Goal: Task Accomplishment & Management: Manage account settings

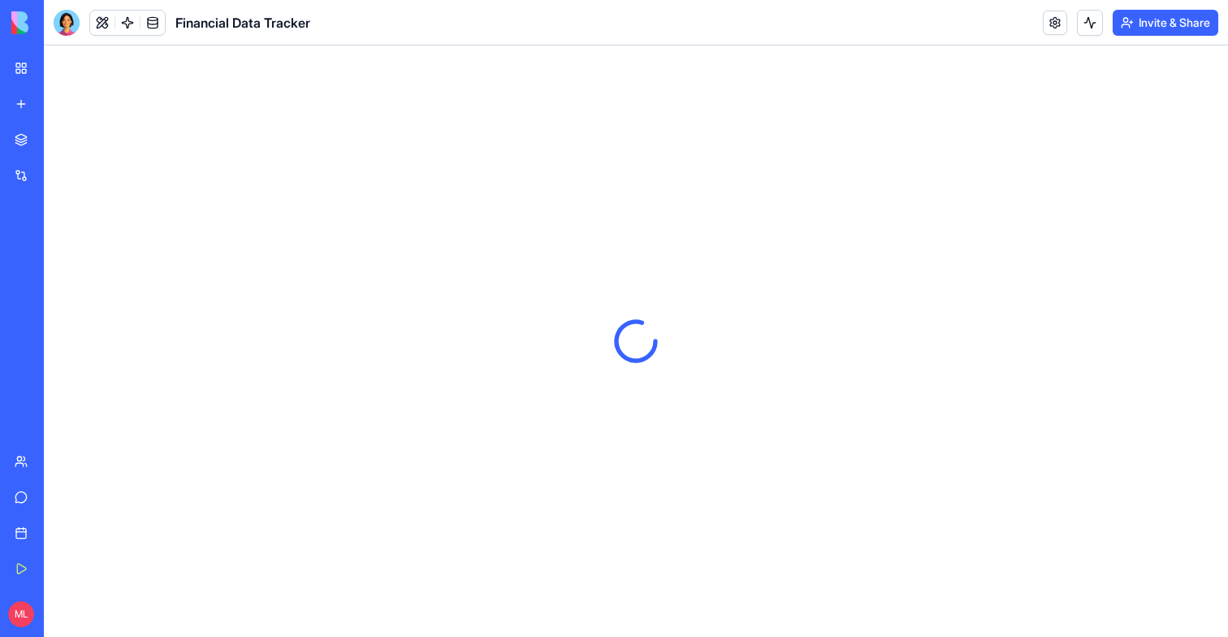
click at [54, 493] on div "Support" at bounding box center [49, 497] width 21 height 16
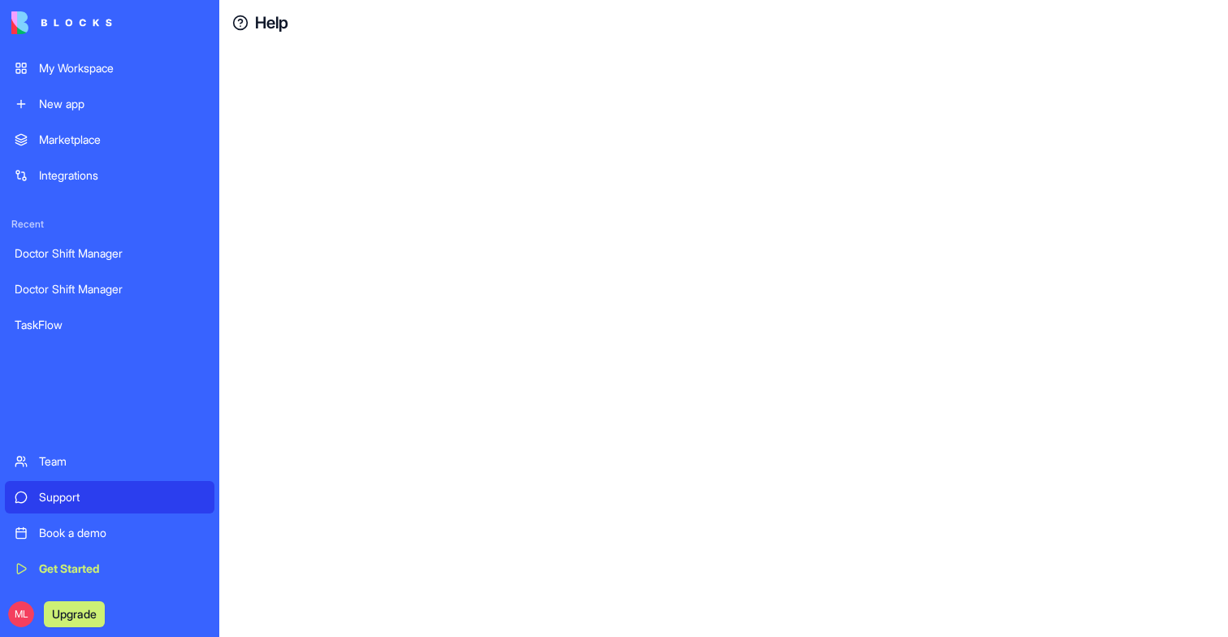
click at [53, 457] on div "Team" at bounding box center [122, 461] width 166 height 16
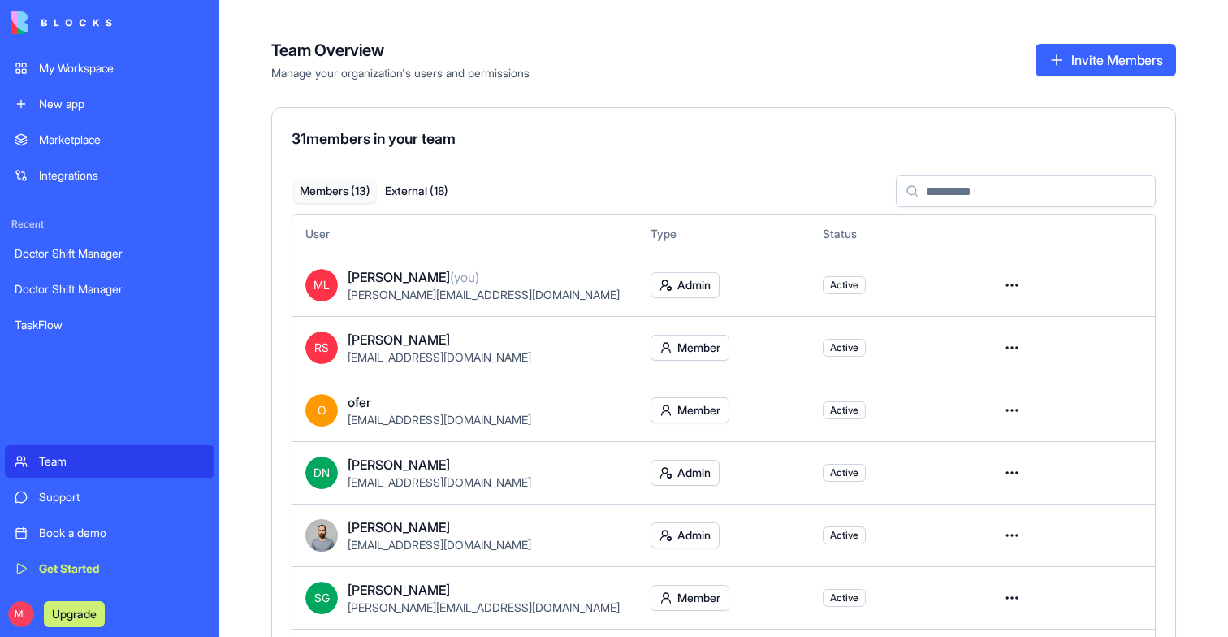
click at [53, 482] on link "Support" at bounding box center [110, 497] width 210 height 32
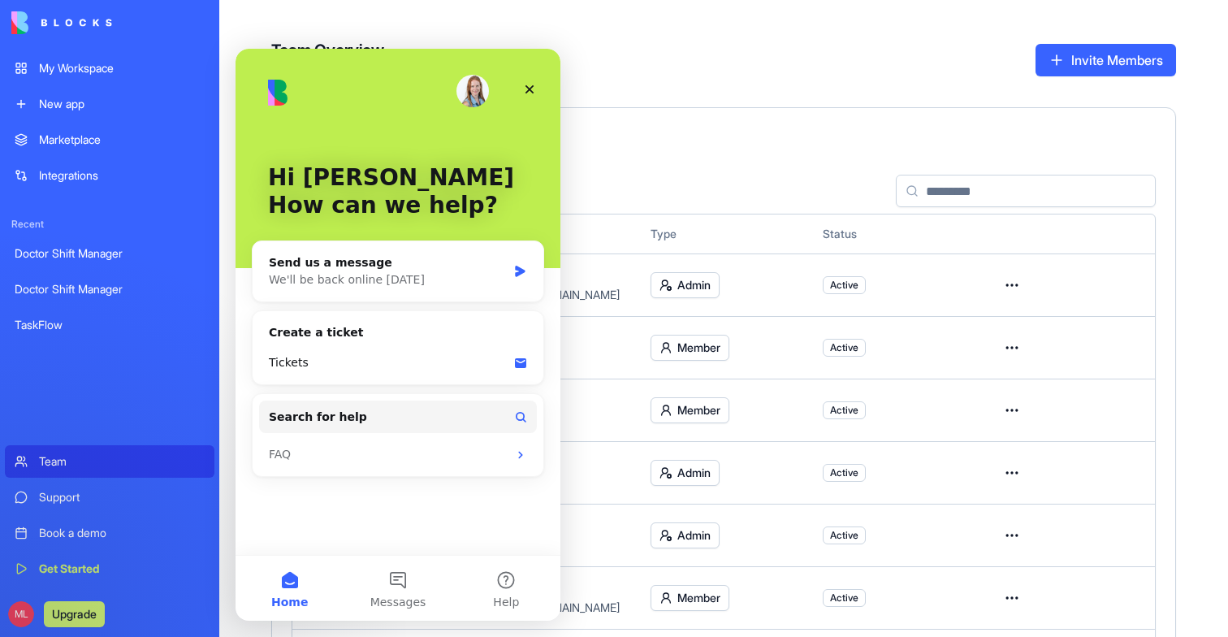
click at [58, 533] on div "Book a demo" at bounding box center [122, 533] width 166 height 16
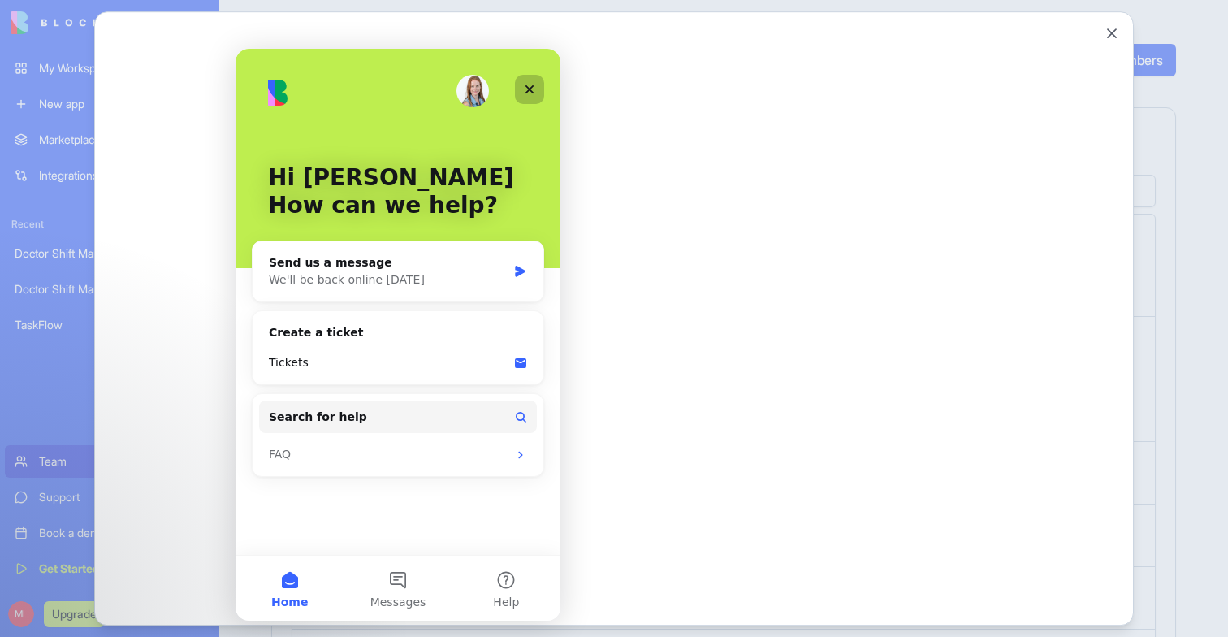
click at [532, 88] on icon "Close" at bounding box center [529, 89] width 13 height 13
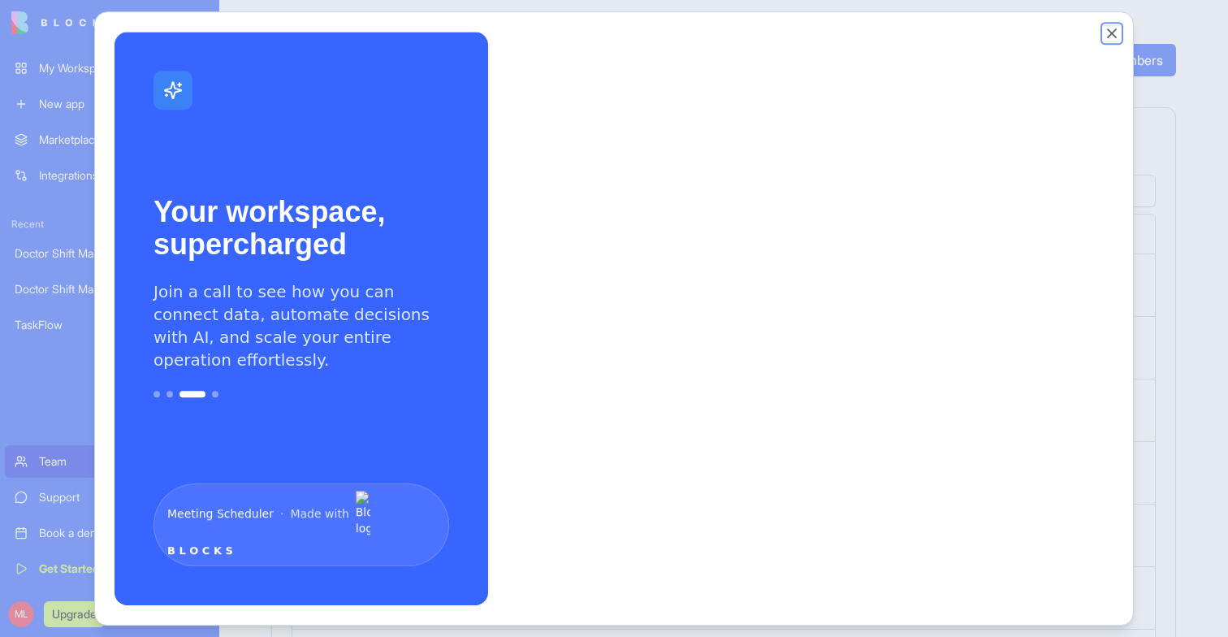
click at [1111, 33] on button "Close" at bounding box center [1112, 33] width 16 height 16
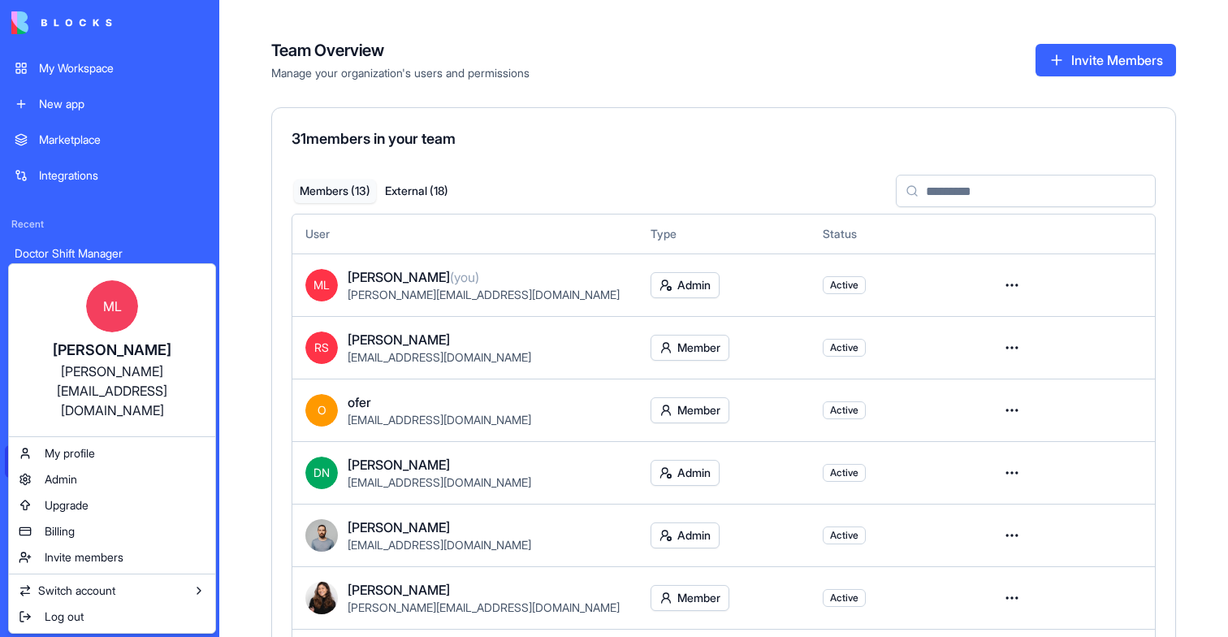
click at [19, 619] on html "My Workspace New app Marketplace Integrations Recent Doctor Shift Manager Docto…" at bounding box center [614, 318] width 1228 height 637
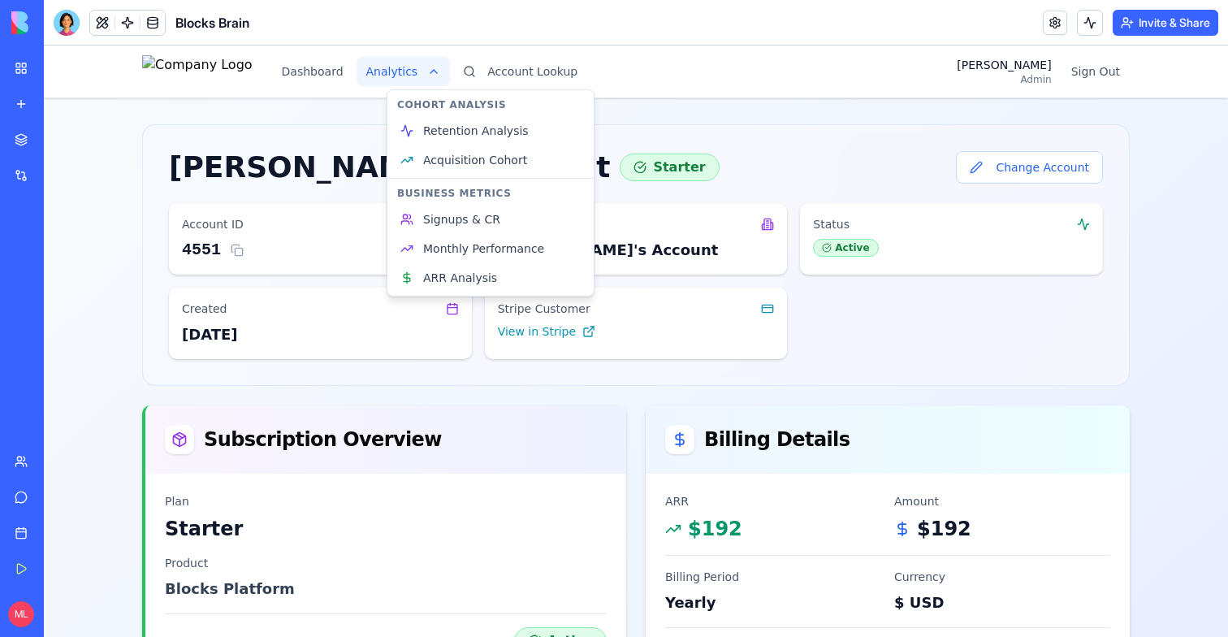
click at [425, 76] on html "Dashboard Analytics Account Lookup Michal Admin Sign Out Sheila's Account Start…" at bounding box center [636, 579] width 1184 height 1069
click at [465, 168] on link "Acquisition Cohort" at bounding box center [491, 159] width 200 height 29
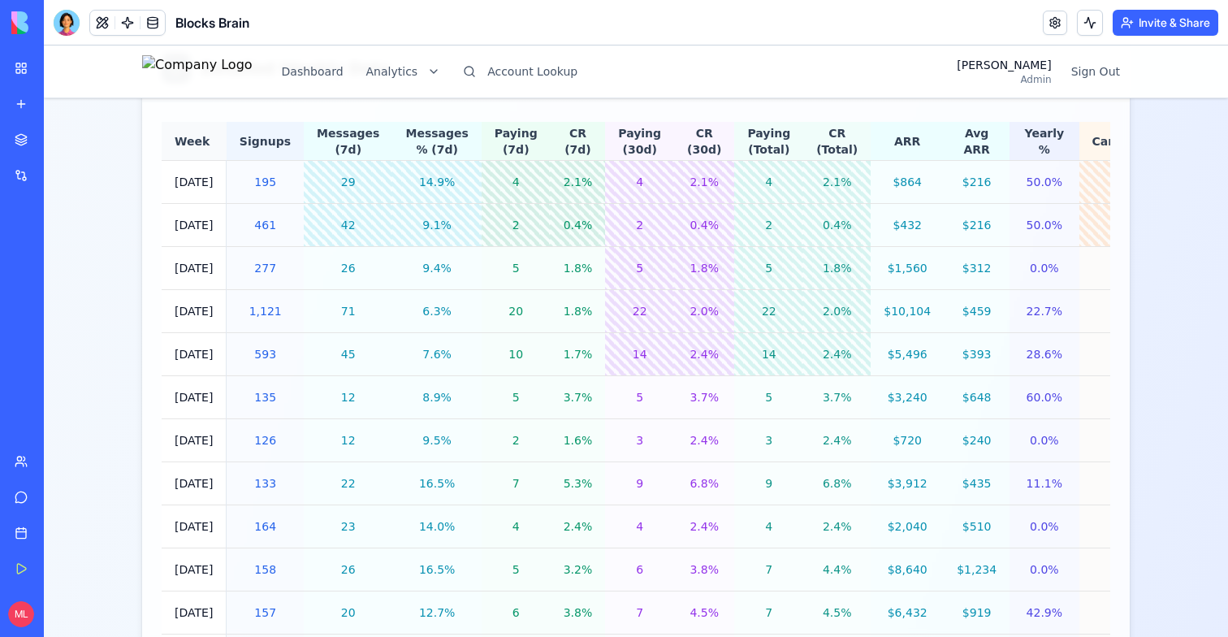
scroll to position [1558, 0]
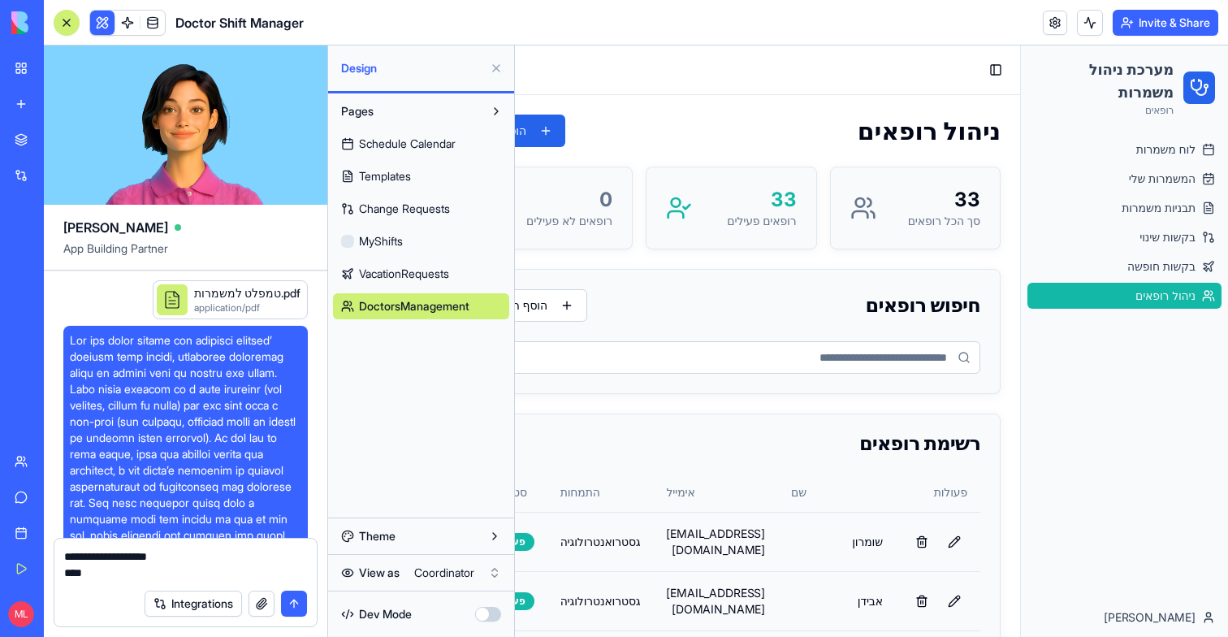
scroll to position [19138, 2]
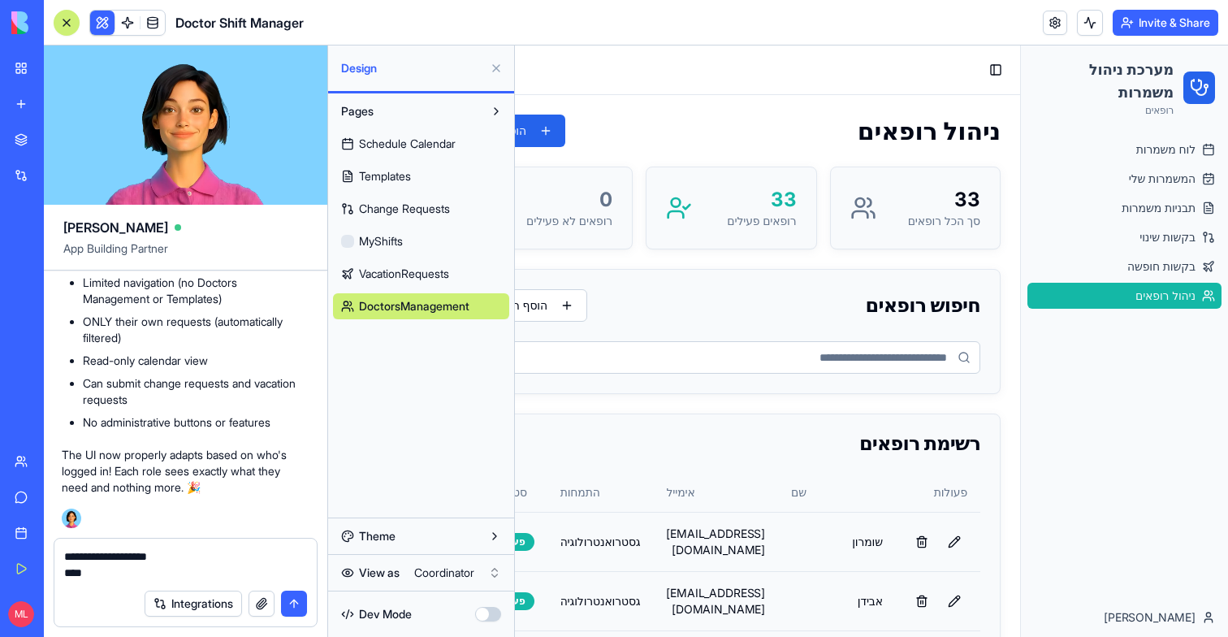
click at [498, 68] on button at bounding box center [496, 68] width 26 height 26
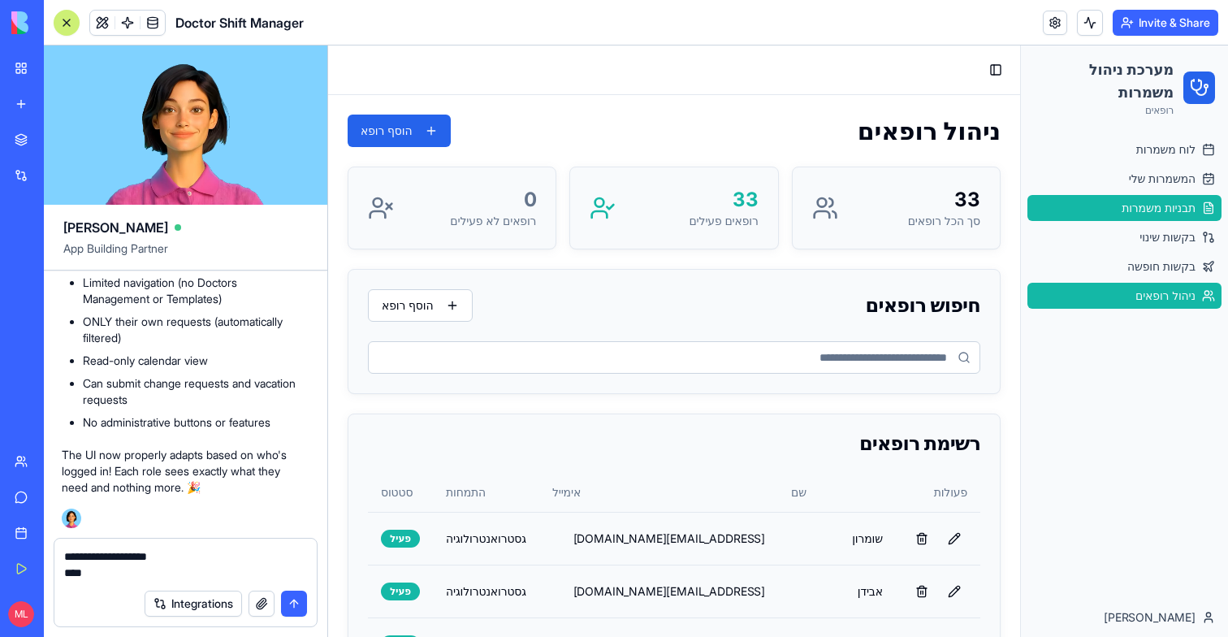
click at [1166, 196] on link "תבניות משמרות" at bounding box center [1125, 208] width 194 height 26
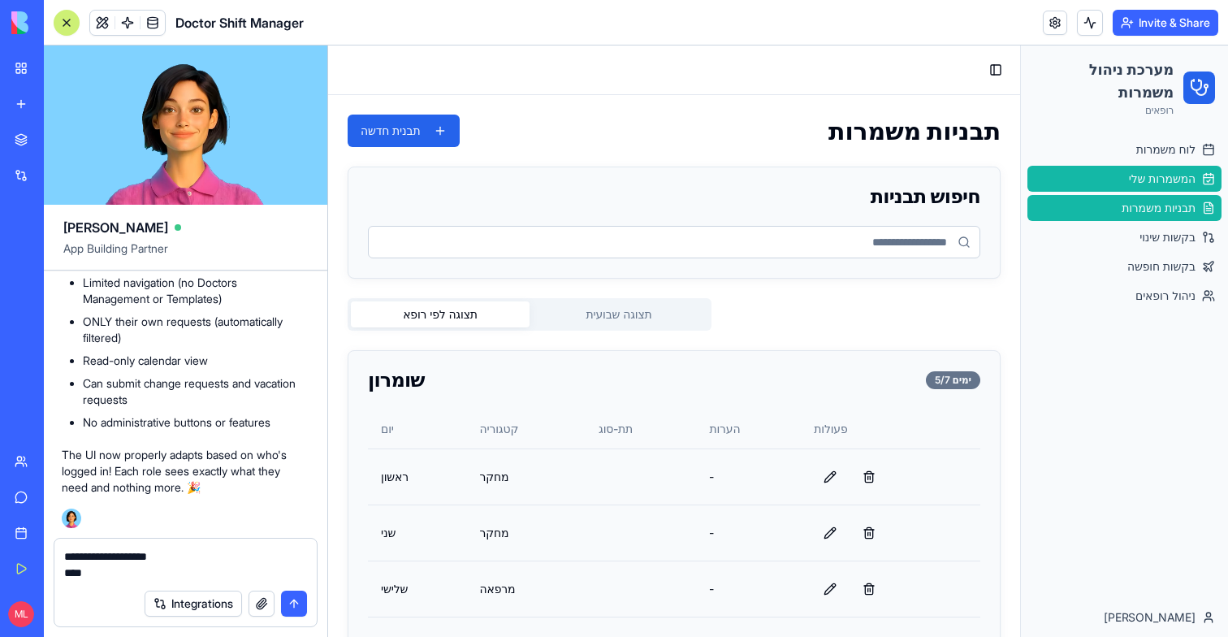
click at [1090, 185] on link "המשמרות שלי" at bounding box center [1125, 179] width 194 height 26
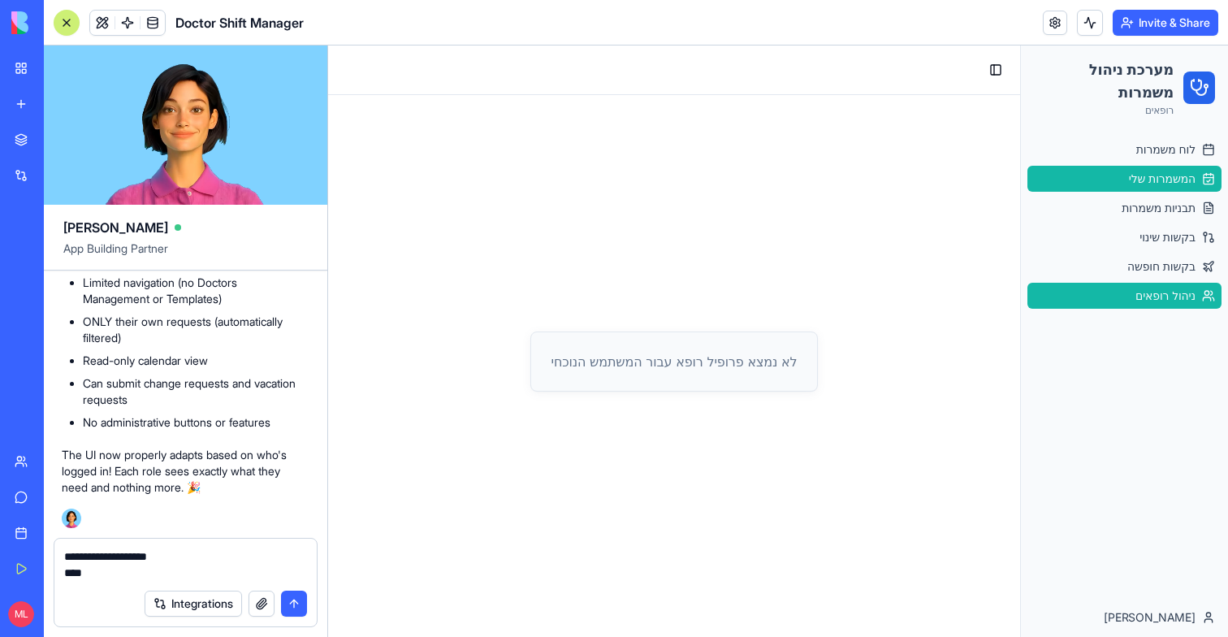
click at [1111, 301] on link "ניהול רופאים" at bounding box center [1125, 296] width 194 height 26
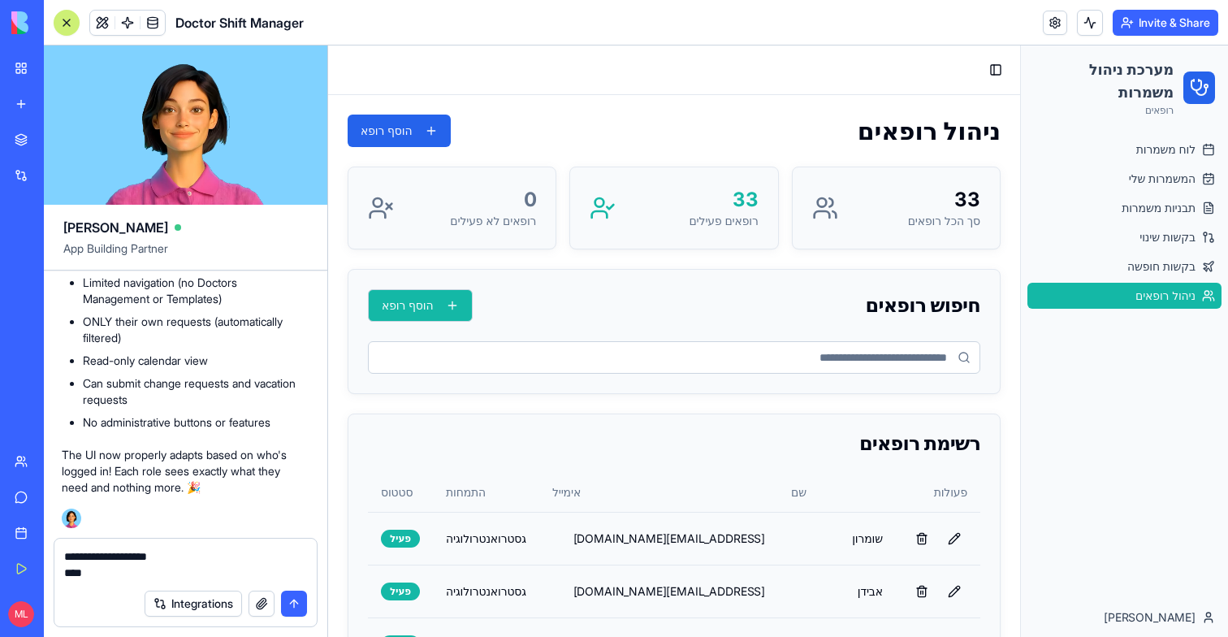
click at [456, 291] on button "הוסף רופא" at bounding box center [420, 305] width 105 height 32
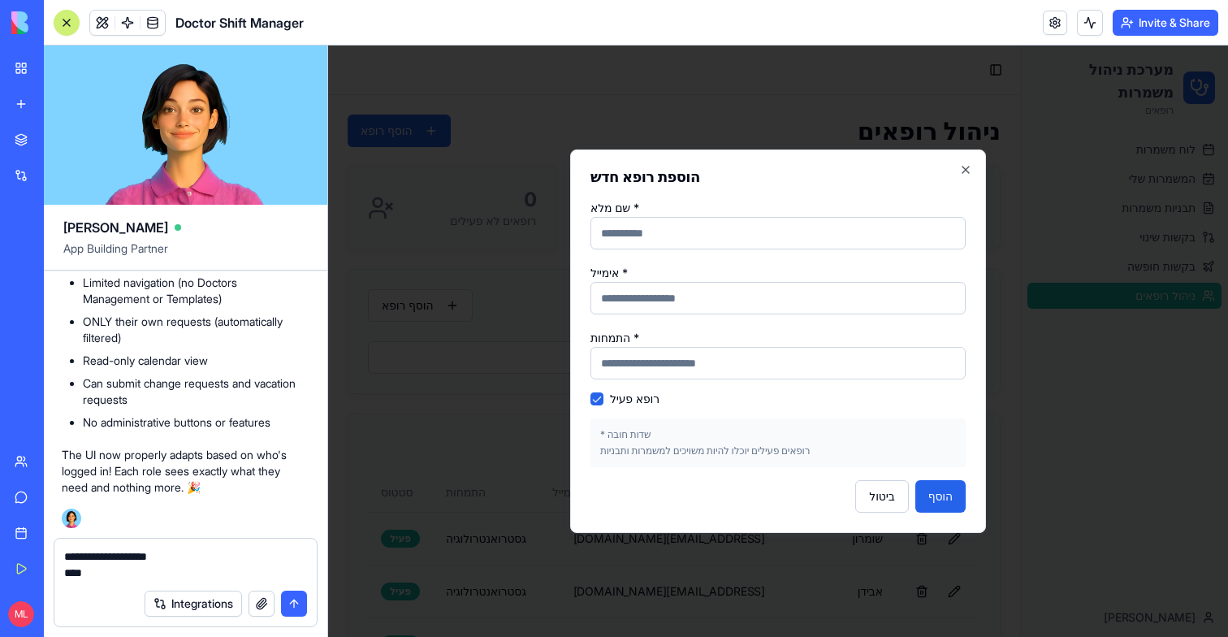
click at [705, 222] on input "שם מלא *" at bounding box center [778, 233] width 375 height 32
type input "*"
type input "*********"
type input "**********"
click at [645, 381] on div "**********" at bounding box center [778, 332] width 375 height 270
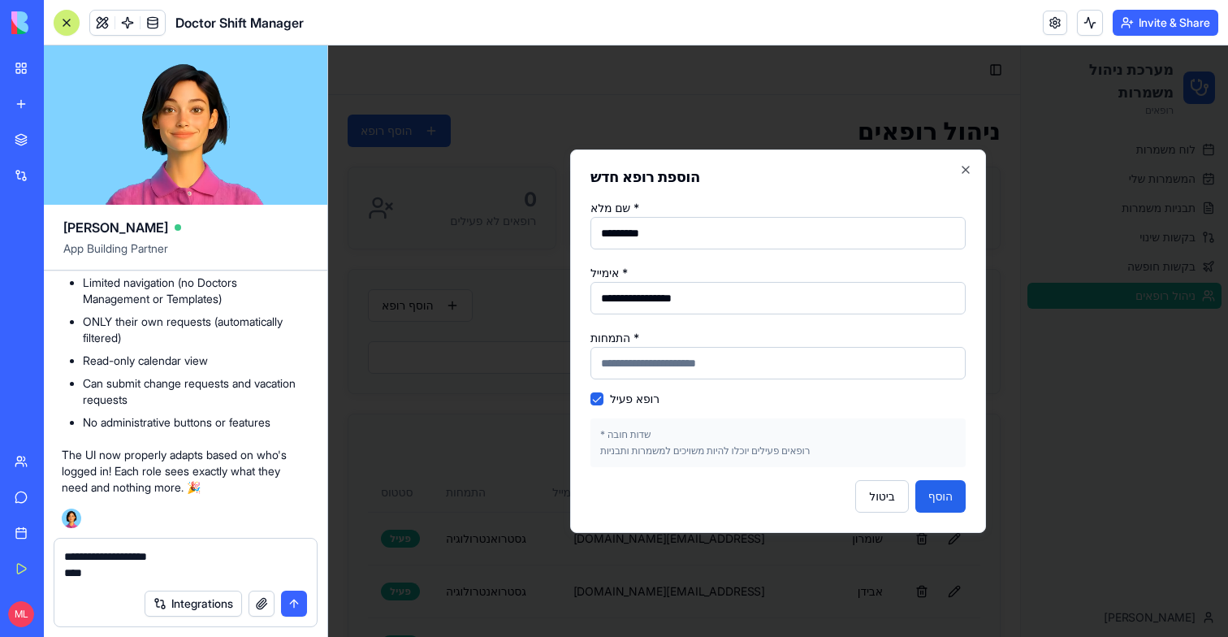
click at [663, 370] on input "התמחות *" at bounding box center [778, 363] width 375 height 32
type input "*"
type input "******"
click at [937, 500] on button "הוסף" at bounding box center [940, 496] width 50 height 32
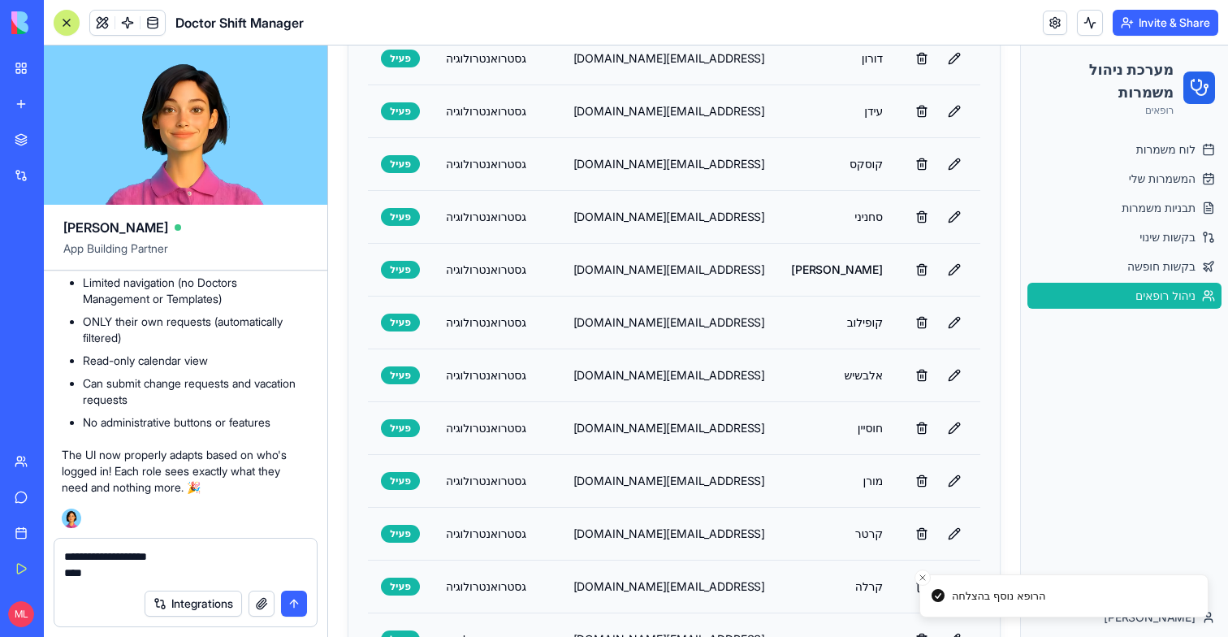
scroll to position [1709, 0]
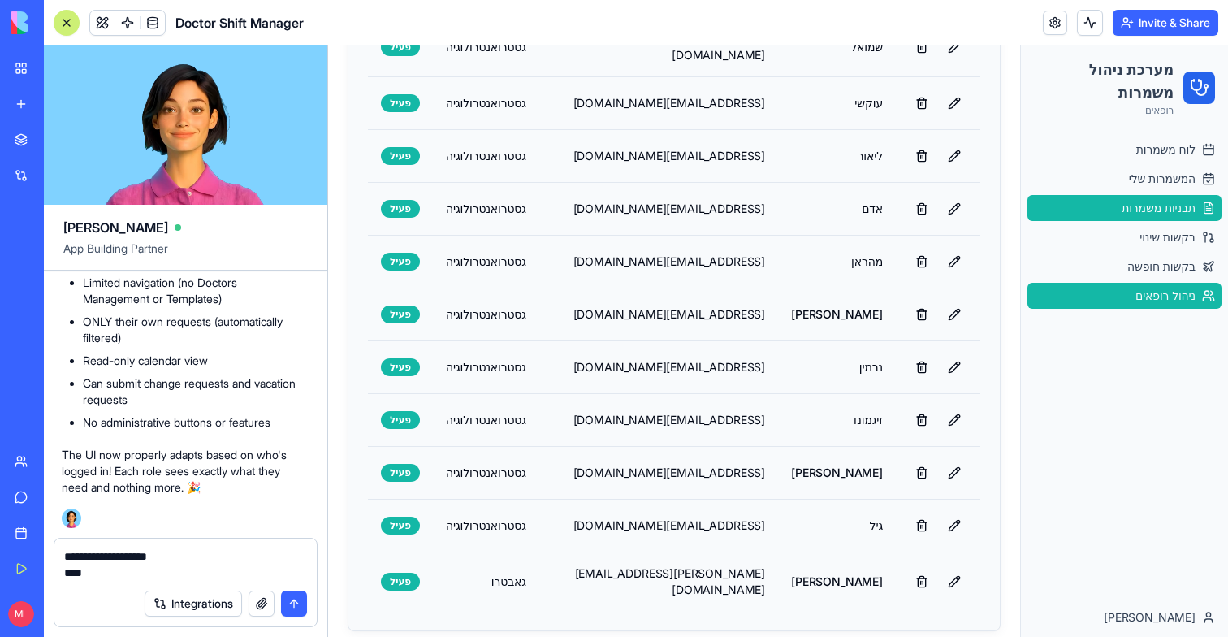
click at [1143, 202] on span "תבניות משמרות" at bounding box center [1159, 208] width 74 height 16
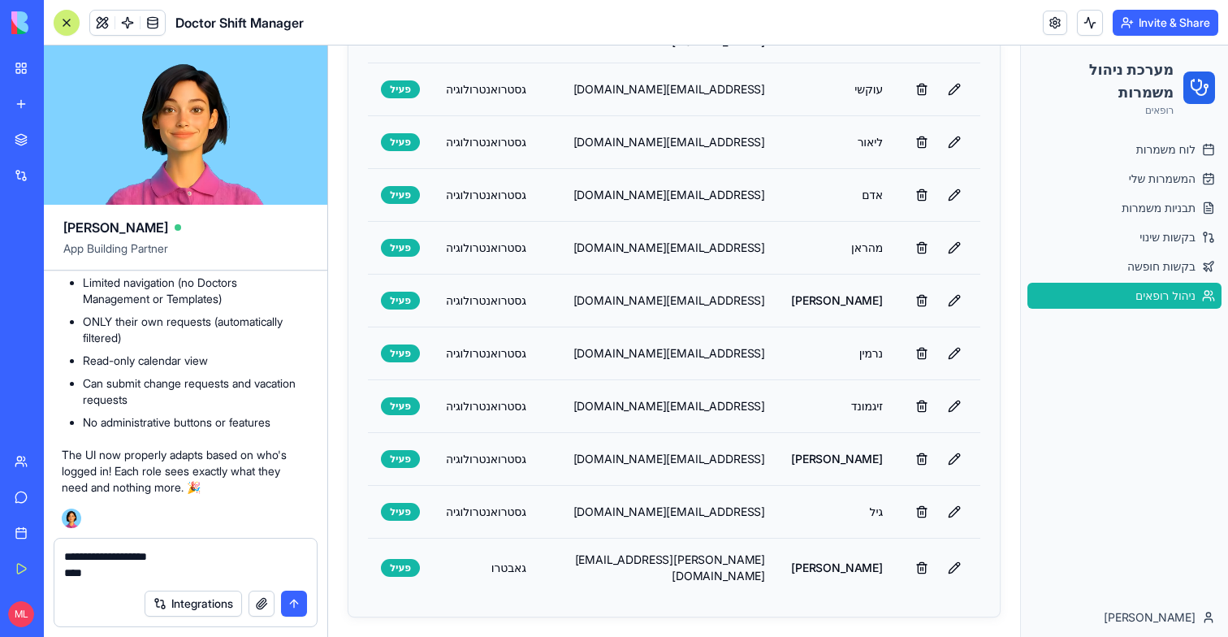
scroll to position [1709, 0]
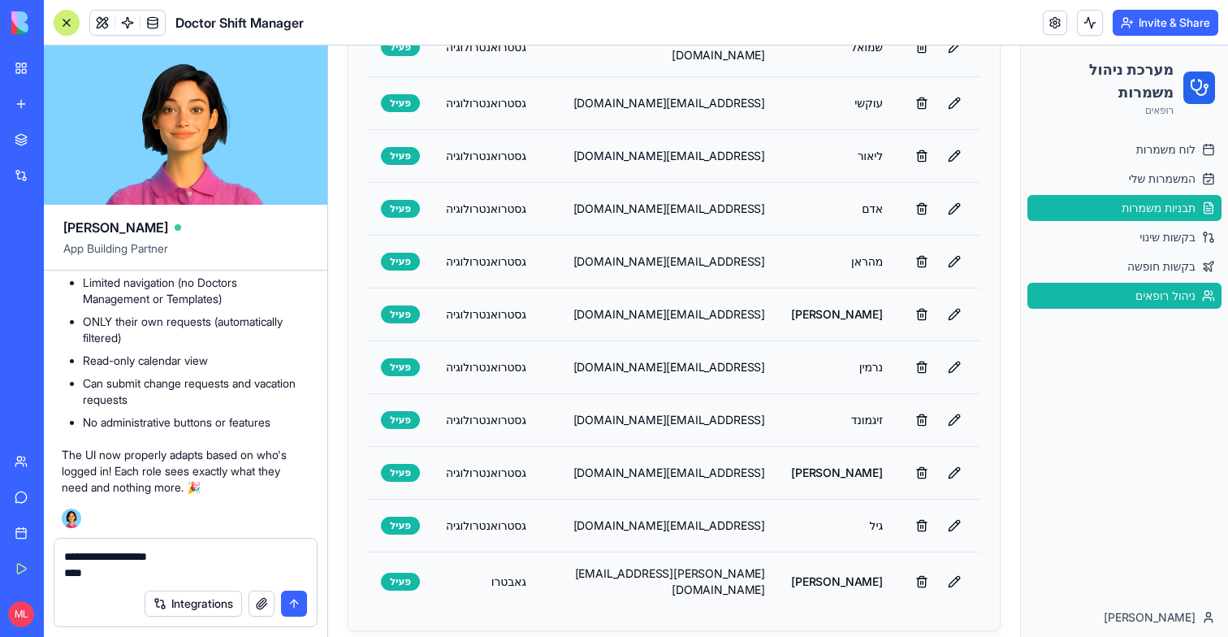
click at [1166, 204] on span "תבניות משמרות" at bounding box center [1159, 208] width 74 height 16
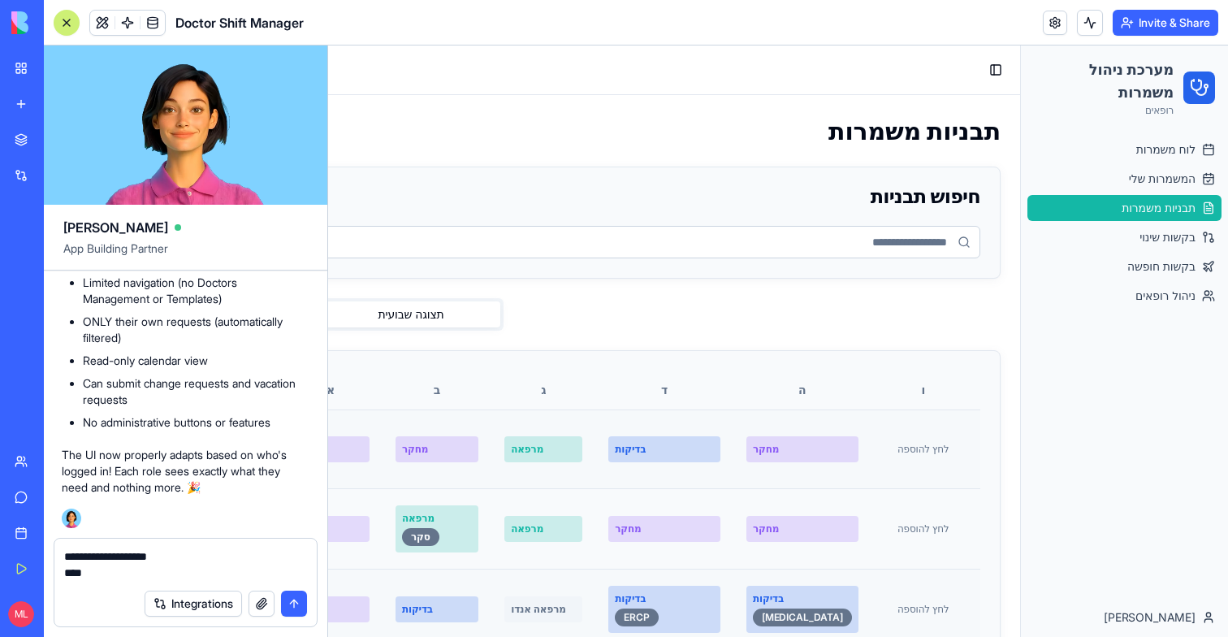
click at [66, 16] on div at bounding box center [66, 22] width 13 height 13
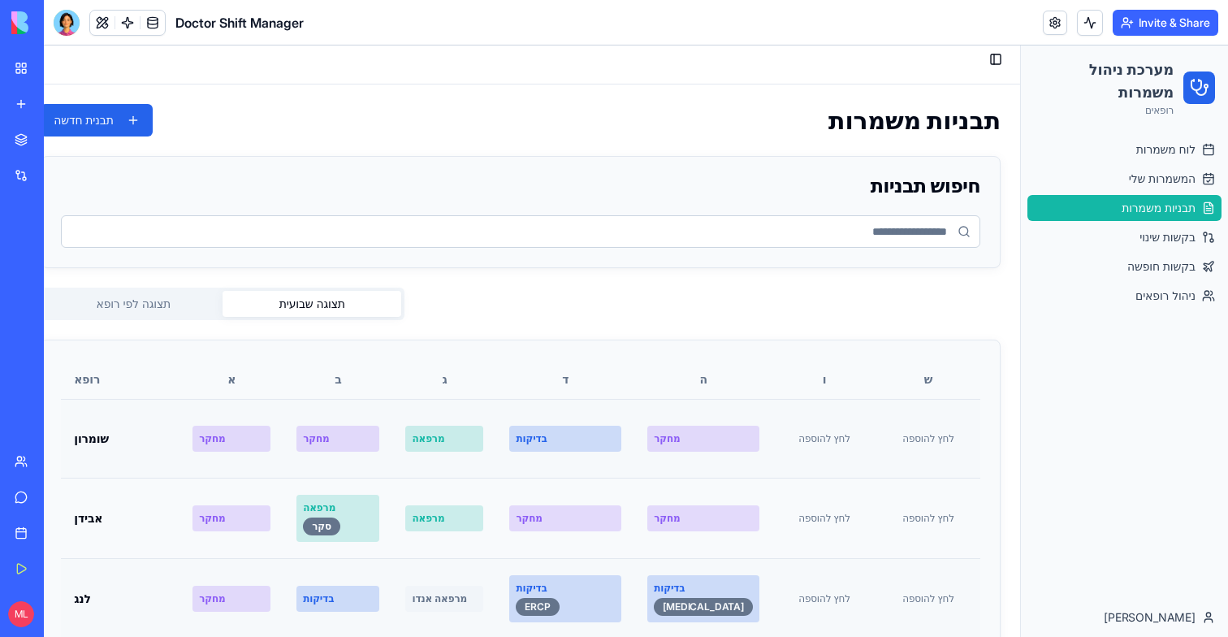
scroll to position [14, 0]
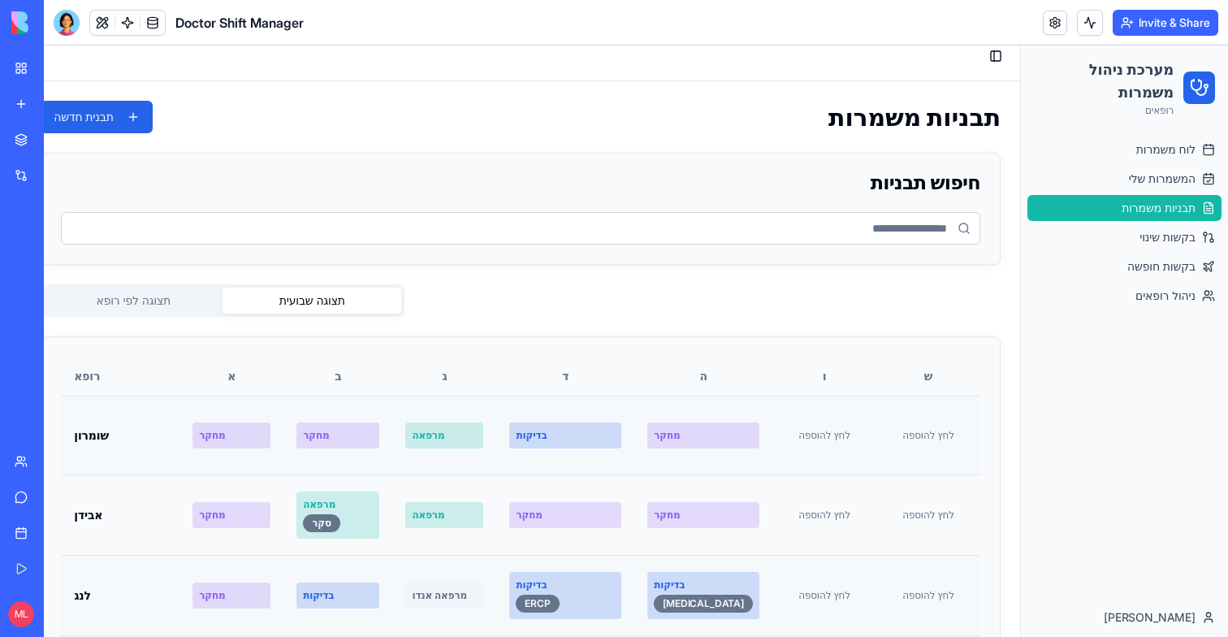
click at [156, 299] on button "תצוגה לפי רופא" at bounding box center [133, 301] width 179 height 26
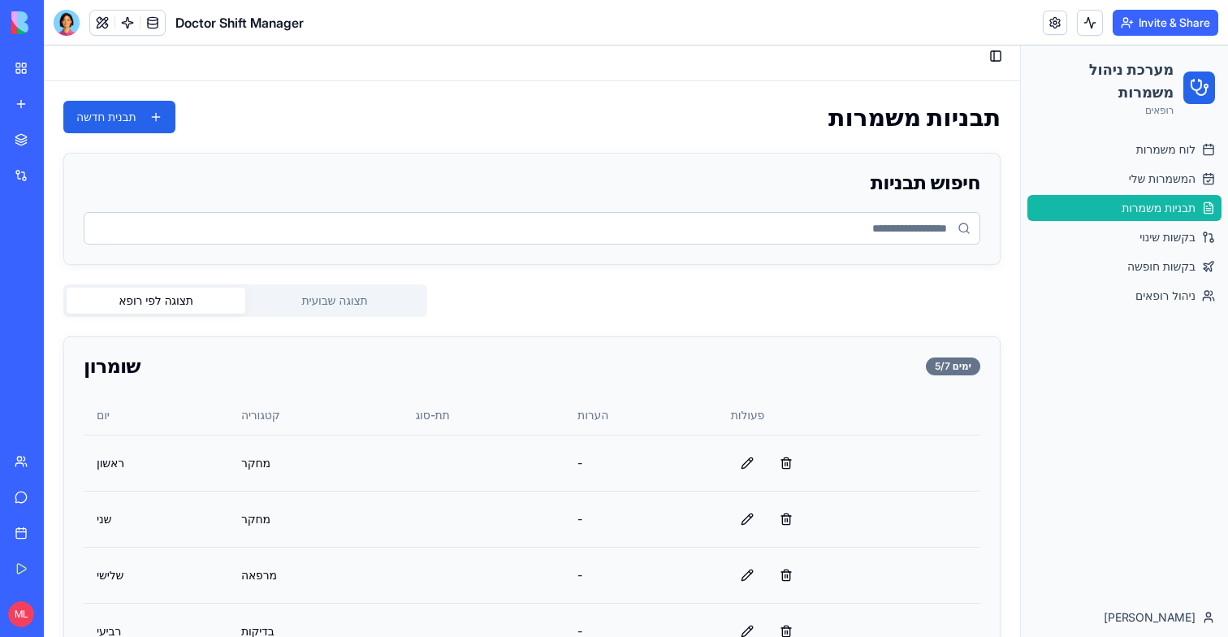
click at [306, 299] on button "תצוגה שבועית" at bounding box center [334, 301] width 179 height 26
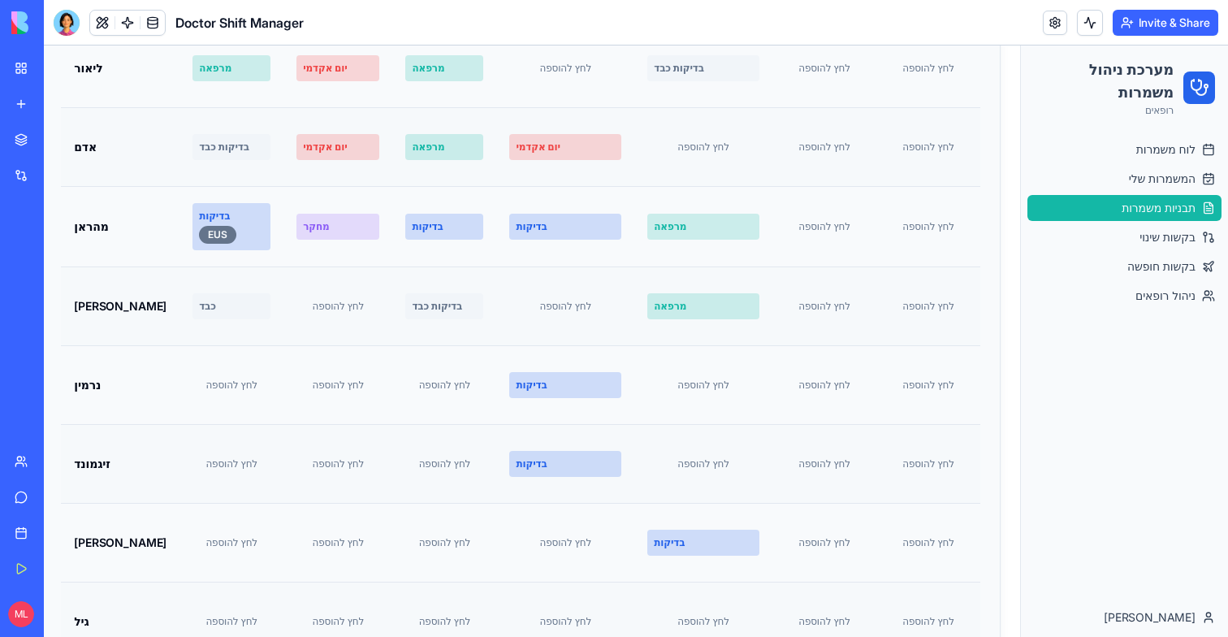
scroll to position [2565, 0]
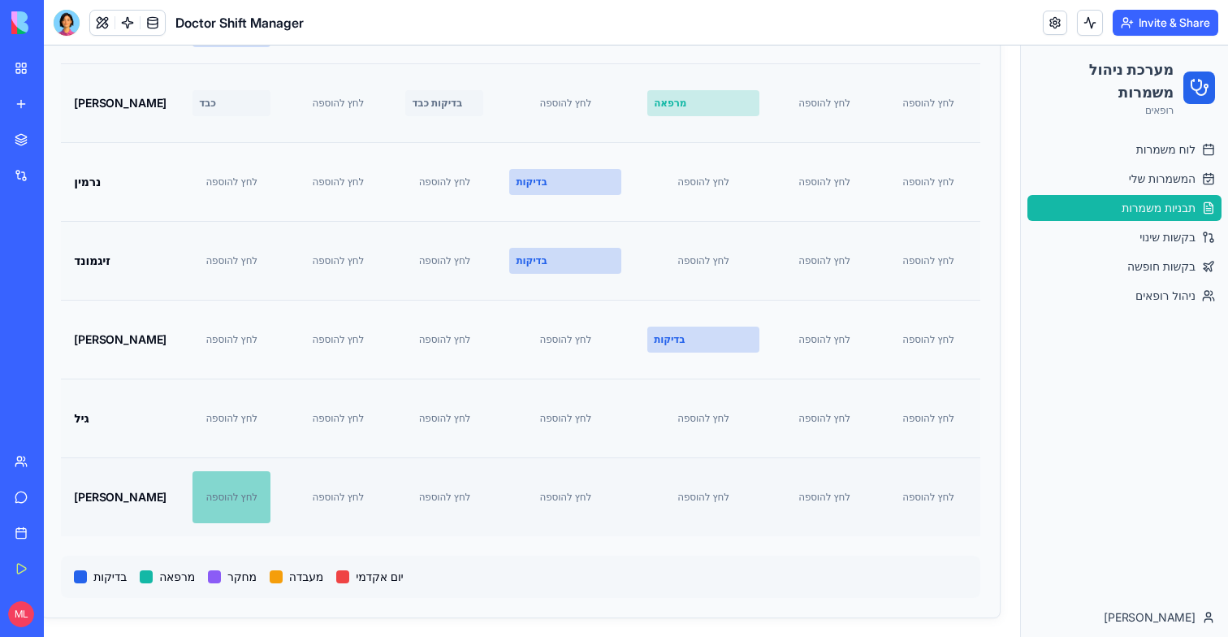
click at [271, 497] on div "לחץ להוספה" at bounding box center [232, 497] width 78 height 52
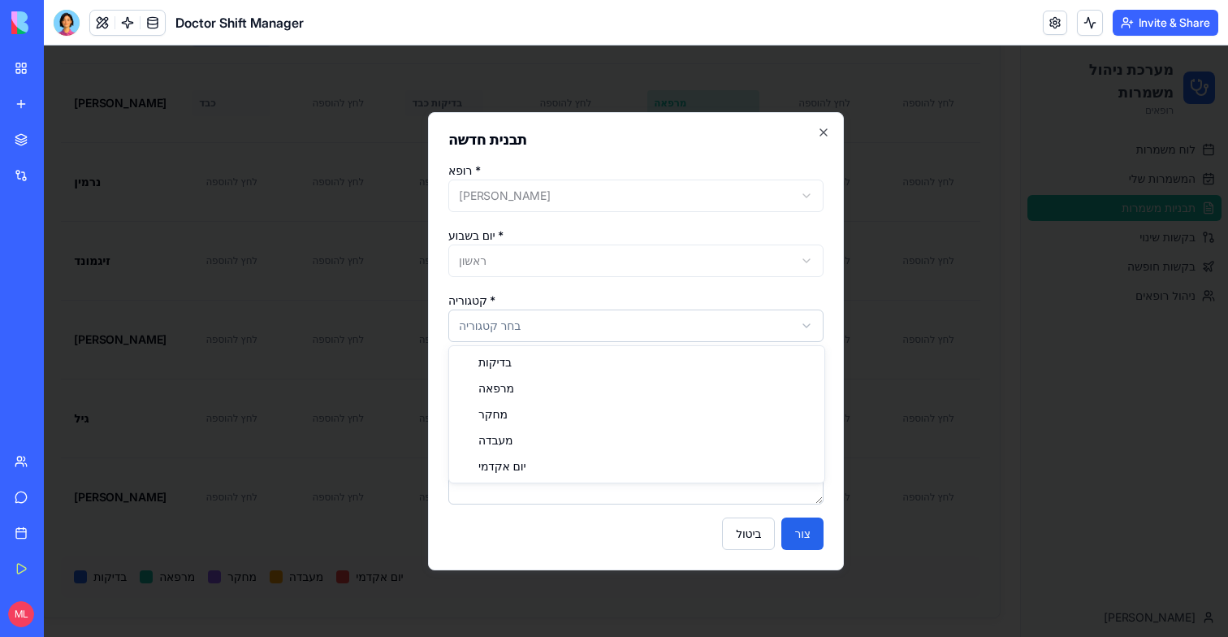
click at [795, 539] on button "צור" at bounding box center [802, 533] width 42 height 32
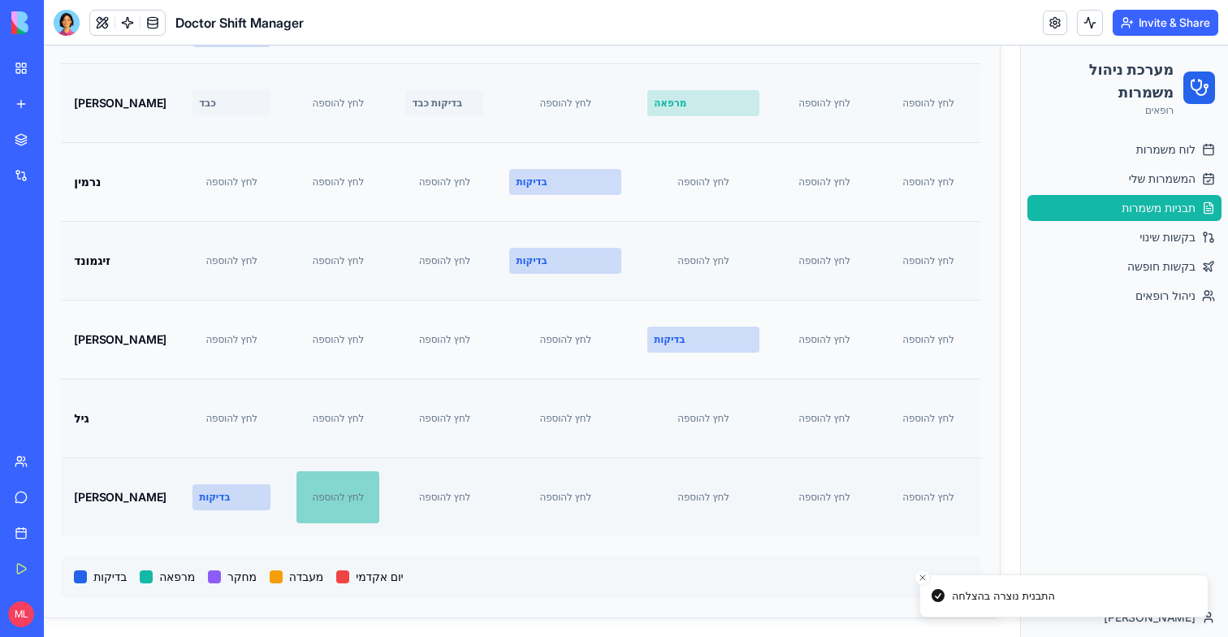
click at [379, 496] on div "לחץ להוספה" at bounding box center [337, 497] width 83 height 52
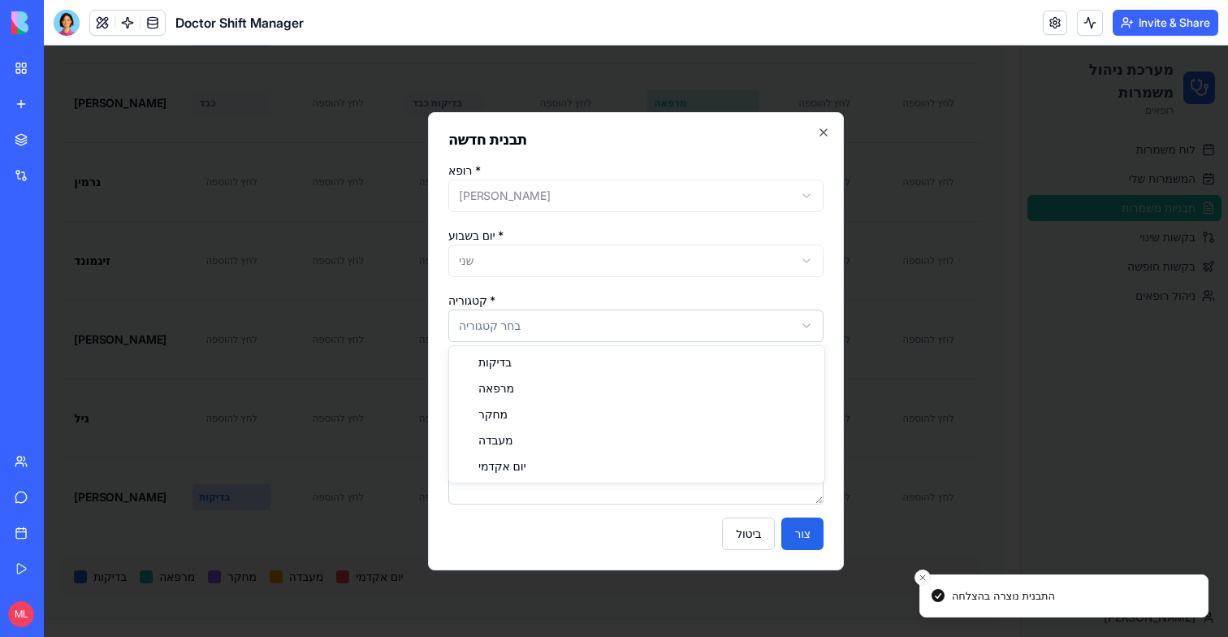
click at [801, 528] on button "צור" at bounding box center [802, 533] width 42 height 32
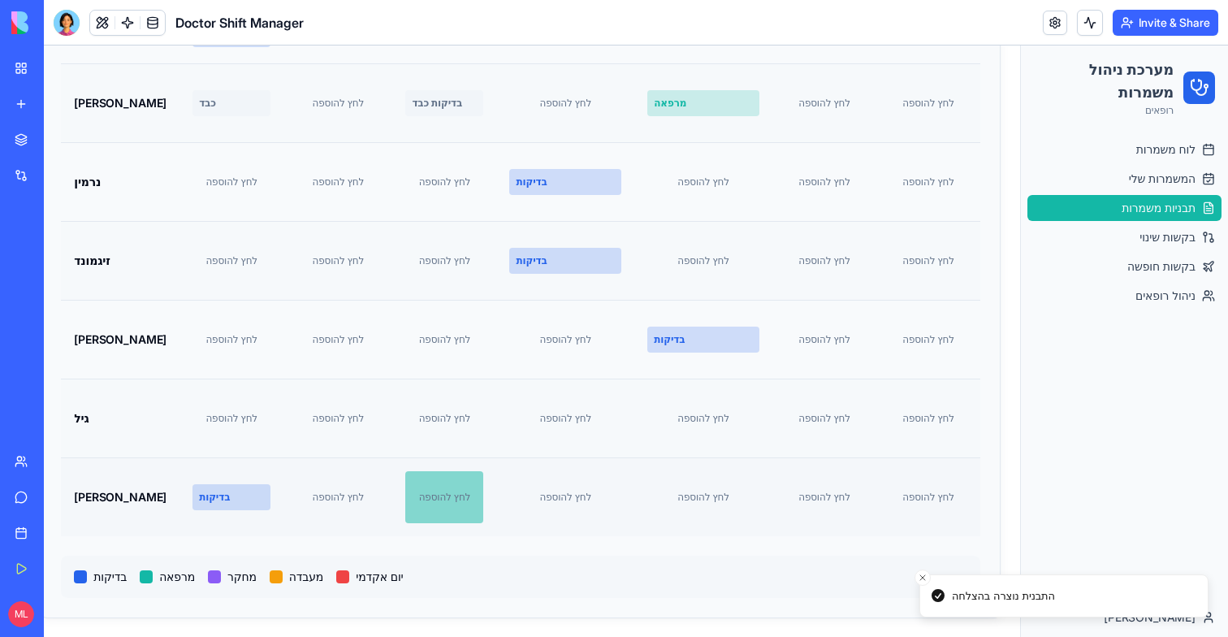
click at [483, 514] on div "לחץ להוספה" at bounding box center [444, 497] width 78 height 52
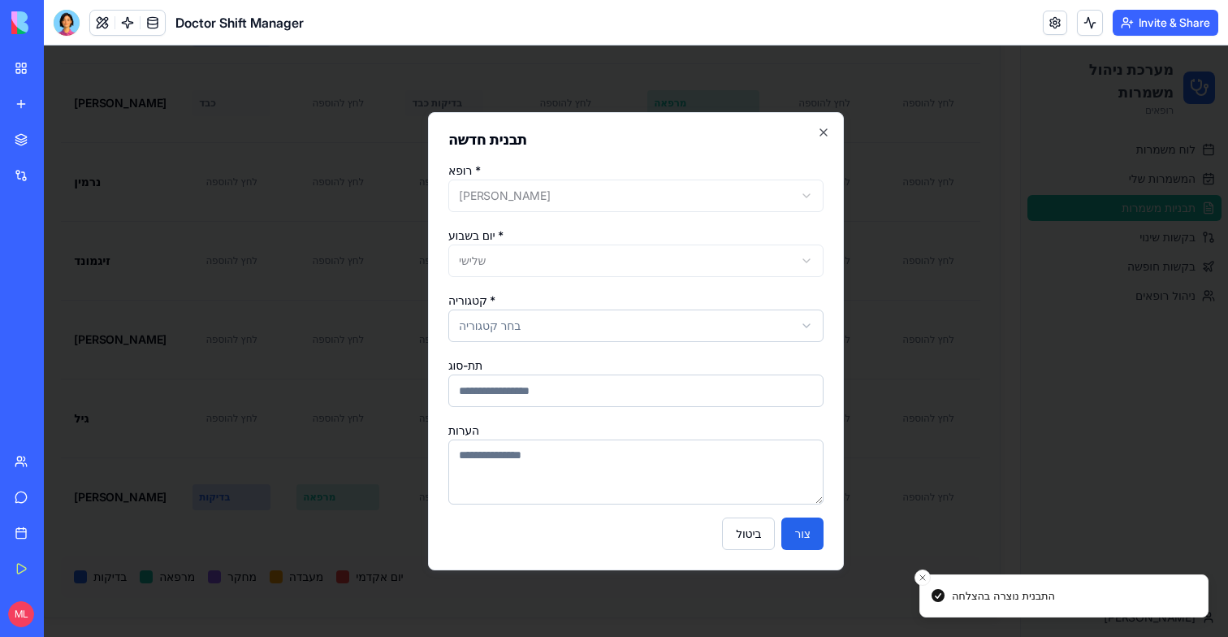
click at [805, 529] on button "צור" at bounding box center [802, 533] width 42 height 32
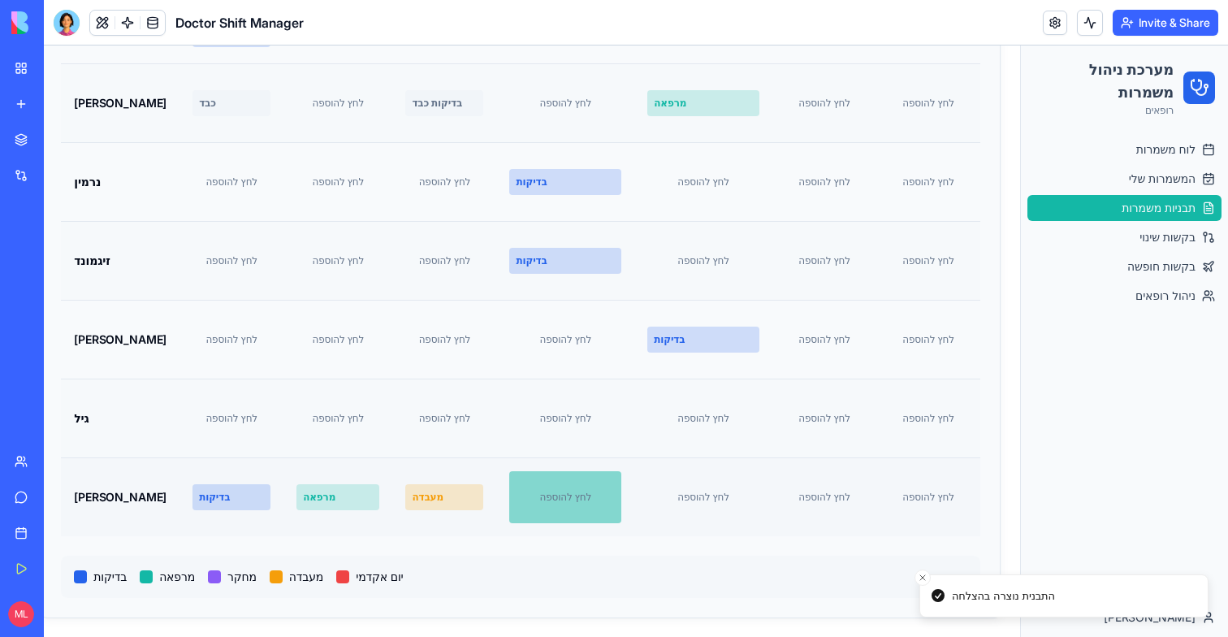
click at [621, 500] on div "לחץ להוספה" at bounding box center [565, 497] width 112 height 52
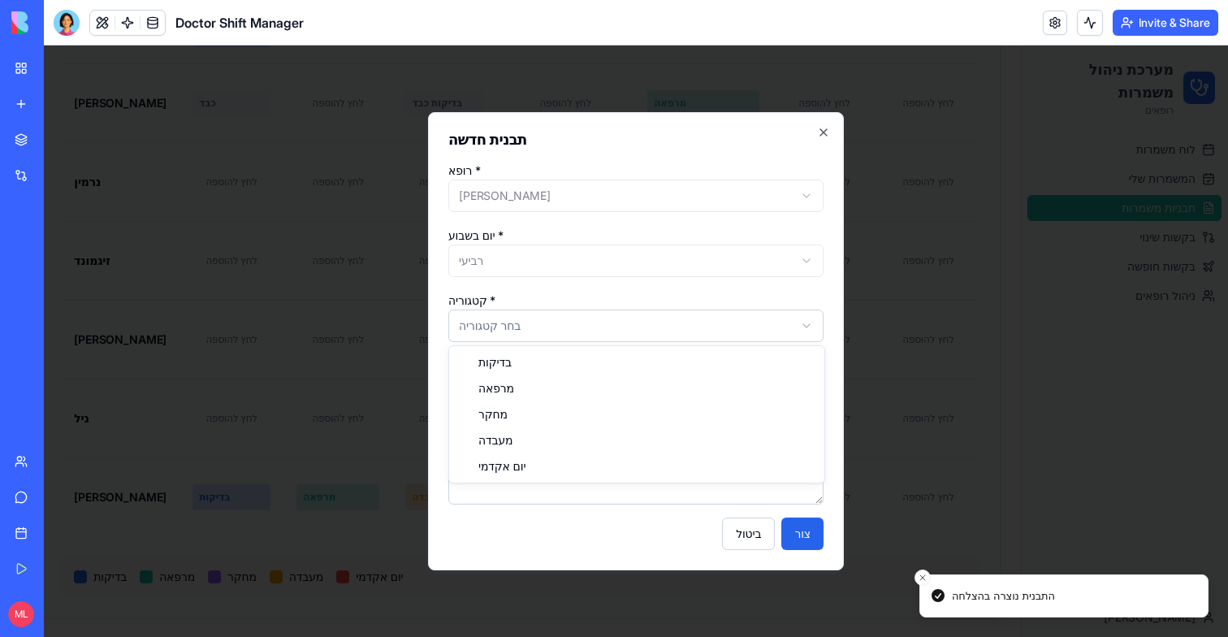
click at [802, 530] on button "צור" at bounding box center [802, 533] width 42 height 32
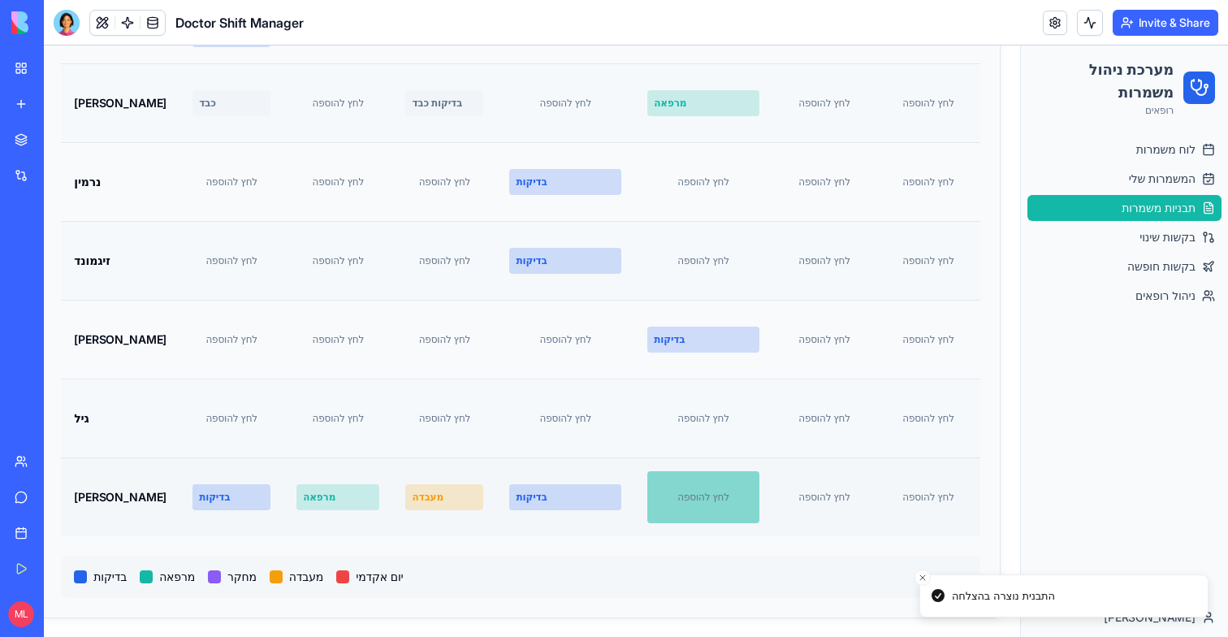
click at [704, 493] on div "לחץ להוספה" at bounding box center [703, 497] width 112 height 52
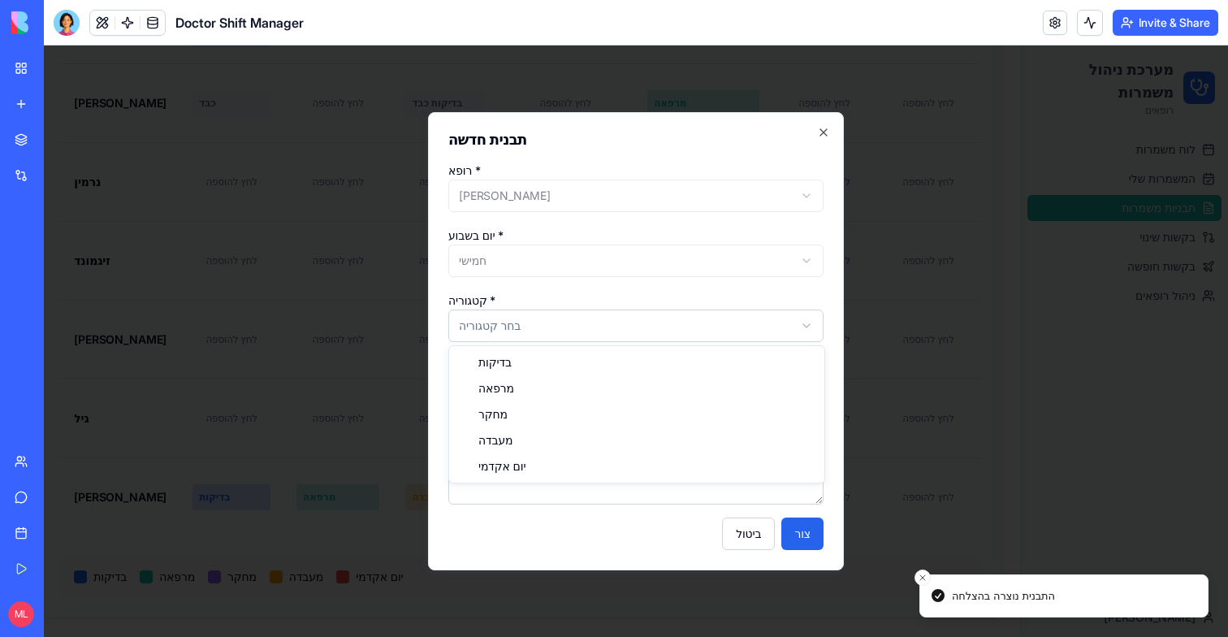
click at [815, 547] on button "צור" at bounding box center [802, 533] width 42 height 32
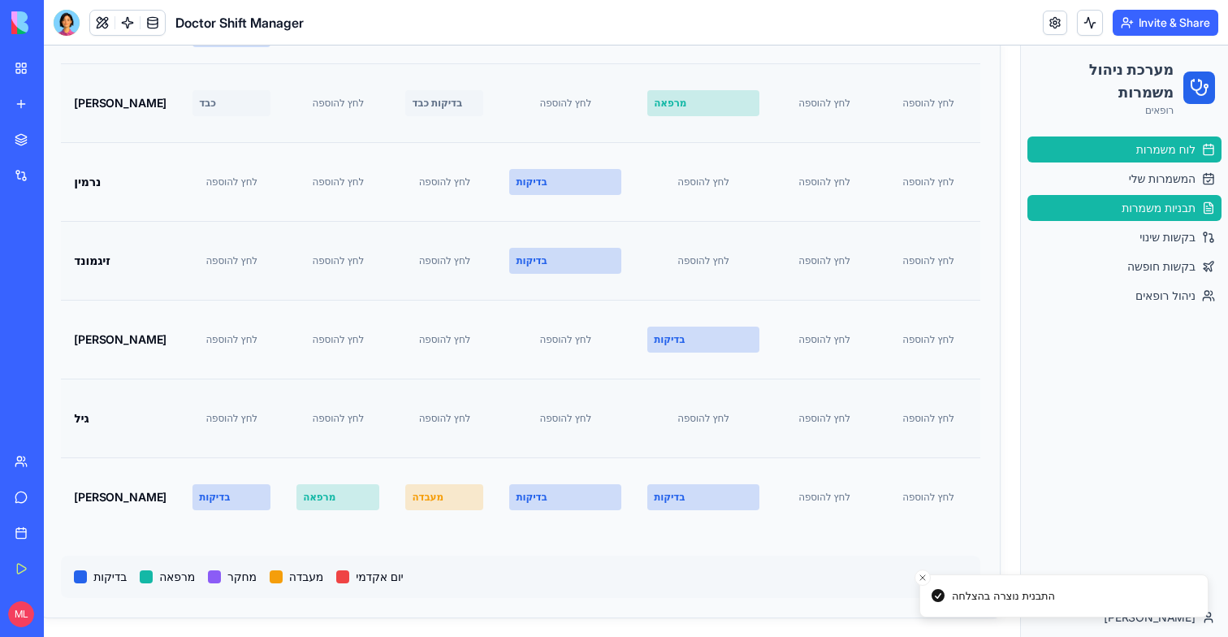
click at [1153, 148] on span "לוח משמרות" at bounding box center [1165, 149] width 59 height 16
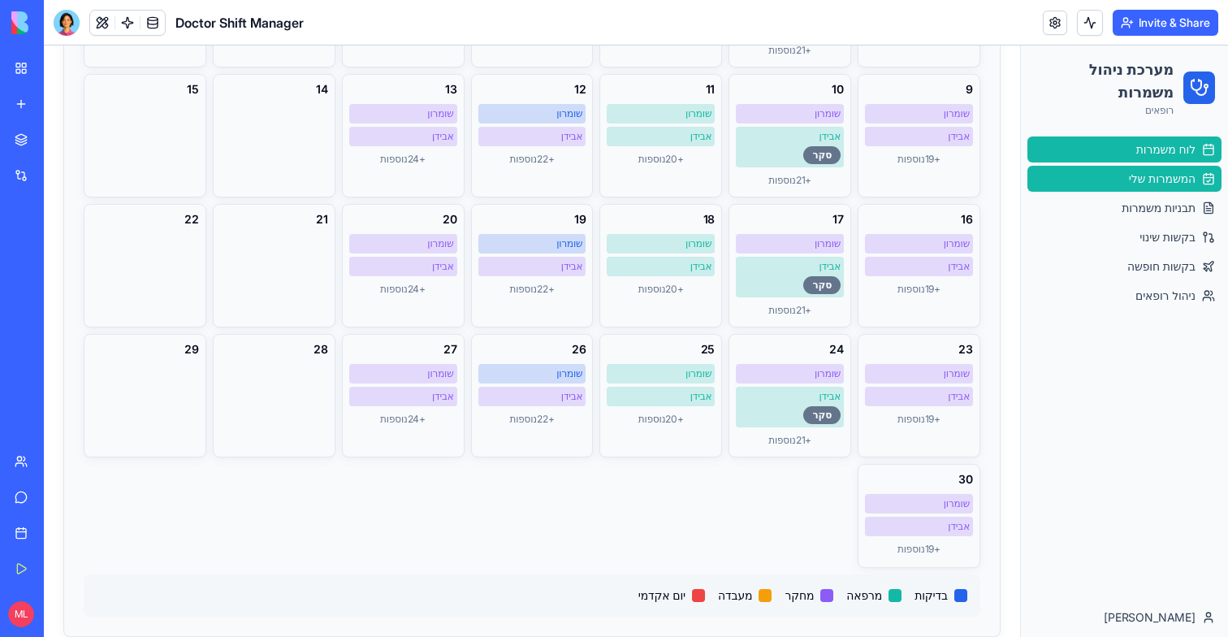
click at [1150, 176] on span "המשמרות שלי" at bounding box center [1162, 179] width 67 height 16
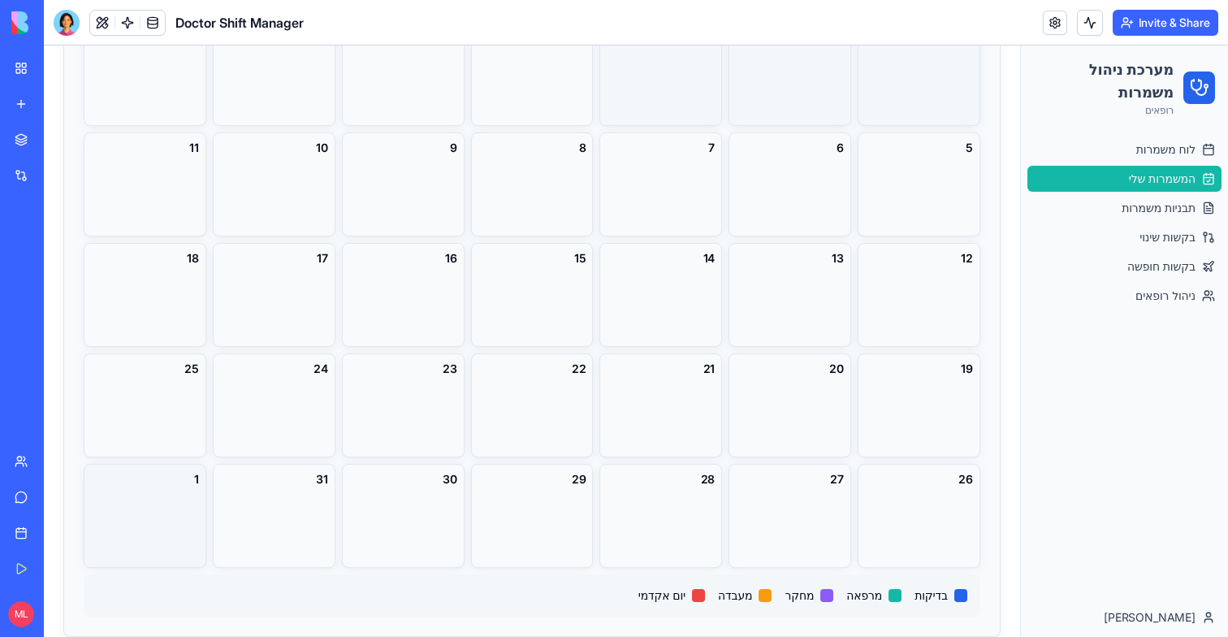
scroll to position [230, 0]
click at [1154, 141] on span "לוח משמרות" at bounding box center [1165, 149] width 59 height 16
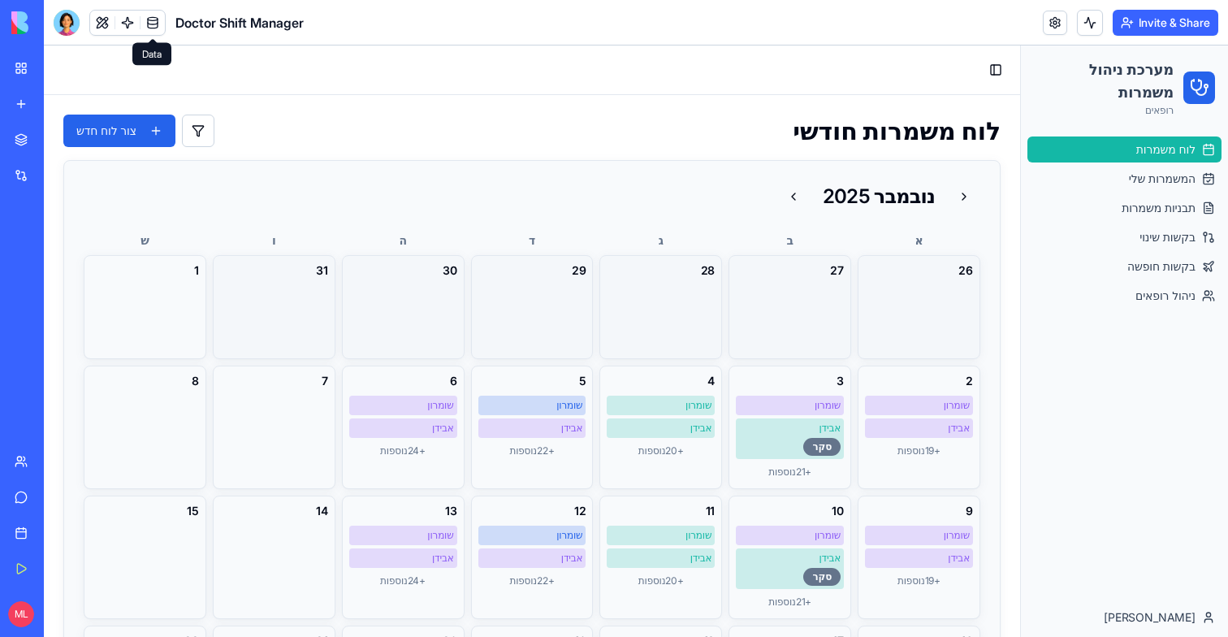
click at [154, 27] on link at bounding box center [153, 23] width 24 height 24
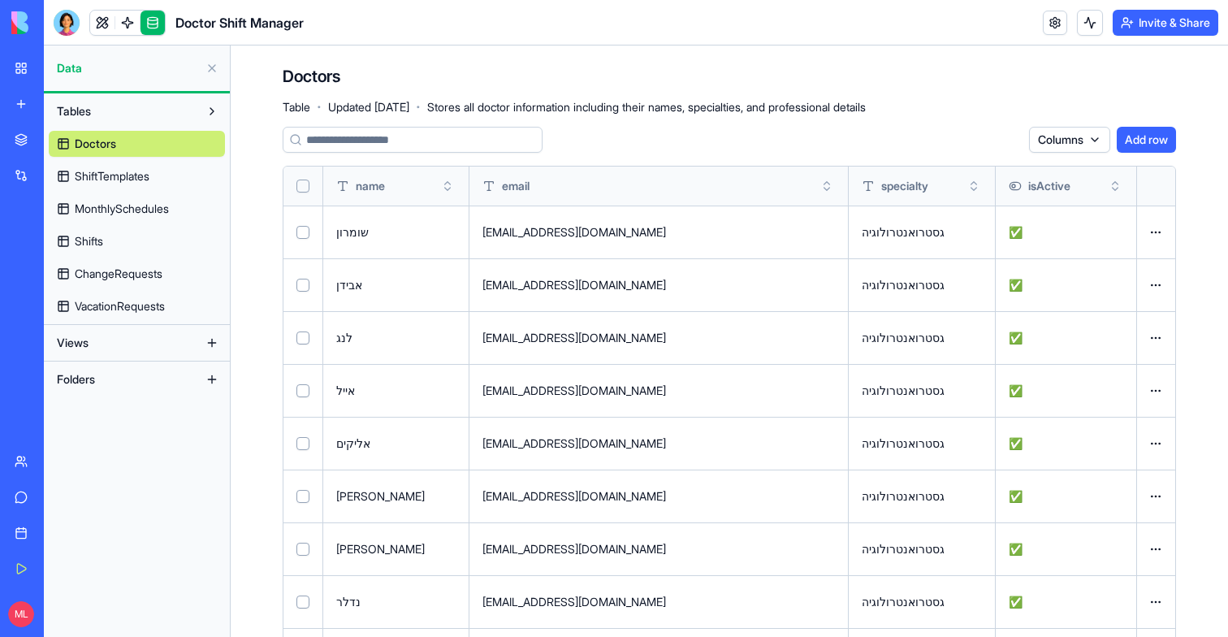
click at [142, 172] on span "ShiftTemplates" at bounding box center [112, 176] width 75 height 16
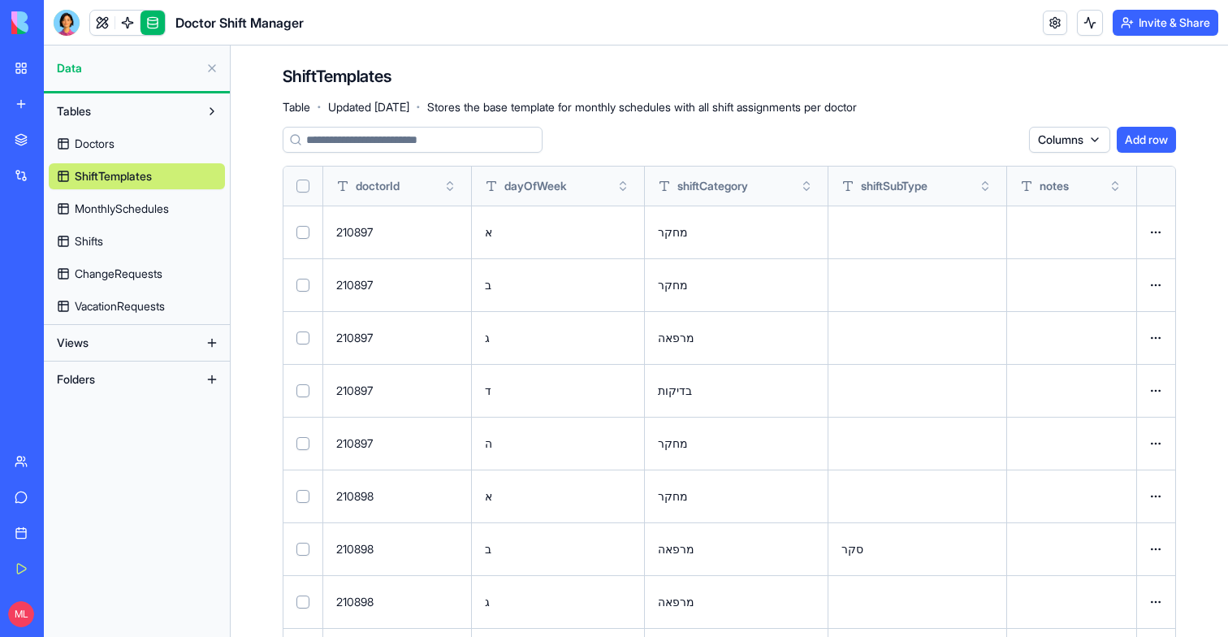
click at [126, 203] on span "MonthlySchedules" at bounding box center [122, 209] width 94 height 16
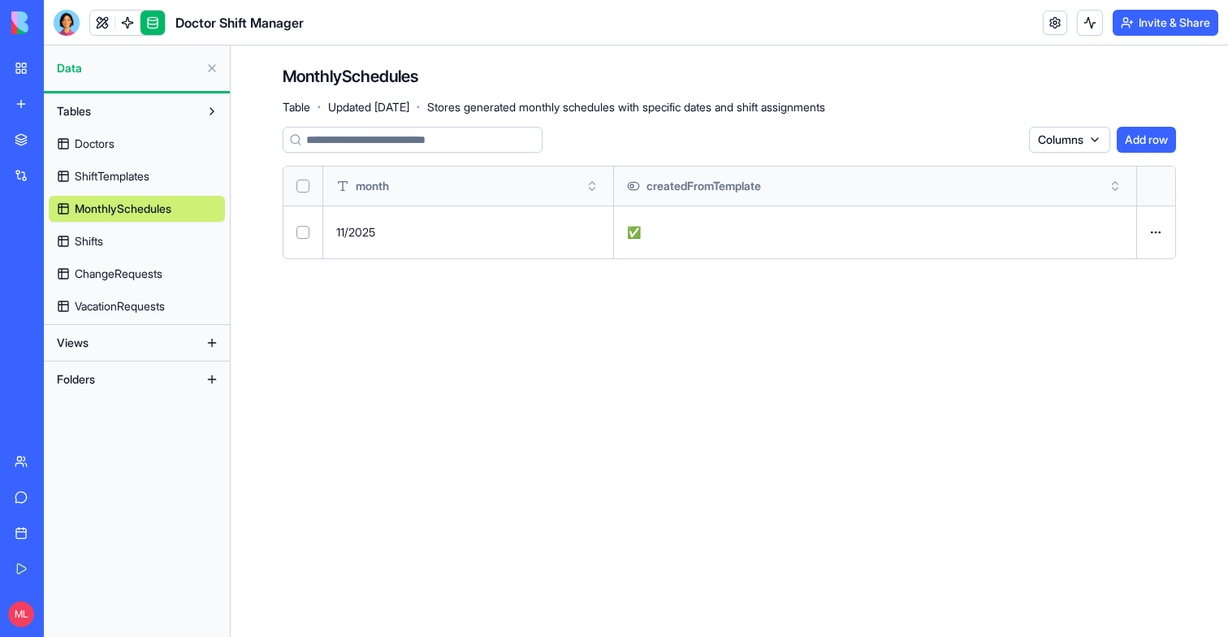
click at [115, 231] on link "Shifts" at bounding box center [137, 241] width 176 height 26
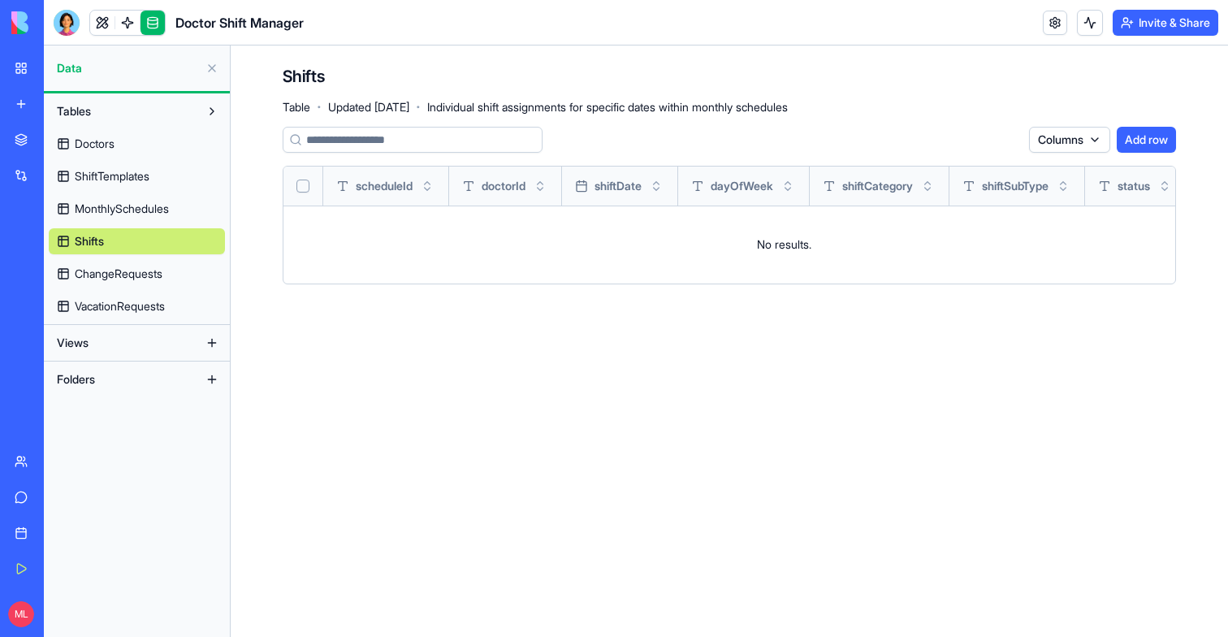
click at [307, 185] on button "Select all" at bounding box center [302, 186] width 13 height 13
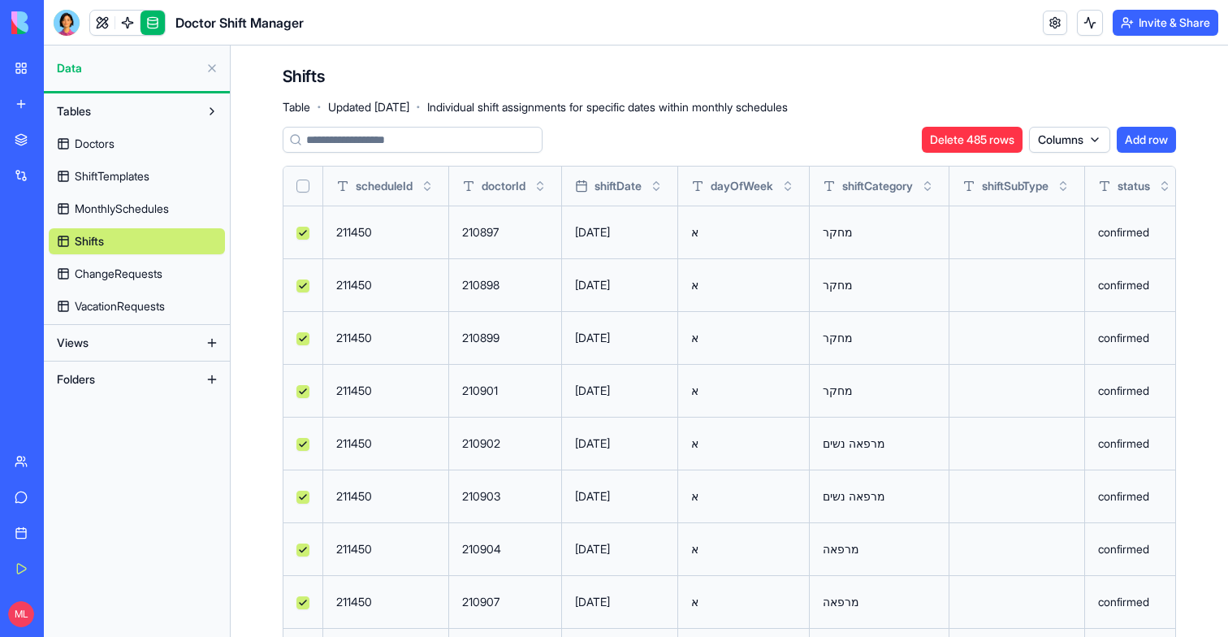
click at [998, 142] on button "Delete 485 rows" at bounding box center [972, 140] width 101 height 26
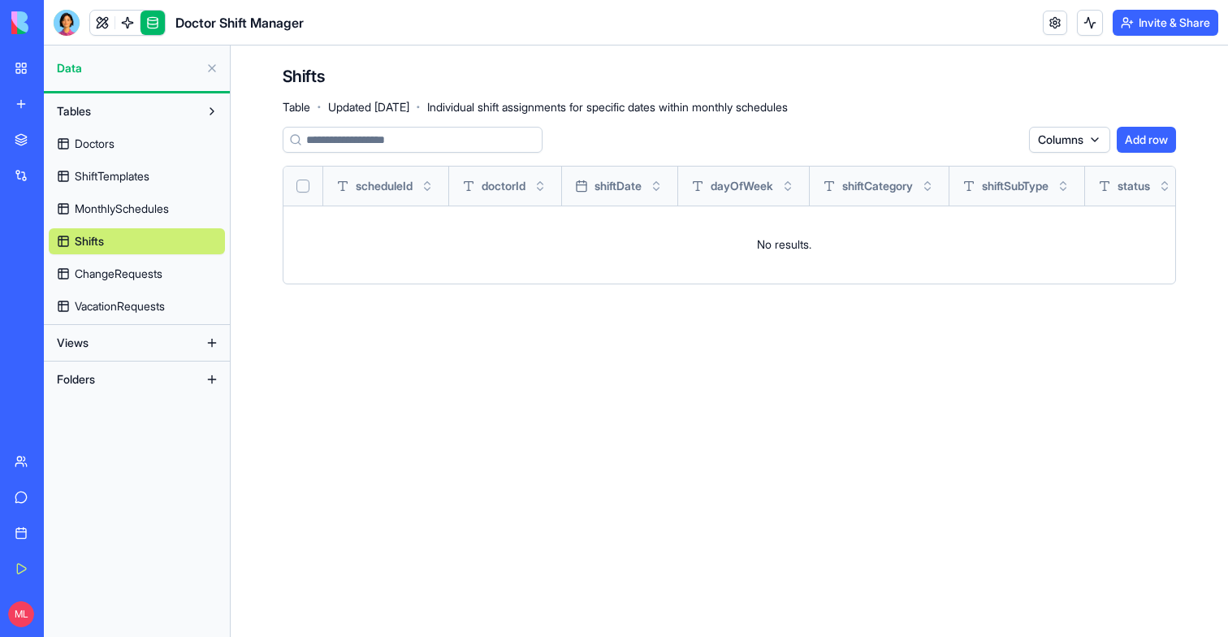
click at [147, 208] on span "MonthlySchedules" at bounding box center [122, 209] width 94 height 16
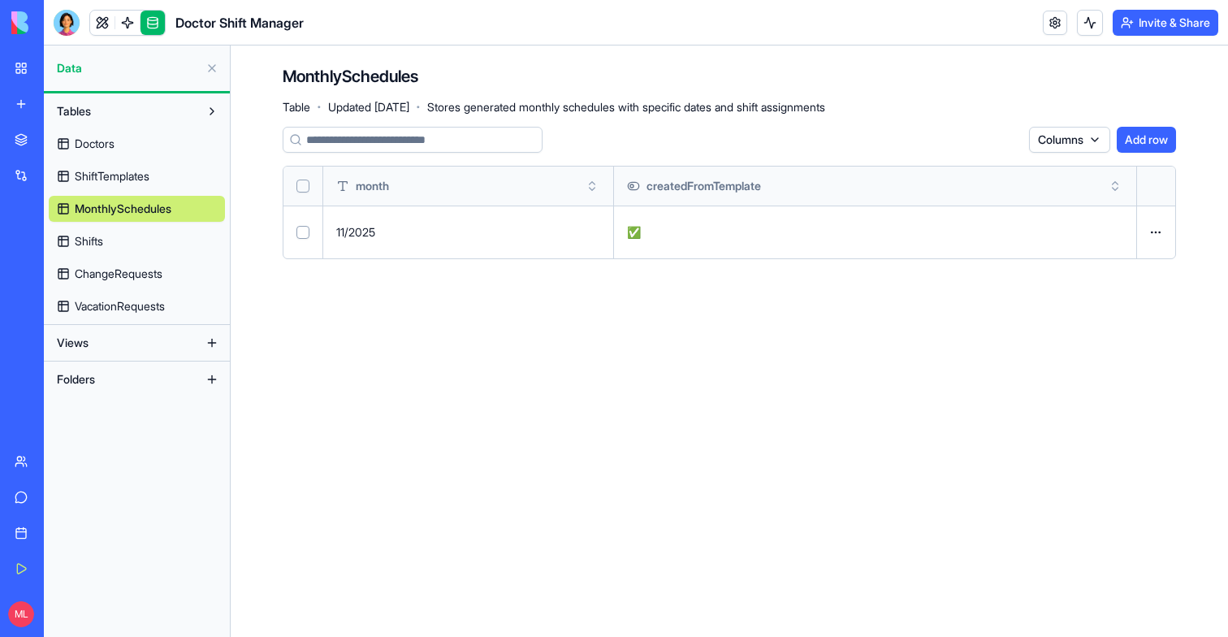
click at [314, 191] on th at bounding box center [303, 186] width 40 height 39
click at [303, 186] on button "Select all" at bounding box center [302, 186] width 13 height 13
click at [938, 149] on button "Delete 1 rows" at bounding box center [980, 140] width 84 height 26
click at [101, 26] on link at bounding box center [102, 23] width 24 height 24
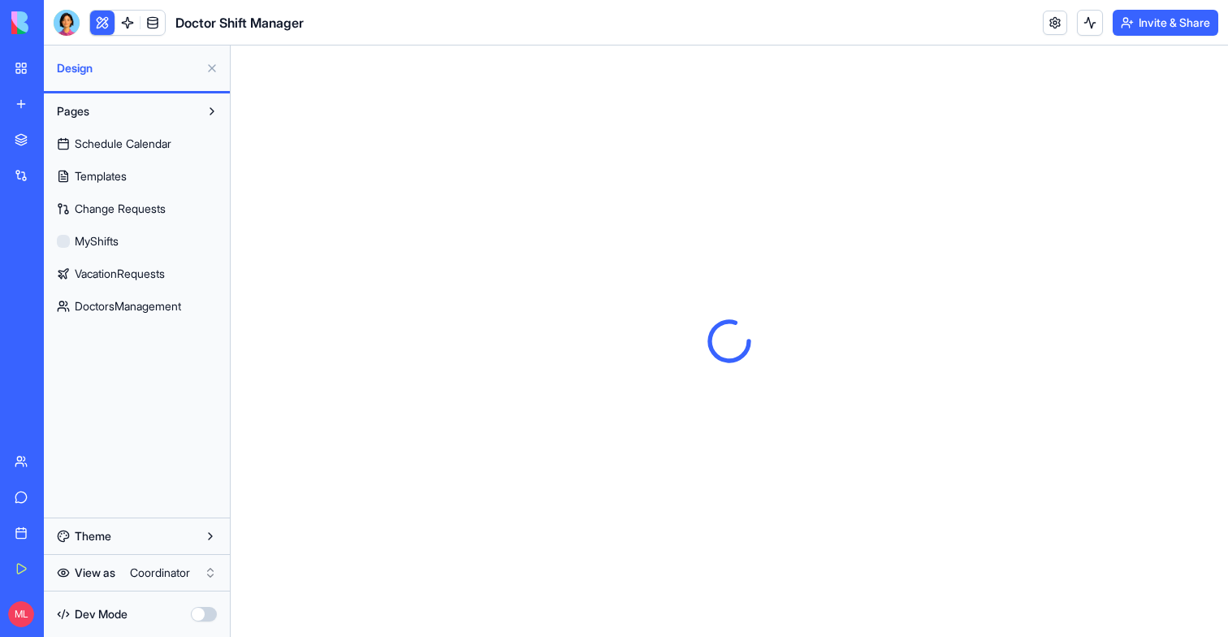
click at [101, 26] on button at bounding box center [102, 23] width 24 height 24
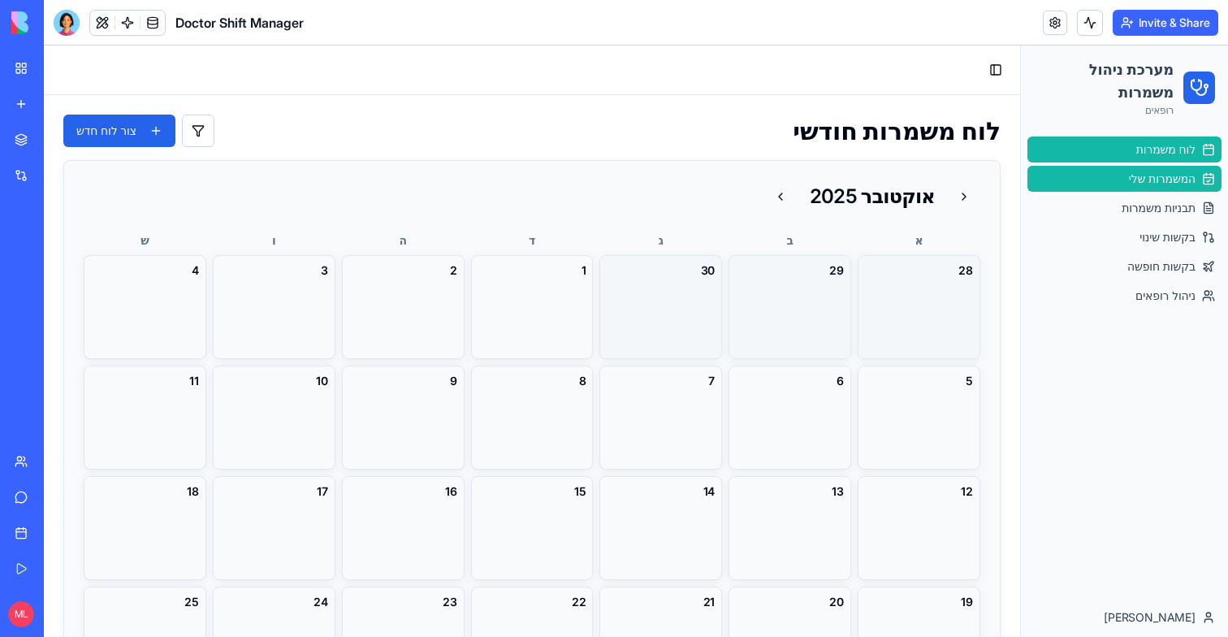
click at [1147, 188] on link "המשמרות שלי" at bounding box center [1125, 179] width 194 height 26
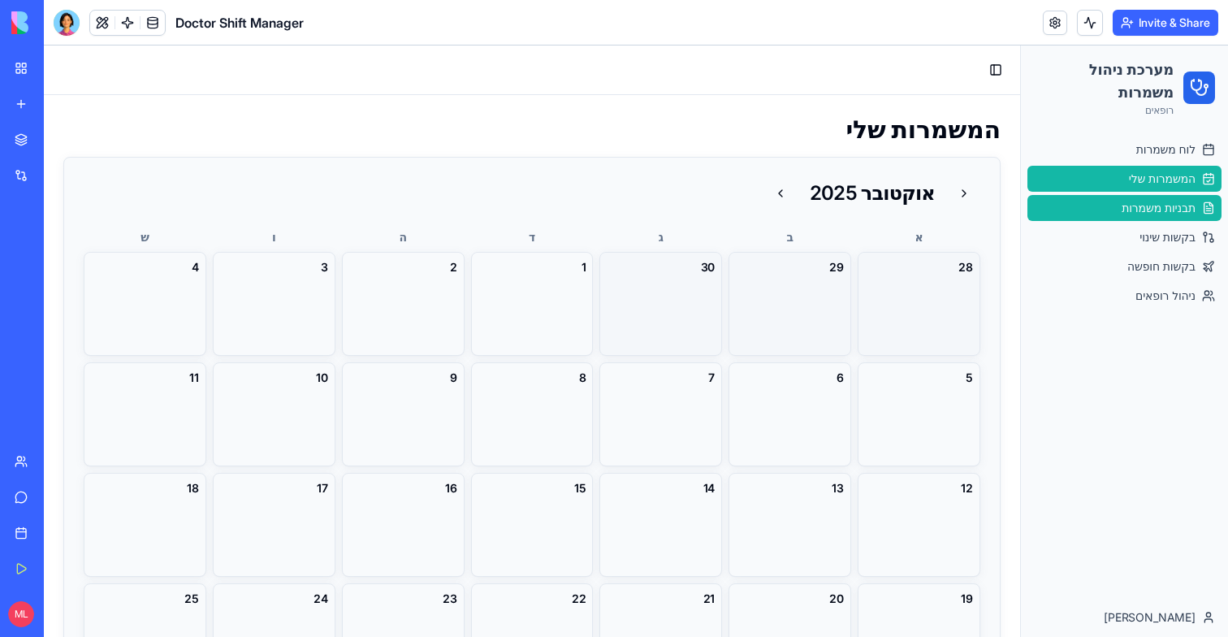
click at [1147, 201] on span "תבניות משמרות" at bounding box center [1159, 208] width 74 height 16
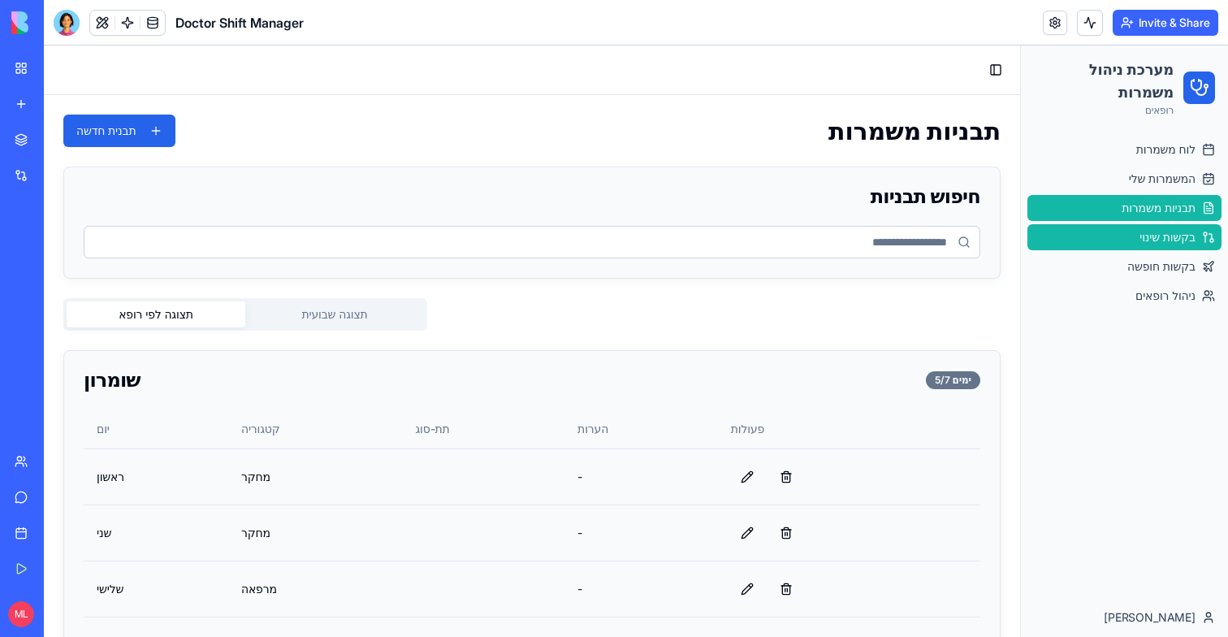
click at [1148, 230] on span "בקשות שינוי" at bounding box center [1168, 237] width 56 height 16
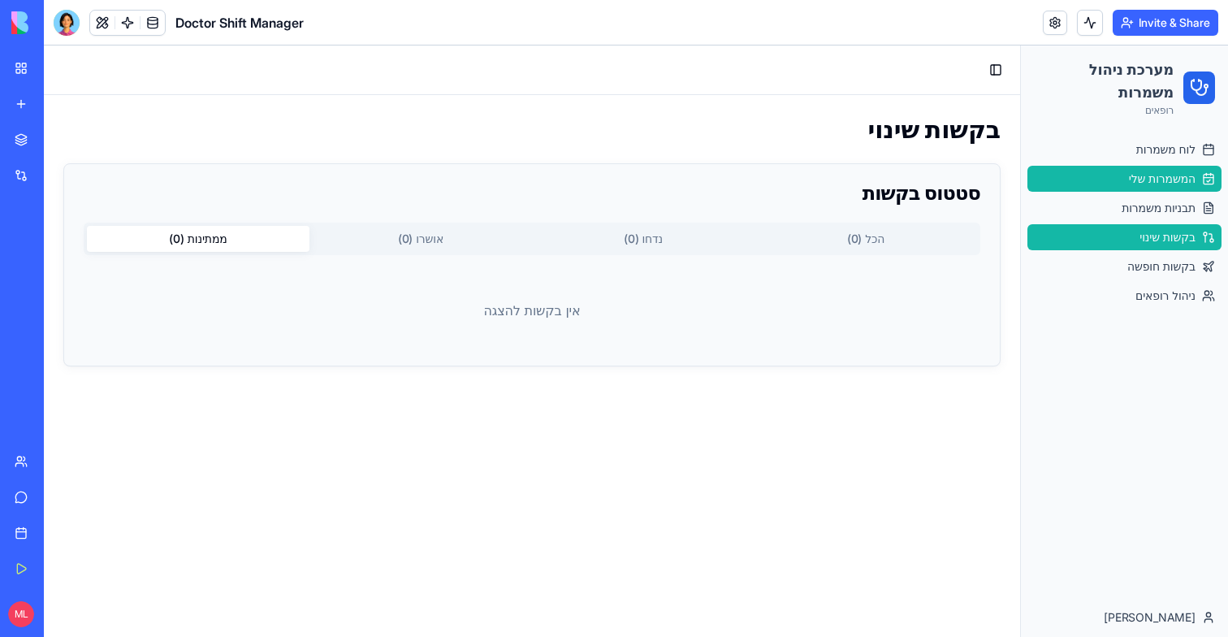
click at [1170, 178] on span "המשמרות שלי" at bounding box center [1162, 179] width 67 height 16
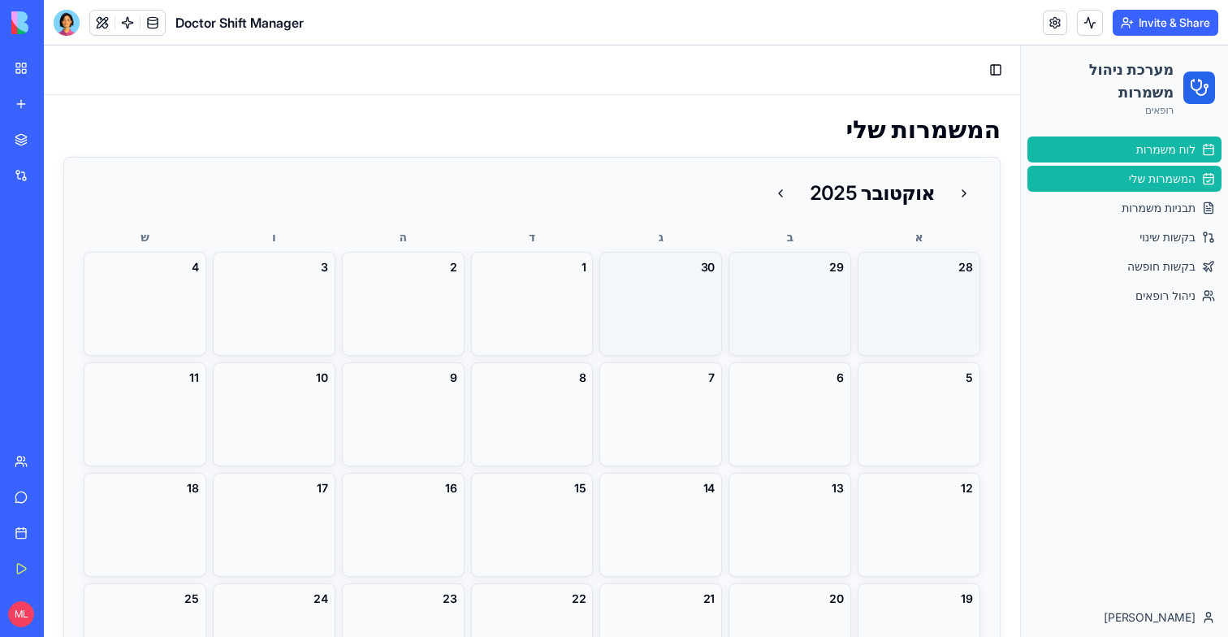
click at [1168, 160] on link "לוח משמרות" at bounding box center [1125, 149] width 194 height 26
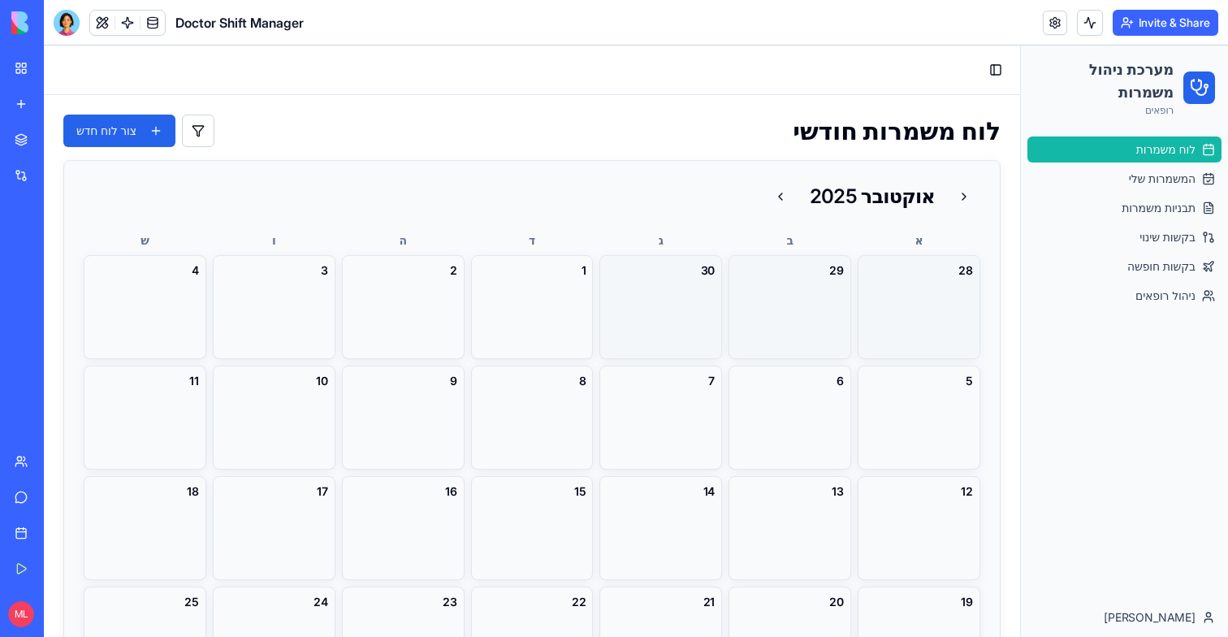
click at [1180, 422] on div "לוח משמרות המשמרות שלי תבניות משמרות בקשות שינוי בקשות חופשה ניהול רופאים" at bounding box center [1124, 364] width 207 height 468
click at [149, 134] on button "צור לוח חדש" at bounding box center [119, 131] width 112 height 32
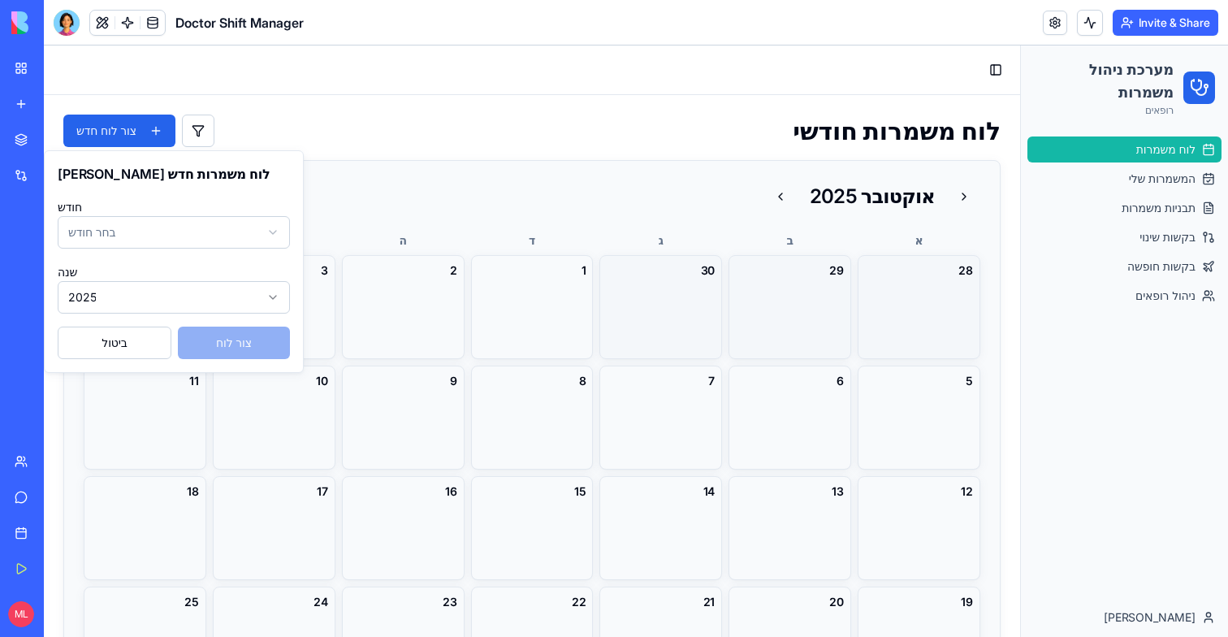
click at [146, 245] on html "מערכת ניהול משמרות רופאים לוח משמרות המשמרות שלי תבניות משמרות בקשות שינוי בקשו…" at bounding box center [636, 340] width 1184 height 591
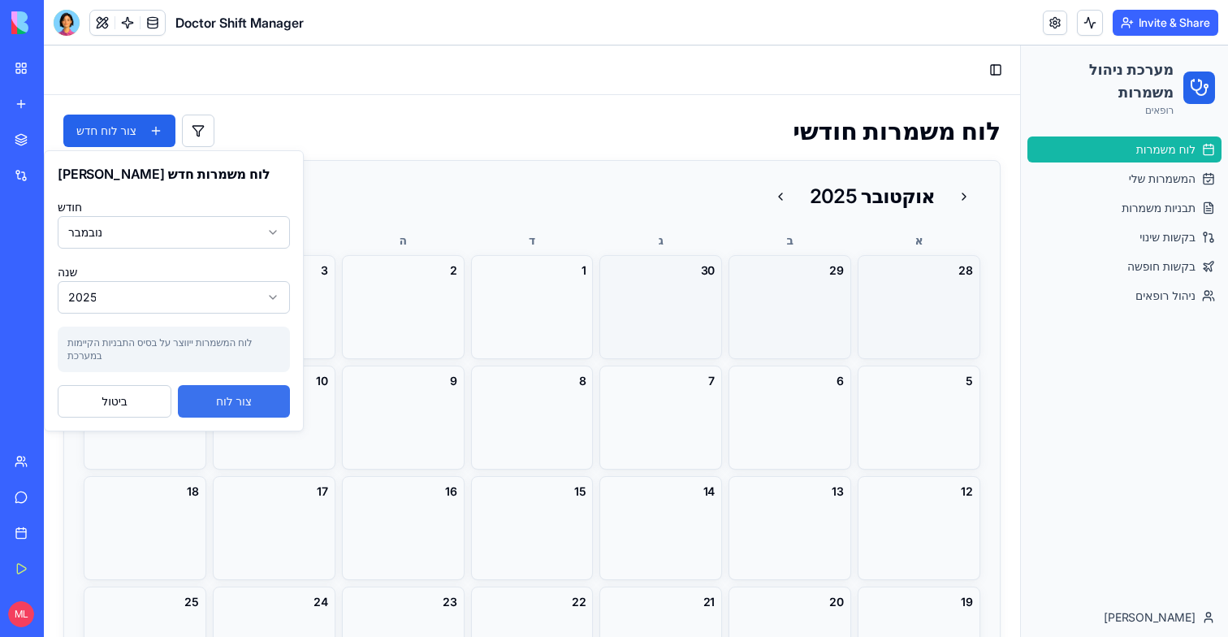
click at [209, 397] on button "צור לוח" at bounding box center [234, 401] width 112 height 32
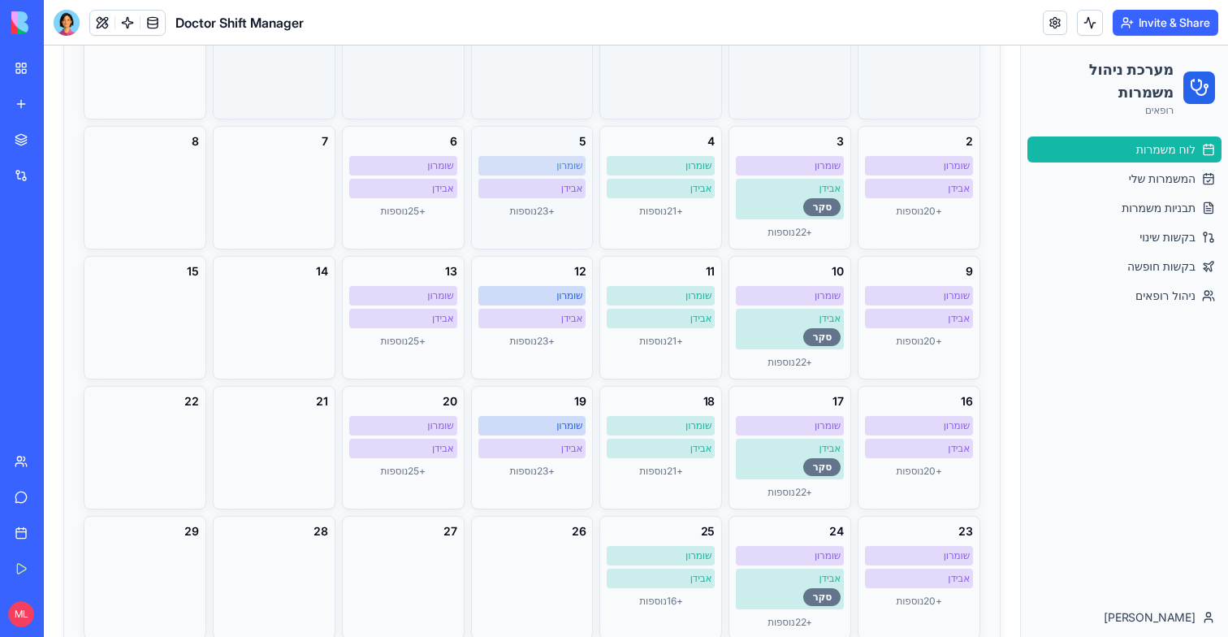
scroll to position [222, 0]
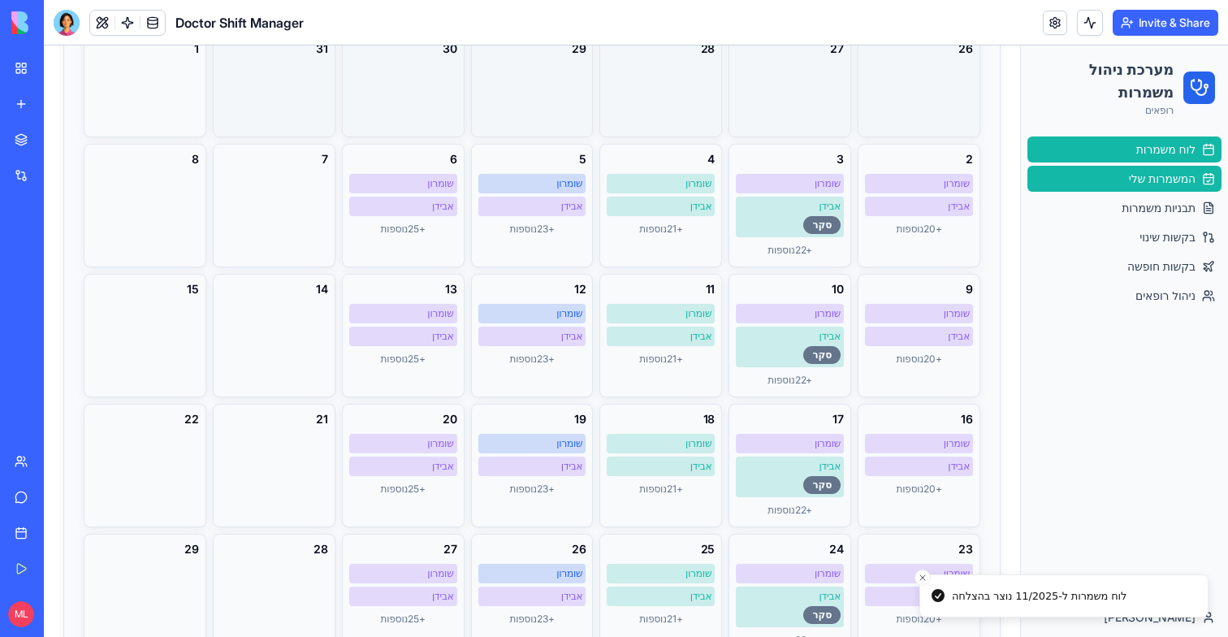
click at [1160, 180] on span "המשמרות שלי" at bounding box center [1162, 179] width 67 height 16
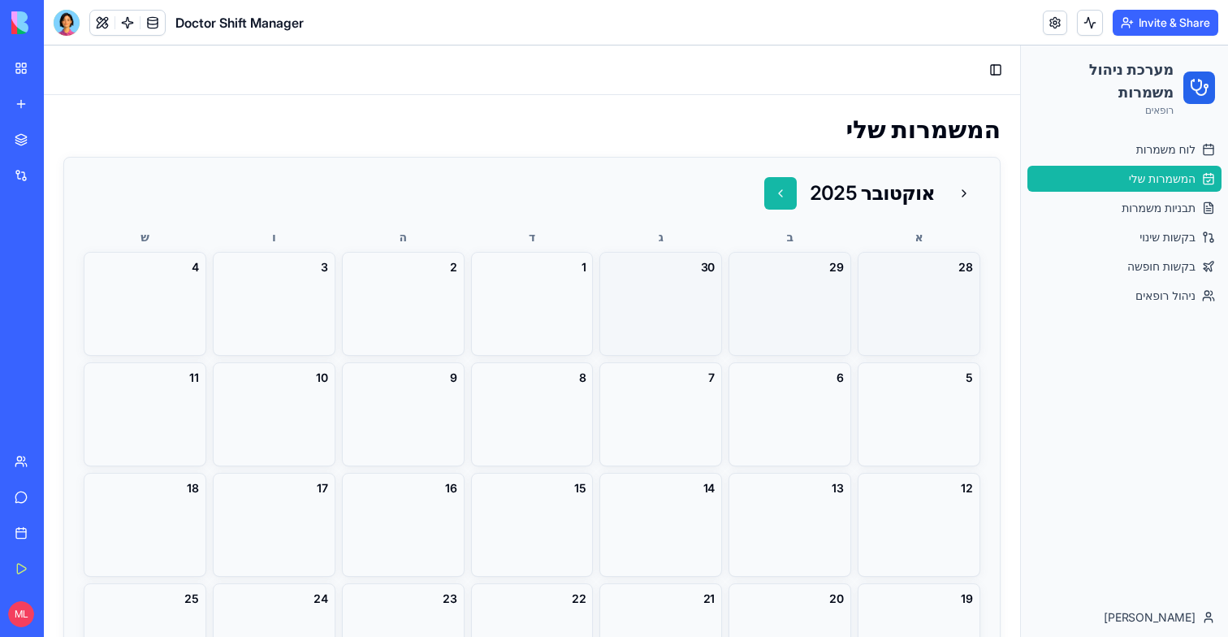
click at [788, 197] on button at bounding box center [780, 193] width 32 height 32
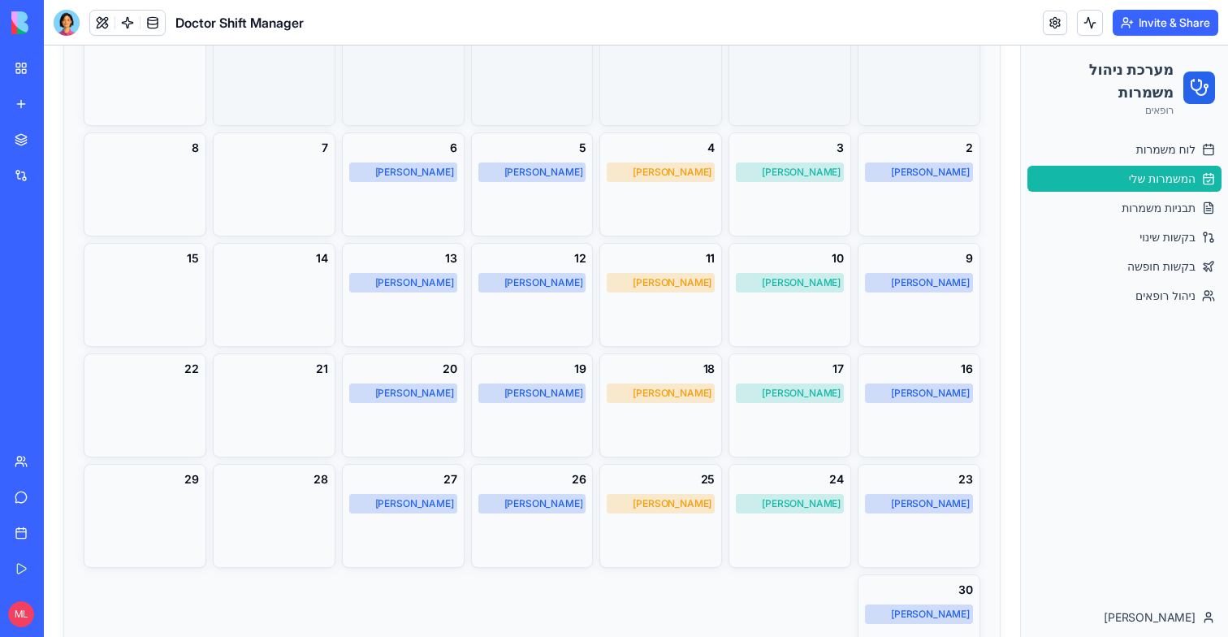
scroll to position [236, 0]
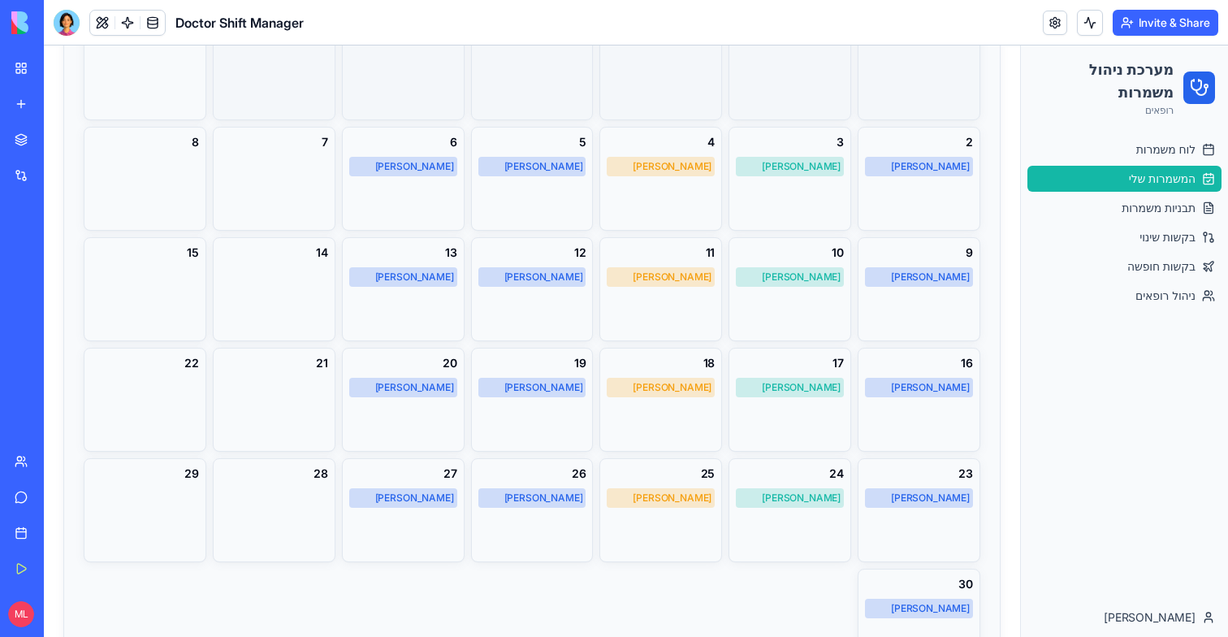
click at [1112, 135] on div "לוח משמרות המשמרות שלי תבניות משמרות בקשות שינוי בקשות חופשה ניהול רופאים" at bounding box center [1124, 222] width 207 height 185
click at [1113, 141] on link "לוח משמרות" at bounding box center [1125, 149] width 194 height 26
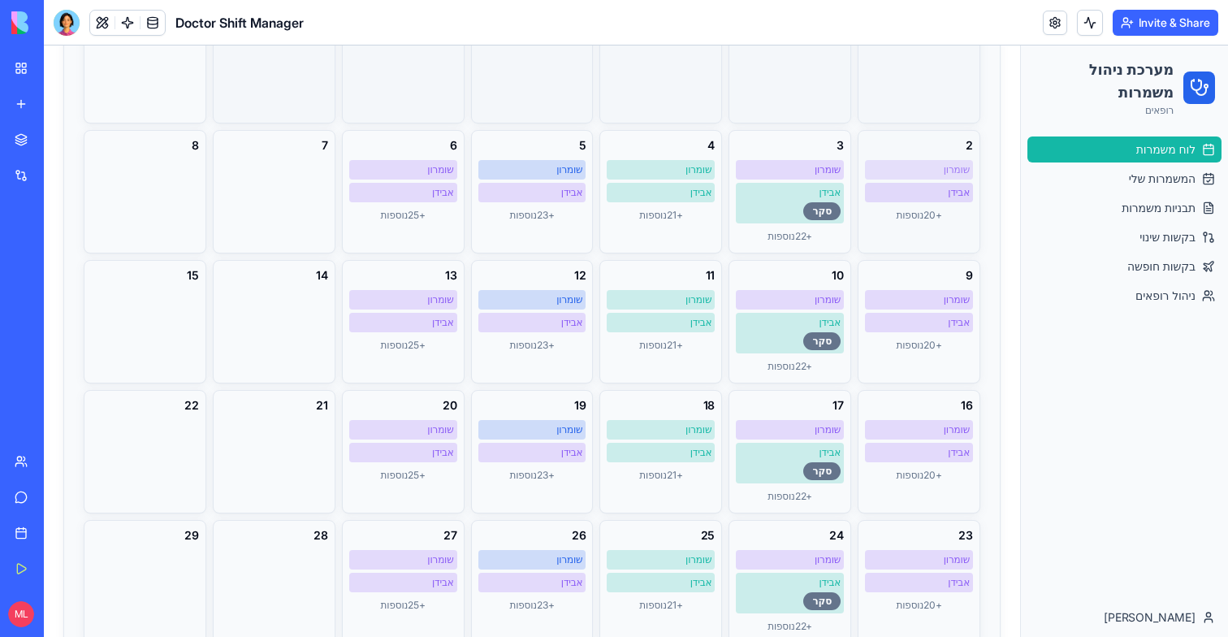
click at [934, 165] on div "שומרון" at bounding box center [919, 169] width 102 height 13
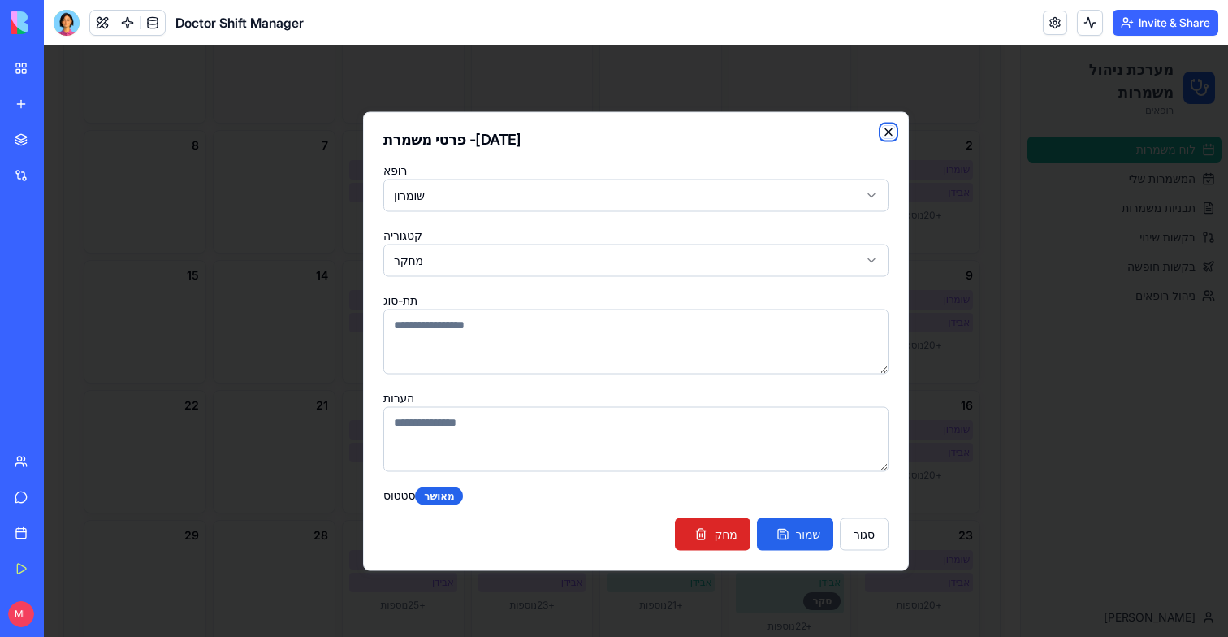
click at [887, 129] on icon "button" at bounding box center [888, 132] width 13 height 13
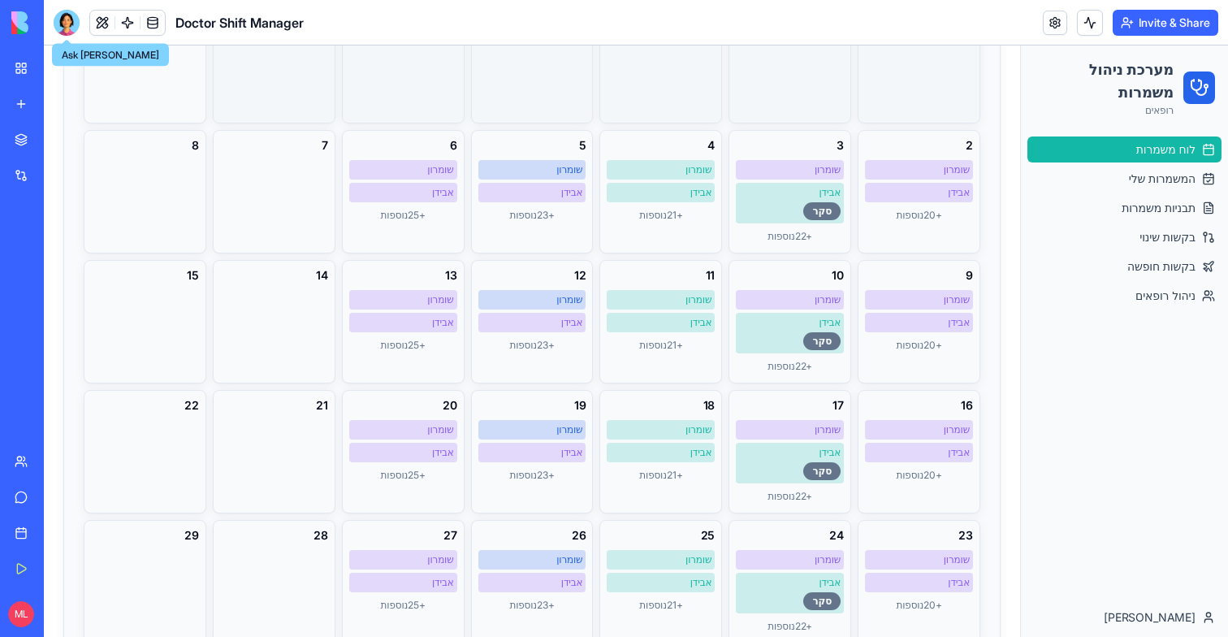
click at [71, 28] on div at bounding box center [67, 23] width 26 height 26
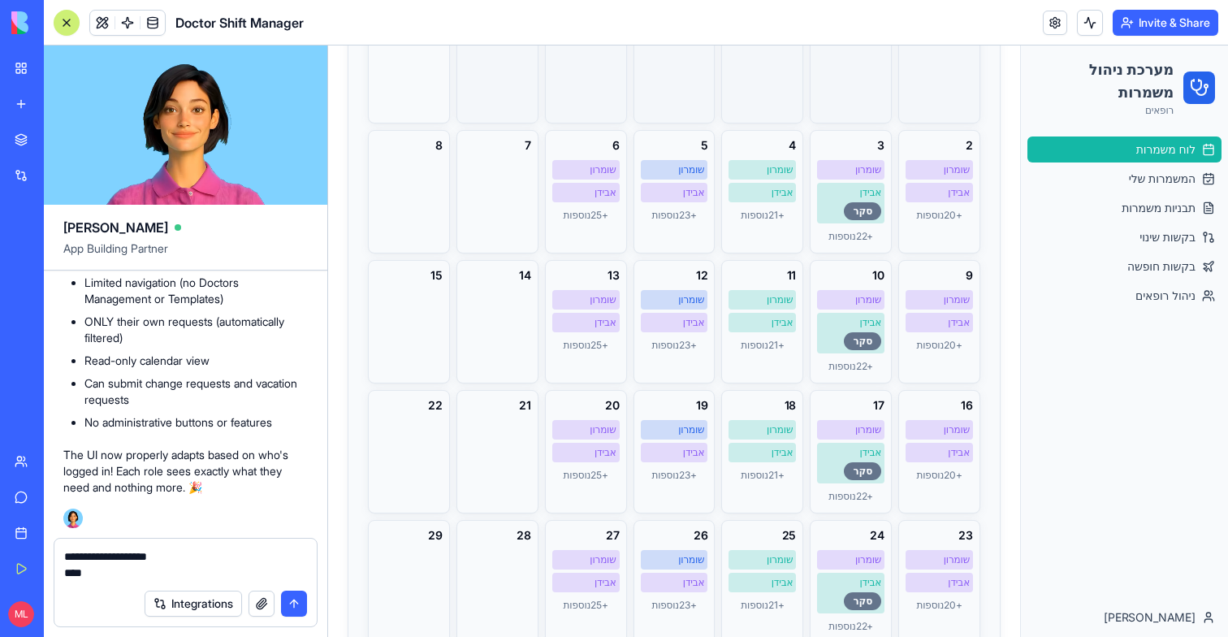
click at [110, 565] on textarea "**********" at bounding box center [185, 564] width 243 height 32
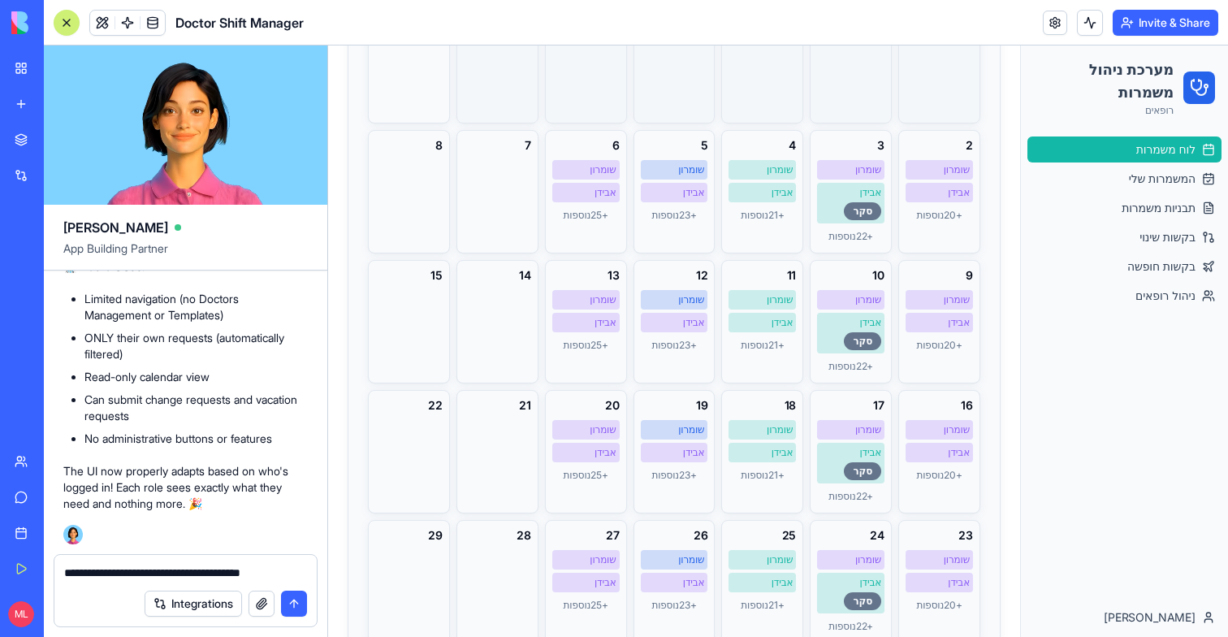
scroll to position [19505, 0]
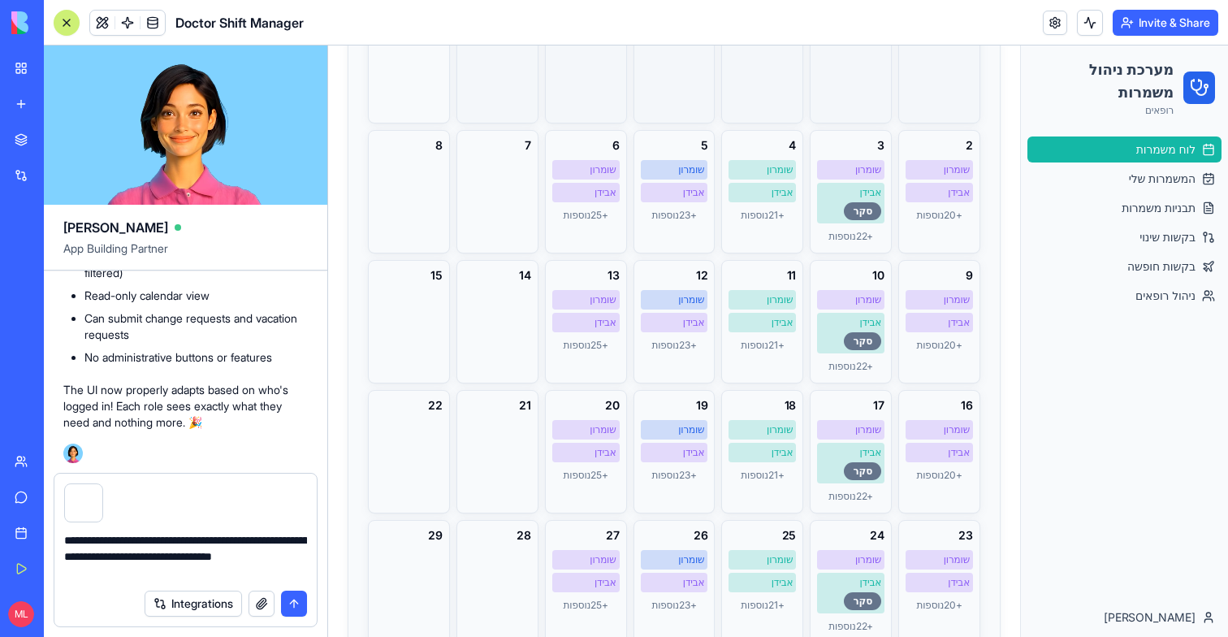
type textarea "**********"
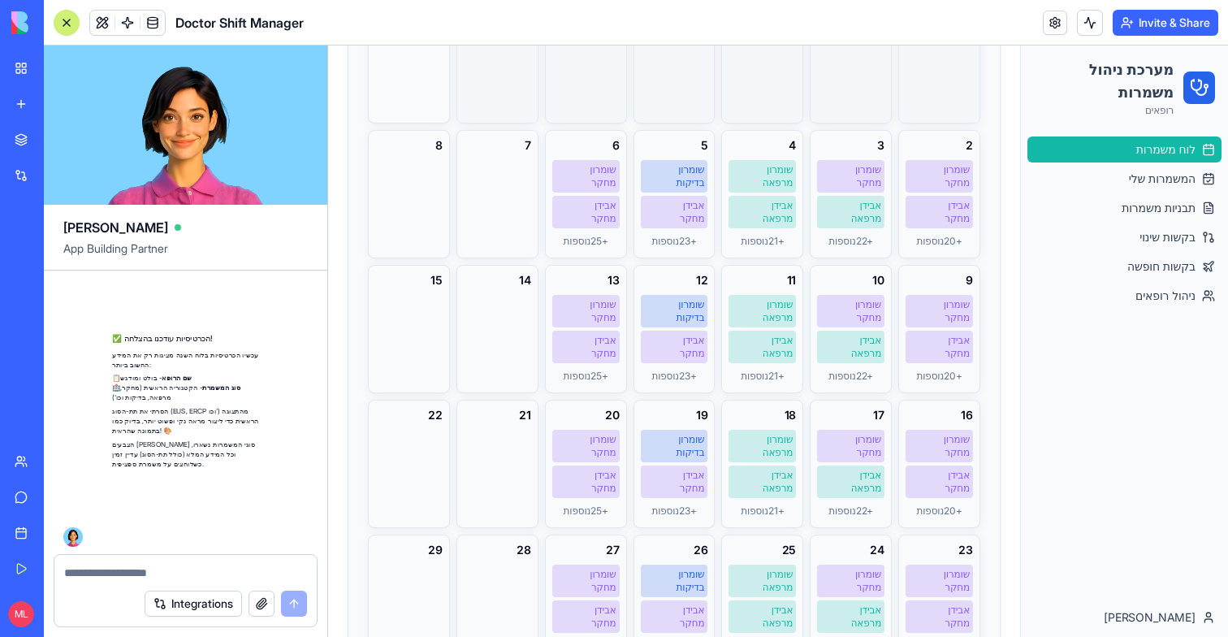
scroll to position [20022, 0]
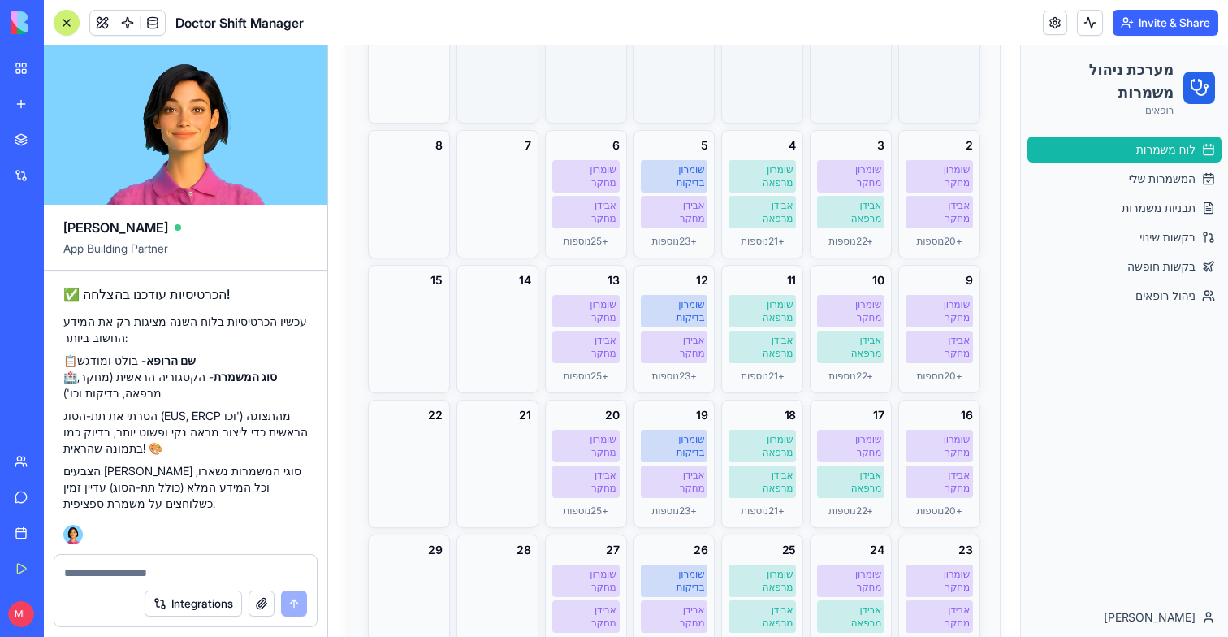
click at [67, 22] on div at bounding box center [66, 22] width 13 height 13
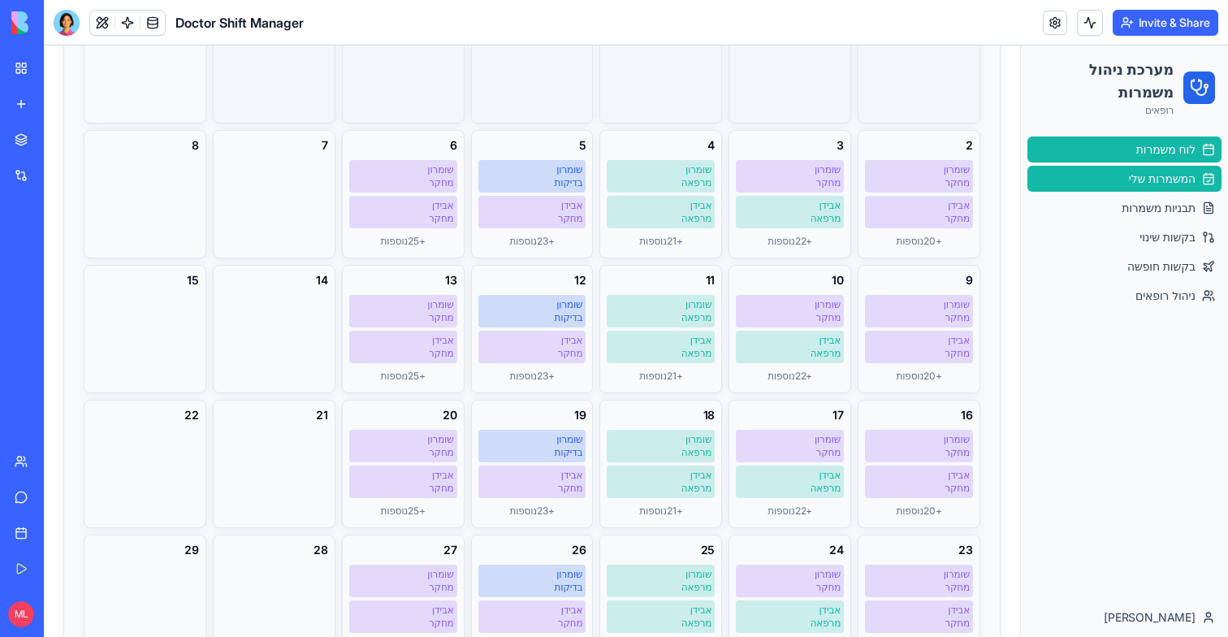
click at [1147, 173] on span "המשמרות שלי" at bounding box center [1162, 179] width 67 height 16
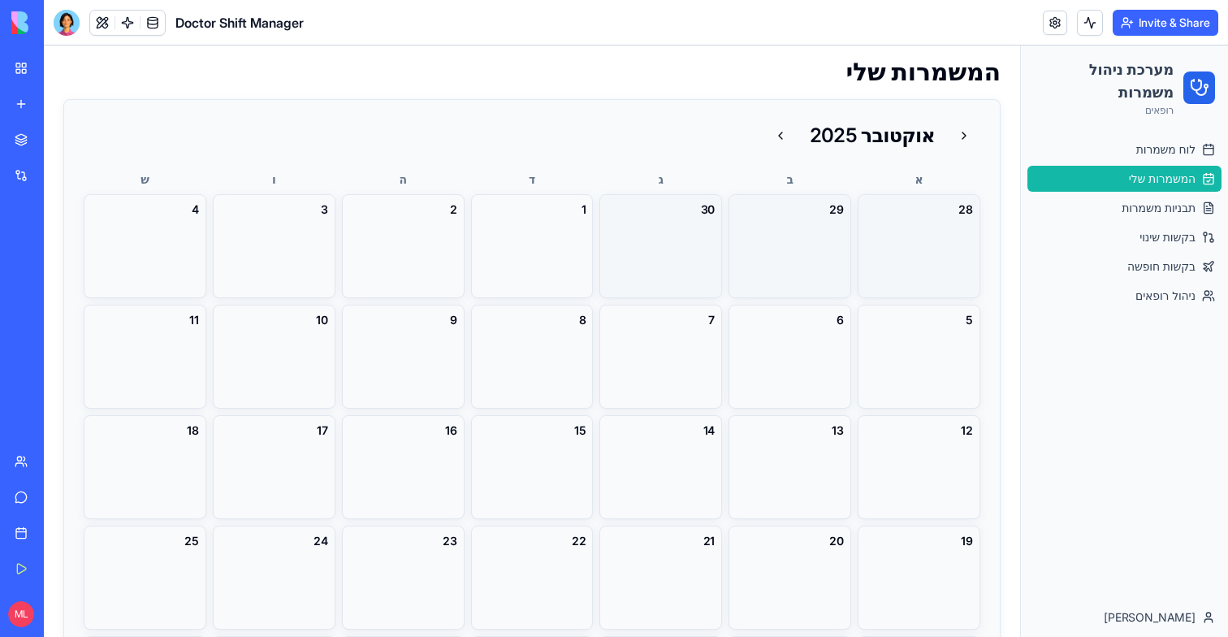
scroll to position [4, 0]
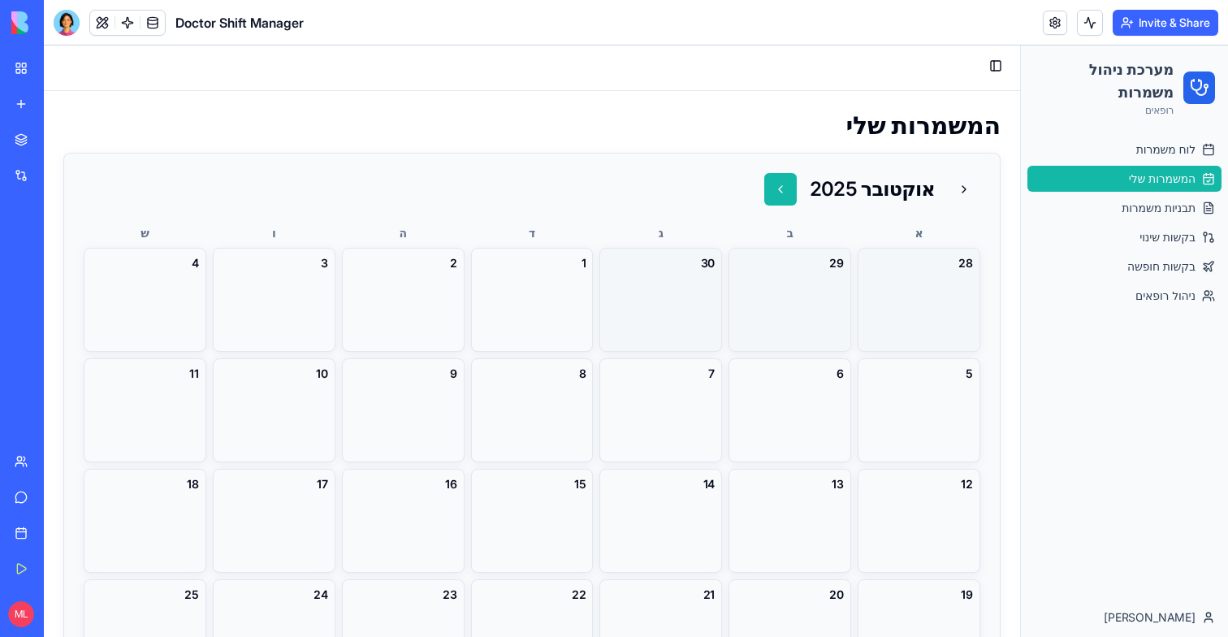
click at [784, 186] on button at bounding box center [780, 189] width 32 height 32
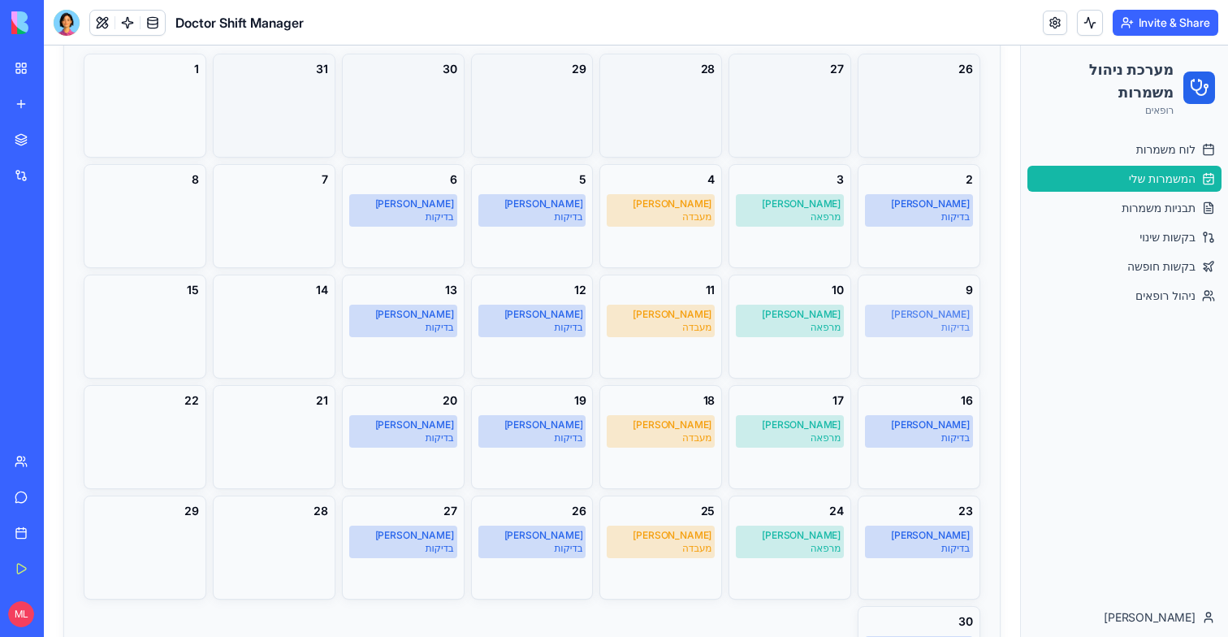
scroll to position [251, 0]
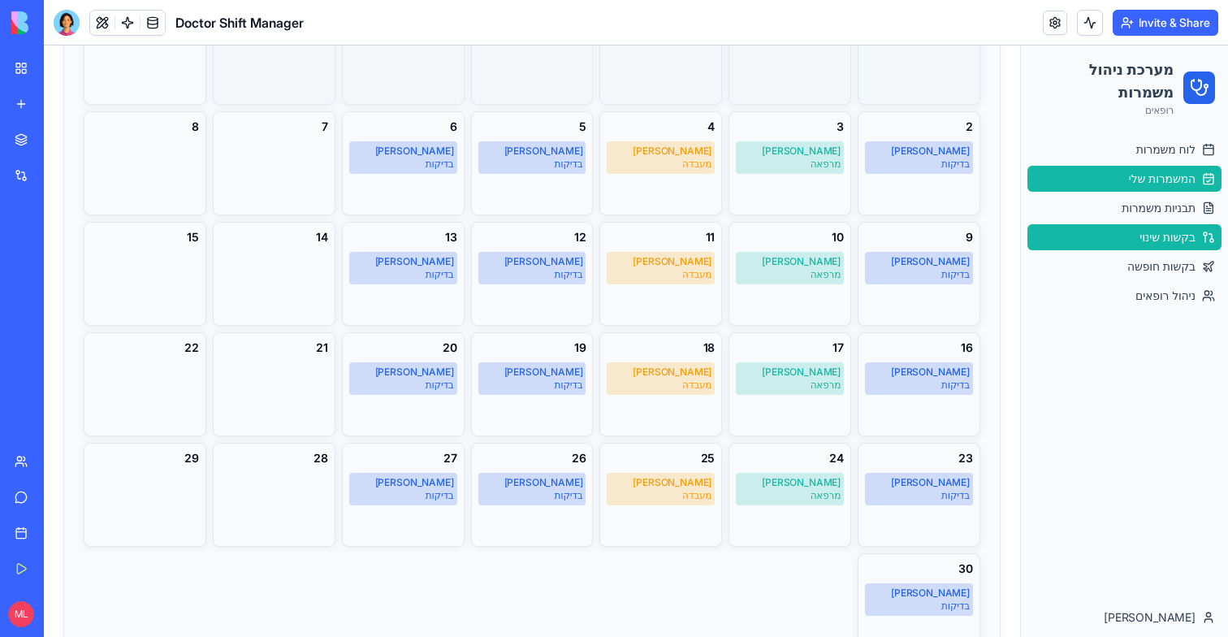
click at [1185, 245] on span "בקשות שינוי" at bounding box center [1168, 237] width 56 height 16
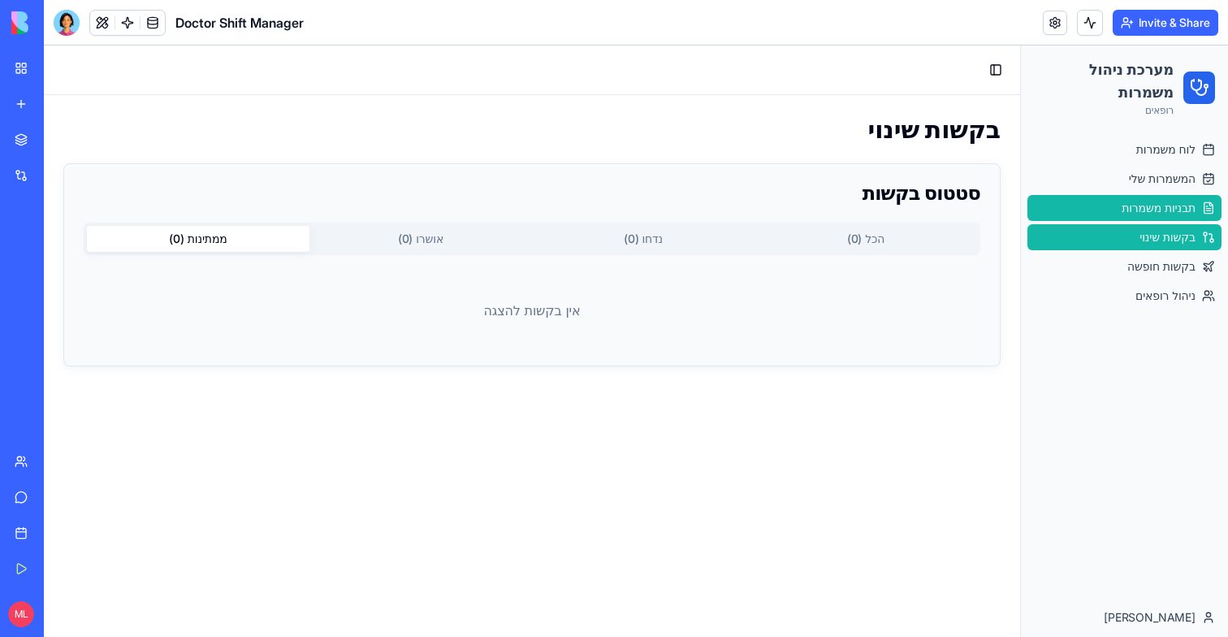
click at [1167, 214] on span "תבניות משמרות" at bounding box center [1159, 208] width 74 height 16
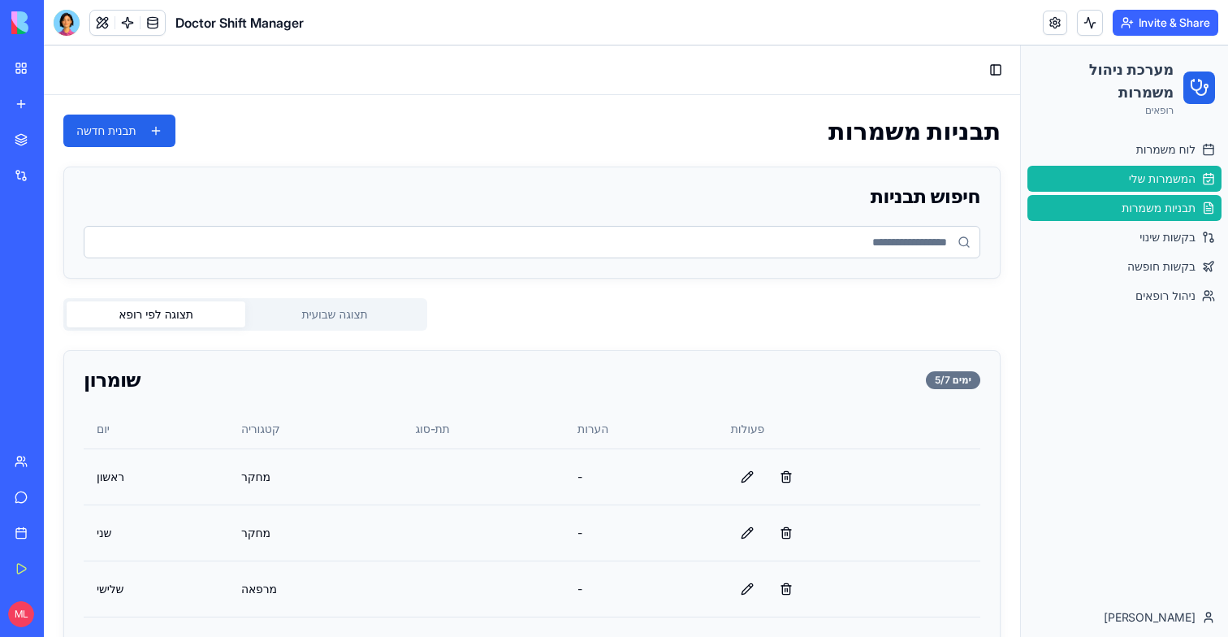
click at [1167, 187] on link "המשמרות שלי" at bounding box center [1125, 179] width 194 height 26
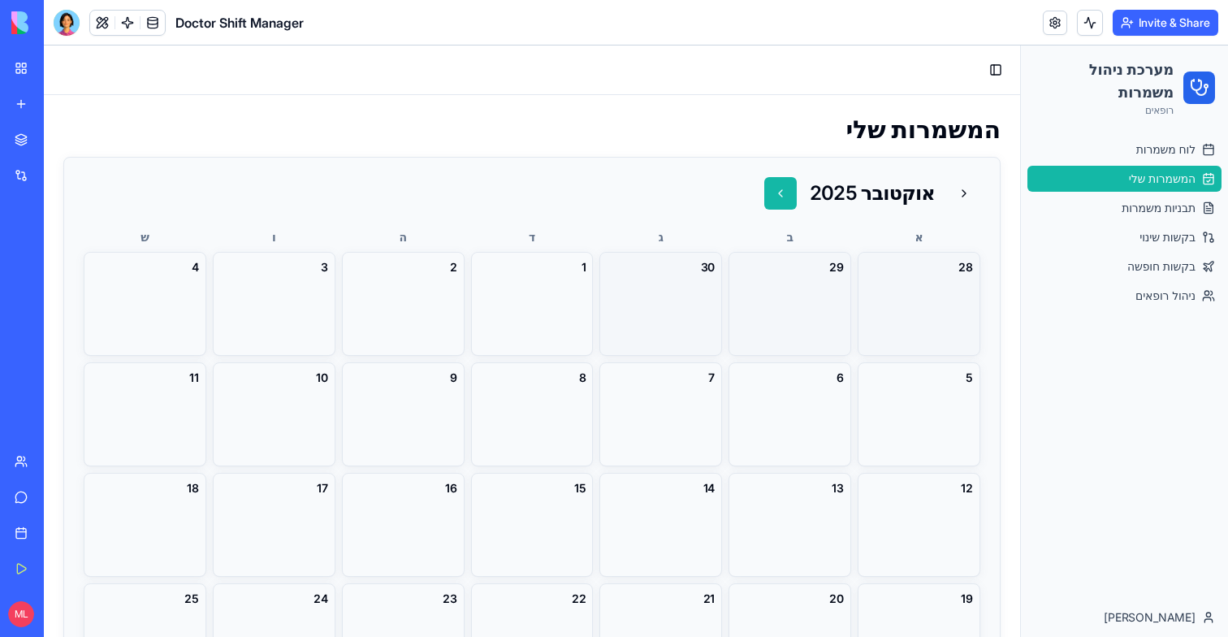
click at [779, 199] on button at bounding box center [780, 193] width 32 height 32
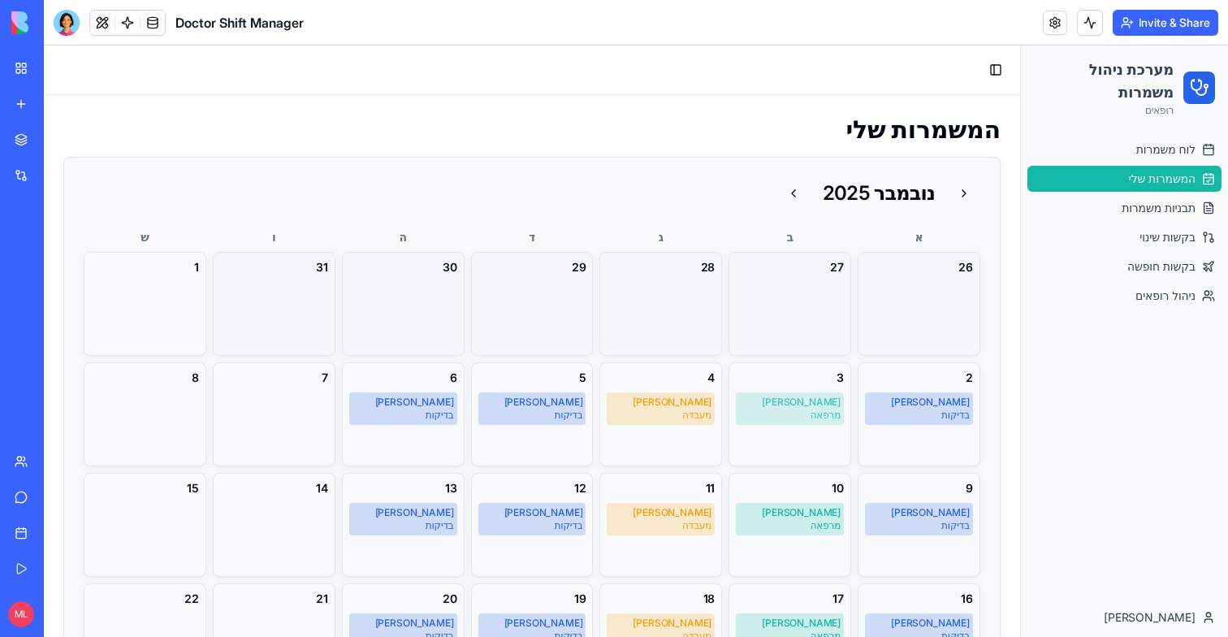
click at [801, 407] on div "[PERSON_NAME]" at bounding box center [790, 402] width 102 height 13
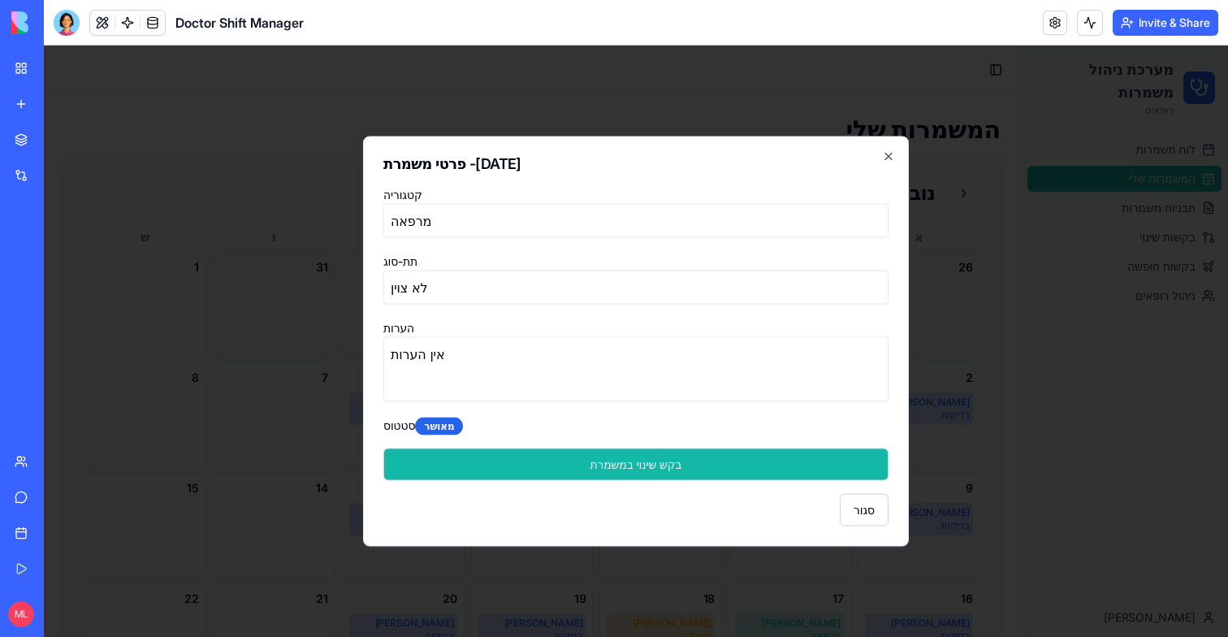
click at [636, 475] on button "בקש שינוי במשמרת" at bounding box center [635, 464] width 505 height 32
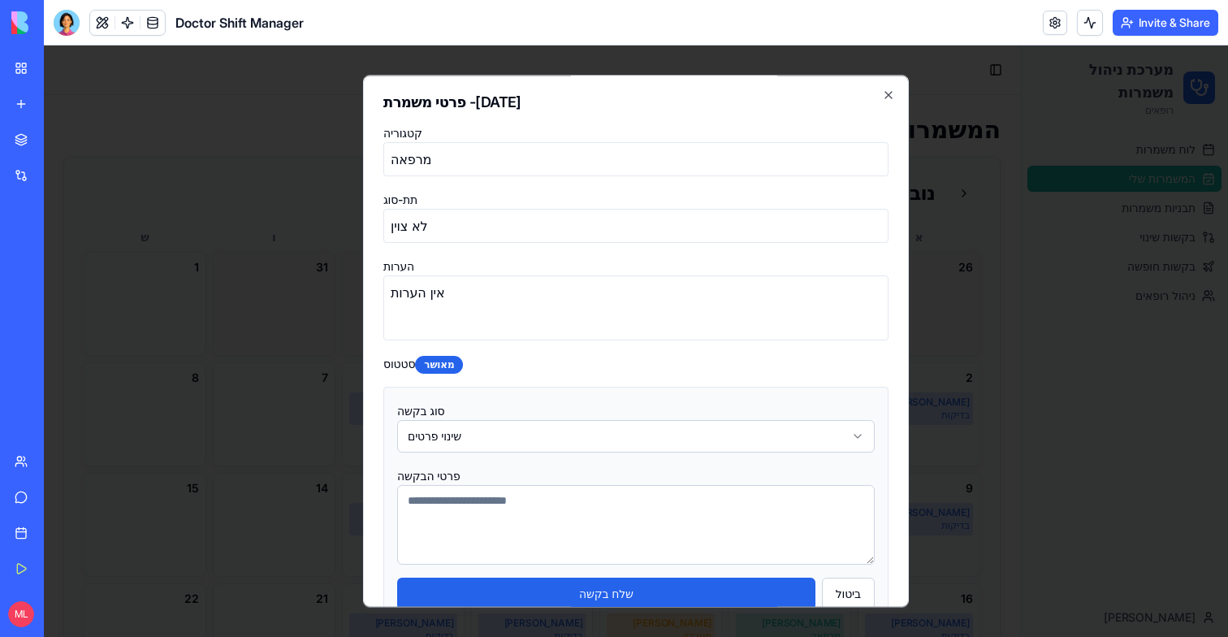
scroll to position [82, 0]
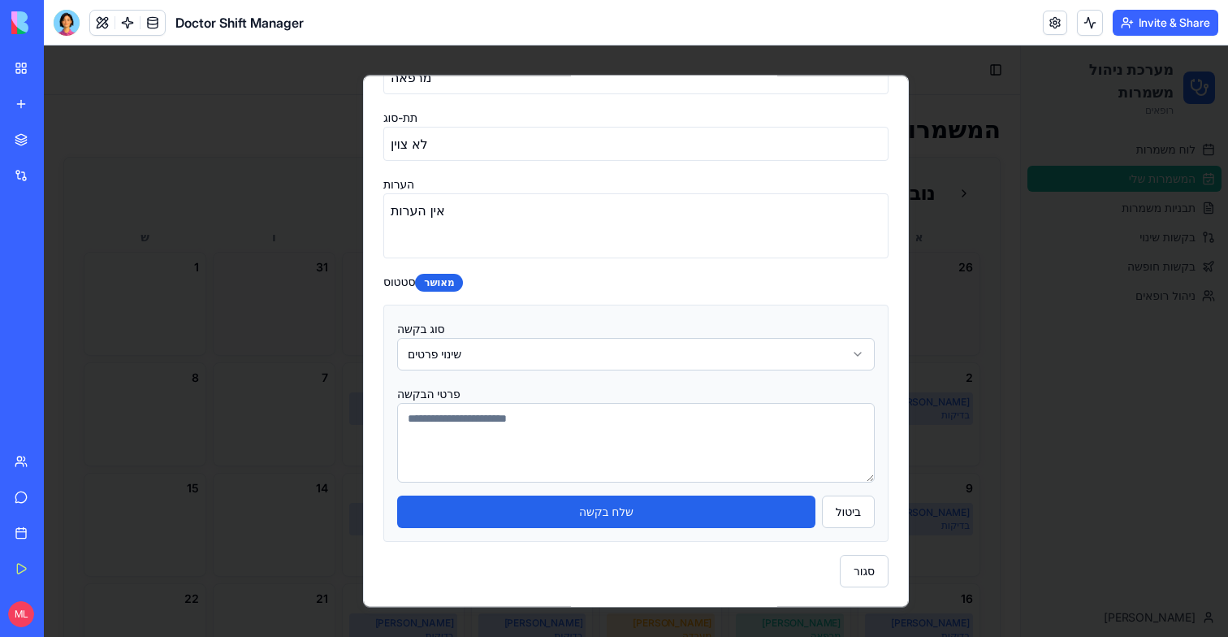
click at [510, 328] on div "סוג בקשה שינוי פרטים" at bounding box center [636, 344] width 478 height 52
click at [510, 364] on body "מערכת ניהול משמרות רופאים לוח משמרות המשמרות שלי תבניות משמרות בקשות שינוי בקשו…" at bounding box center [636, 340] width 1184 height 591
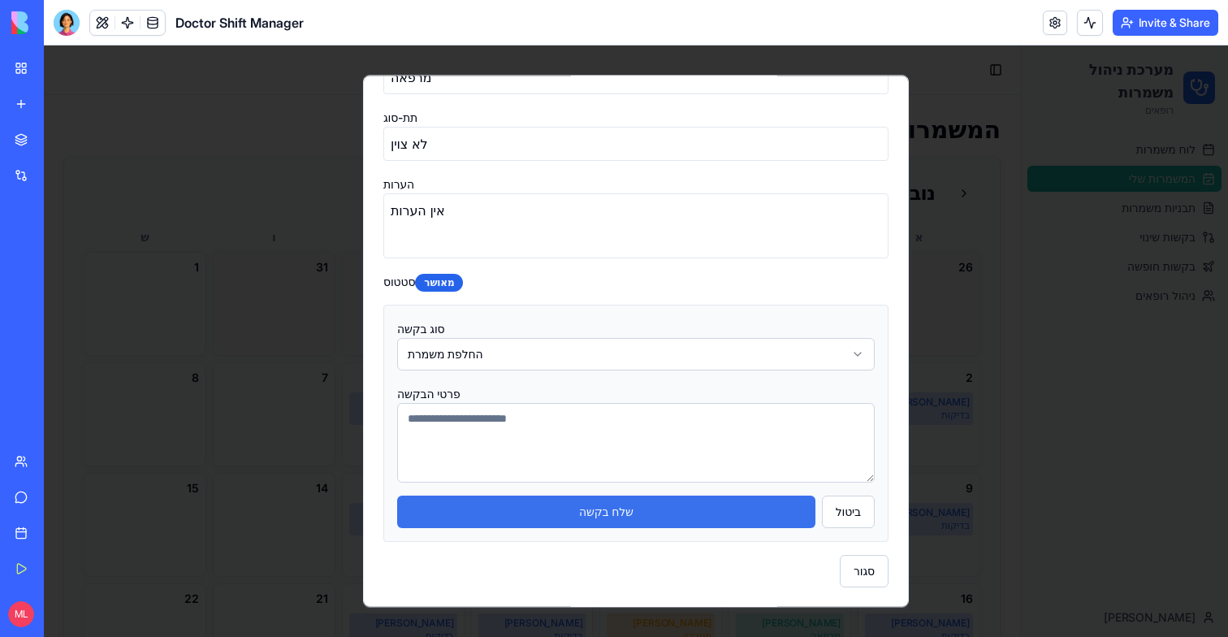
click at [586, 512] on button "שלח בקשה" at bounding box center [606, 512] width 418 height 32
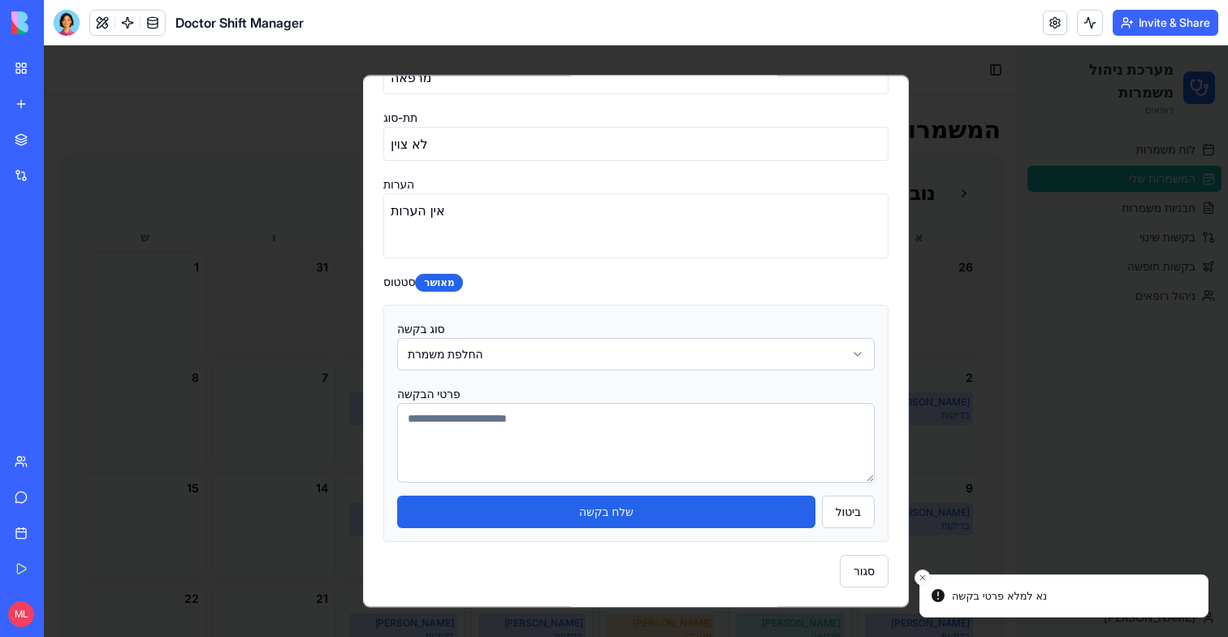
click at [656, 437] on textarea at bounding box center [636, 443] width 478 height 80
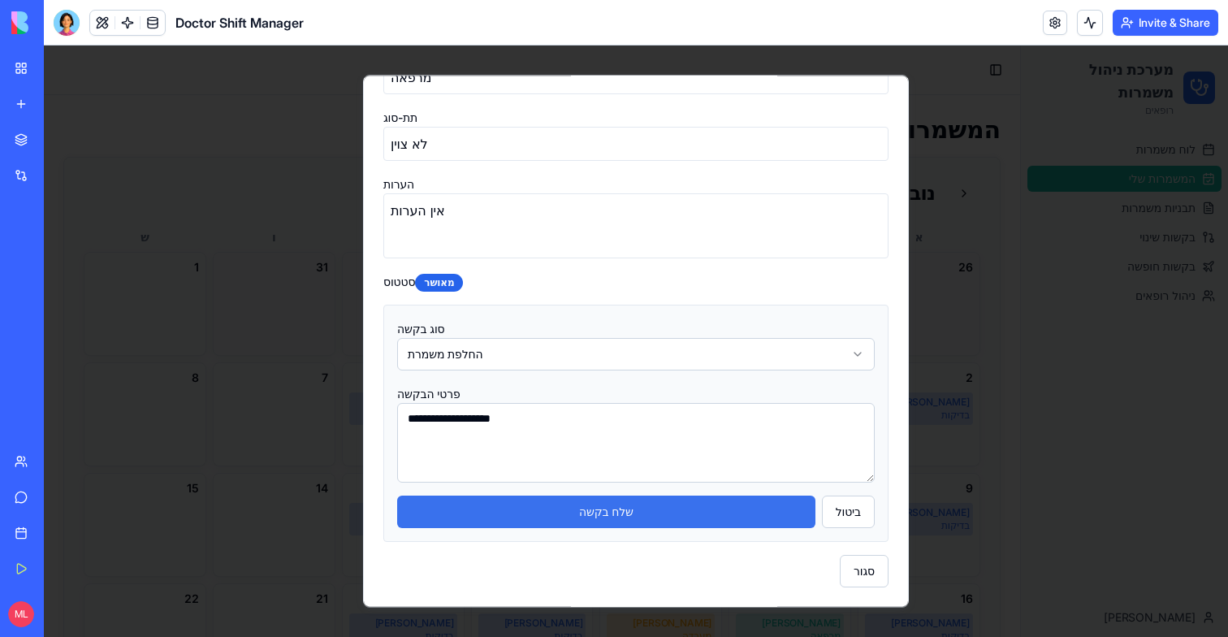
type textarea "**********"
click at [581, 515] on button "שלח בקשה" at bounding box center [606, 512] width 418 height 32
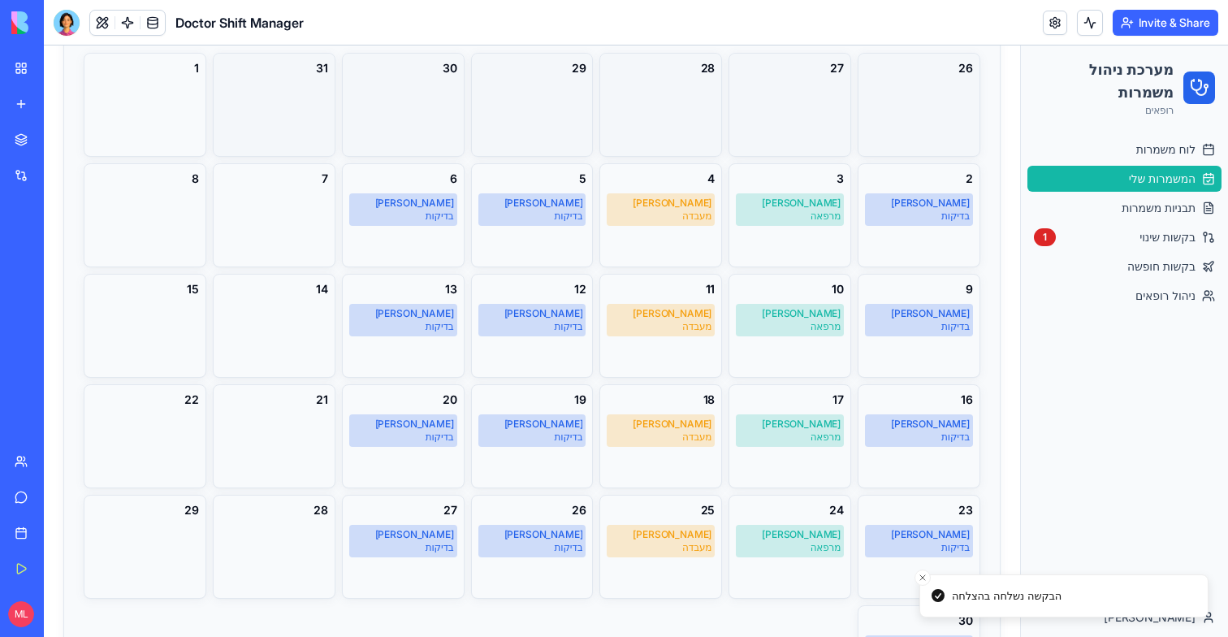
scroll to position [236, 0]
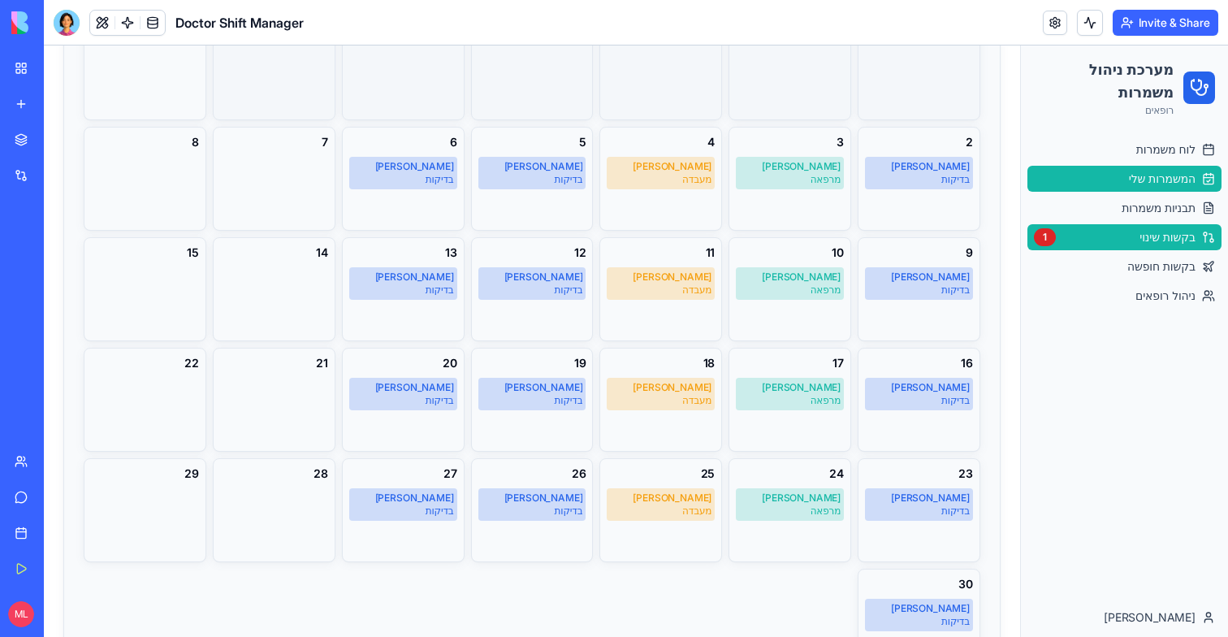
click at [1112, 245] on link "בקשות שינוי 1" at bounding box center [1125, 237] width 194 height 26
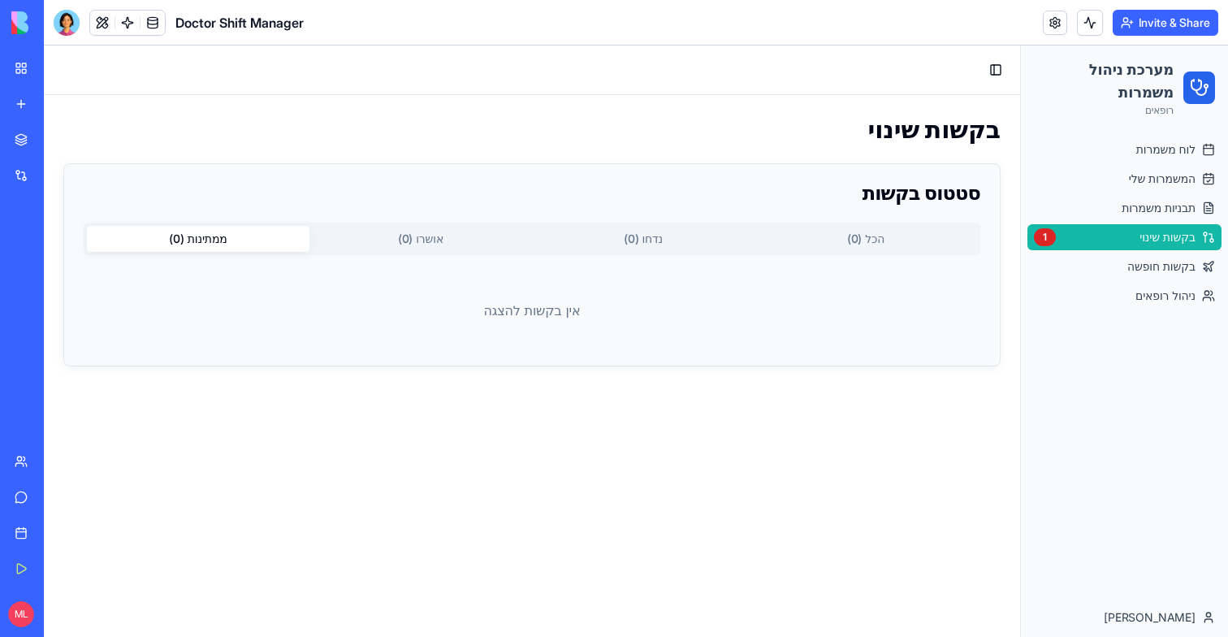
scroll to position [0, 0]
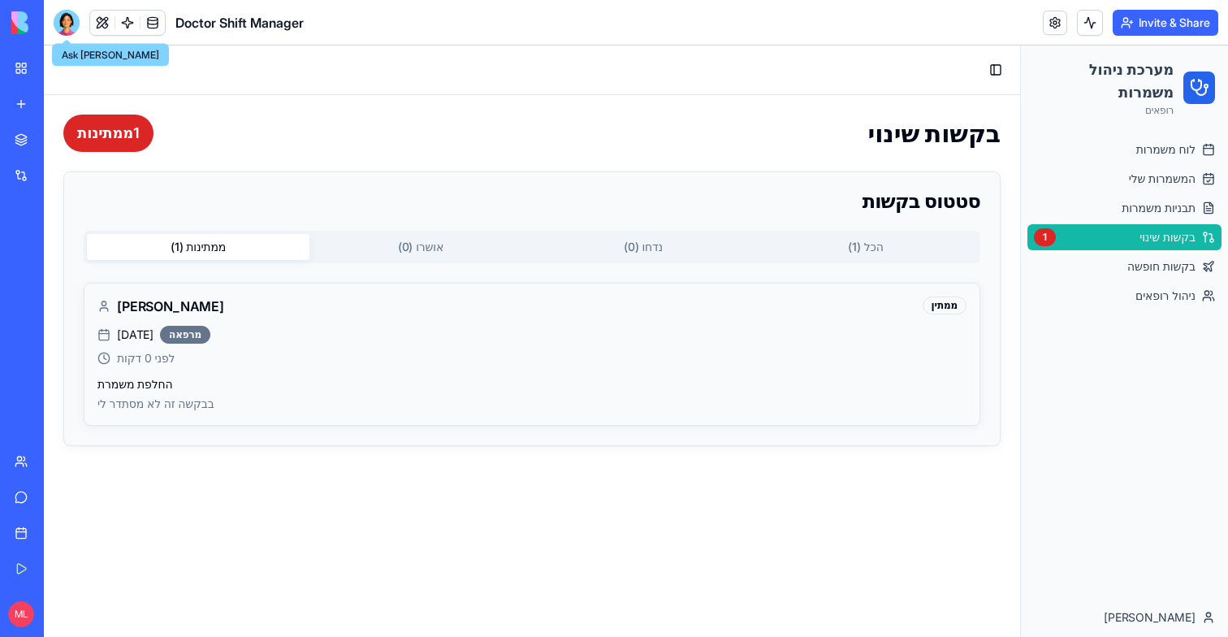
click at [65, 18] on div at bounding box center [67, 23] width 26 height 26
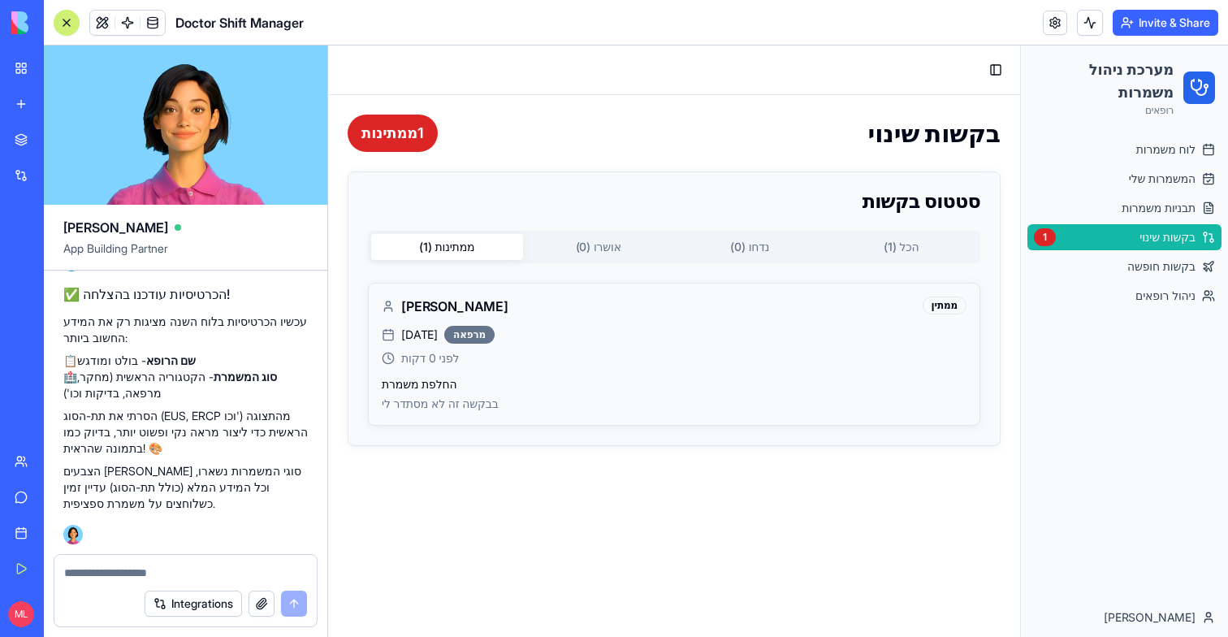
click at [140, 566] on textarea at bounding box center [185, 573] width 243 height 16
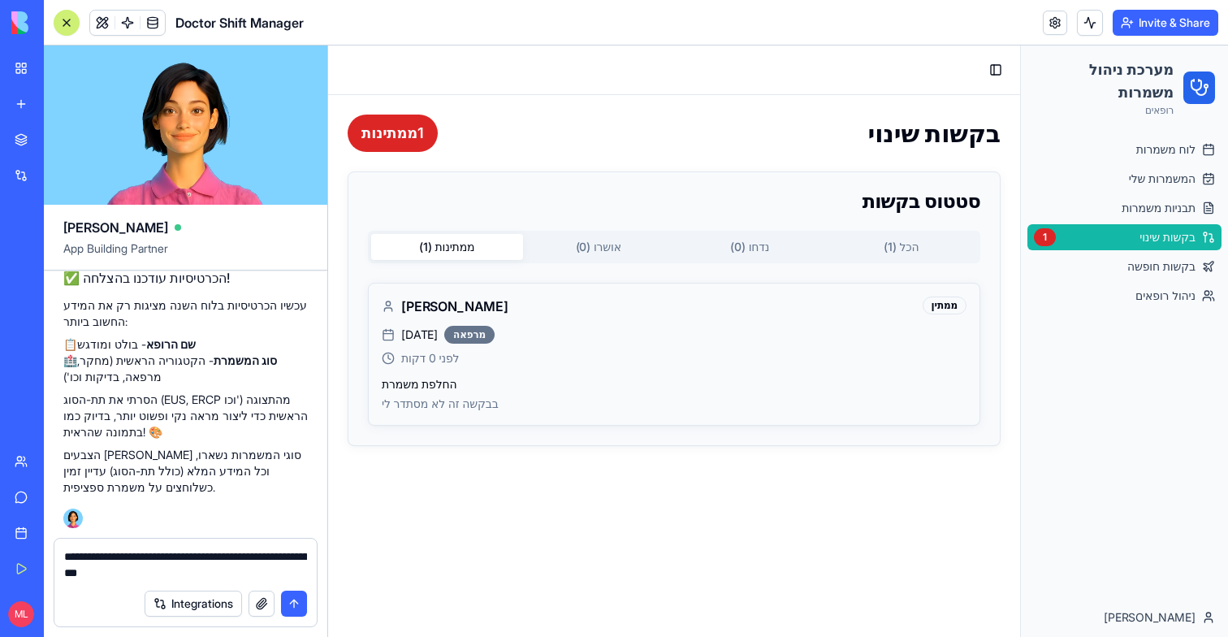
type textarea "**********"
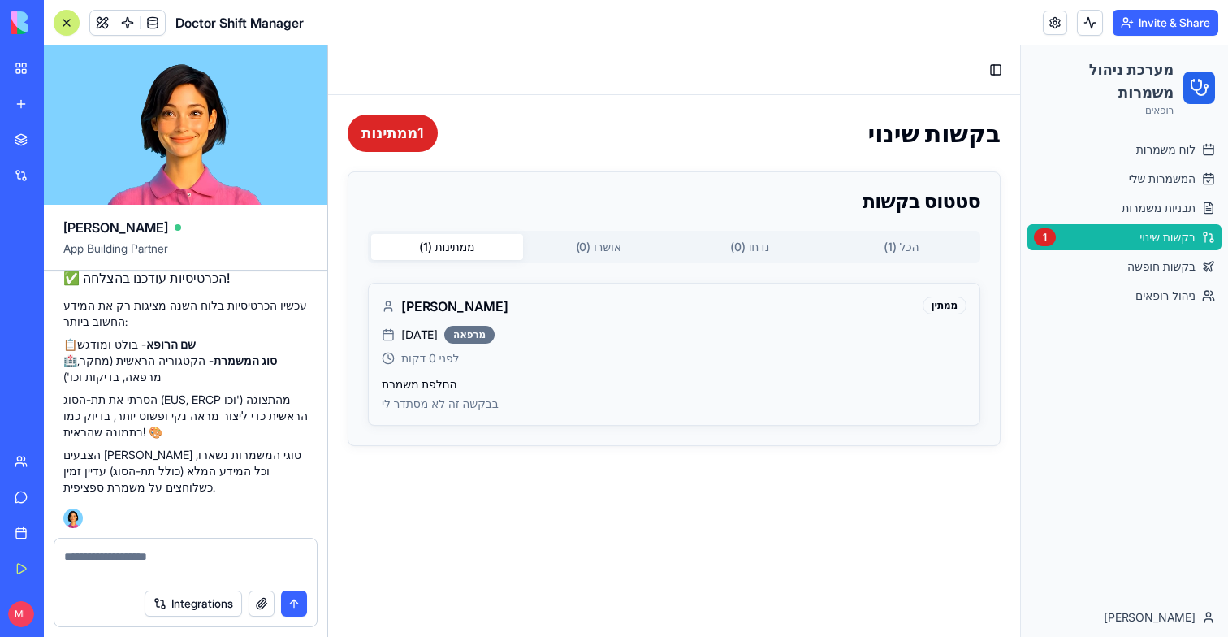
scroll to position [20100, 0]
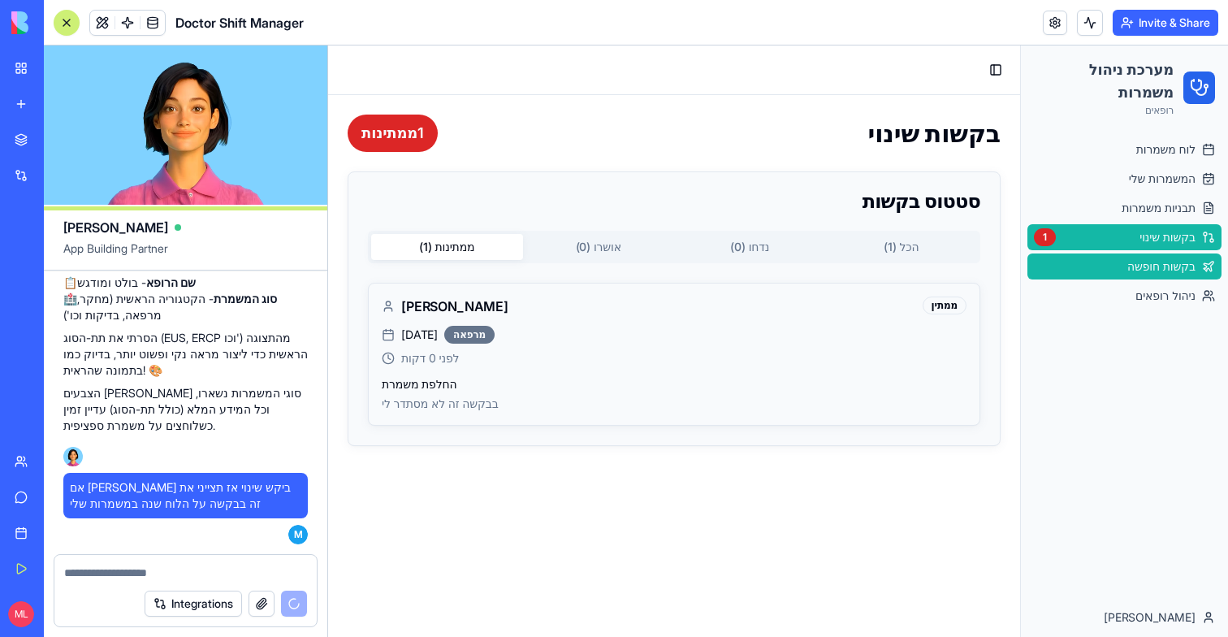
click at [1181, 259] on span "בקשות חופשה" at bounding box center [1161, 266] width 68 height 16
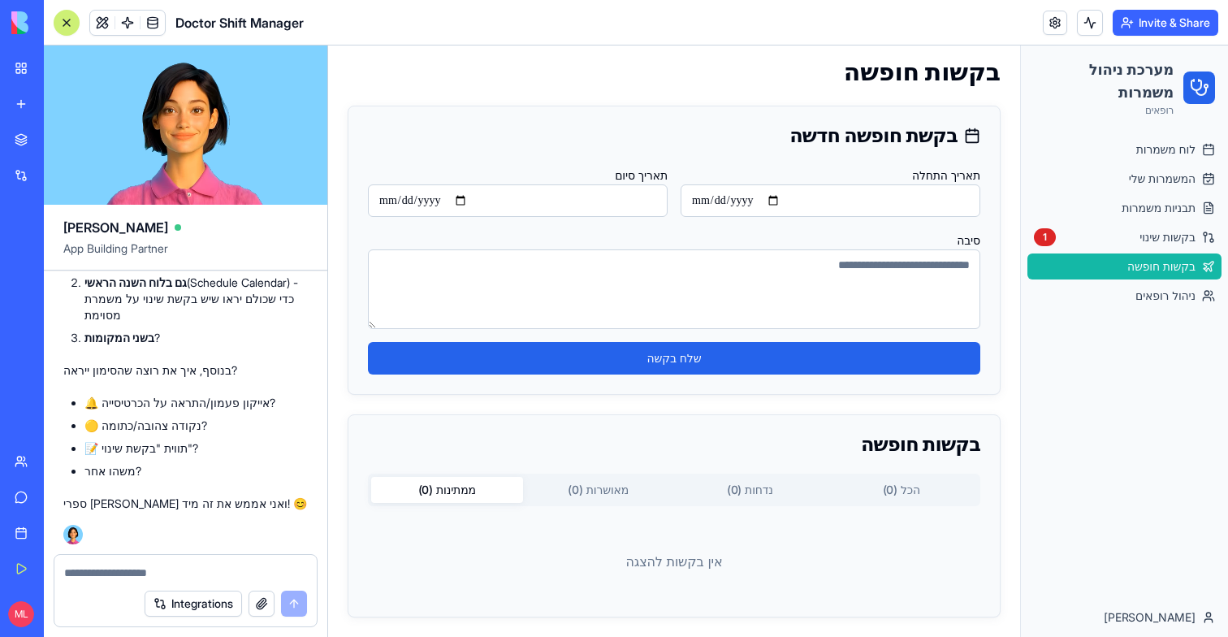
scroll to position [20450, 0]
click at [107, 570] on textarea at bounding box center [185, 573] width 243 height 16
type textarea "**********"
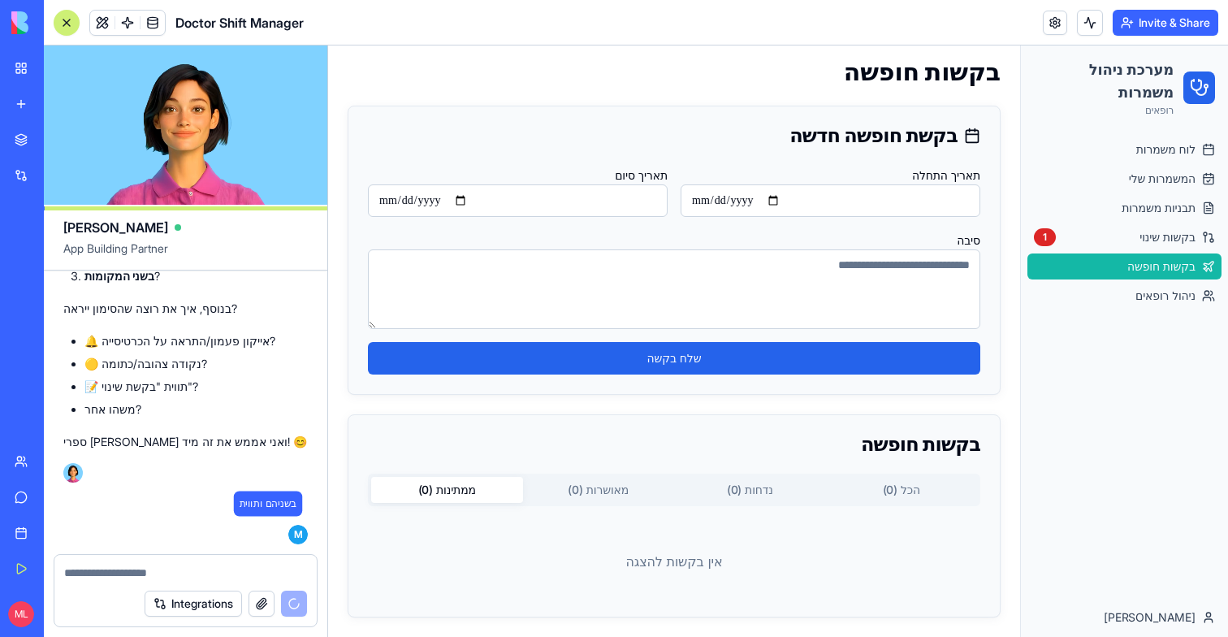
scroll to position [20571, 0]
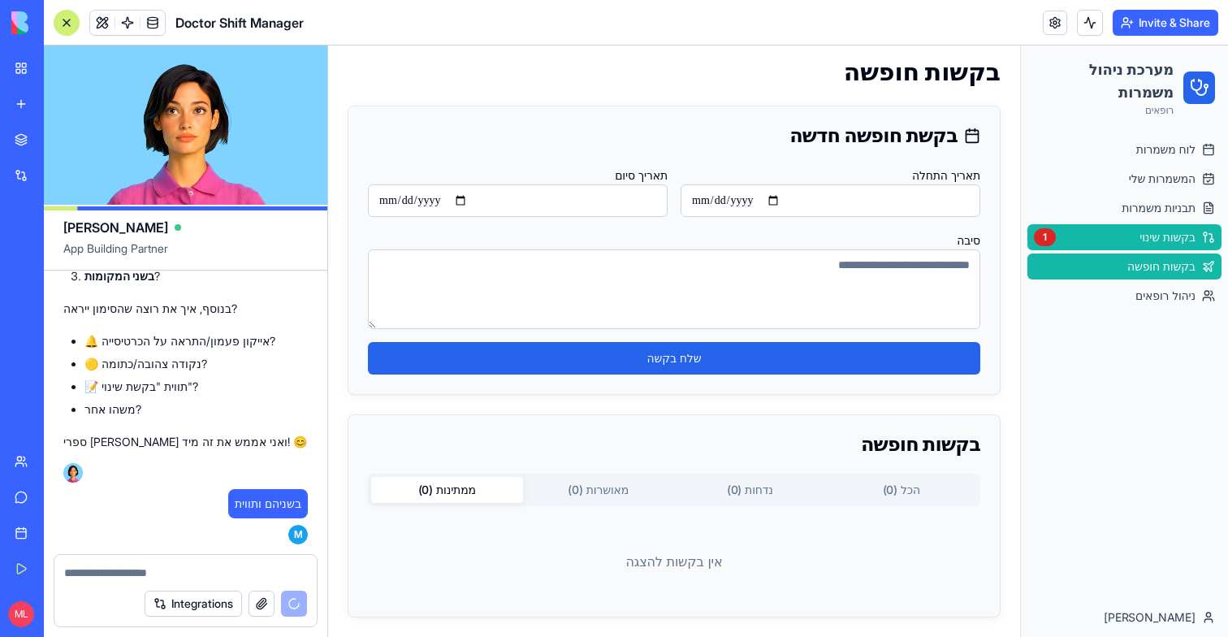
click at [1170, 242] on span "בקשות שינוי" at bounding box center [1168, 237] width 56 height 16
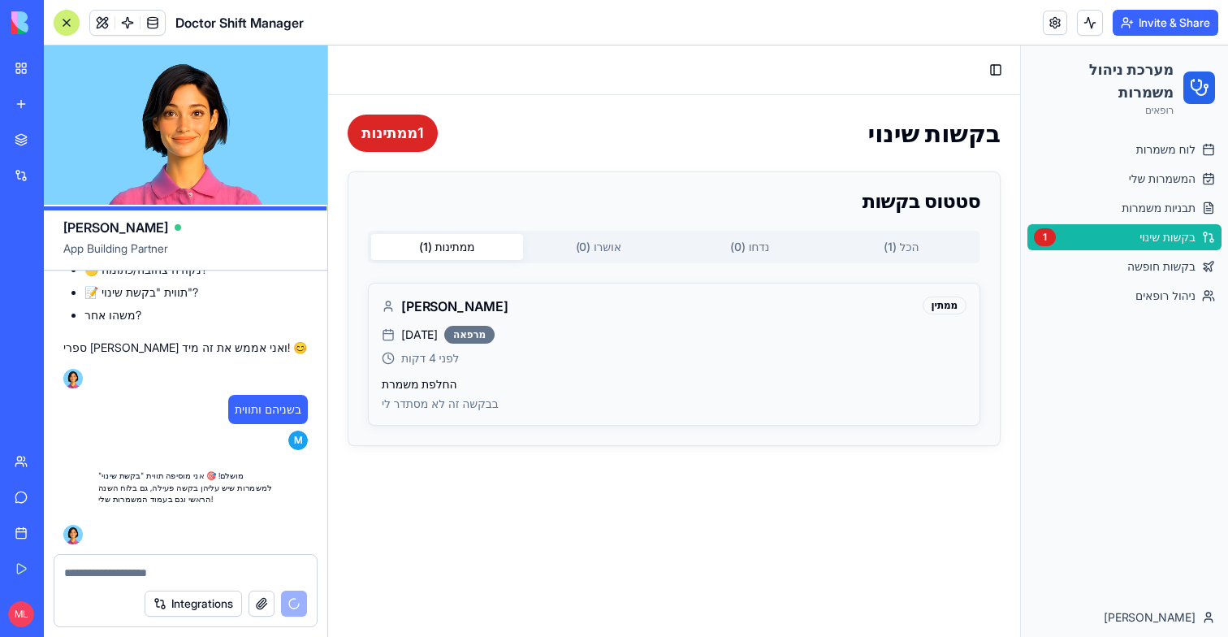
click at [119, 578] on textarea at bounding box center [185, 573] width 243 height 16
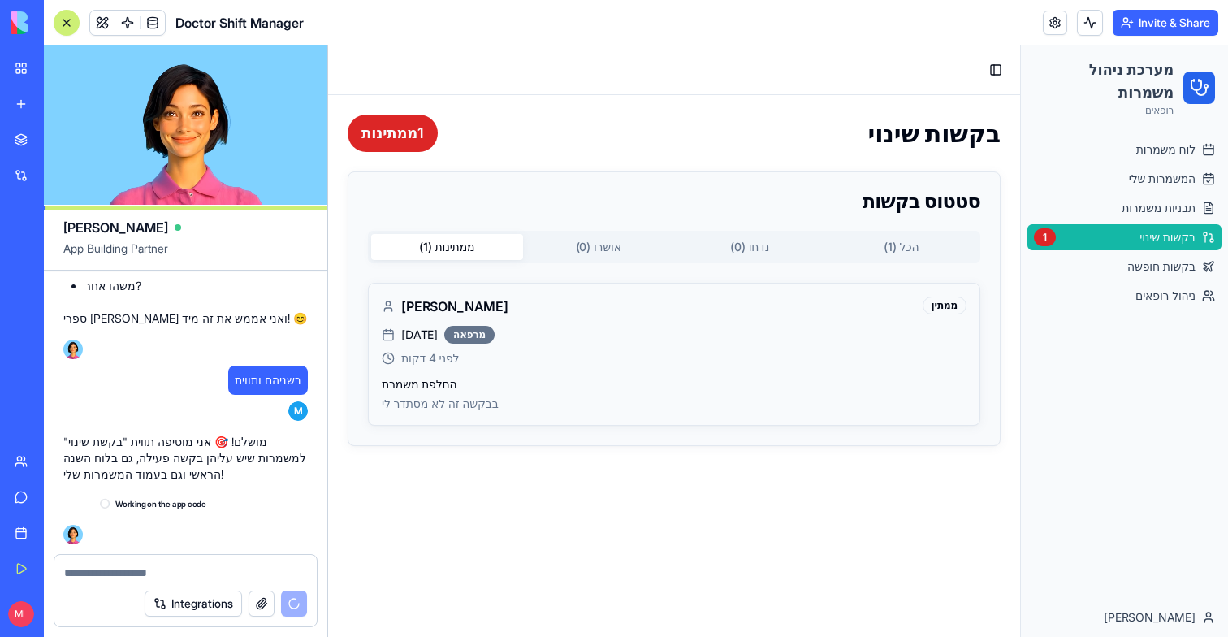
scroll to position [20695, 0]
paste textarea "**********"
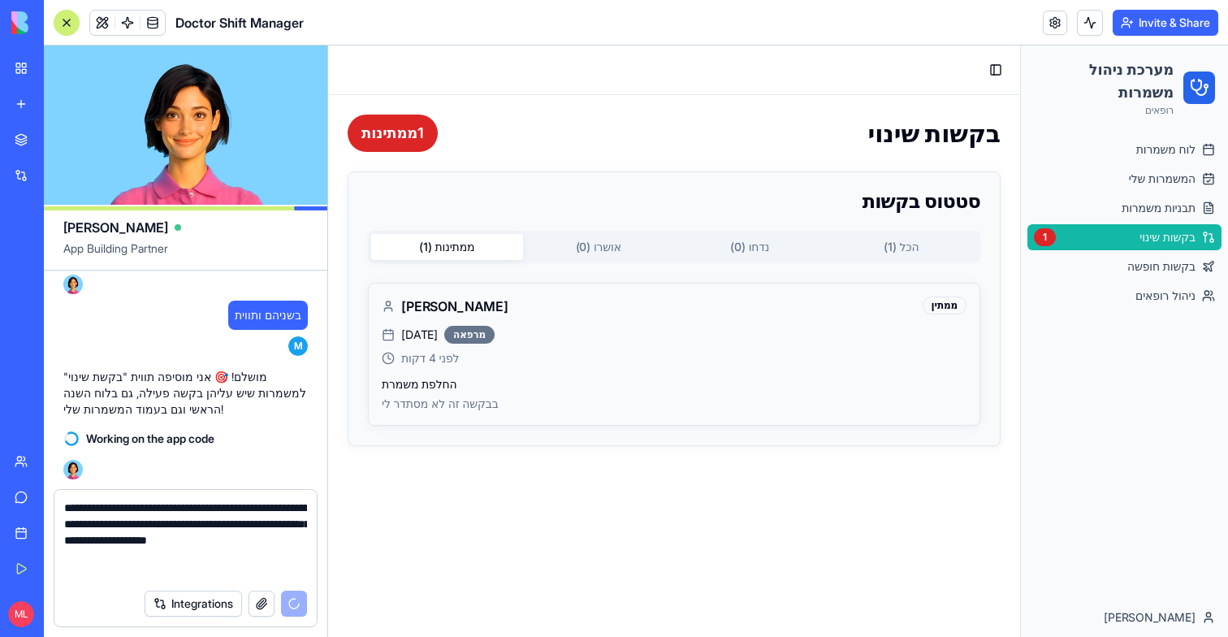
scroll to position [20759, 0]
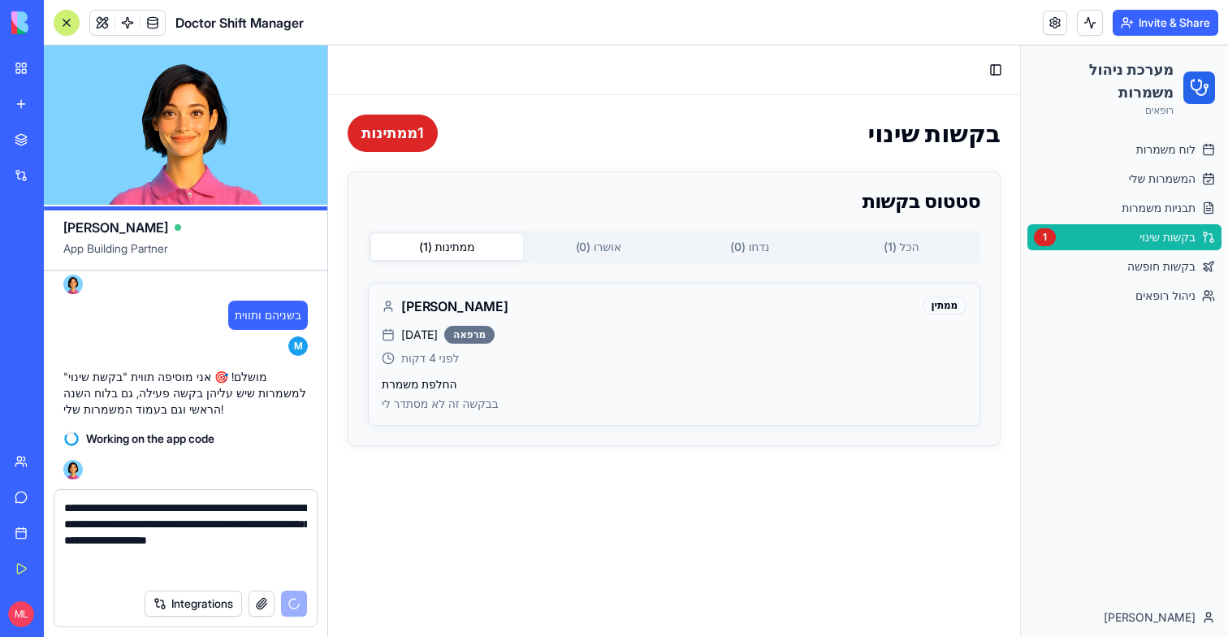
type textarea "**********"
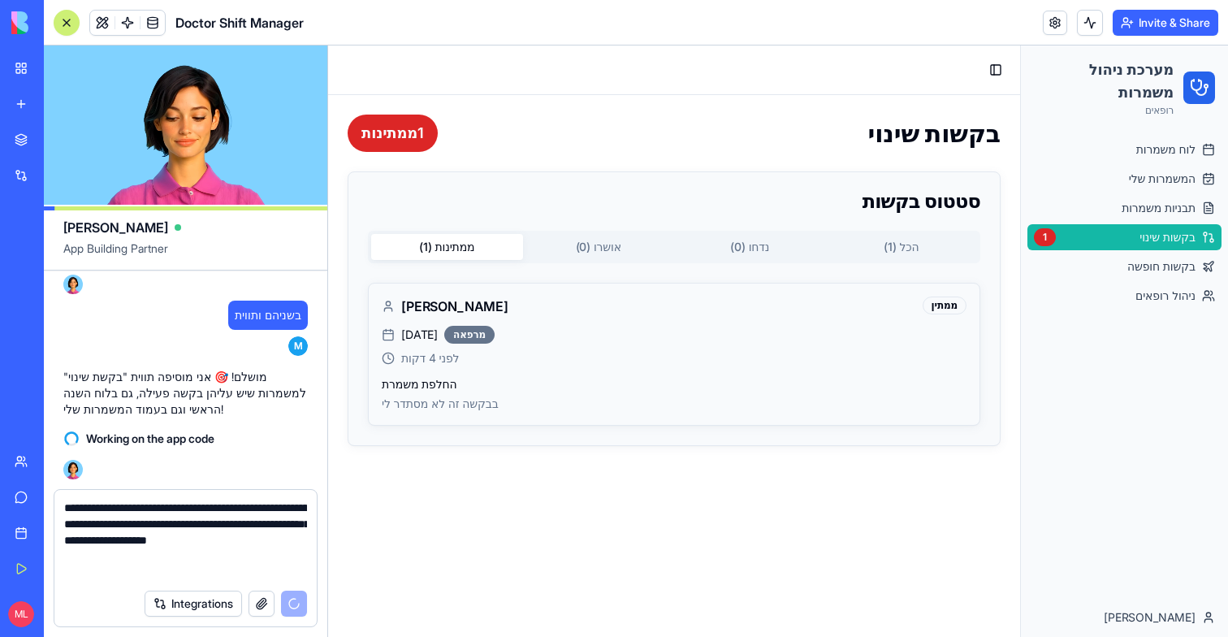
click at [162, 547] on textarea "**********" at bounding box center [185, 540] width 243 height 81
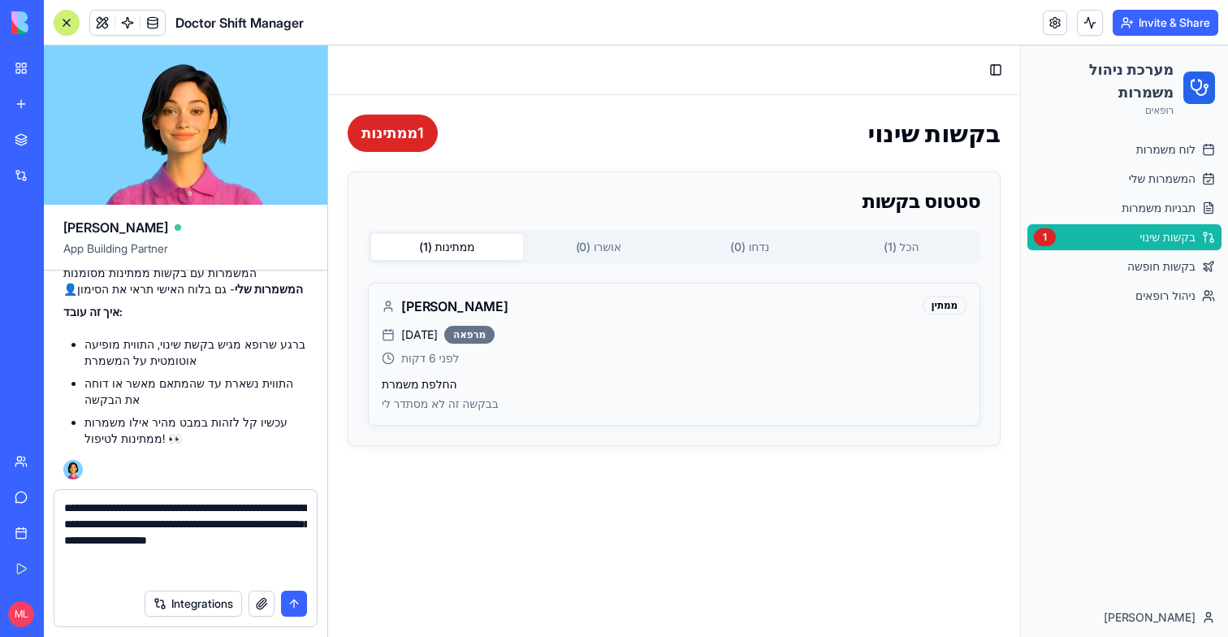
scroll to position [20967, 0]
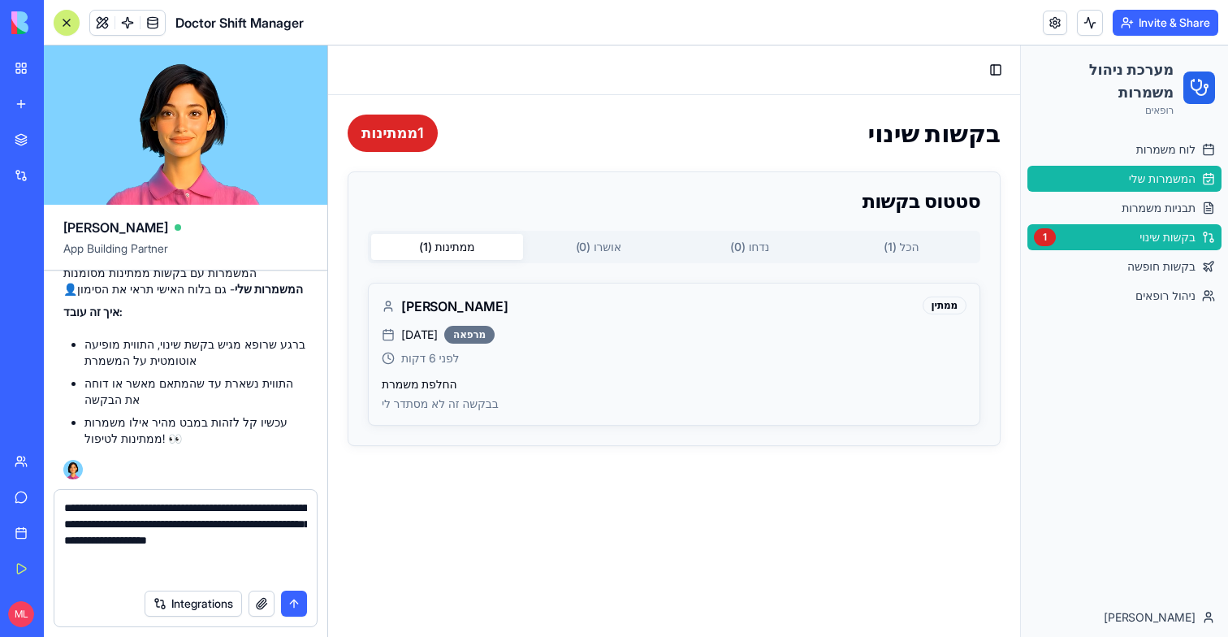
click at [1147, 183] on span "המשמרות שלי" at bounding box center [1162, 179] width 67 height 16
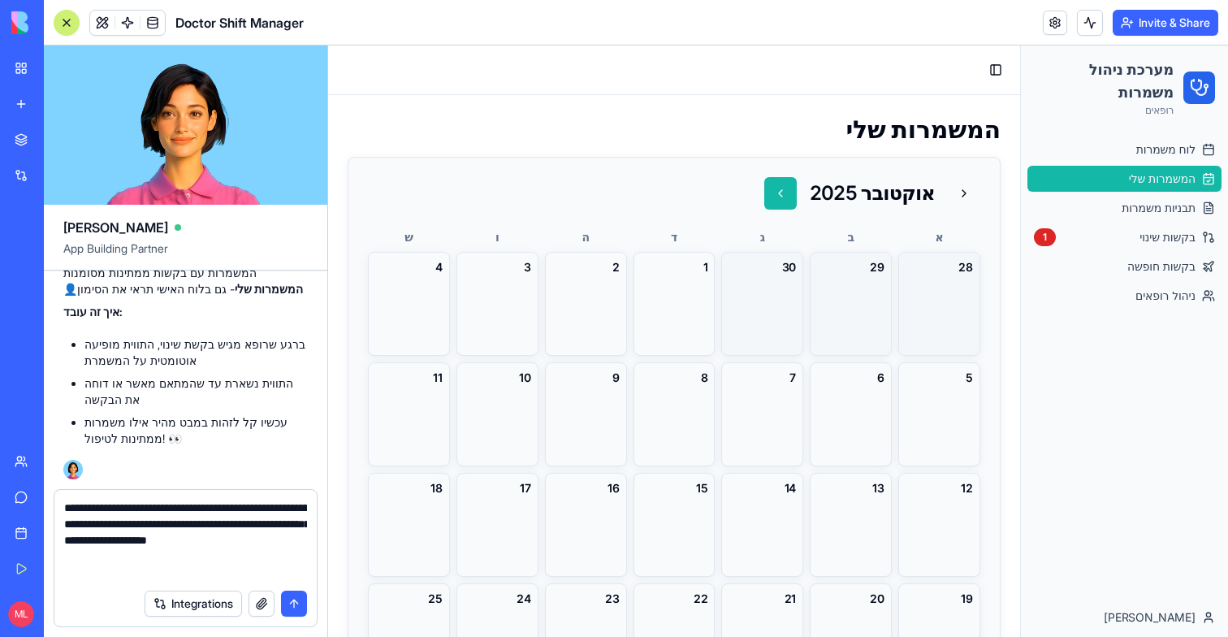
click at [775, 192] on button at bounding box center [780, 193] width 32 height 32
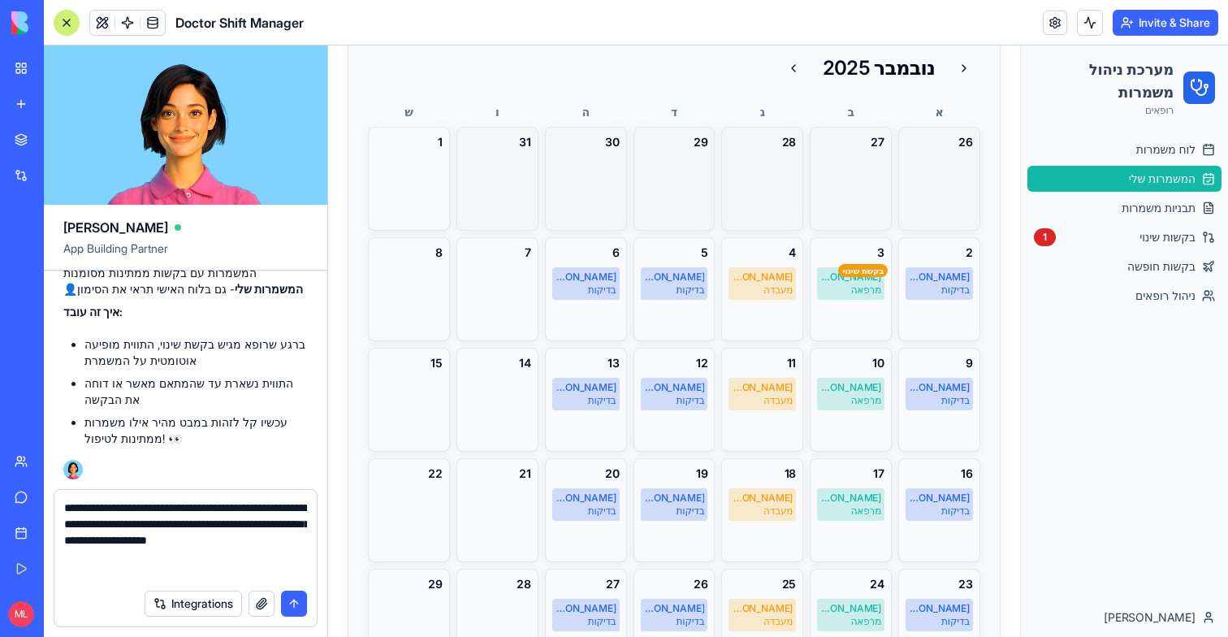
scroll to position [307, 0]
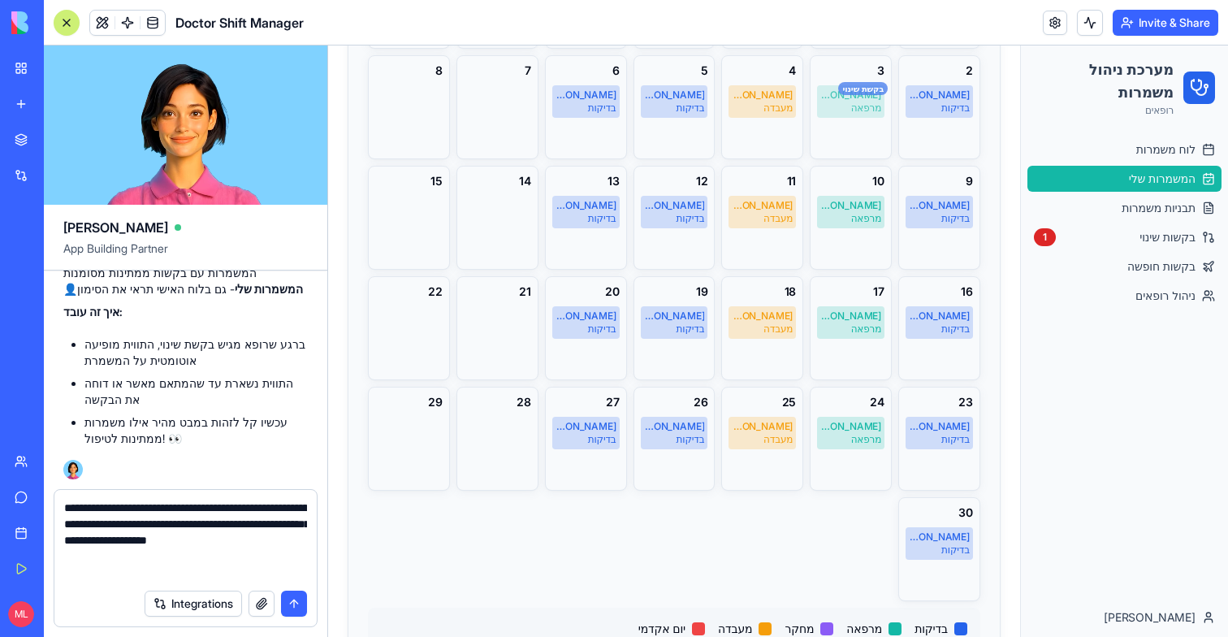
click at [856, 87] on div "בקשת שינוי" at bounding box center [863, 88] width 50 height 13
click at [861, 89] on div "בקשת שינוי" at bounding box center [863, 88] width 50 height 13
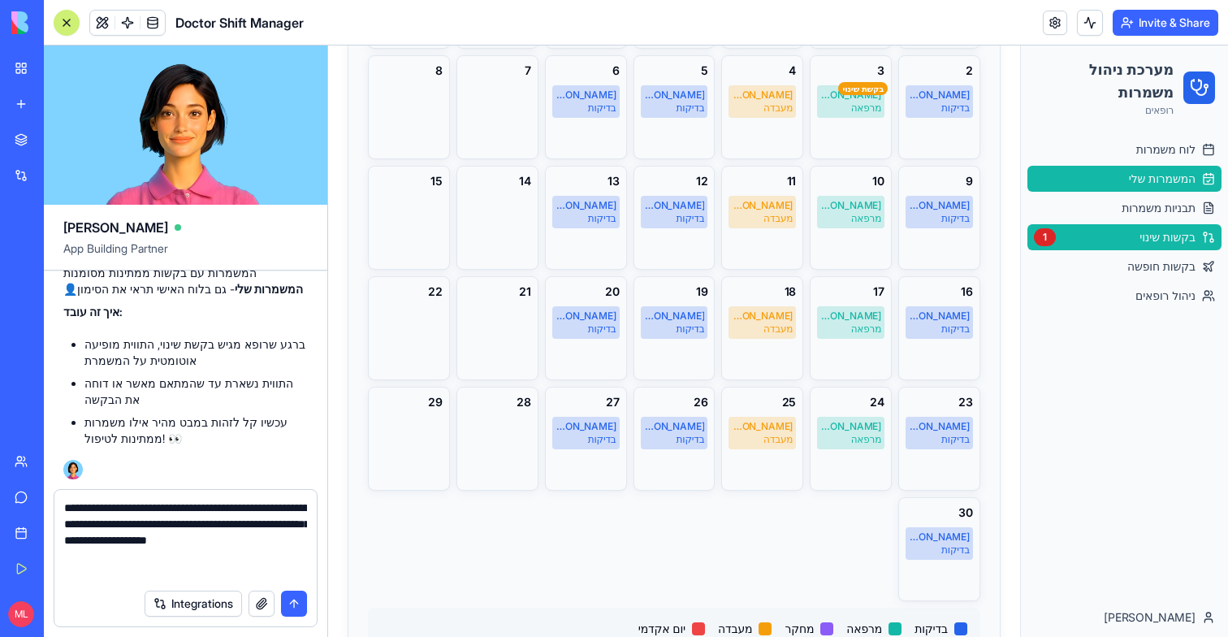
click at [1130, 232] on link "בקשות שינוי 1" at bounding box center [1125, 237] width 194 height 26
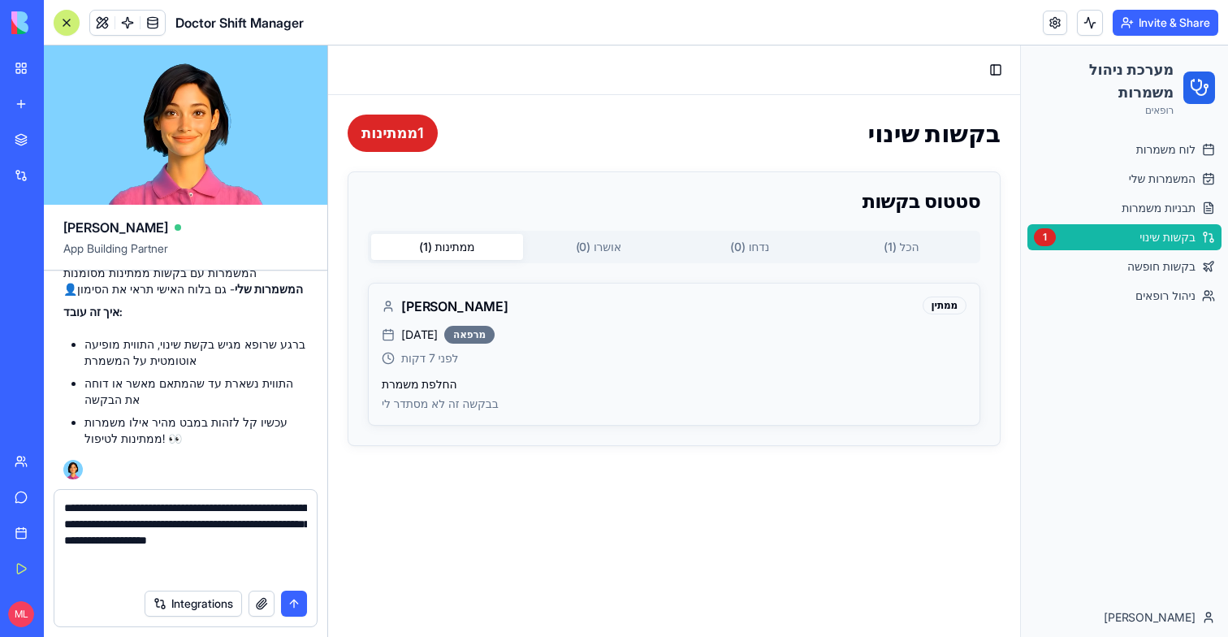
click at [97, 560] on textarea "**********" at bounding box center [185, 540] width 243 height 81
click at [209, 560] on textarea "**********" at bounding box center [185, 540] width 243 height 81
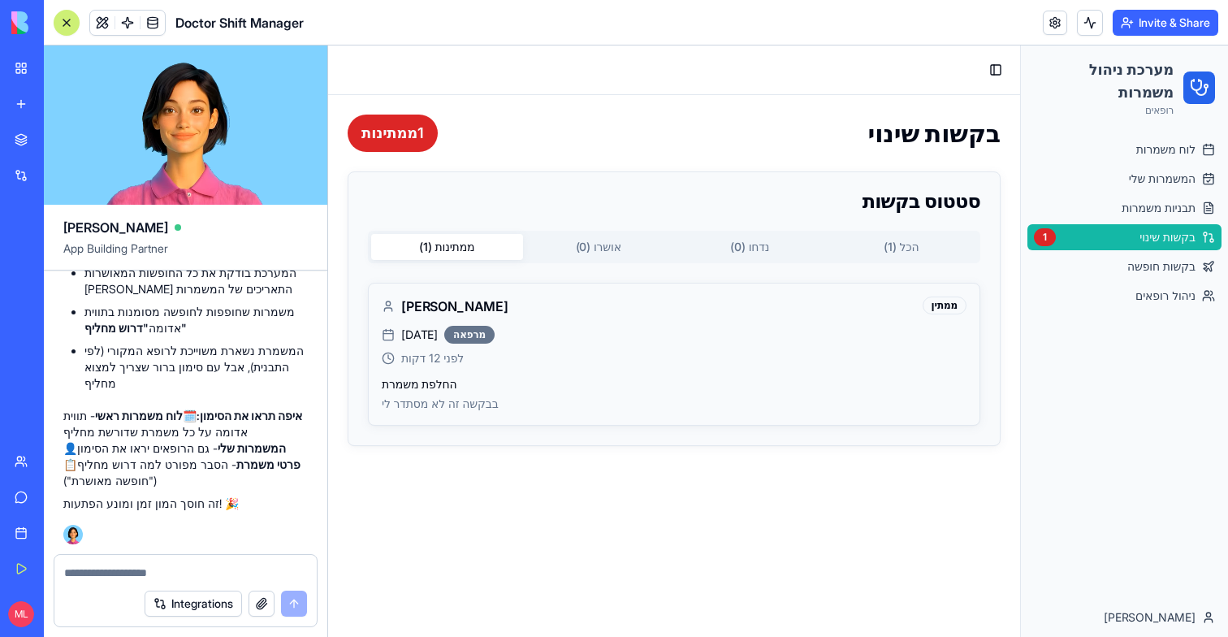
scroll to position [21634, 0]
click at [152, 24] on span at bounding box center [152, 22] width 45 height 45
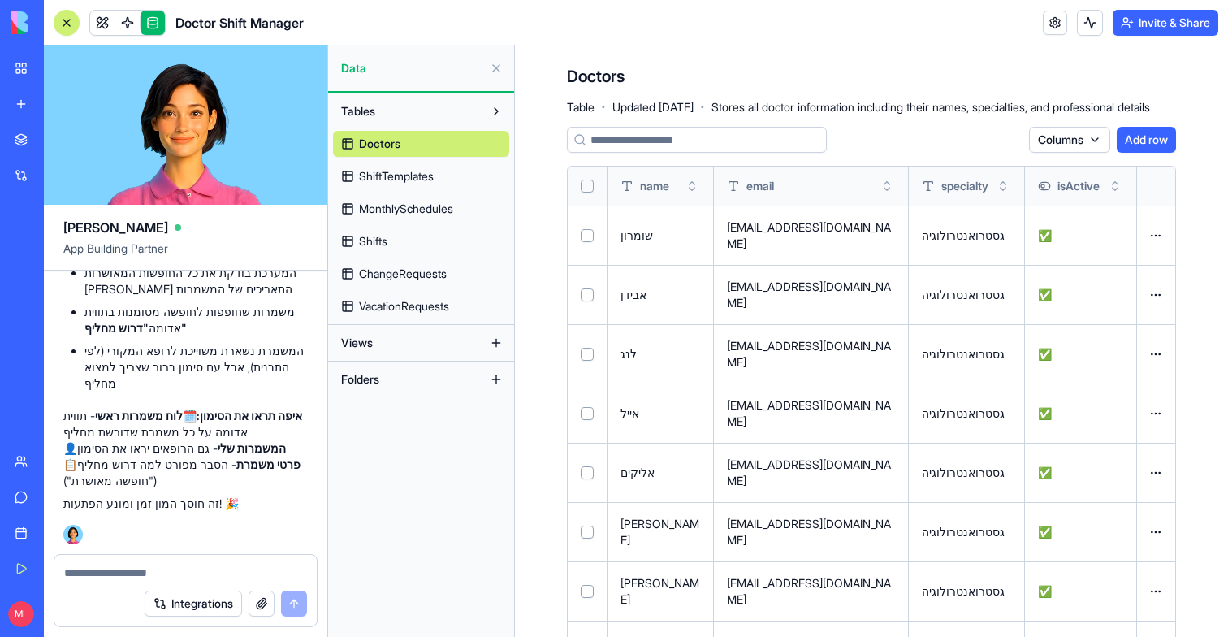
click at [371, 198] on link "MonthlySchedules" at bounding box center [421, 209] width 176 height 26
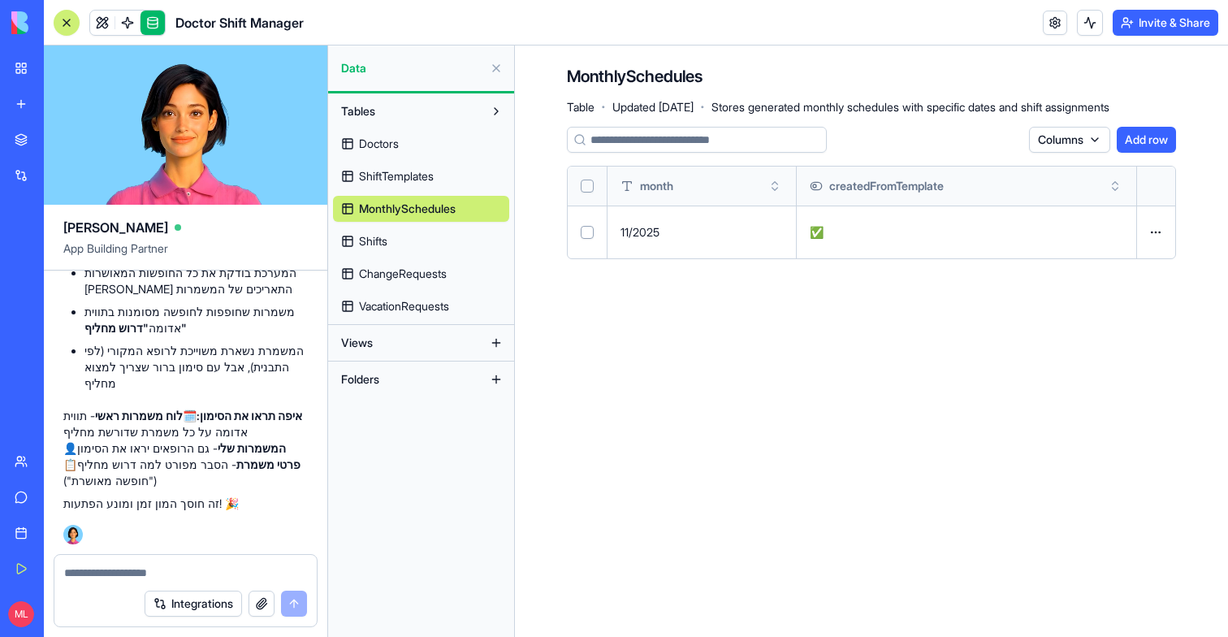
click at [587, 185] on button "Select all" at bounding box center [587, 186] width 13 height 13
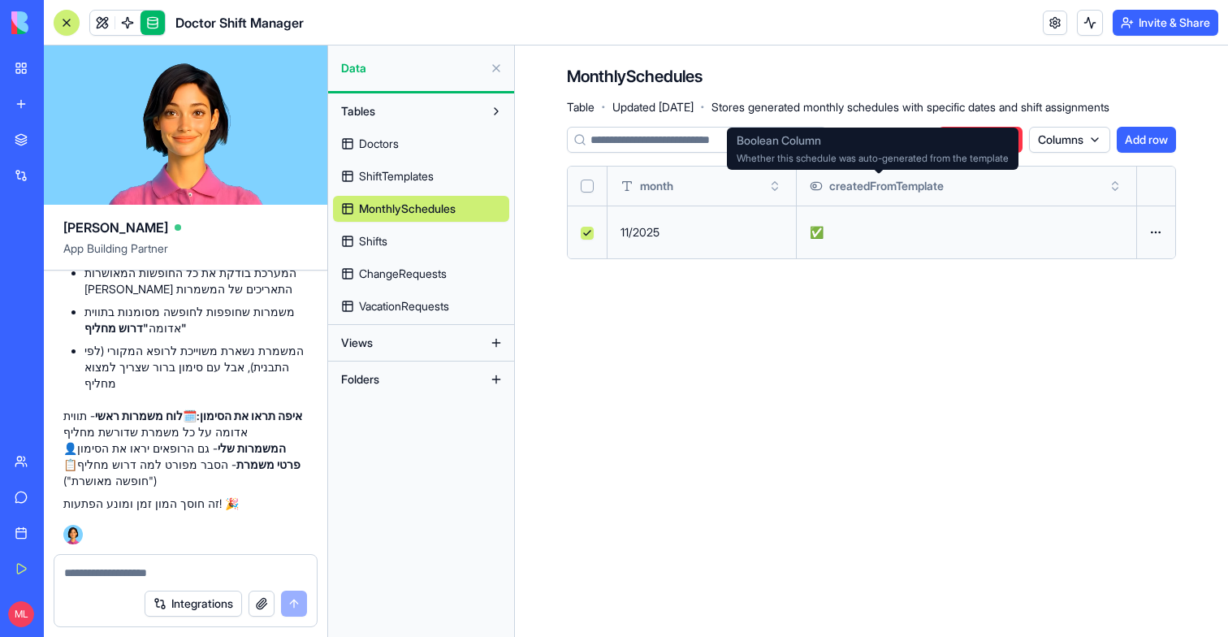
click at [960, 140] on span "Boolean Column" at bounding box center [873, 140] width 272 height 16
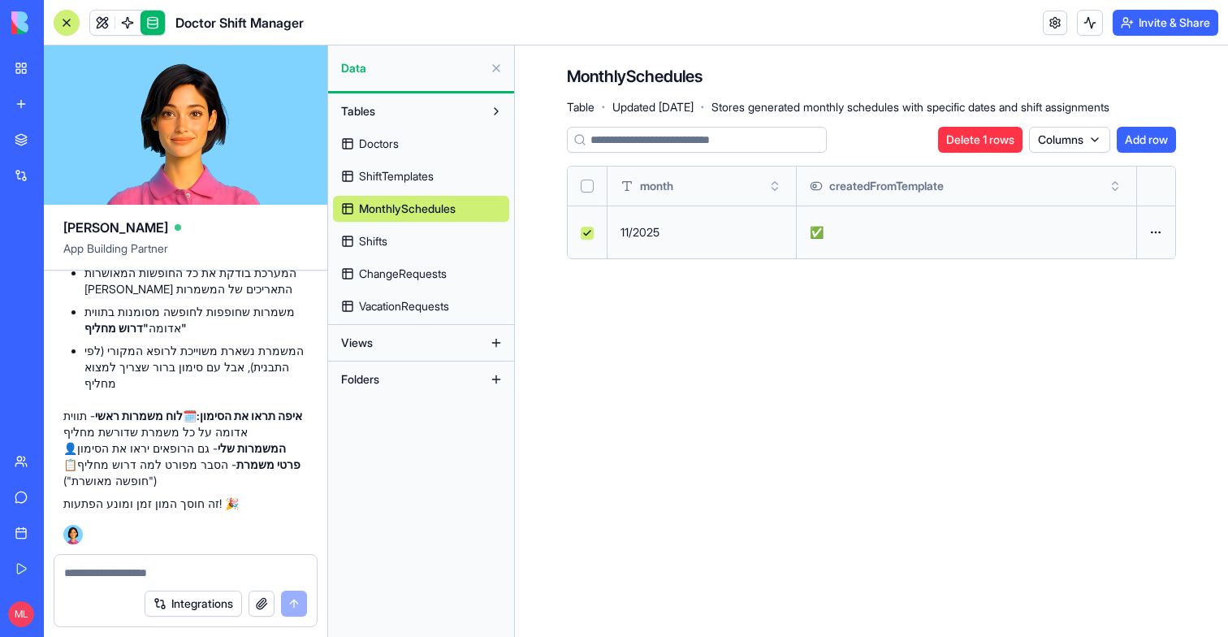
click at [962, 132] on button "Delete 1 rows" at bounding box center [980, 140] width 84 height 26
click at [401, 232] on link "Shifts" at bounding box center [421, 241] width 176 height 26
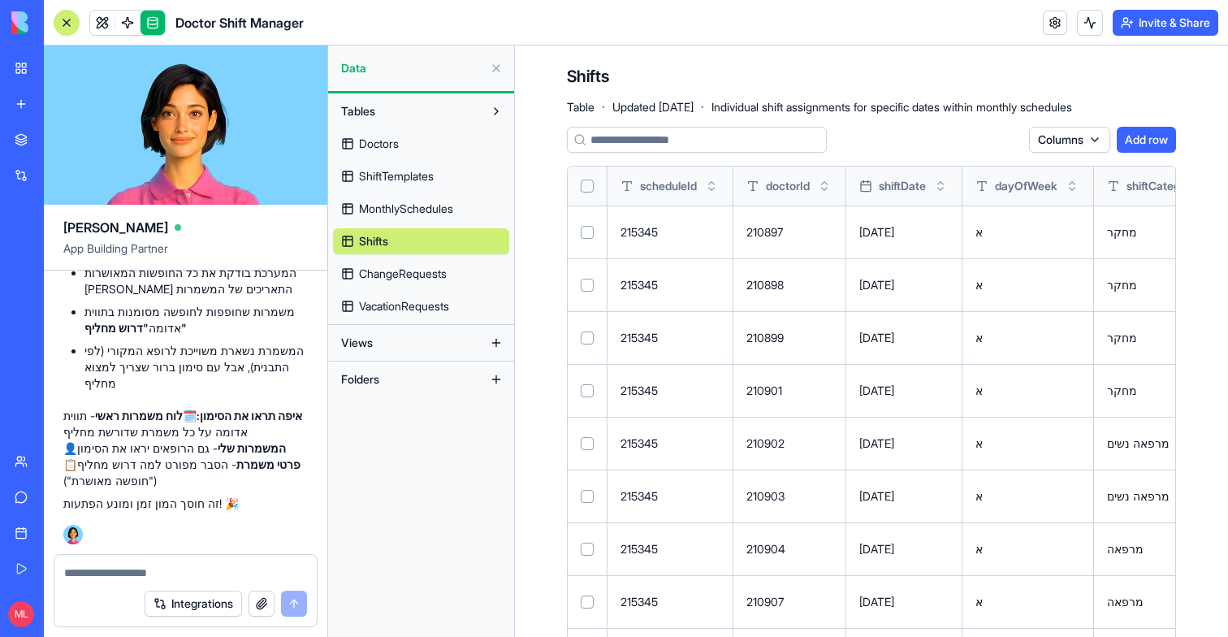
click at [586, 186] on button "Select all" at bounding box center [587, 186] width 13 height 13
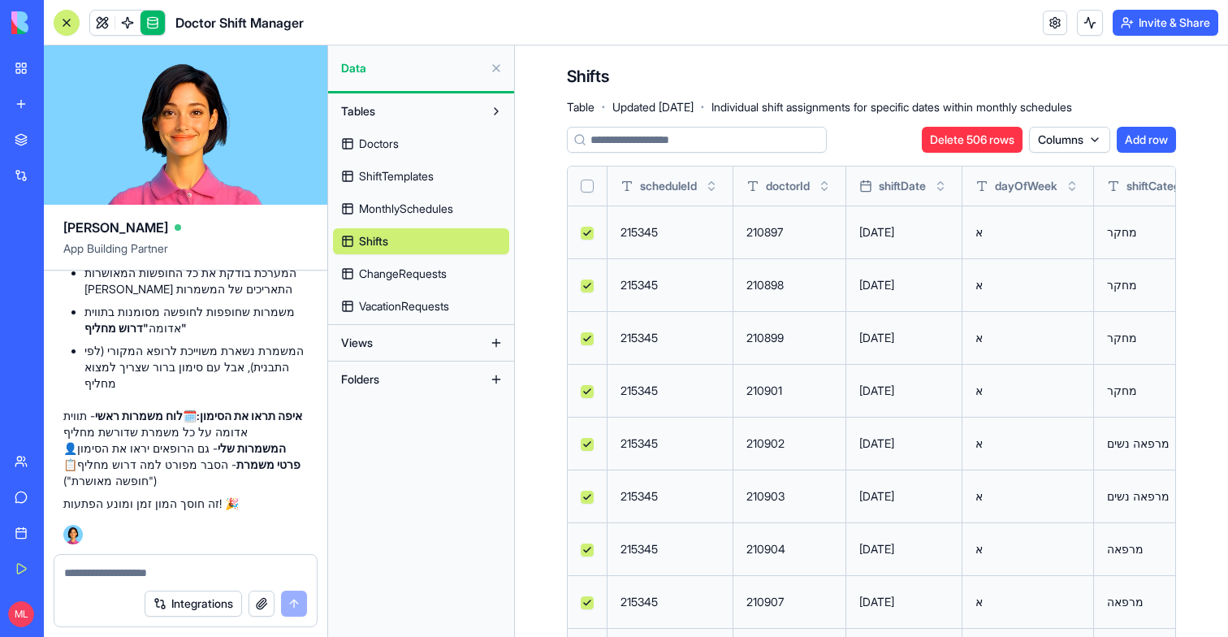
click at [1005, 138] on button "Delete 506 rows" at bounding box center [972, 140] width 101 height 26
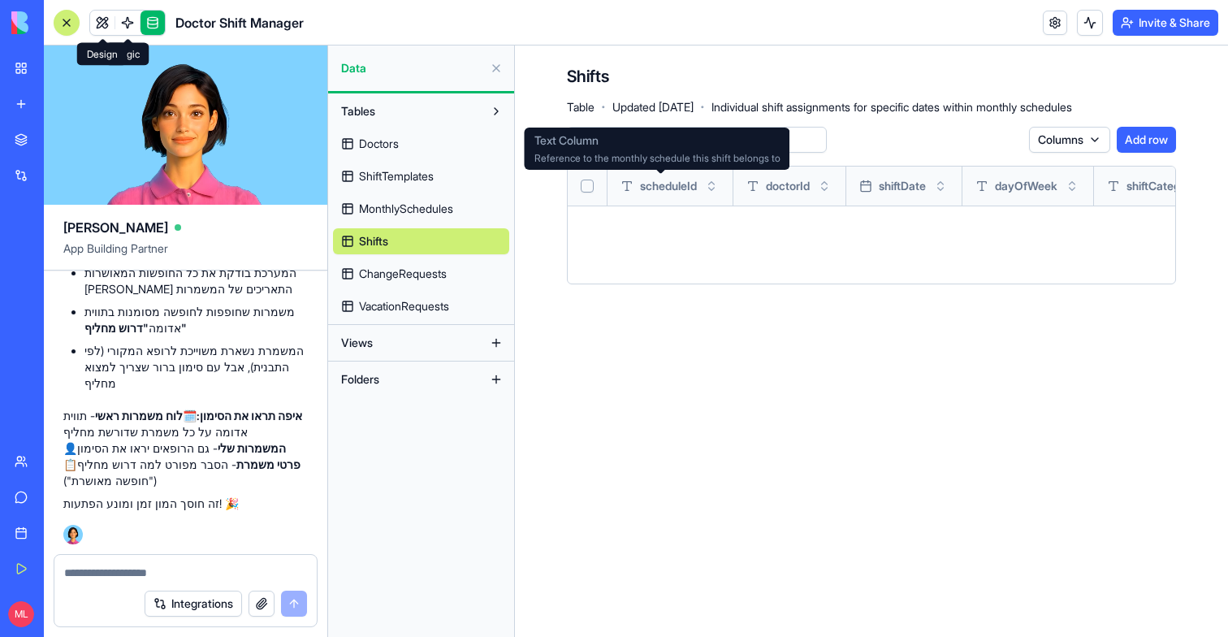
click at [100, 27] on link at bounding box center [102, 23] width 24 height 24
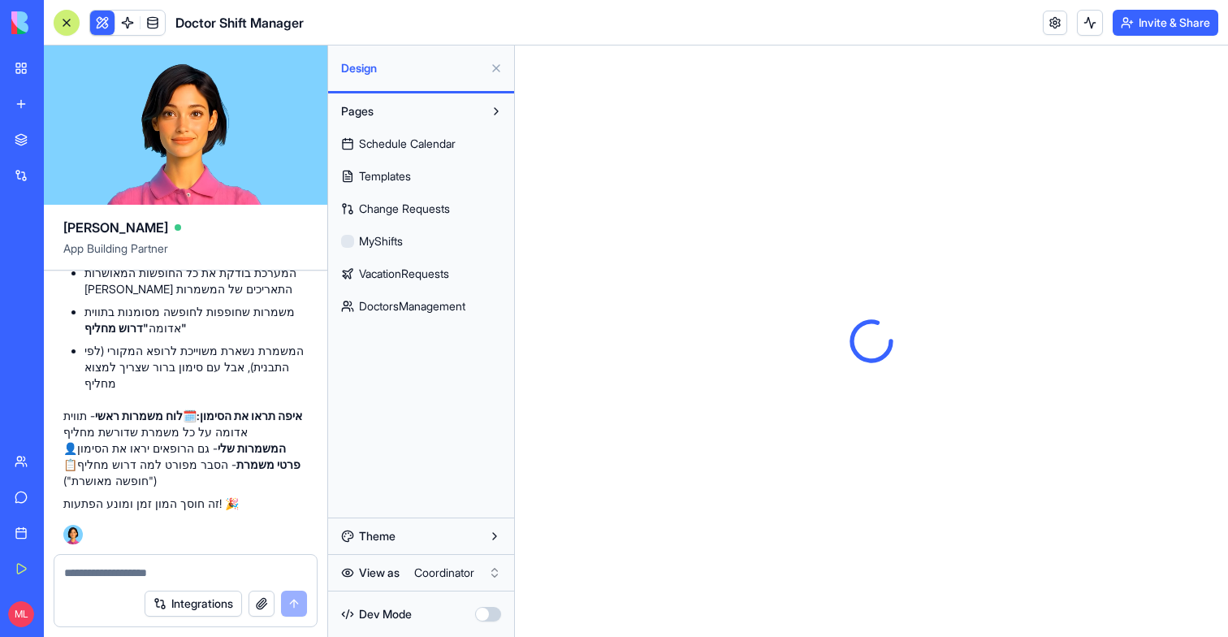
click at [491, 71] on button at bounding box center [496, 68] width 26 height 26
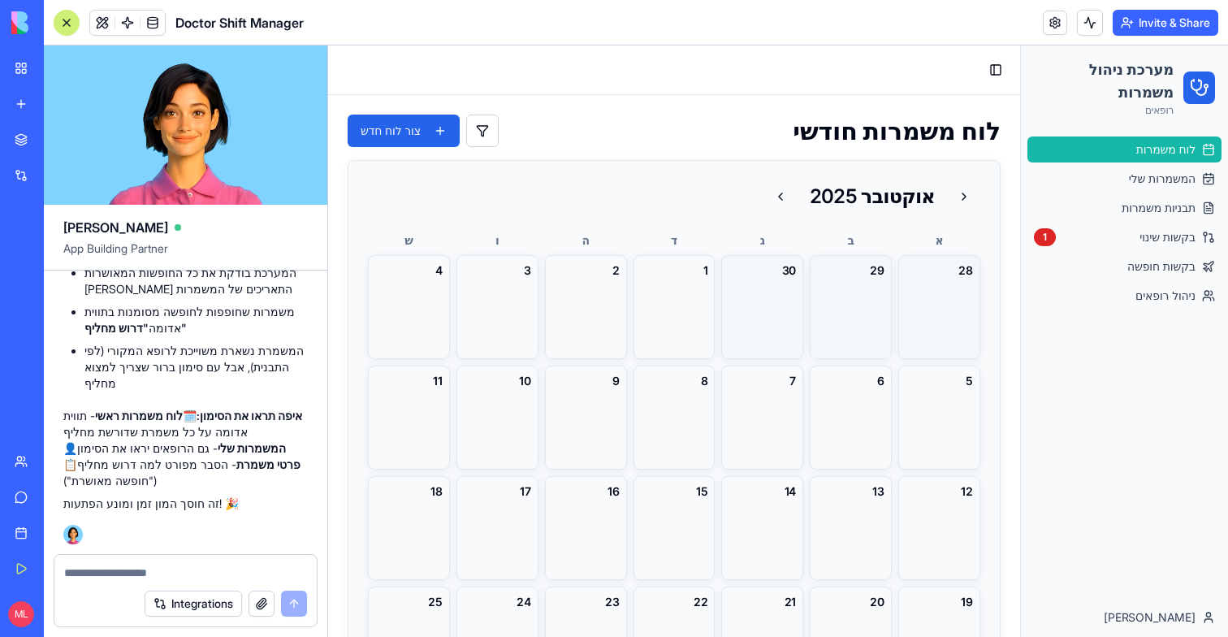
click at [56, 26] on button at bounding box center [67, 23] width 26 height 26
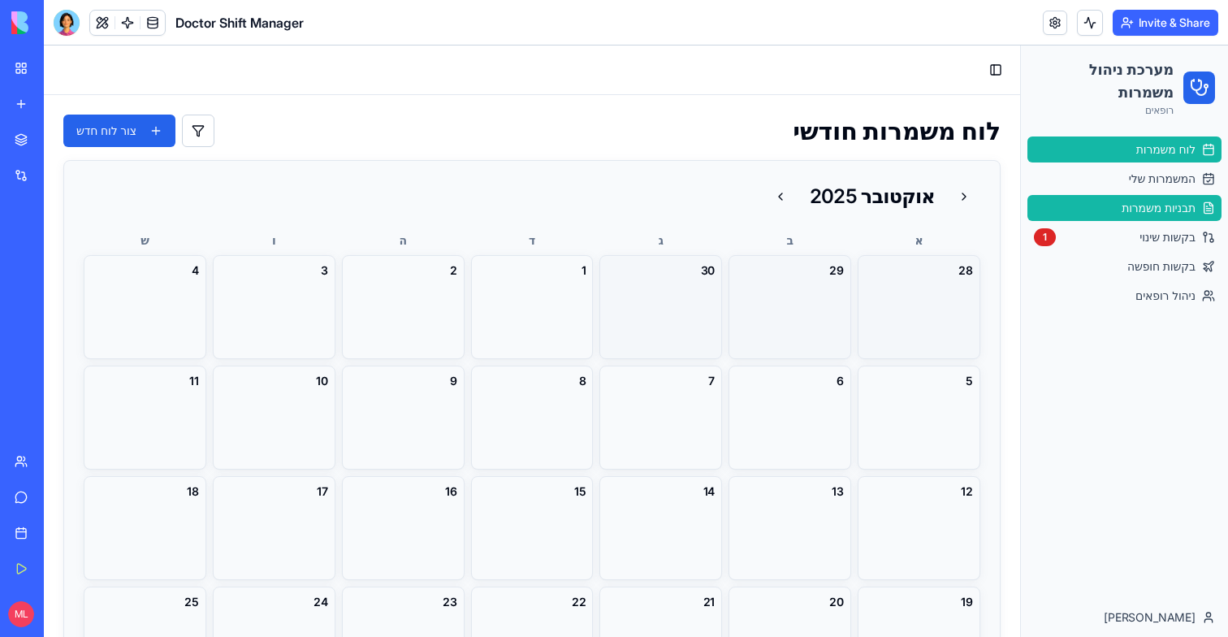
click at [1118, 216] on link "תבניות משמרות" at bounding box center [1125, 208] width 194 height 26
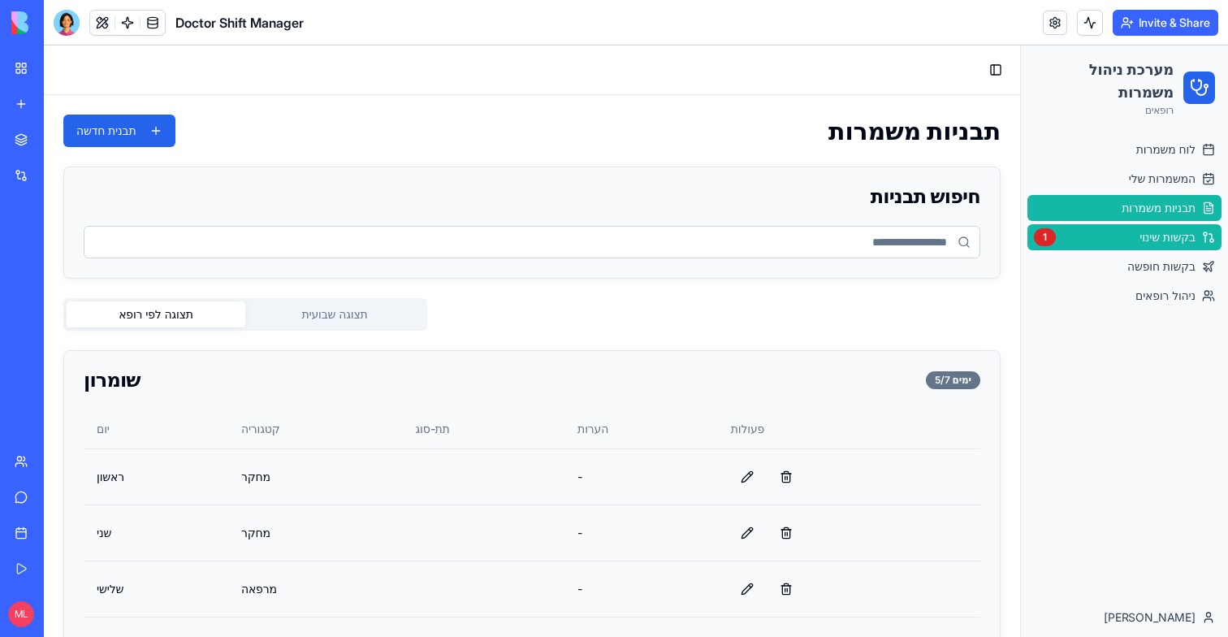
click at [1140, 232] on span "בקשות שינוי" at bounding box center [1168, 237] width 56 height 16
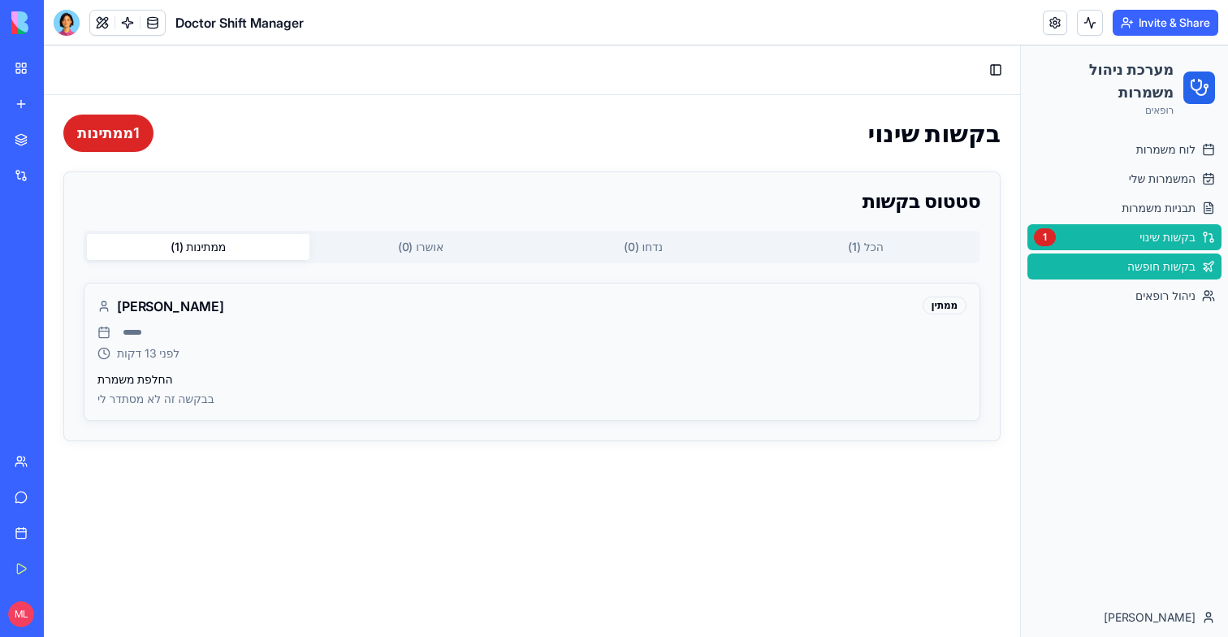
click at [1156, 262] on span "בקשות חופשה" at bounding box center [1161, 266] width 68 height 16
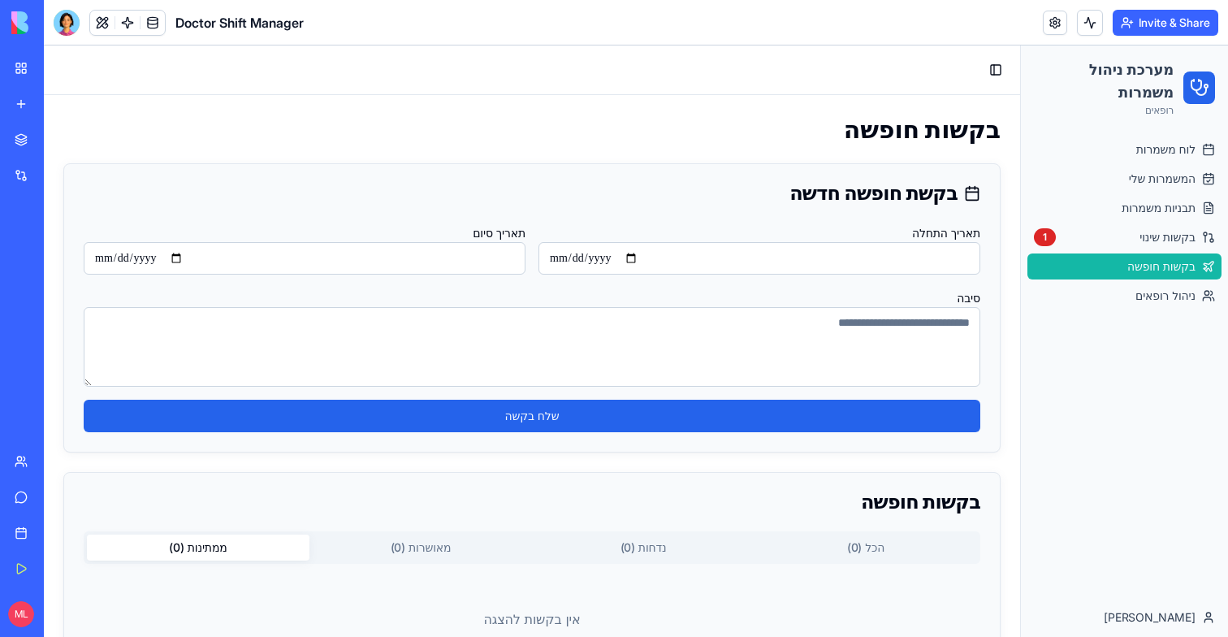
click at [185, 253] on input "תאריך סיום" at bounding box center [305, 258] width 442 height 32
type input "**********"
click at [646, 257] on input "תאריך התחלה" at bounding box center [760, 258] width 442 height 32
type input "**********"
click at [612, 348] on textarea "סיבה" at bounding box center [532, 347] width 897 height 80
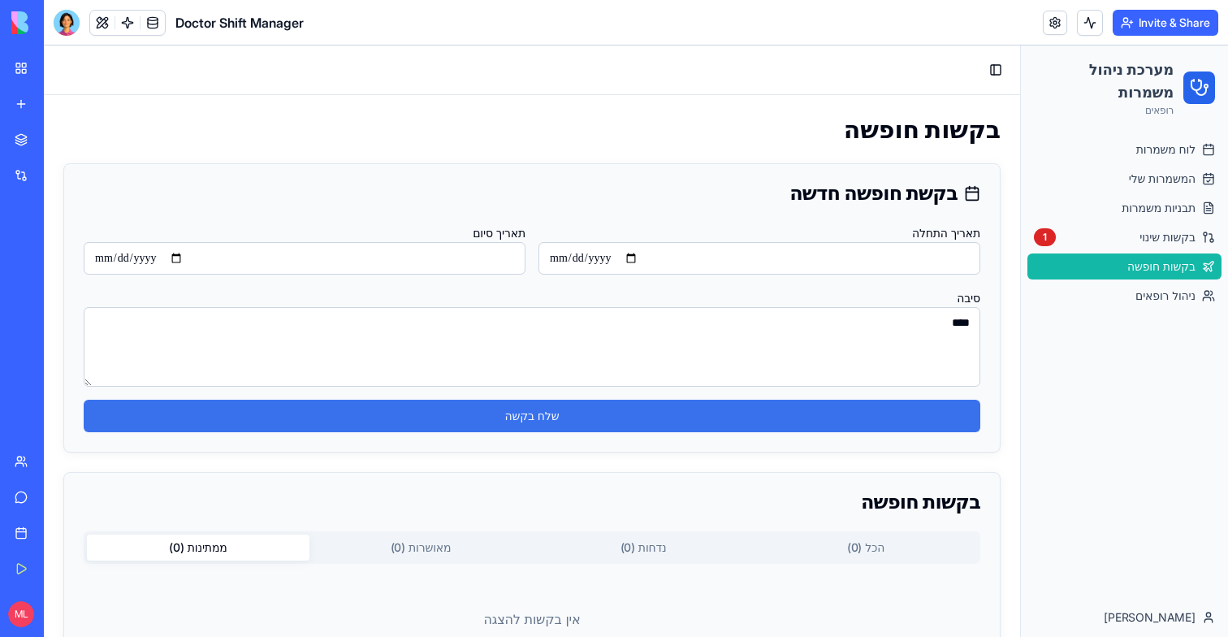
type textarea "****"
click at [517, 417] on button "שלח בקשה" at bounding box center [532, 416] width 897 height 32
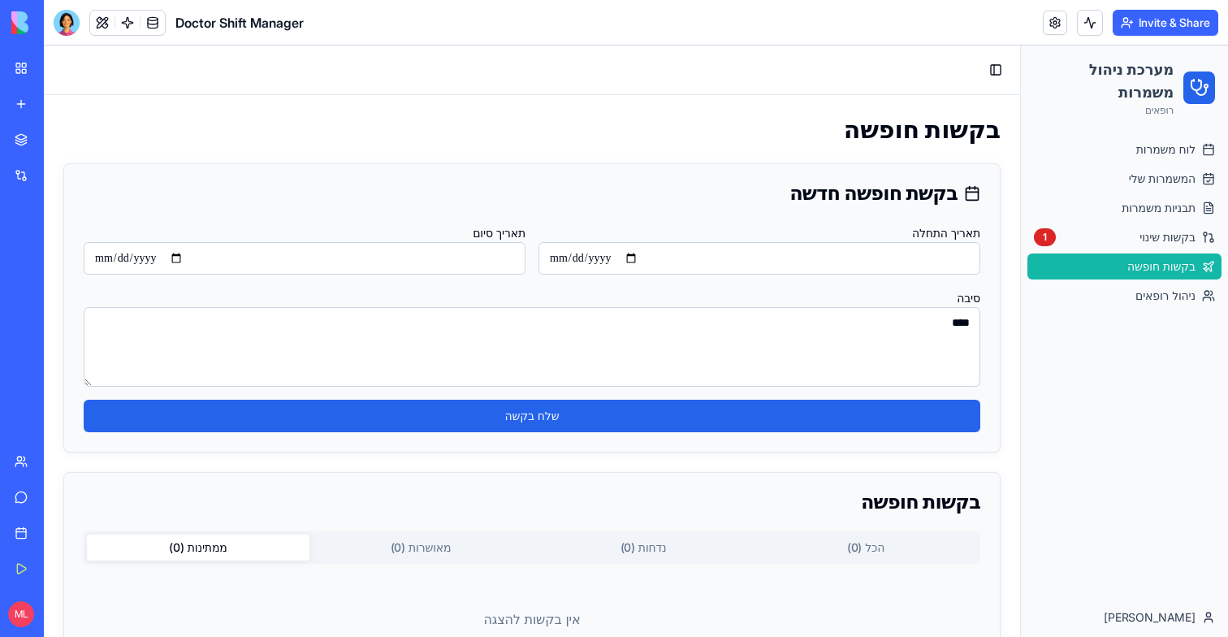
click at [188, 257] on input "**********" at bounding box center [305, 258] width 442 height 32
type input "**********"
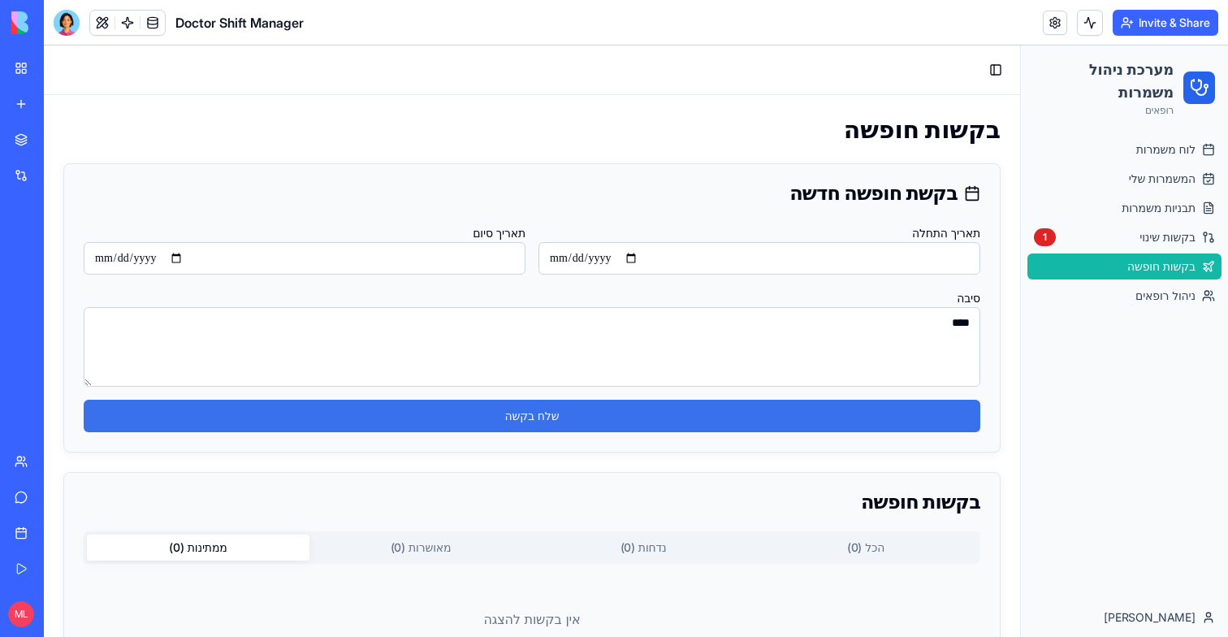
click at [178, 419] on button "שלח בקשה" at bounding box center [532, 416] width 897 height 32
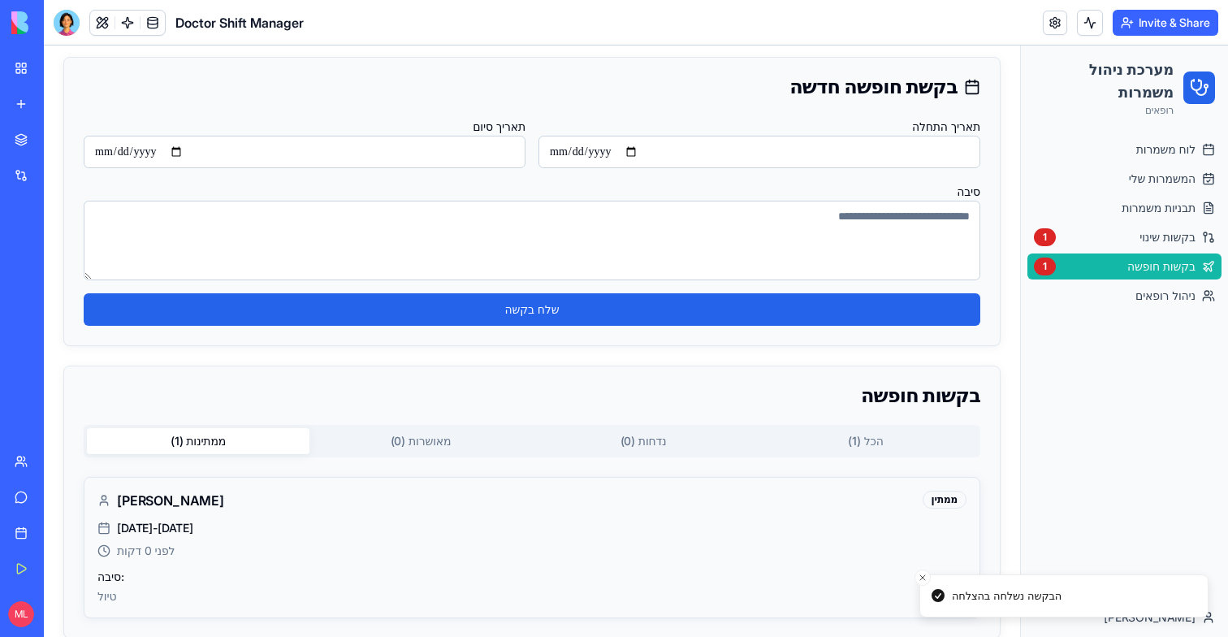
scroll to position [136, 0]
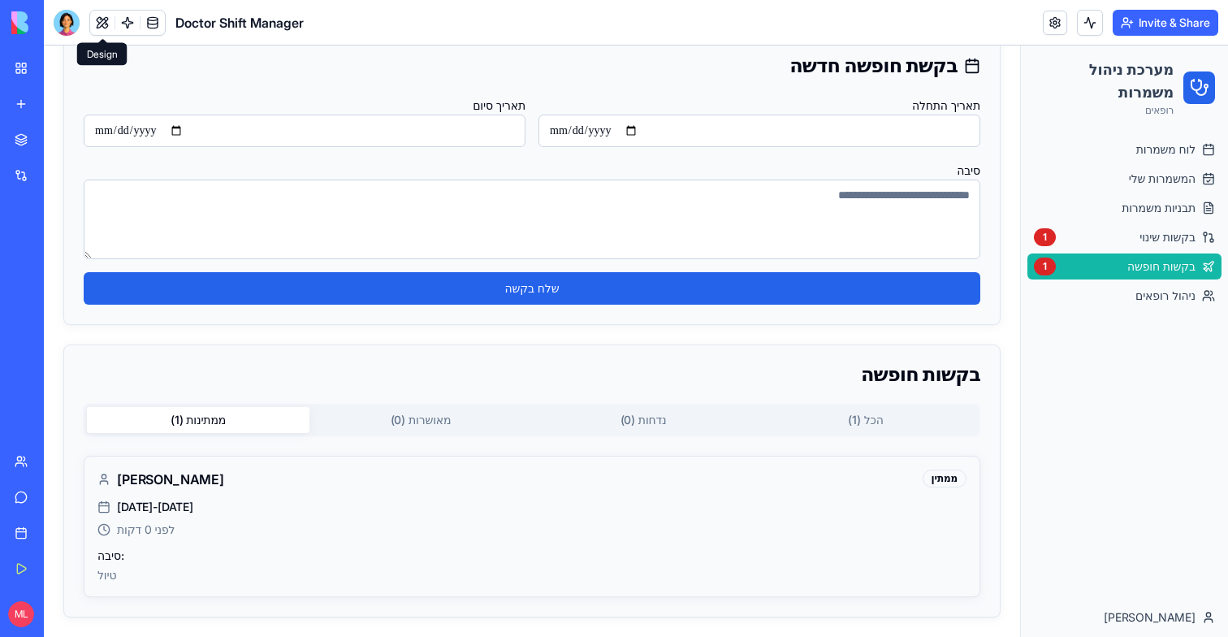
click at [102, 28] on button at bounding box center [102, 23] width 24 height 24
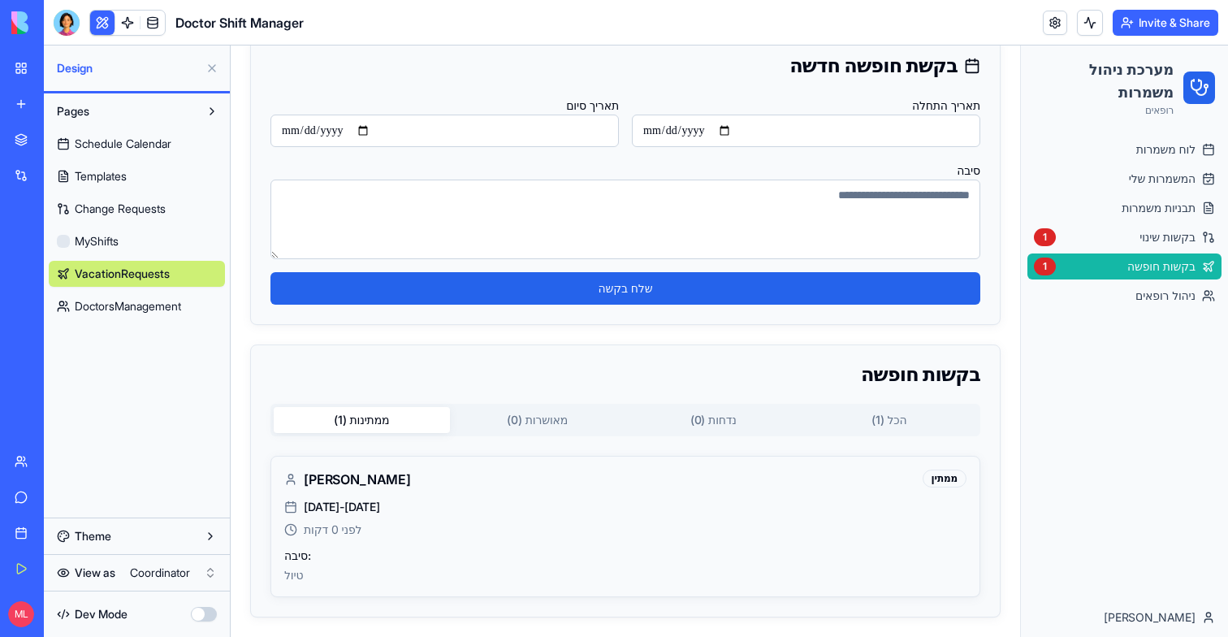
click at [103, 28] on button at bounding box center [102, 23] width 24 height 24
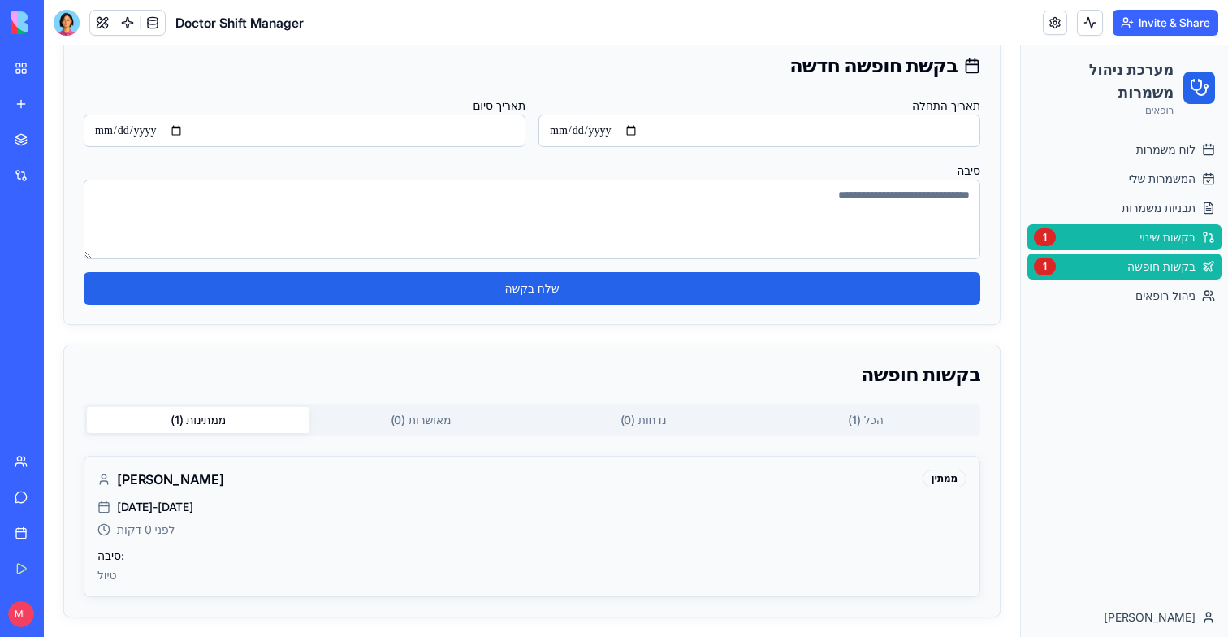
click at [1140, 234] on span "בקשות שינוי" at bounding box center [1168, 237] width 56 height 16
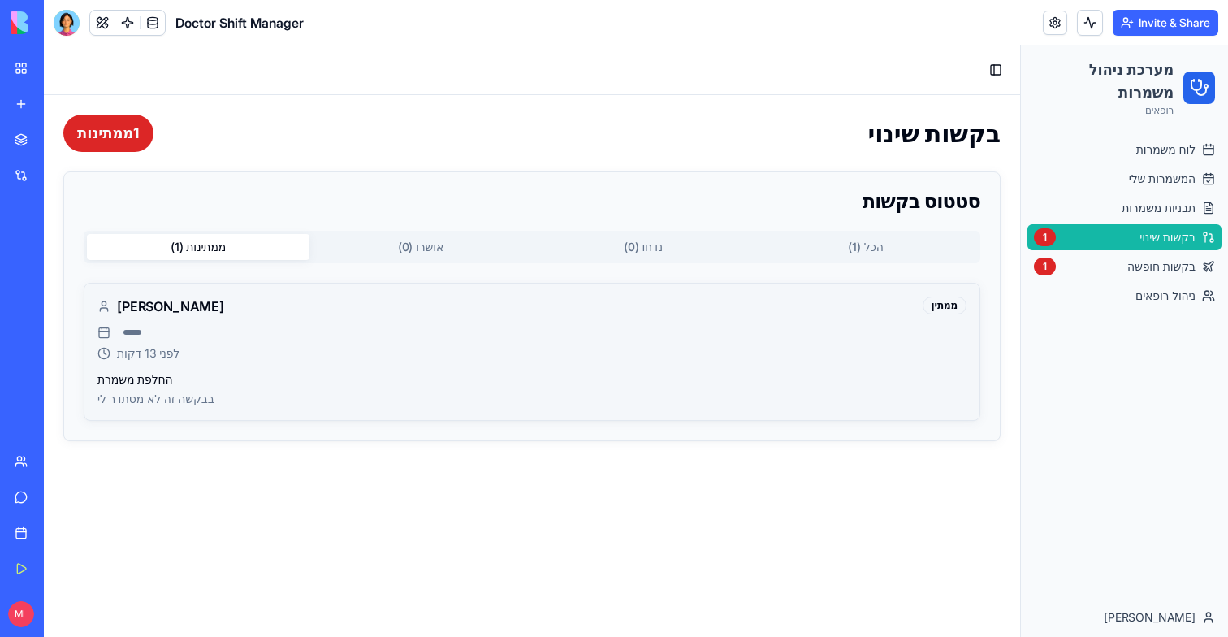
click at [362, 396] on p "בבקשה זה לא מסתדר לי" at bounding box center [531, 399] width 869 height 16
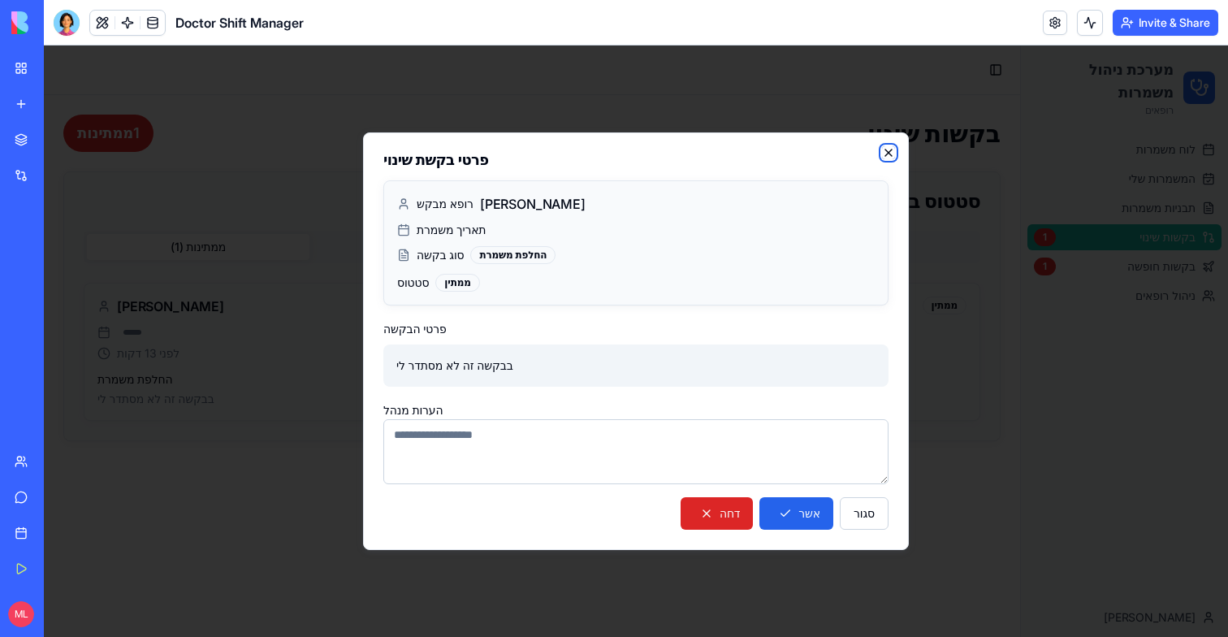
click at [892, 149] on icon "button" at bounding box center [888, 152] width 13 height 13
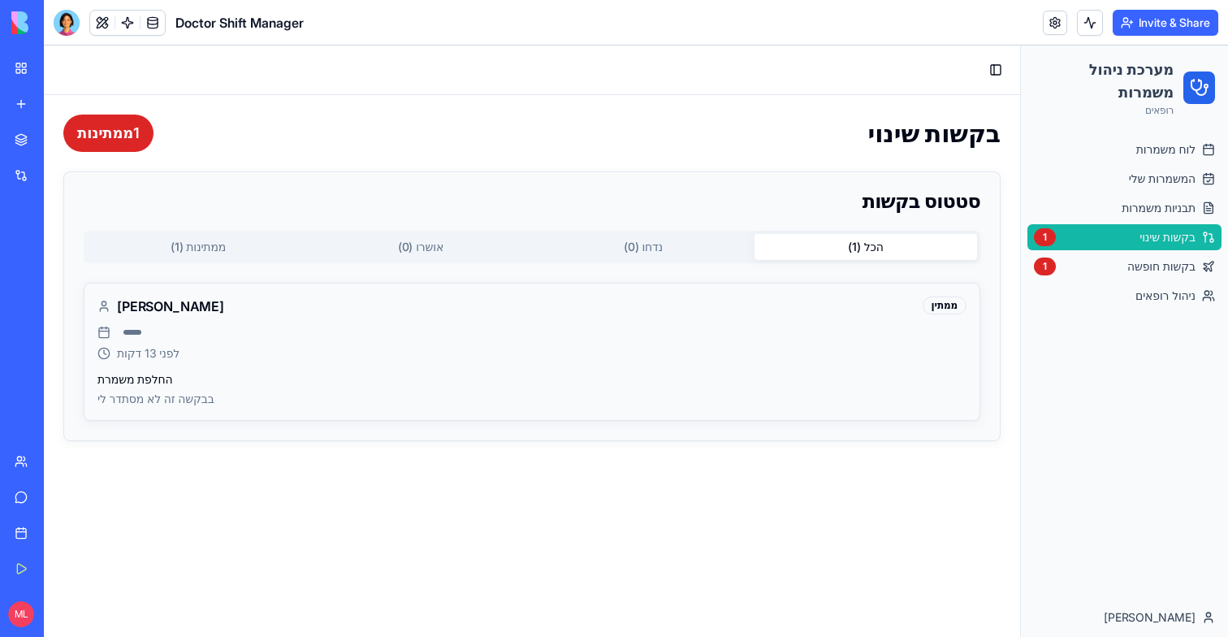
click at [881, 240] on button "הכל ( 1 )" at bounding box center [866, 247] width 223 height 26
click at [1162, 266] on span "בקשות חופשה" at bounding box center [1161, 266] width 68 height 16
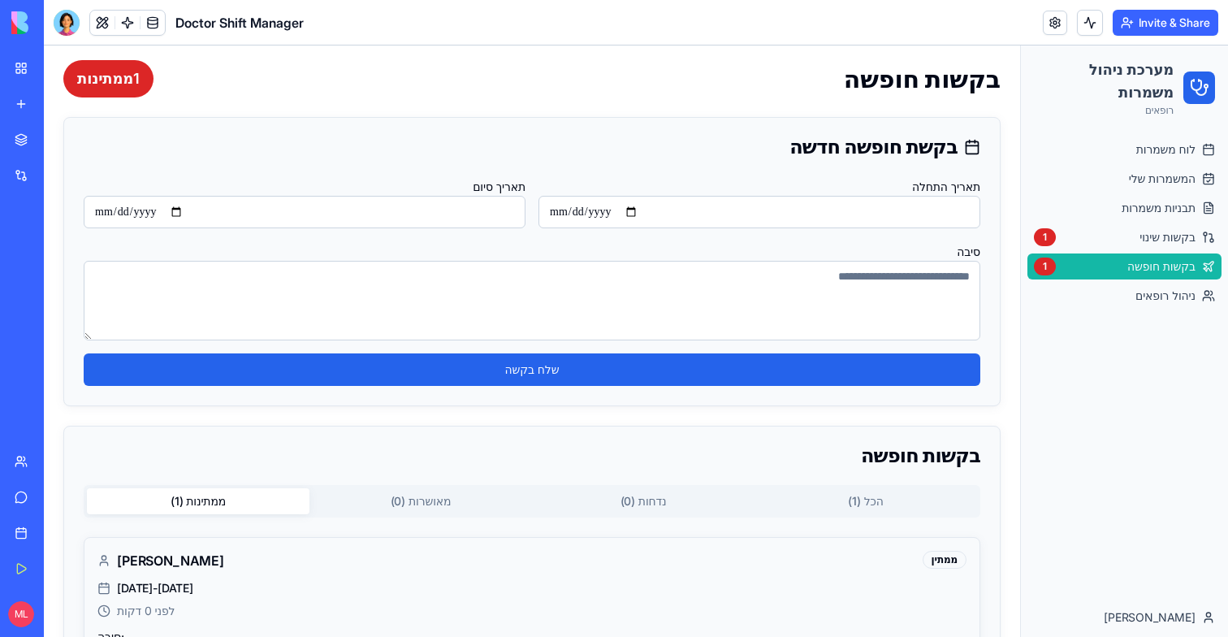
scroll to position [136, 0]
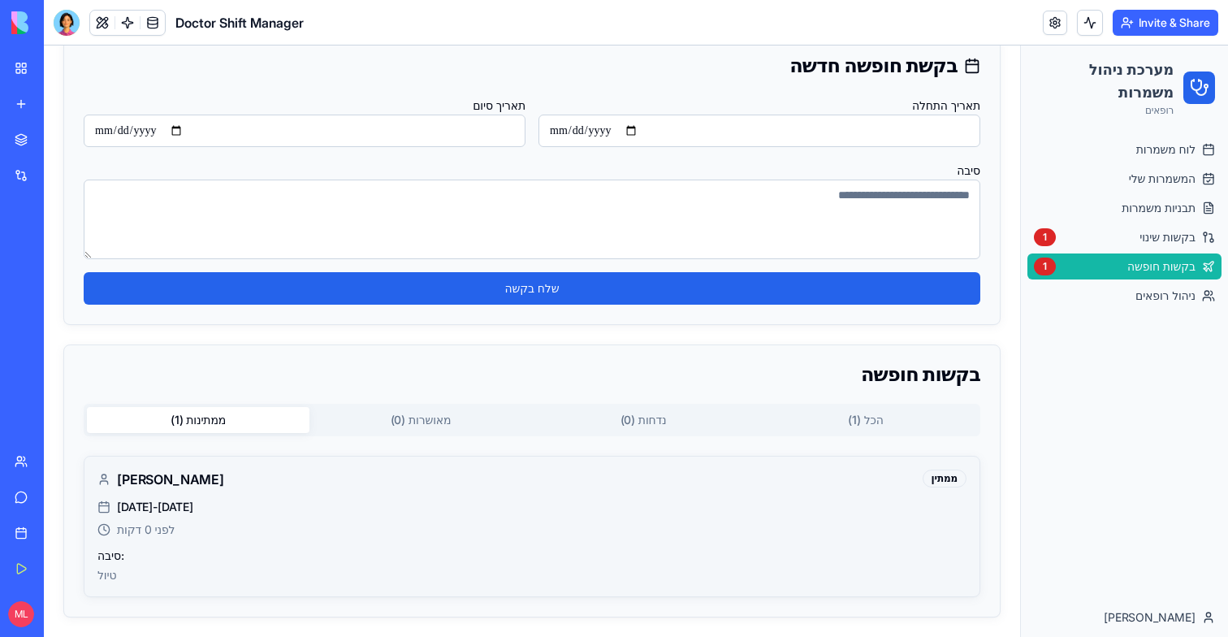
click at [563, 525] on div "לפני 0 דקות" at bounding box center [531, 530] width 869 height 16
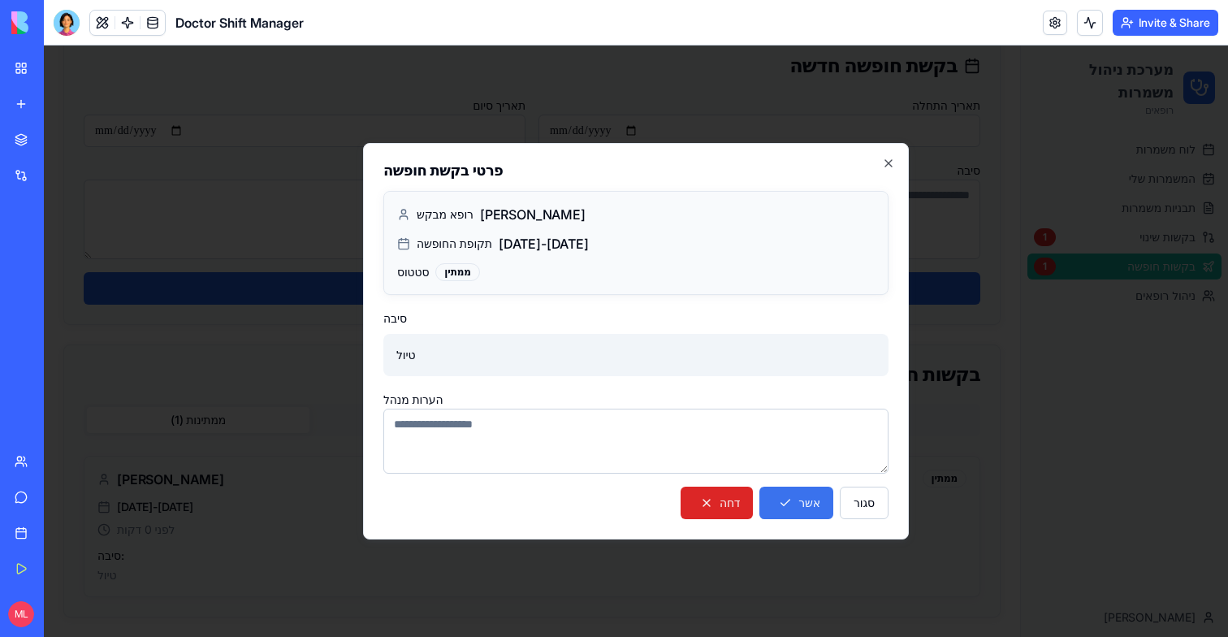
click at [782, 497] on button "אשר" at bounding box center [797, 503] width 74 height 32
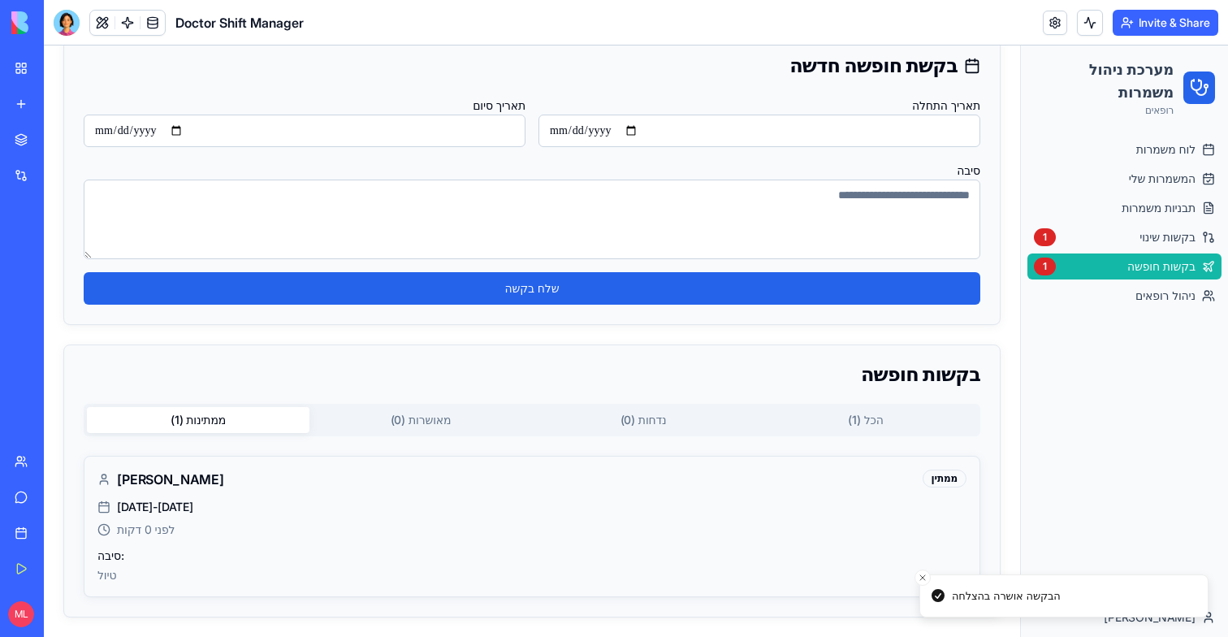
scroll to position [58, 0]
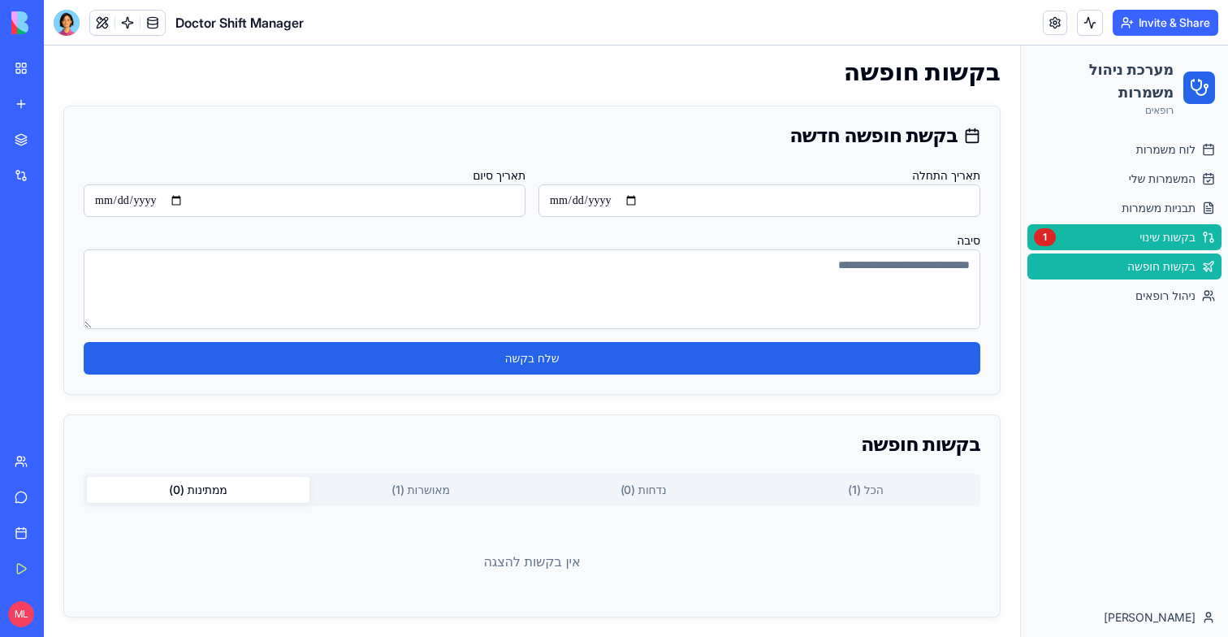
click at [1140, 235] on span "בקשות שינוי" at bounding box center [1168, 237] width 56 height 16
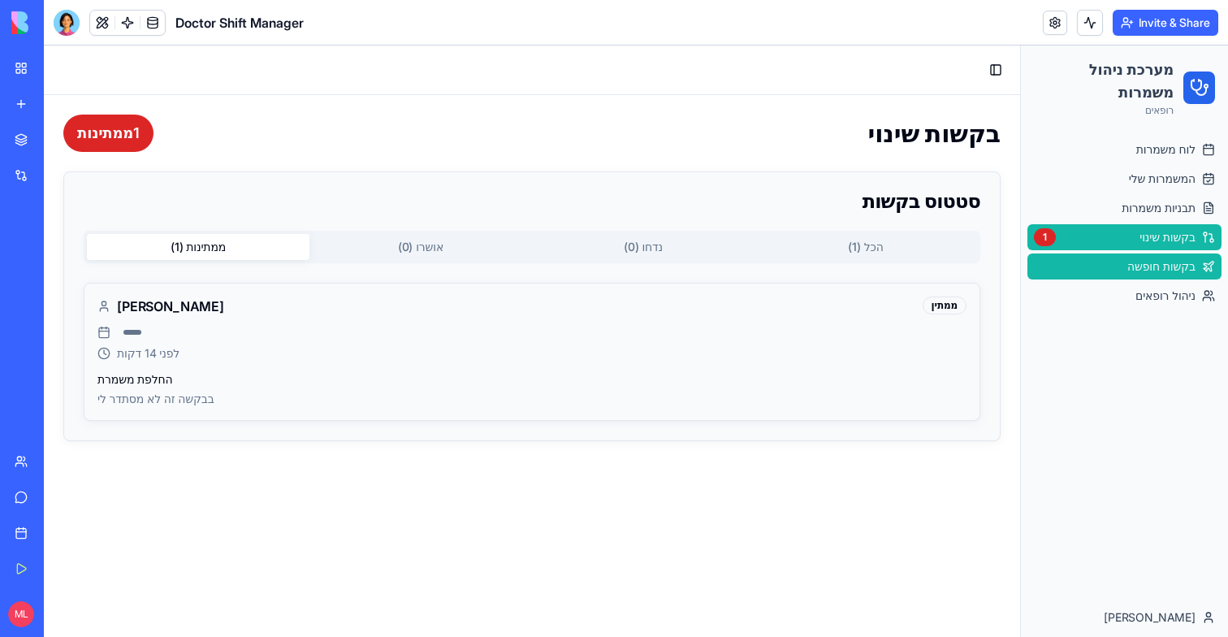
click at [1138, 268] on span "בקשות חופשה" at bounding box center [1161, 266] width 68 height 16
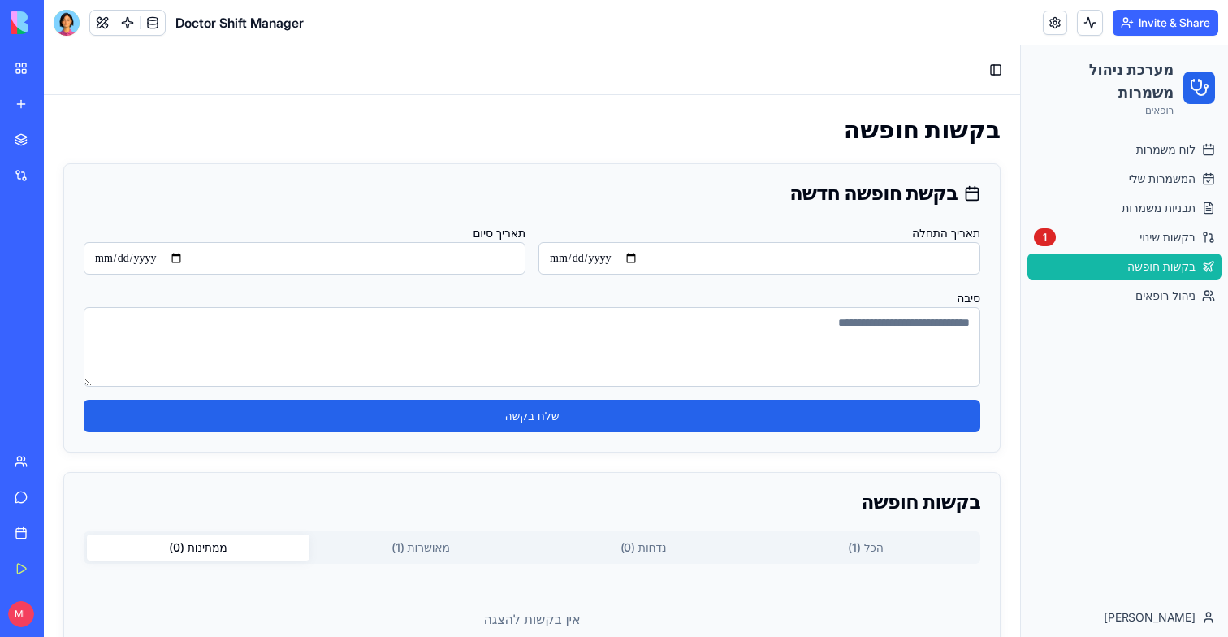
click at [870, 535] on button "הכל ( 1 )" at bounding box center [866, 548] width 223 height 26
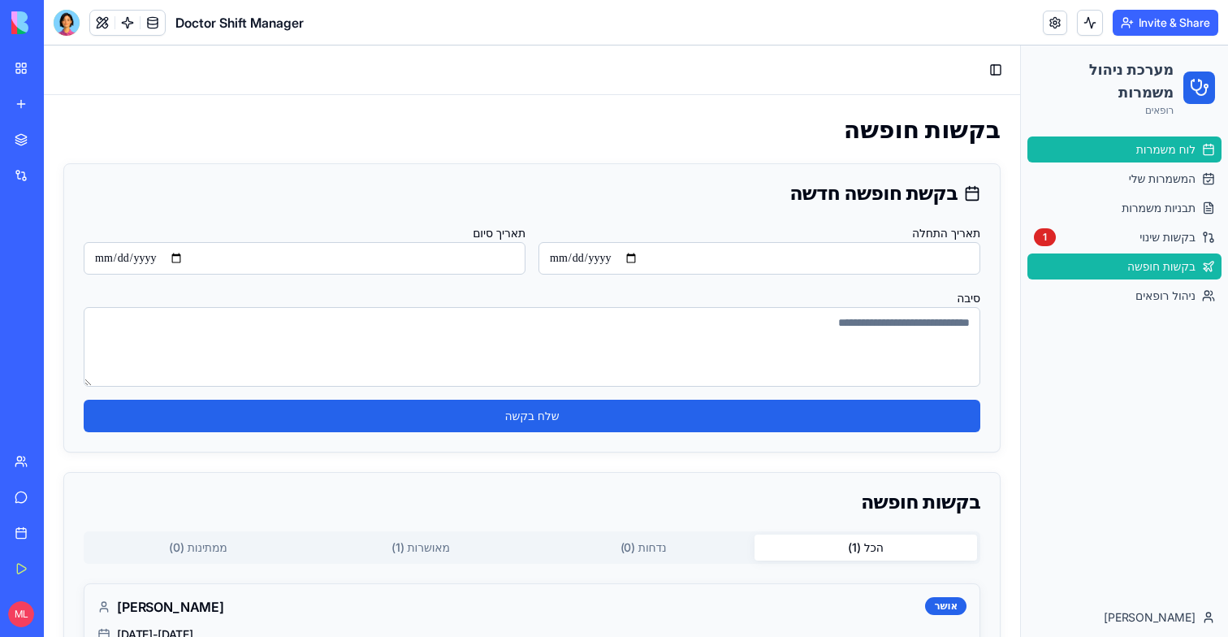
click at [1147, 160] on link "לוח משמרות" at bounding box center [1125, 149] width 194 height 26
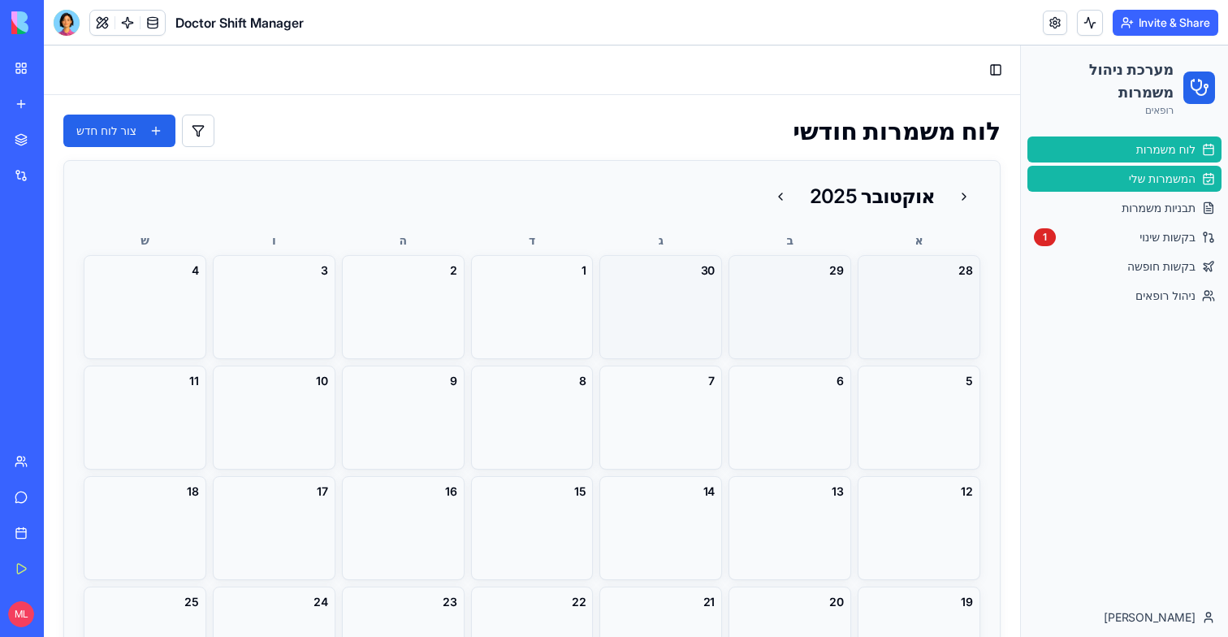
click at [1146, 187] on link "המשמרות שלי" at bounding box center [1125, 179] width 194 height 26
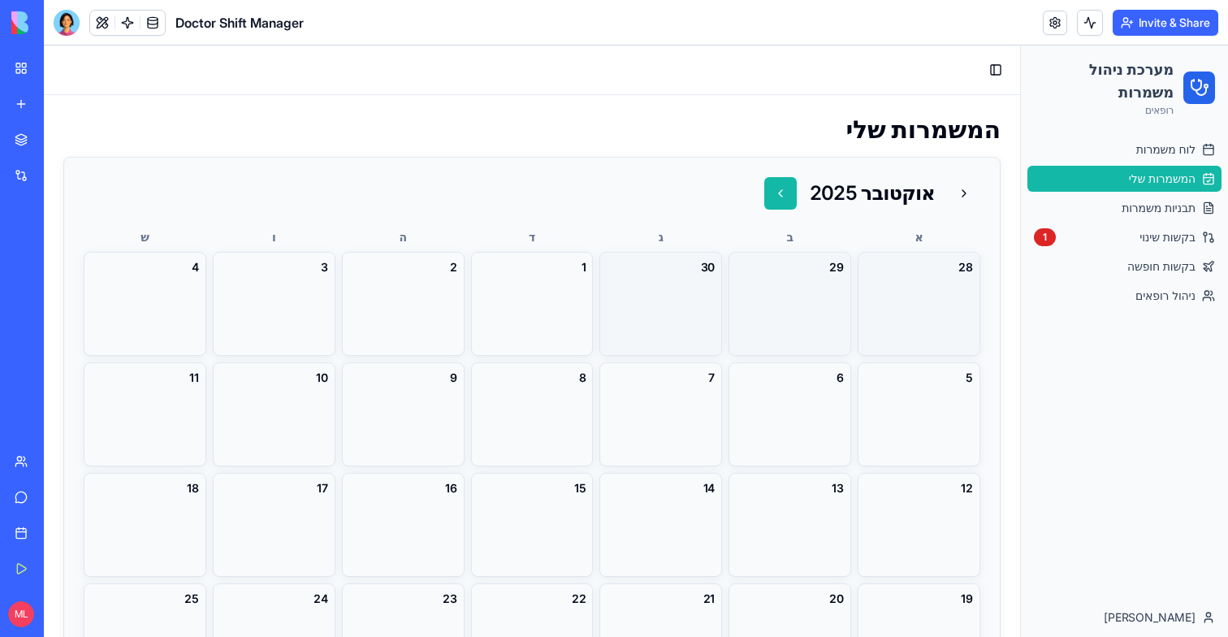
click at [792, 200] on button at bounding box center [780, 193] width 32 height 32
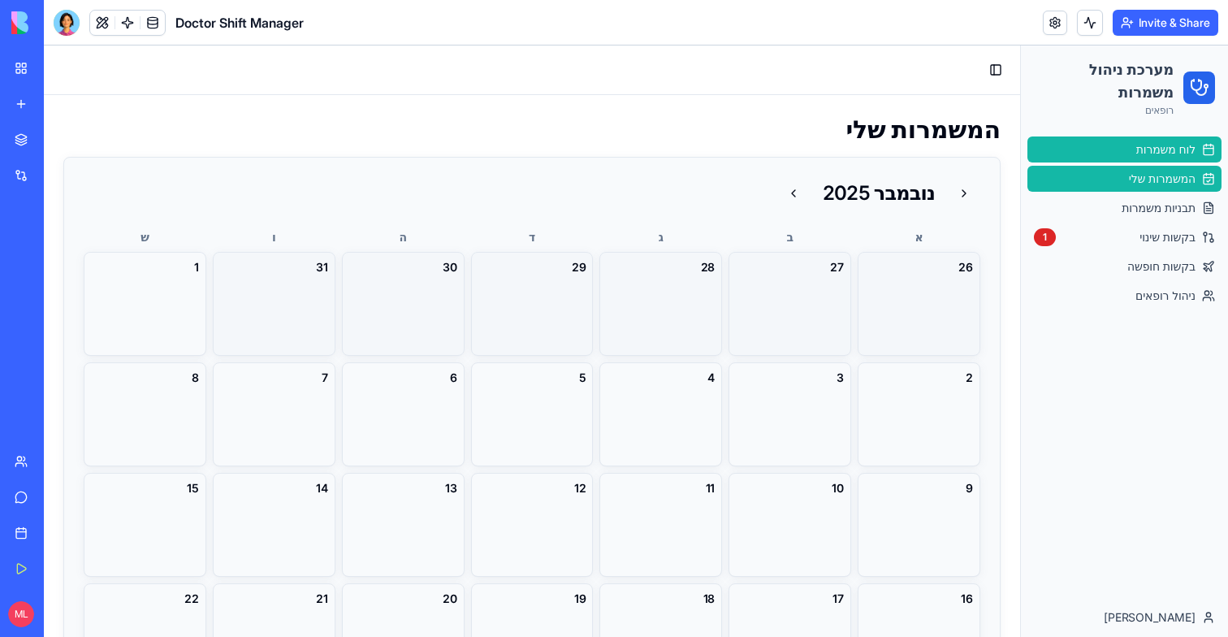
click at [1129, 158] on link "לוח משמרות" at bounding box center [1125, 149] width 194 height 26
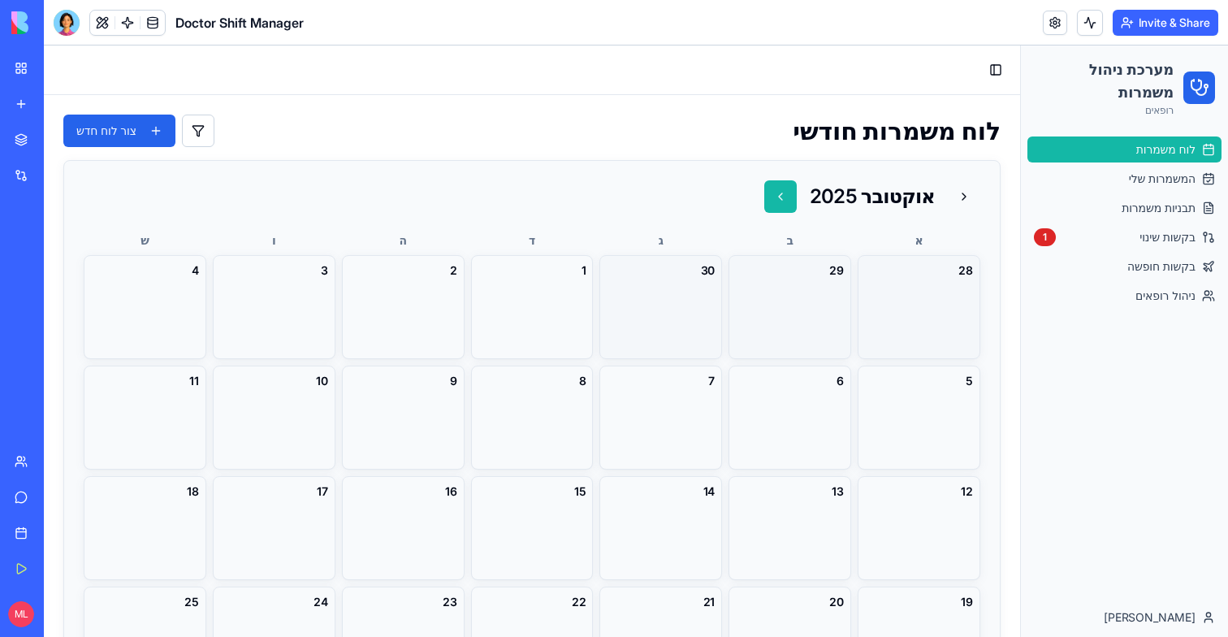
click at [774, 197] on button at bounding box center [780, 196] width 32 height 32
click at [153, 123] on button "צור לוח חדש" at bounding box center [119, 131] width 112 height 32
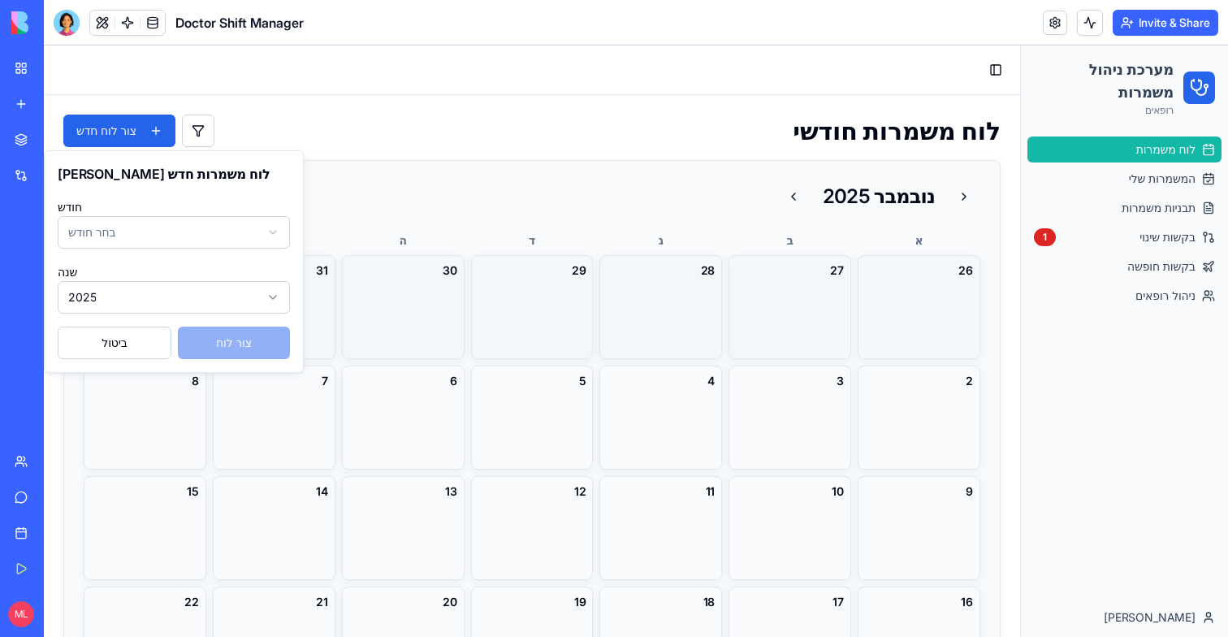
click at [124, 241] on html "מערכת ניהול משמרות רופאים לוח משמרות המשמרות שלי תבניות משמרות בקשות שינוי 1 בק…" at bounding box center [636, 340] width 1184 height 591
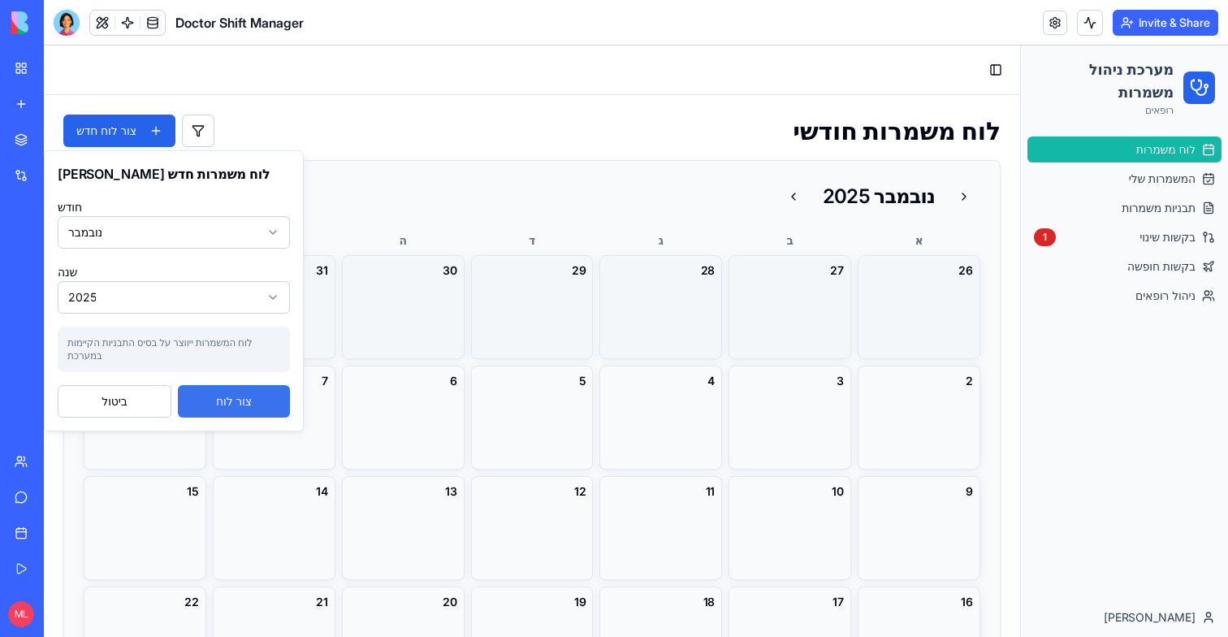
click at [234, 407] on button "צור לוח" at bounding box center [234, 401] width 112 height 32
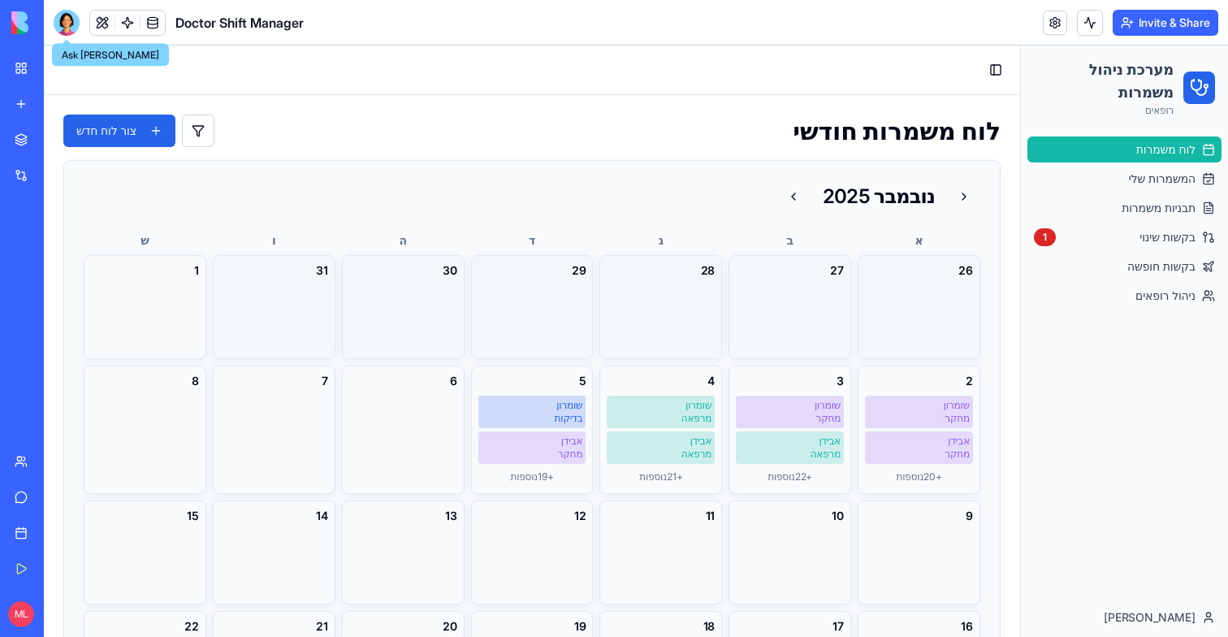
click at [73, 16] on div at bounding box center [67, 23] width 26 height 26
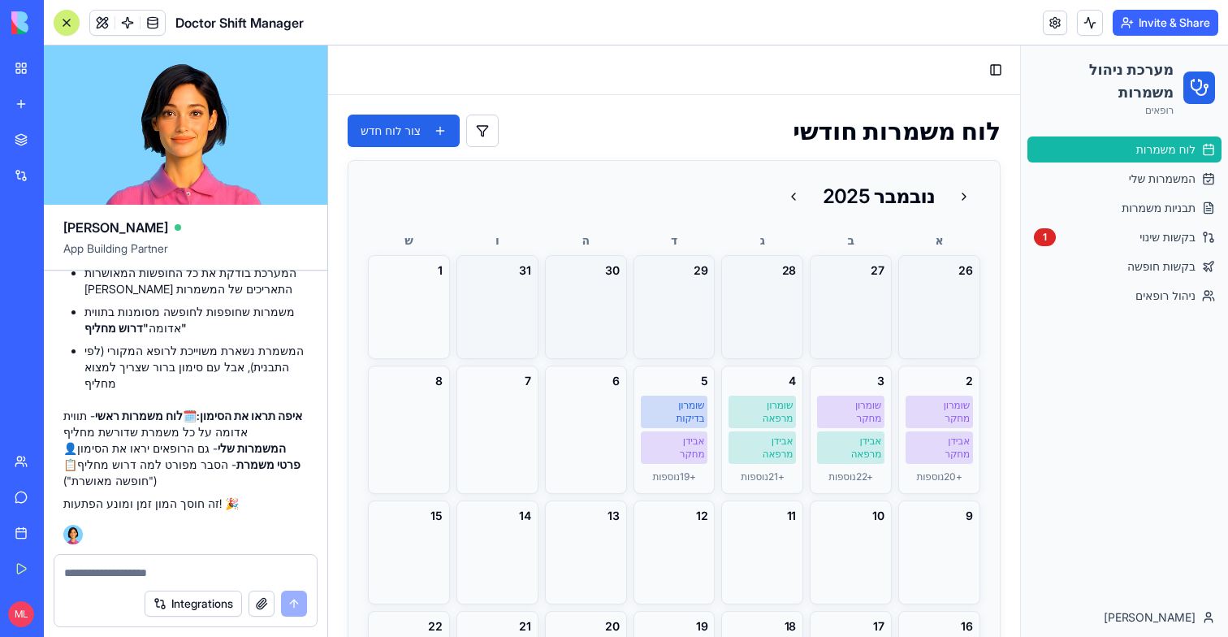
click at [102, 570] on textarea at bounding box center [185, 573] width 243 height 16
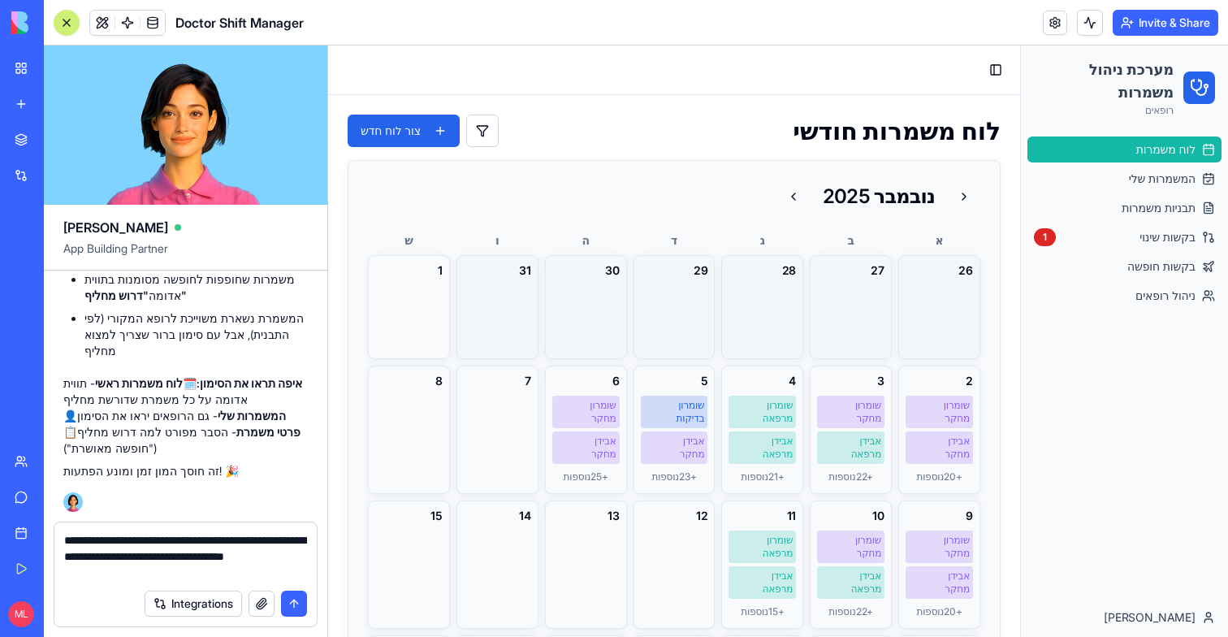
type textarea "**********"
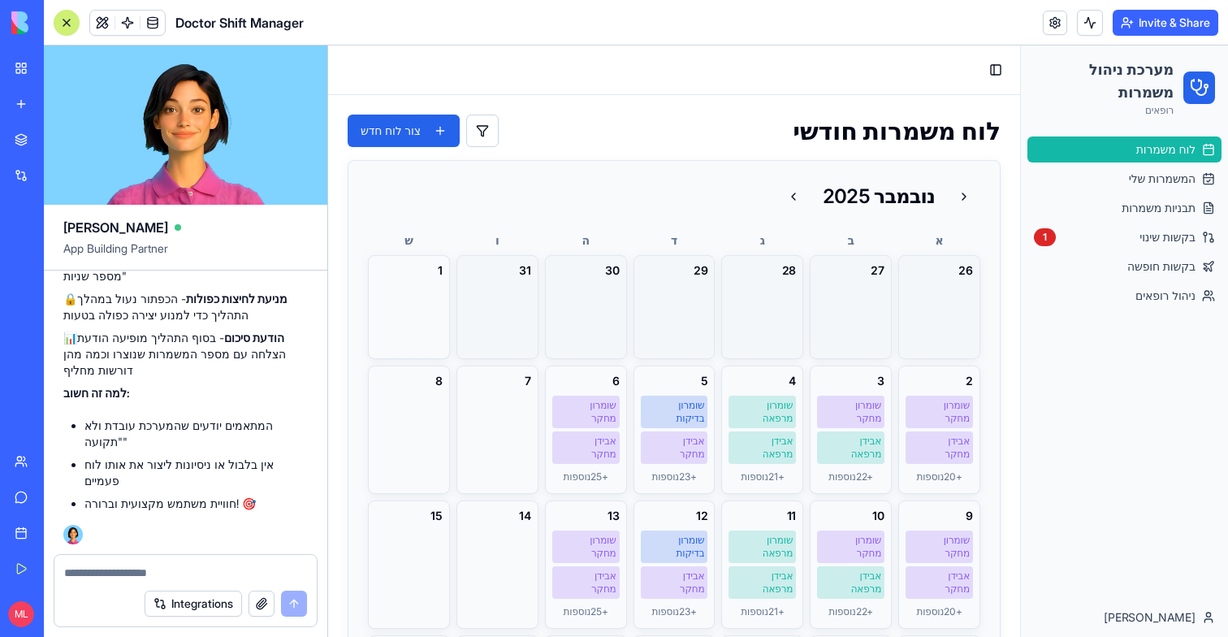
scroll to position [22654, 0]
click at [71, 18] on div at bounding box center [66, 22] width 13 height 13
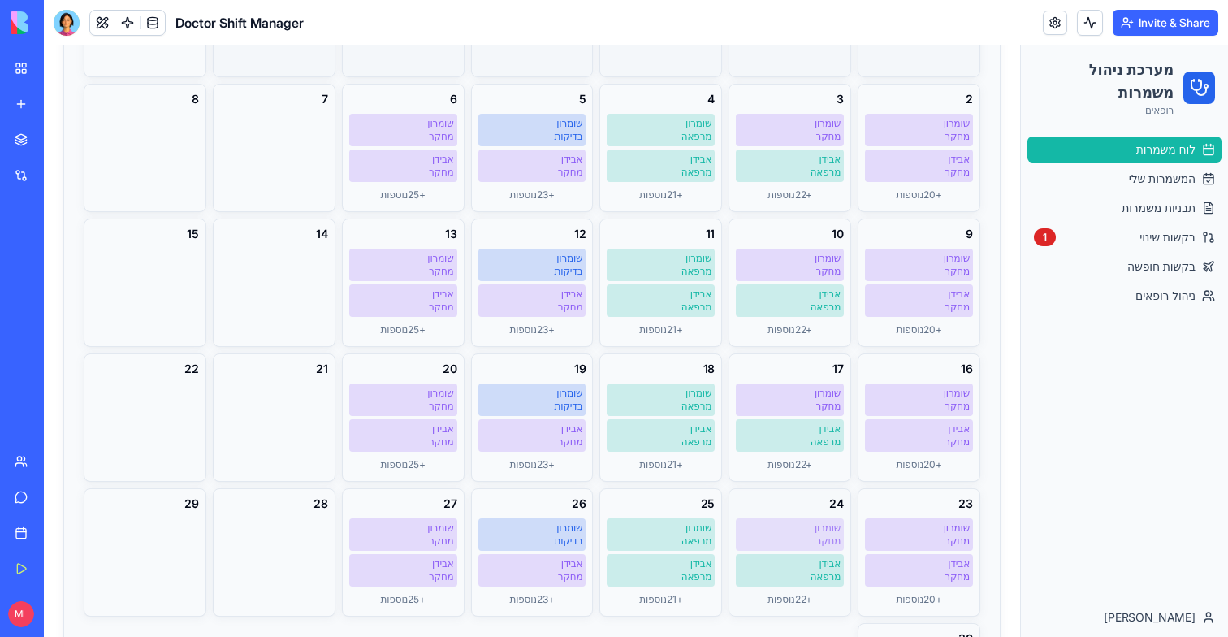
scroll to position [465, 0]
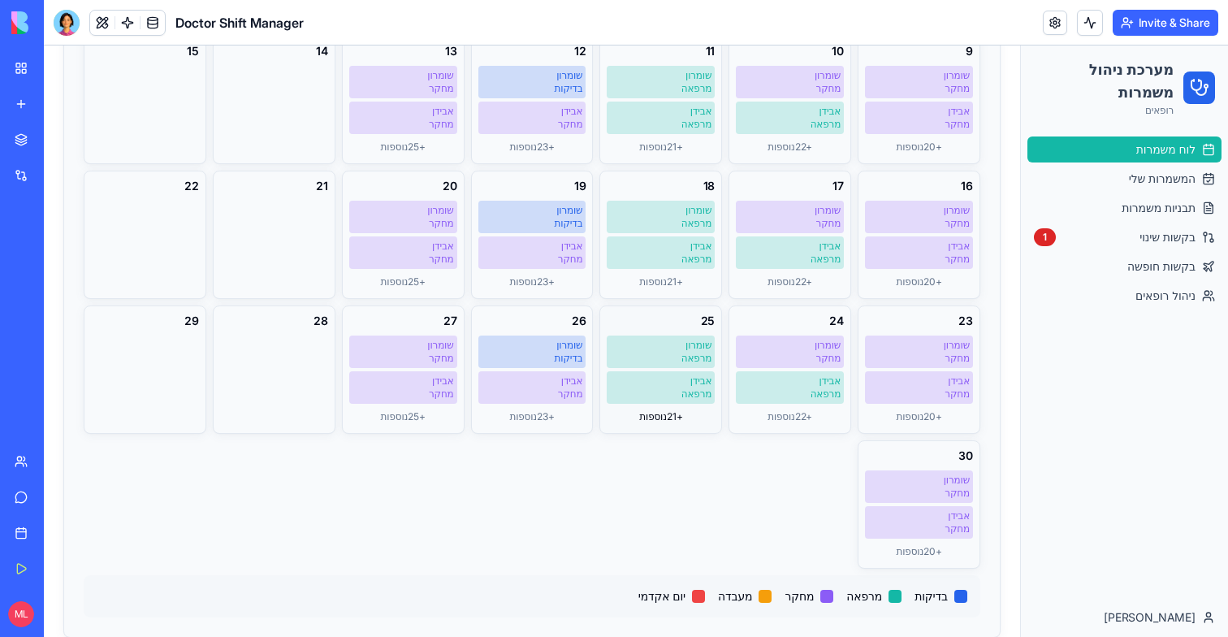
click at [662, 413] on div "+ 21 נוספות" at bounding box center [661, 416] width 108 height 19
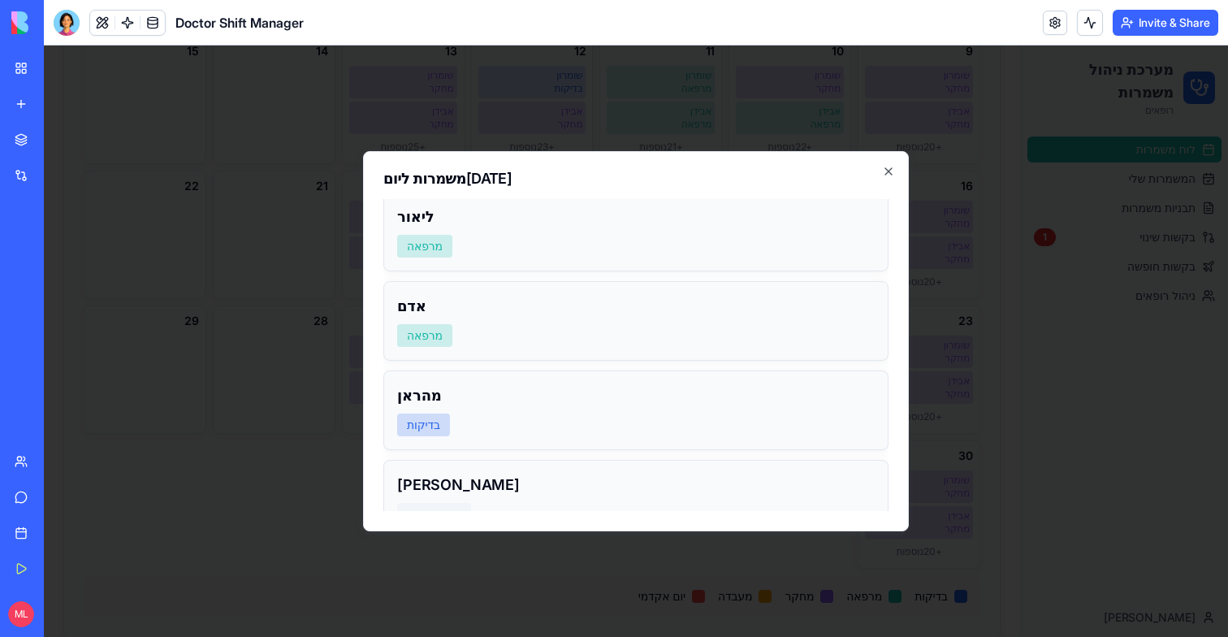
scroll to position [1733, 0]
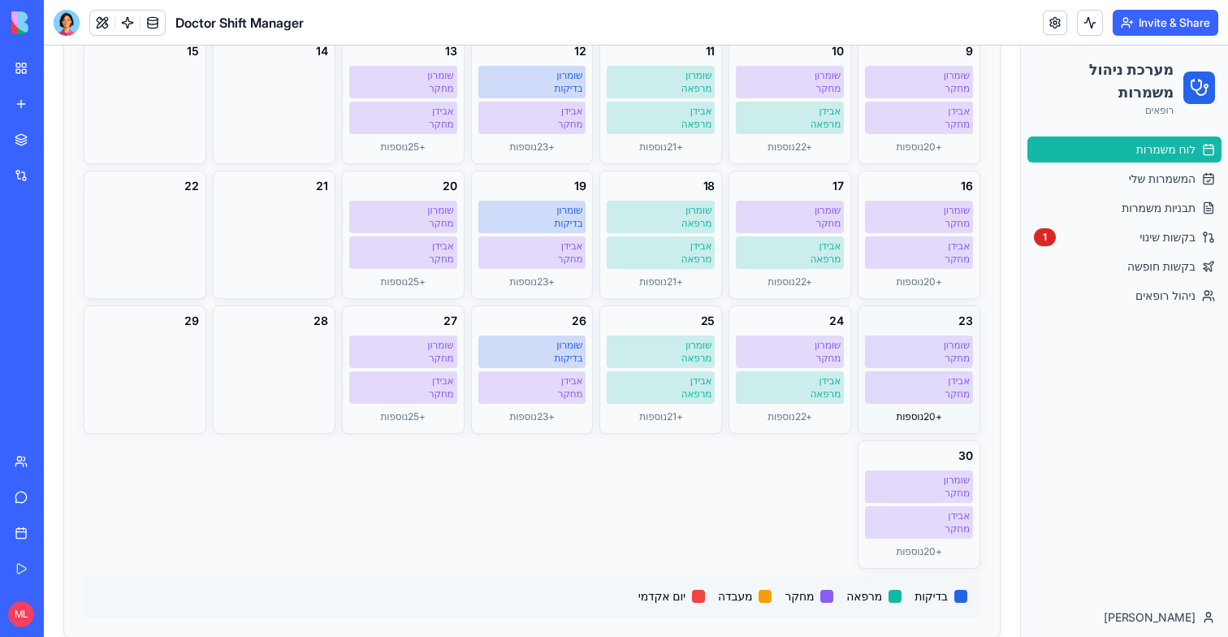
click at [909, 426] on div "+ 20 נוספות" at bounding box center [919, 416] width 108 height 19
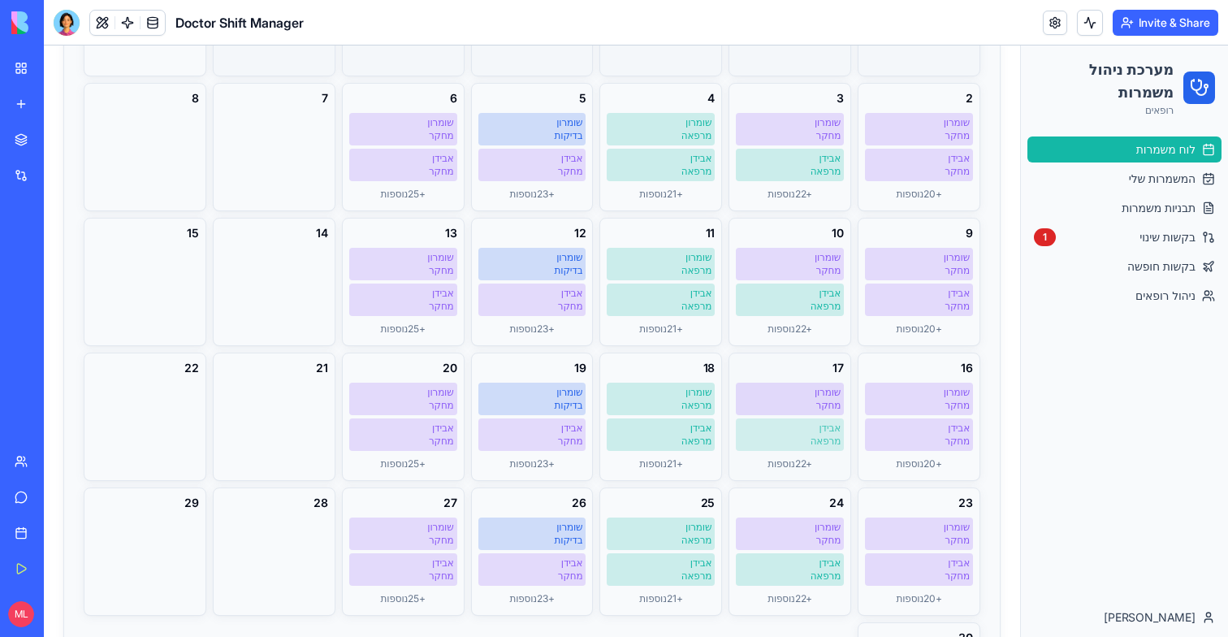
scroll to position [0, 0]
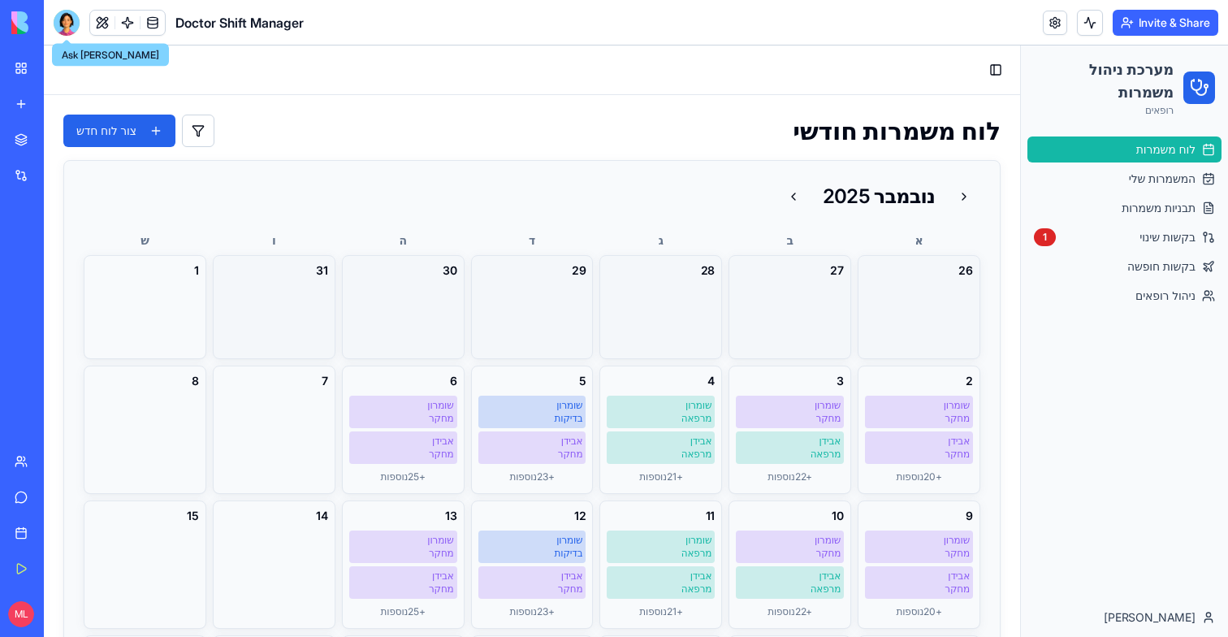
click at [67, 18] on div at bounding box center [67, 23] width 26 height 26
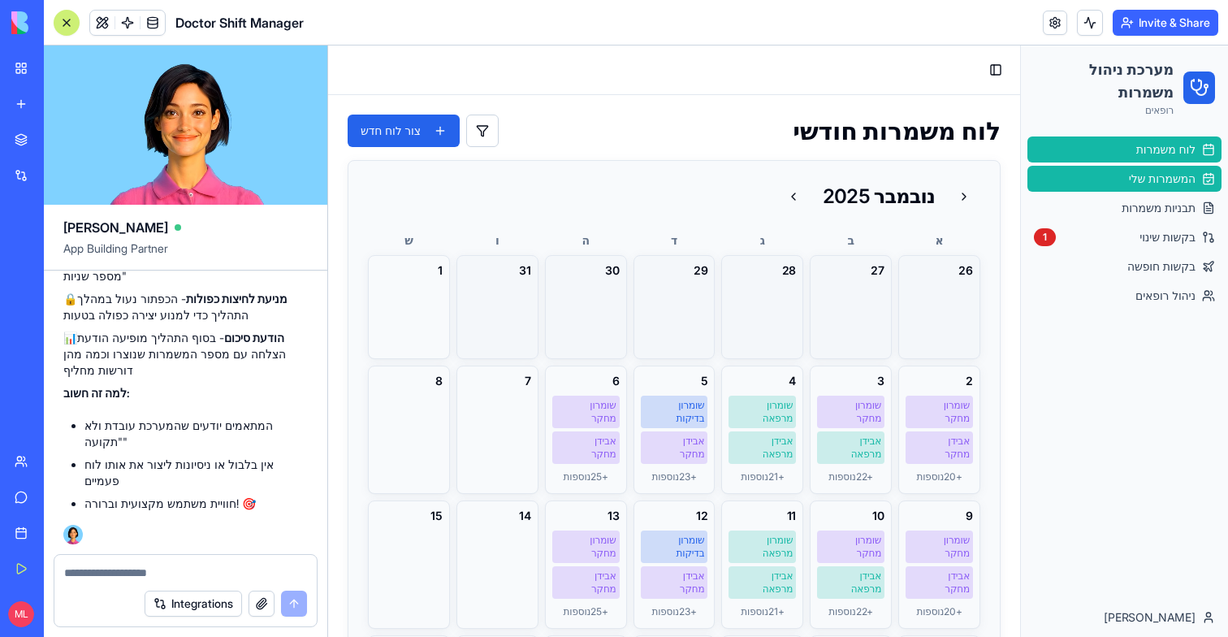
click at [1143, 184] on span "המשמרות שלי" at bounding box center [1162, 179] width 67 height 16
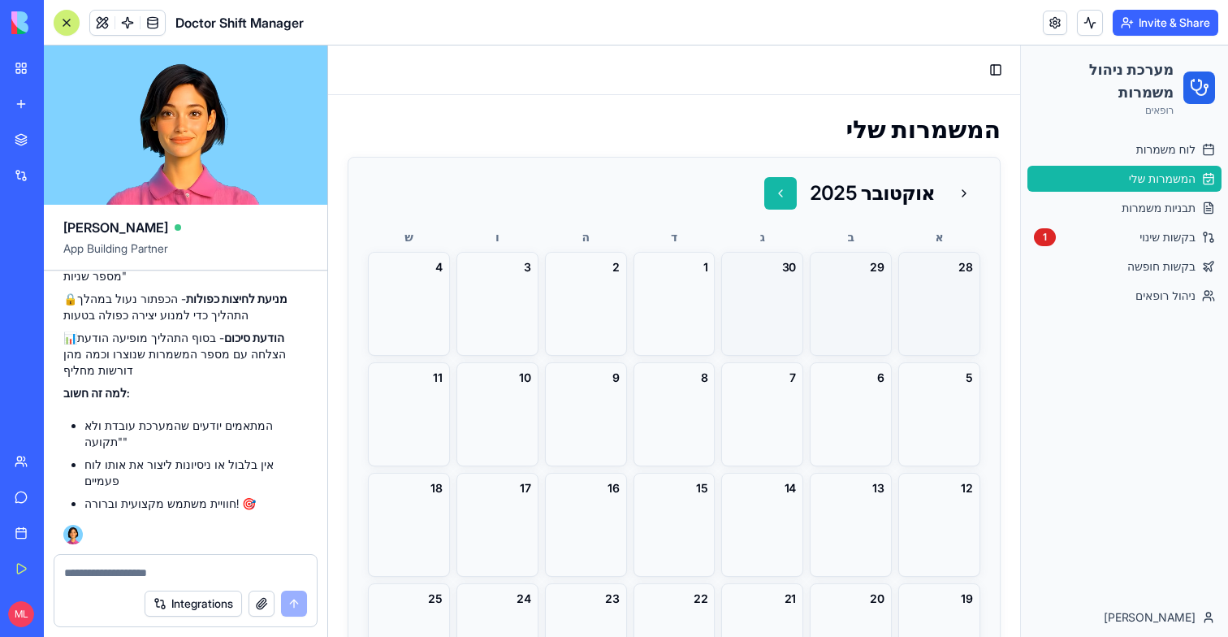
click at [790, 192] on button at bounding box center [780, 193] width 32 height 32
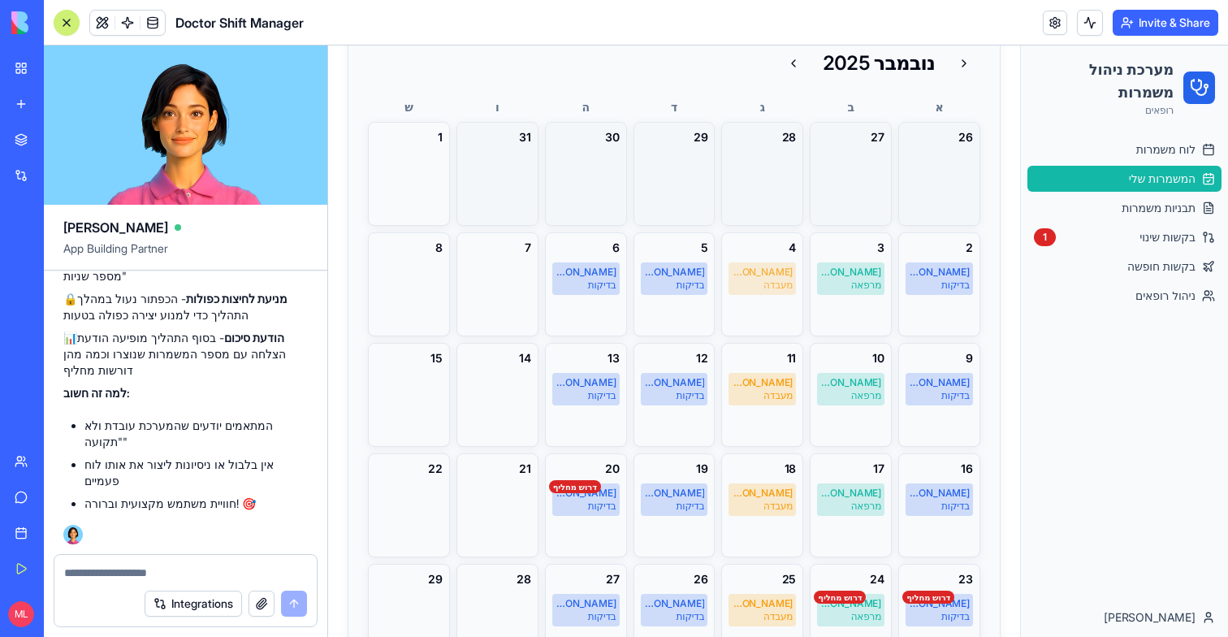
scroll to position [171, 0]
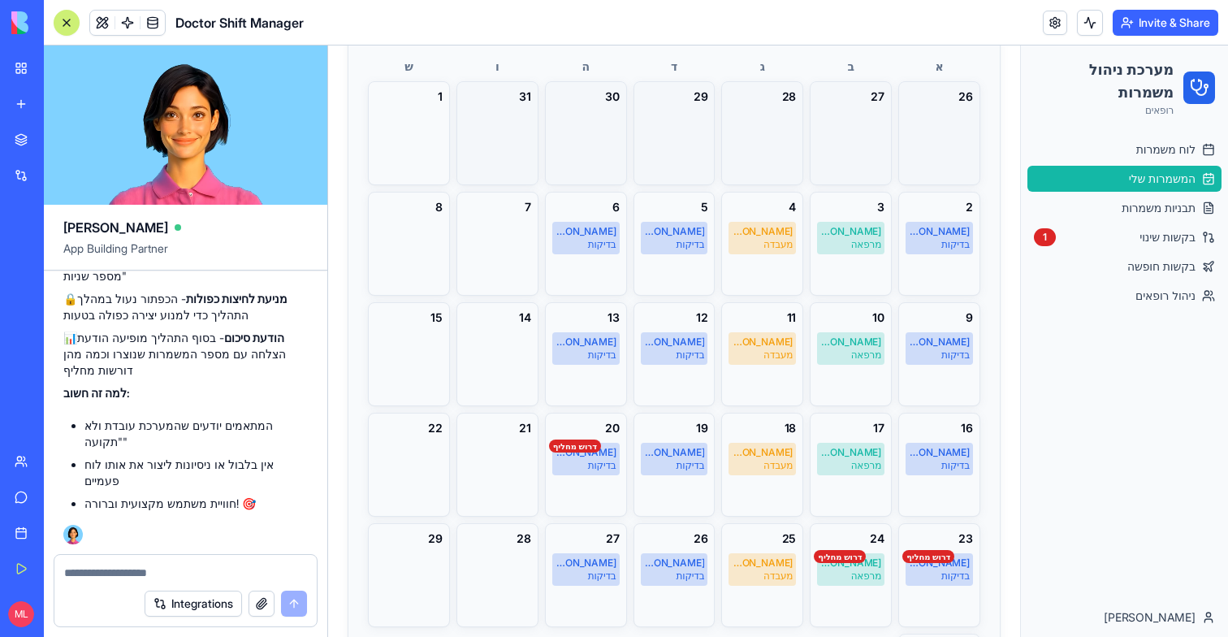
click at [195, 558] on div at bounding box center [185, 568] width 262 height 26
click at [190, 562] on div at bounding box center [185, 568] width 262 height 26
click at [170, 563] on div at bounding box center [185, 568] width 262 height 26
click at [164, 566] on textarea at bounding box center [185, 573] width 243 height 16
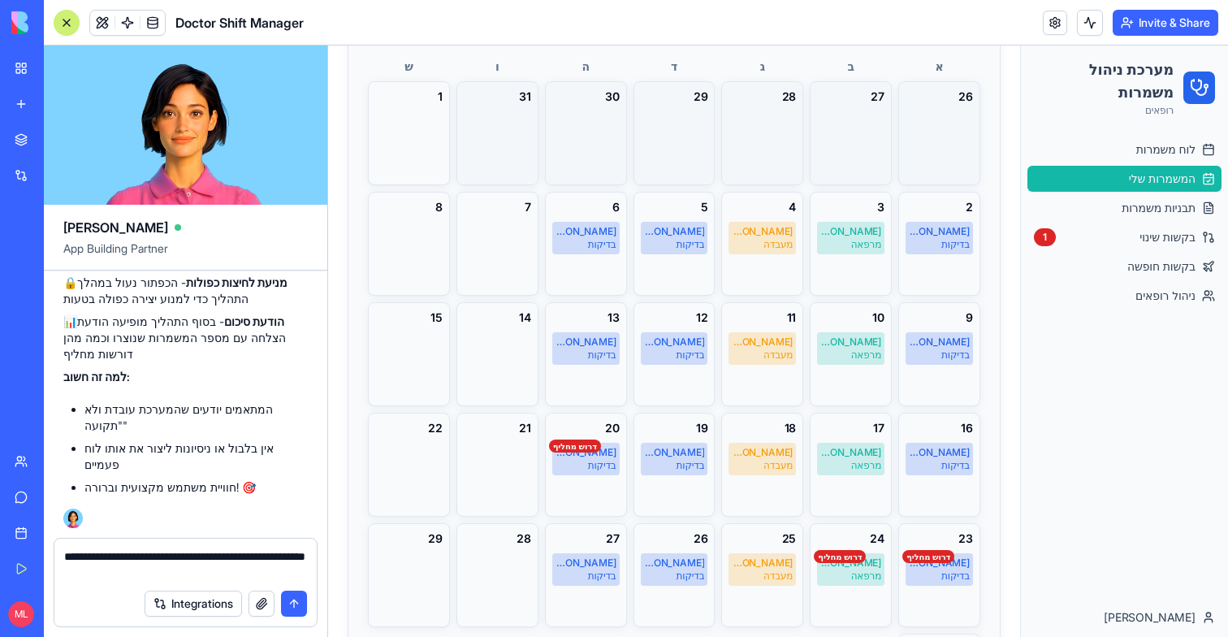
type textarea "**********"
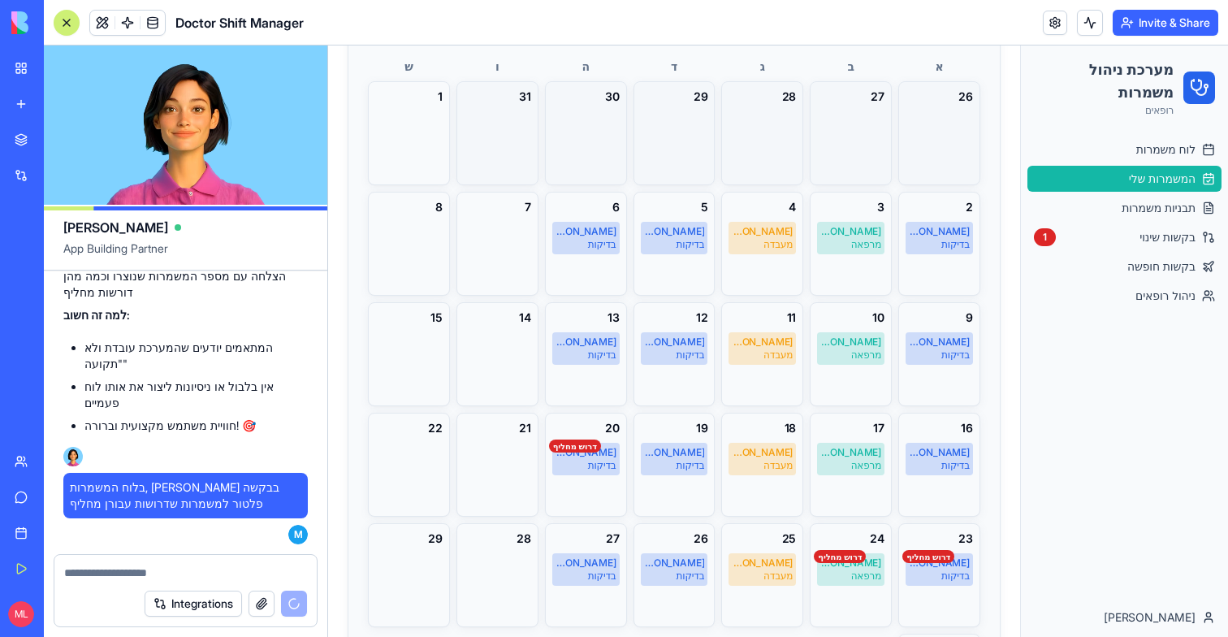
scroll to position [0, 0]
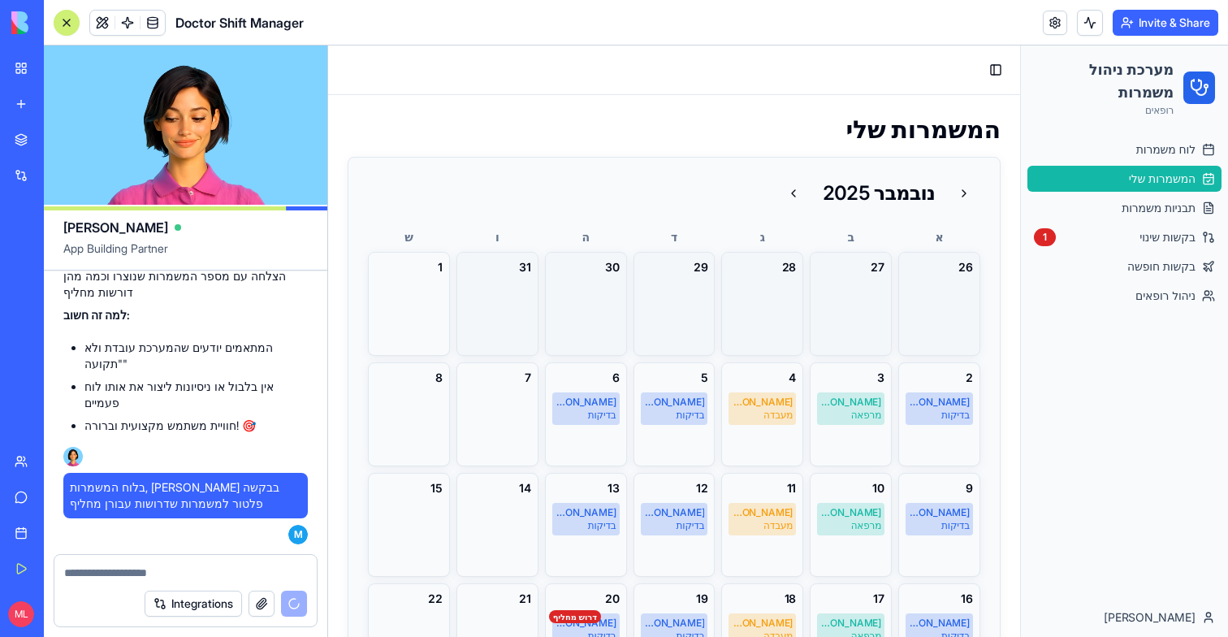
click at [70, 24] on div at bounding box center [66, 22] width 13 height 13
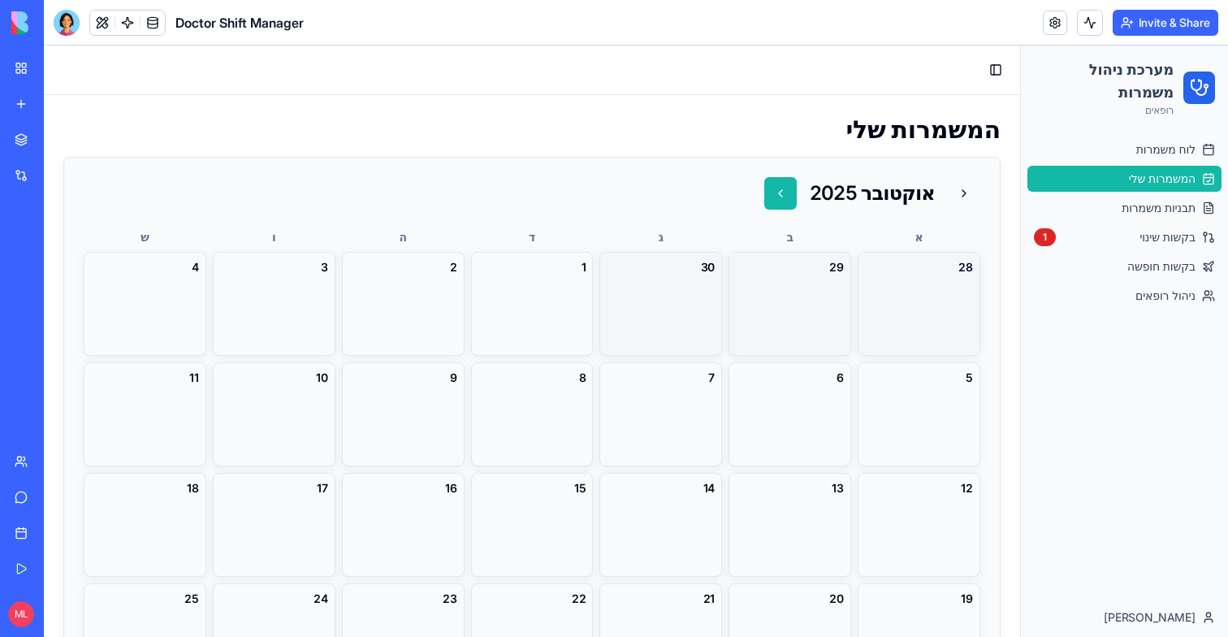
click at [792, 196] on button at bounding box center [780, 193] width 32 height 32
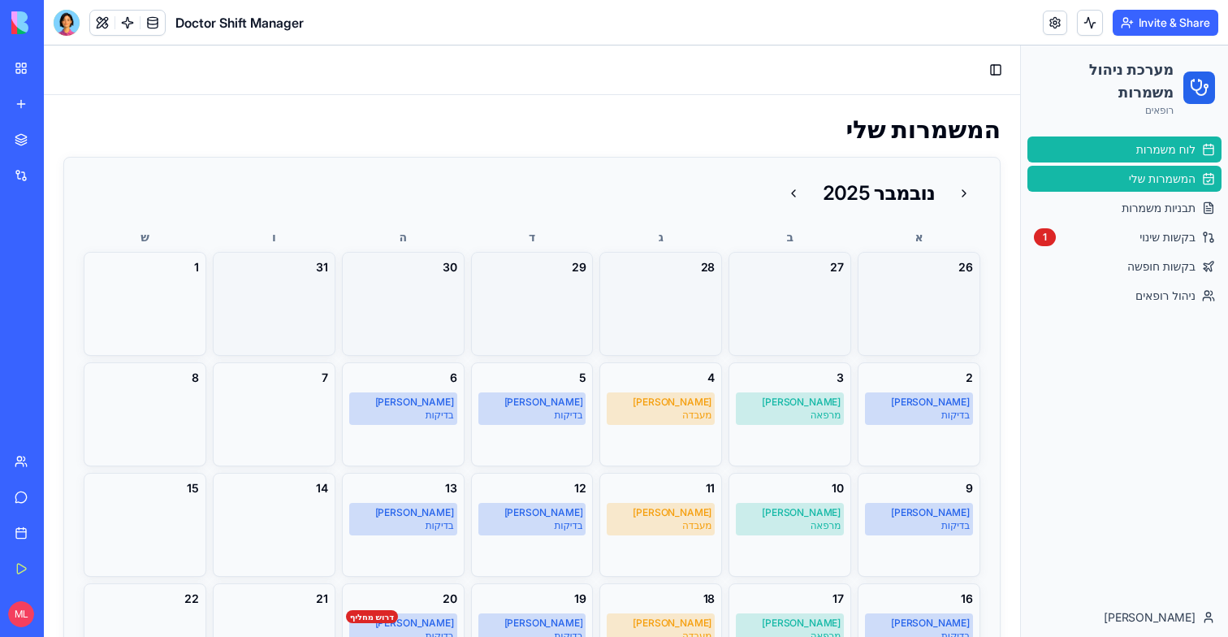
click at [1143, 142] on span "לוח משמרות" at bounding box center [1165, 149] width 59 height 16
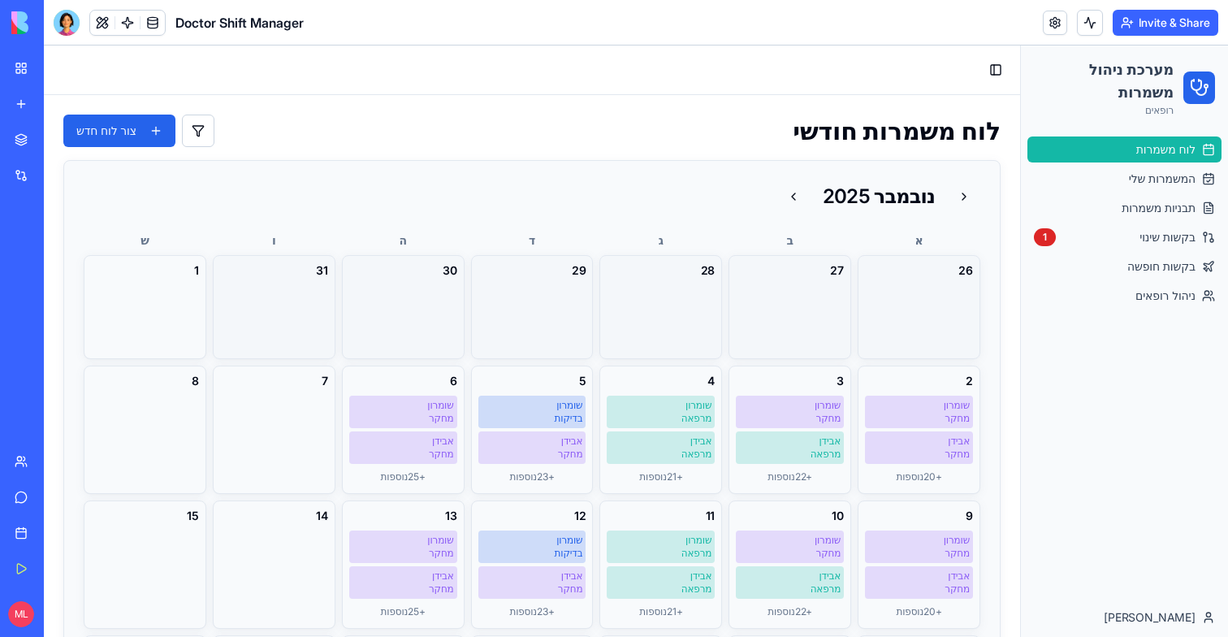
click at [223, 117] on div "לוח משמרות חודשי צור לוח חדש" at bounding box center [531, 131] width 937 height 32
click at [213, 123] on button at bounding box center [198, 131] width 32 height 32
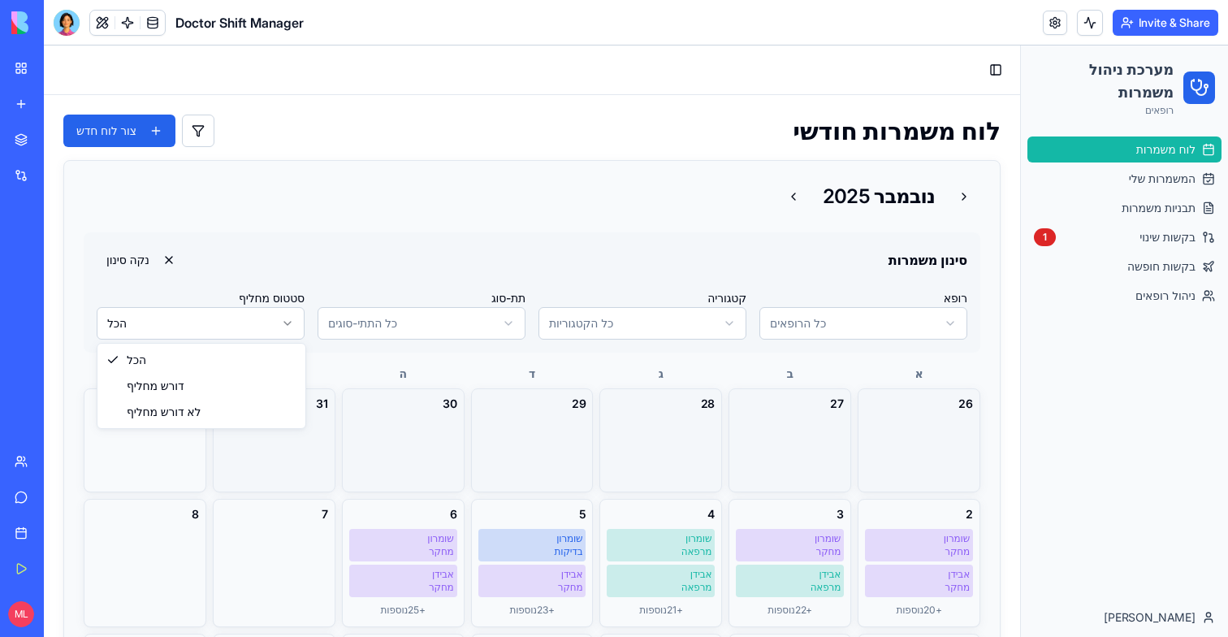
click at [210, 326] on html "מערכת ניהול משמרות רופאים לוח משמרות המשמרות שלי תבניות משמרות בקשות שינוי 1 בק…" at bounding box center [636, 340] width 1184 height 591
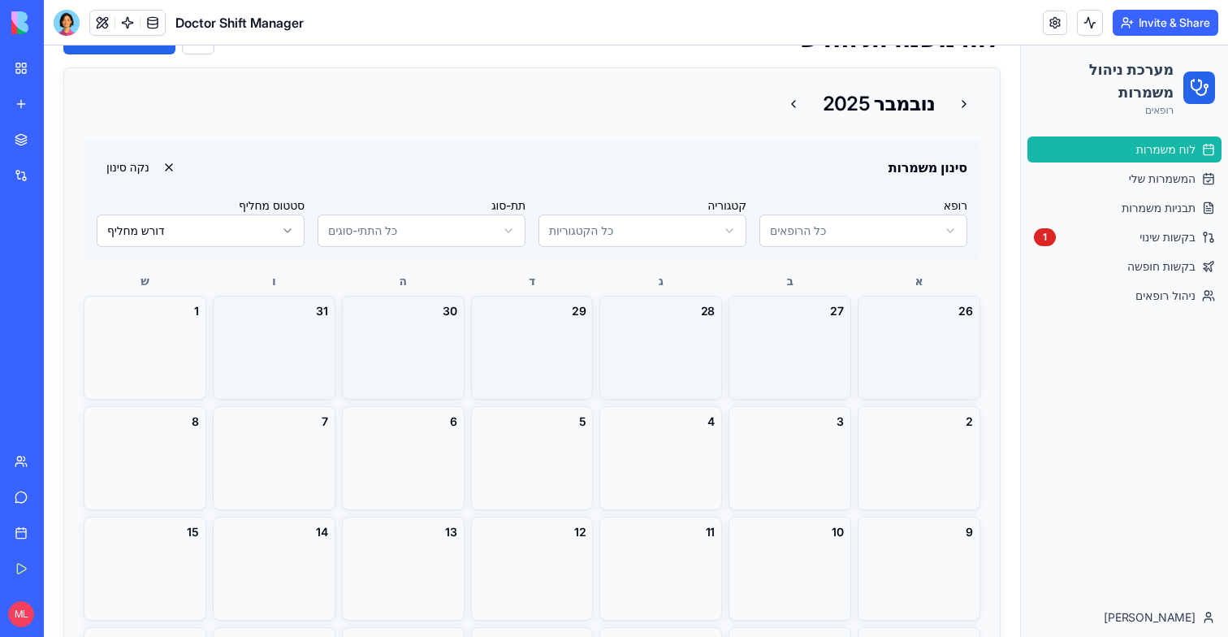
scroll to position [87, 0]
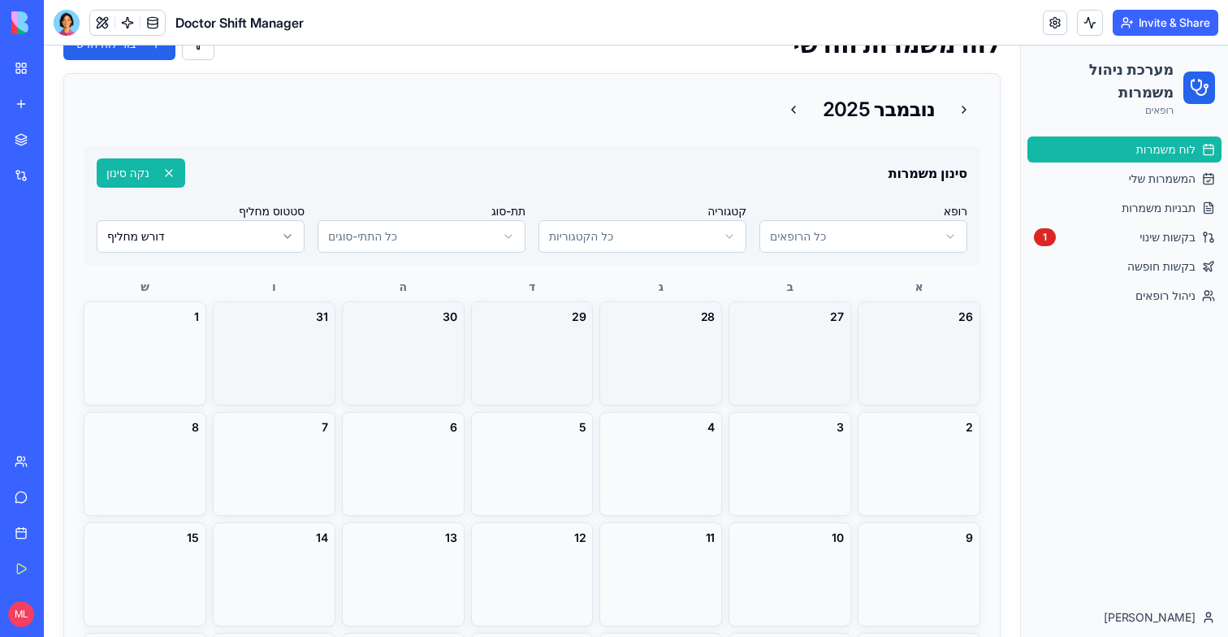
click at [184, 174] on button "נקה סינון" at bounding box center [141, 172] width 89 height 29
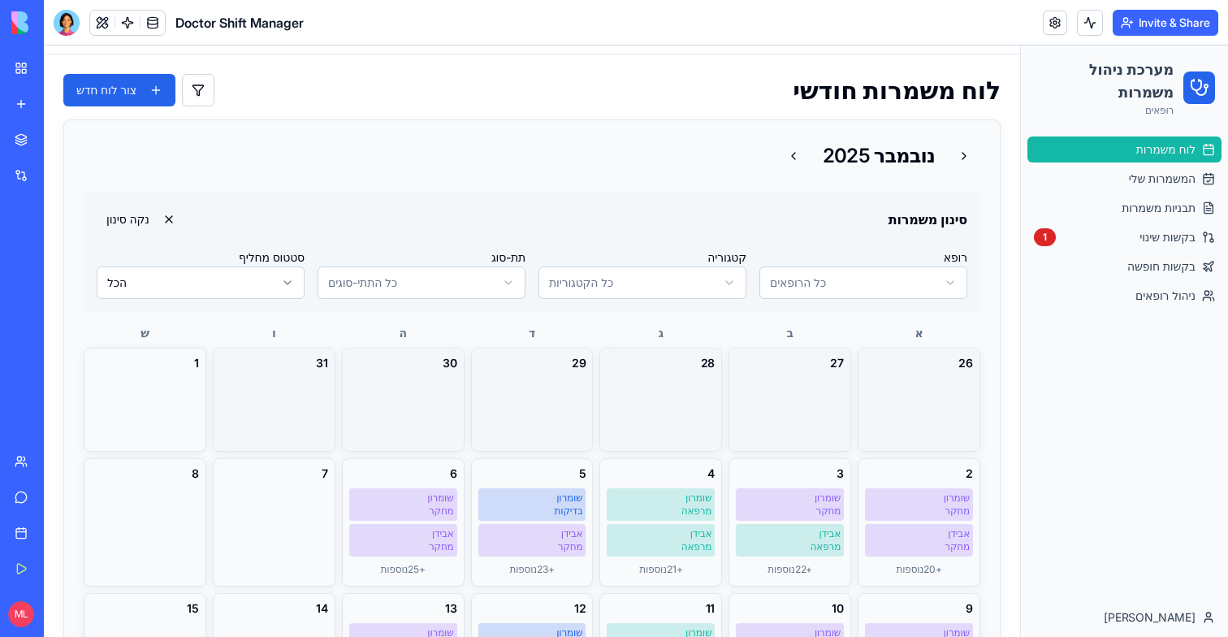
scroll to position [0, 0]
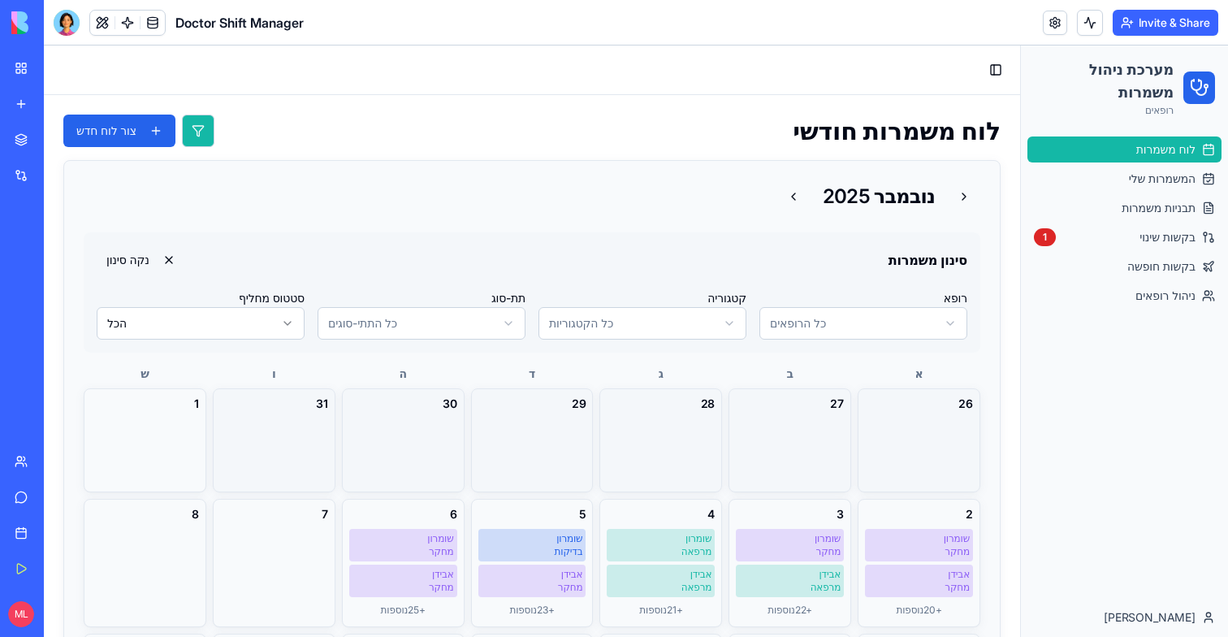
click at [210, 130] on button at bounding box center [198, 131] width 32 height 32
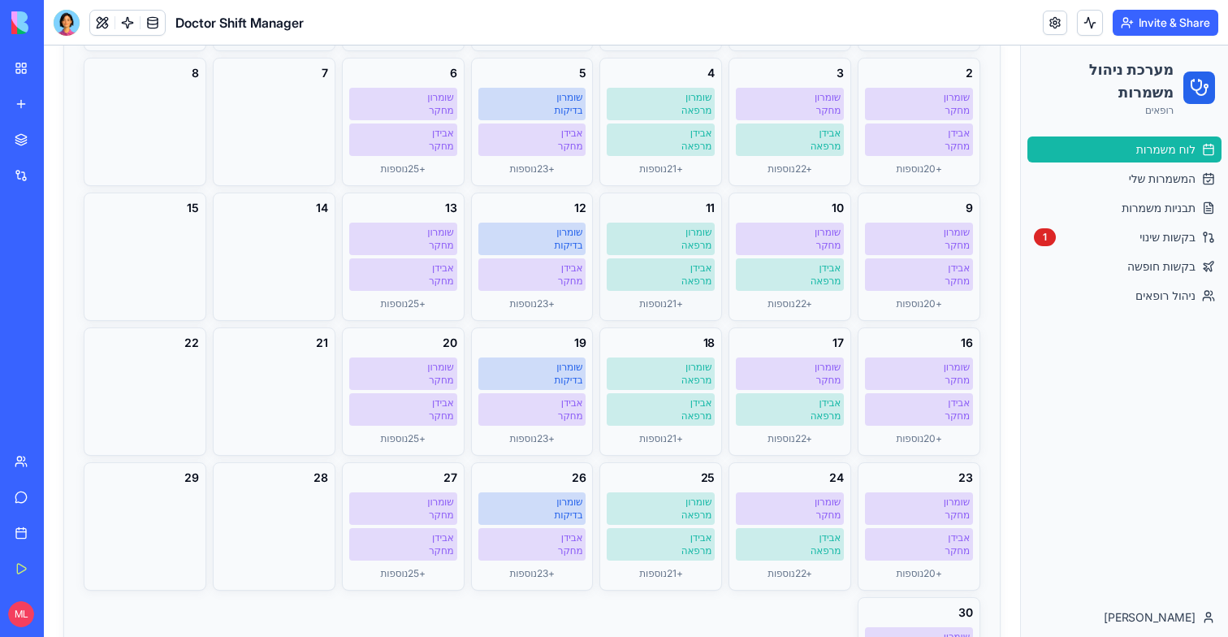
scroll to position [411, 0]
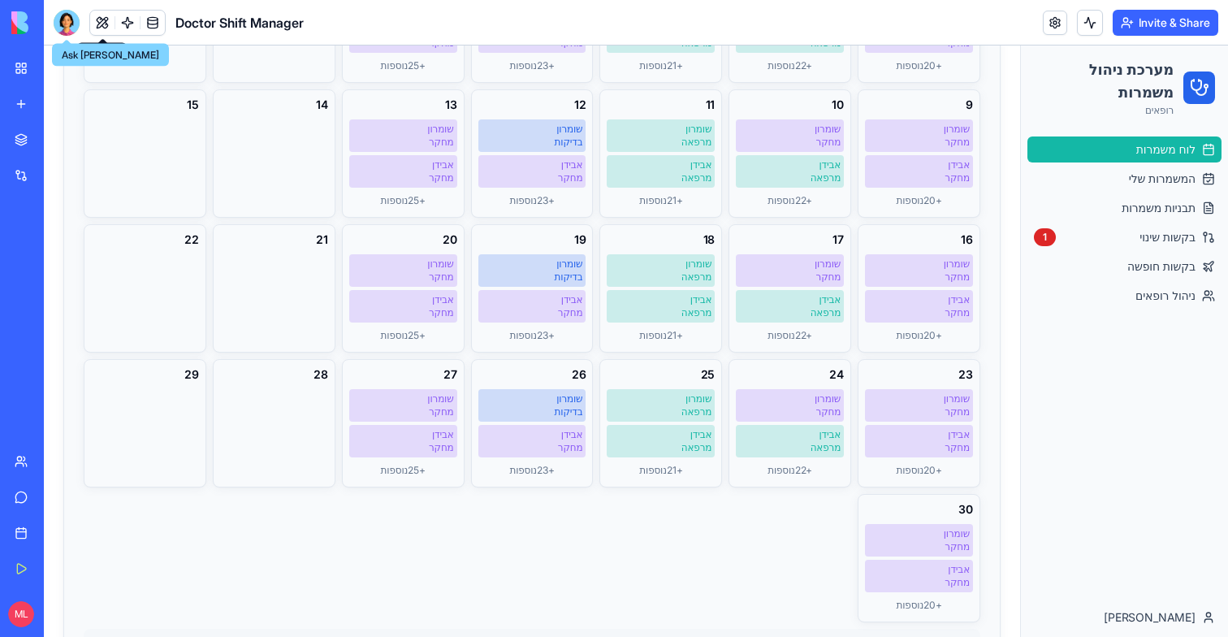
click at [74, 22] on div at bounding box center [67, 23] width 26 height 26
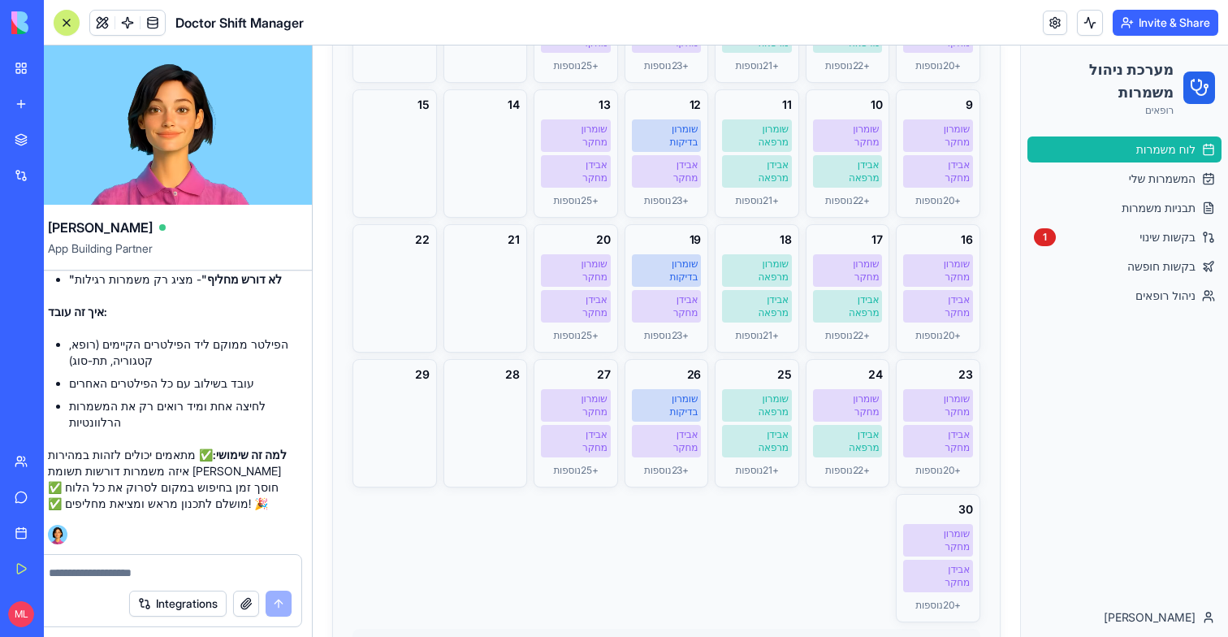
scroll to position [0, 0]
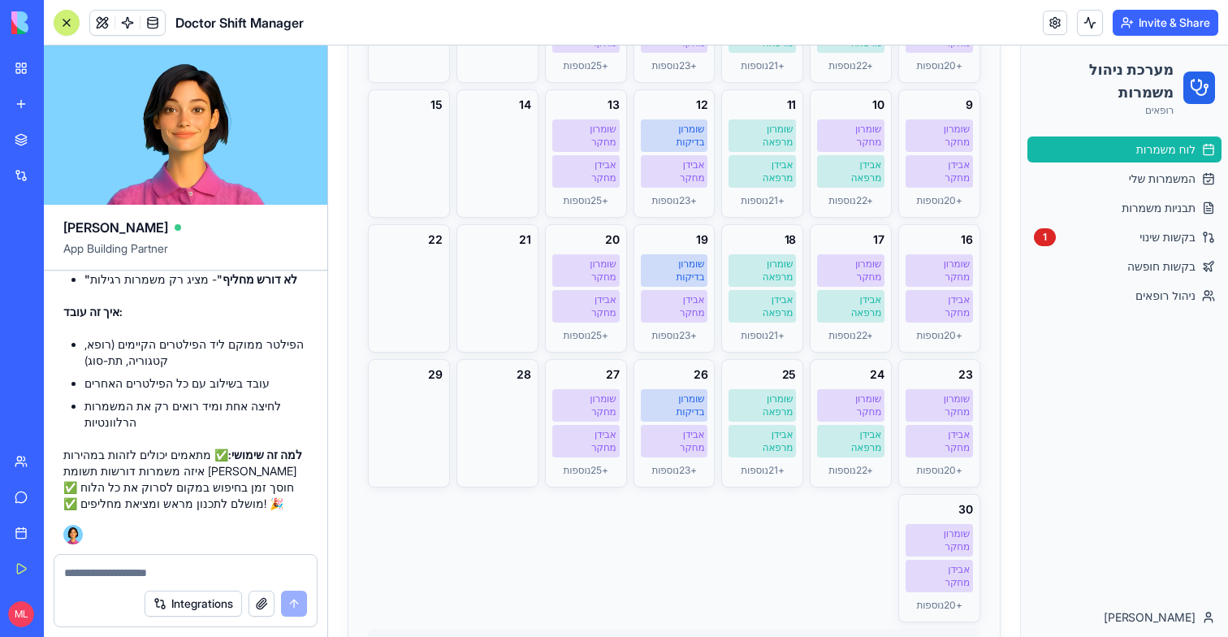
click at [93, 570] on textarea at bounding box center [185, 573] width 243 height 16
type textarea "**********"
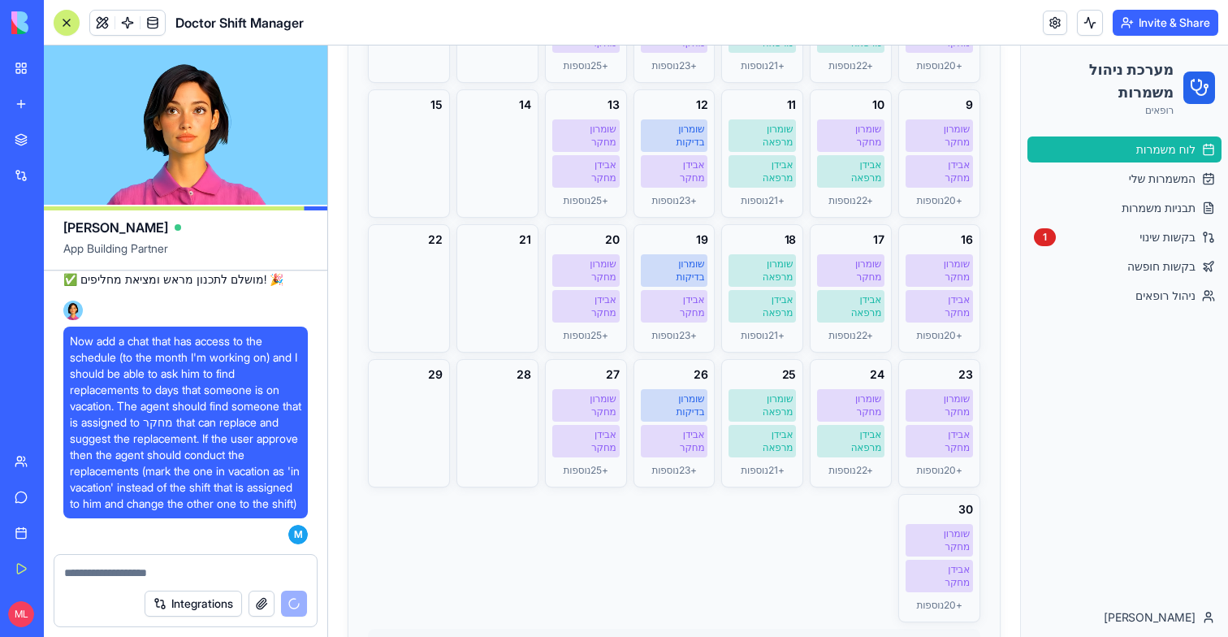
click at [62, 25] on div at bounding box center [66, 22] width 13 height 13
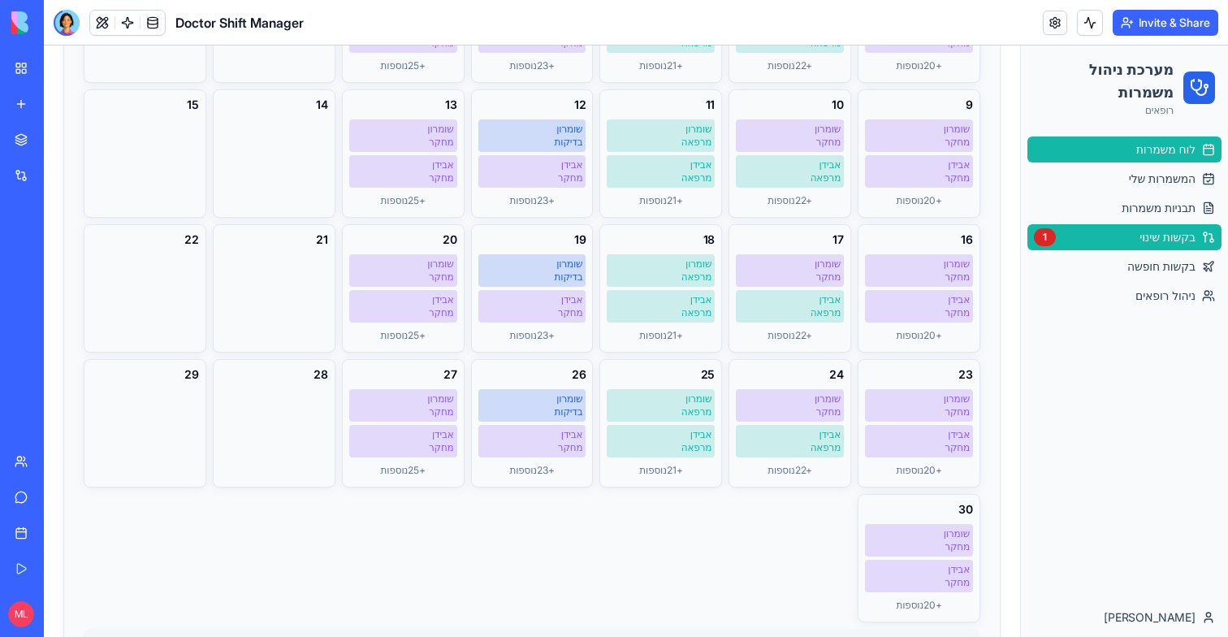
click at [1193, 225] on link "בקשות שינוי 1" at bounding box center [1125, 237] width 194 height 26
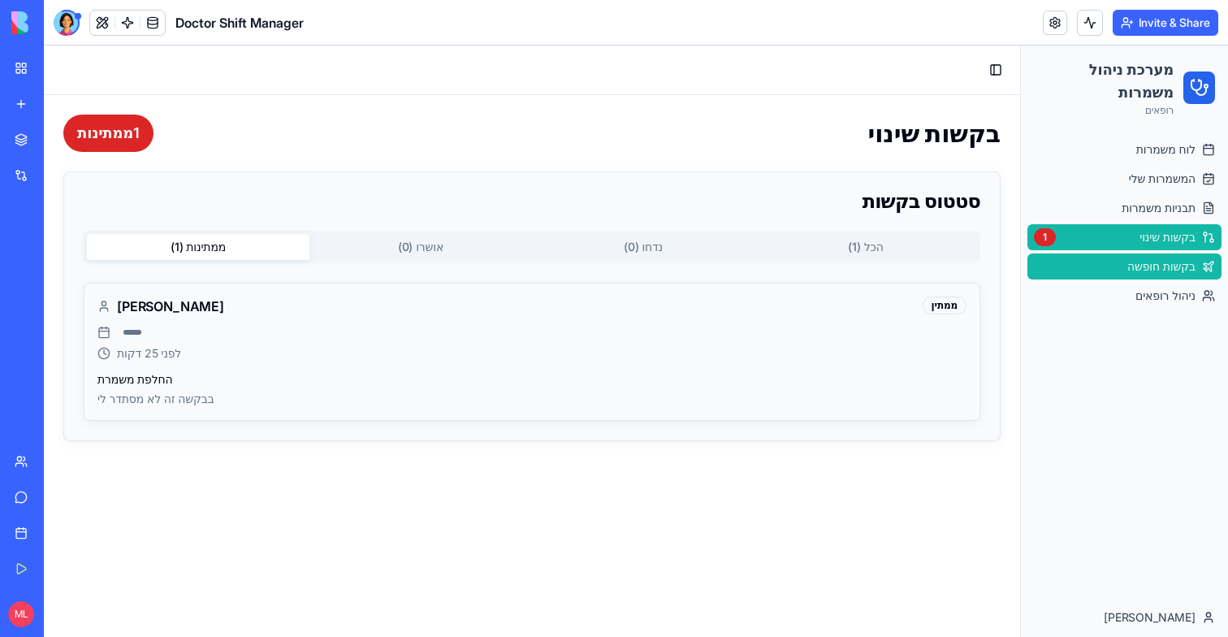
click at [1065, 260] on link "בקשות חופשה" at bounding box center [1125, 266] width 194 height 26
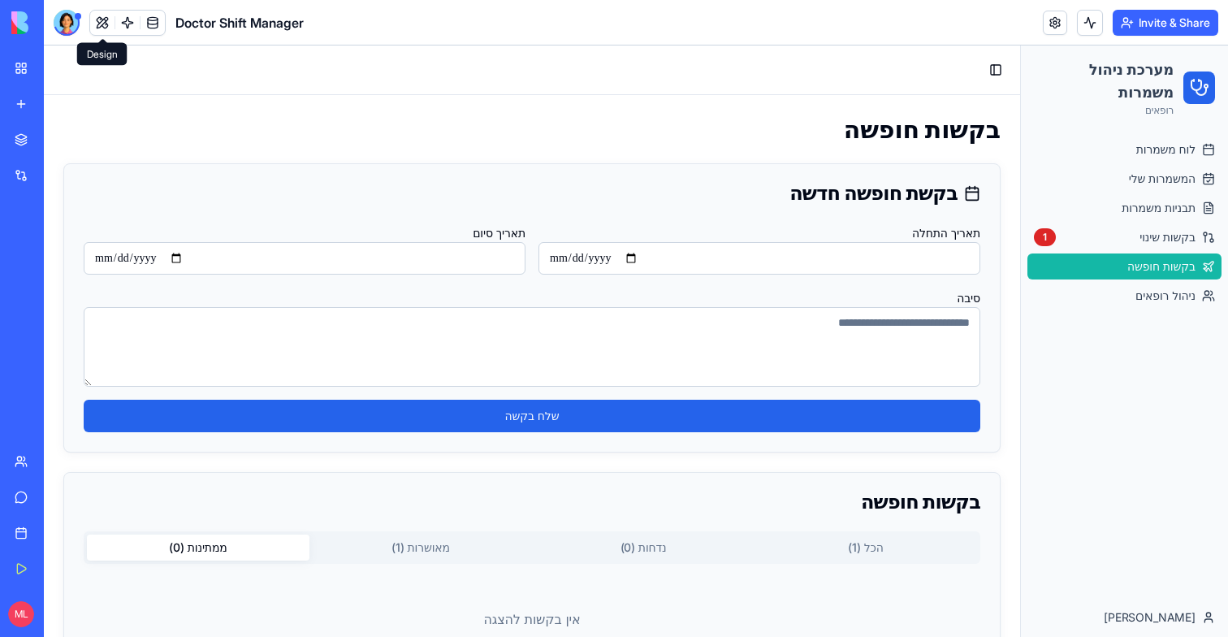
click at [97, 22] on span at bounding box center [102, 22] width 45 height 45
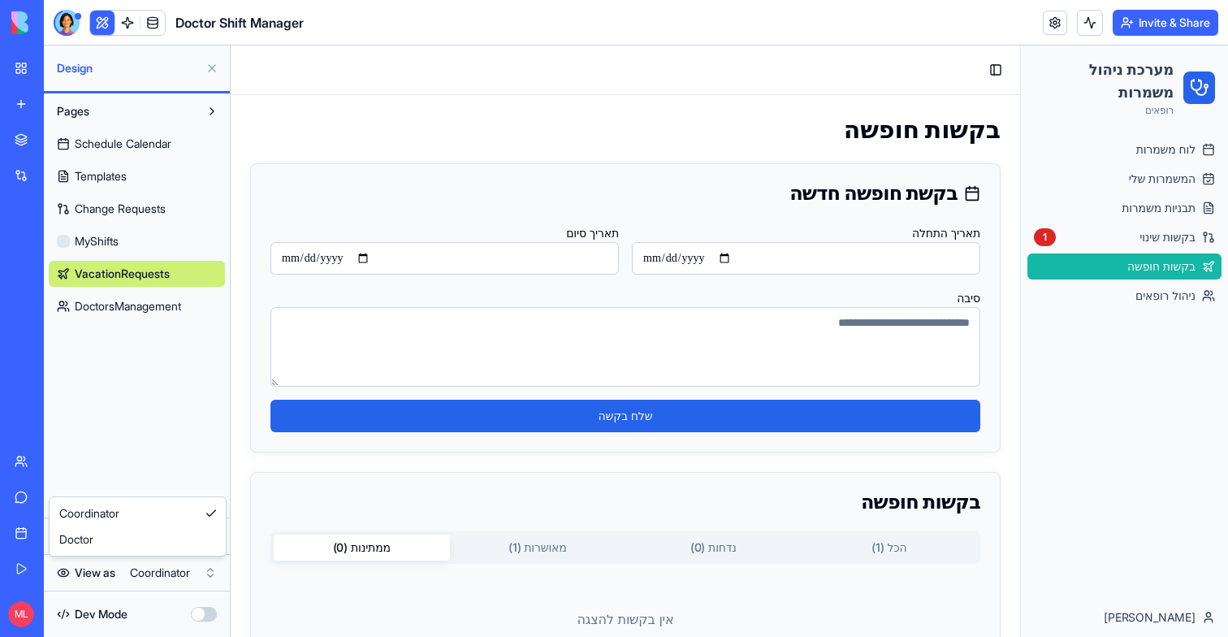
click at [144, 576] on html "My Workspace New app Marketplace Integrations Recent Financial Data Tracker Doc…" at bounding box center [614, 318] width 1228 height 637
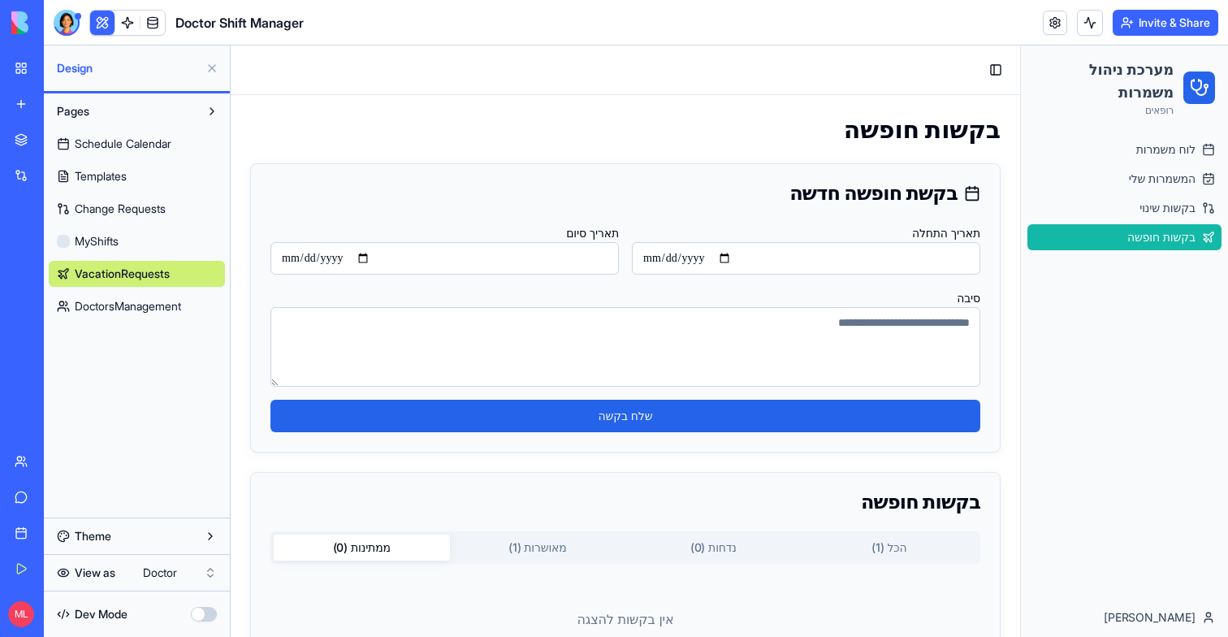
click at [1173, 134] on div "לוח משמרות המשמרות שלי בקשות שינוי בקשות חופשה" at bounding box center [1124, 193] width 207 height 127
click at [1173, 145] on span "לוח משמרות" at bounding box center [1165, 149] width 59 height 16
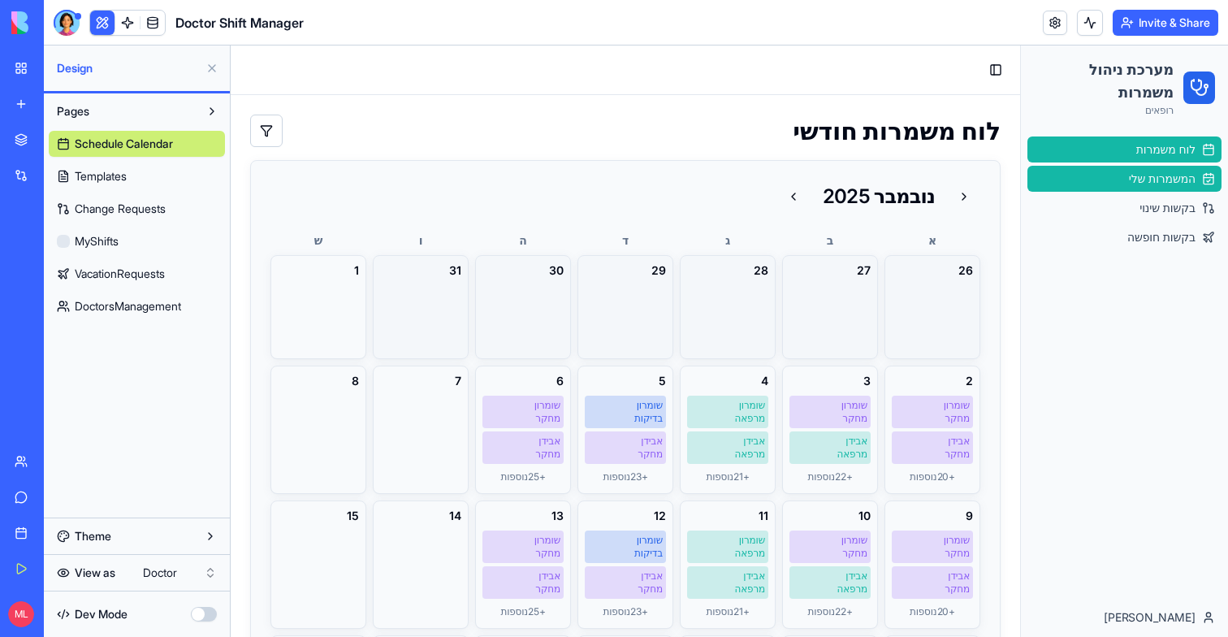
click at [1171, 182] on span "המשמרות שלי" at bounding box center [1162, 179] width 67 height 16
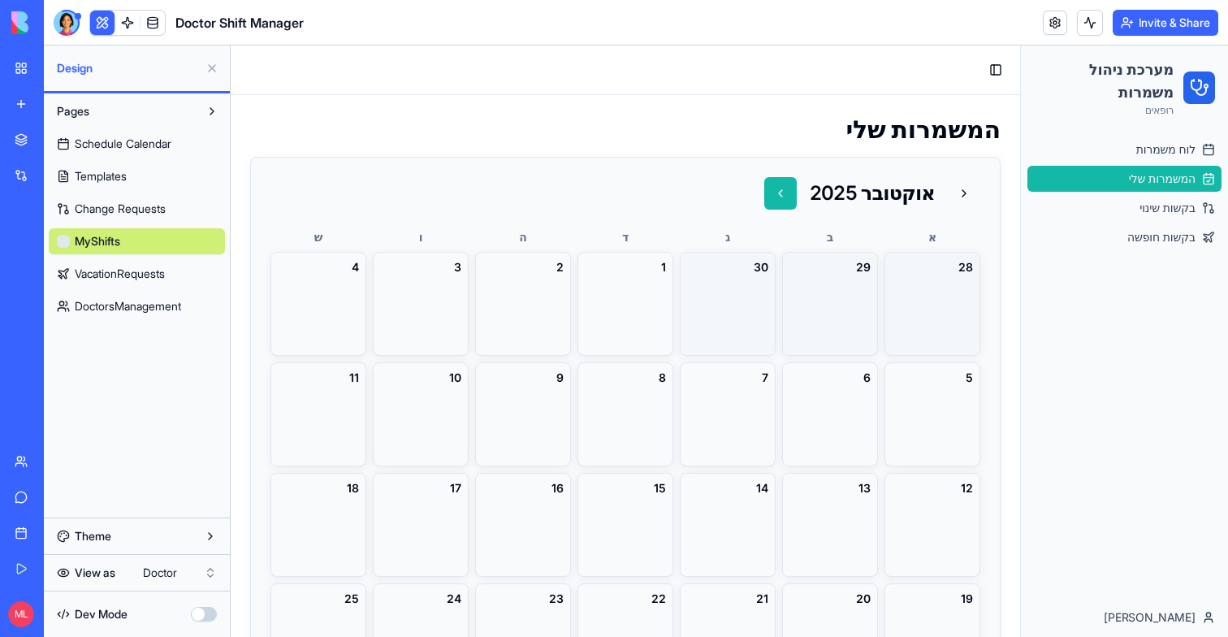
click at [780, 186] on button at bounding box center [780, 193] width 32 height 32
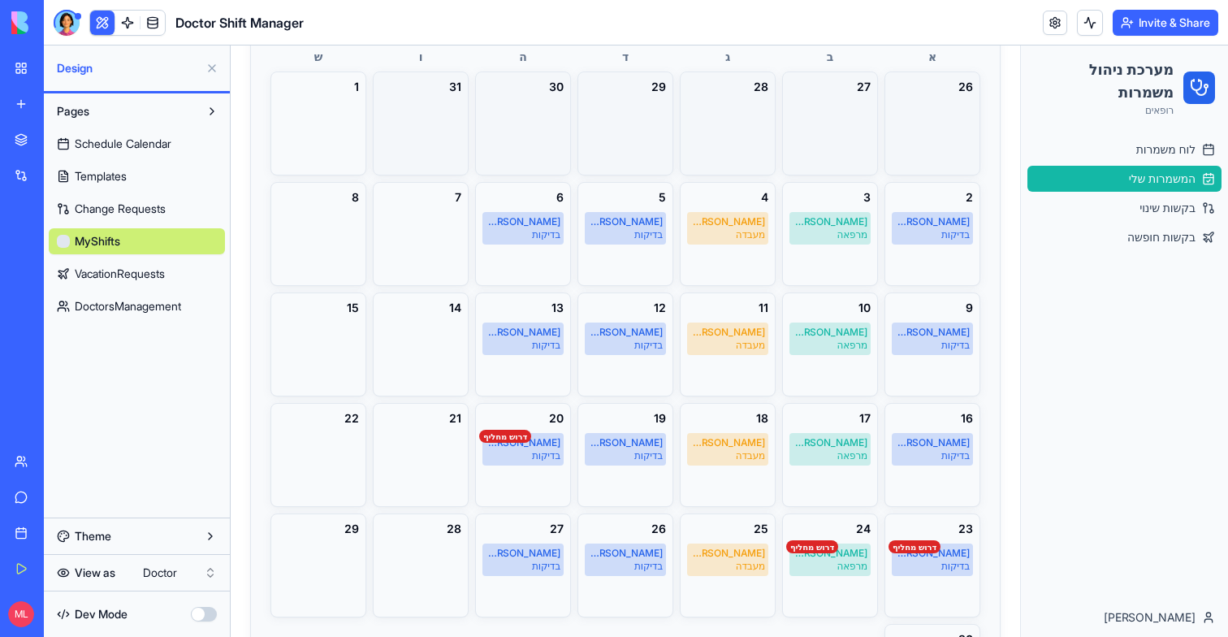
scroll to position [148, 0]
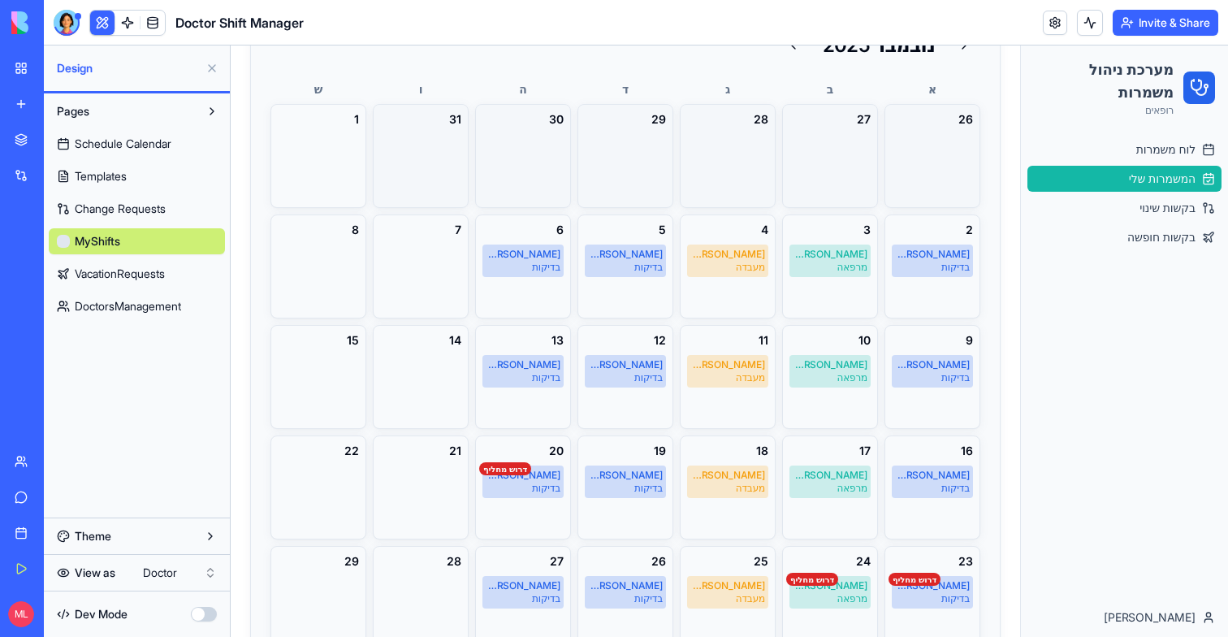
click at [1123, 223] on ul "לוח משמרות המשמרות שלי בקשות שינוי בקשות חופשה" at bounding box center [1125, 193] width 194 height 114
click at [1123, 216] on link "בקשות שינוי" at bounding box center [1125, 208] width 194 height 26
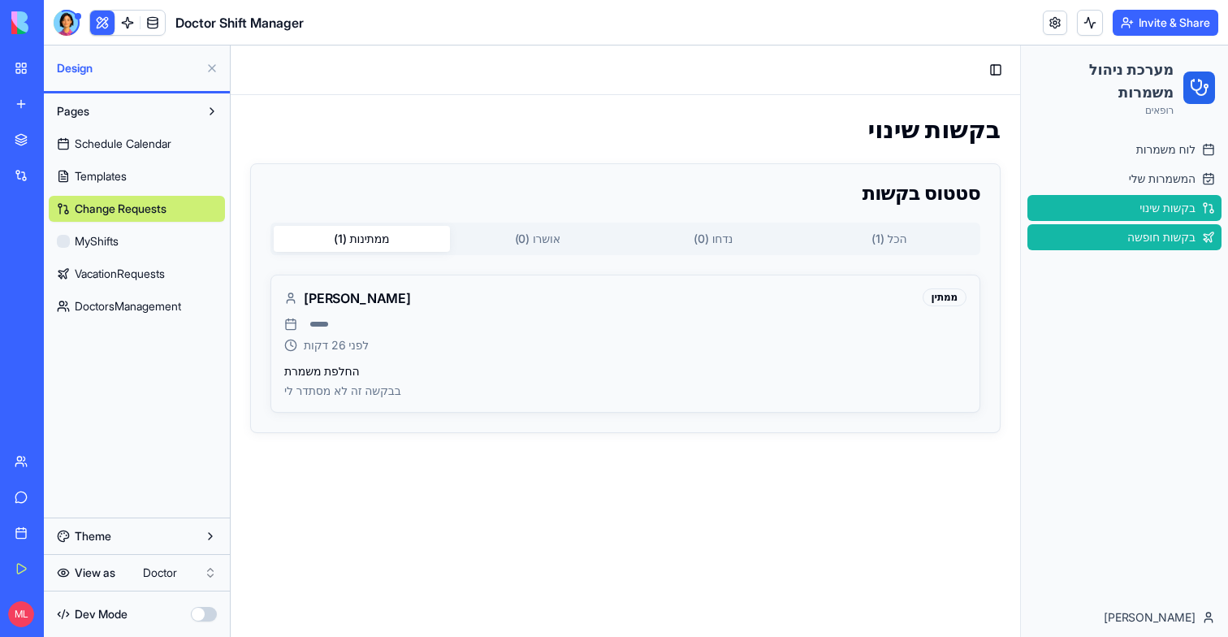
click at [1158, 241] on span "בקשות חופשה" at bounding box center [1161, 237] width 68 height 16
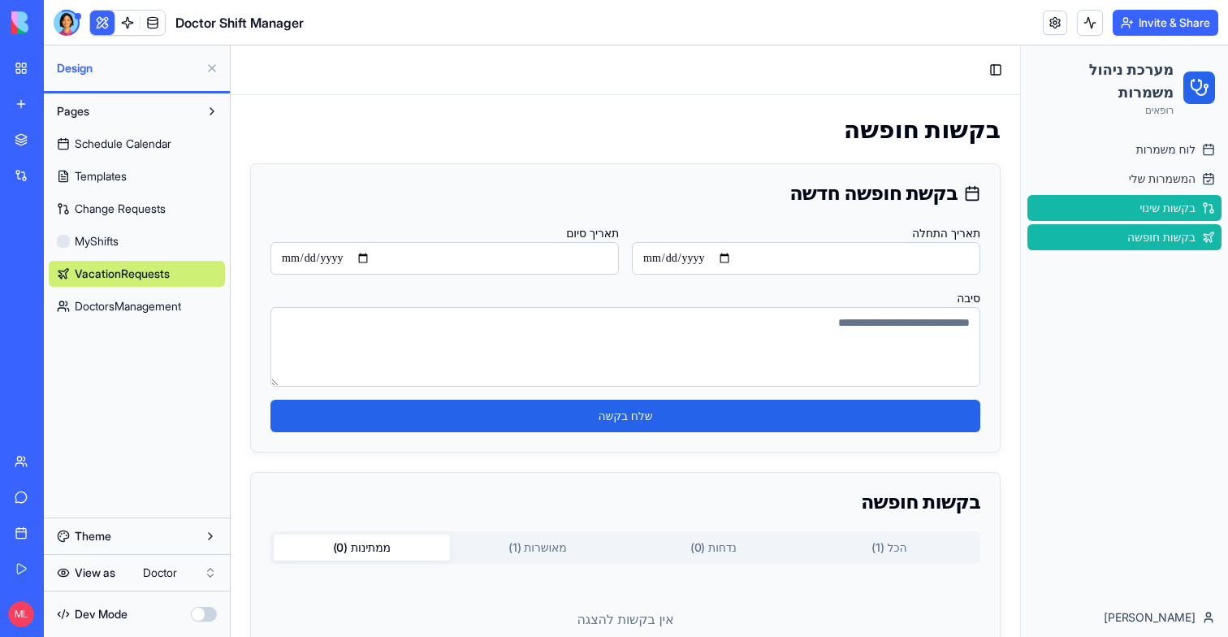
click at [1162, 210] on span "בקשות שינוי" at bounding box center [1168, 208] width 56 height 16
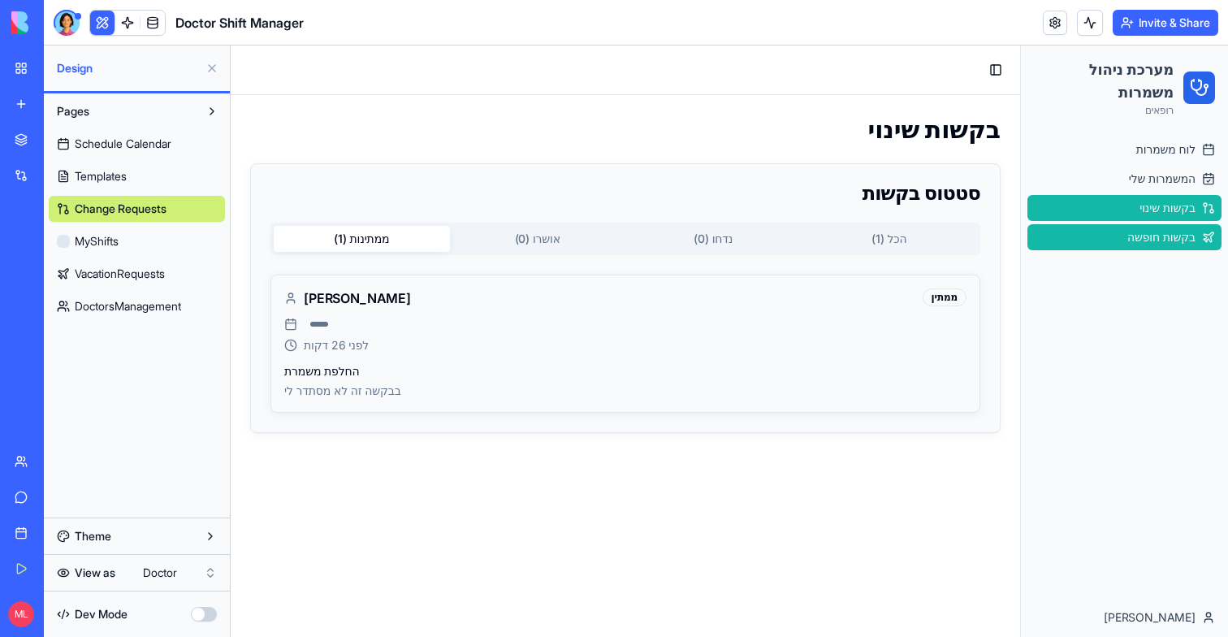
click at [1154, 232] on span "בקשות חופשה" at bounding box center [1161, 237] width 68 height 16
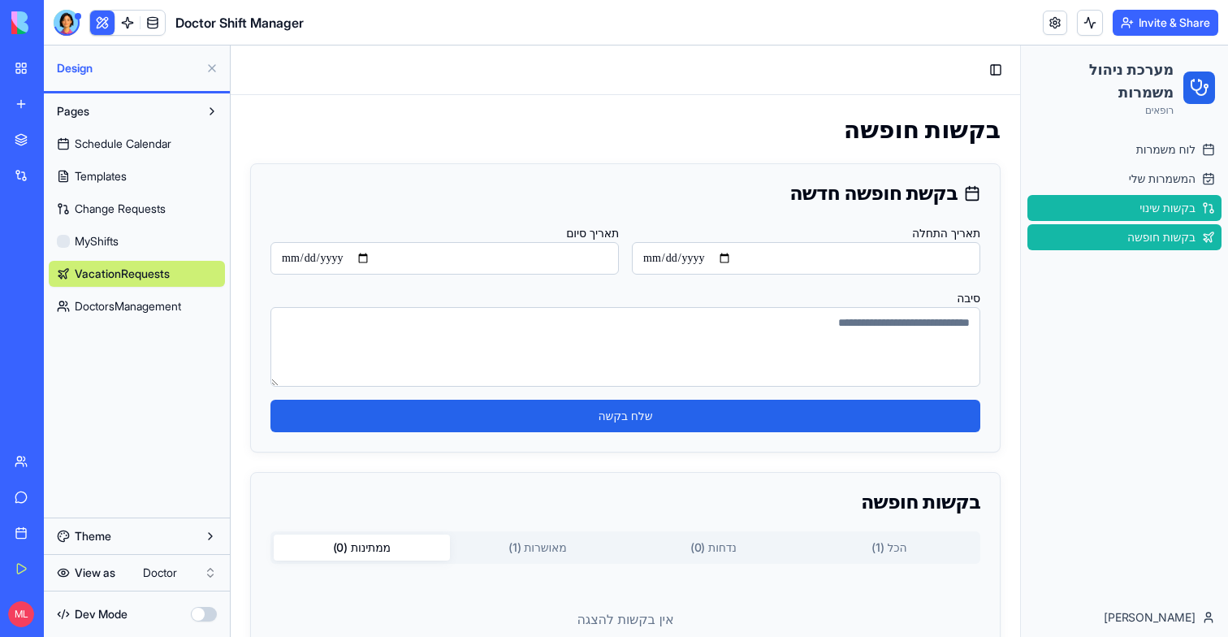
click at [1149, 215] on span "בקשות שינוי" at bounding box center [1168, 208] width 56 height 16
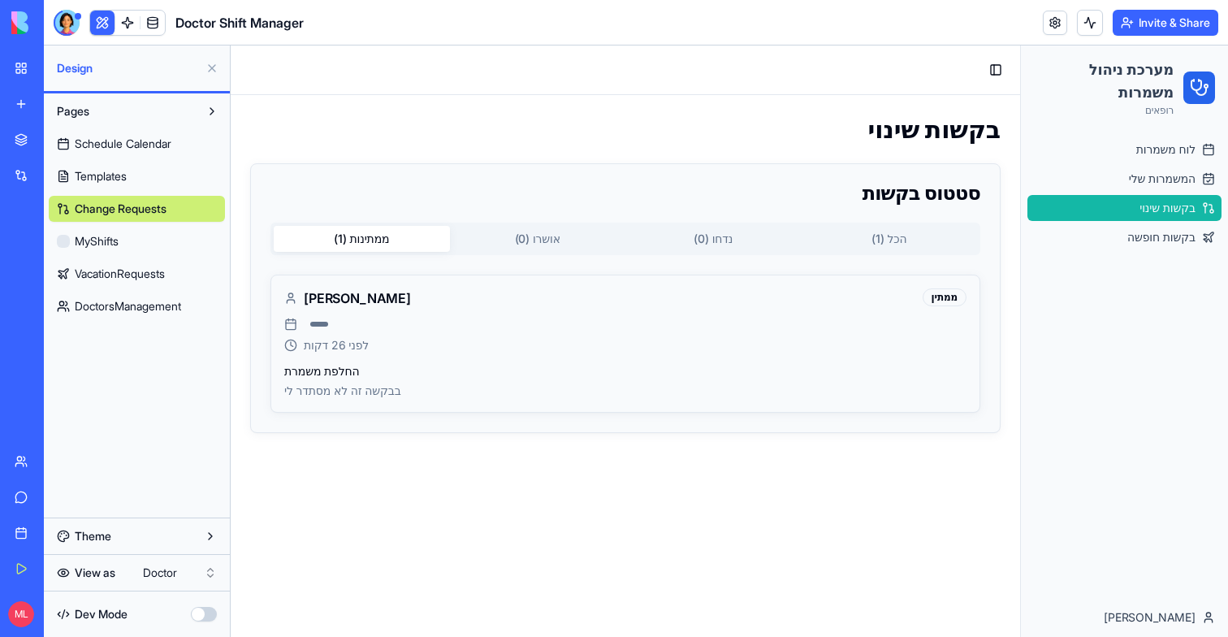
click at [1140, 223] on ul "לוח משמרות המשמרות שלי בקשות שינוי בקשות חופשה" at bounding box center [1125, 193] width 194 height 114
click at [1140, 226] on link "בקשות חופשה" at bounding box center [1125, 237] width 194 height 26
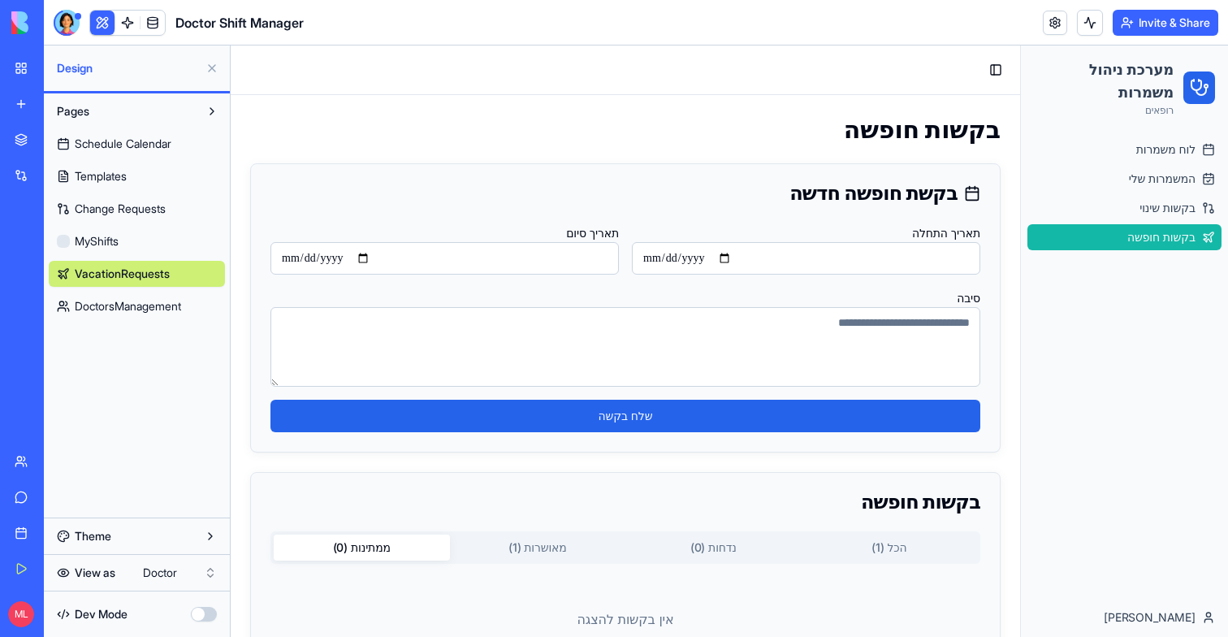
click at [98, 22] on button at bounding box center [102, 23] width 24 height 24
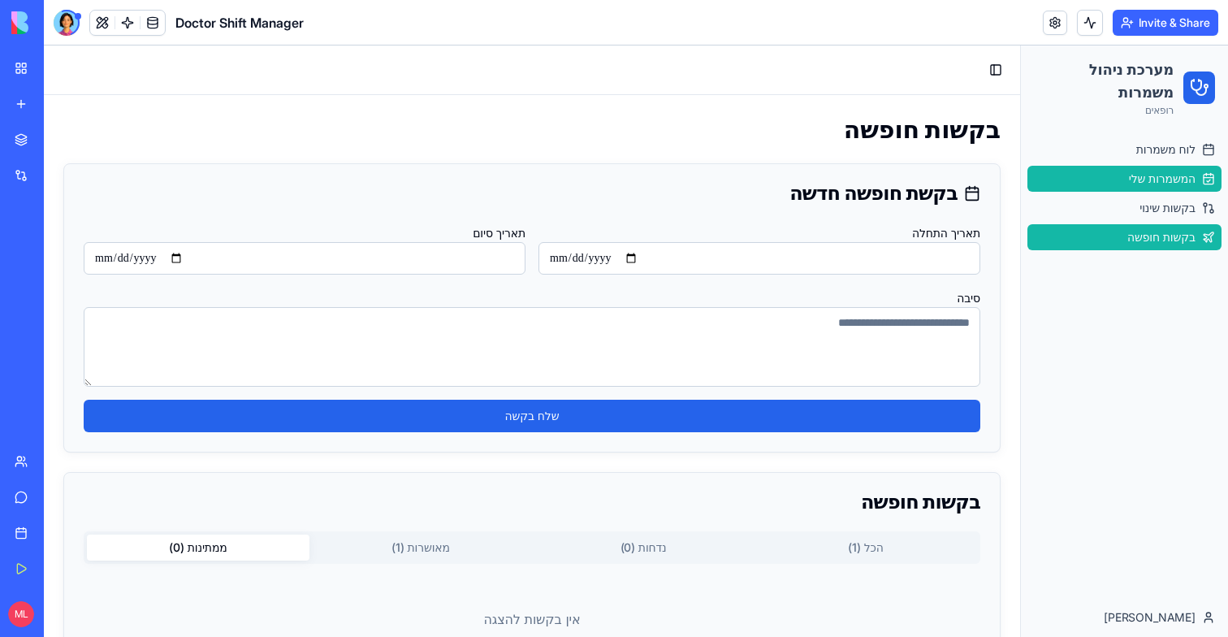
click at [1137, 169] on link "המשמרות שלי" at bounding box center [1125, 179] width 194 height 26
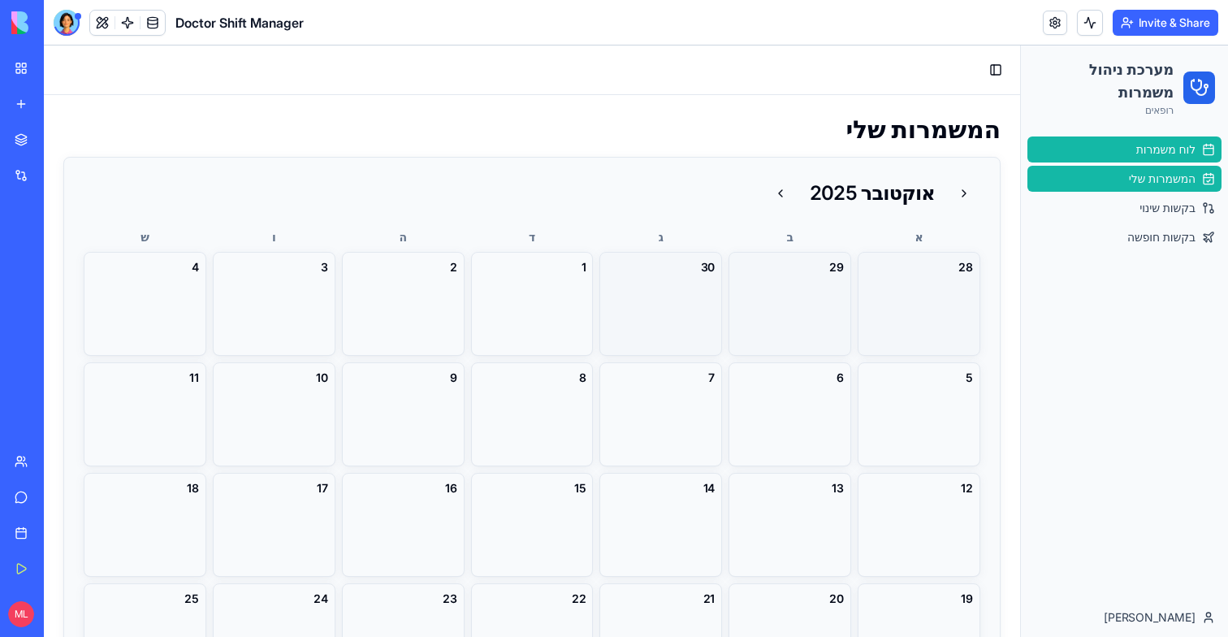
click at [1137, 143] on span "לוח משמרות" at bounding box center [1165, 149] width 59 height 16
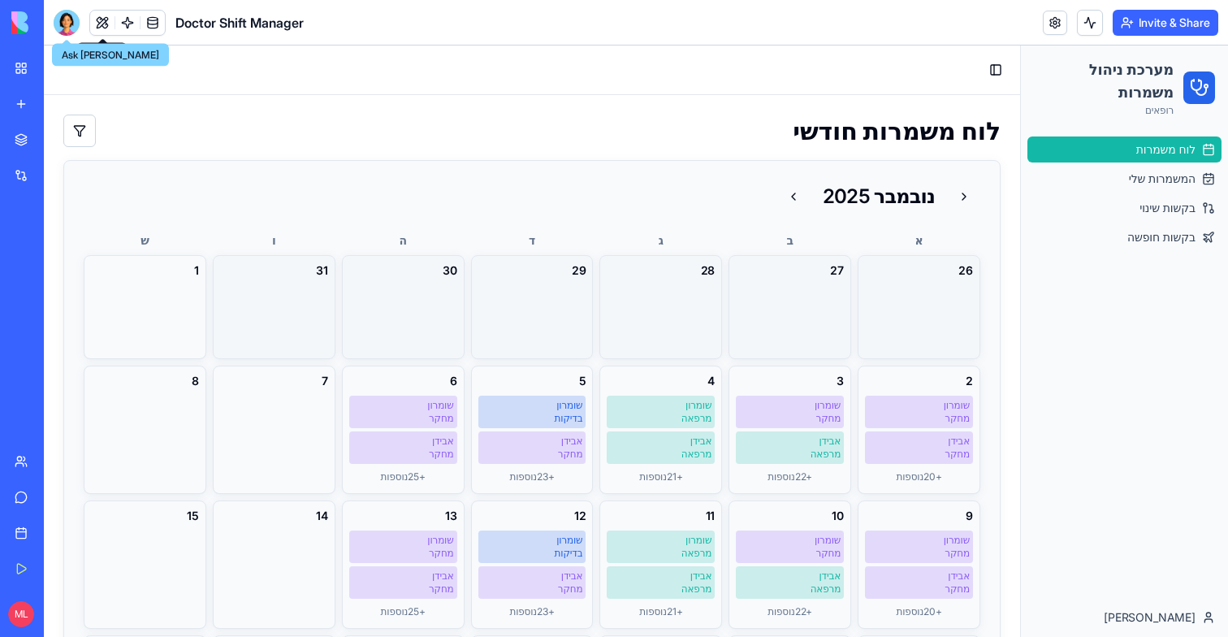
click at [68, 24] on div at bounding box center [67, 23] width 26 height 26
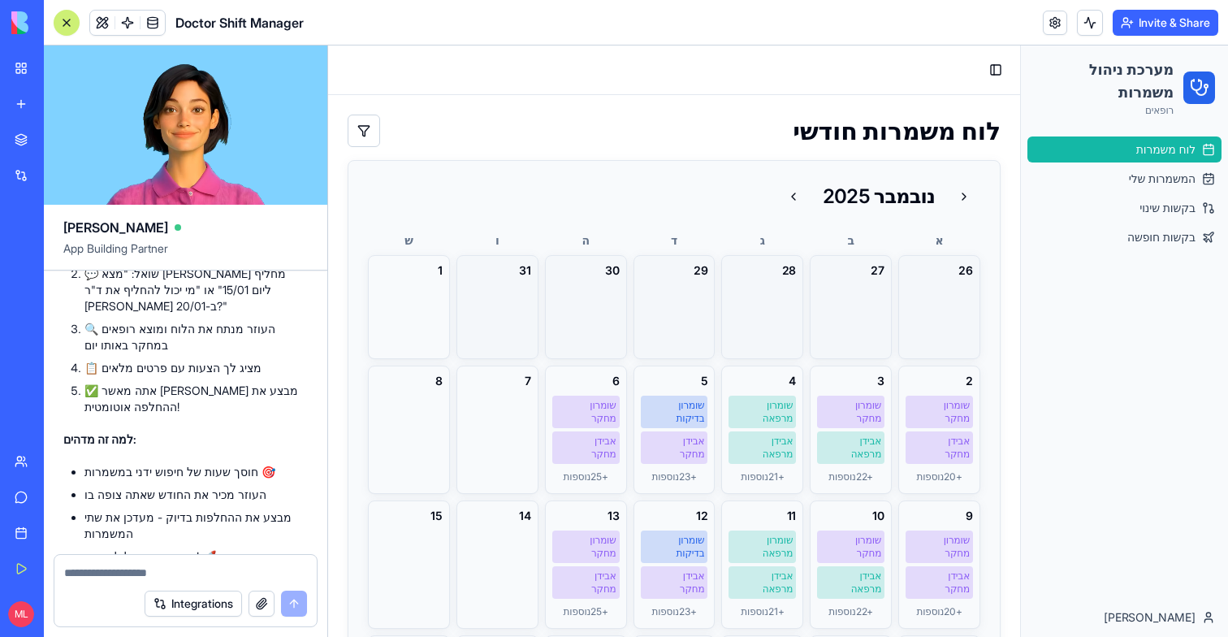
scroll to position [23905, 0]
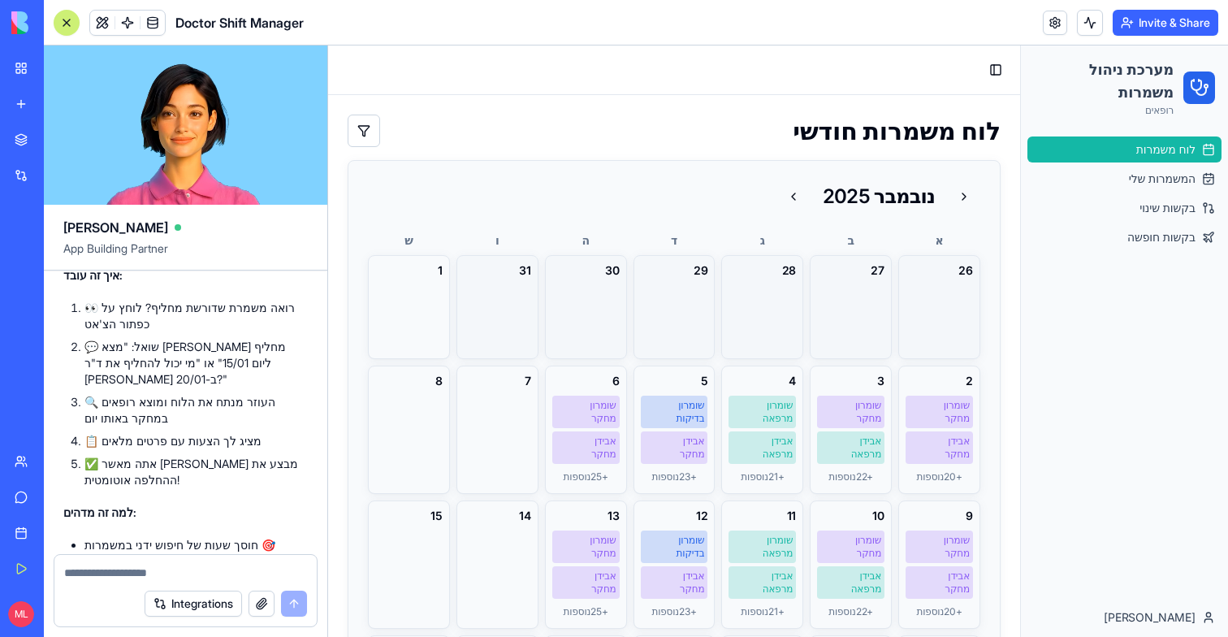
click at [65, 15] on button at bounding box center [67, 23] width 26 height 26
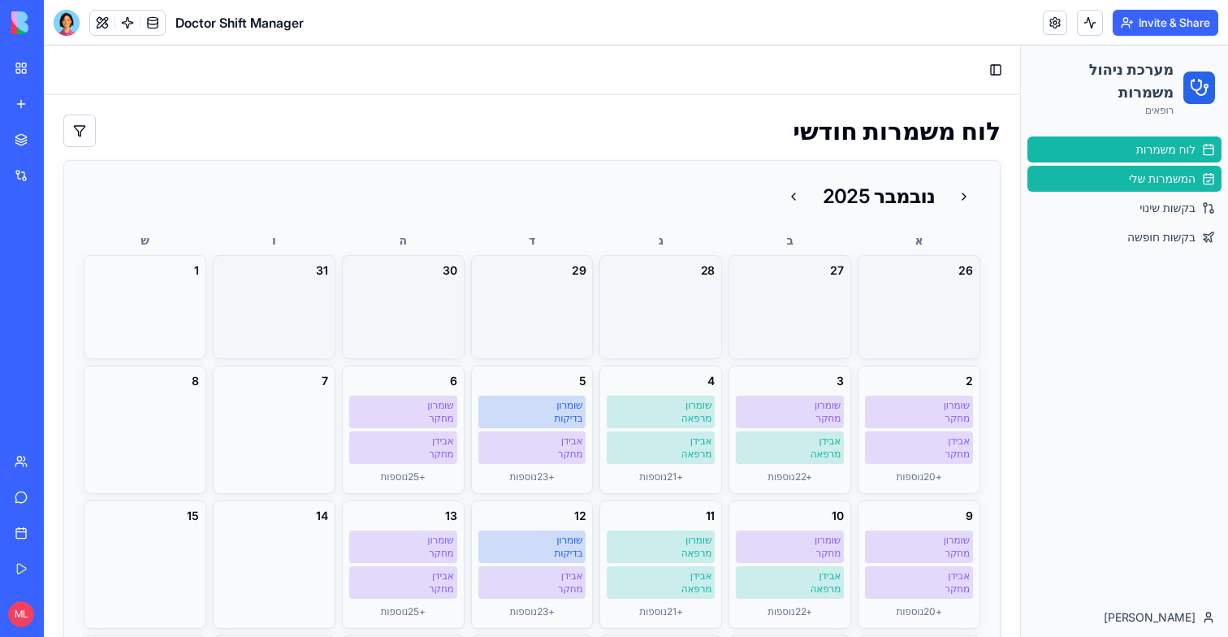
click at [1158, 173] on span "המשמרות שלי" at bounding box center [1162, 179] width 67 height 16
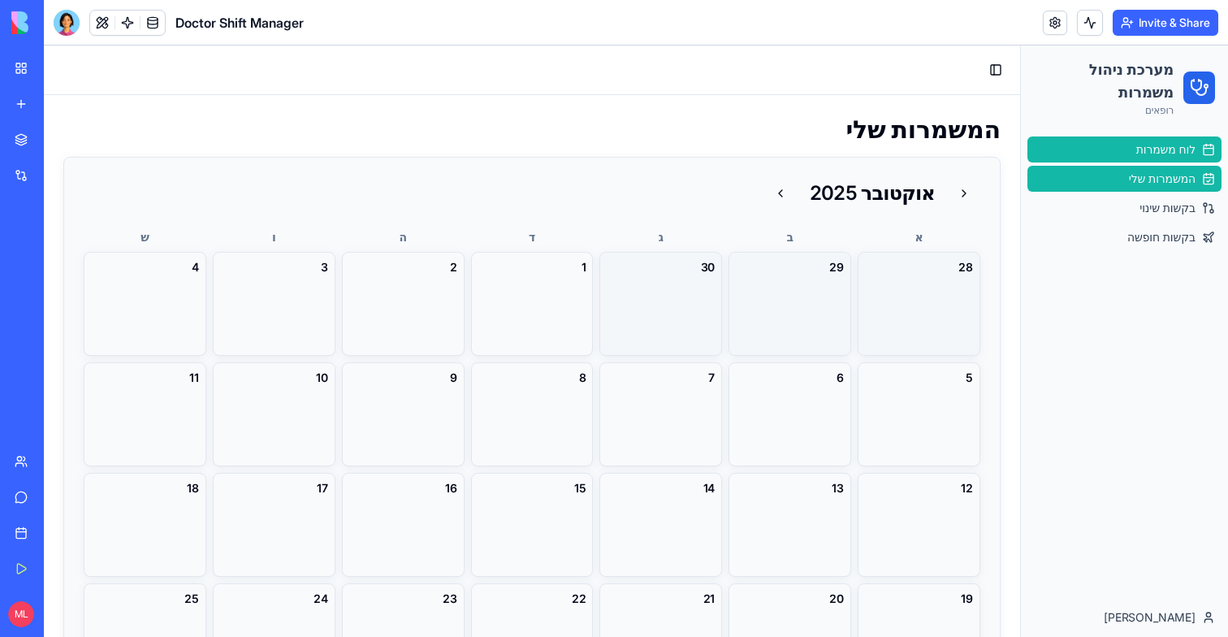
click at [1149, 153] on span "לוח משמרות" at bounding box center [1165, 149] width 59 height 16
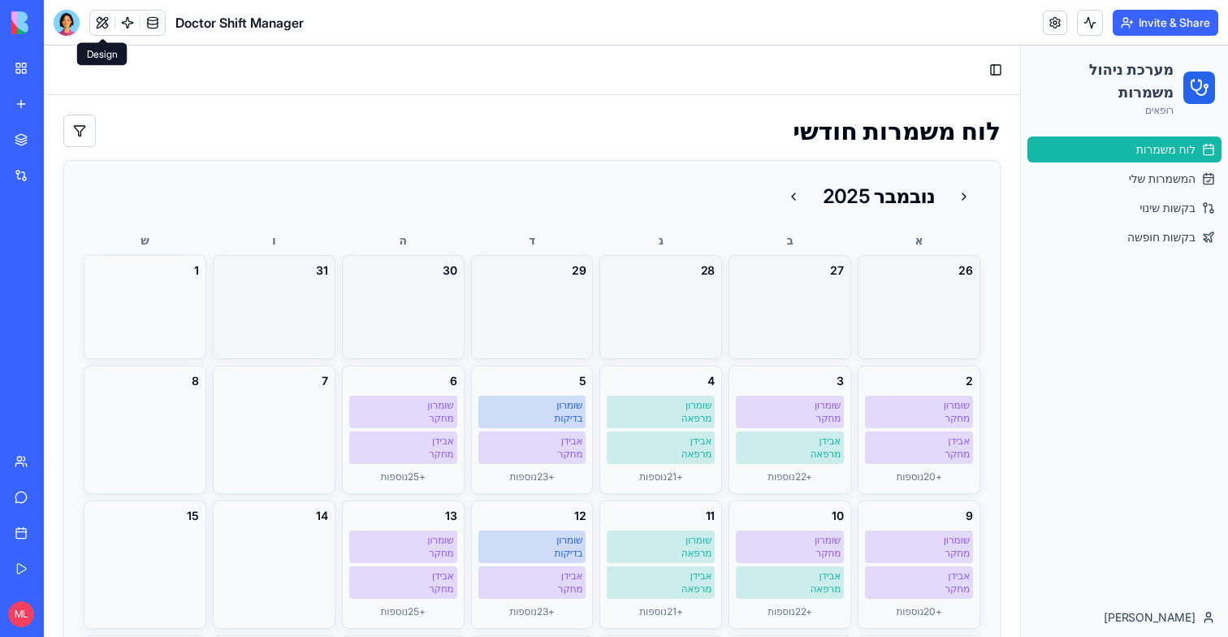
click at [67, 0] on header "Doctor Shift Manager Invite & Share" at bounding box center [636, 22] width 1184 height 45
click at [94, 19] on span at bounding box center [102, 22] width 45 height 45
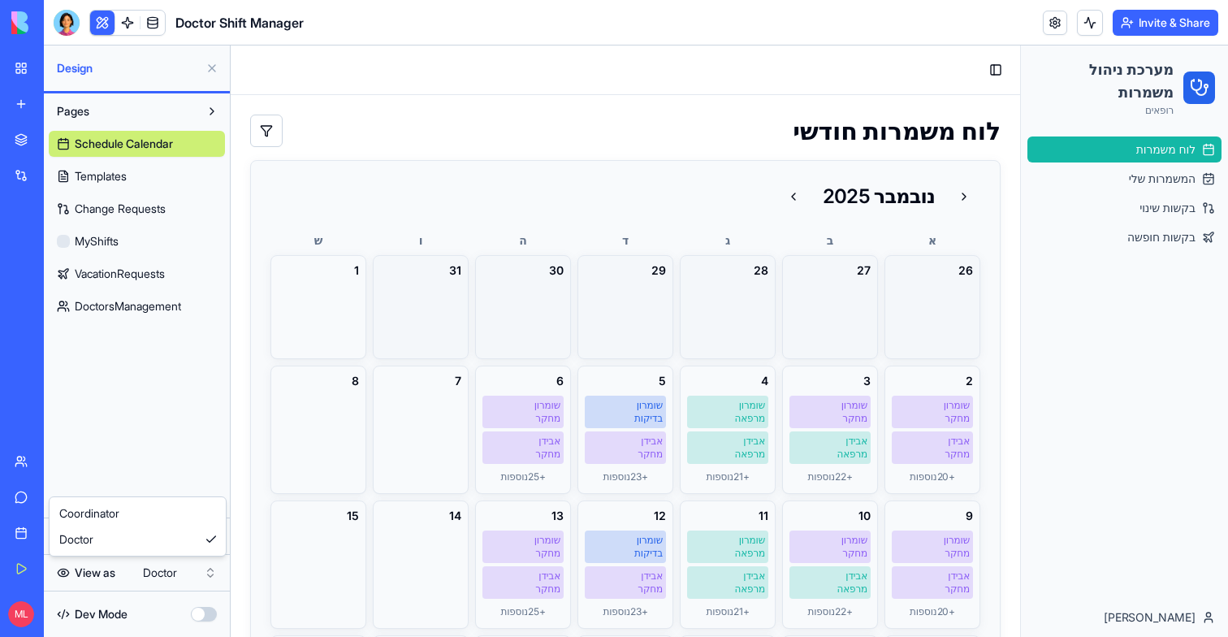
click at [180, 582] on html "My Workspace New app Marketplace Integrations Recent Financial Data Tracker Doc…" at bounding box center [614, 318] width 1228 height 637
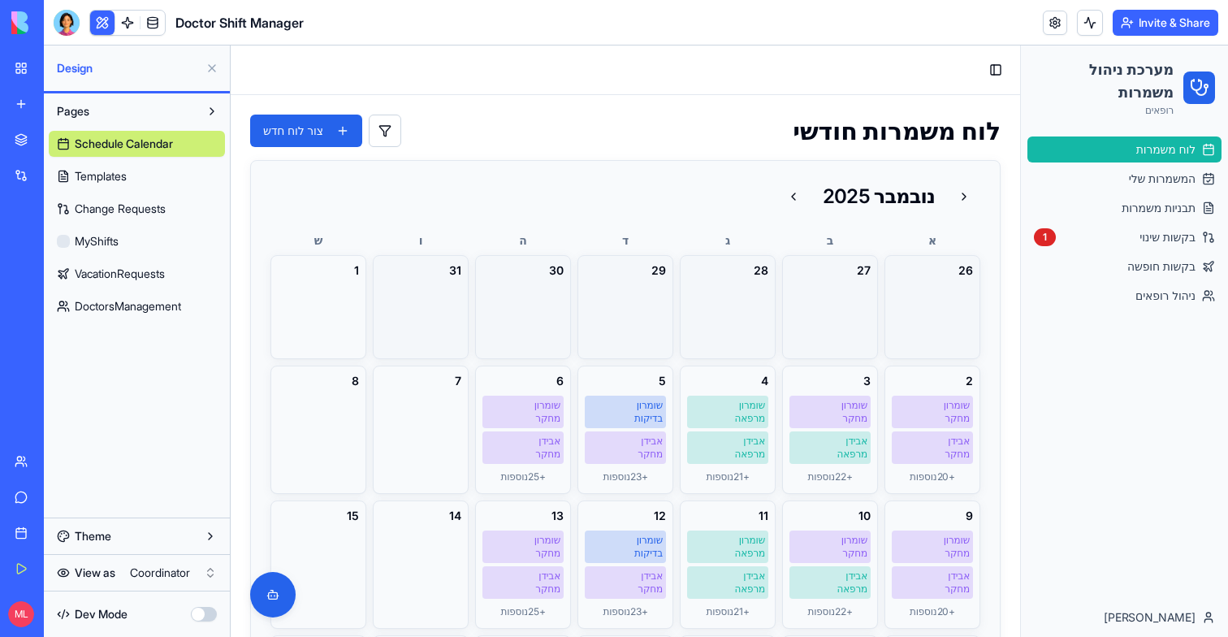
click at [102, 19] on button at bounding box center [102, 23] width 24 height 24
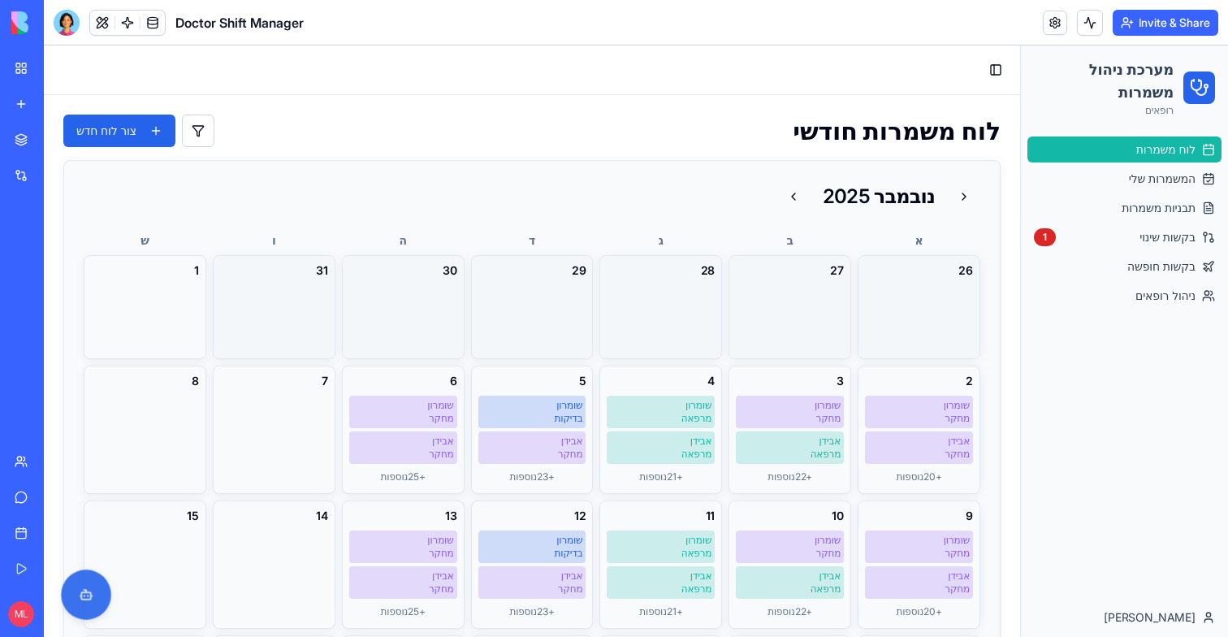
click at [101, 584] on button at bounding box center [86, 594] width 50 height 50
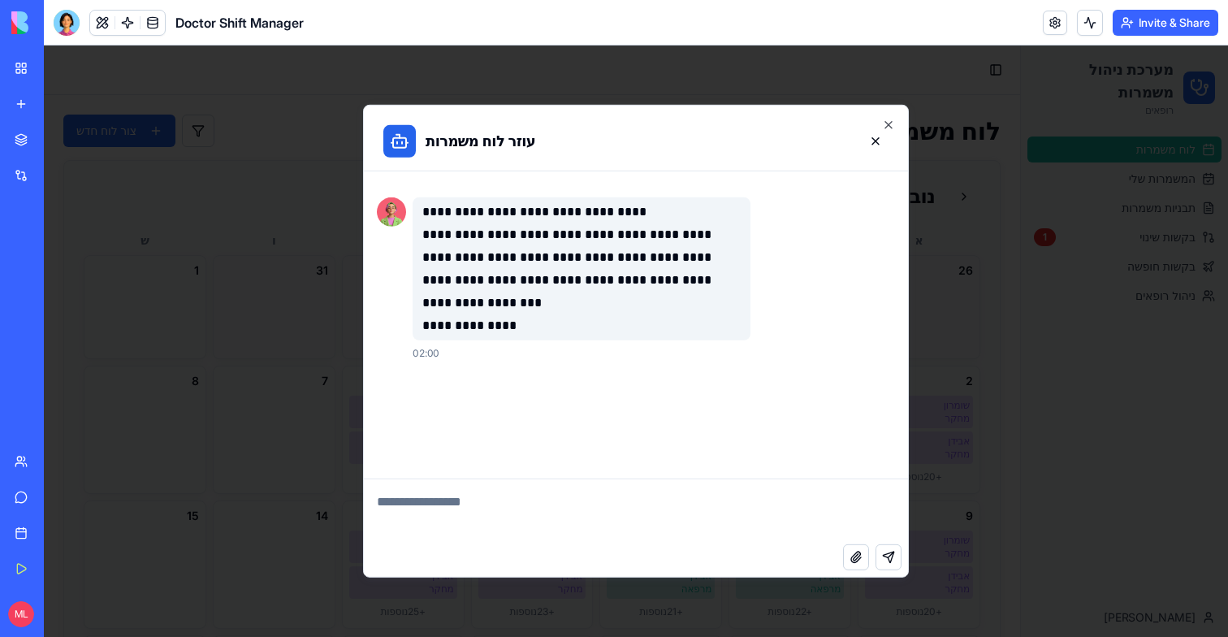
click at [455, 506] on textarea at bounding box center [636, 511] width 544 height 65
click at [990, 208] on div at bounding box center [636, 340] width 1184 height 591
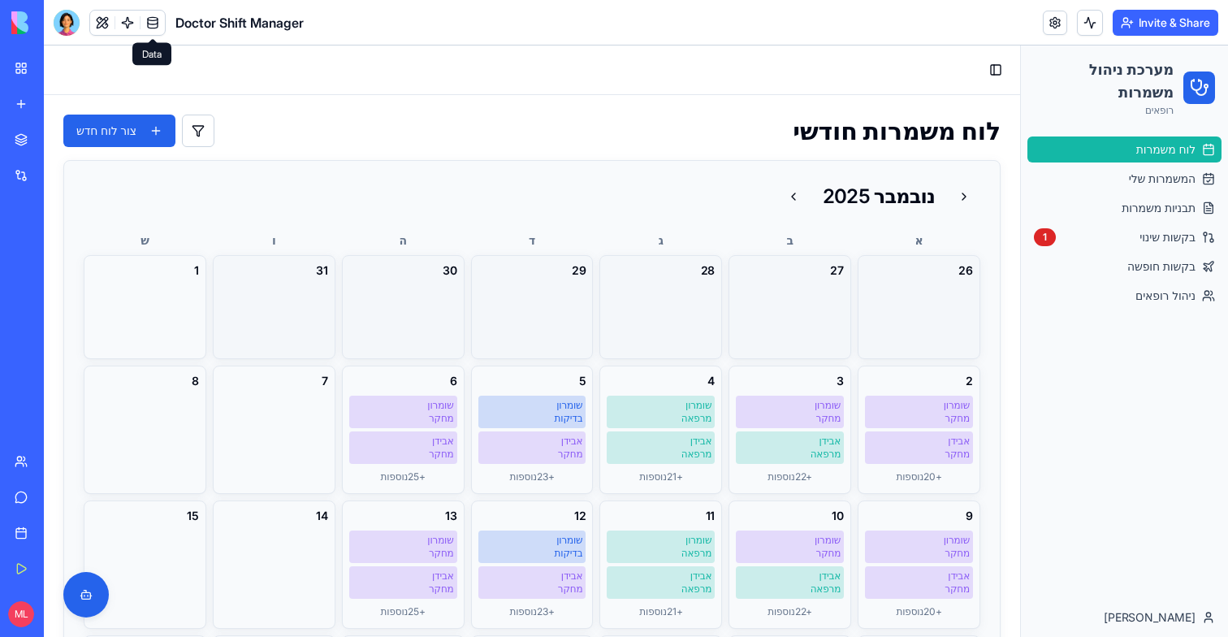
click at [145, 27] on link at bounding box center [153, 23] width 24 height 24
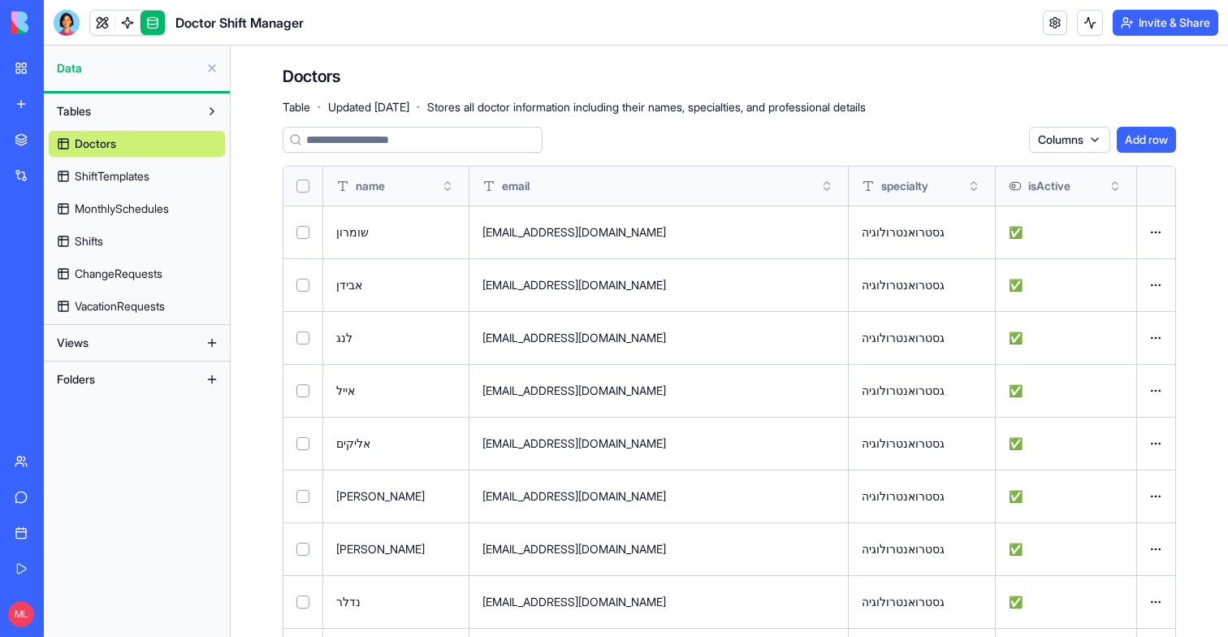
click at [134, 212] on span "MonthlySchedules" at bounding box center [122, 209] width 94 height 16
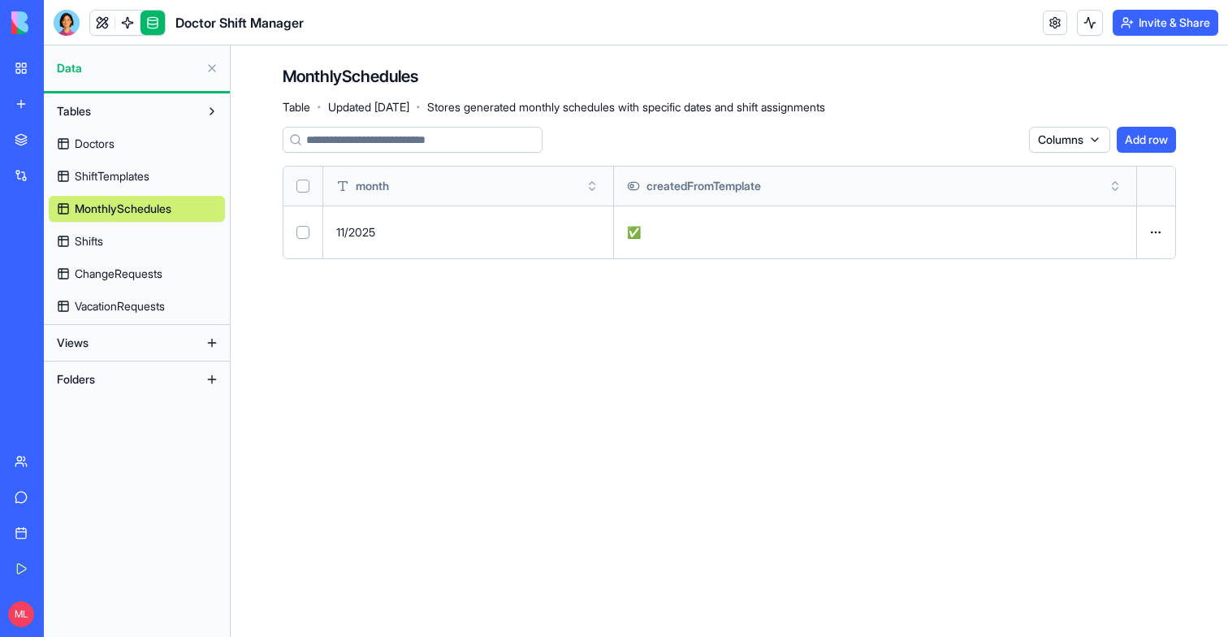
click at [118, 245] on link "Shifts" at bounding box center [137, 241] width 176 height 26
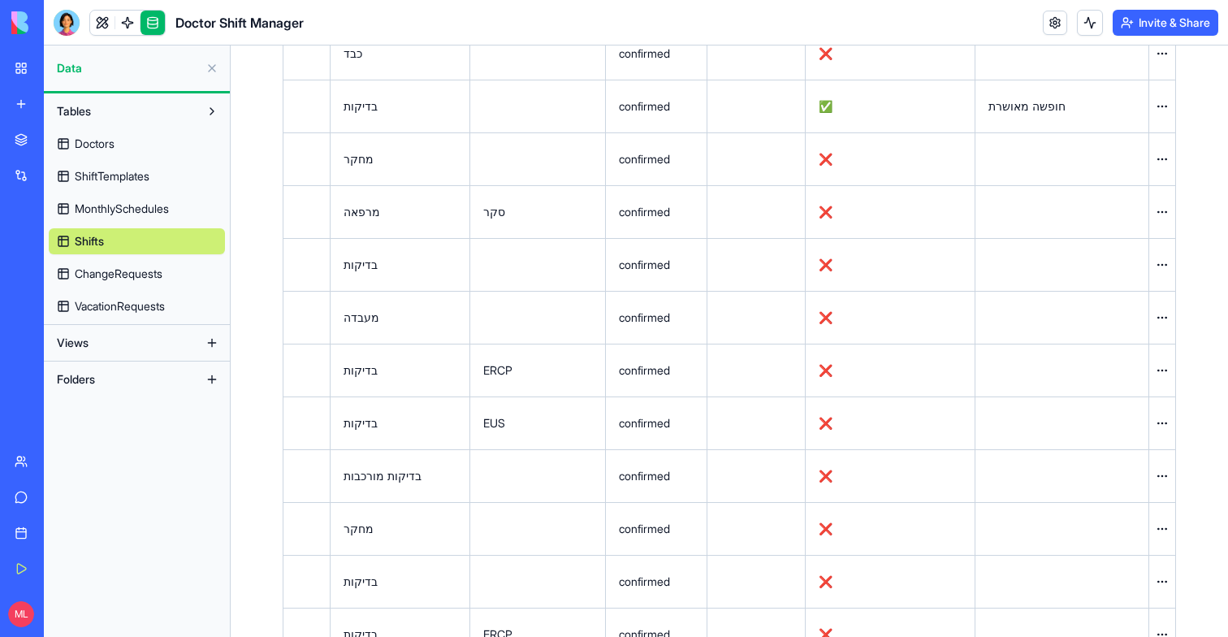
scroll to position [20383, 0]
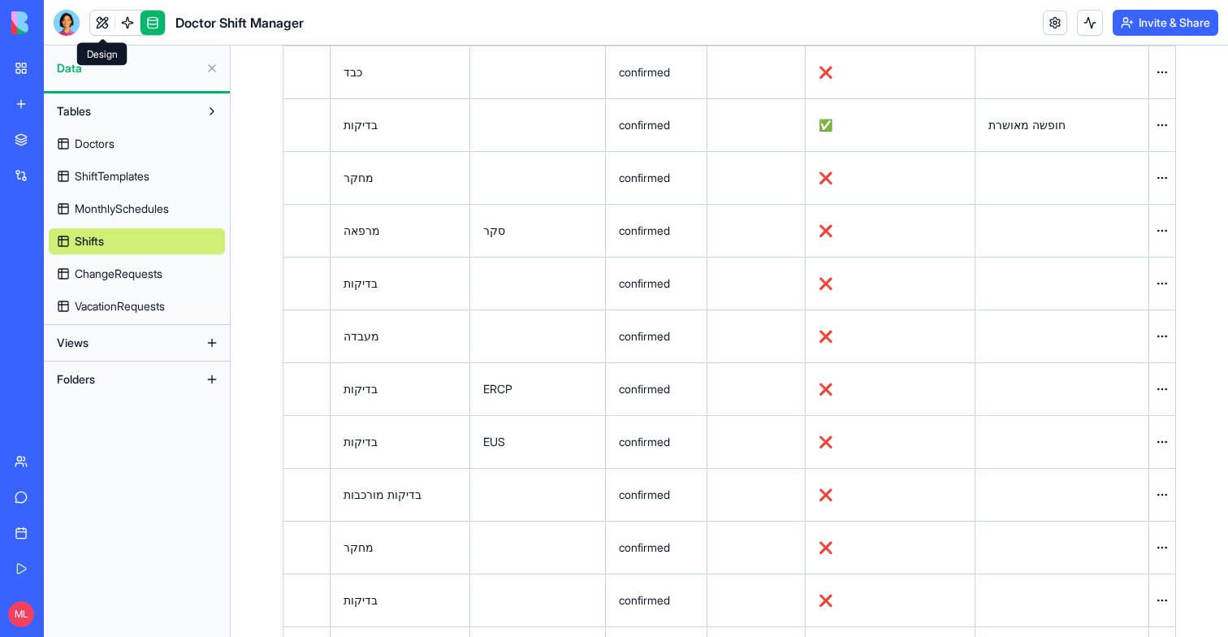
click at [97, 23] on link at bounding box center [102, 23] width 24 height 24
click at [76, 23] on div at bounding box center [67, 23] width 26 height 26
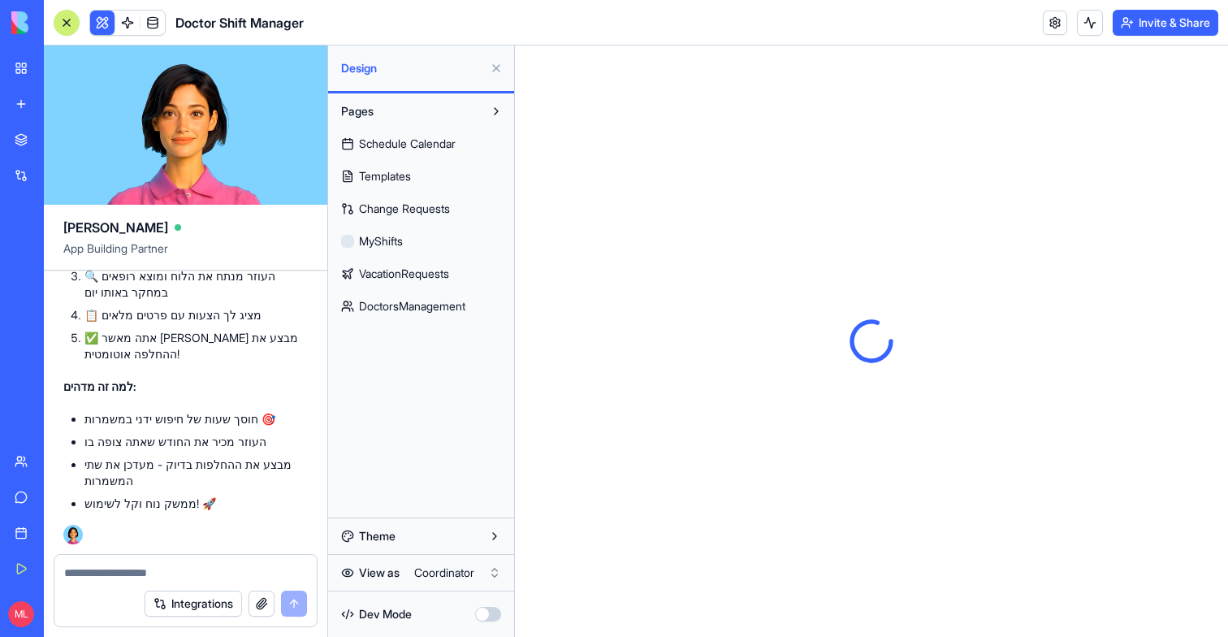
click at [84, 571] on textarea at bounding box center [185, 573] width 243 height 16
type textarea "*"
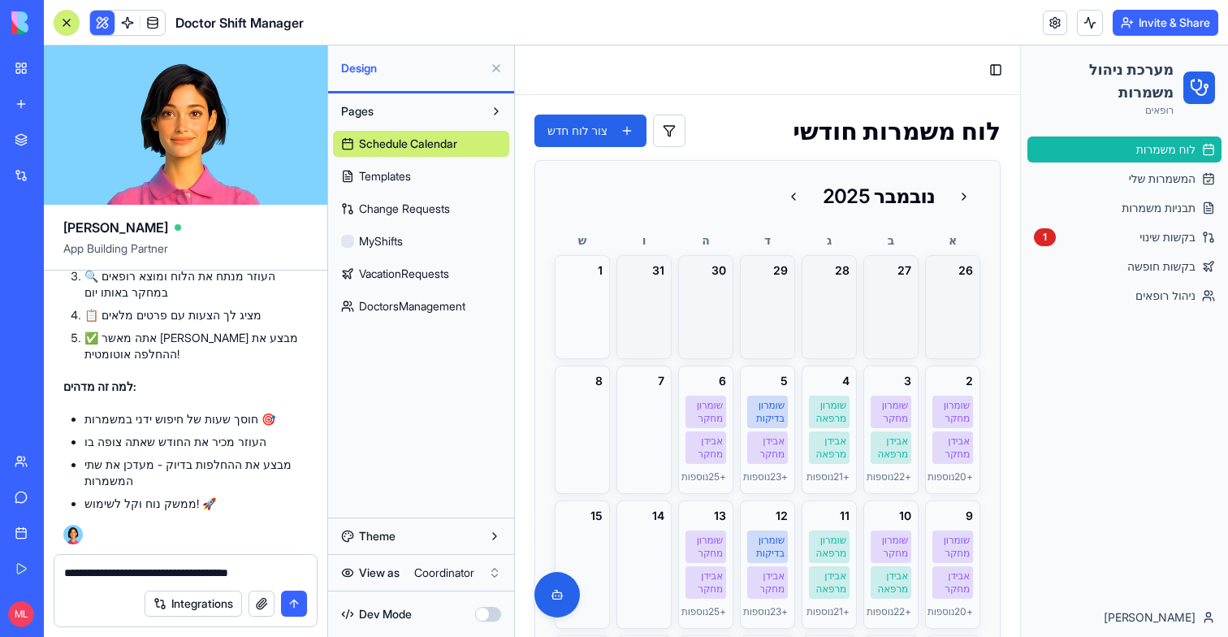
click at [138, 570] on textarea "**********" at bounding box center [185, 573] width 243 height 16
click at [319, 575] on div "**********" at bounding box center [185, 595] width 283 height 83
click at [295, 568] on textarea "**********" at bounding box center [185, 573] width 243 height 16
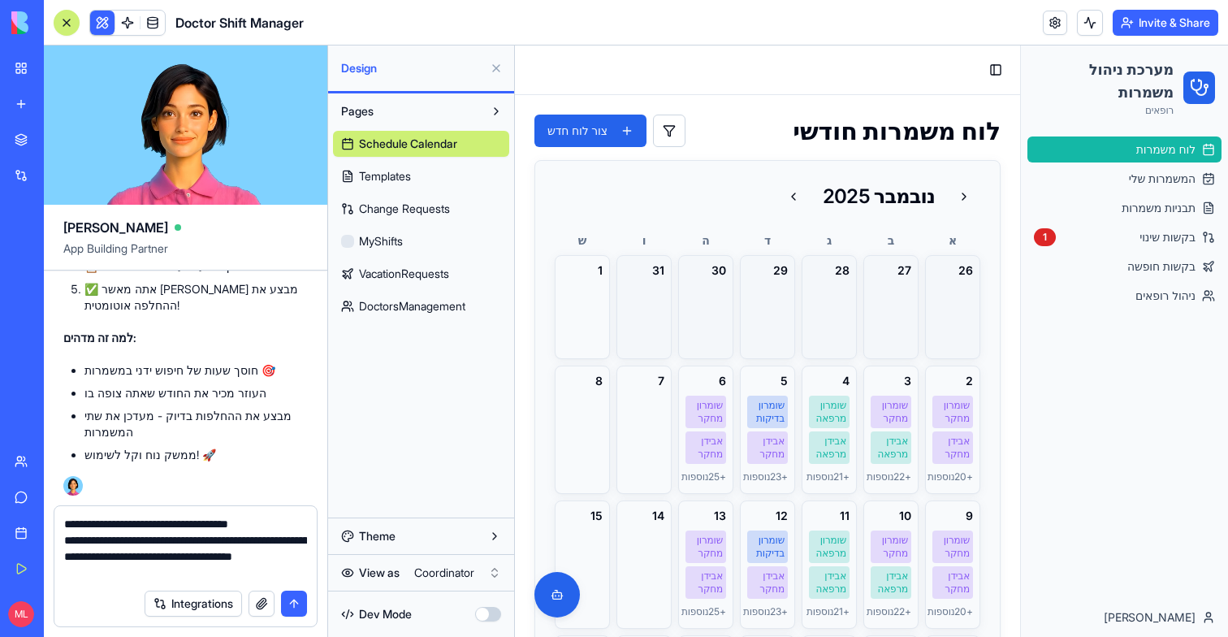
type textarea "**********"
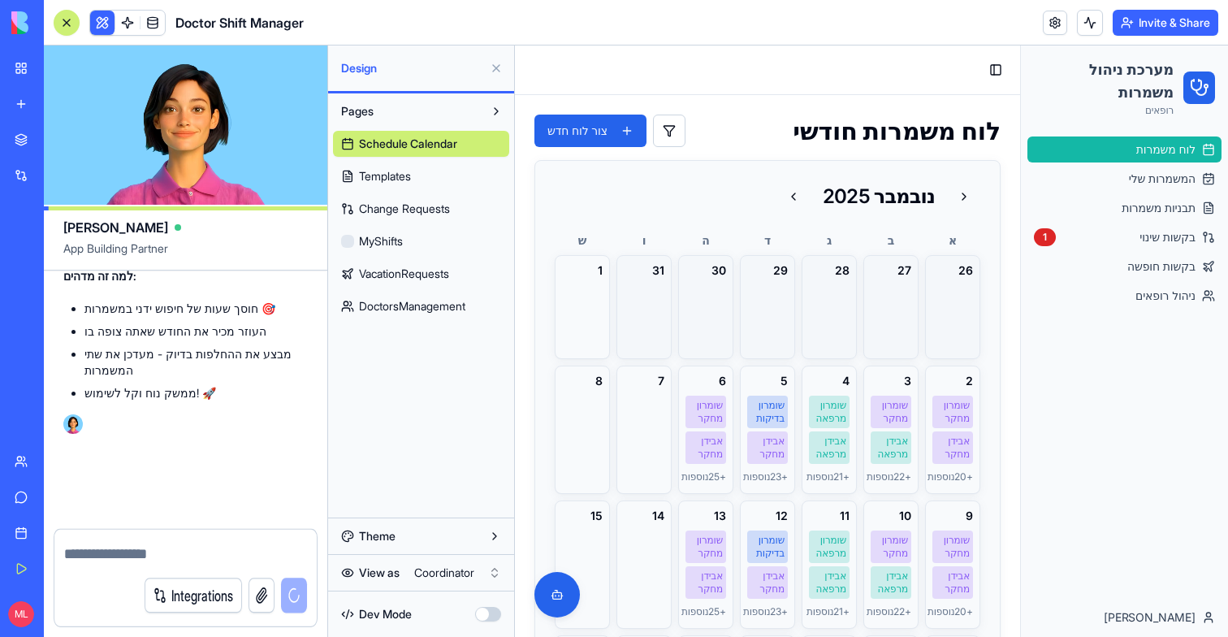
scroll to position [24613, 0]
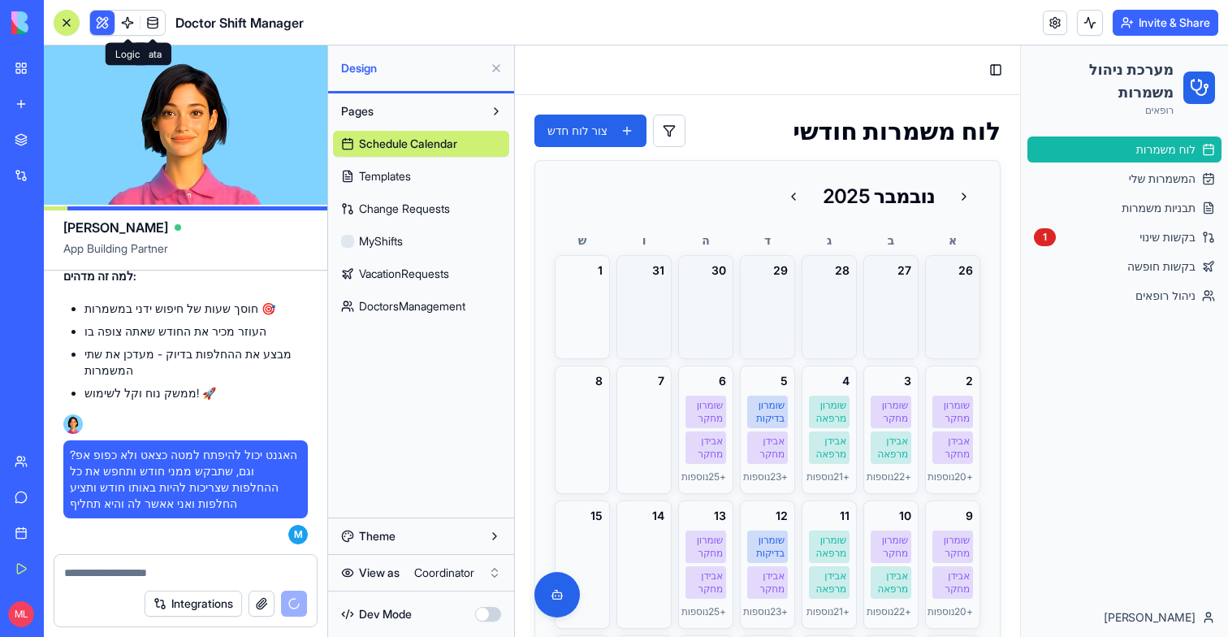
click at [134, 24] on span at bounding box center [127, 22] width 45 height 45
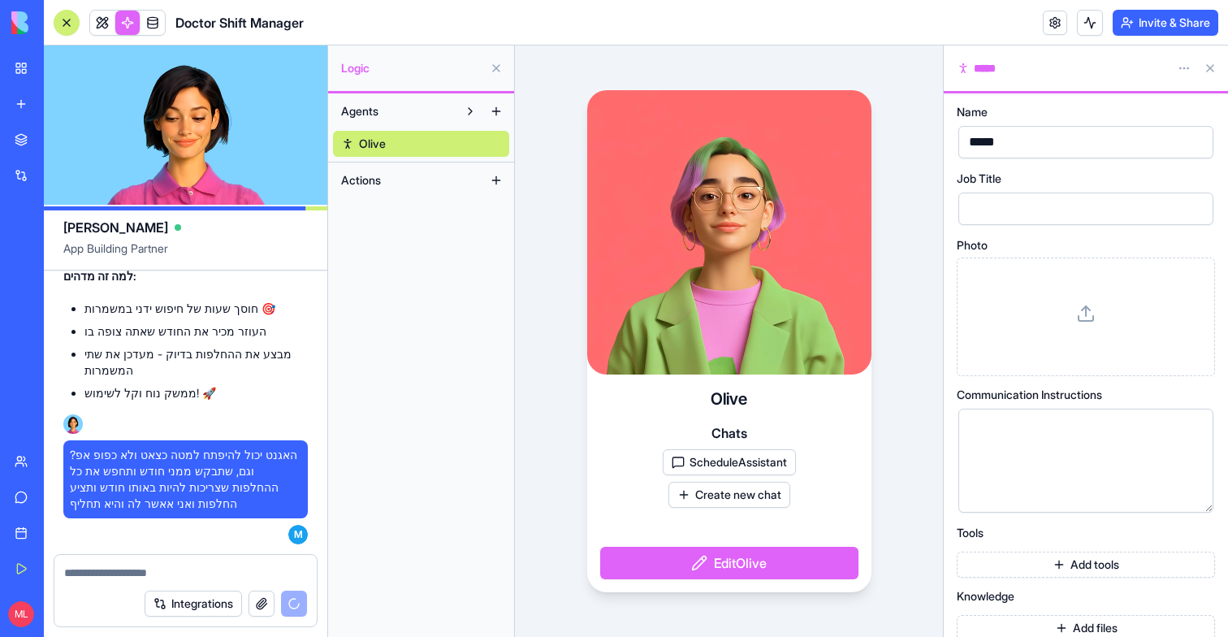
click at [746, 465] on button "ScheduleAssistant" at bounding box center [729, 462] width 133 height 26
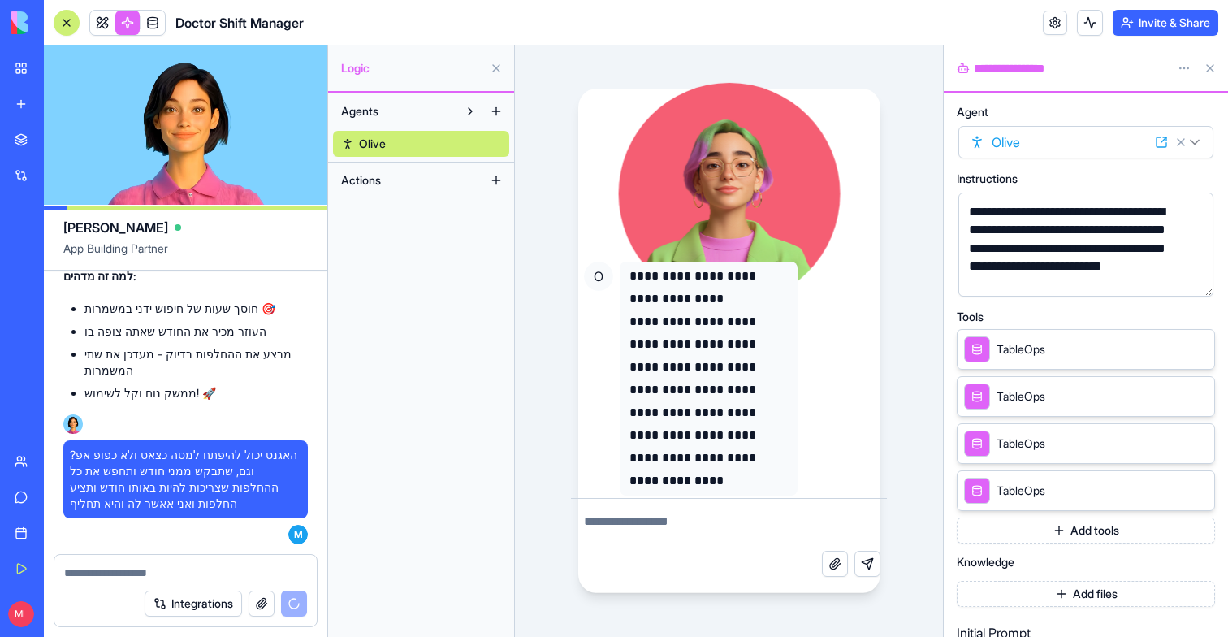
scroll to position [31, 0]
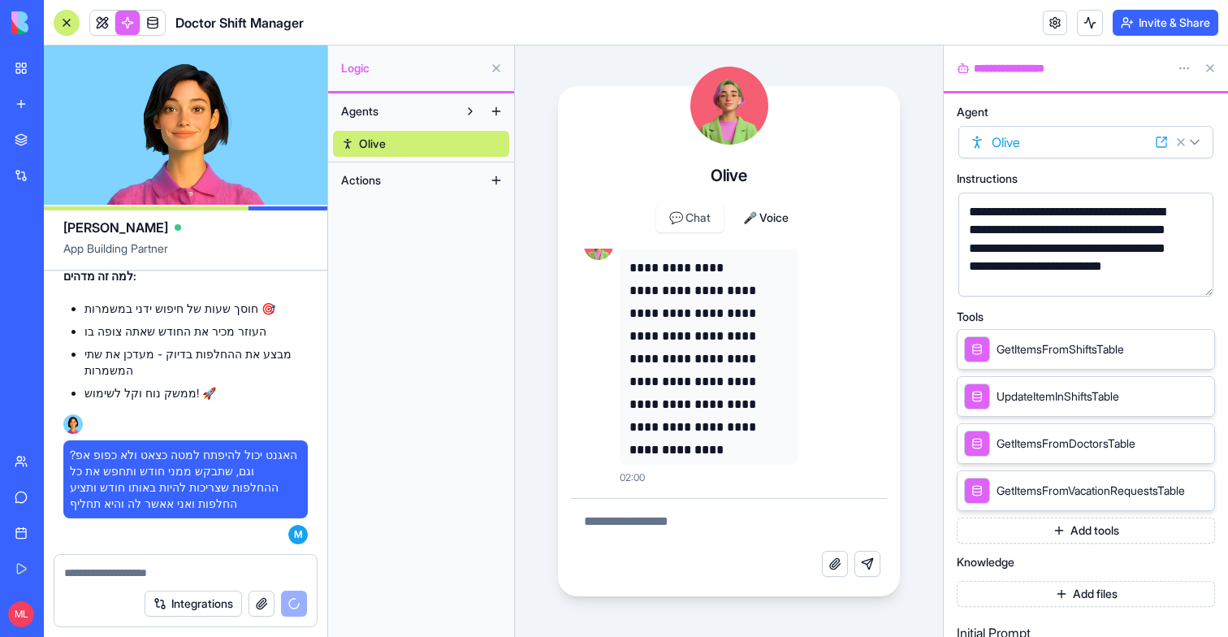
click at [1208, 59] on button at bounding box center [1210, 68] width 26 height 26
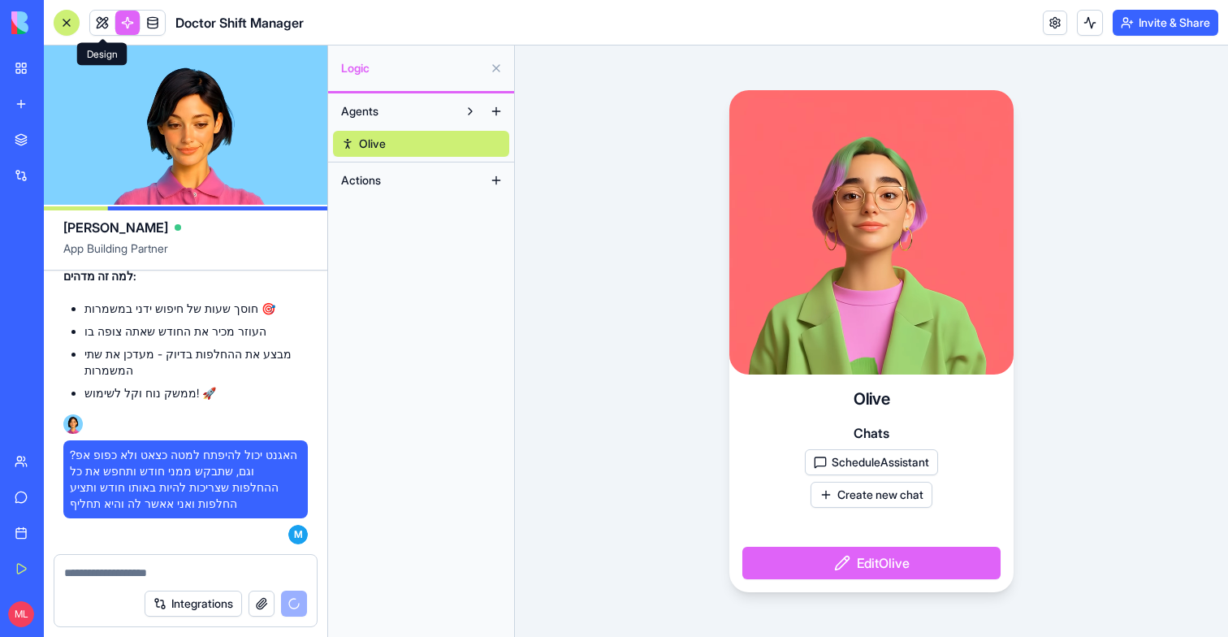
click at [101, 29] on link at bounding box center [102, 23] width 24 height 24
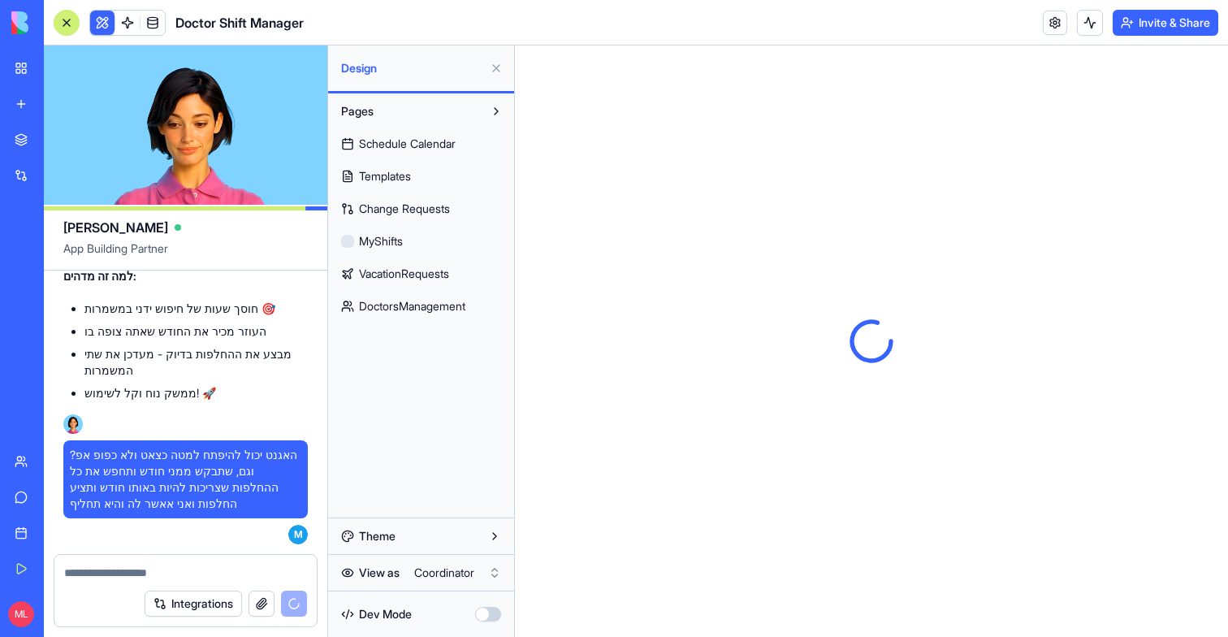
click at [436, 145] on span "Schedule Calendar" at bounding box center [407, 144] width 97 height 16
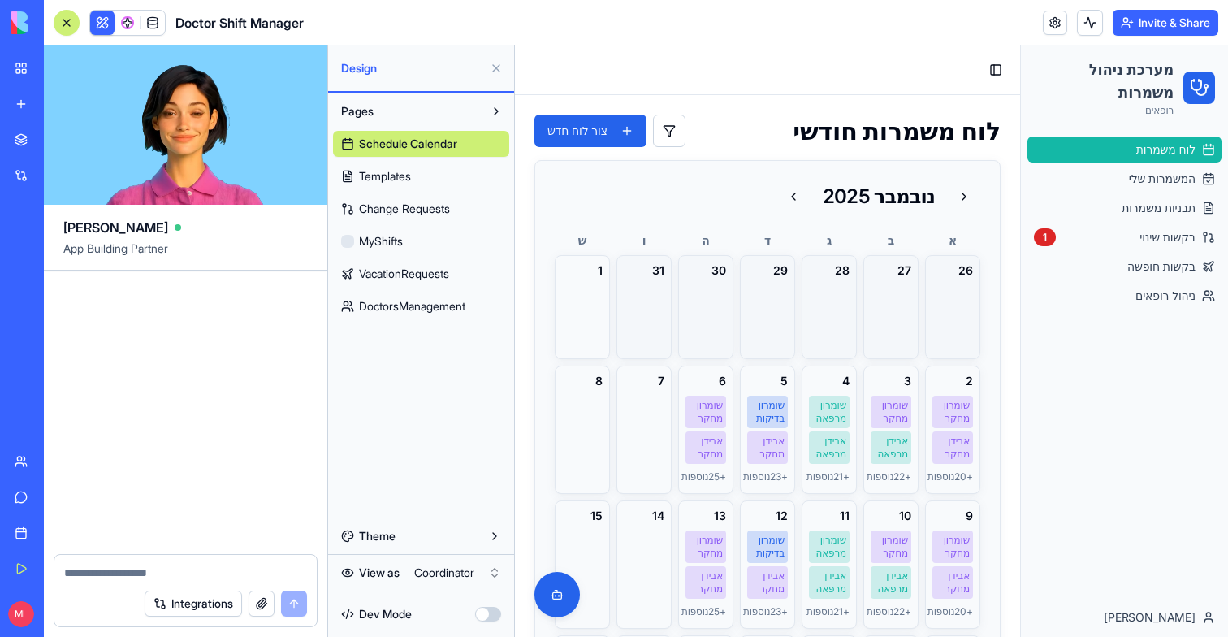
scroll to position [25409, 0]
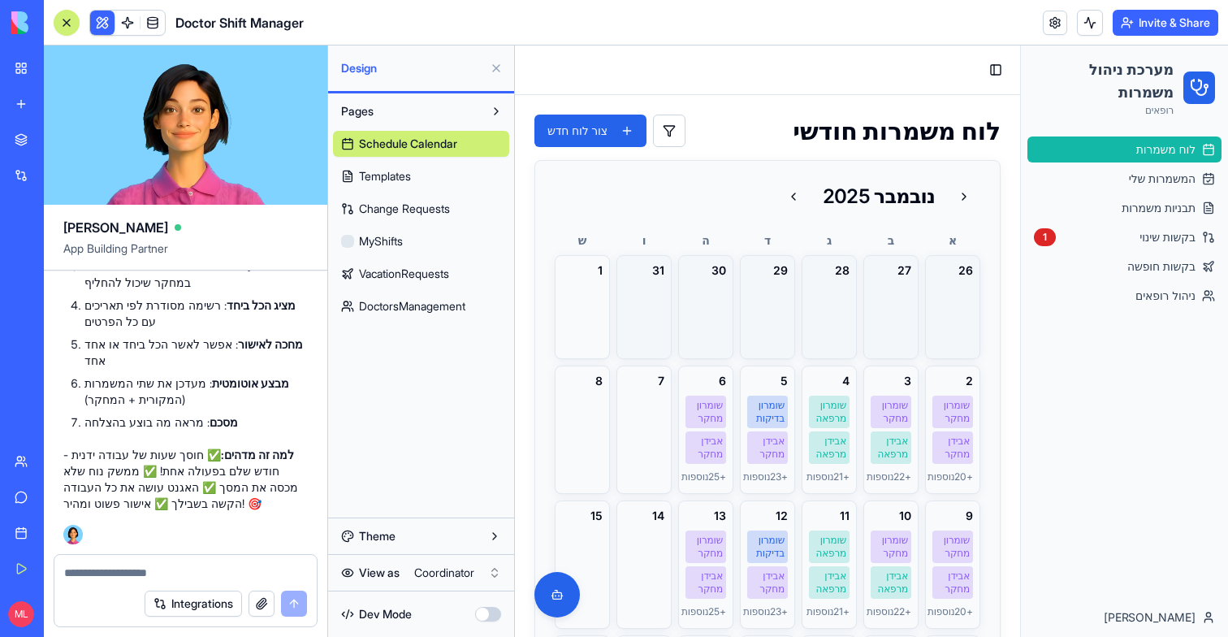
click at [67, 21] on div at bounding box center [66, 22] width 13 height 13
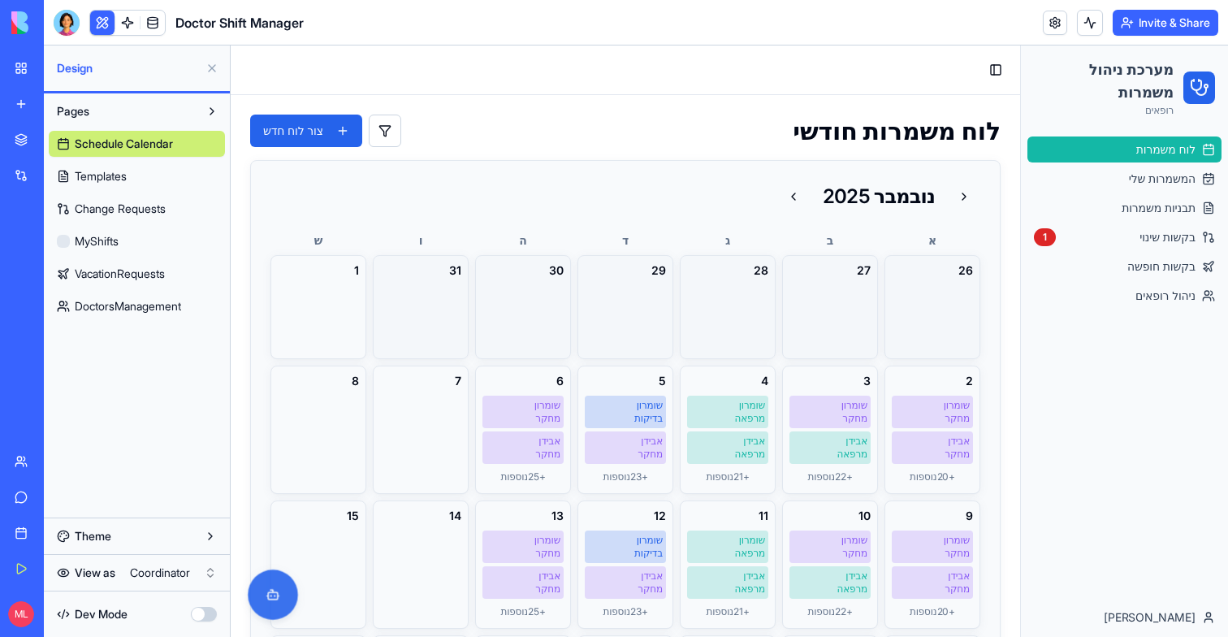
click at [271, 590] on button at bounding box center [273, 594] width 50 height 50
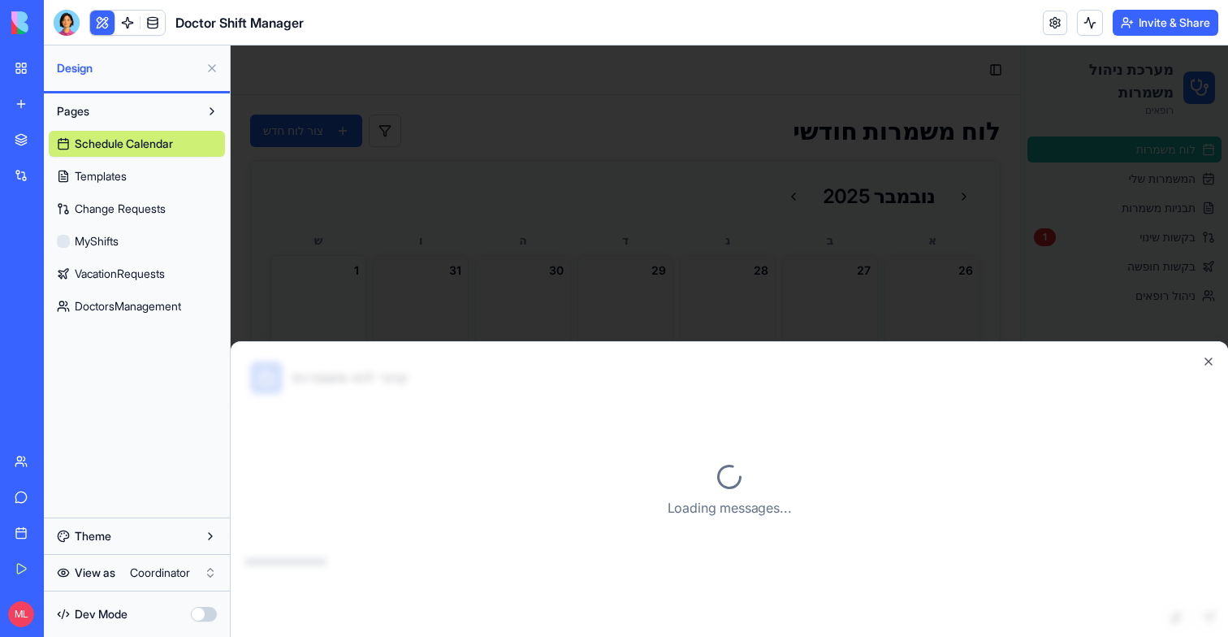
scroll to position [25, 0]
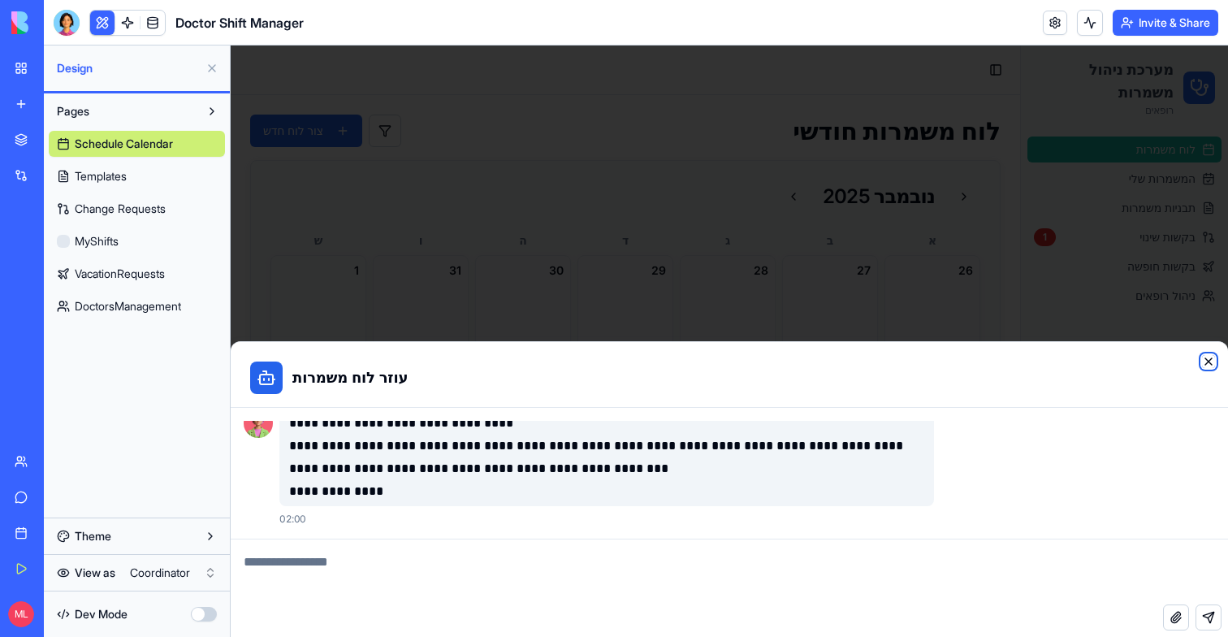
click at [1207, 357] on icon "button" at bounding box center [1208, 361] width 13 height 13
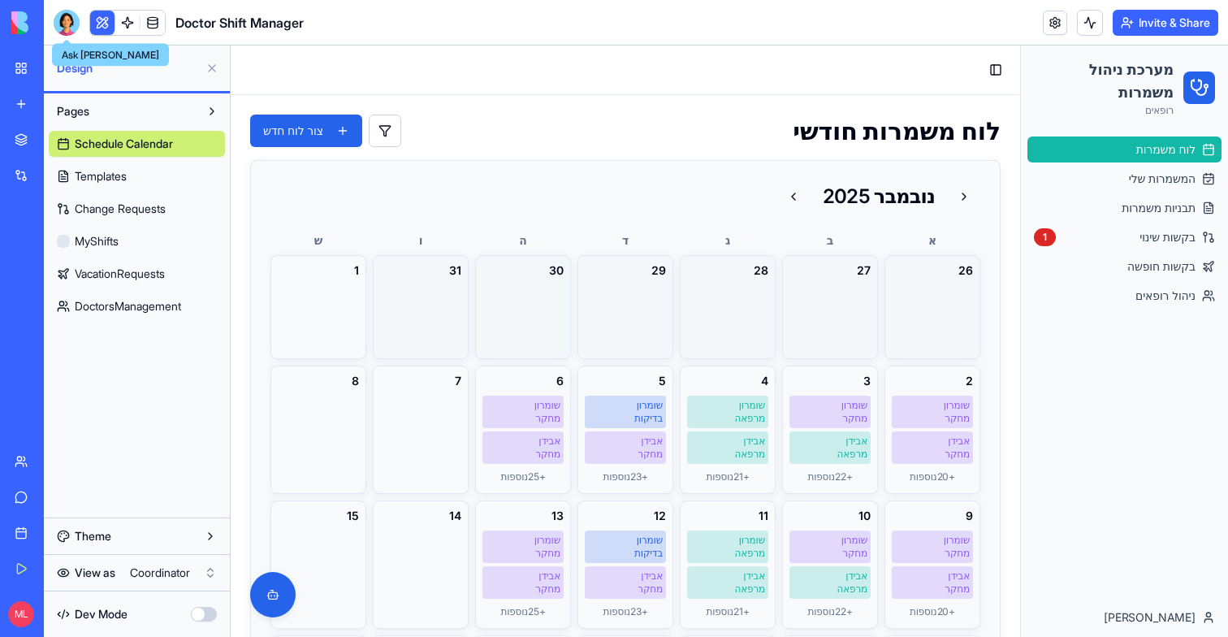
click at [62, 23] on div at bounding box center [67, 23] width 26 height 26
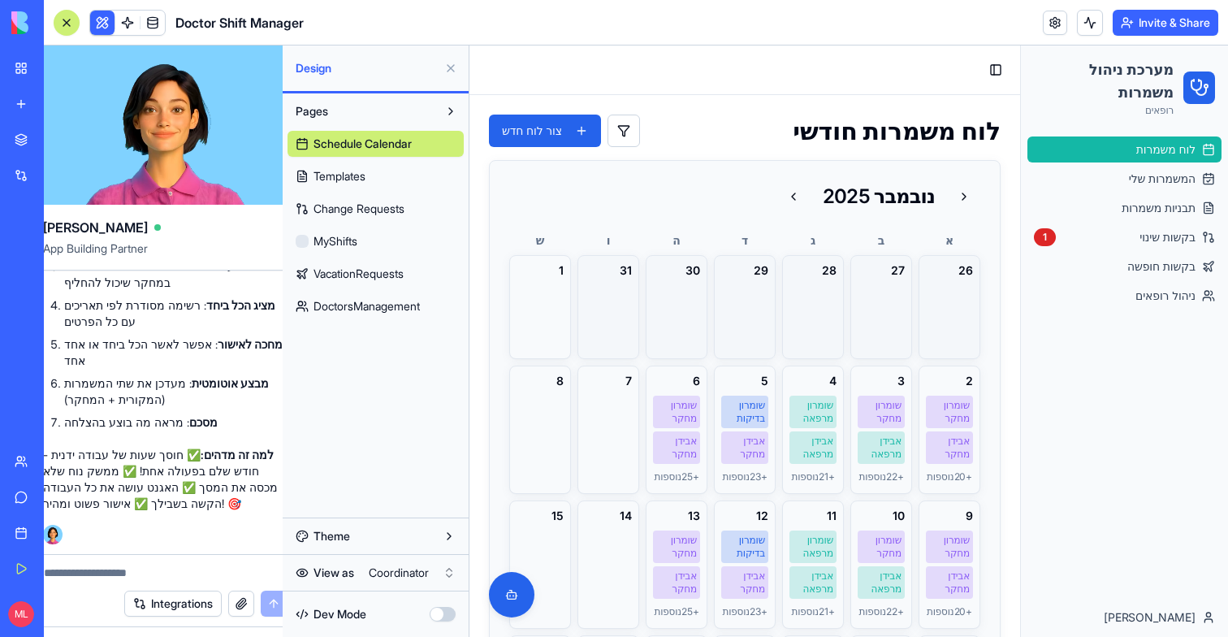
scroll to position [0, 0]
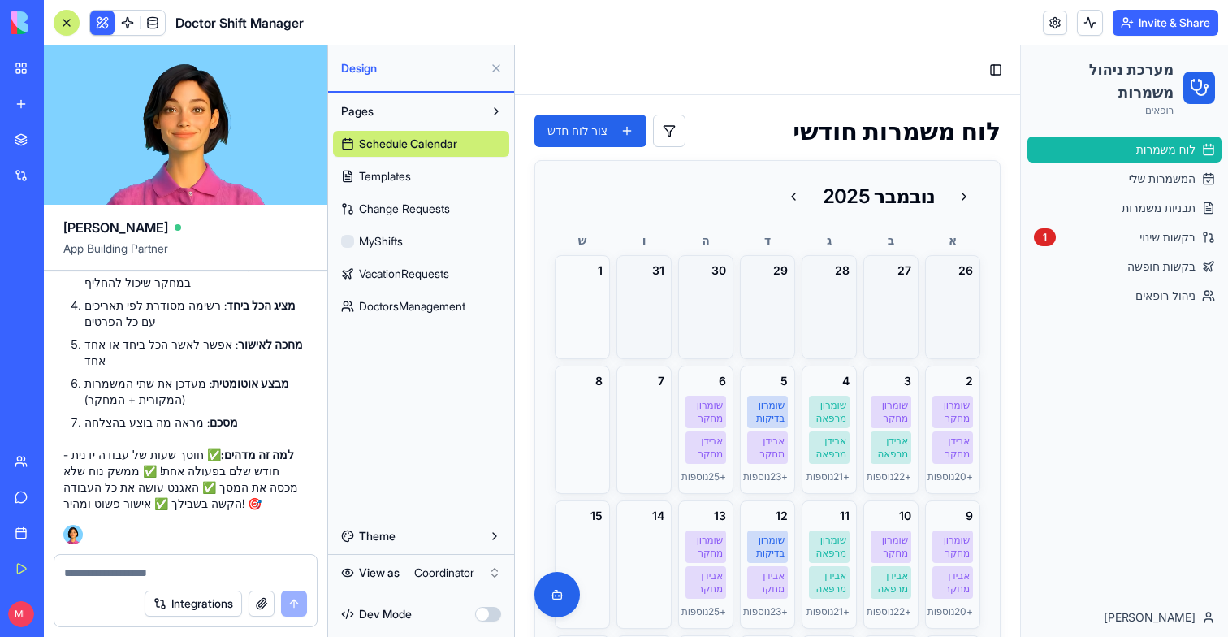
click at [90, 572] on textarea at bounding box center [185, 573] width 243 height 16
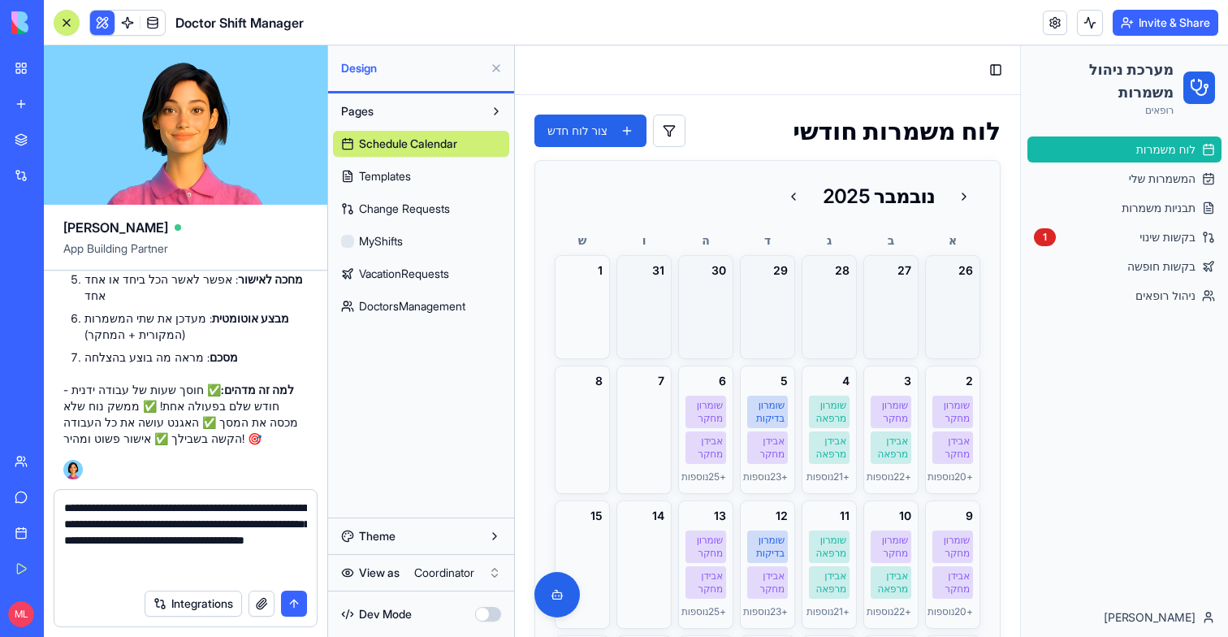
type textarea "**********"
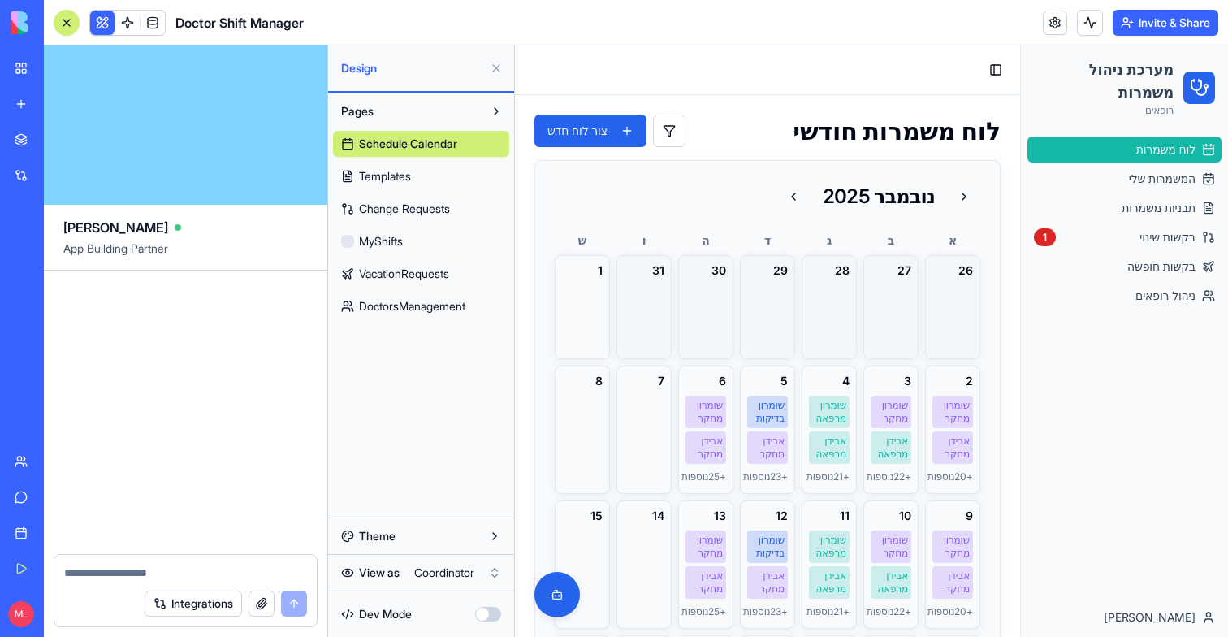
scroll to position [26267, 0]
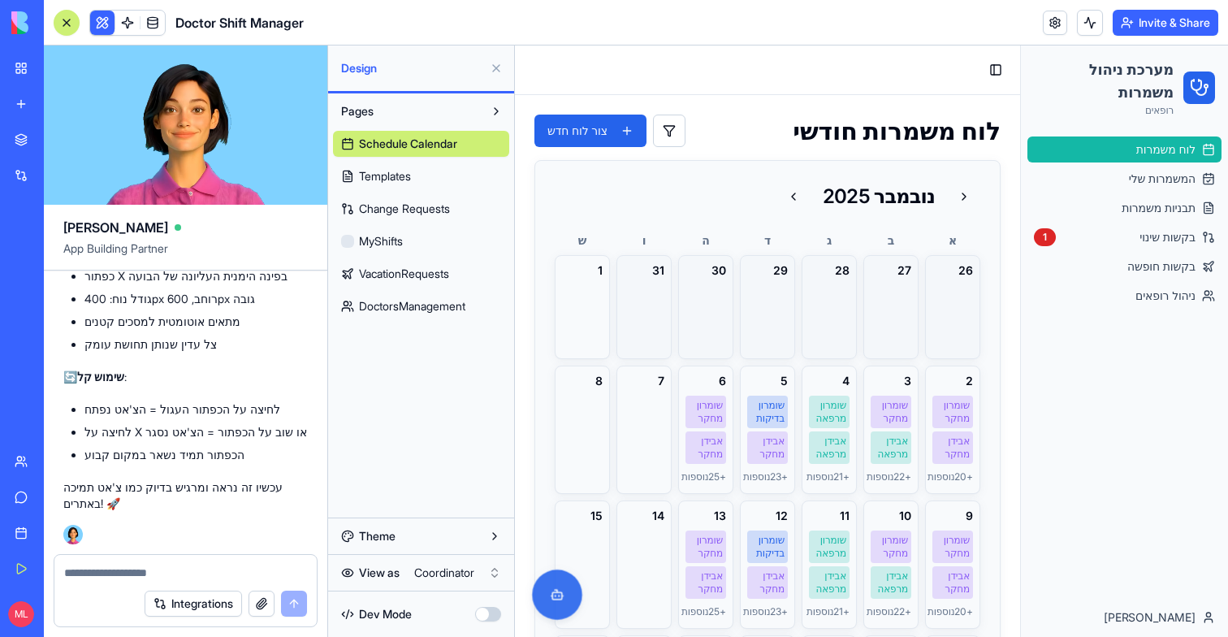
click at [546, 588] on button at bounding box center [557, 594] width 50 height 50
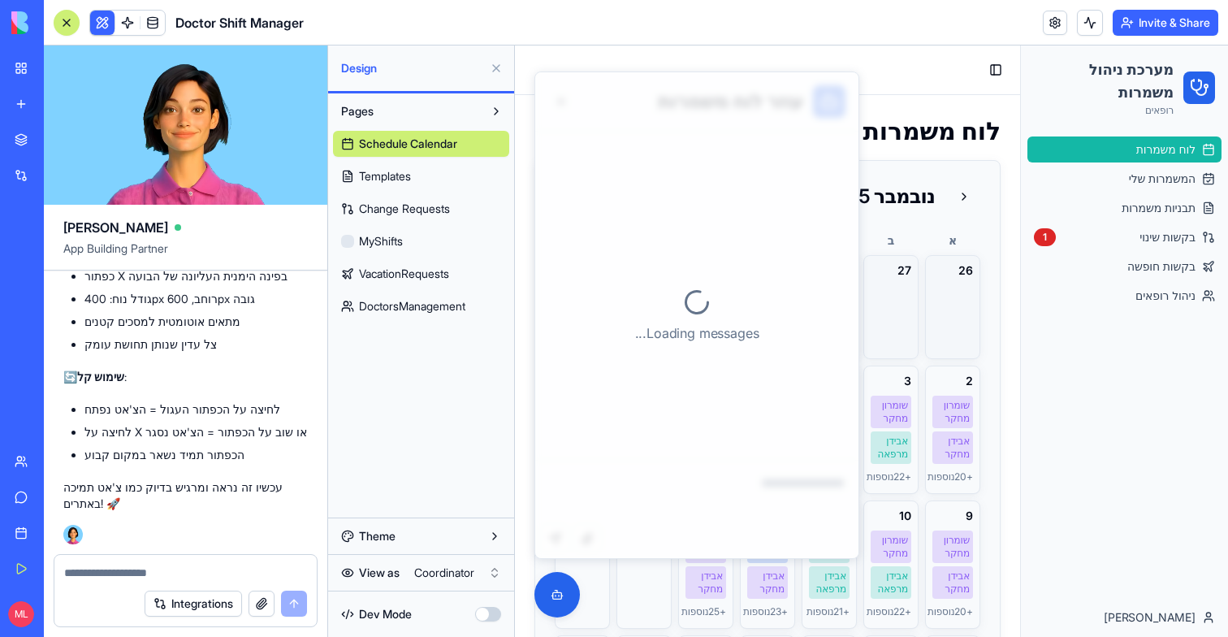
click at [497, 66] on button at bounding box center [496, 68] width 26 height 26
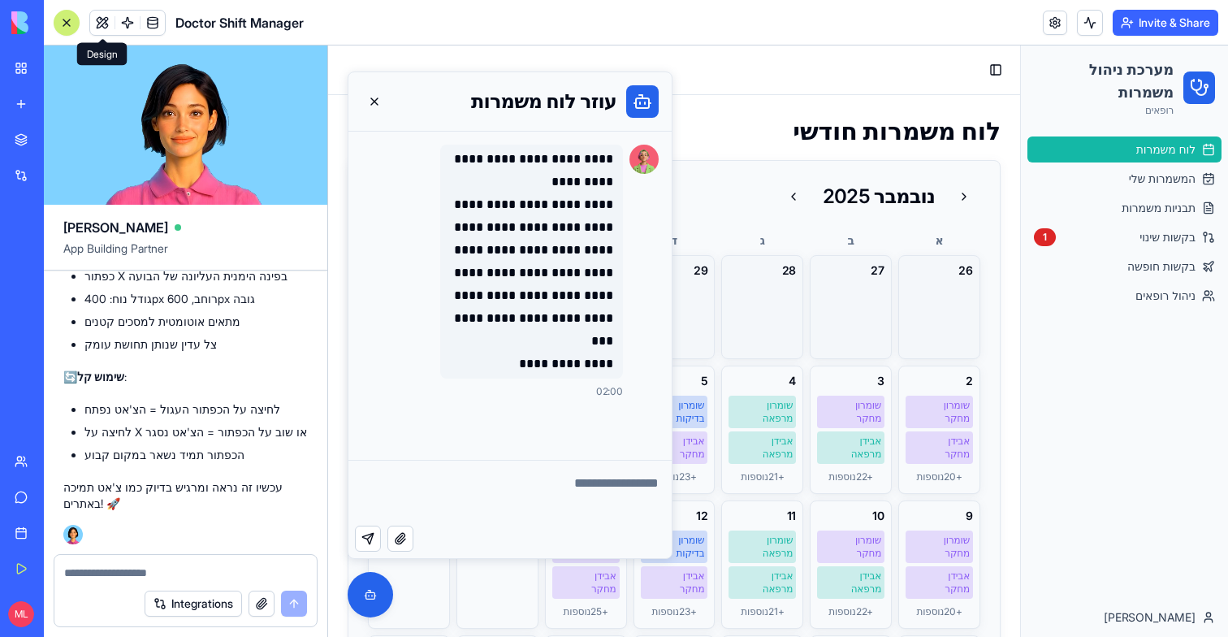
click at [73, 21] on button at bounding box center [67, 23] width 26 height 26
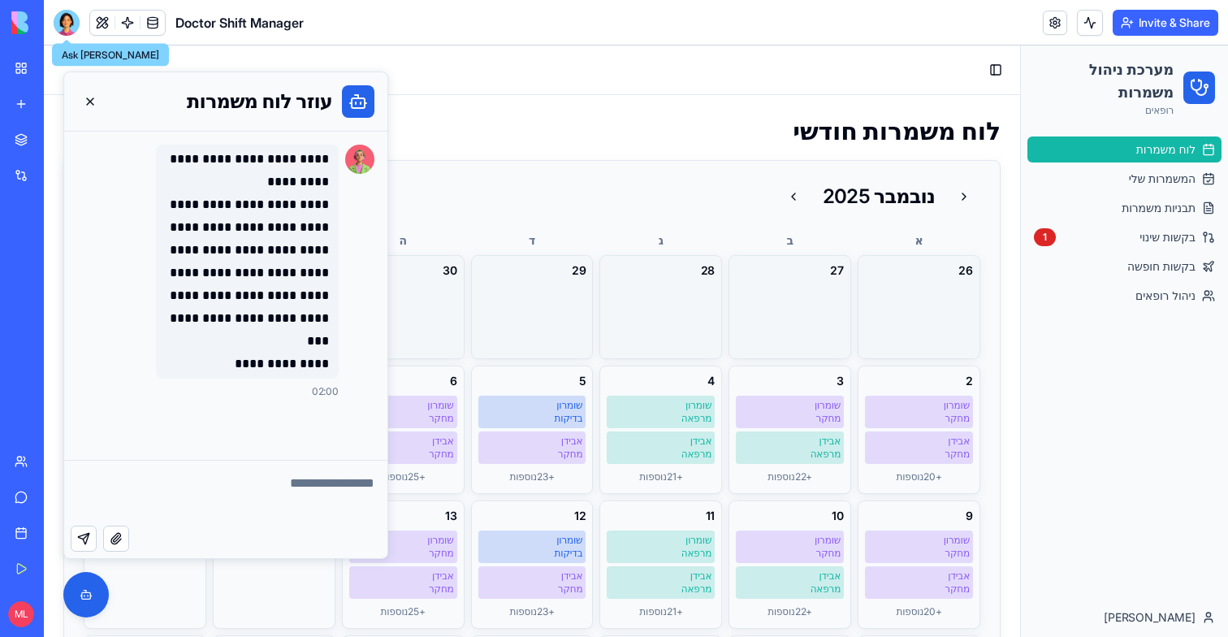
click at [75, 19] on div at bounding box center [67, 23] width 26 height 26
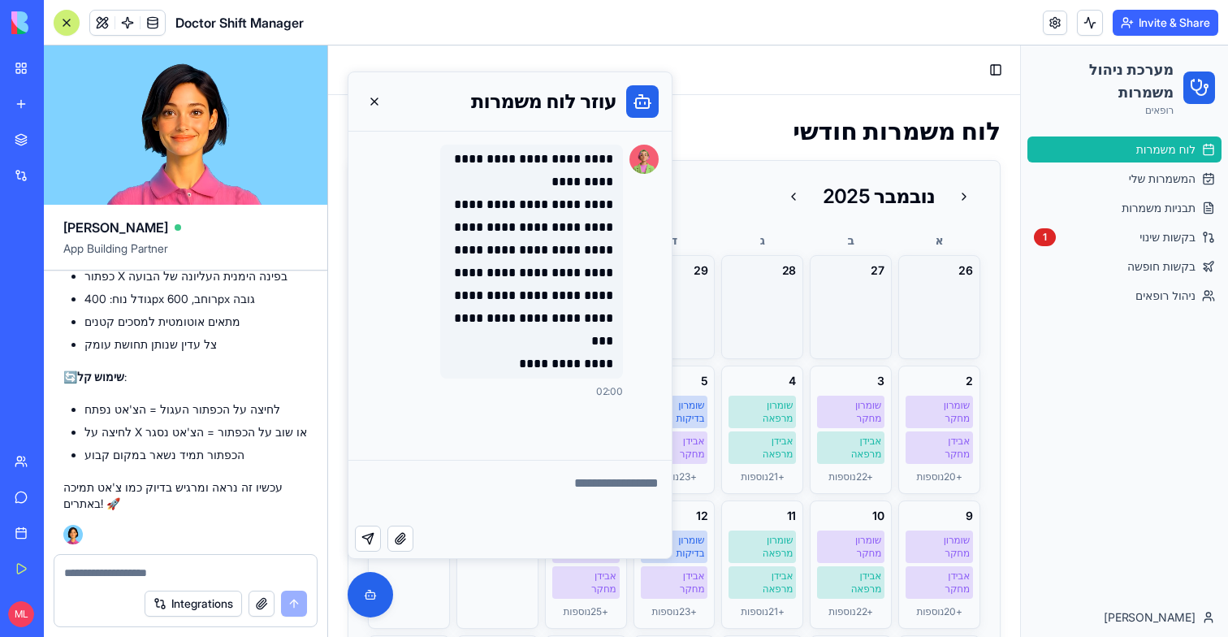
scroll to position [0, 0]
click at [95, 563] on div at bounding box center [185, 568] width 262 height 26
click at [95, 569] on textarea at bounding box center [185, 573] width 243 height 16
type textarea "*"
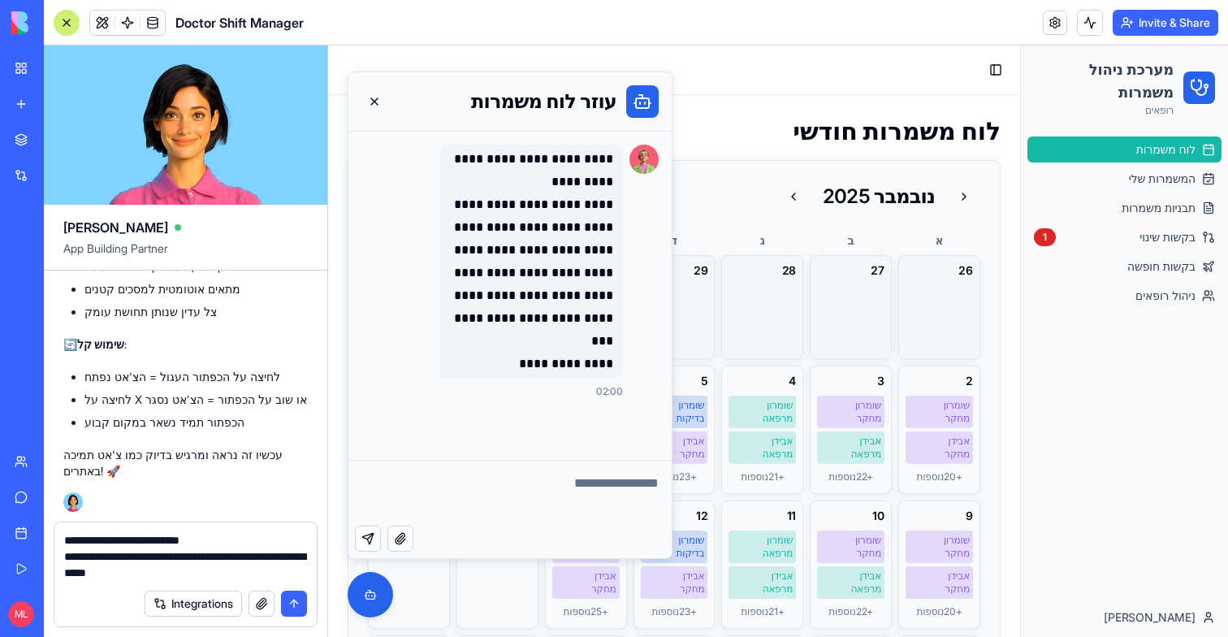
type textarea "**********"
paste textarea
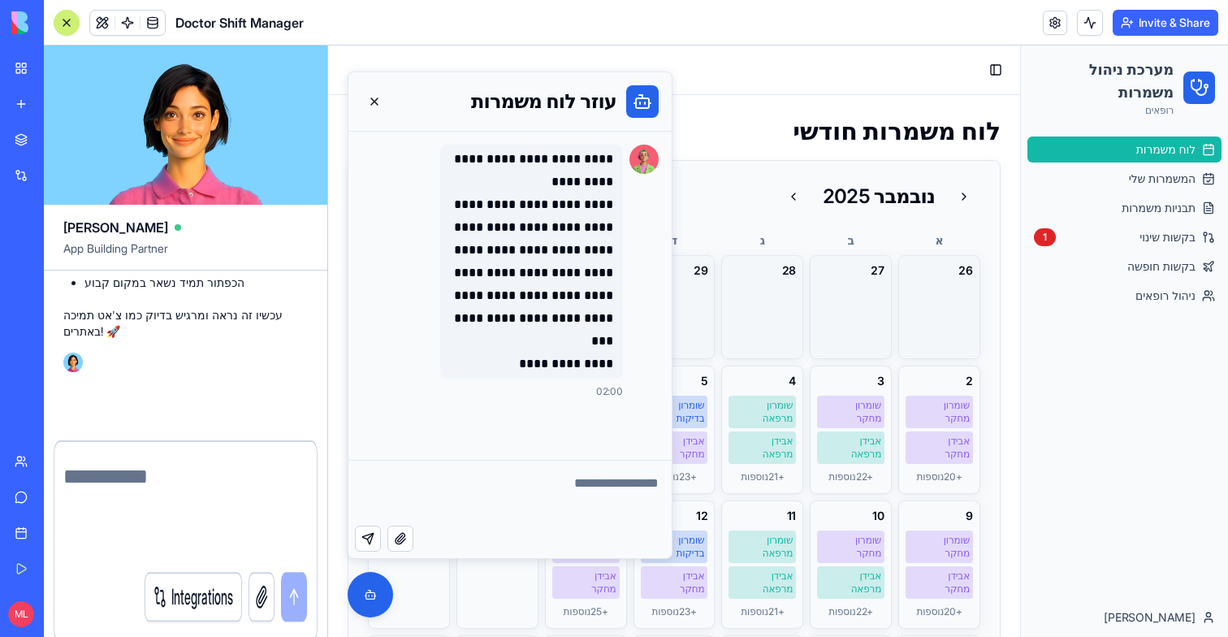
scroll to position [26407, 0]
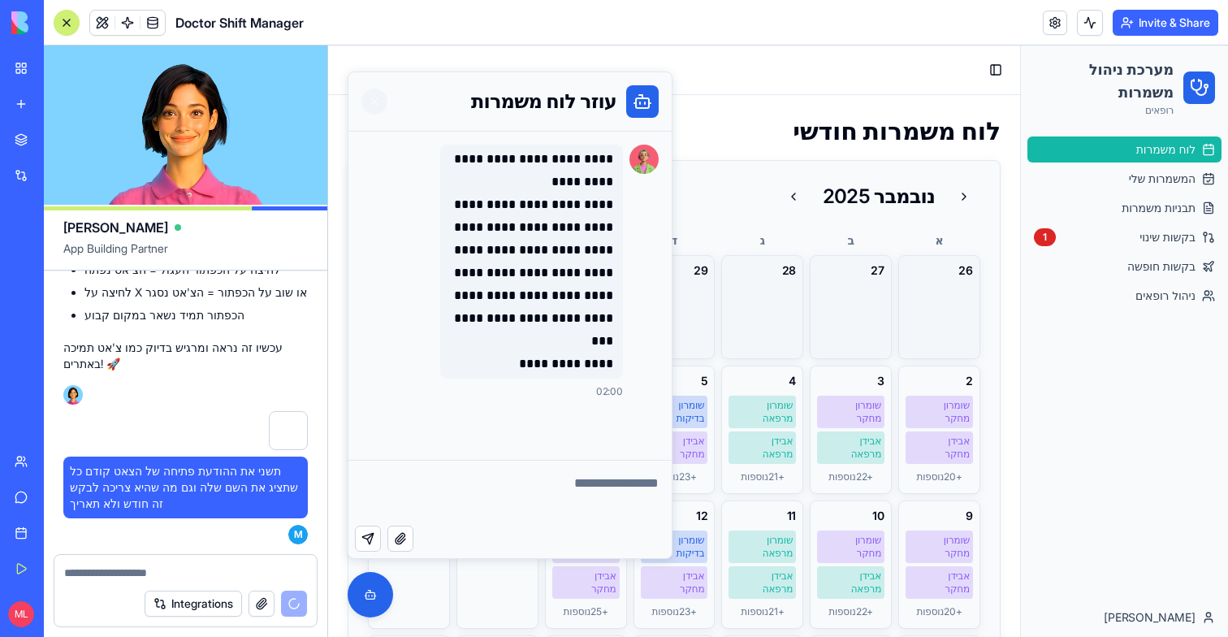
click at [376, 108] on button at bounding box center [374, 102] width 26 height 26
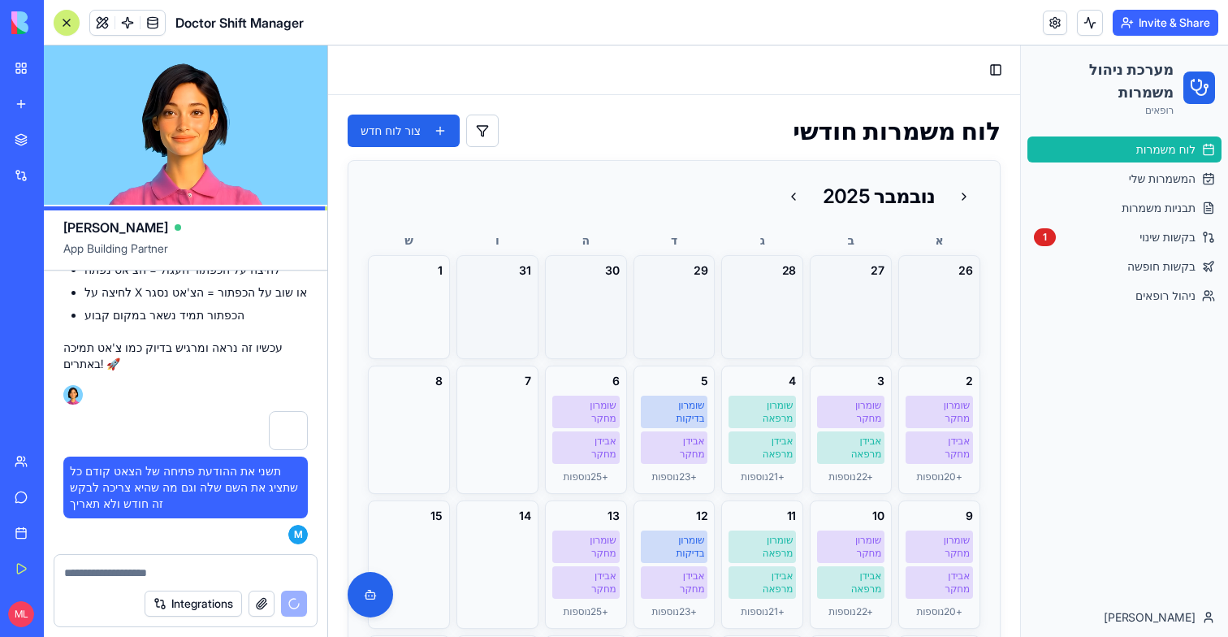
click at [71, 32] on button at bounding box center [67, 23] width 26 height 26
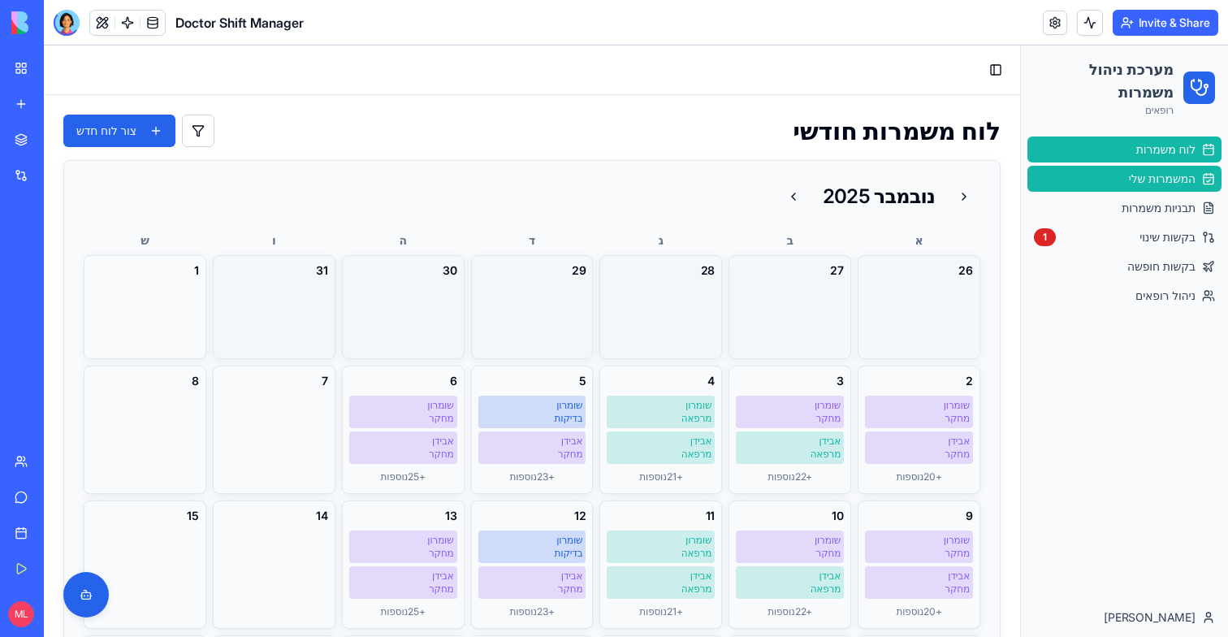
click at [1144, 182] on span "המשמרות שלי" at bounding box center [1162, 179] width 67 height 16
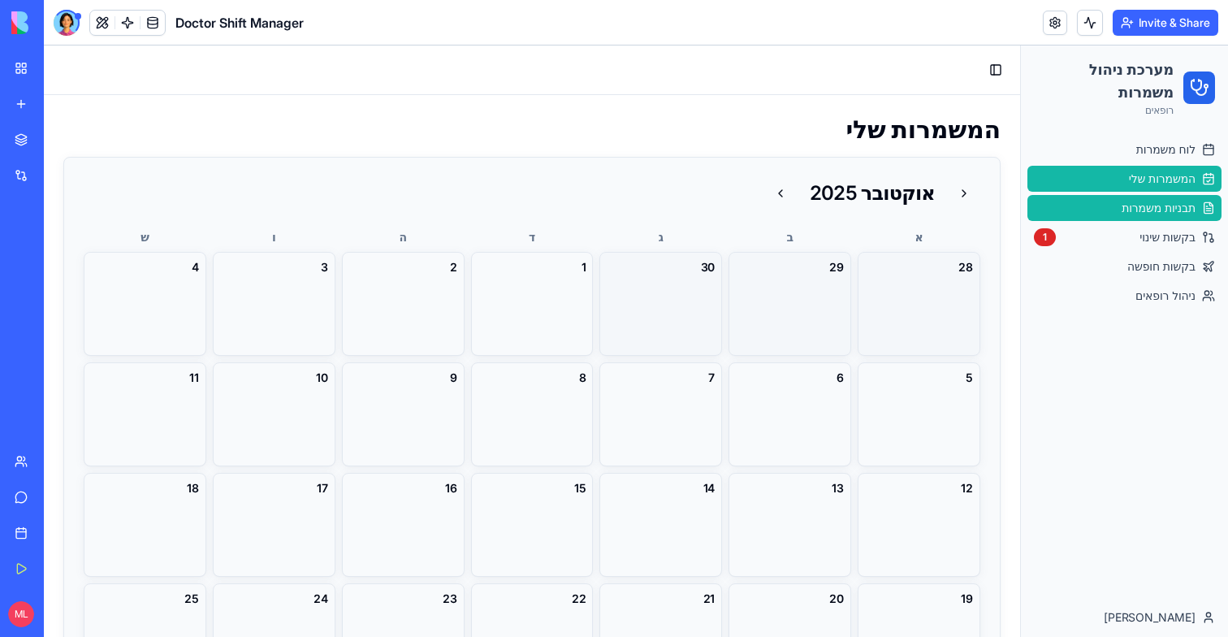
click at [1155, 214] on span "תבניות משמרות" at bounding box center [1159, 208] width 74 height 16
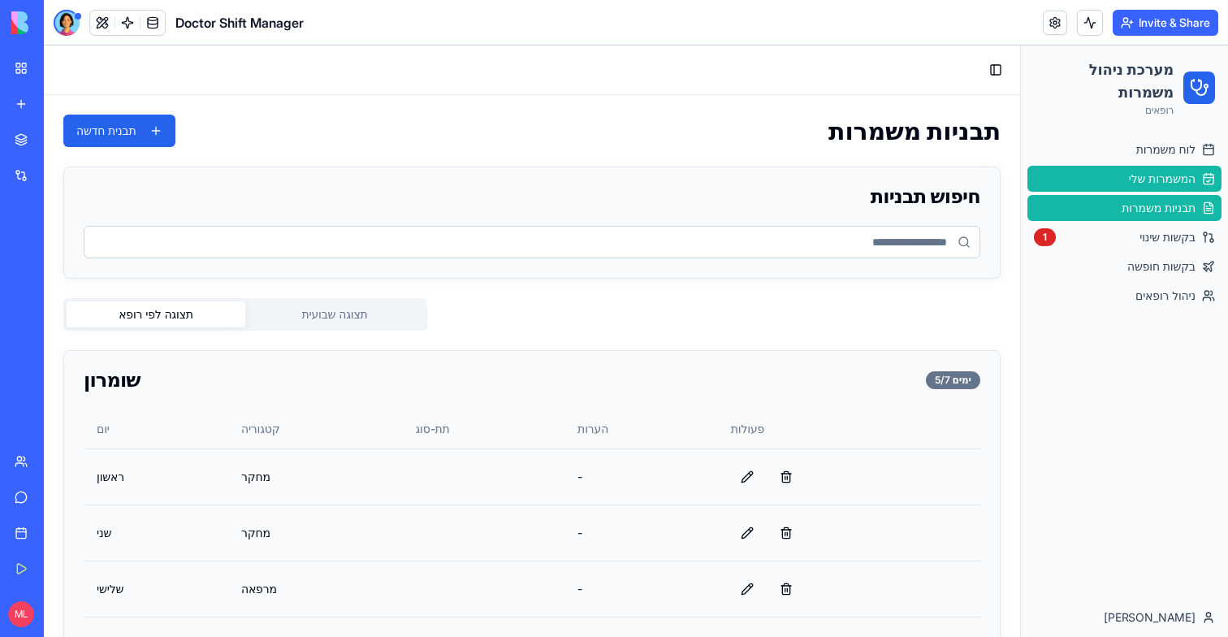
click at [1153, 191] on link "המשמרות שלי" at bounding box center [1125, 179] width 194 height 26
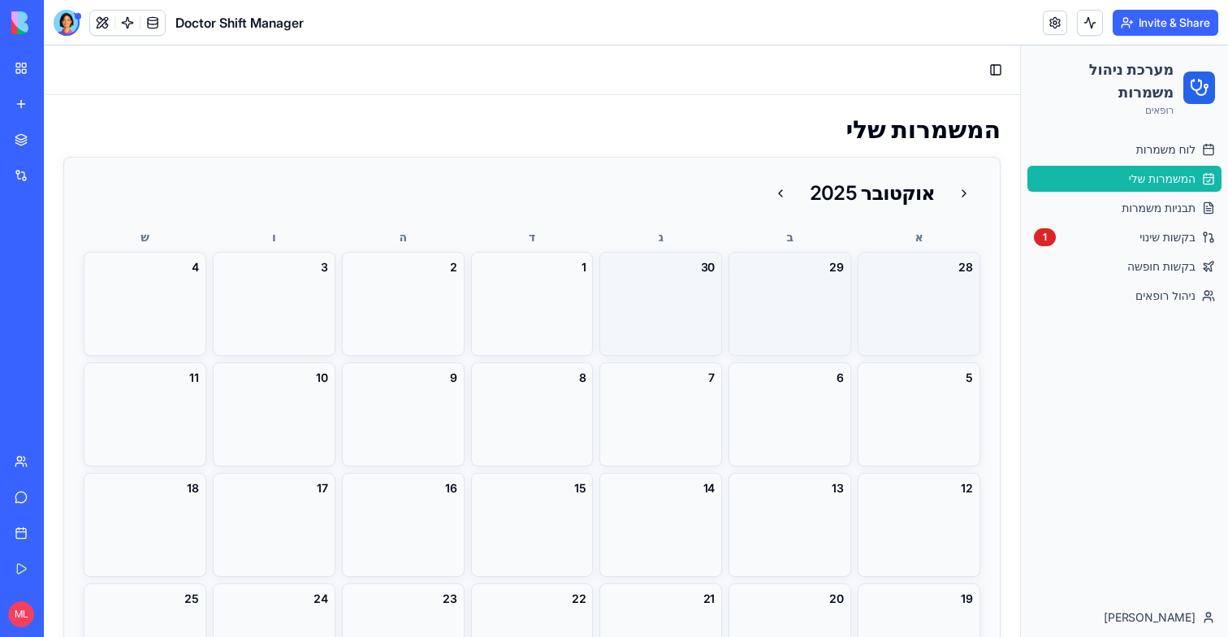
click at [1153, 166] on link "המשמרות שלי" at bounding box center [1125, 179] width 194 height 26
click at [1153, 158] on link "לוח משמרות" at bounding box center [1125, 149] width 194 height 26
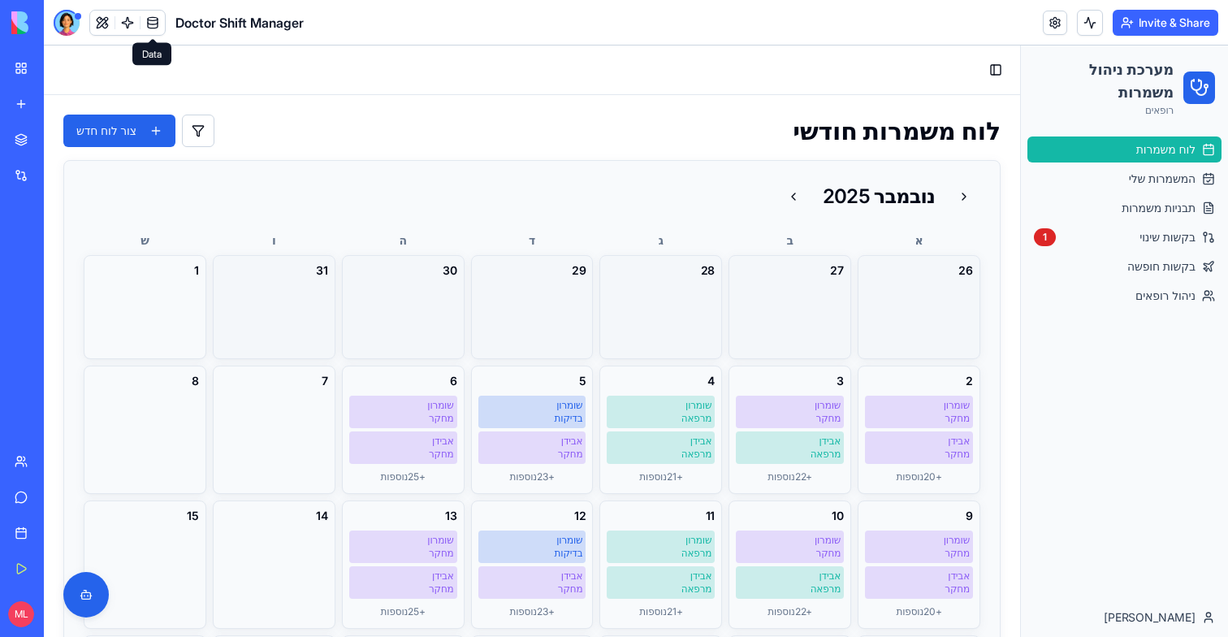
click at [126, 25] on span at bounding box center [127, 22] width 45 height 45
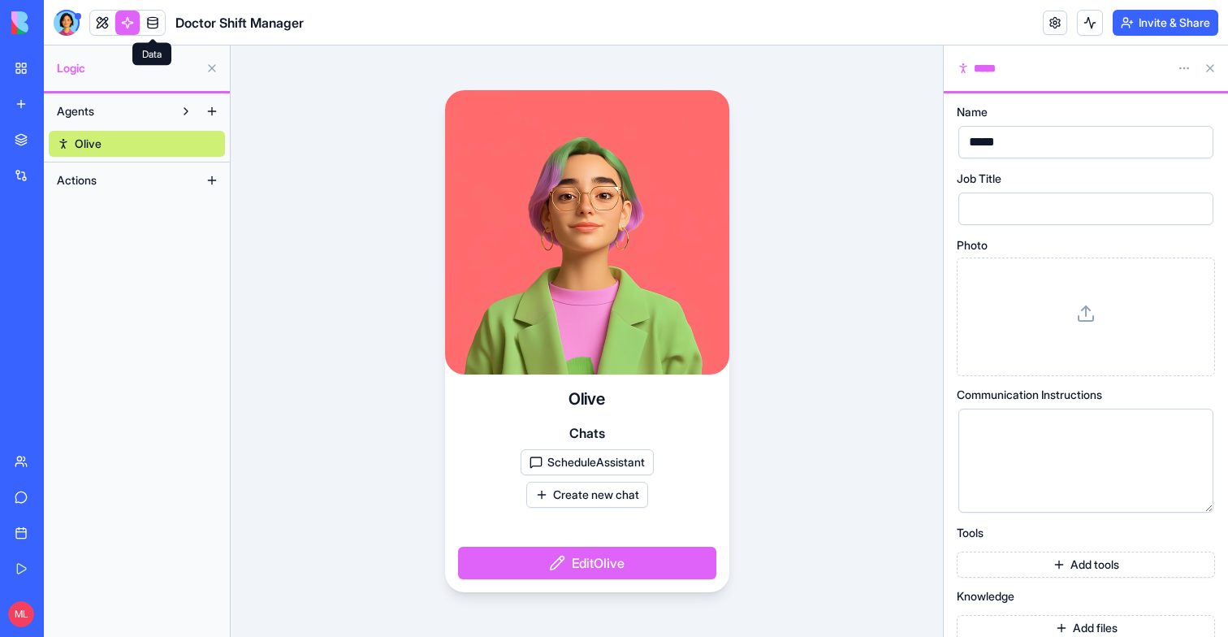
click at [165, 23] on span at bounding box center [152, 22] width 45 height 45
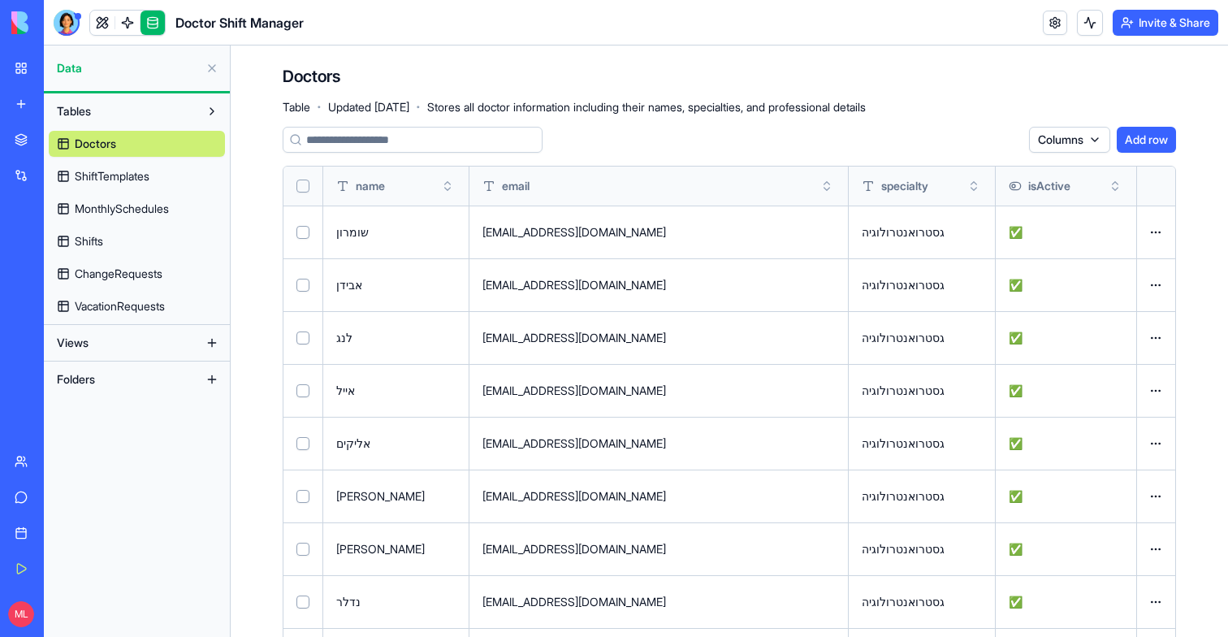
click at [135, 175] on span "ShiftTemplates" at bounding box center [112, 176] width 75 height 16
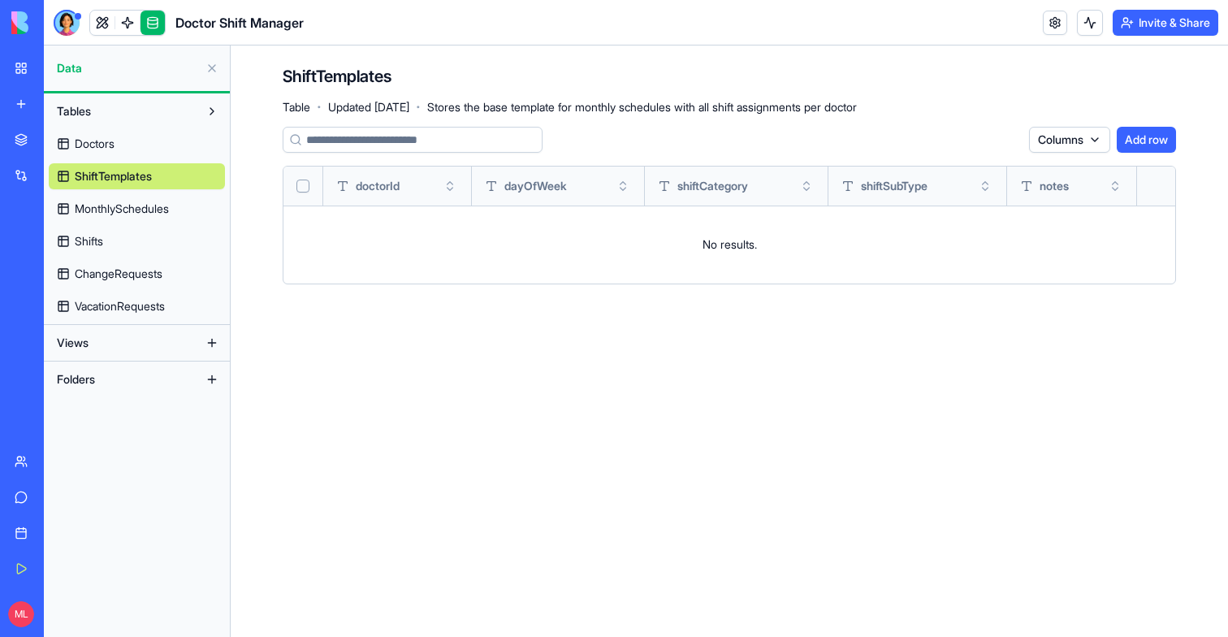
click at [131, 205] on span "MonthlySchedules" at bounding box center [122, 209] width 94 height 16
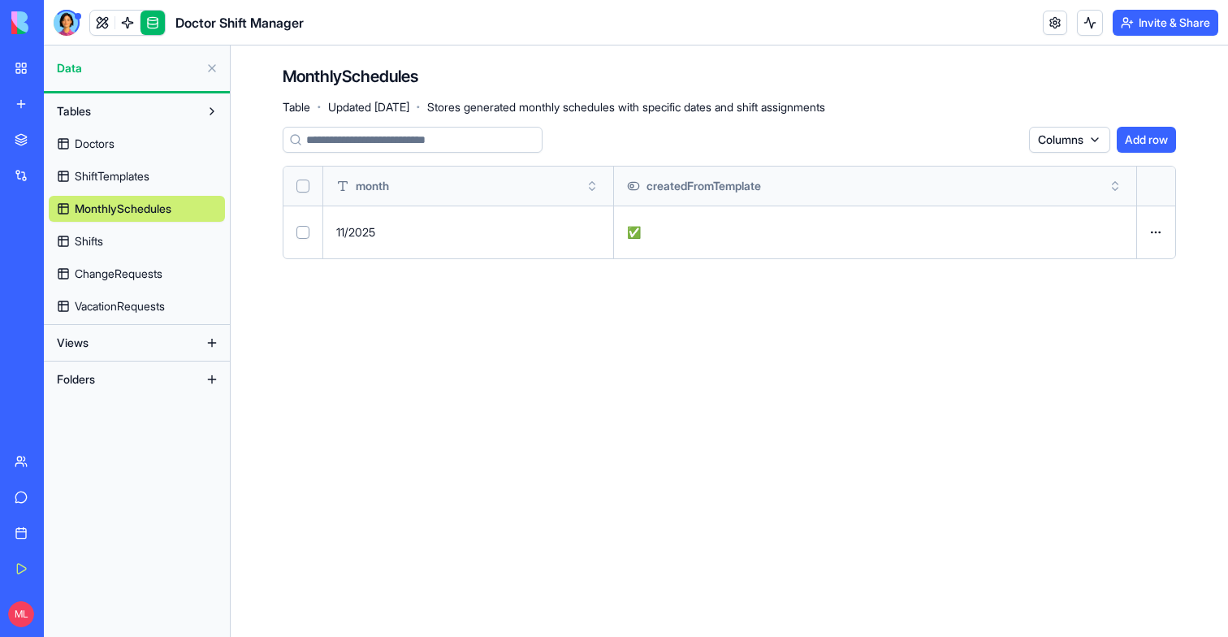
click at [301, 185] on button "Select all" at bounding box center [302, 186] width 13 height 13
click at [965, 144] on button "Delete 1 rows" at bounding box center [980, 140] width 84 height 26
click at [119, 238] on link "Shifts" at bounding box center [137, 241] width 176 height 26
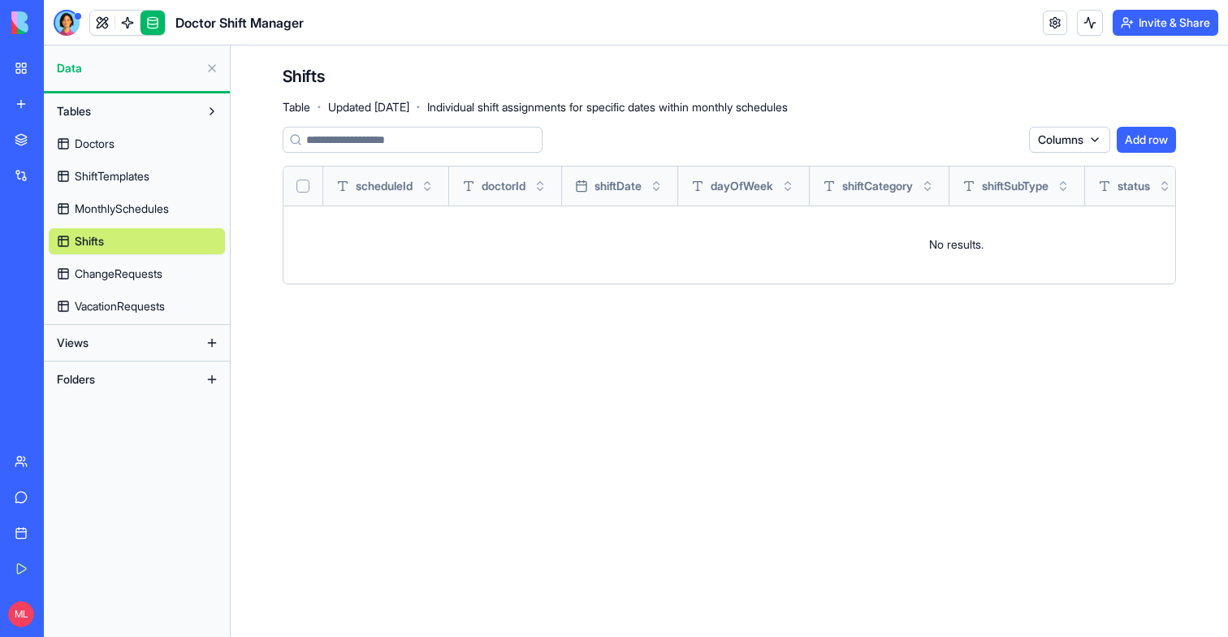
click at [305, 186] on button "Select all" at bounding box center [302, 186] width 13 height 13
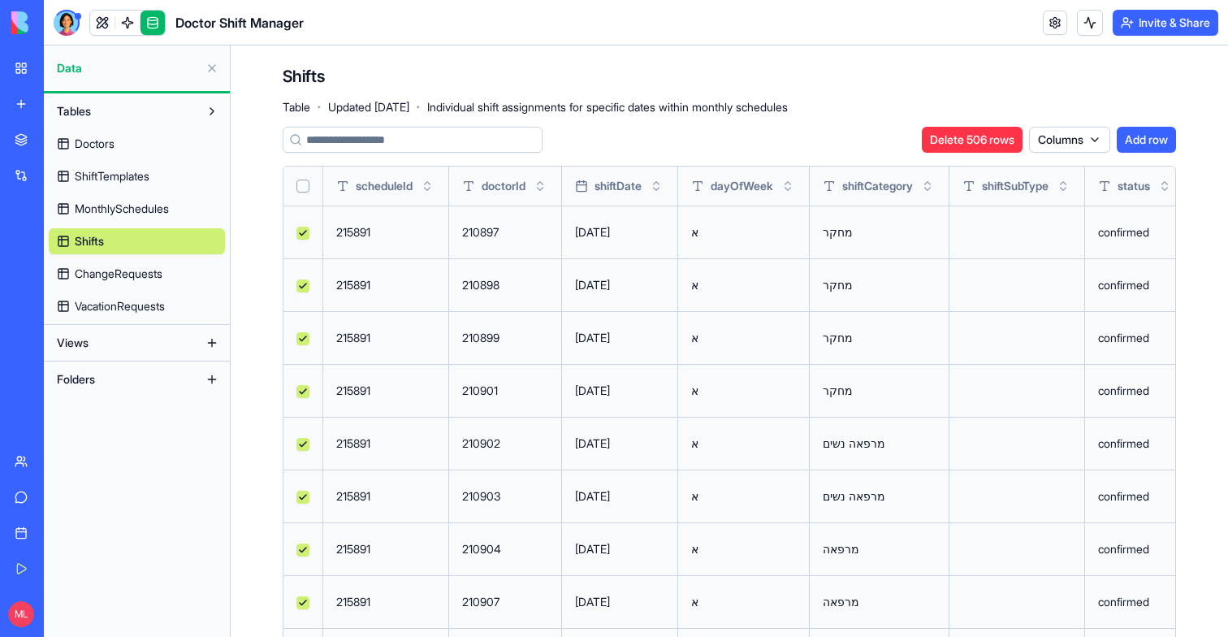
click at [306, 188] on button "Select all" at bounding box center [302, 186] width 13 height 13
click at [937, 131] on button "Delete 506 rows" at bounding box center [972, 140] width 101 height 26
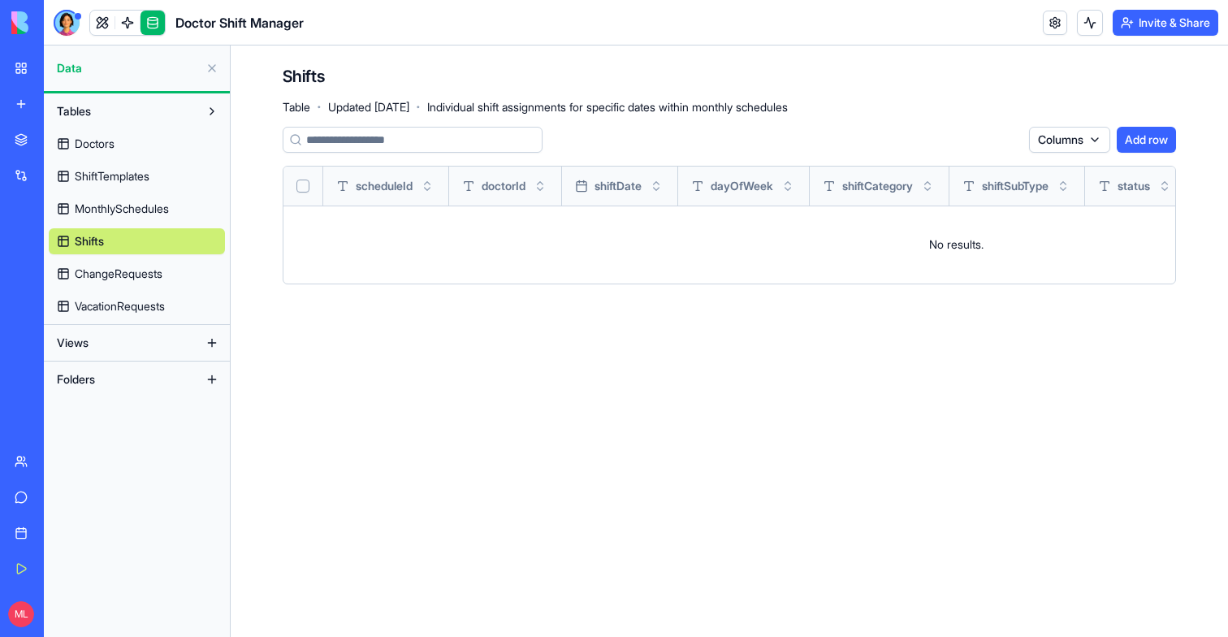
click at [90, 25] on link at bounding box center [102, 23] width 24 height 24
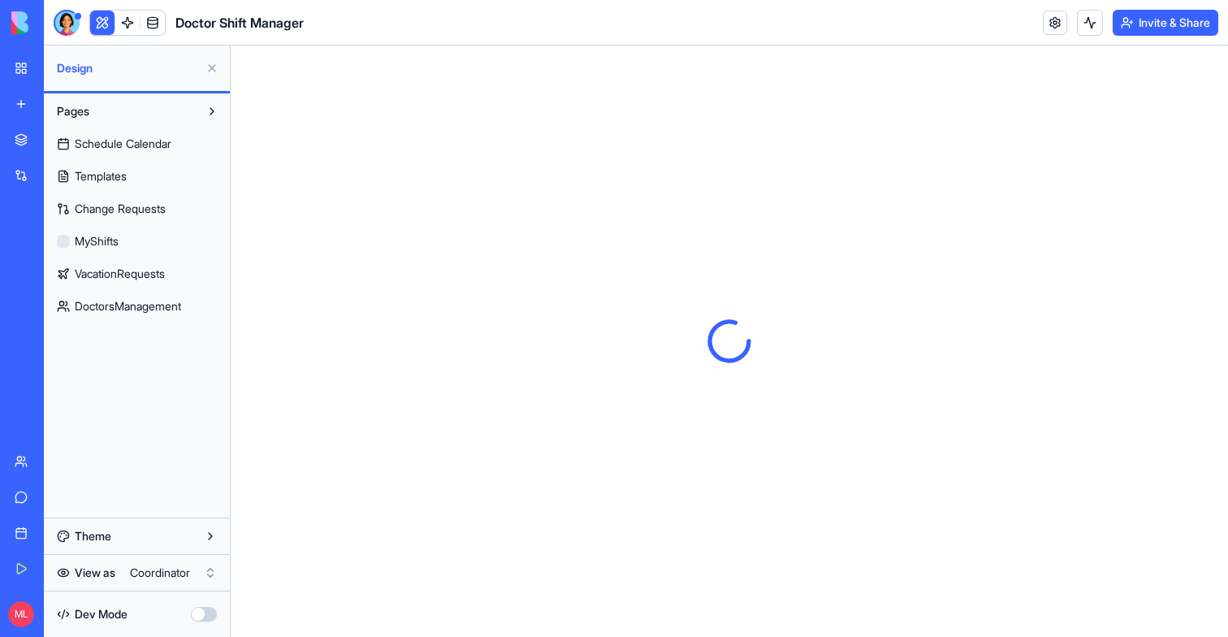
click at [101, 25] on button at bounding box center [102, 23] width 24 height 24
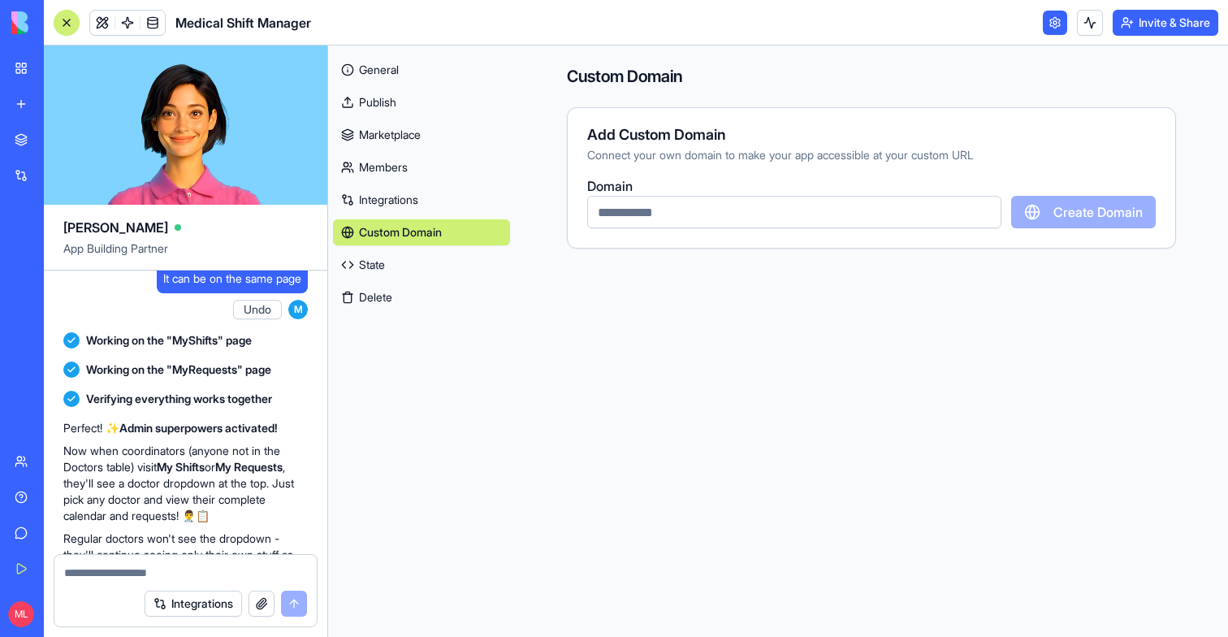
scroll to position [7972, 0]
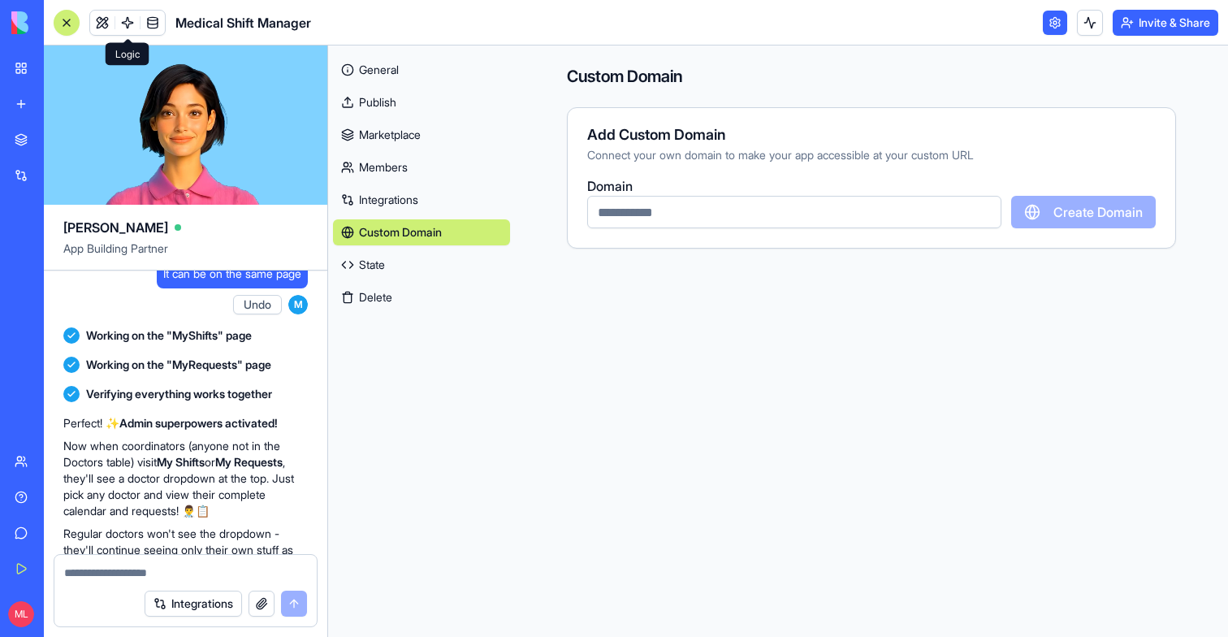
click at [106, 15] on link at bounding box center [102, 23] width 24 height 24
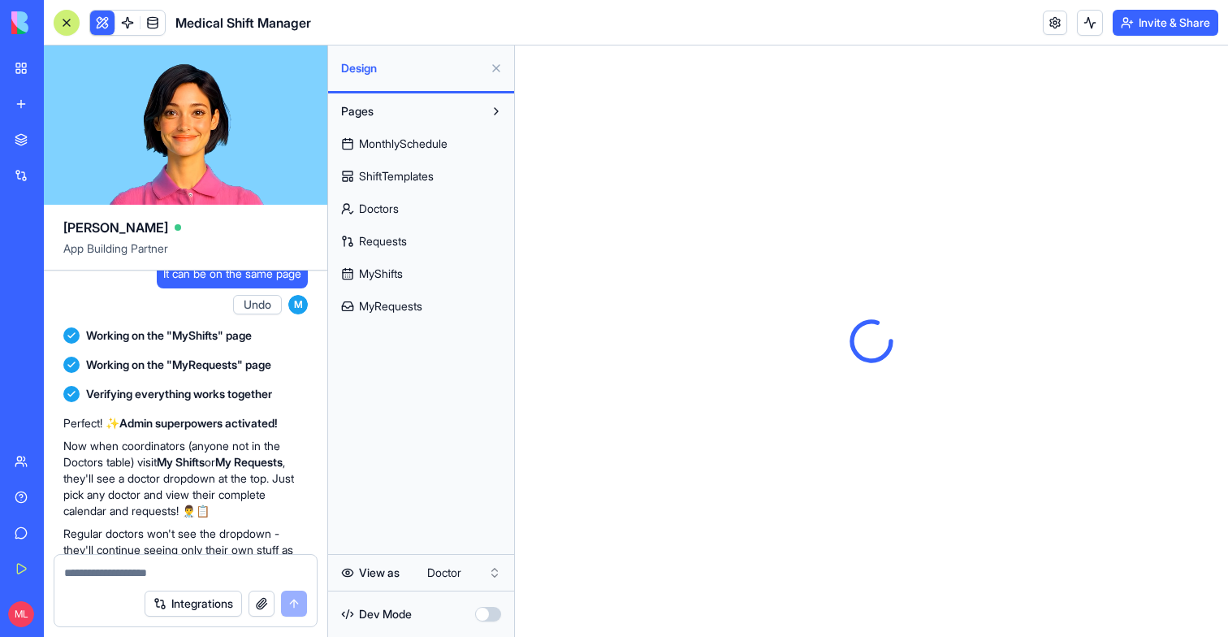
click at [413, 150] on span "MonthlySchedule" at bounding box center [403, 144] width 89 height 16
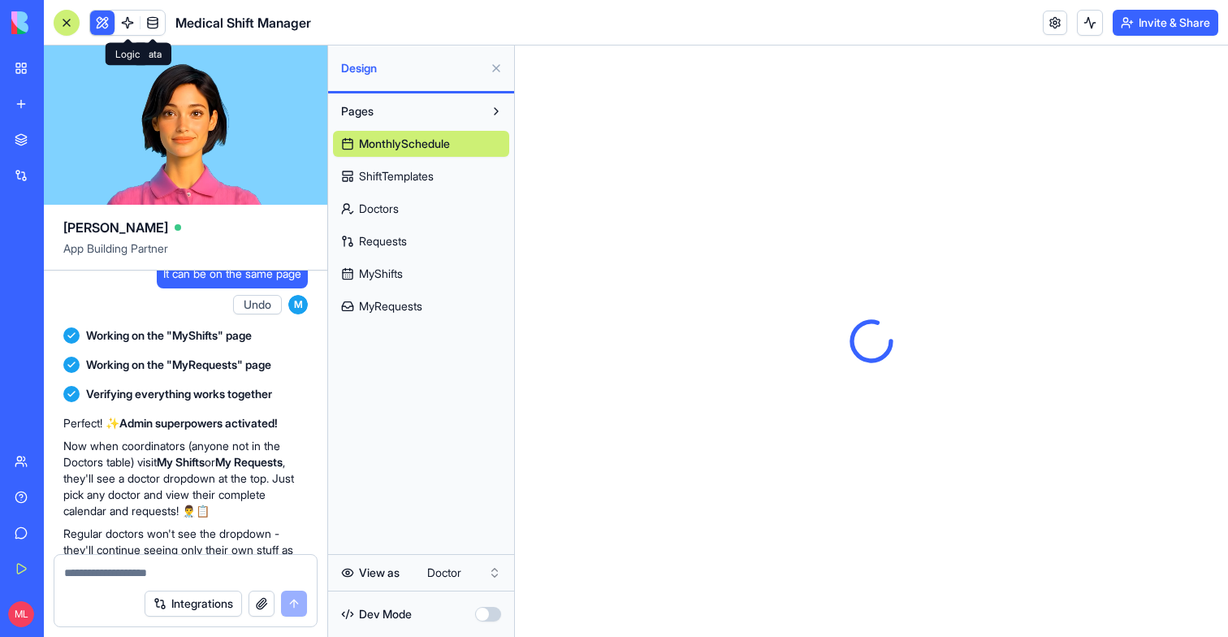
click at [102, 22] on button at bounding box center [102, 23] width 24 height 24
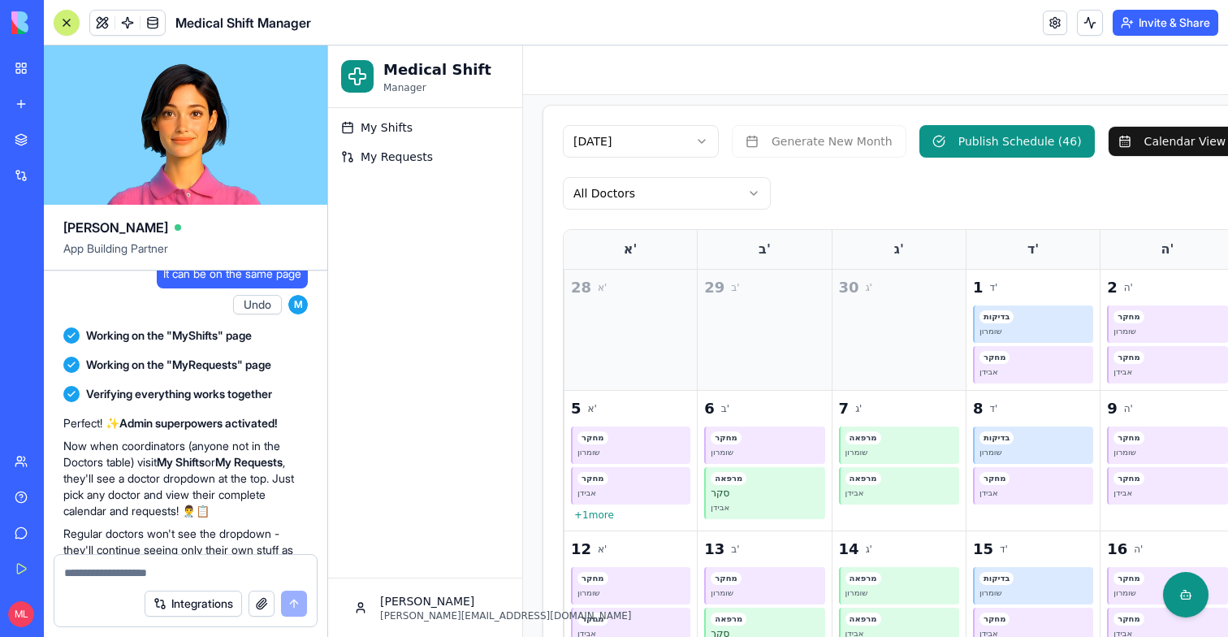
scroll to position [402, 0]
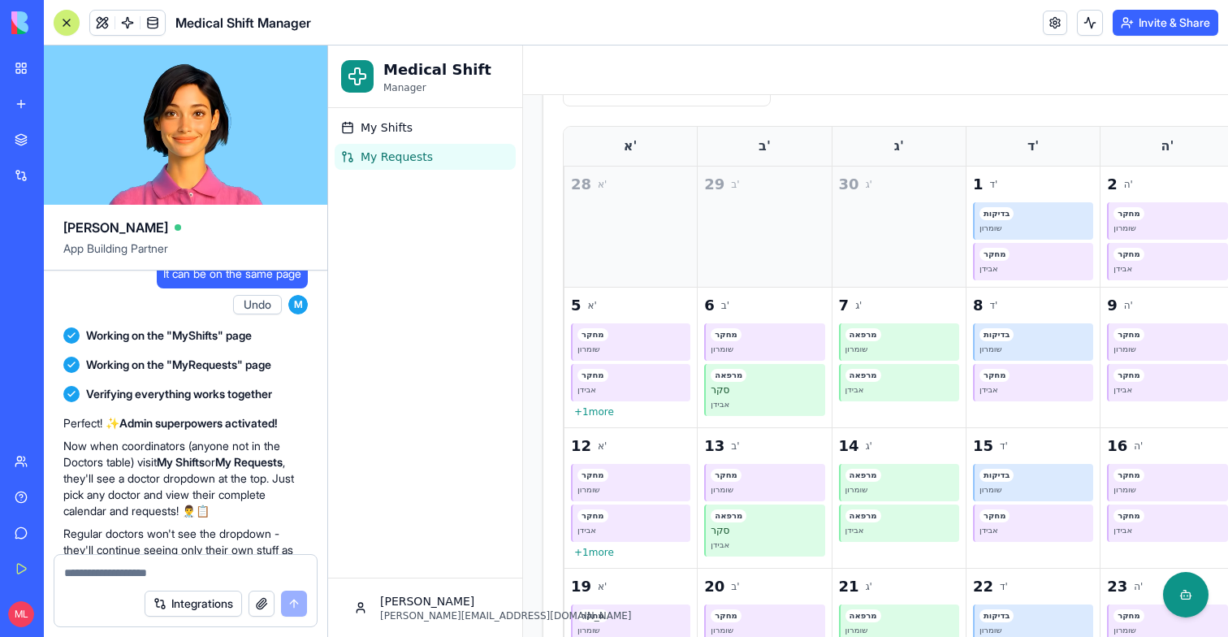
click at [400, 162] on span "My Requests" at bounding box center [397, 157] width 72 height 16
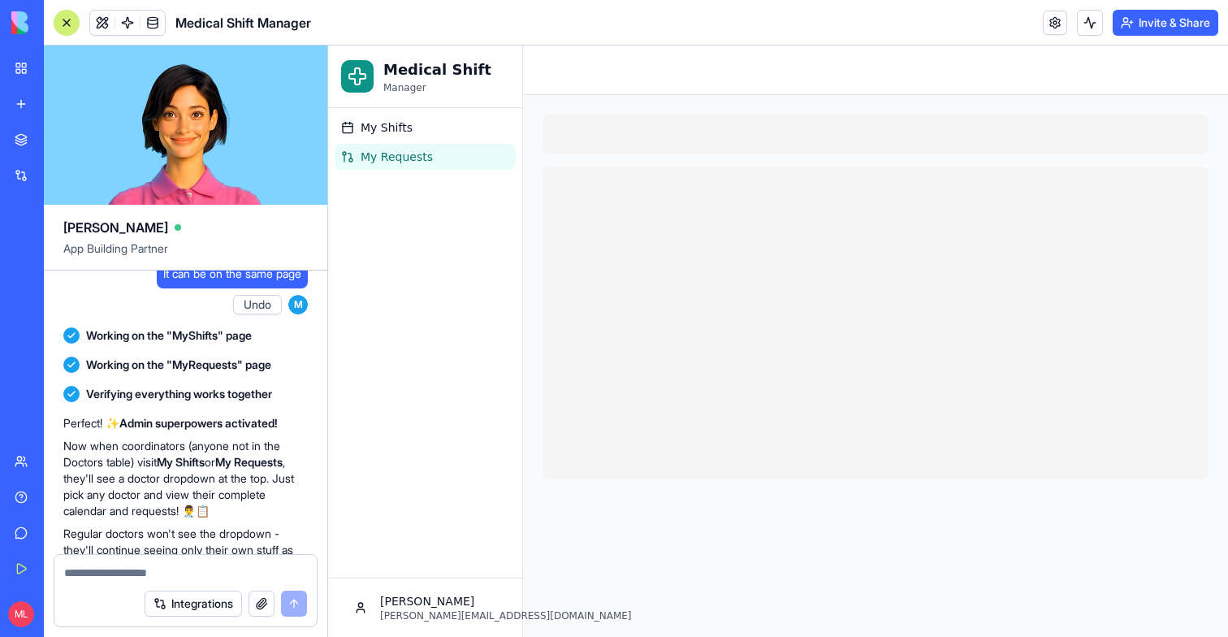
scroll to position [0, 0]
click at [392, 126] on span "My Shifts" at bounding box center [387, 127] width 52 height 16
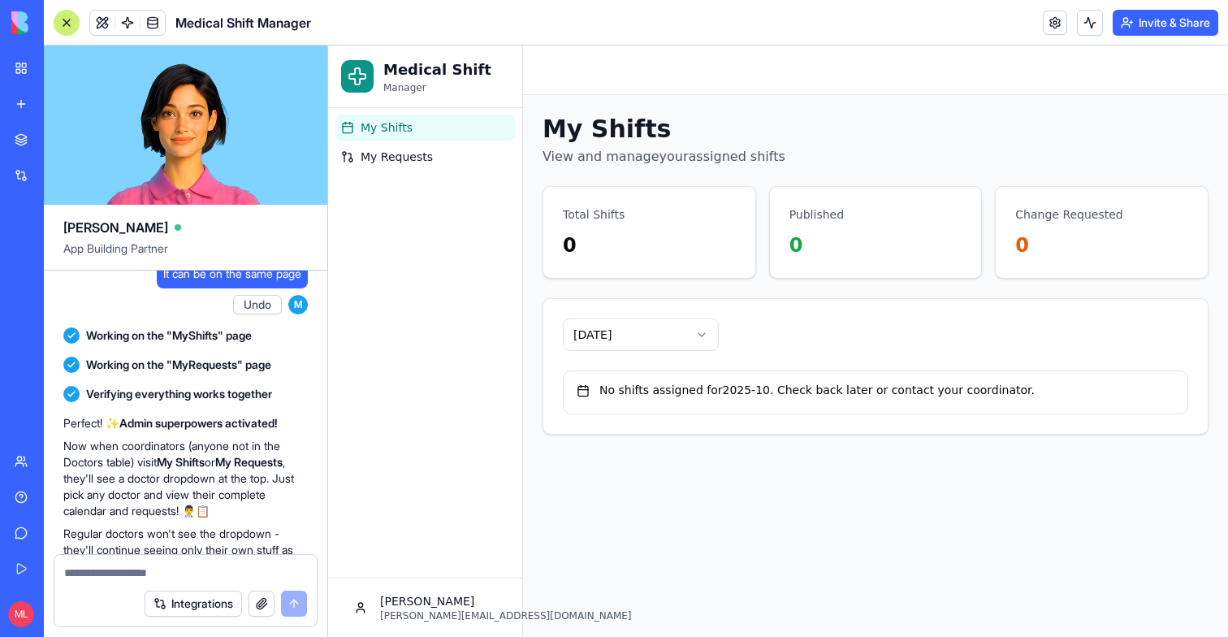
click at [676, 357] on div "October 2025" at bounding box center [875, 334] width 664 height 71
click at [673, 344] on html "Medical Shift Manager My Shifts My Requests Michal michal@blocks.diy Toggle Sid…" at bounding box center [778, 340] width 900 height 591
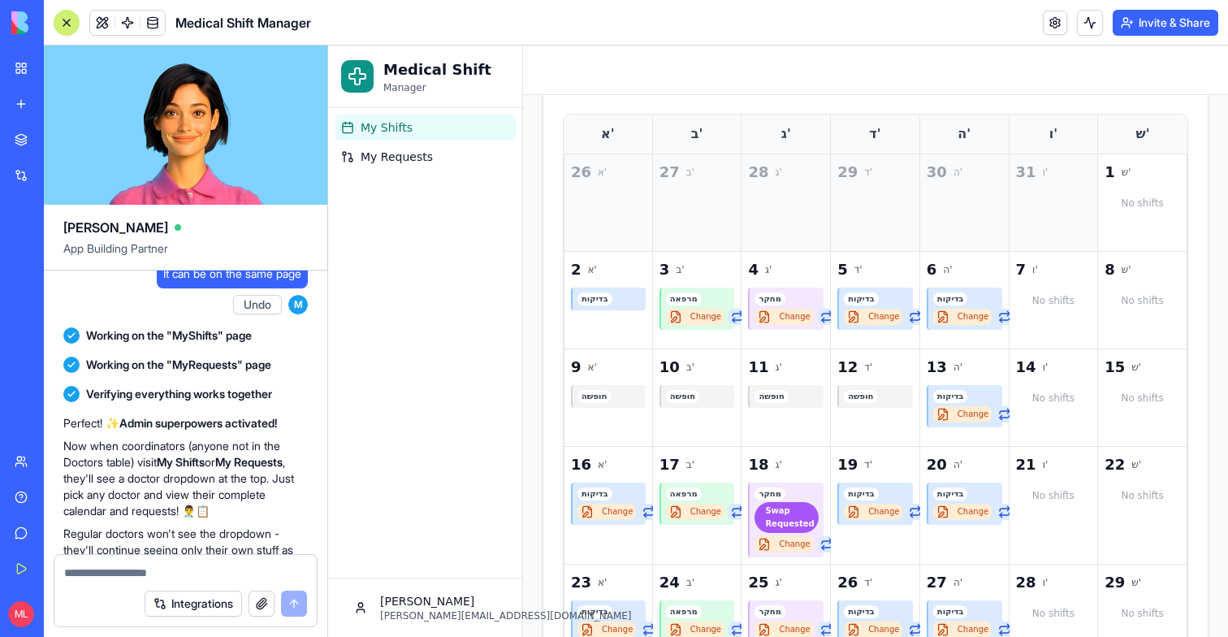
scroll to position [283, 0]
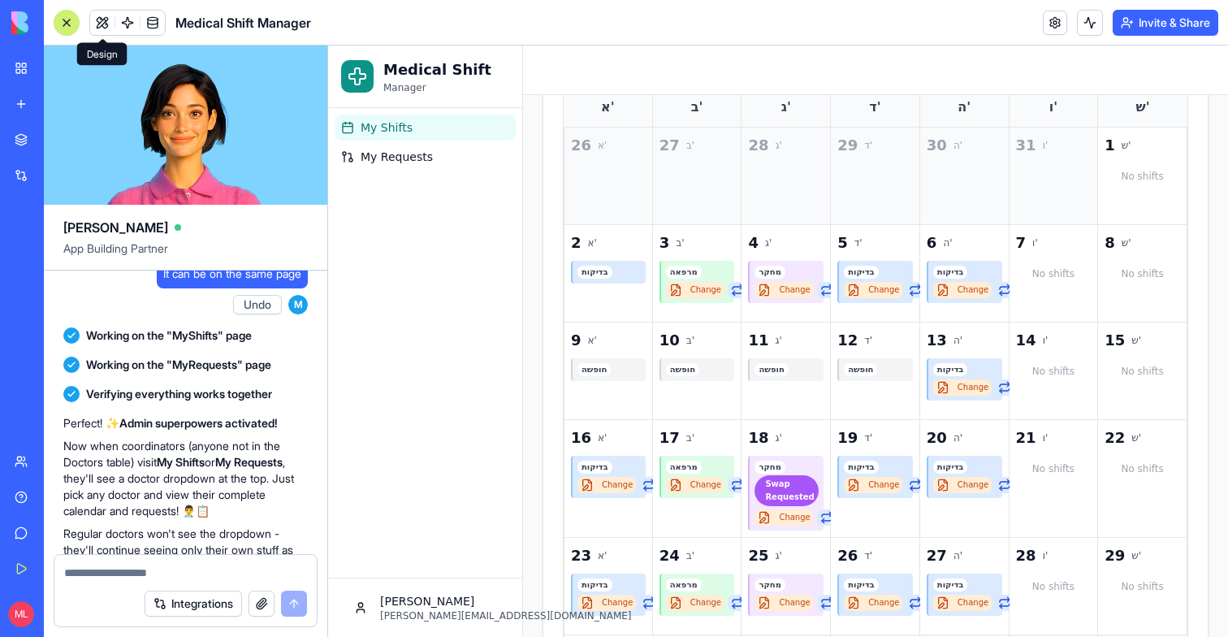
click at [106, 16] on button at bounding box center [102, 23] width 24 height 24
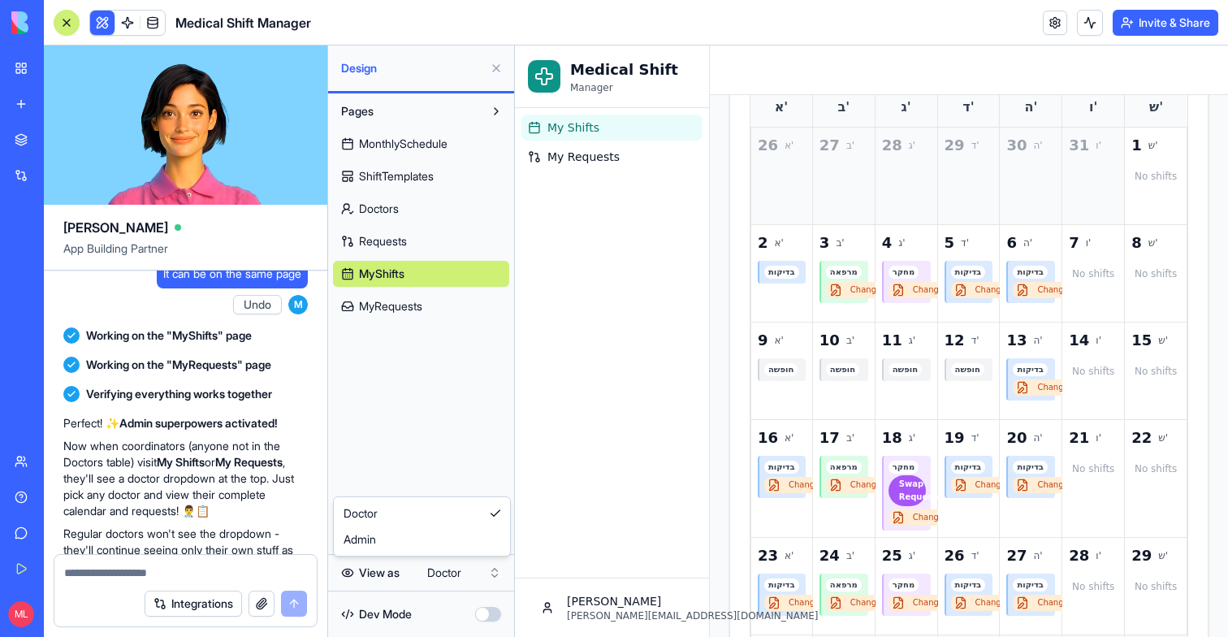
click at [454, 580] on html "My Workspace New app Marketplace Integrations Recent Medical Shift Manager Doct…" at bounding box center [614, 318] width 1228 height 637
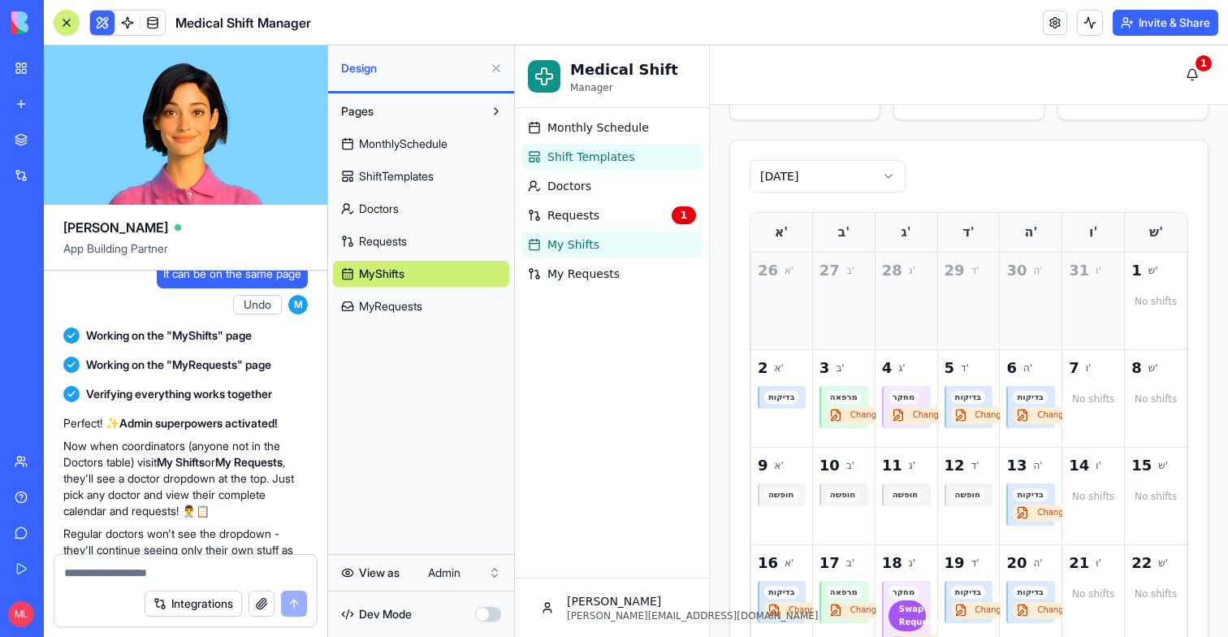
click at [578, 144] on link "Shift Templates" at bounding box center [612, 157] width 181 height 26
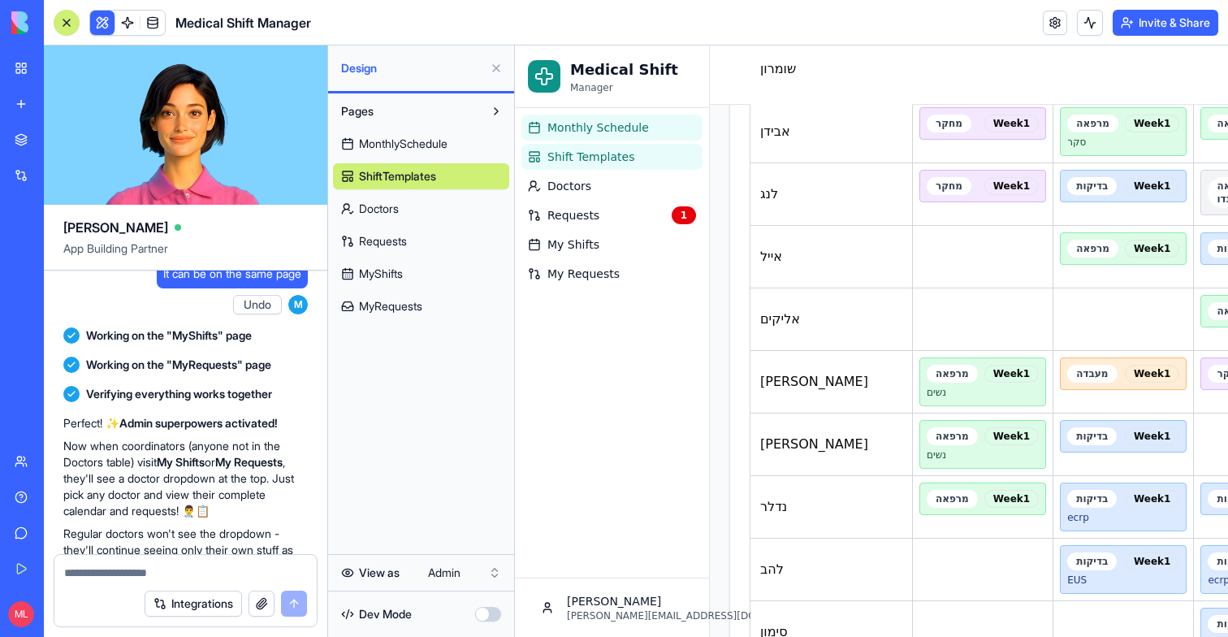
click at [578, 133] on span "Monthly Schedule" at bounding box center [598, 127] width 102 height 16
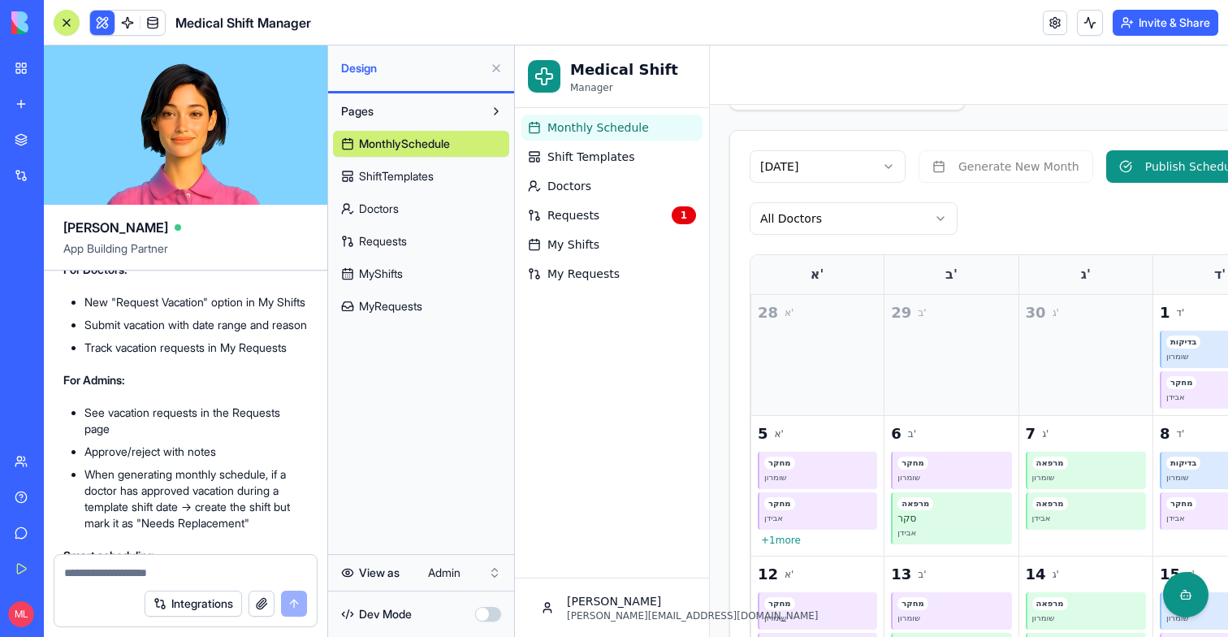
scroll to position [11129, 0]
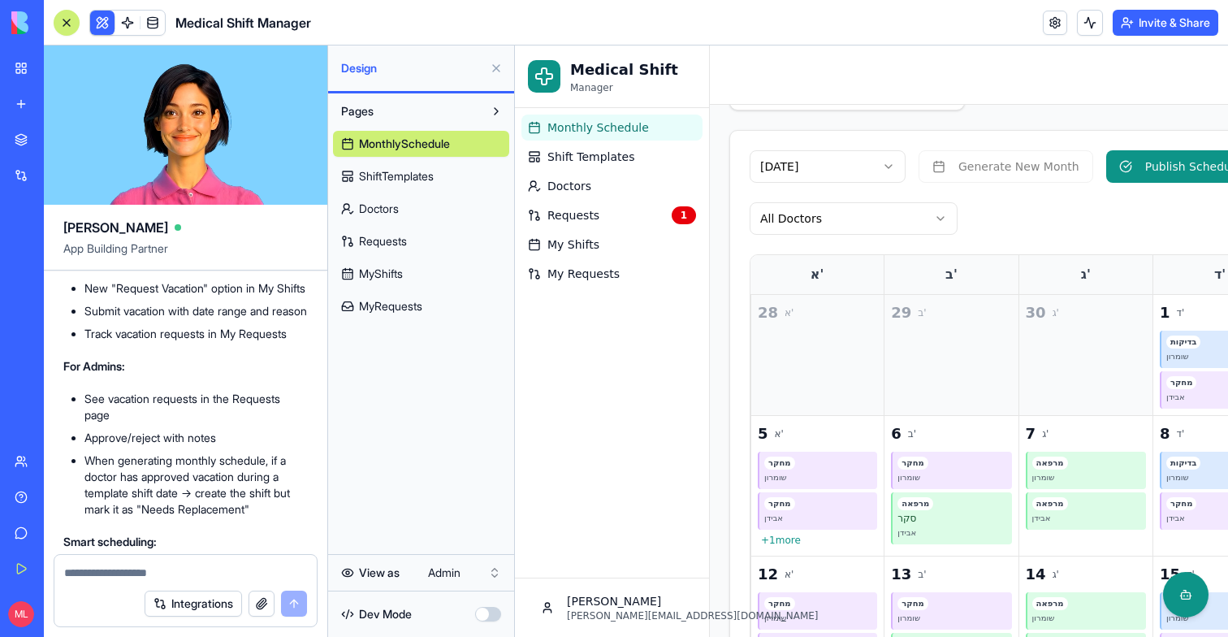
click at [194, 124] on span "If the vacations are approved before the shifts are scheduled for the month the…" at bounding box center [186, 91] width 232 height 65
copy span "If the vacations are approved before the shifts are scheduled for the month the…"
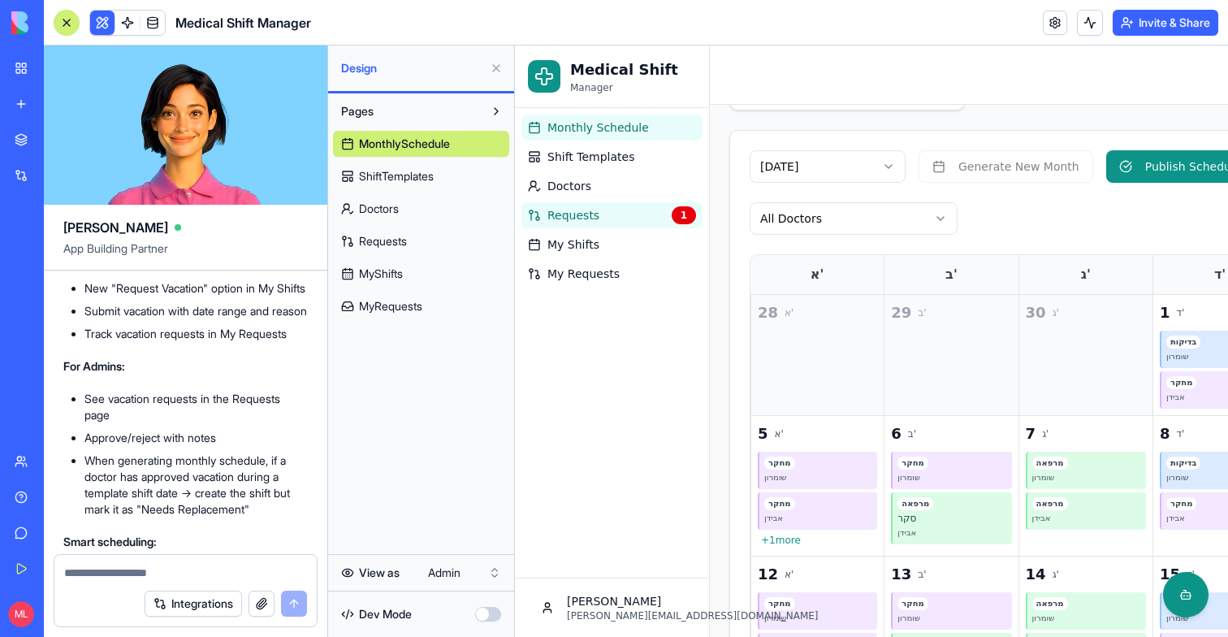
click at [614, 205] on link "Requests 1" at bounding box center [612, 215] width 181 height 26
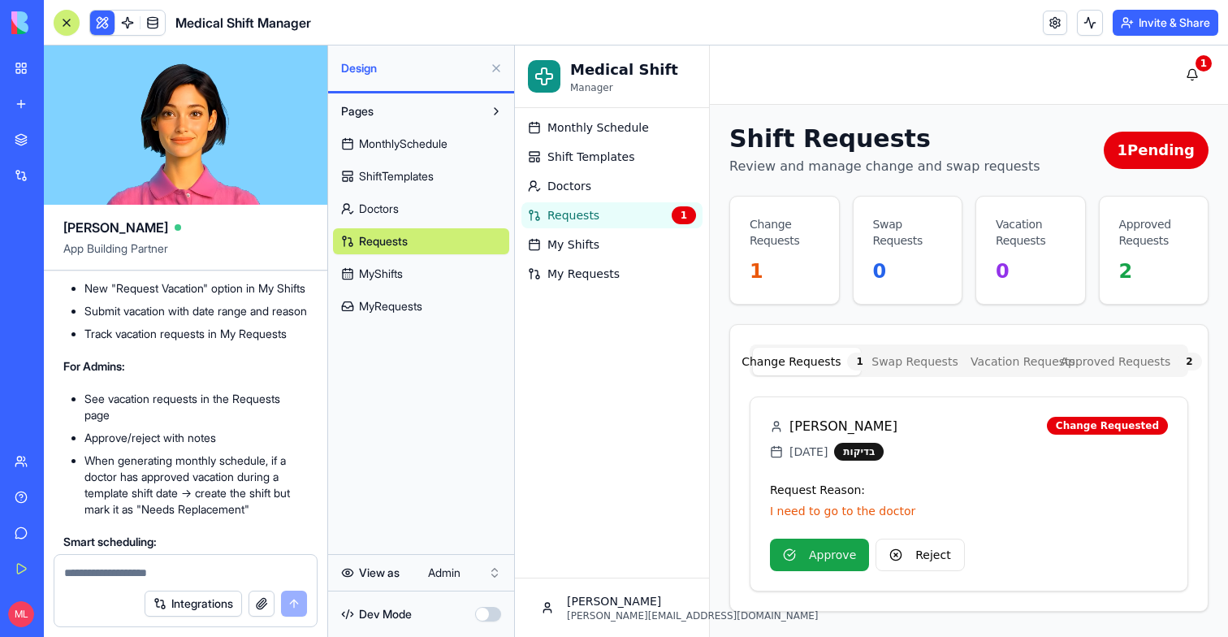
click at [504, 76] on button at bounding box center [496, 68] width 26 height 26
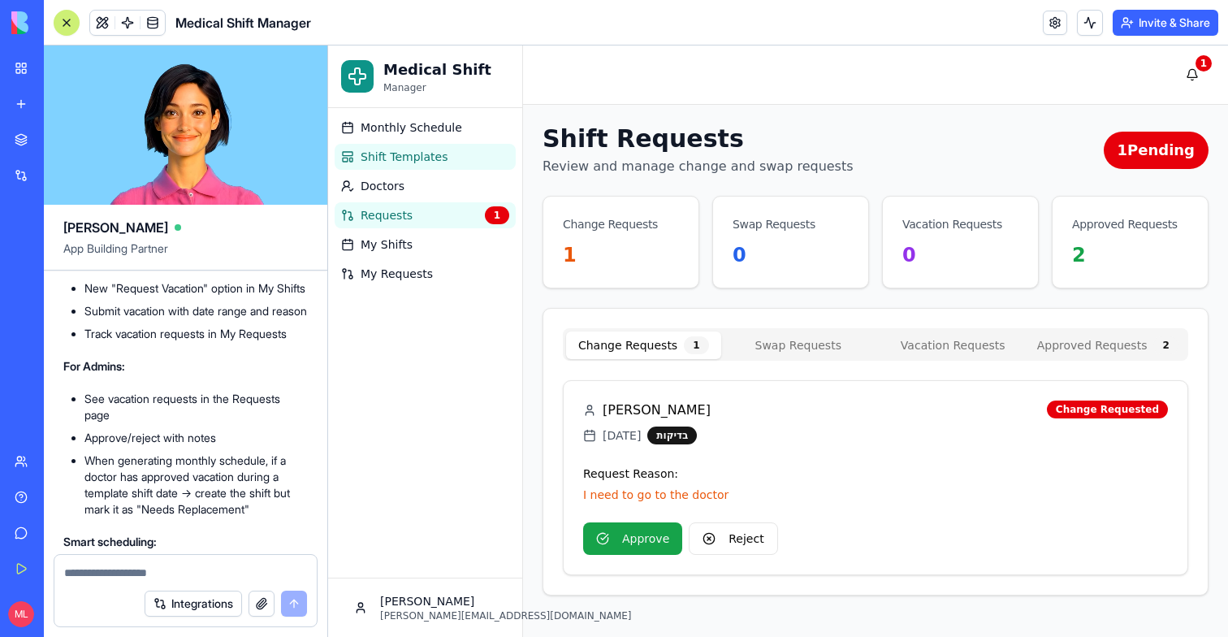
click at [422, 154] on span "Shift Templates" at bounding box center [404, 157] width 87 height 16
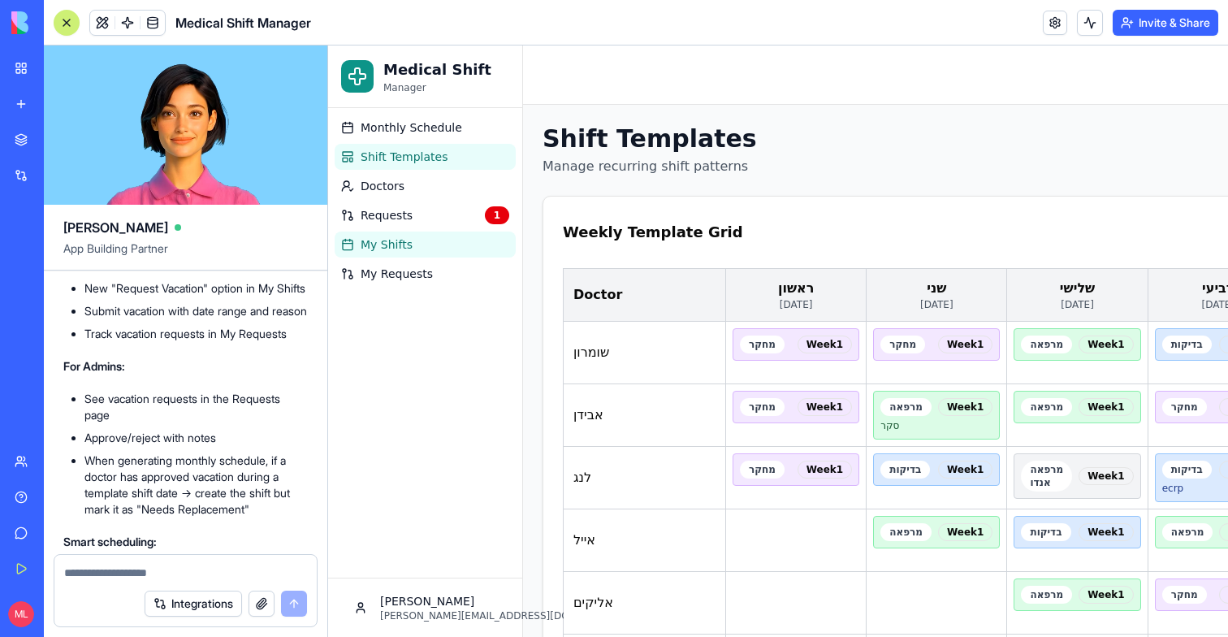
click at [383, 243] on span "My Shifts" at bounding box center [387, 244] width 52 height 16
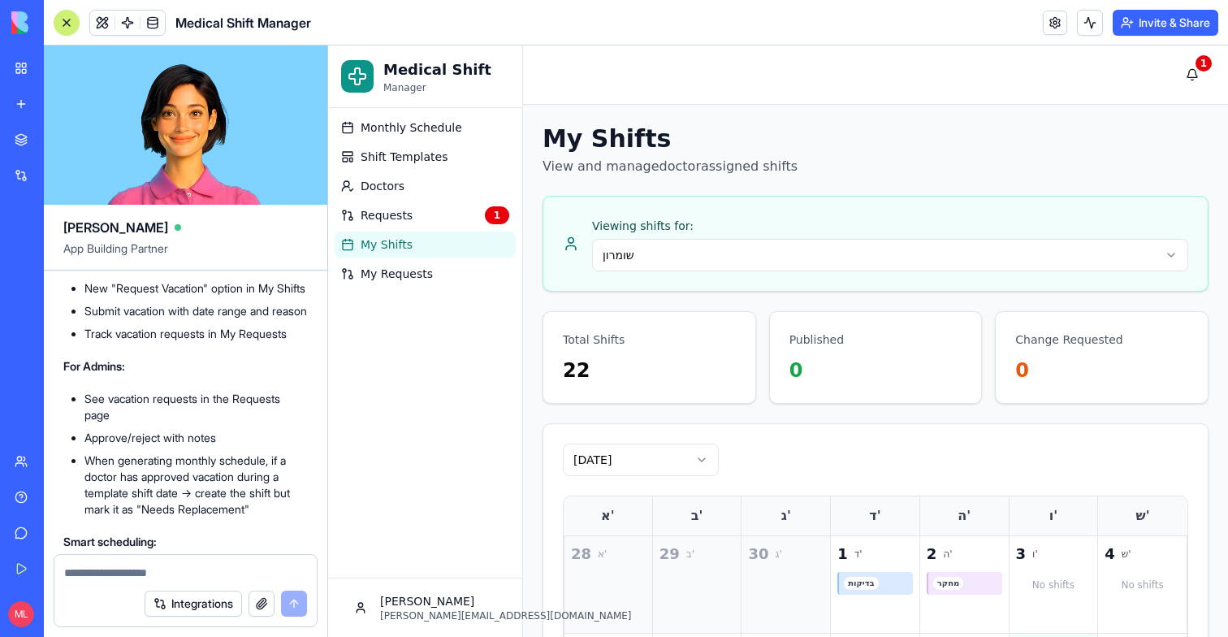
scroll to position [247, 0]
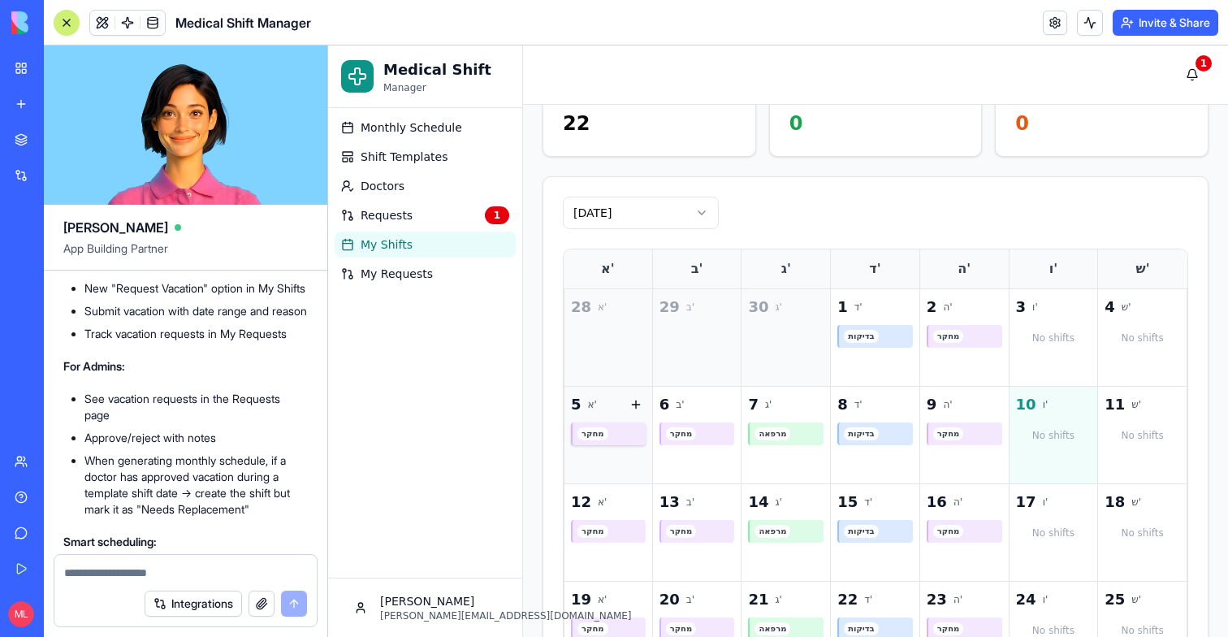
click at [607, 434] on div "מחקר" at bounding box center [609, 433] width 63 height 13
click at [387, 219] on span "Requests" at bounding box center [387, 215] width 52 height 16
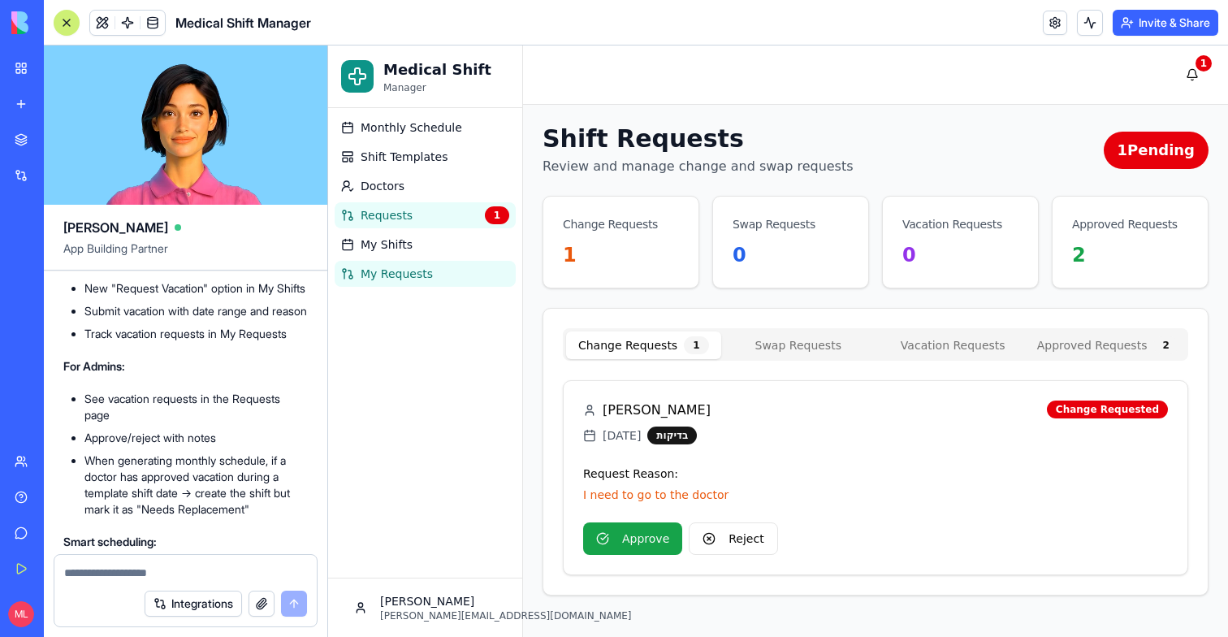
click at [400, 286] on link "My Requests" at bounding box center [425, 274] width 181 height 26
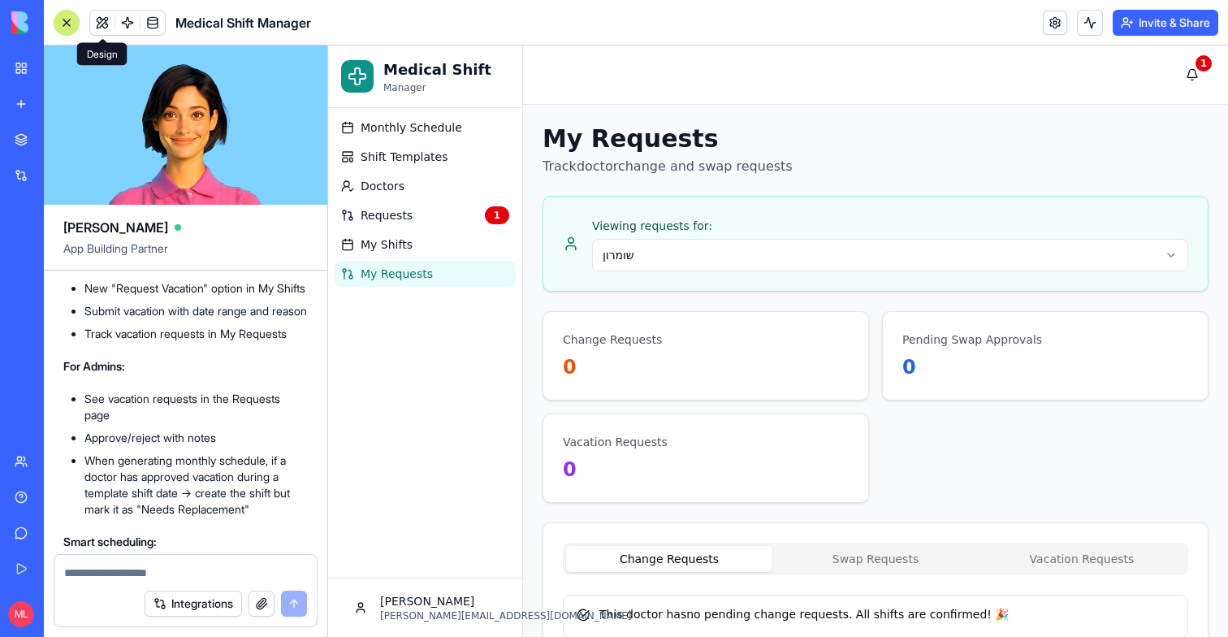
click at [104, 15] on button at bounding box center [102, 23] width 24 height 24
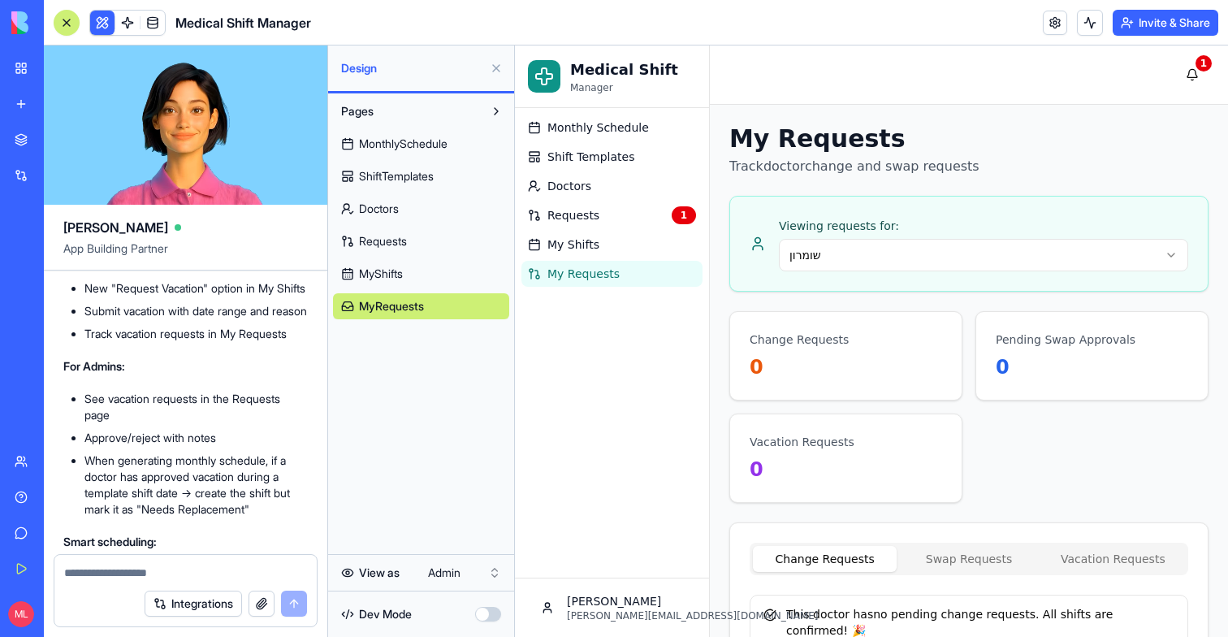
click at [454, 575] on html "My Workspace New app Marketplace Integrations Recent Medical Shift Manager Doct…" at bounding box center [614, 318] width 1228 height 637
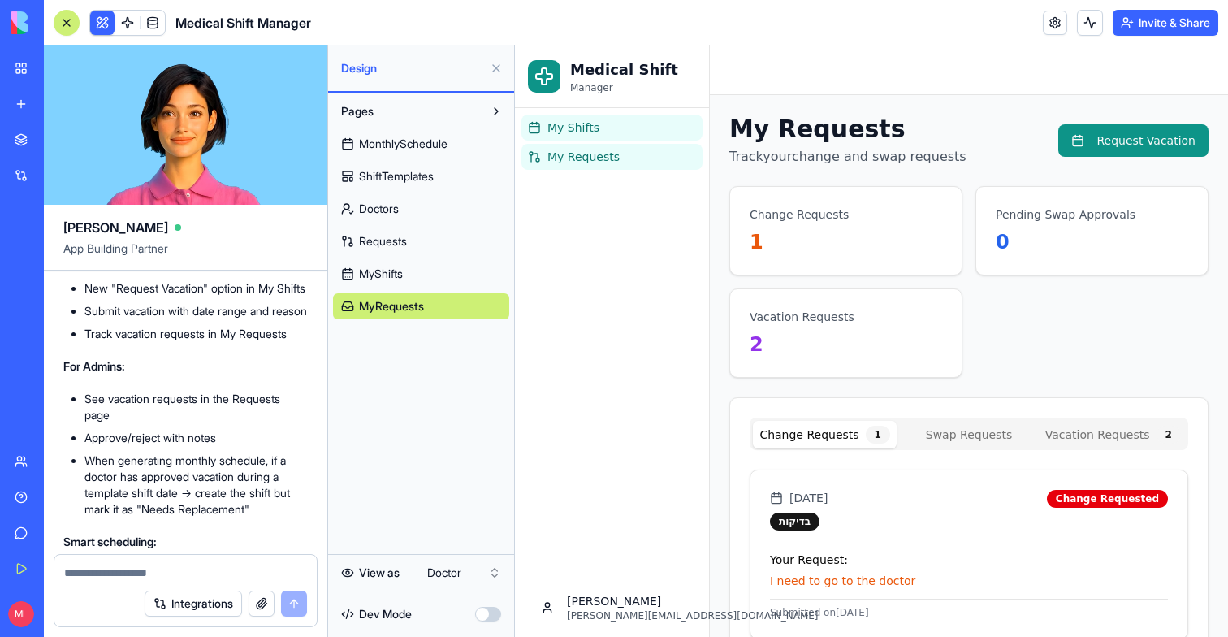
click at [594, 133] on span "My Shifts" at bounding box center [573, 127] width 52 height 16
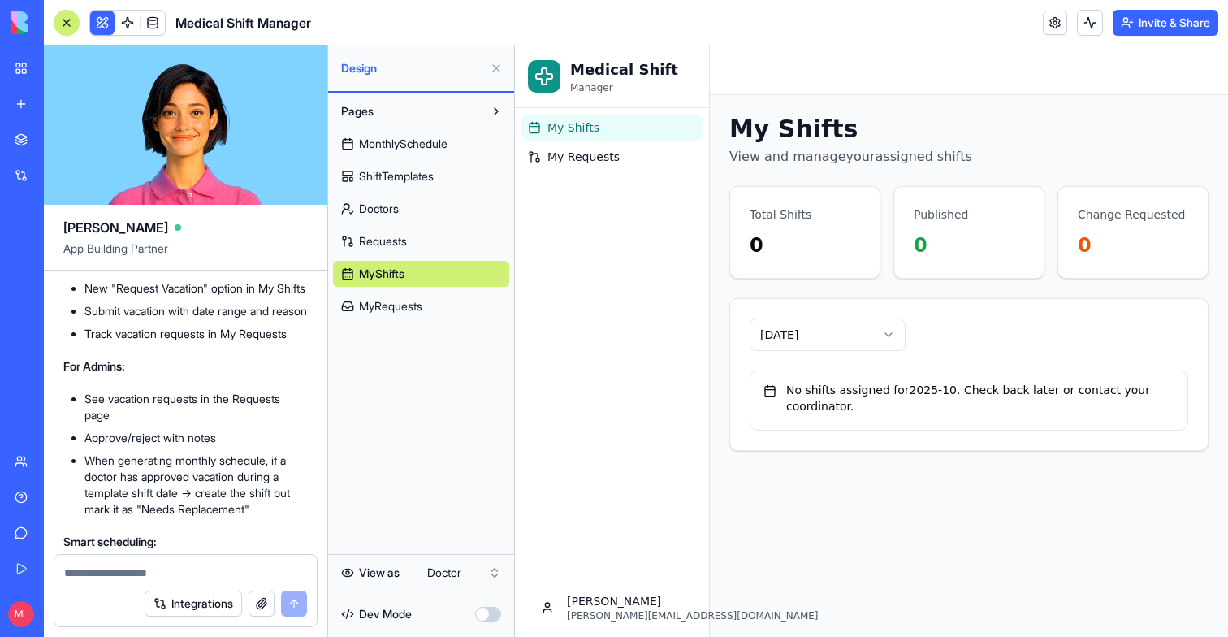
click at [802, 356] on div "October 2025" at bounding box center [969, 334] width 478 height 71
click at [811, 347] on html "Medical Shift Manager My Shifts My Requests Michal michal@blocks.diy Toggle Sid…" at bounding box center [871, 340] width 713 height 591
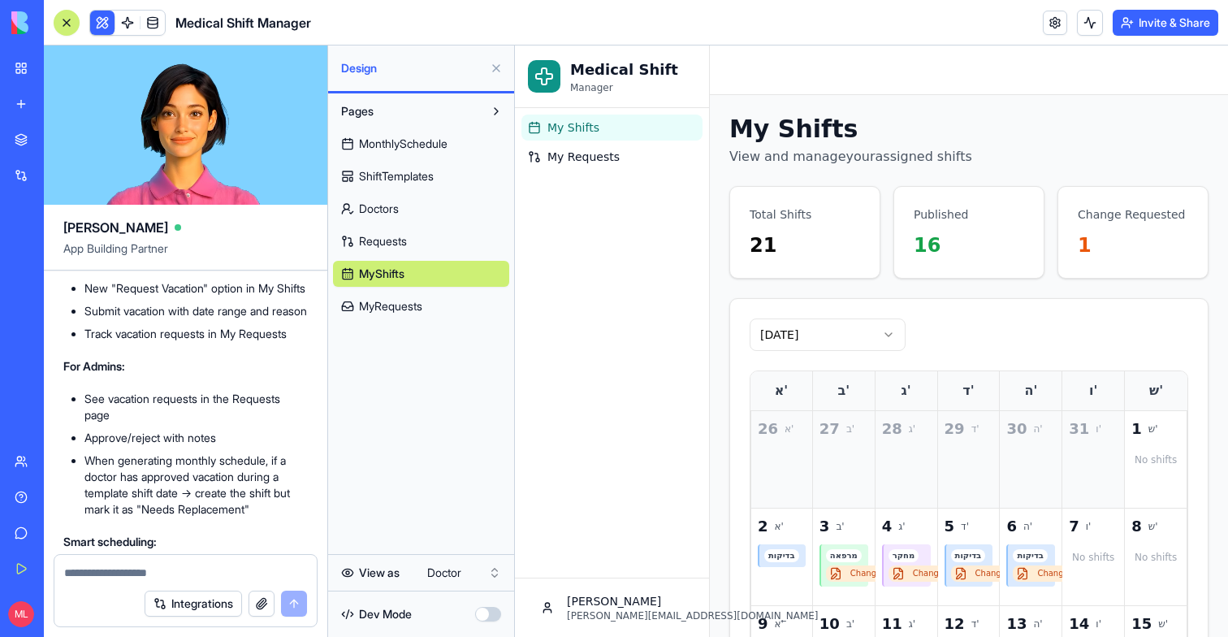
click at [494, 66] on button at bounding box center [496, 68] width 26 height 26
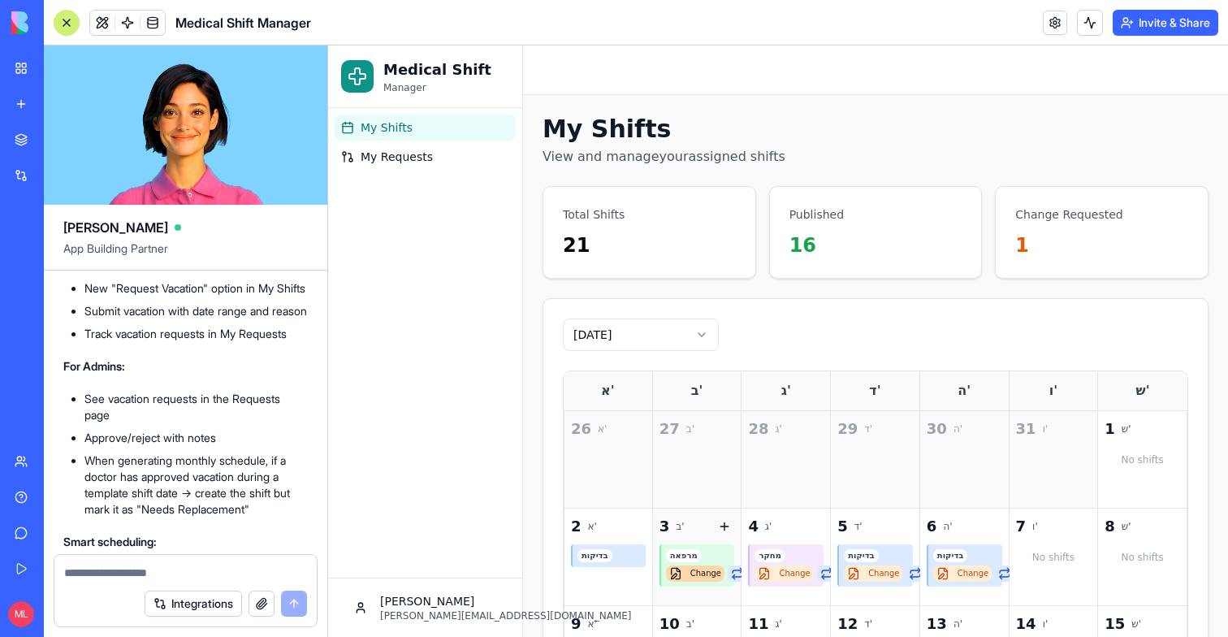
click at [700, 577] on button "Change" at bounding box center [695, 573] width 58 height 16
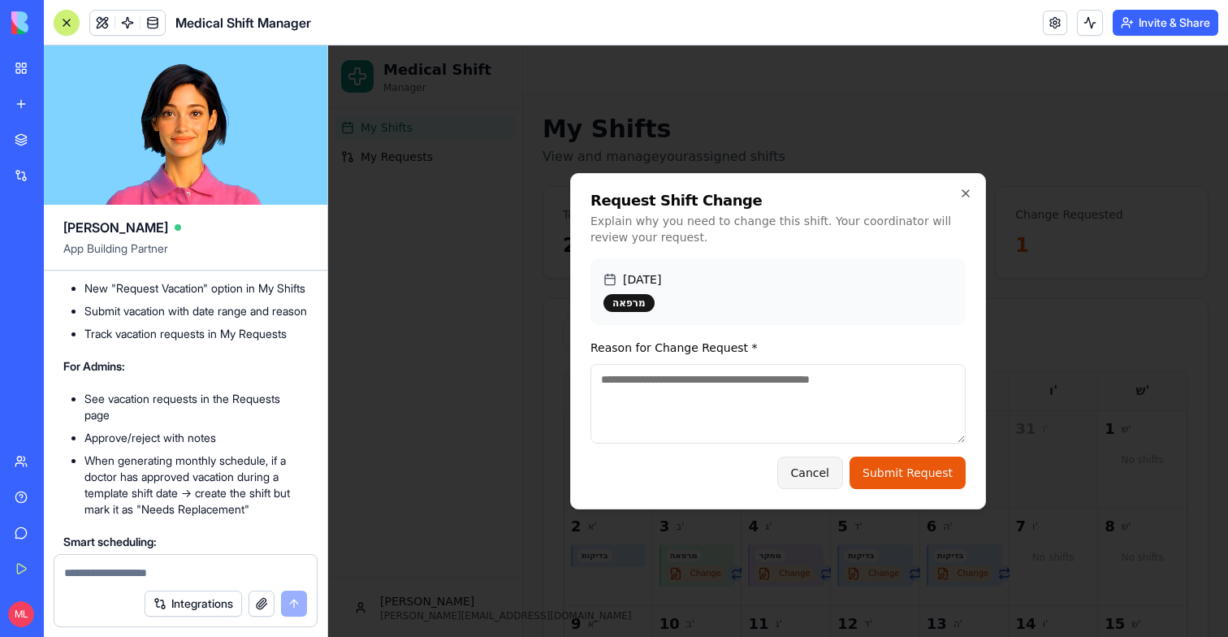
click at [820, 479] on button "Cancel" at bounding box center [810, 473] width 66 height 32
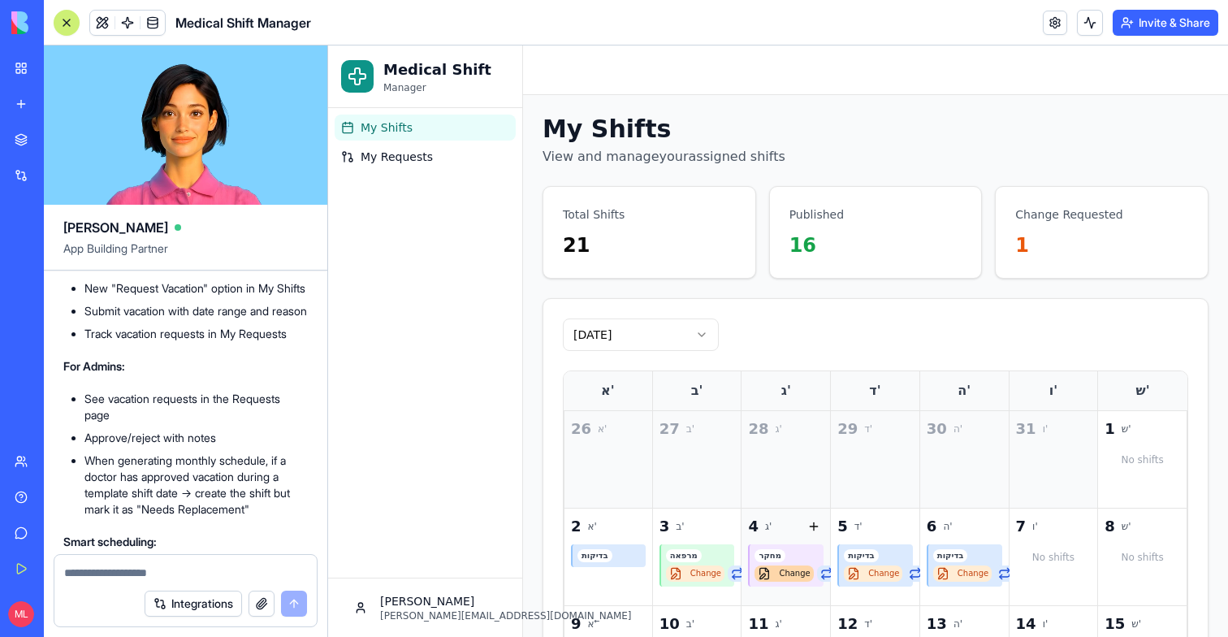
scroll to position [110, 0]
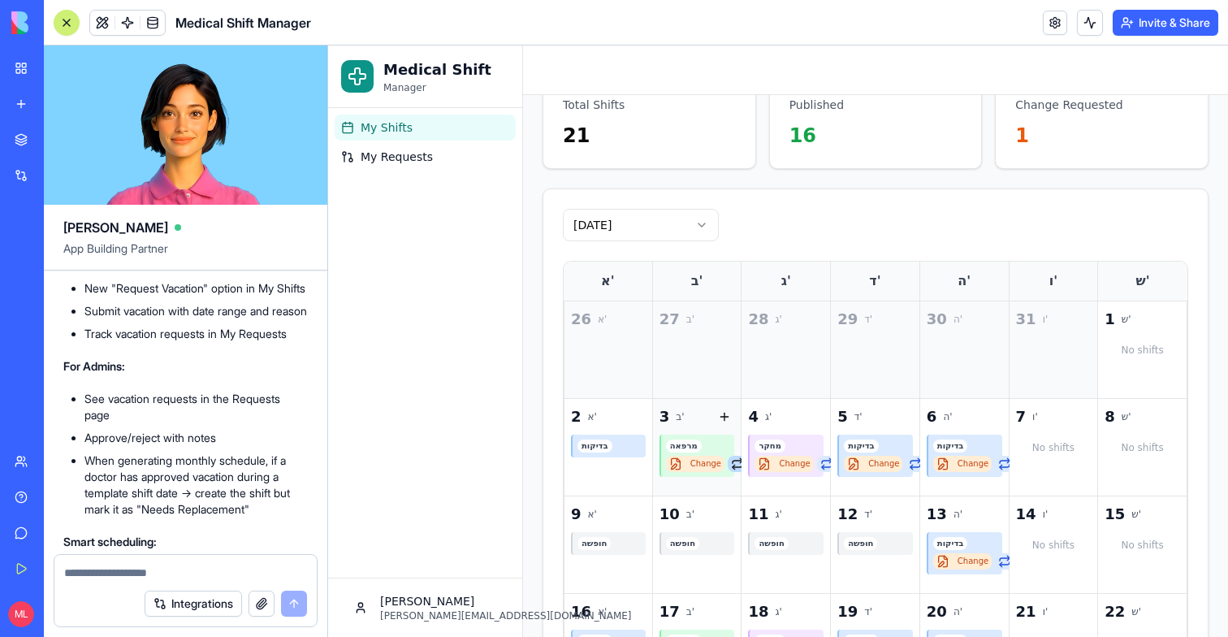
click at [736, 465] on button "Swap" at bounding box center [753, 464] width 50 height 16
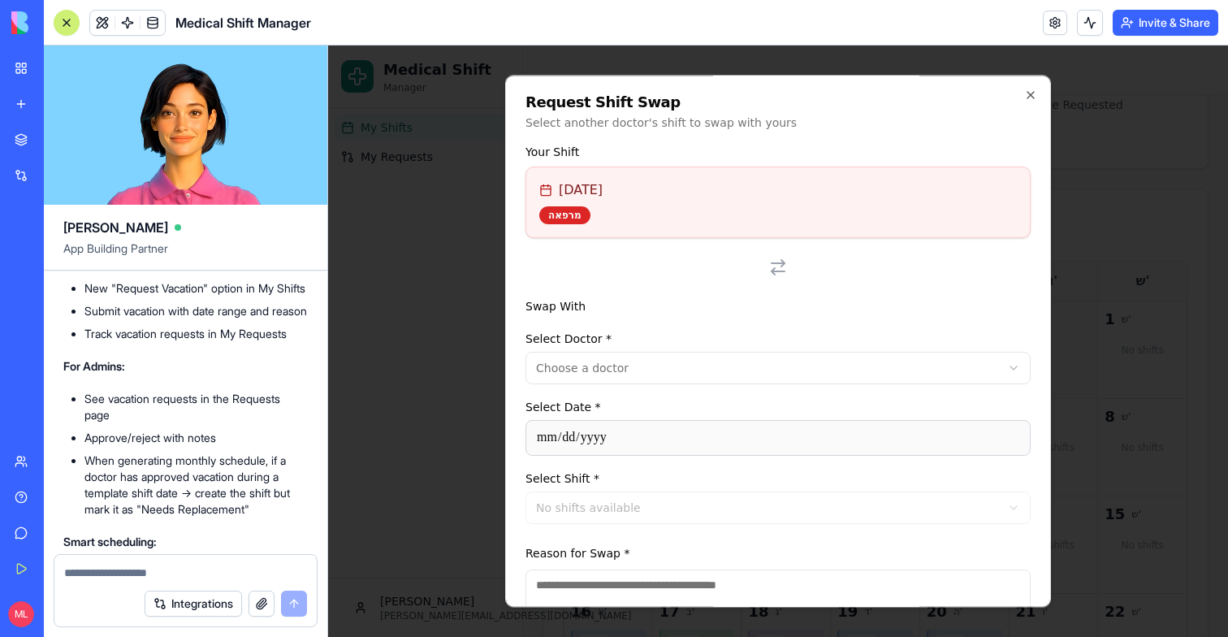
click at [551, 359] on body "Medical Shift Manager My Shifts My Requests Michal michal@blocks.diy Toggle Sid…" at bounding box center [778, 441] width 900 height 1011
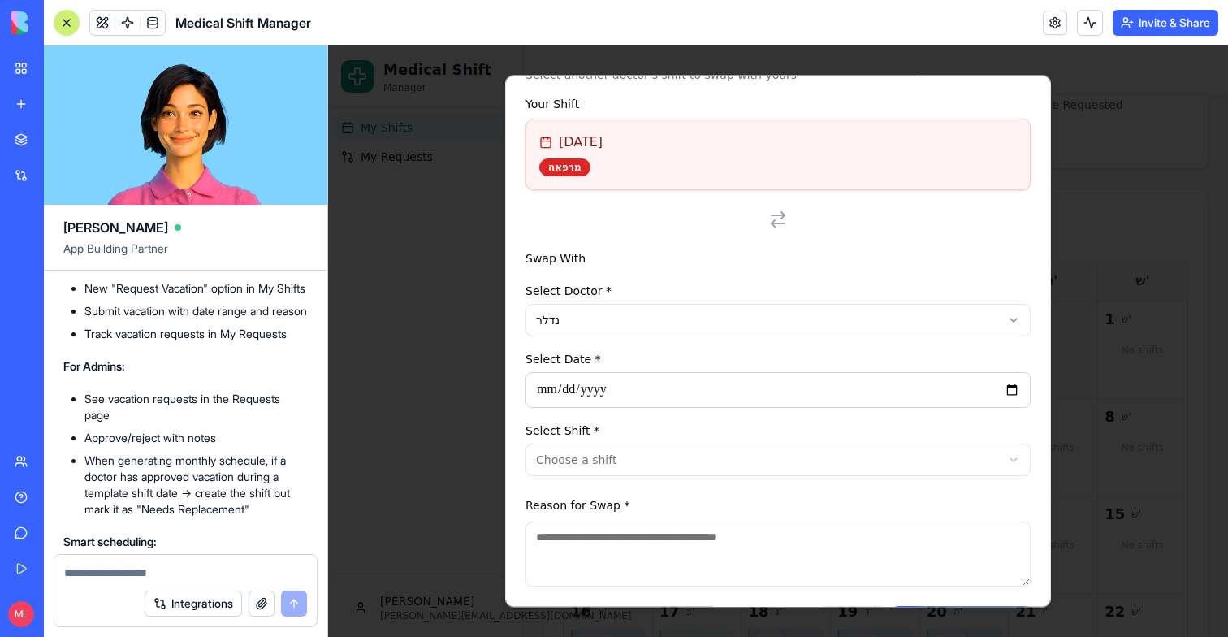
scroll to position [49, 0]
click at [651, 450] on body "Medical Shift Manager My Shifts My Requests Michal michal@blocks.diy Toggle Sid…" at bounding box center [778, 441] width 900 height 1011
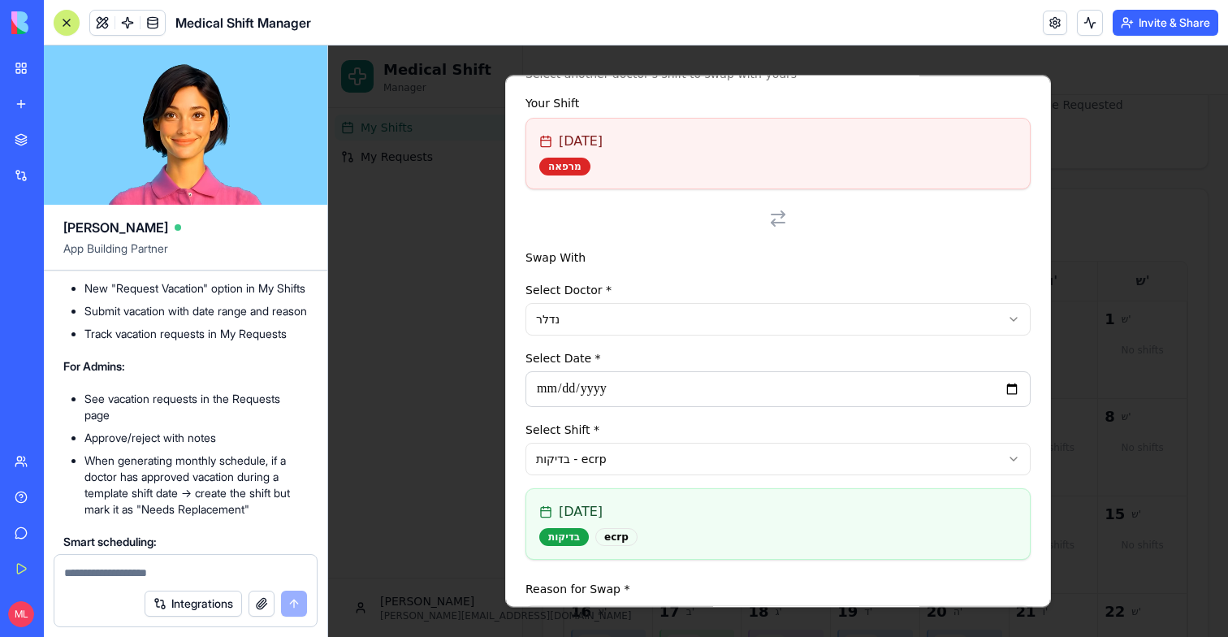
scroll to position [184, 0]
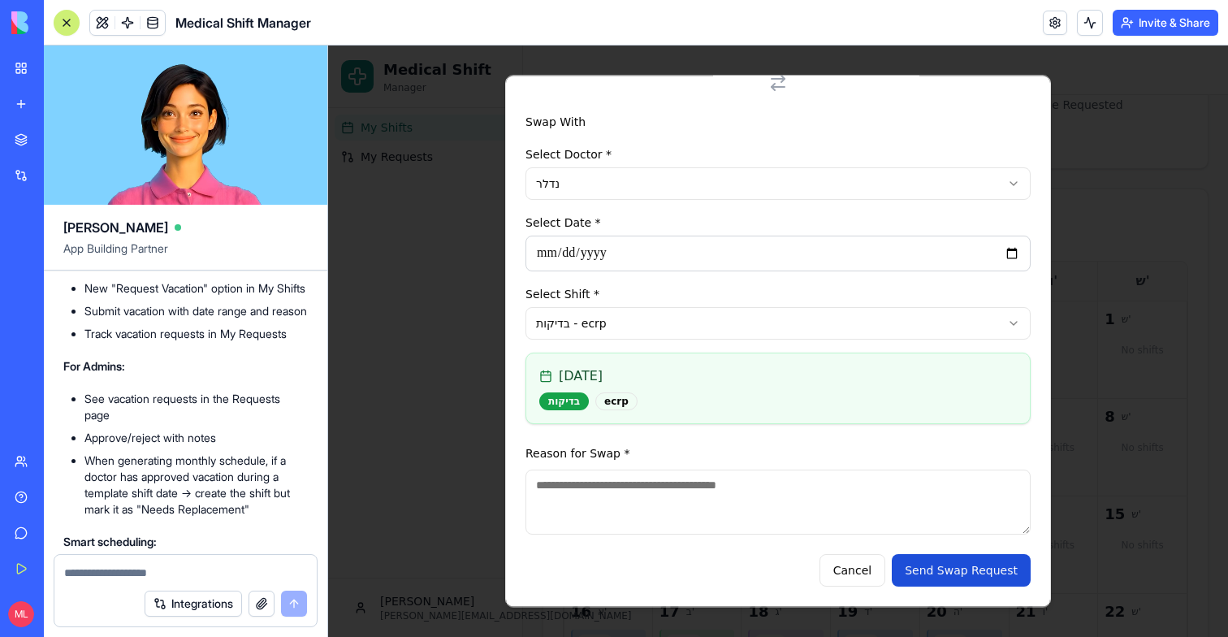
click at [933, 579] on button "Send Swap Request" at bounding box center [961, 570] width 139 height 32
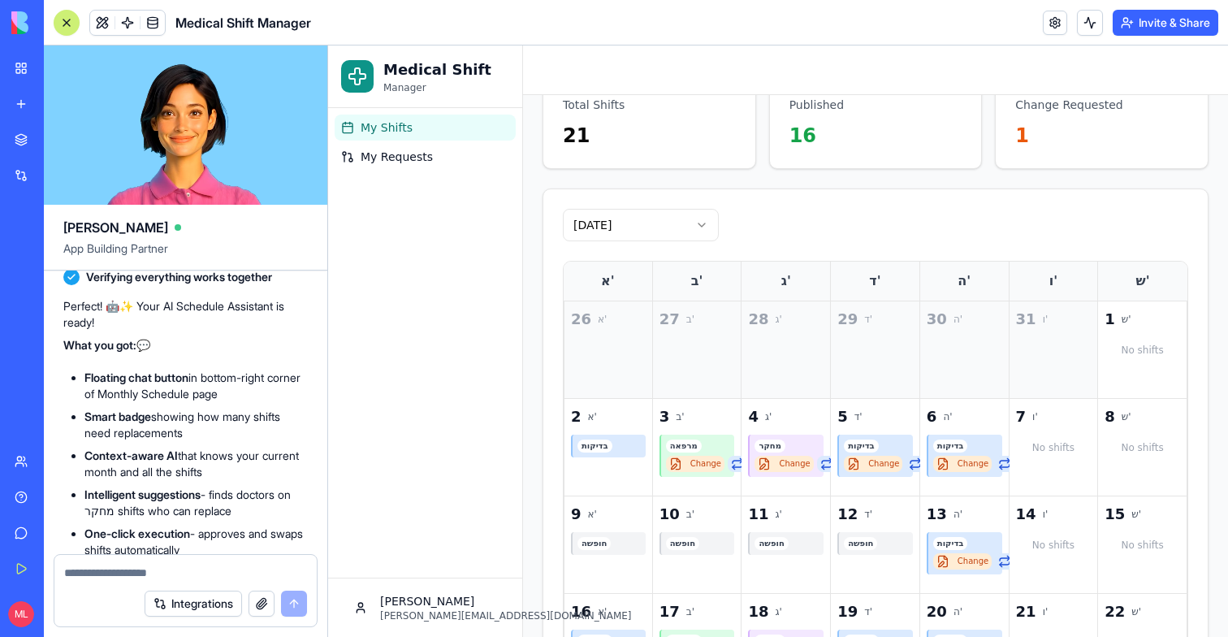
scroll to position [14504, 0]
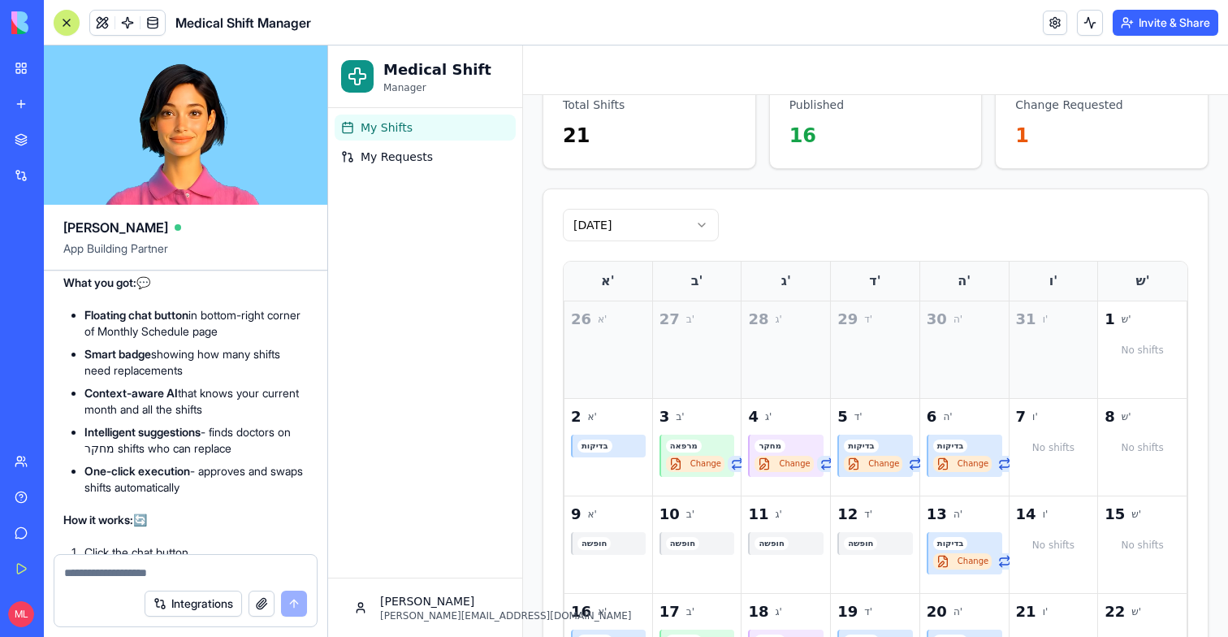
copy span "Now add a chat that has access to the schedule (to the month I'm working on) an…"
click at [383, 160] on span "My Requests" at bounding box center [397, 157] width 72 height 16
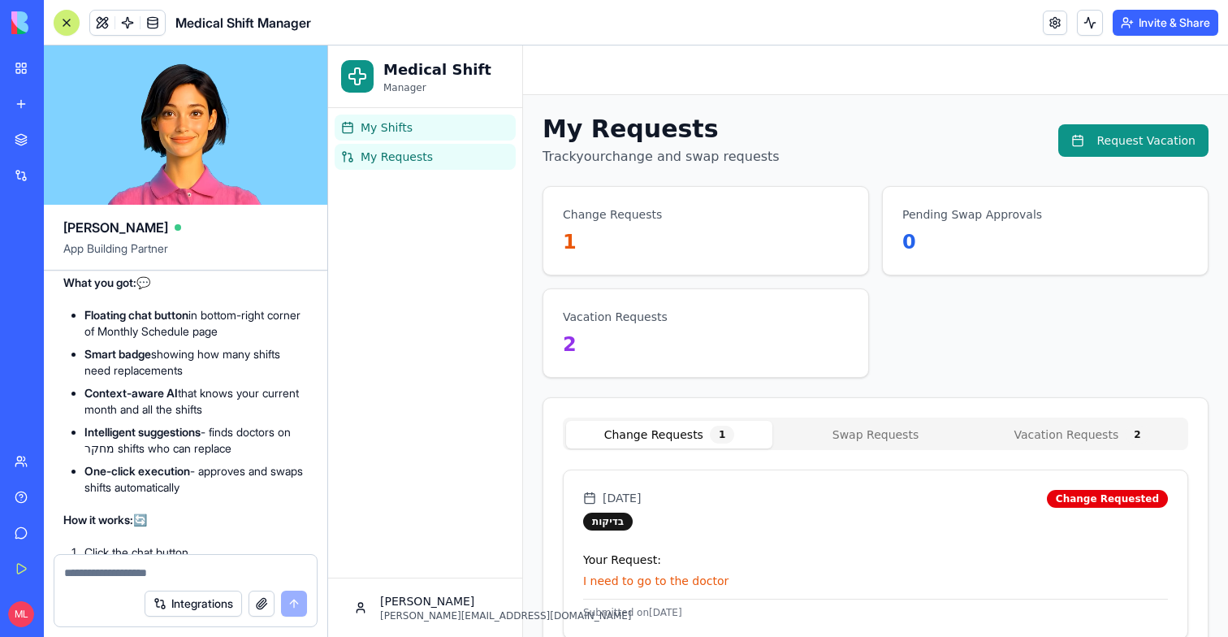
click at [370, 125] on span "My Shifts" at bounding box center [387, 127] width 52 height 16
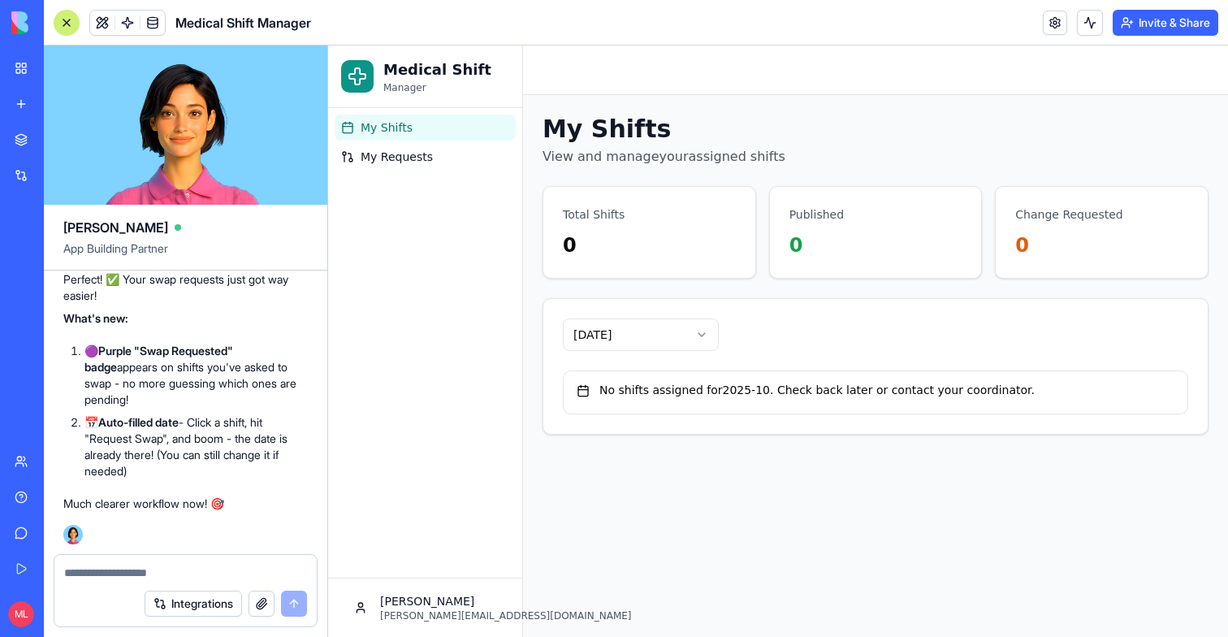
scroll to position [17299, 0]
click at [128, 23] on link at bounding box center [127, 23] width 24 height 24
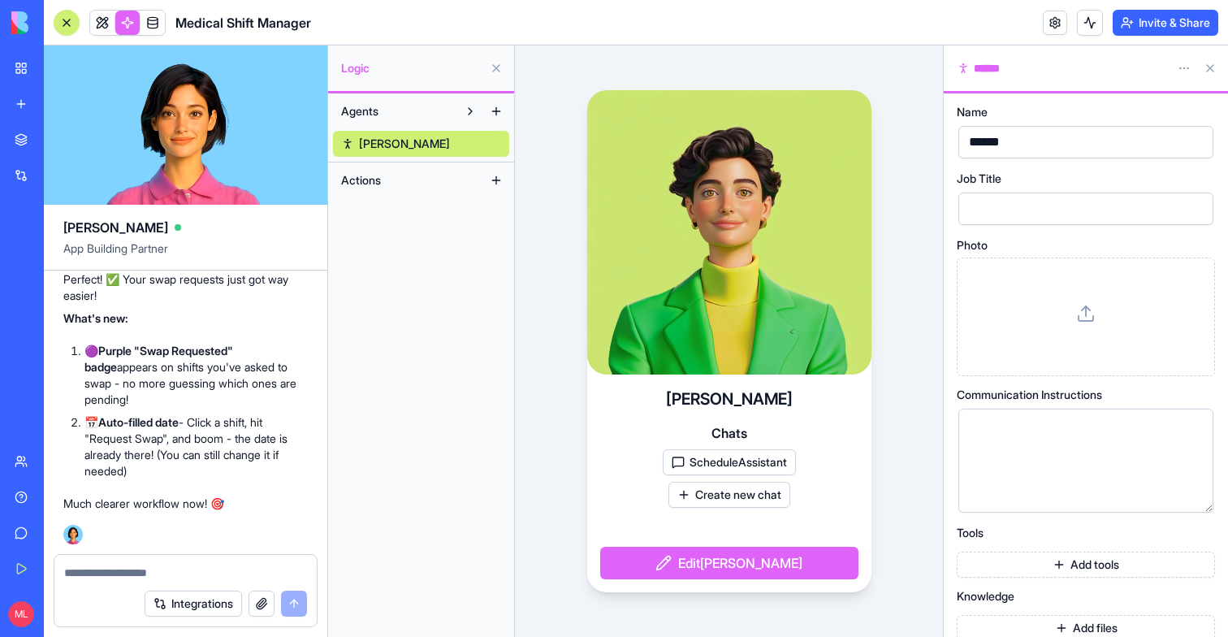
click at [755, 453] on button "ScheduleAssistant" at bounding box center [729, 462] width 133 height 26
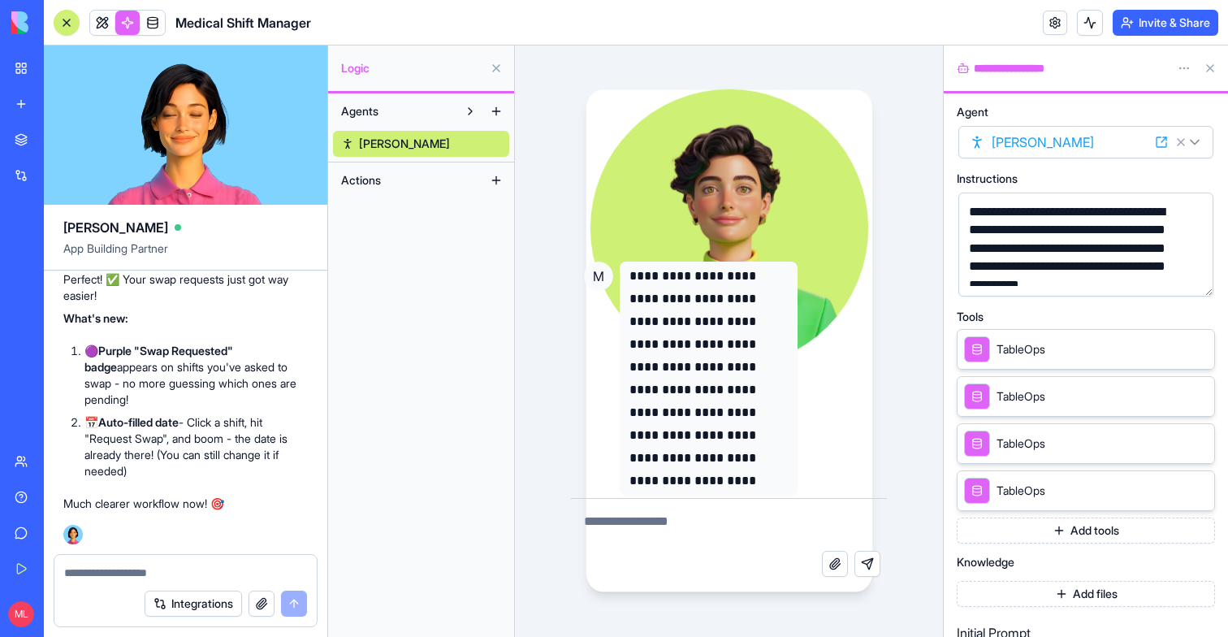
scroll to position [31, 0]
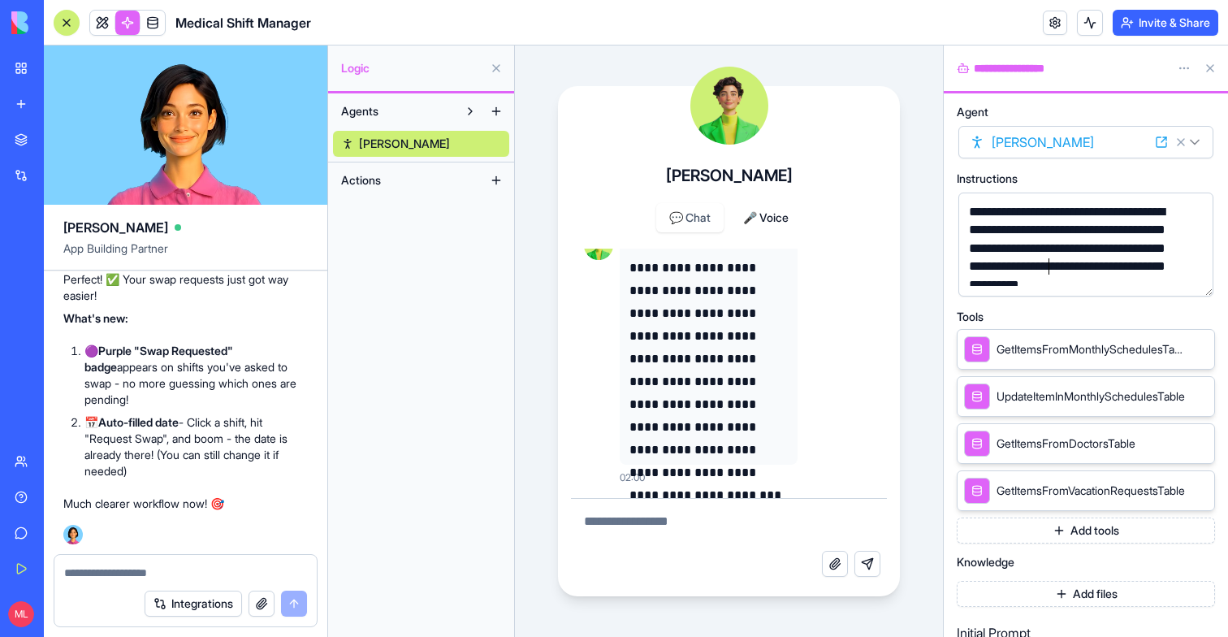
click at [1050, 262] on div "**********" at bounding box center [1072, 257] width 216 height 109
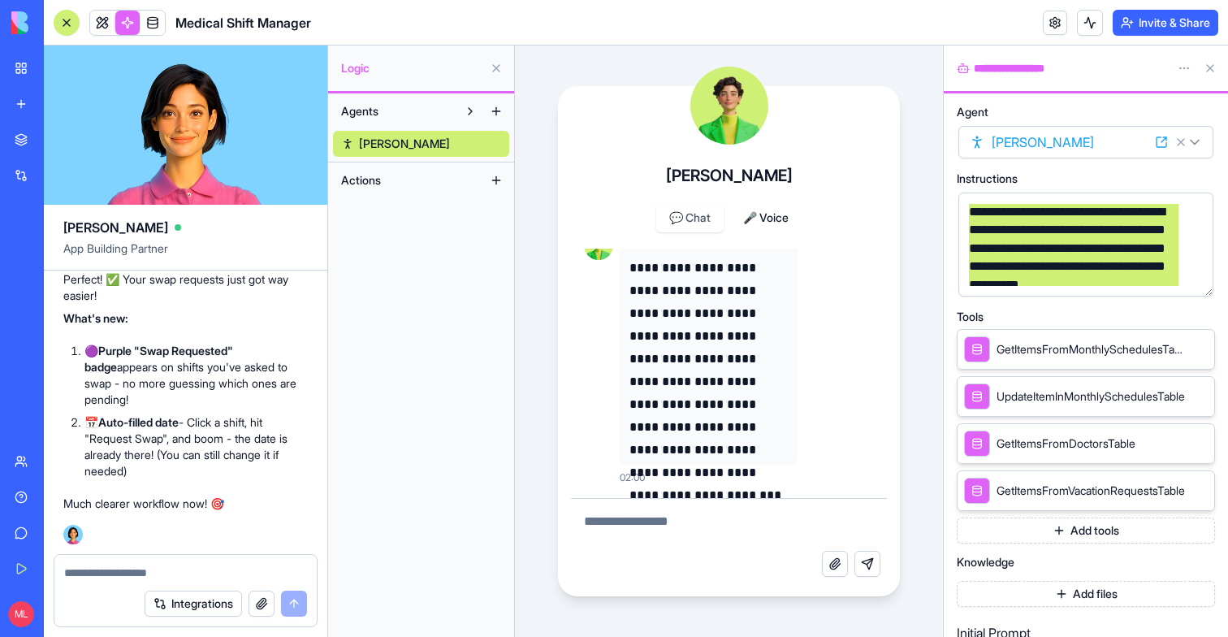
copy div "**********"
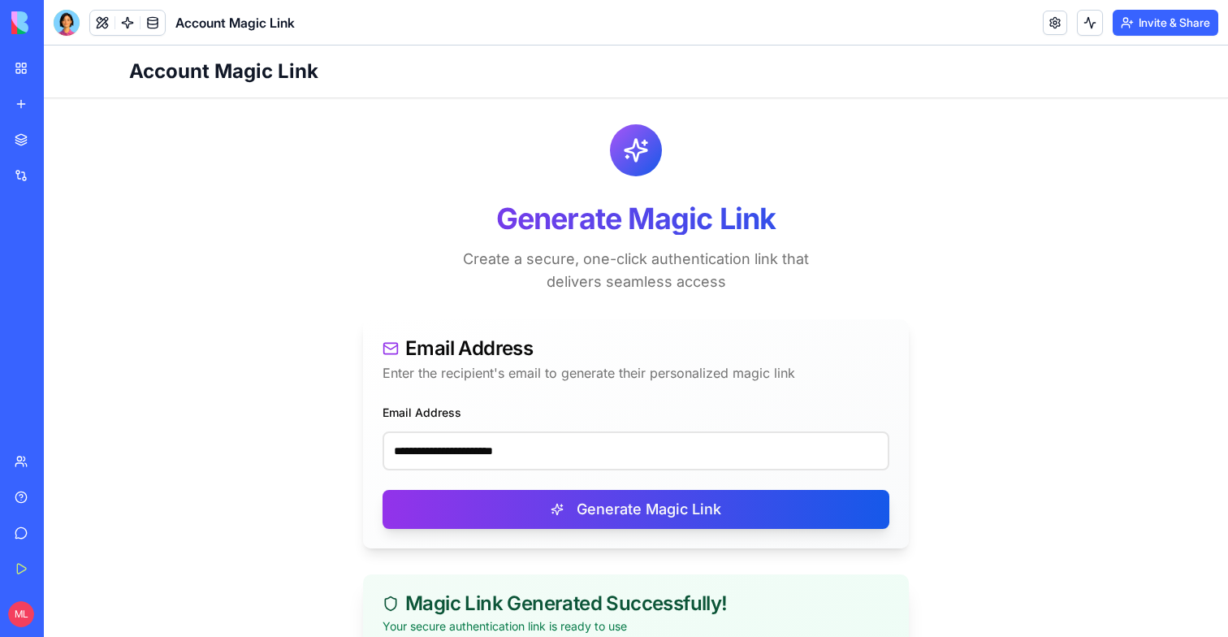
scroll to position [245, 0]
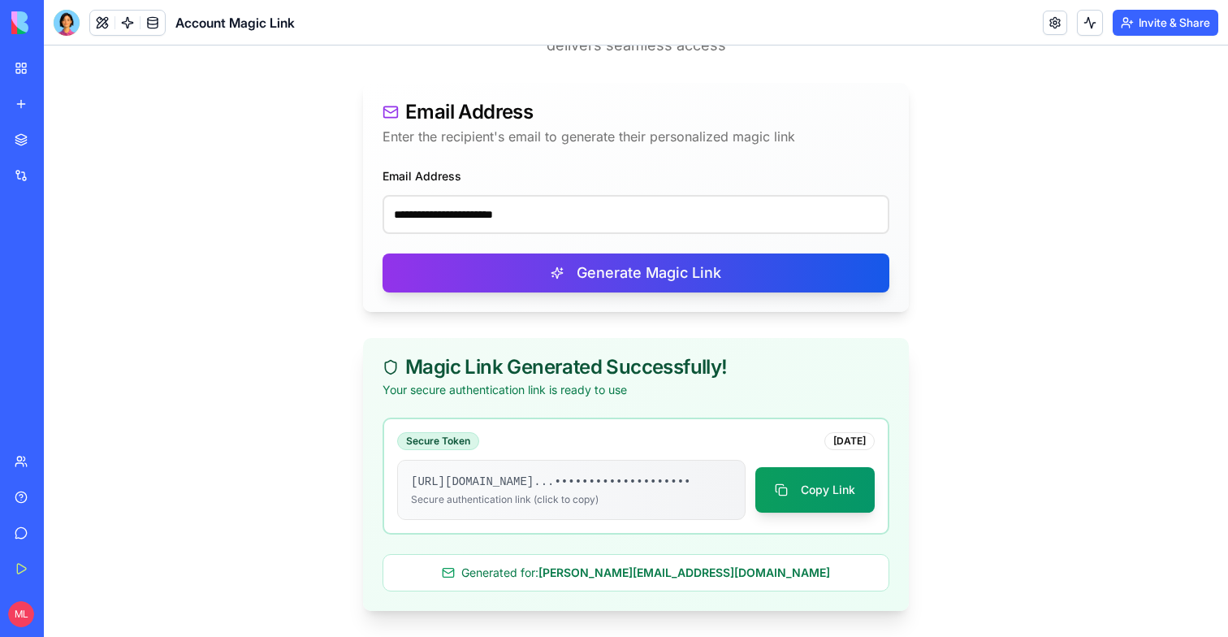
click at [470, 215] on input "**********" at bounding box center [636, 214] width 507 height 39
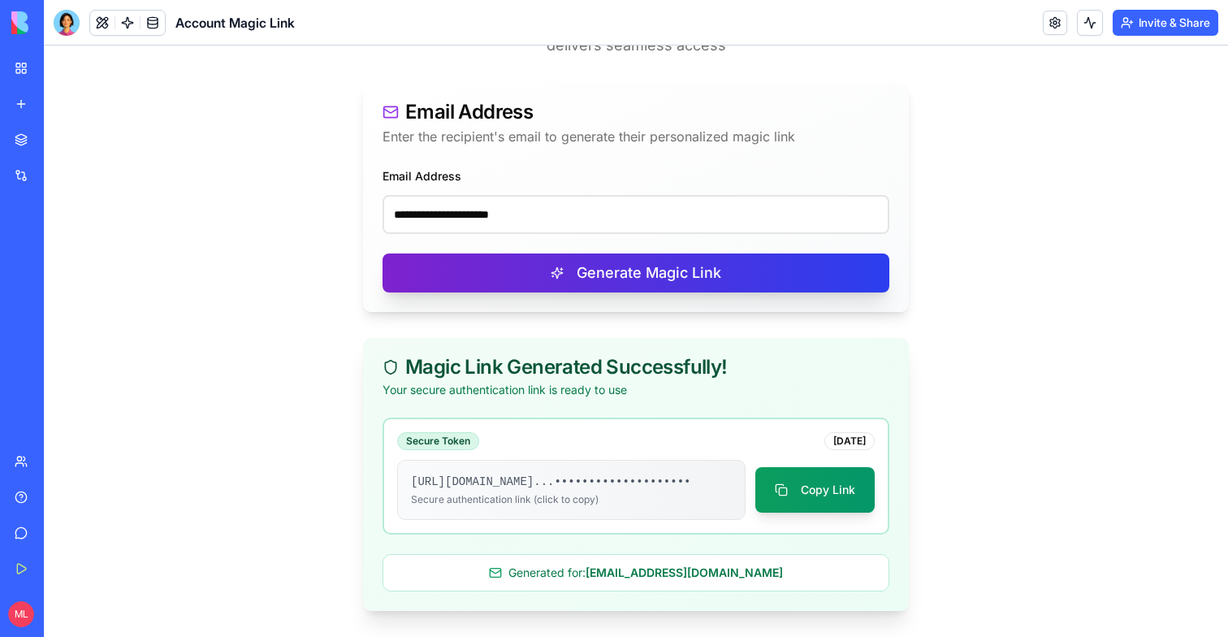
type input "**********"
click at [499, 255] on button "Generate Magic Link" at bounding box center [636, 272] width 507 height 39
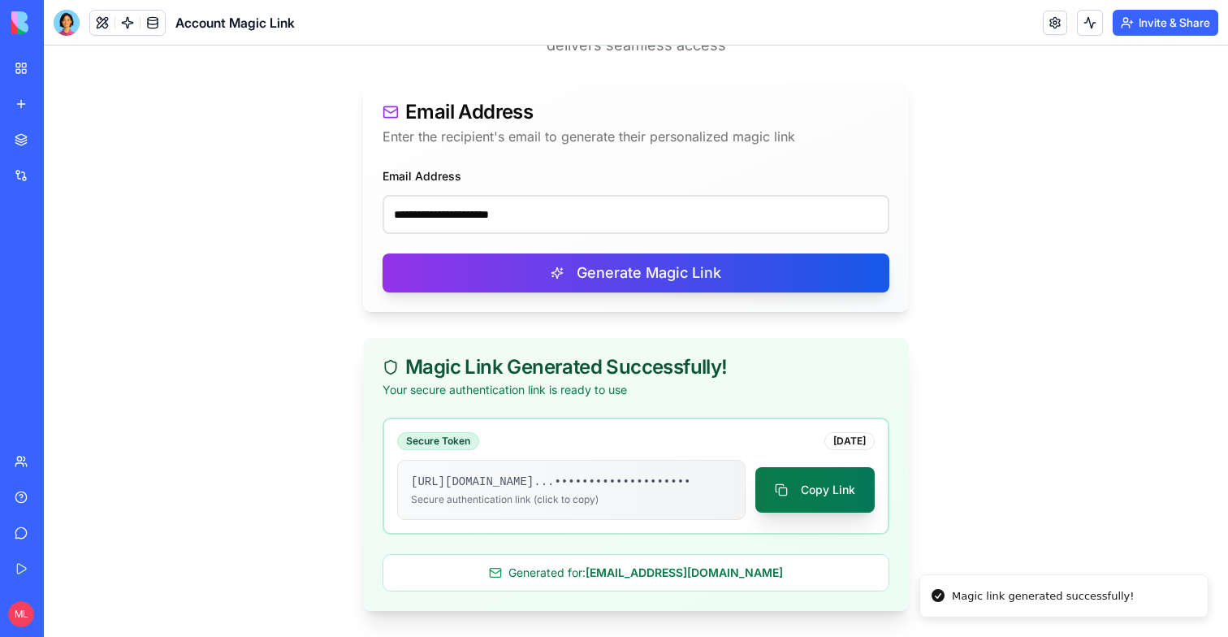
click at [833, 504] on button "Copy Link" at bounding box center [814, 489] width 119 height 45
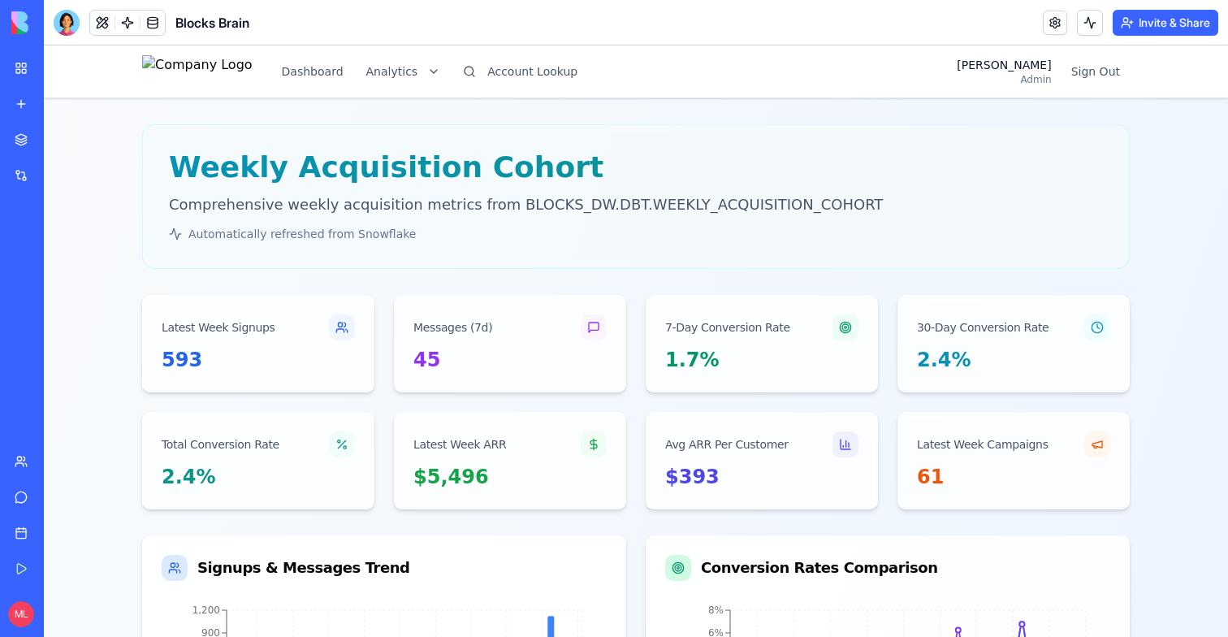
scroll to position [387, 0]
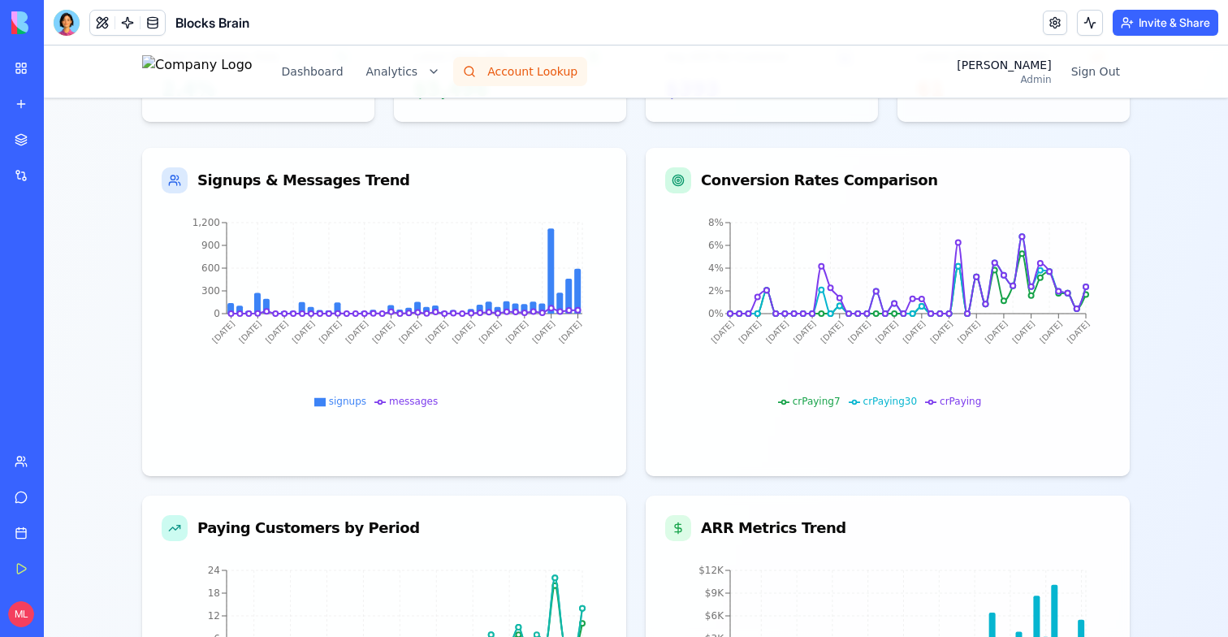
click at [560, 70] on button "Account Lookup" at bounding box center [520, 71] width 134 height 29
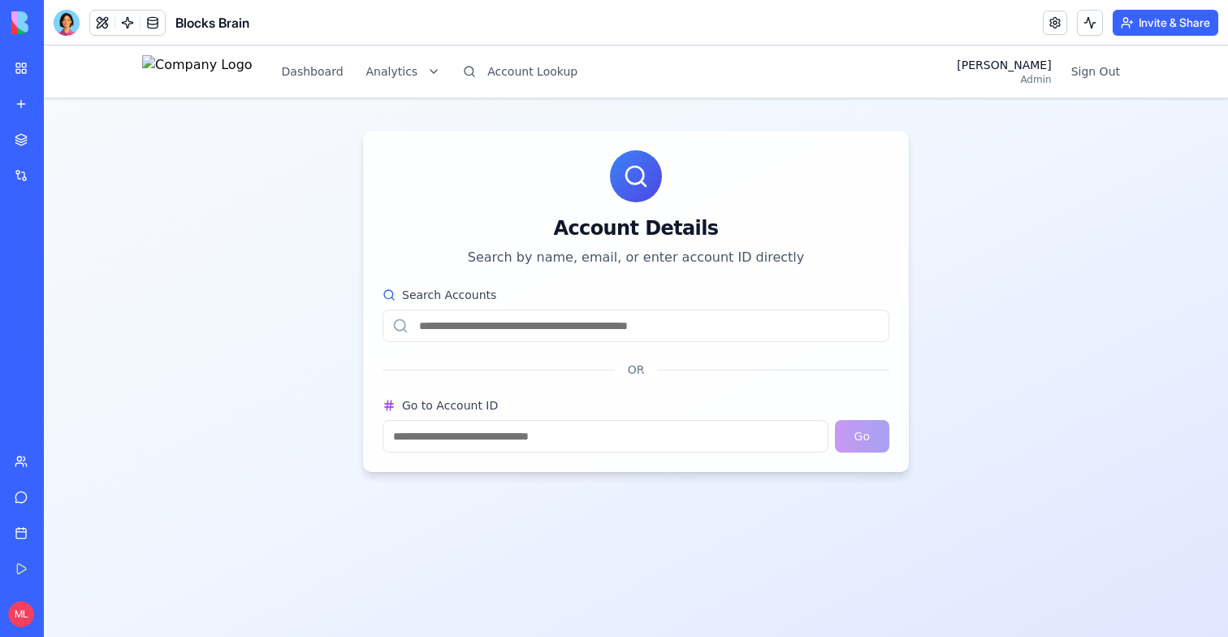
click at [567, 339] on input "Search Accounts" at bounding box center [636, 325] width 507 height 32
paste input "**********"
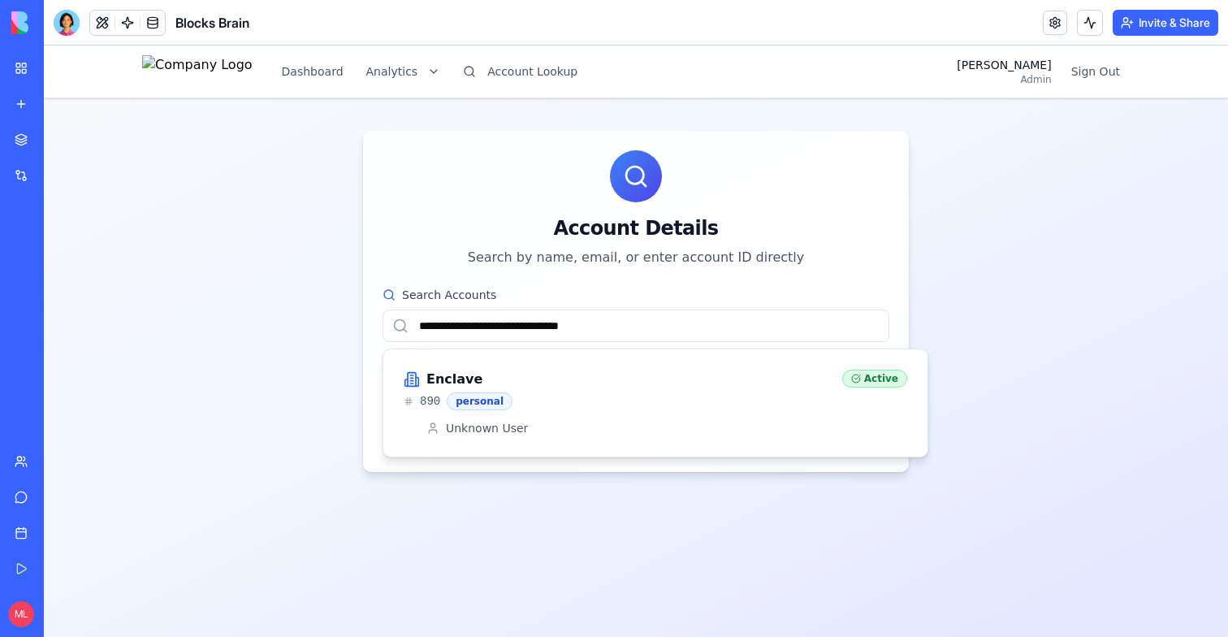
type input "**********"
click at [562, 395] on div "890 personal" at bounding box center [617, 401] width 426 height 18
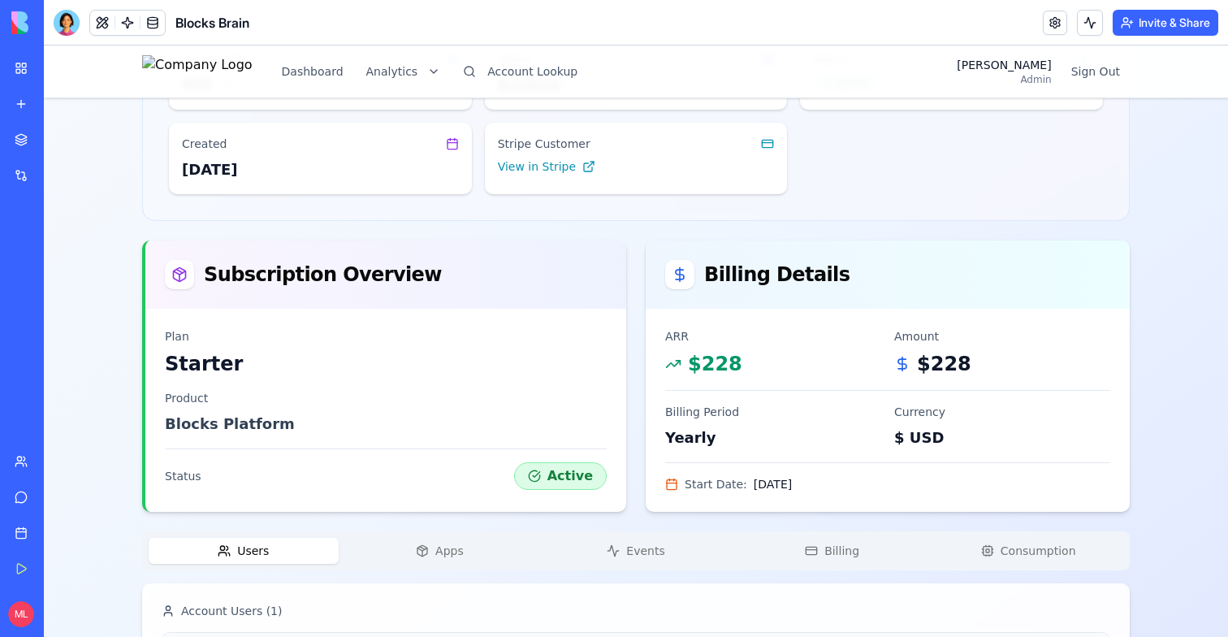
scroll to position [292, 0]
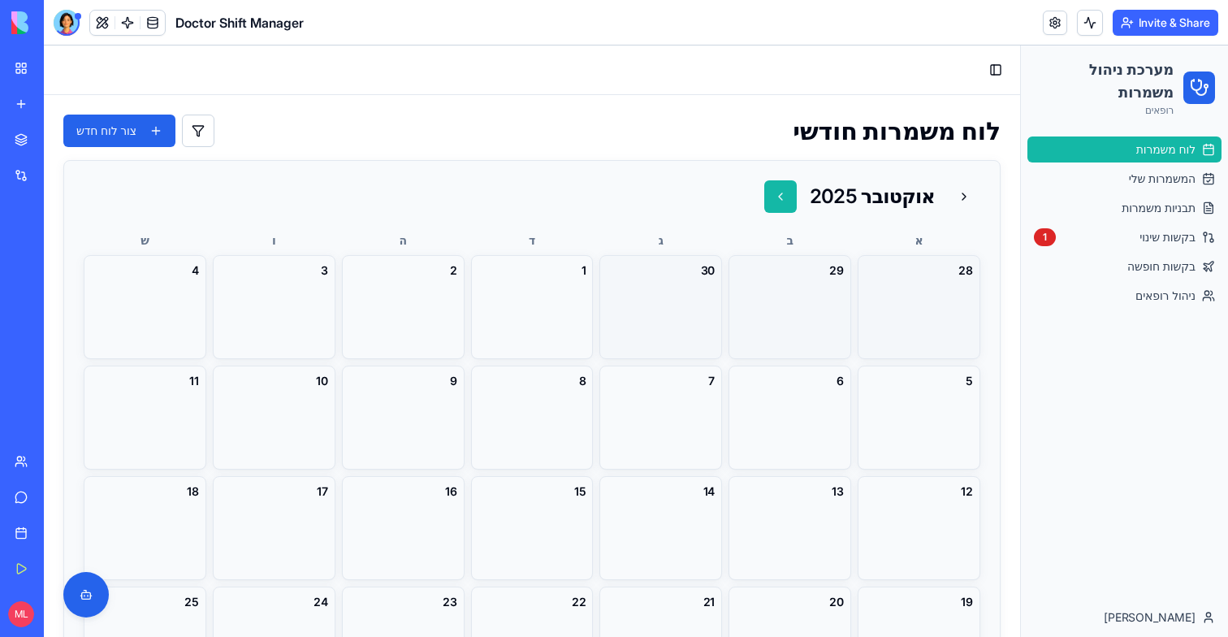
click at [790, 196] on button at bounding box center [780, 196] width 32 height 32
click at [159, 135] on button "צור לוח חדש" at bounding box center [119, 131] width 112 height 32
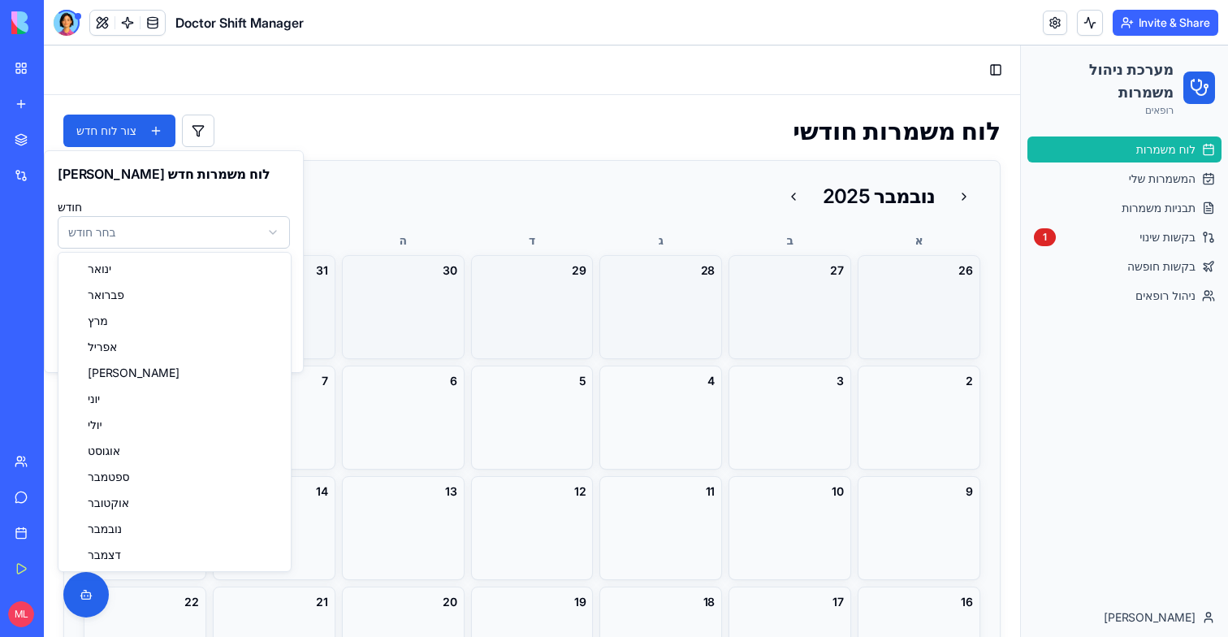
click at [136, 244] on html "מערכת ניהול משמרות רופאים לוח משמרות המשמרות שלי תבניות משמרות בקשות שינוי 1 בק…" at bounding box center [636, 340] width 1184 height 591
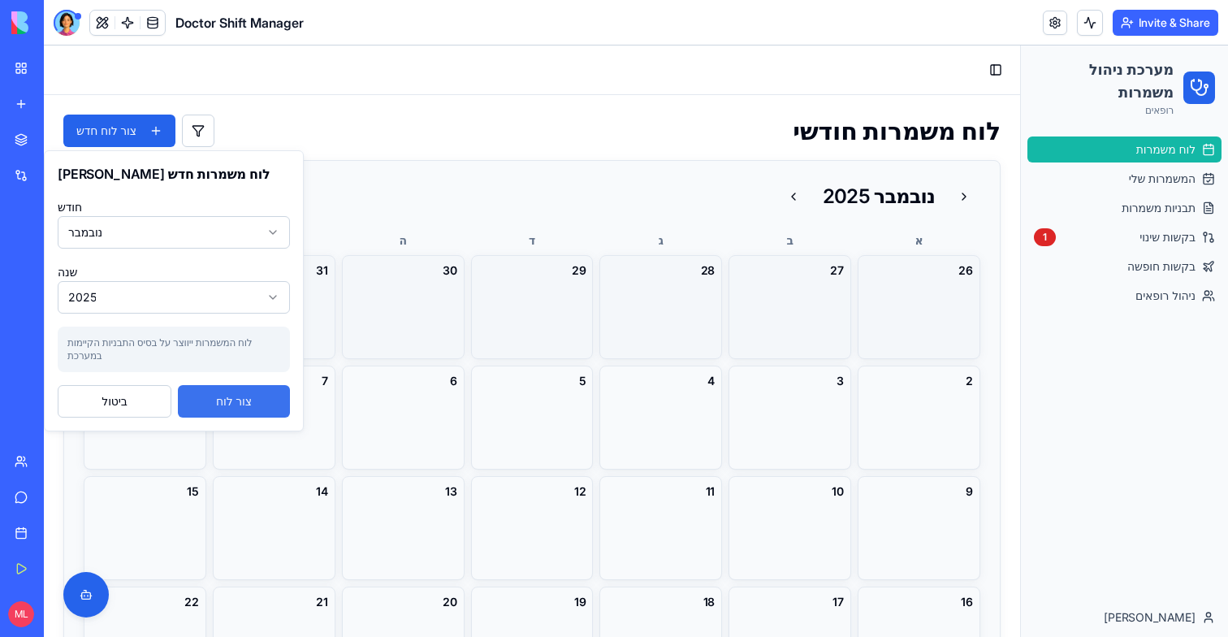
click at [231, 403] on button "צור לוח" at bounding box center [234, 401] width 112 height 32
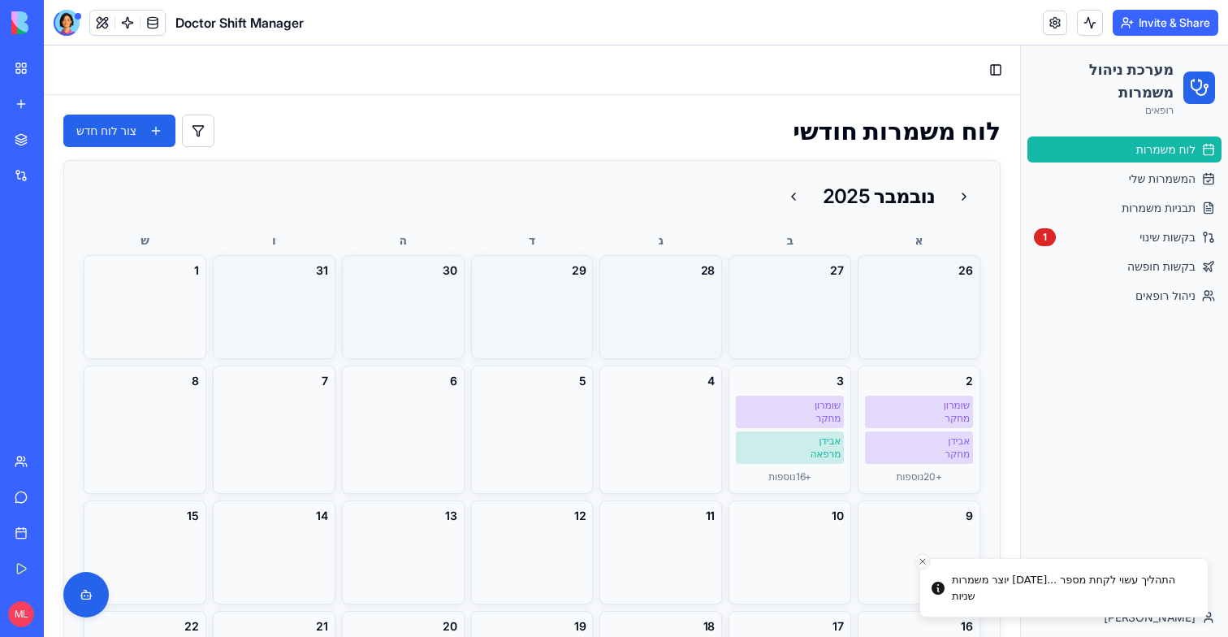
click at [926, 556] on button "Close toast" at bounding box center [923, 561] width 16 height 16
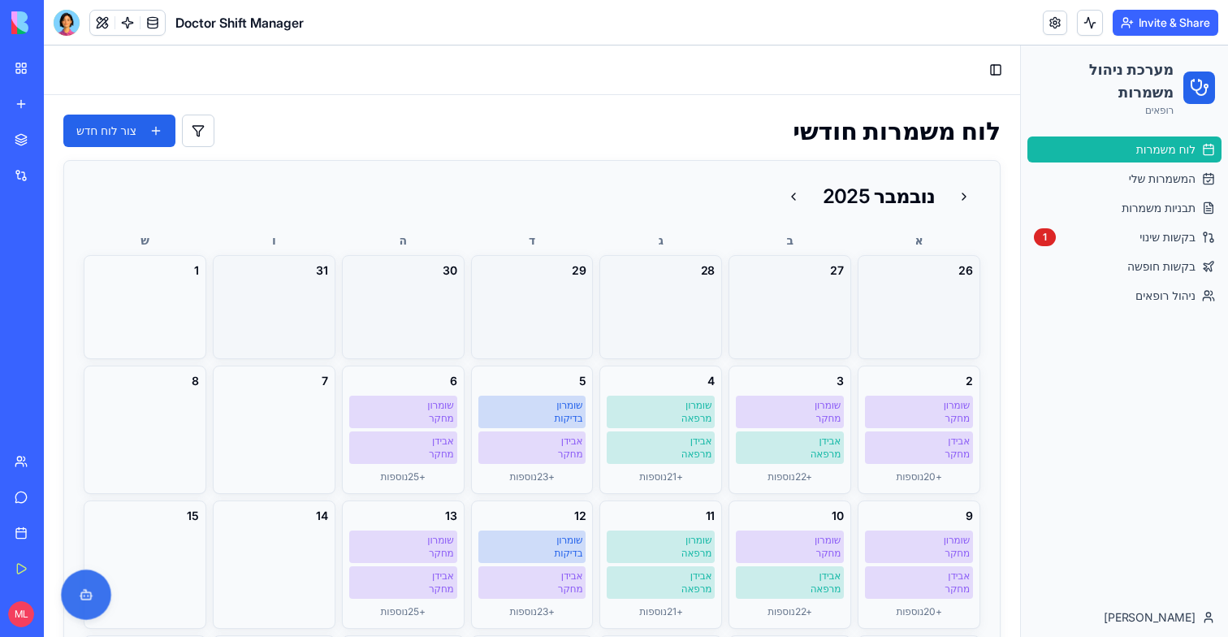
click at [88, 585] on button at bounding box center [86, 594] width 50 height 50
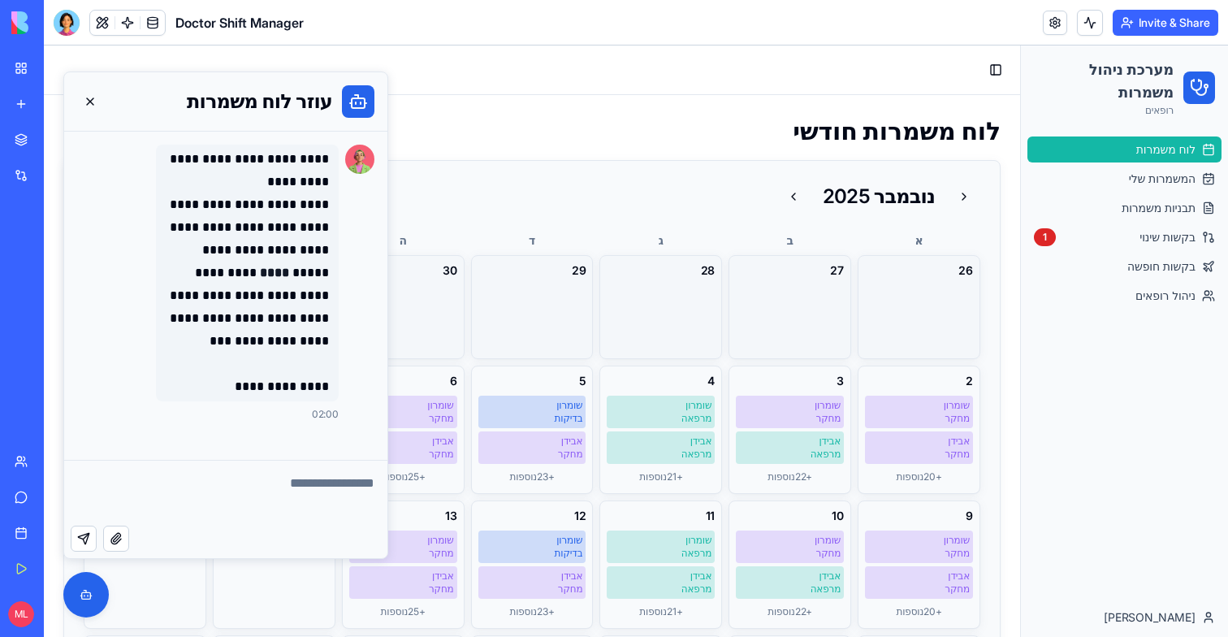
click at [207, 497] on textarea at bounding box center [225, 493] width 323 height 65
type textarea "******"
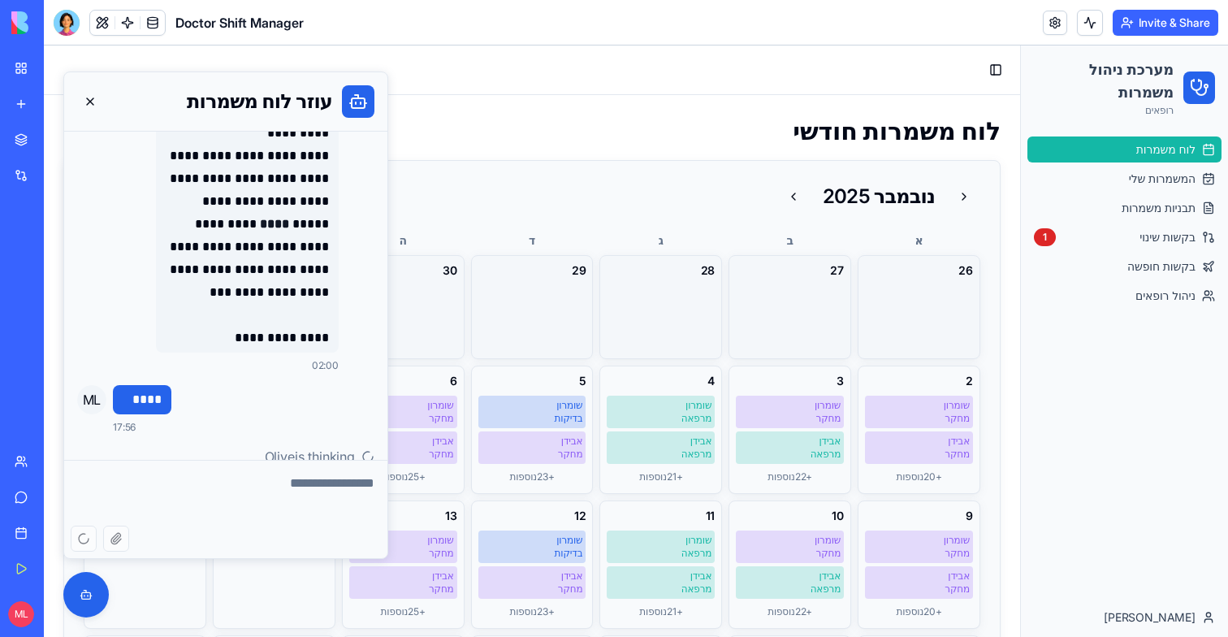
scroll to position [68, 0]
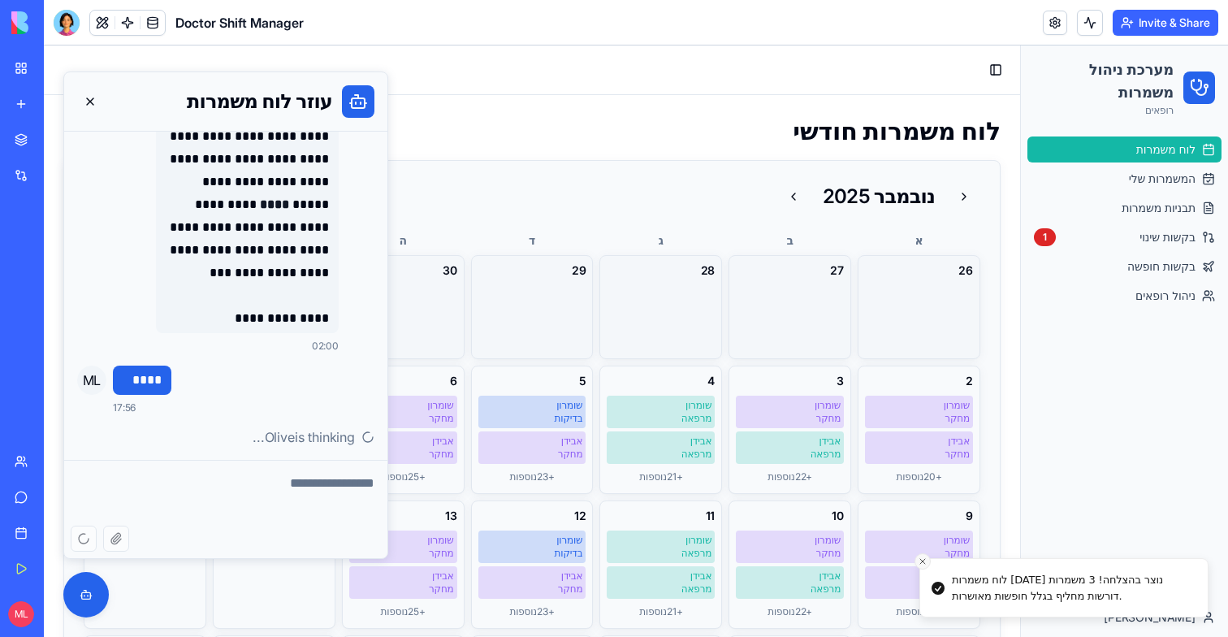
click at [924, 565] on icon "Close toast" at bounding box center [923, 561] width 10 height 10
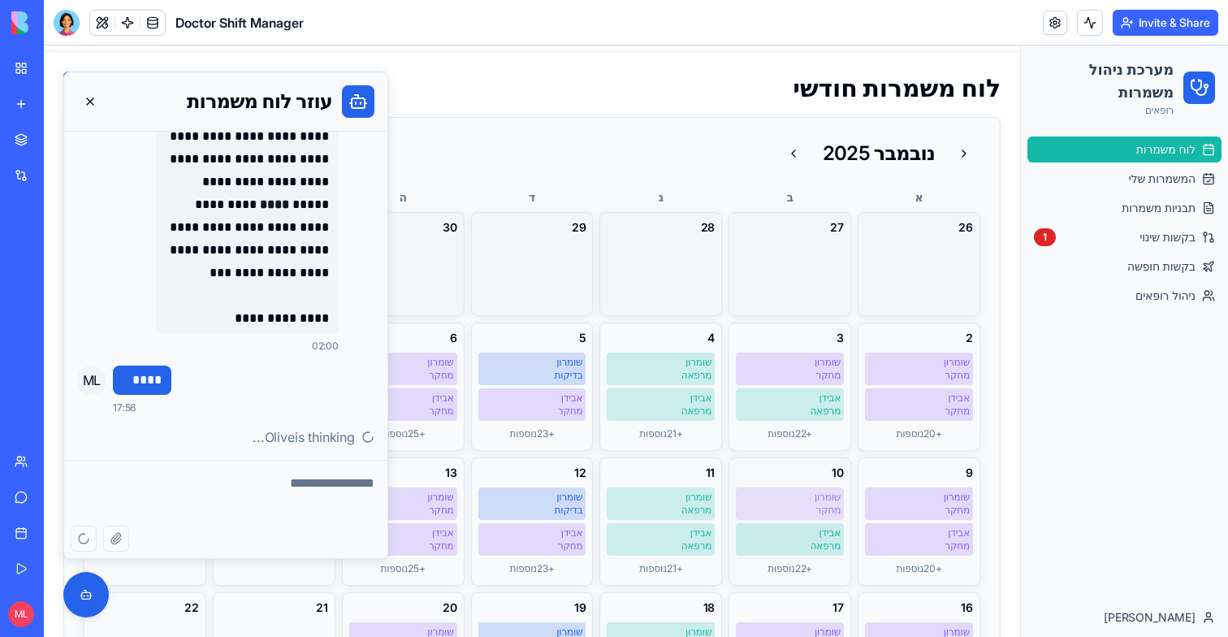
scroll to position [0, 0]
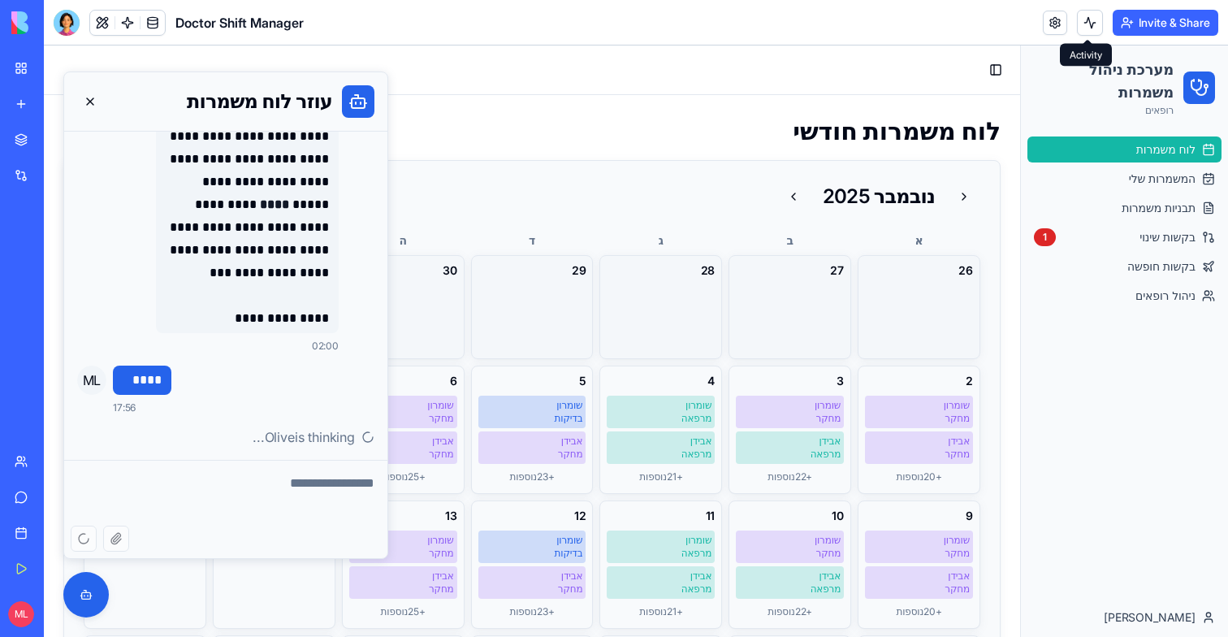
click at [1097, 25] on button at bounding box center [1090, 23] width 26 height 26
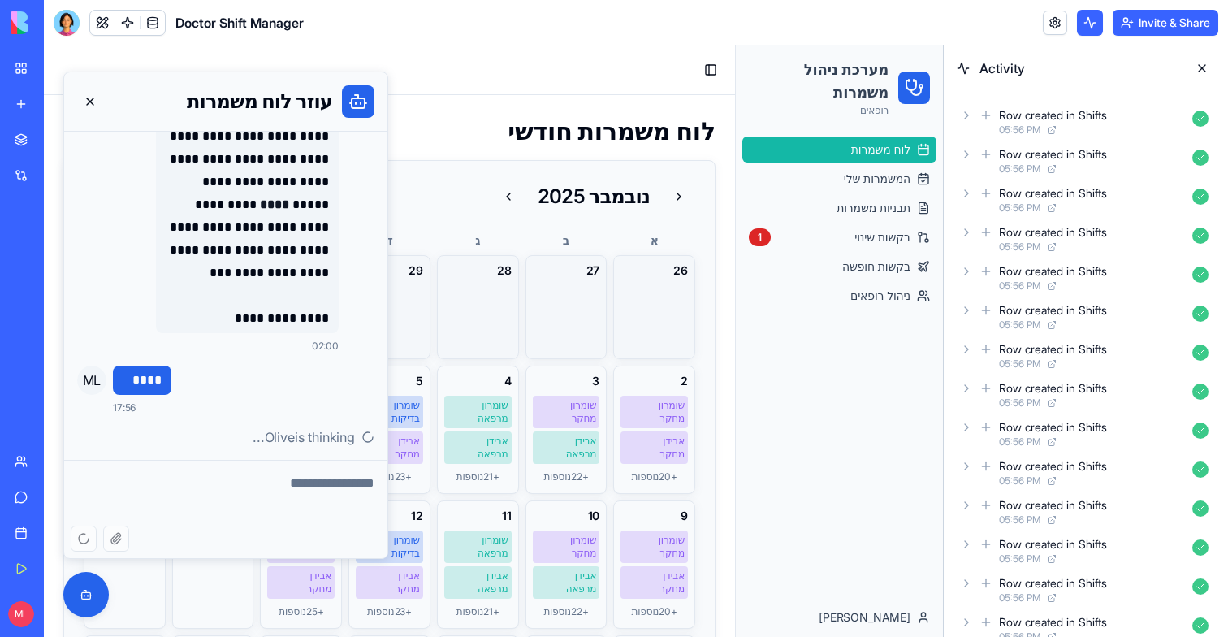
click at [1198, 70] on button at bounding box center [1202, 68] width 26 height 26
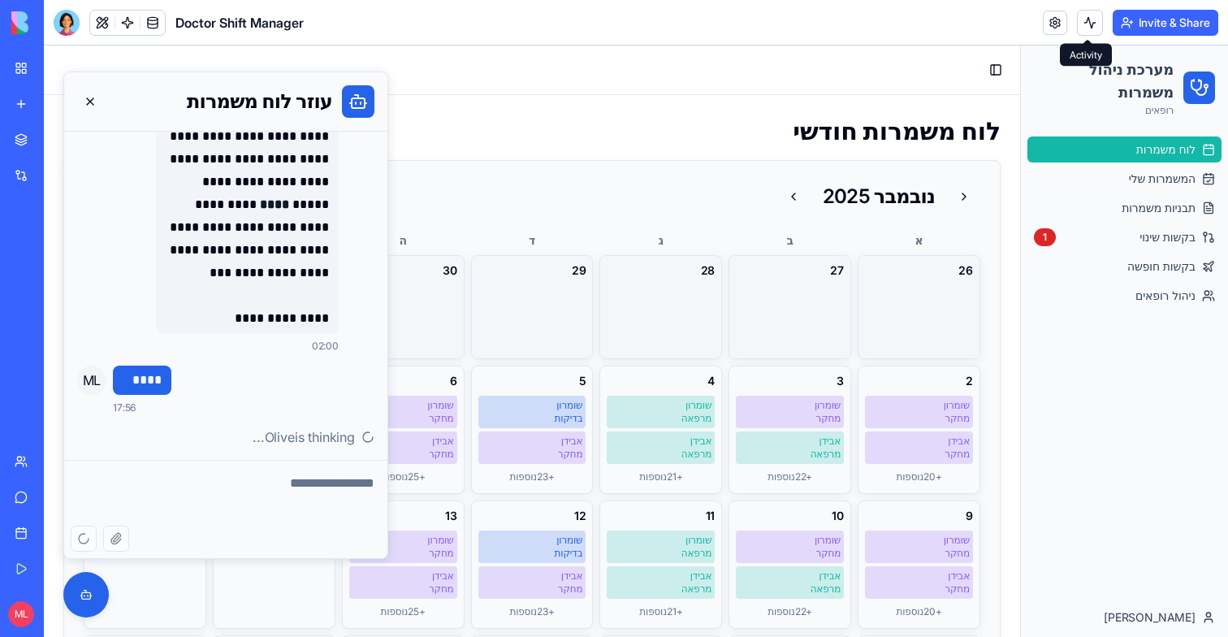
click at [1093, 28] on button at bounding box center [1090, 23] width 26 height 26
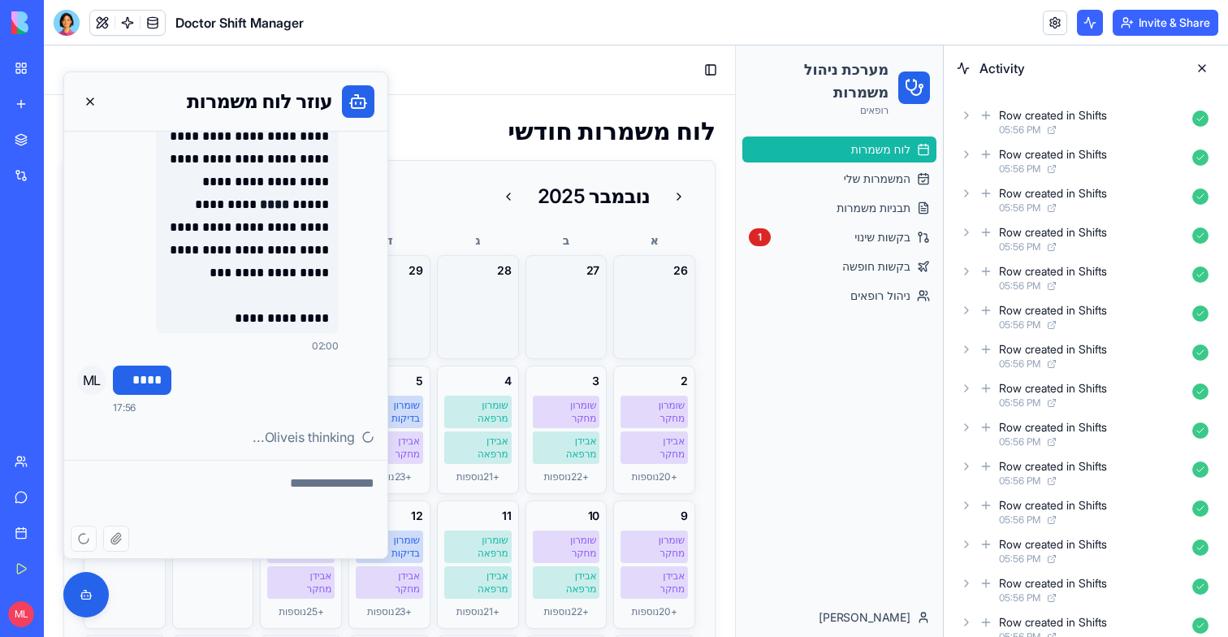
click at [1093, 28] on button at bounding box center [1090, 23] width 26 height 26
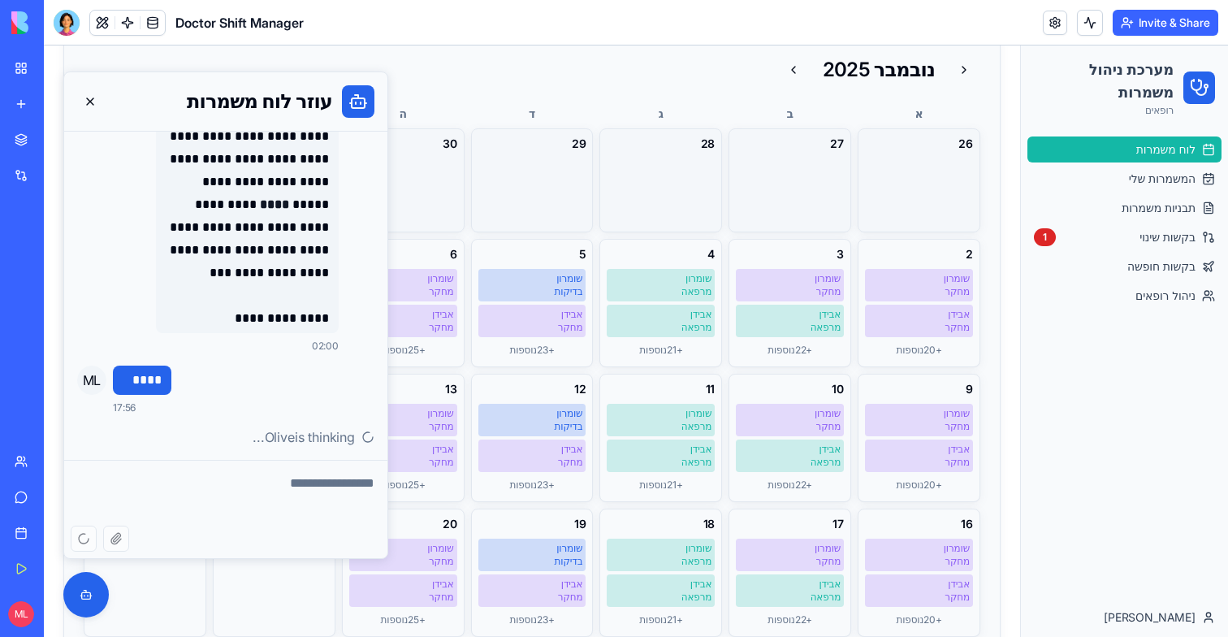
scroll to position [48, 0]
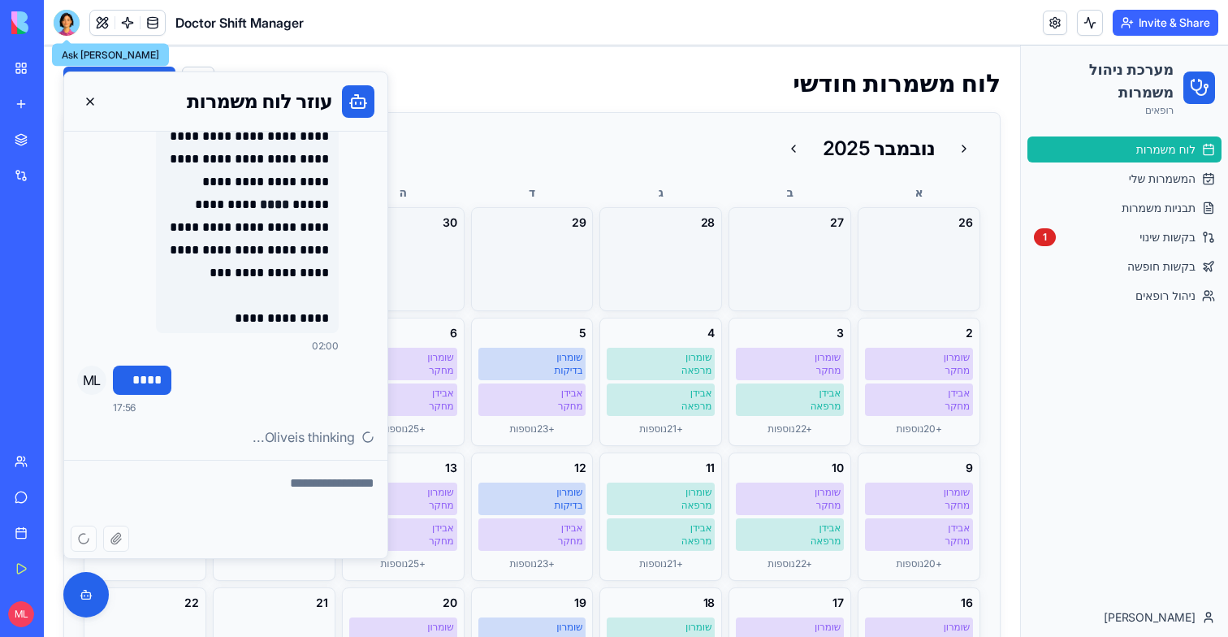
click at [63, 20] on div at bounding box center [67, 23] width 26 height 26
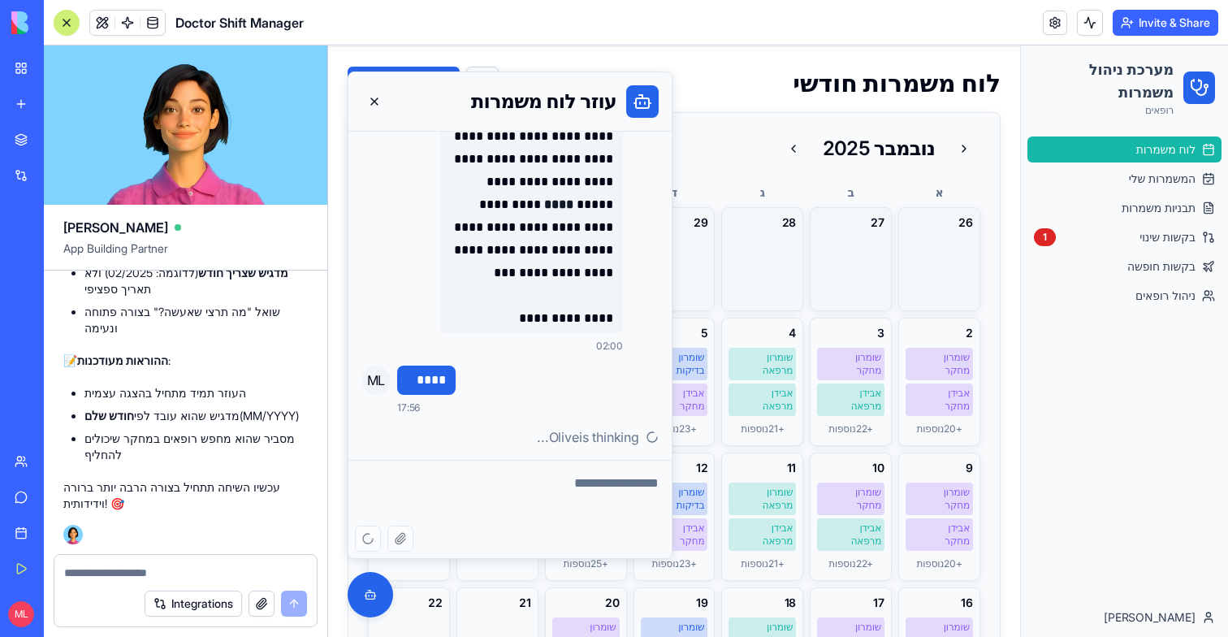
scroll to position [0, 0]
click at [112, 573] on textarea at bounding box center [185, 573] width 243 height 16
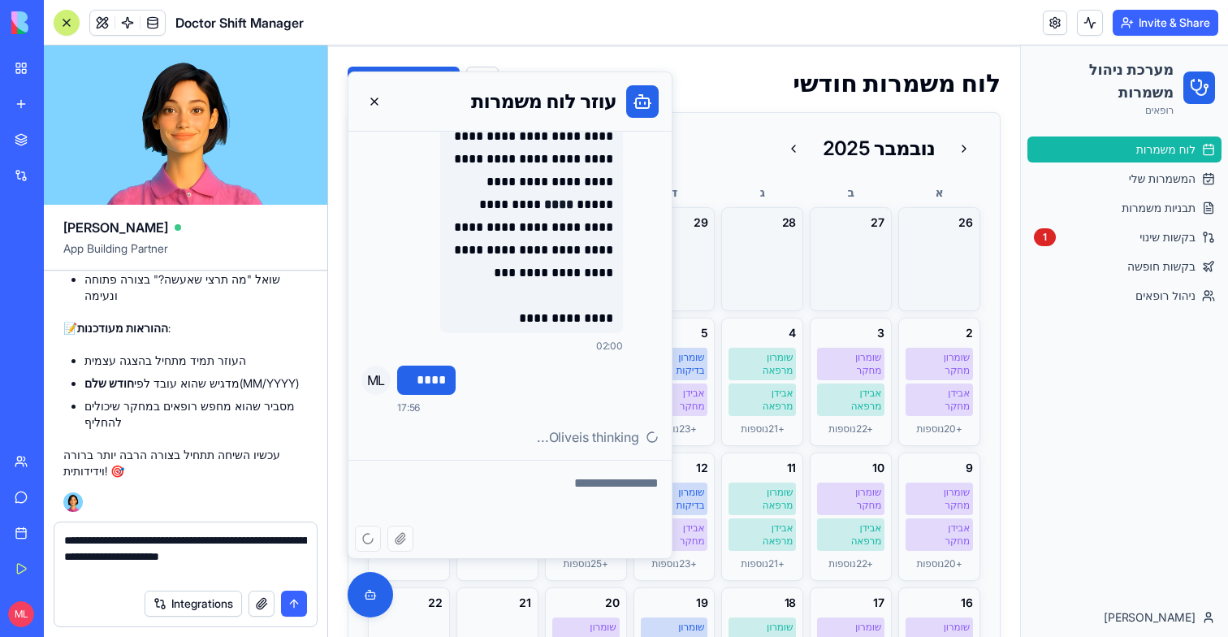
type textarea "**********"
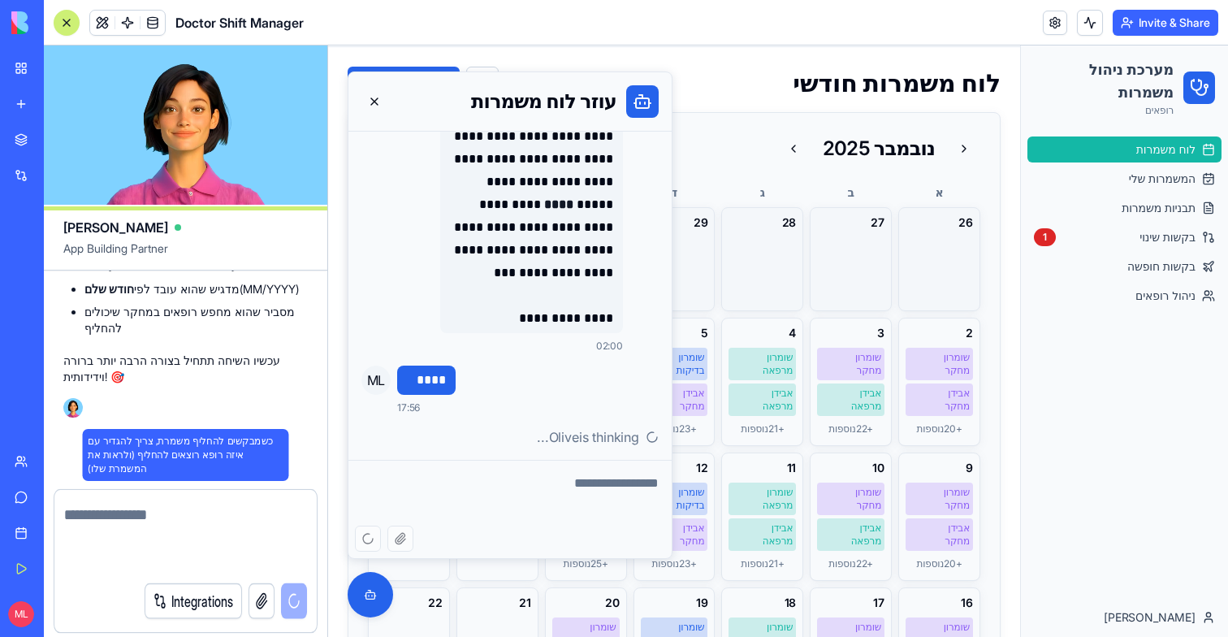
scroll to position [27070, 0]
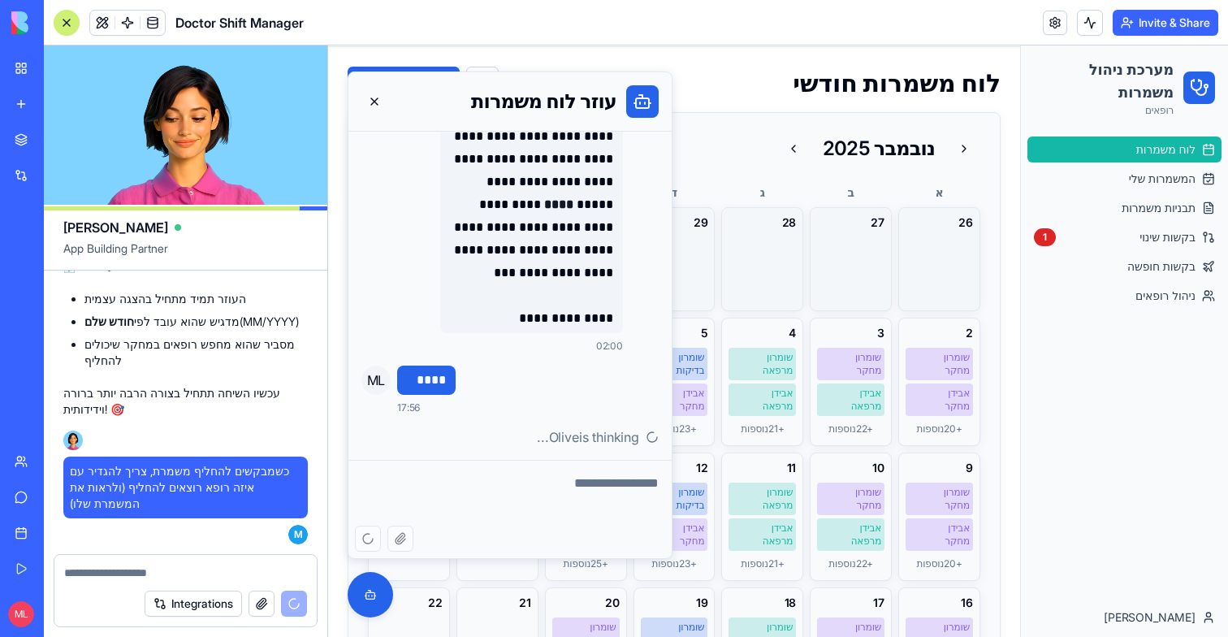
click at [63, 24] on div at bounding box center [66, 22] width 13 height 13
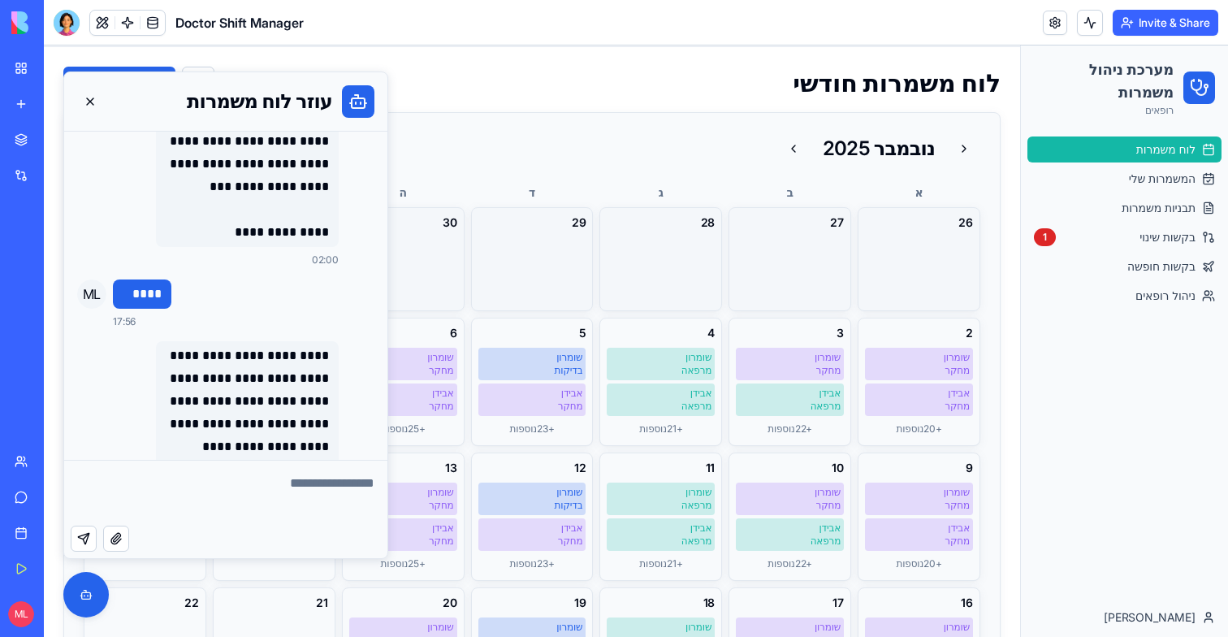
scroll to position [211, 0]
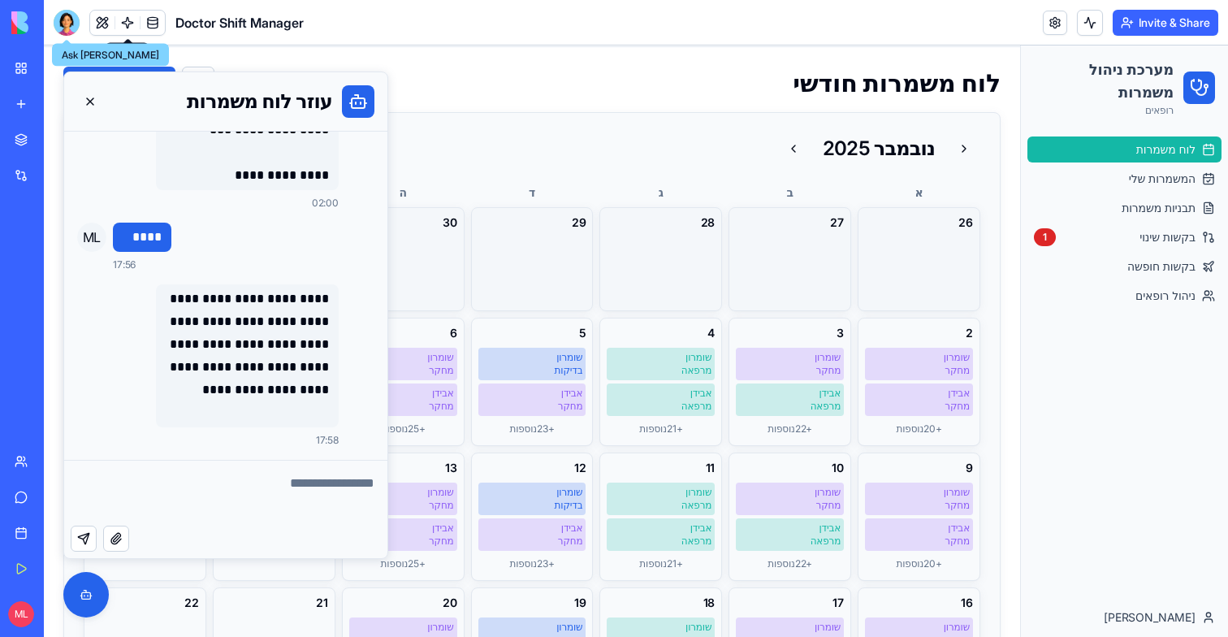
click at [134, 28] on span at bounding box center [127, 22] width 45 height 45
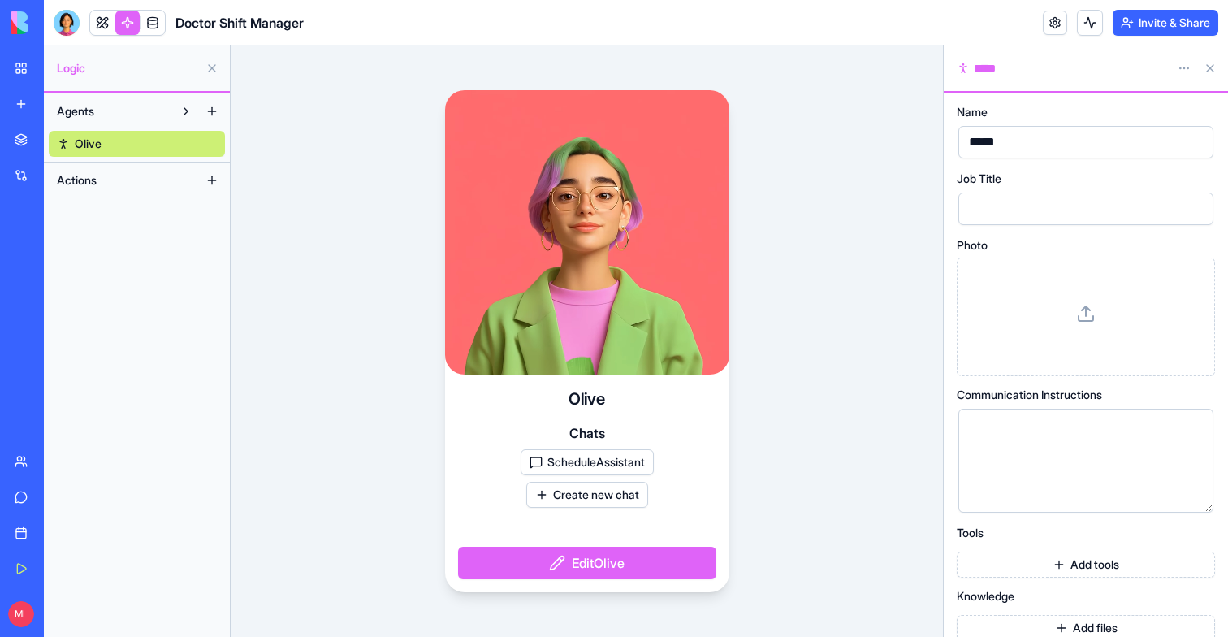
click at [603, 465] on button "ScheduleAssistant" at bounding box center [587, 462] width 133 height 26
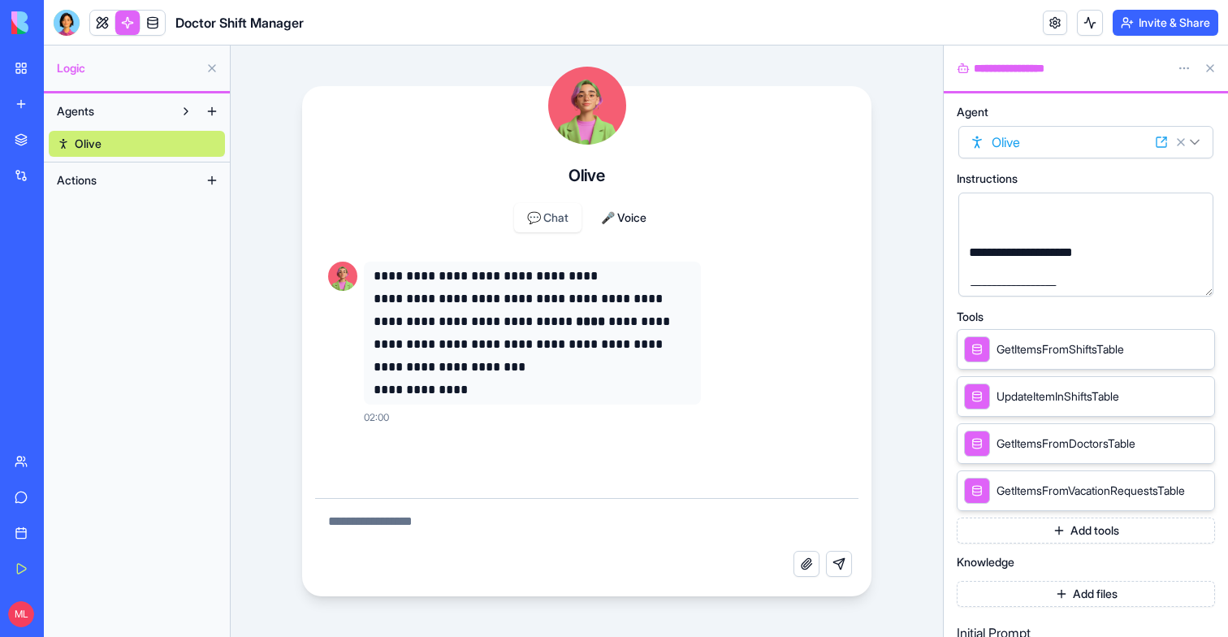
scroll to position [58, 0]
click at [1107, 281] on div "**********" at bounding box center [1072, 282] width 216 height 18
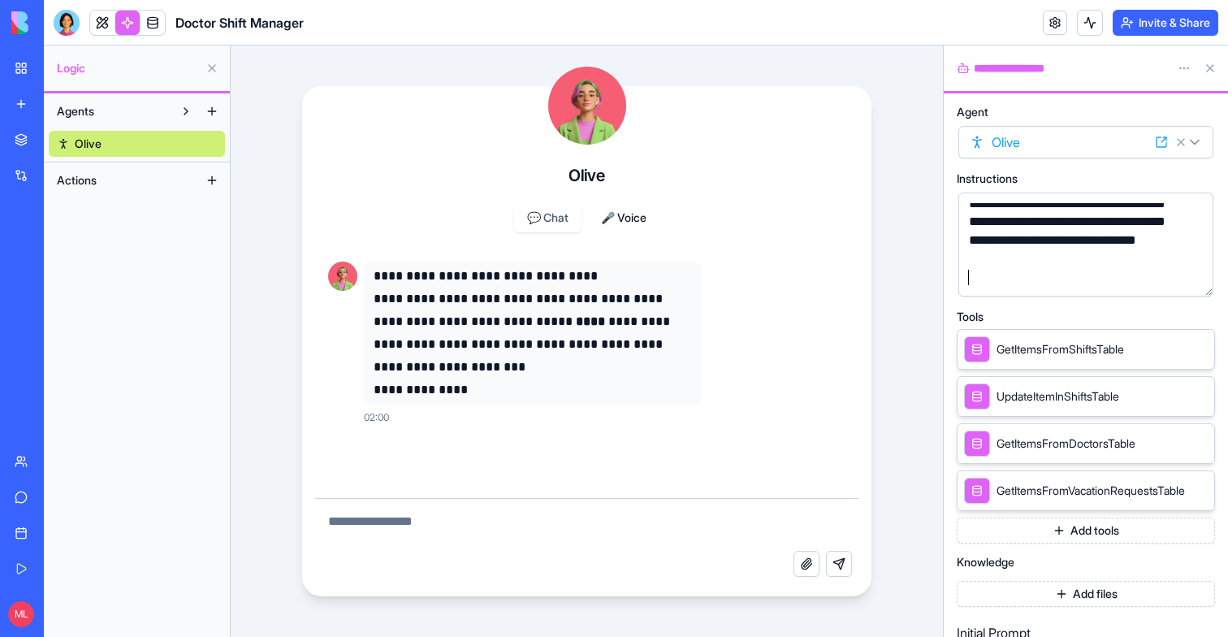
scroll to position [626, 0]
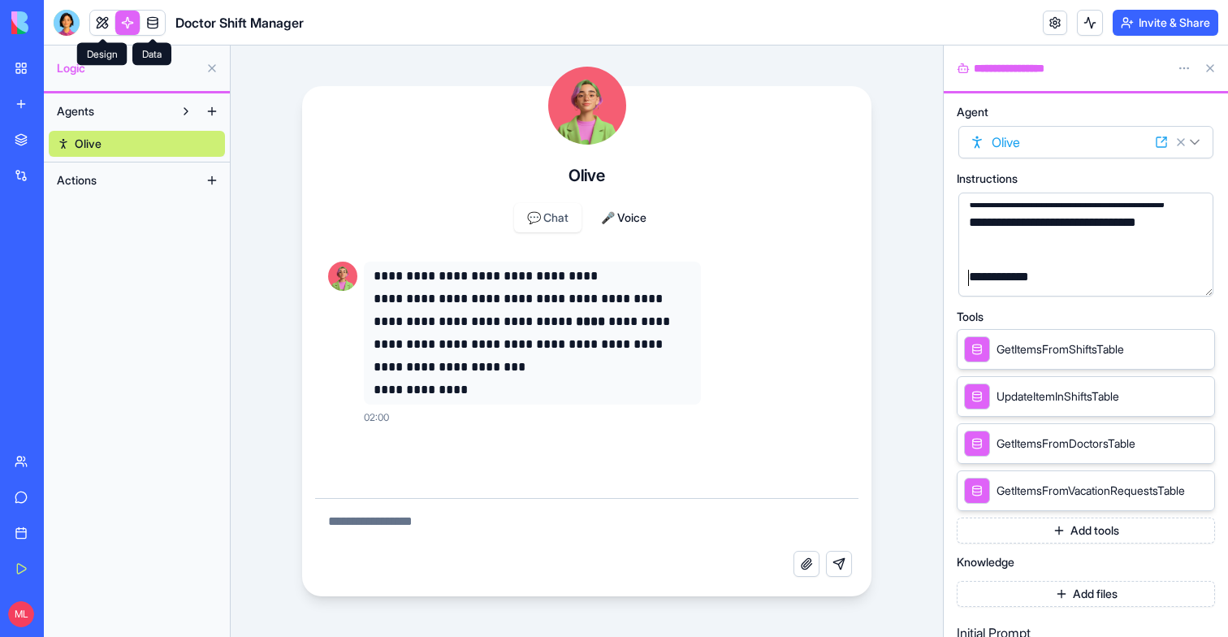
click at [96, 27] on link at bounding box center [102, 23] width 24 height 24
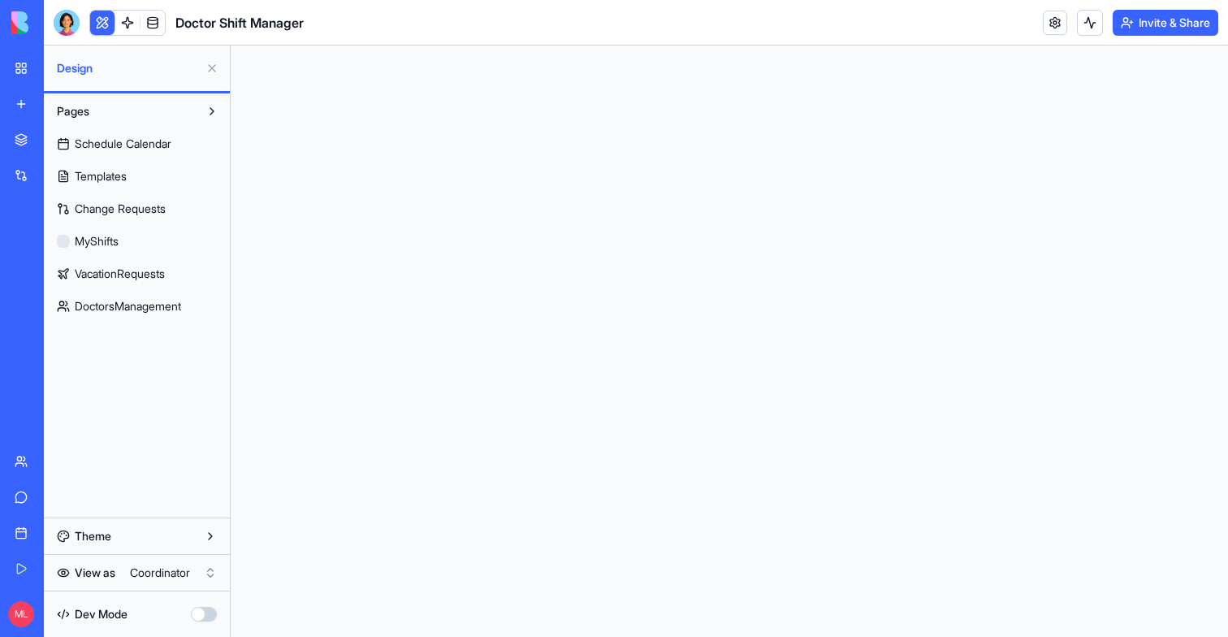
click at [92, 29] on button at bounding box center [102, 23] width 24 height 24
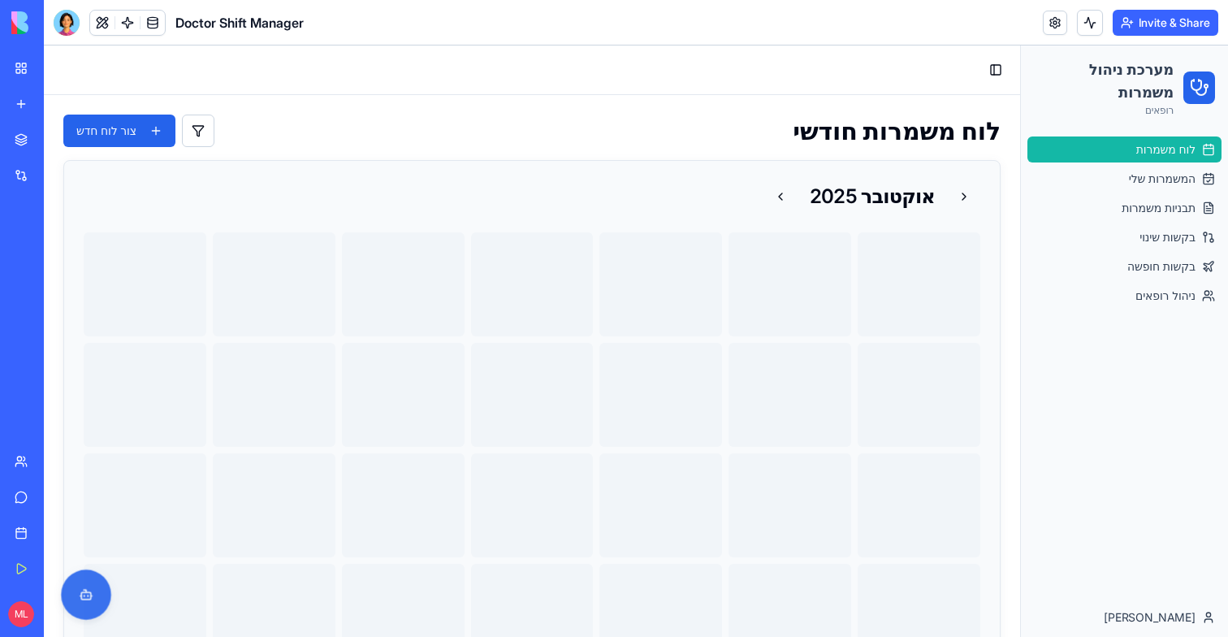
click at [82, 606] on button at bounding box center [86, 594] width 50 height 50
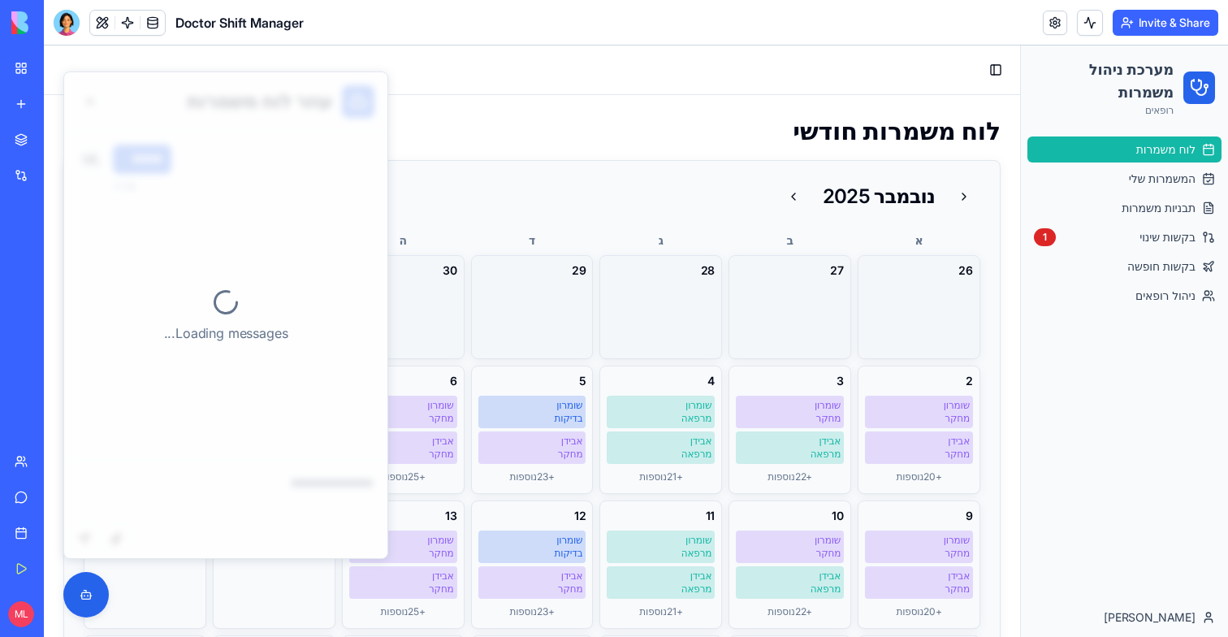
scroll to position [36, 0]
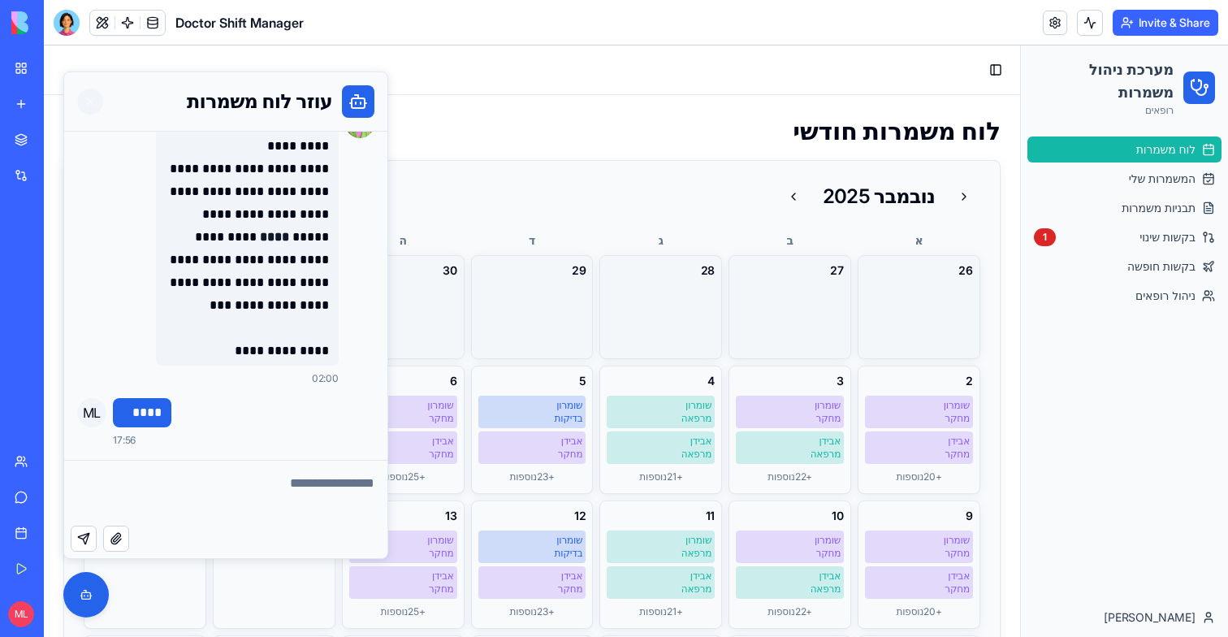
click at [88, 98] on button at bounding box center [90, 102] width 26 height 26
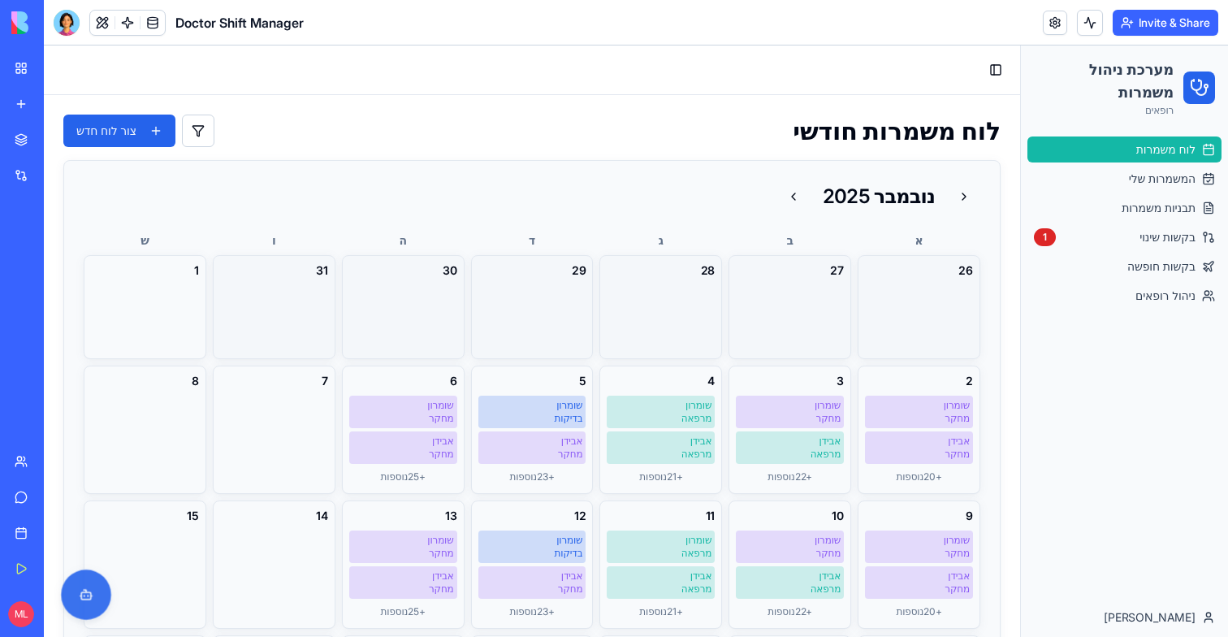
click at [93, 579] on button at bounding box center [86, 594] width 50 height 50
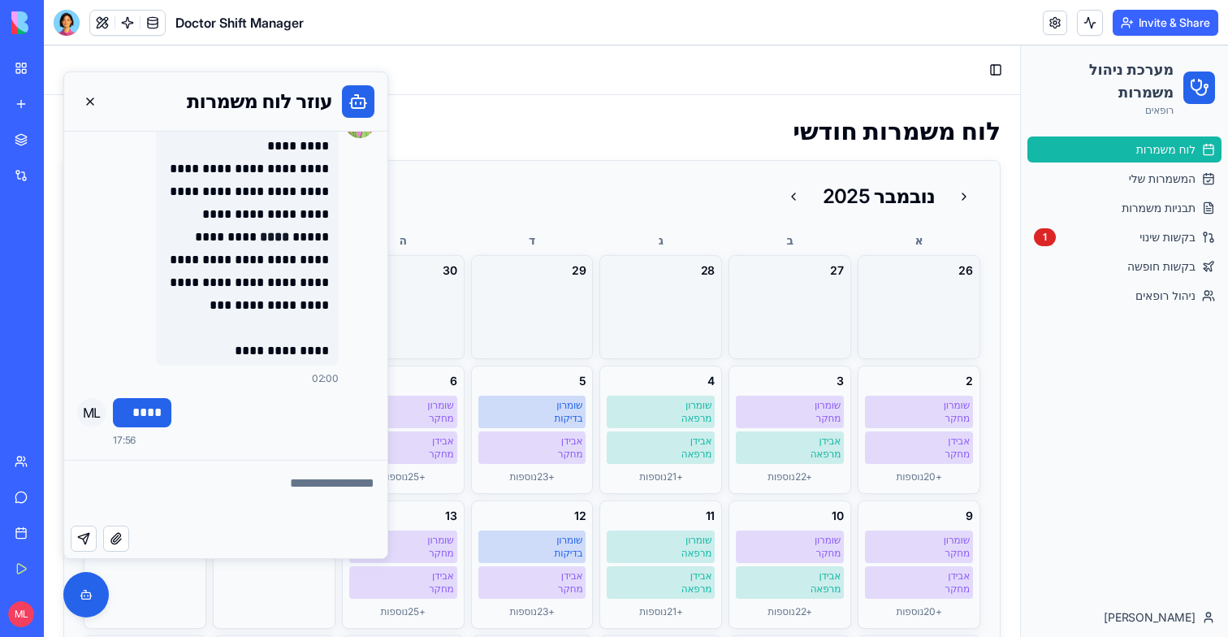
click at [240, 483] on textarea at bounding box center [225, 493] width 323 height 65
type textarea "******"
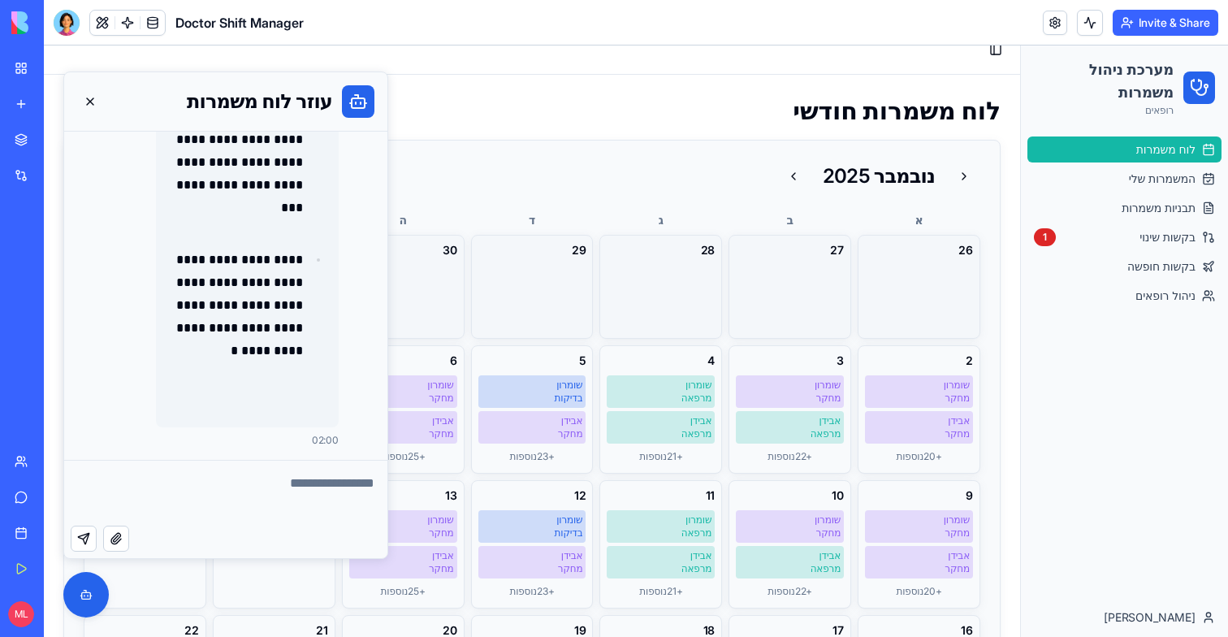
scroll to position [33, 0]
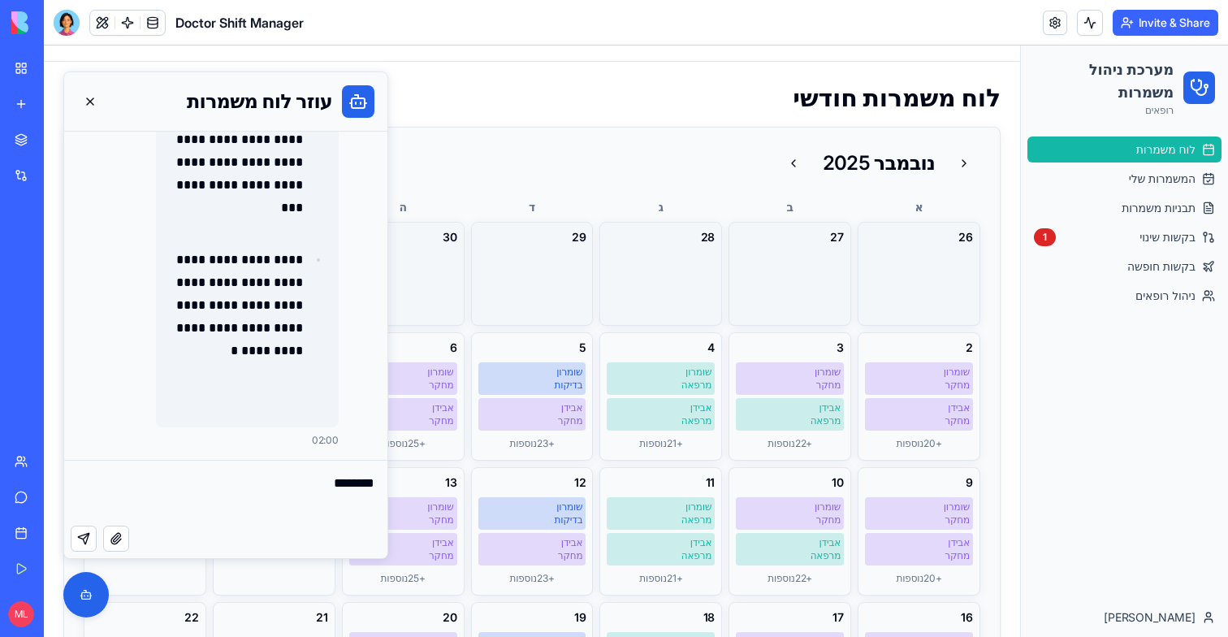
type textarea "*********"
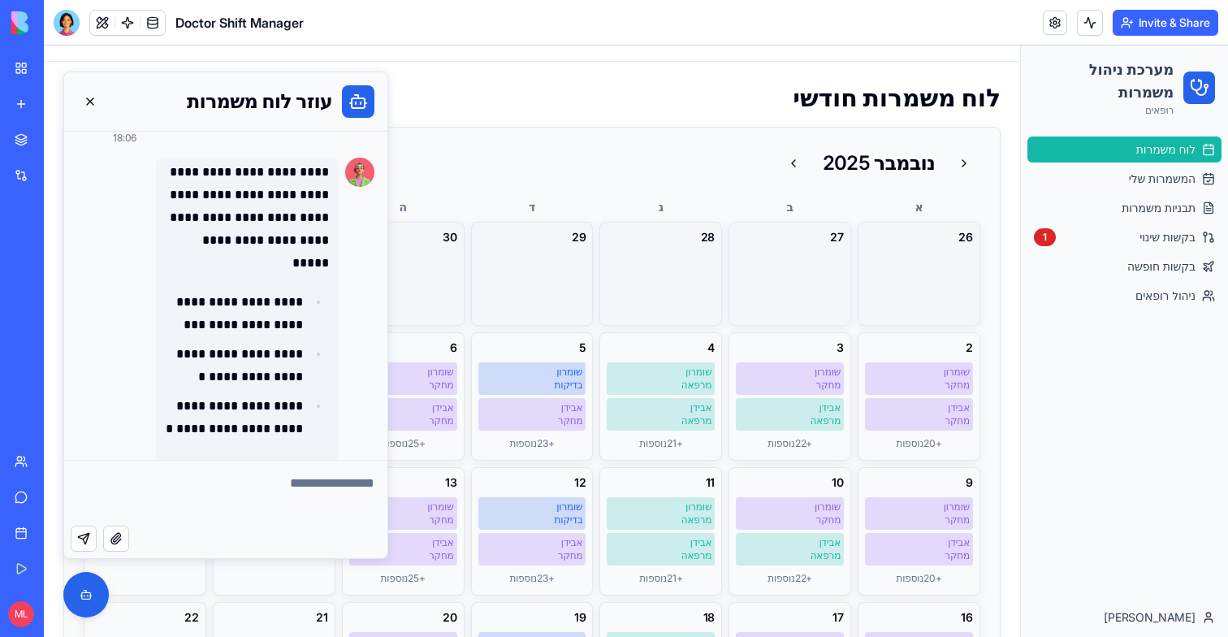
scroll to position [1992, 0]
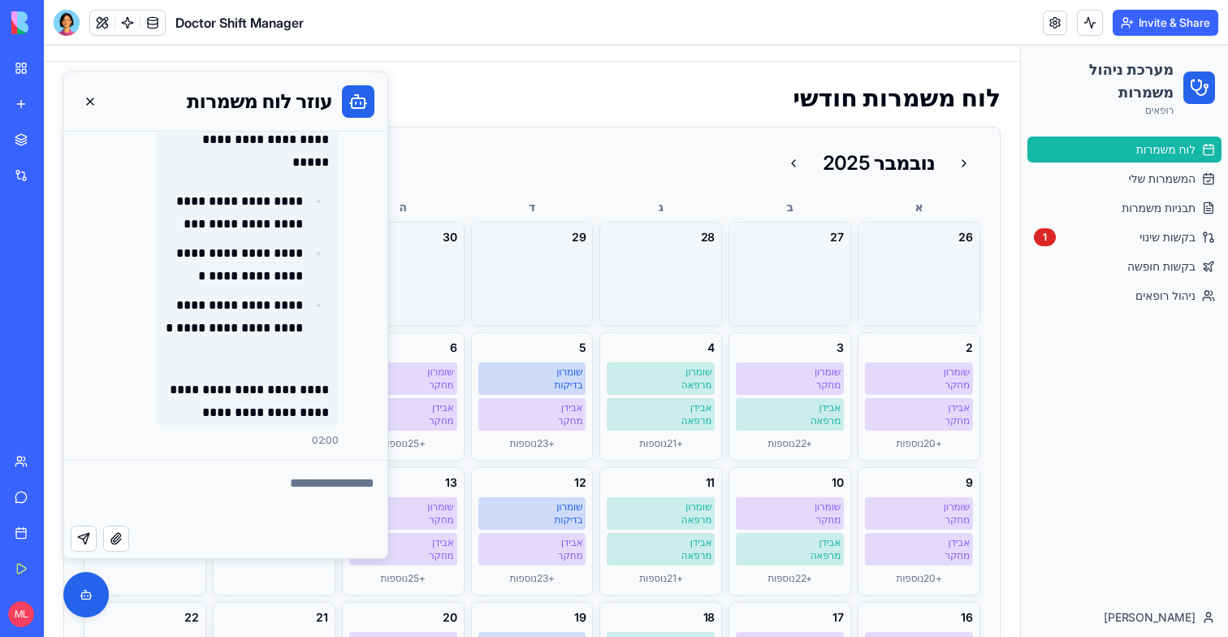
click at [502, 314] on div "29" at bounding box center [532, 274] width 123 height 104
click at [84, 102] on button at bounding box center [90, 102] width 26 height 26
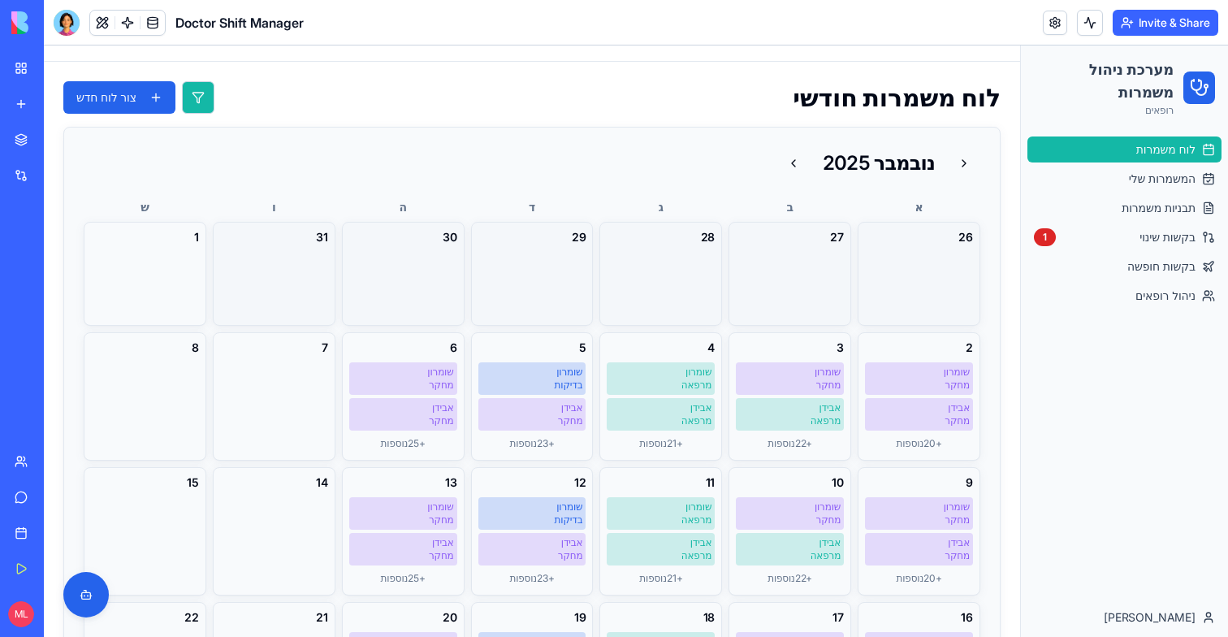
click at [194, 101] on button at bounding box center [198, 97] width 32 height 32
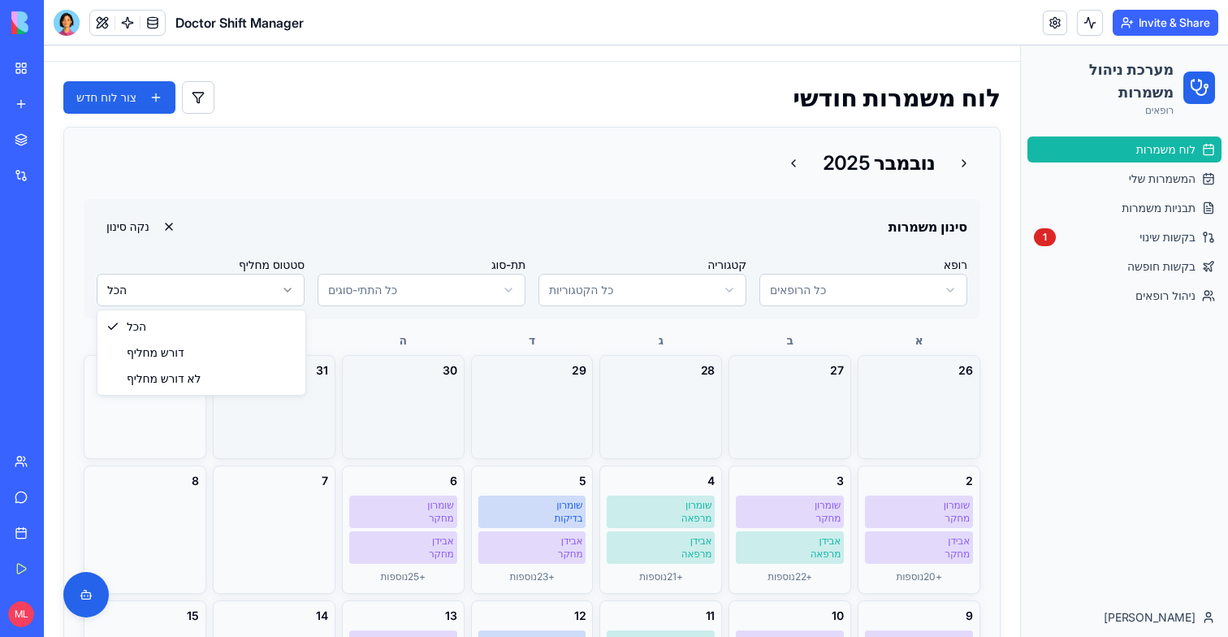
click at [144, 274] on html "מערכת ניהול משמרות רופאים לוח משמרות המשמרות שלי תבניות משמרות בקשות שינוי 1 בק…" at bounding box center [636, 307] width 1184 height 591
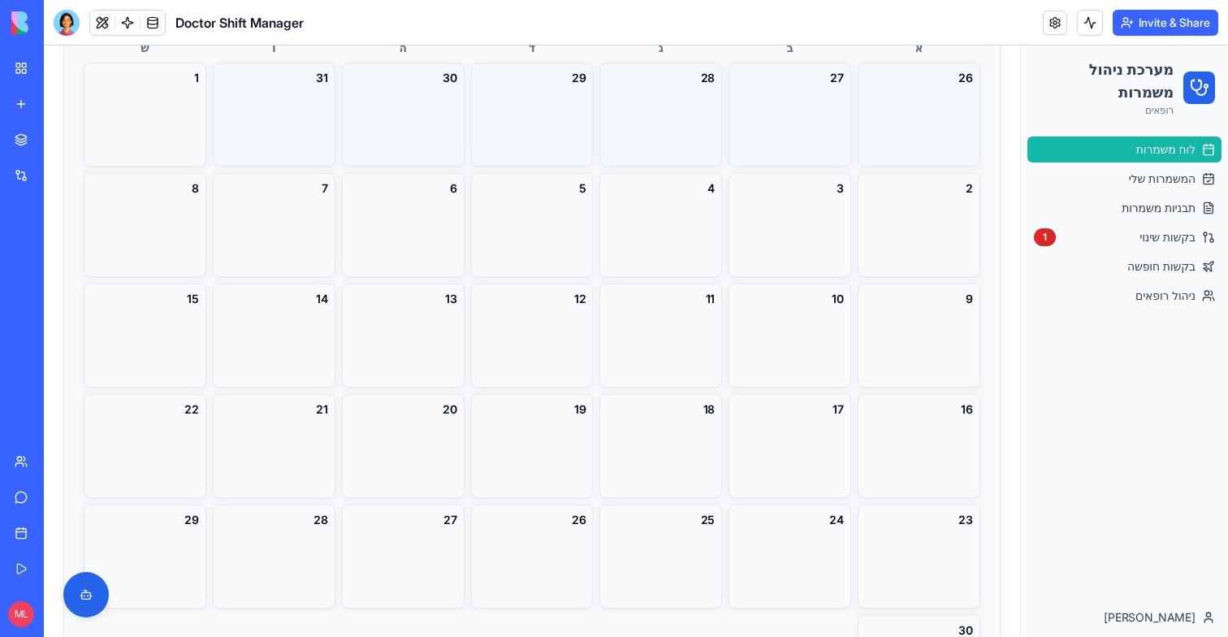
scroll to position [0, 0]
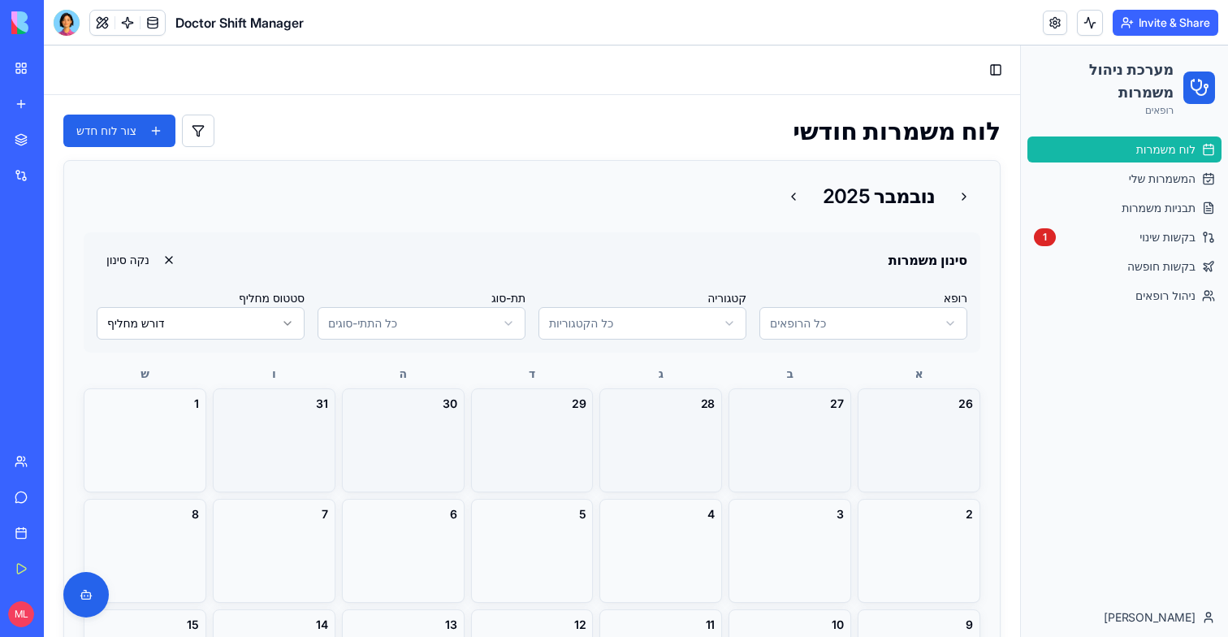
click at [271, 347] on div "סינון משמרות [PERSON_NAME] רופא כל הרופאים קטגוריה כל הקטגוריות תת-סוג כל התתי-…" at bounding box center [532, 292] width 897 height 120
click at [269, 325] on html "מערכת ניהול משמרות רופאים לוח משמרות המשמרות שלי תבניות משמרות בקשות שינוי 1 בק…" at bounding box center [636, 340] width 1184 height 591
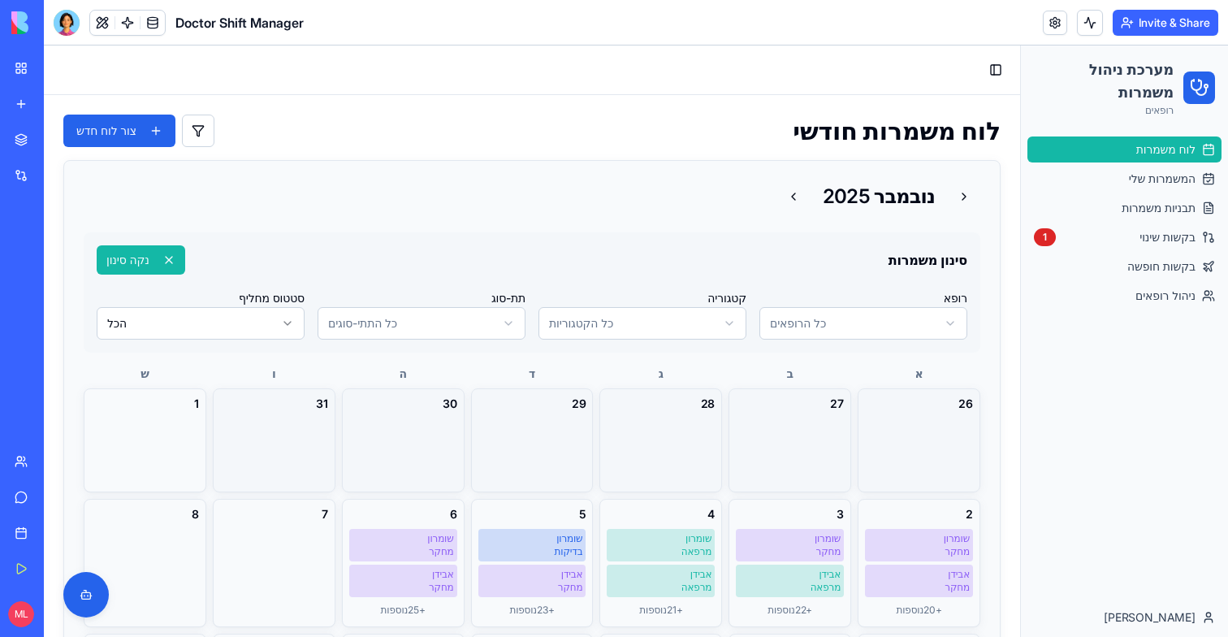
click at [171, 262] on button "נקה סינון" at bounding box center [141, 259] width 89 height 29
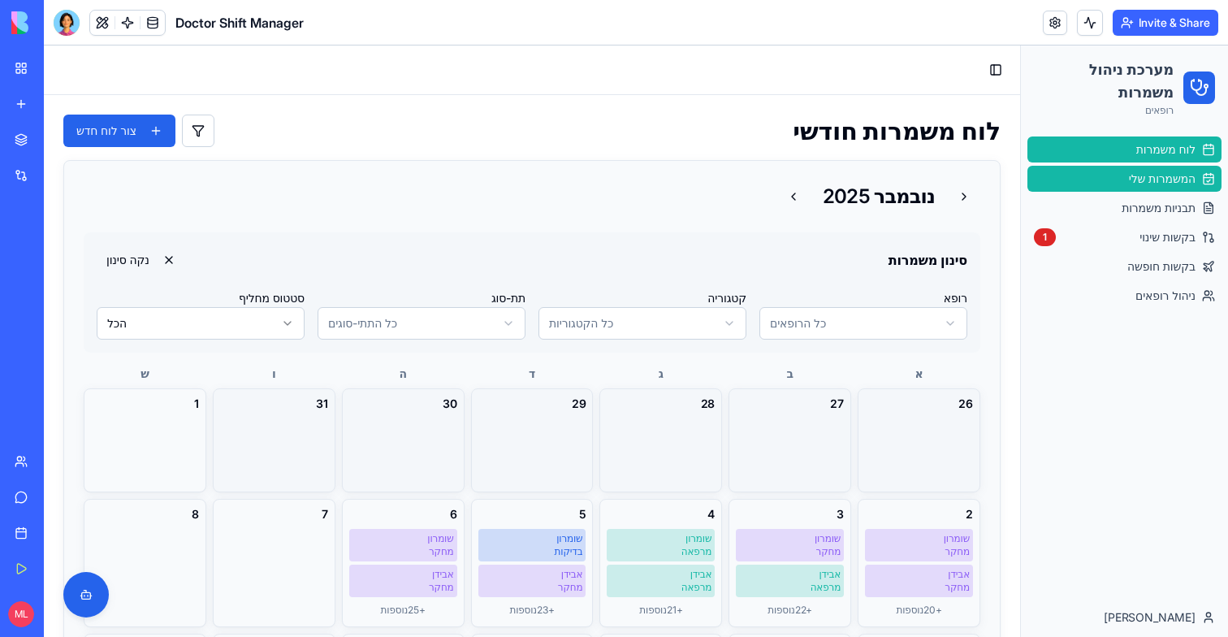
click at [1089, 175] on link "המשמרות שלי" at bounding box center [1125, 179] width 194 height 26
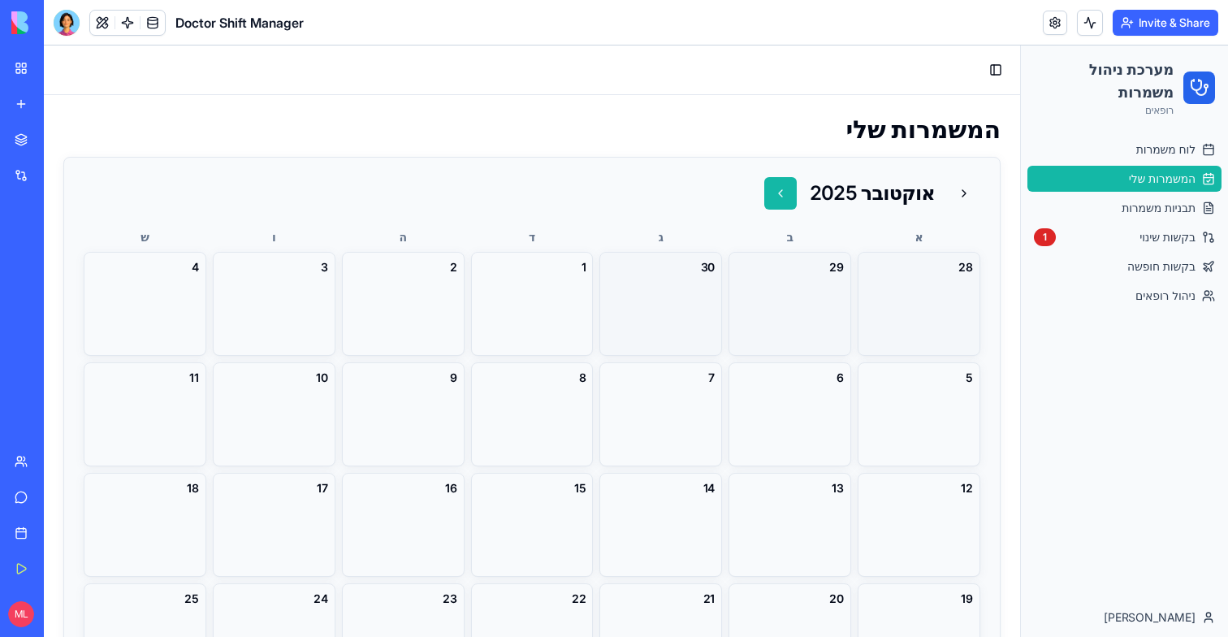
click at [784, 194] on button at bounding box center [780, 193] width 32 height 32
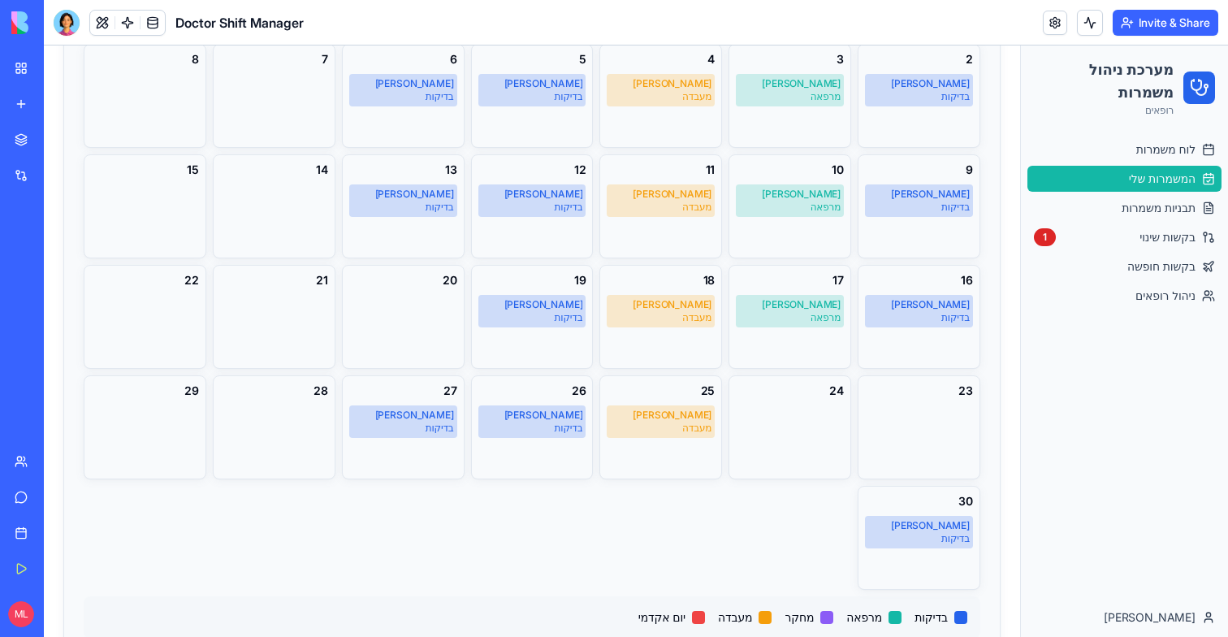
scroll to position [337, 0]
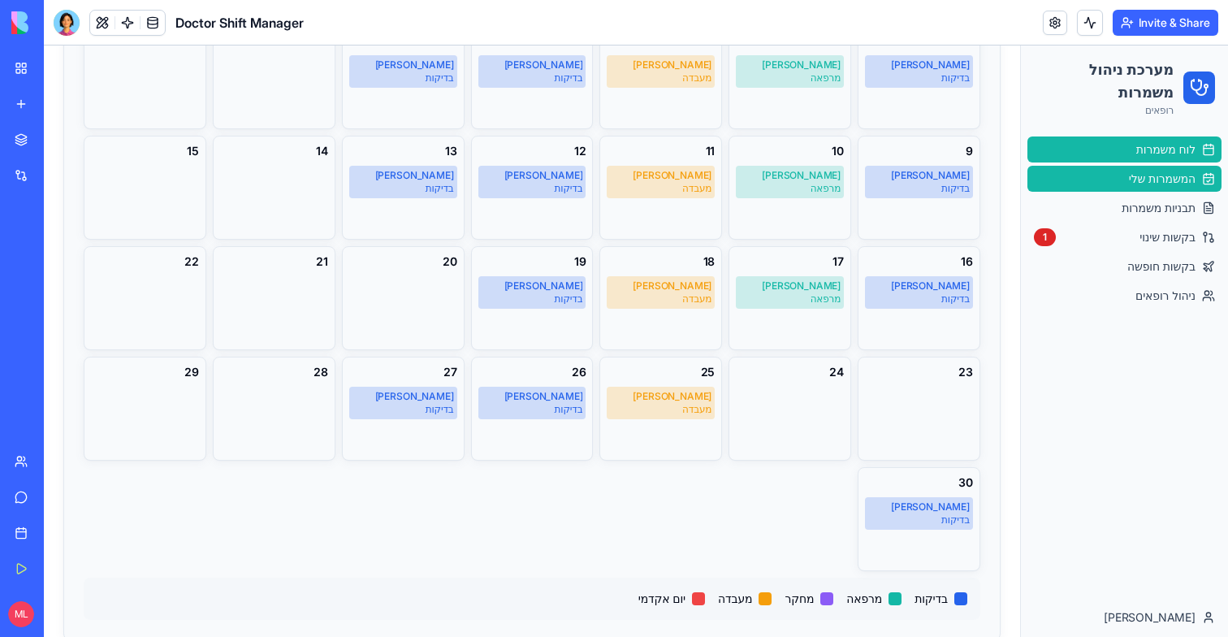
click at [1095, 151] on link "לוח משמרות" at bounding box center [1125, 149] width 194 height 26
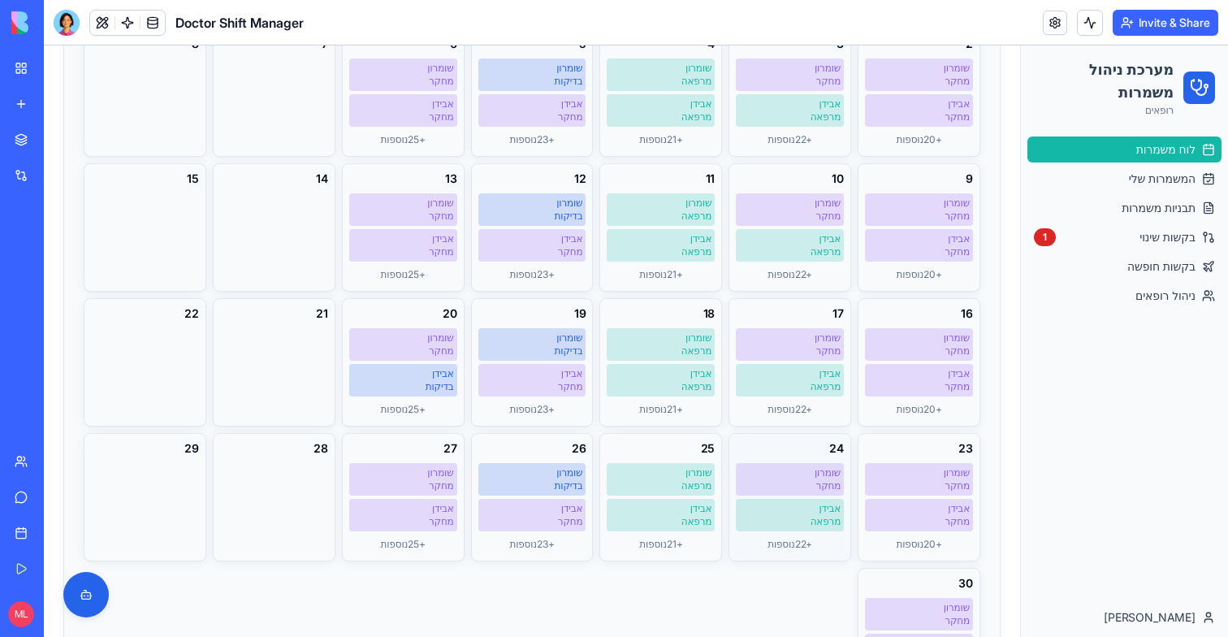
click at [790, 457] on div "24 [PERSON_NAME] מחקר [PERSON_NAME] + 22 נוספות" at bounding box center [790, 497] width 123 height 128
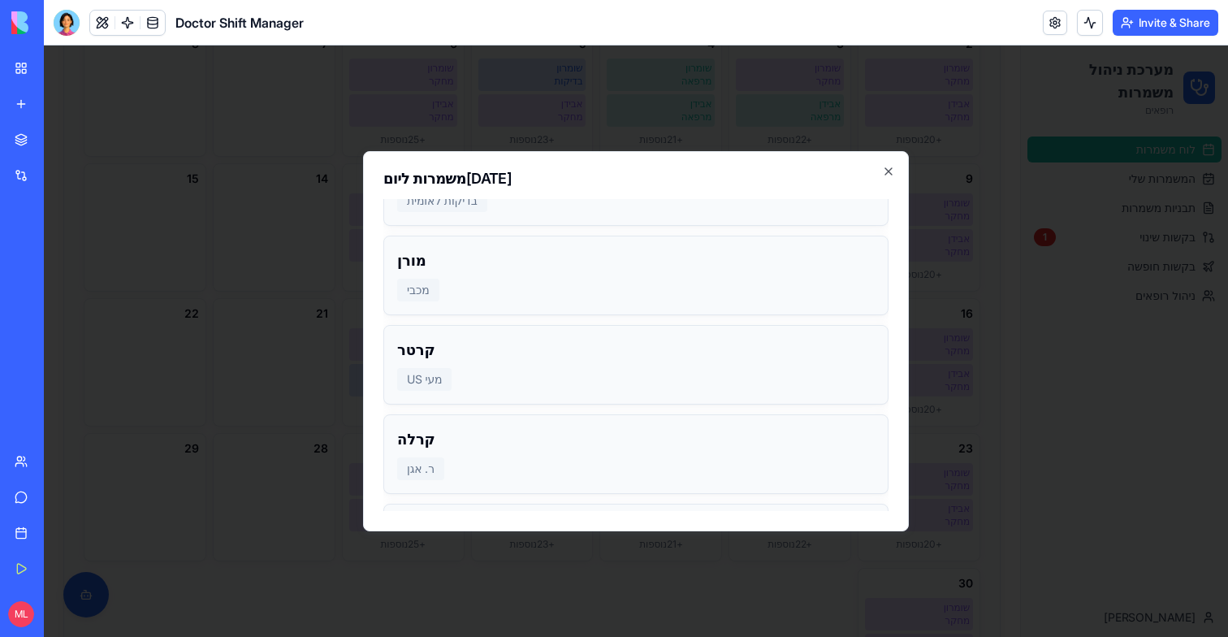
scroll to position [1293, 0]
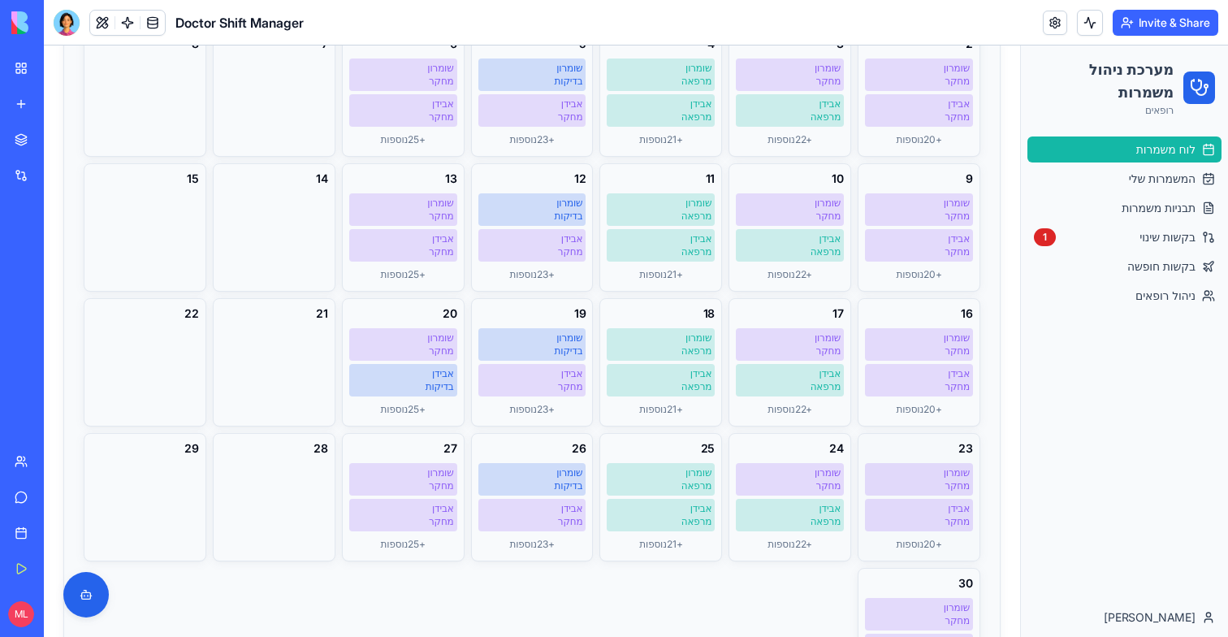
click at [898, 452] on div "23" at bounding box center [919, 448] width 108 height 16
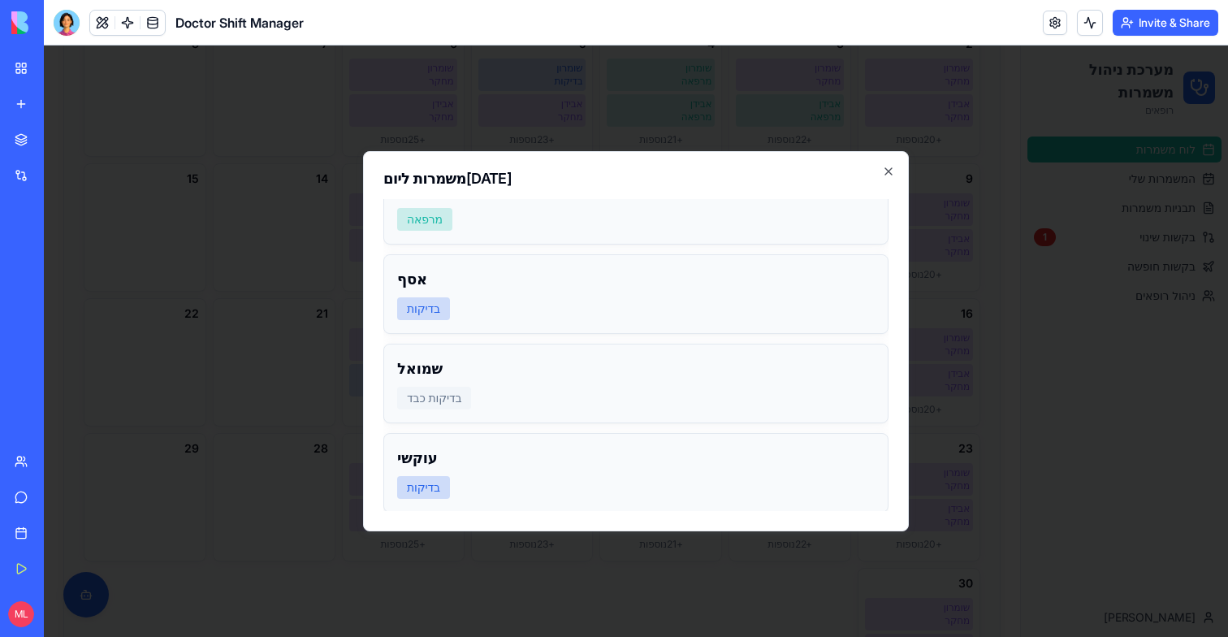
scroll to position [1644, 0]
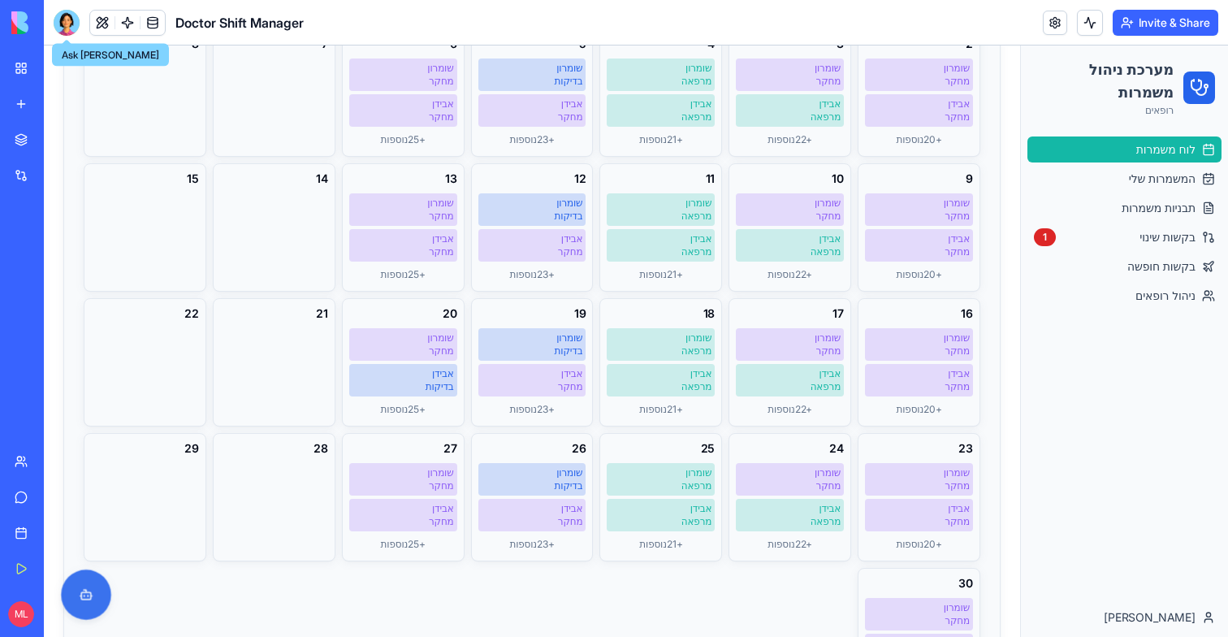
click at [95, 595] on button at bounding box center [86, 594] width 50 height 50
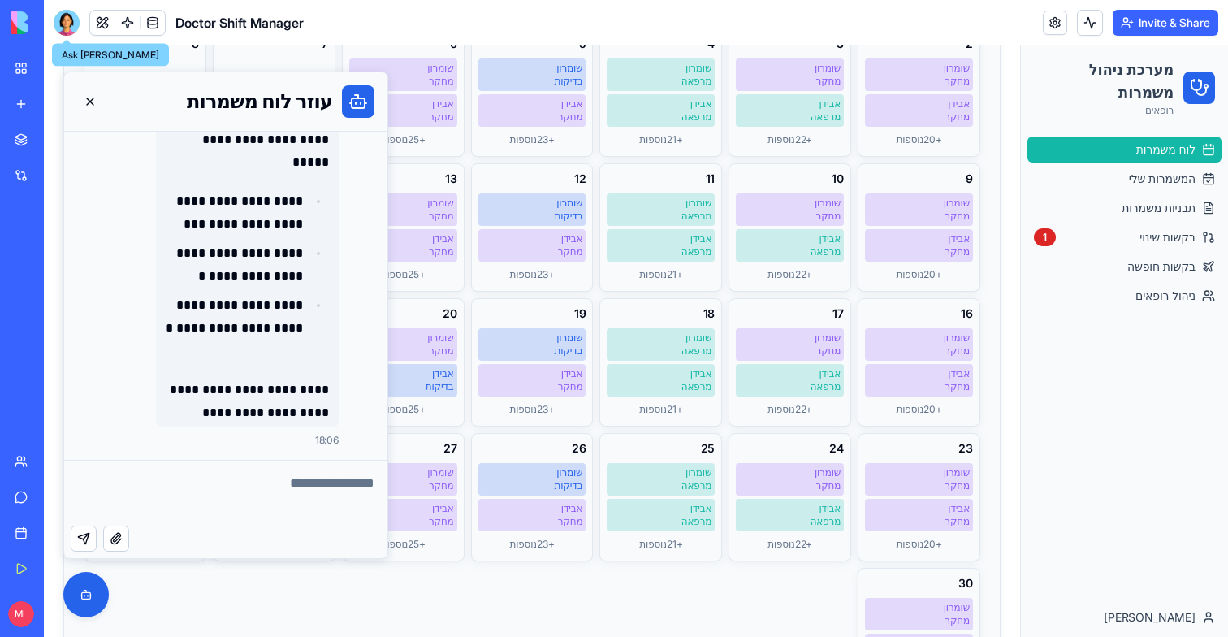
scroll to position [386, 0]
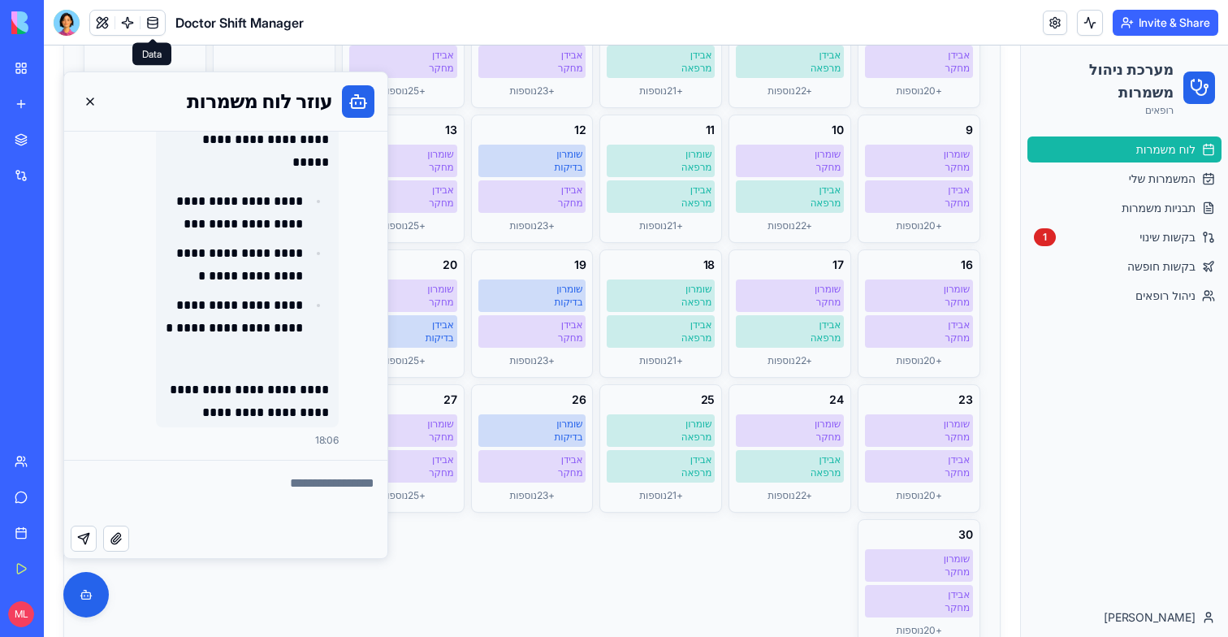
click at [223, 483] on textarea at bounding box center [225, 493] width 323 height 65
type textarea "*"
click at [153, 28] on link at bounding box center [153, 23] width 24 height 24
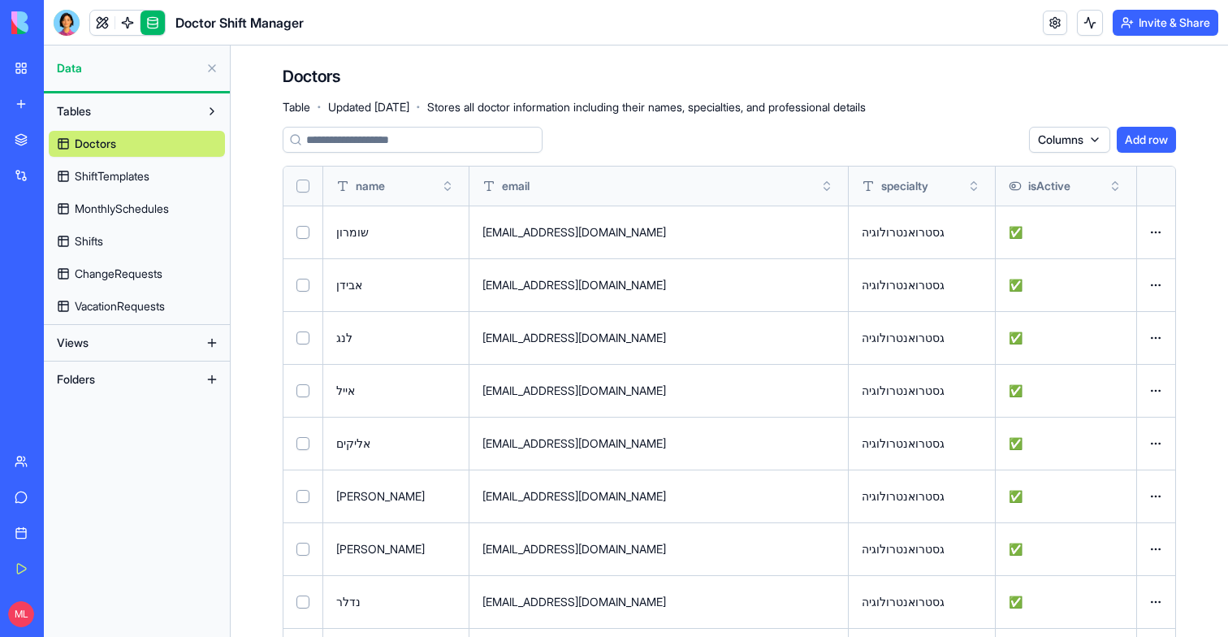
click at [106, 204] on span "MonthlySchedules" at bounding box center [122, 209] width 94 height 16
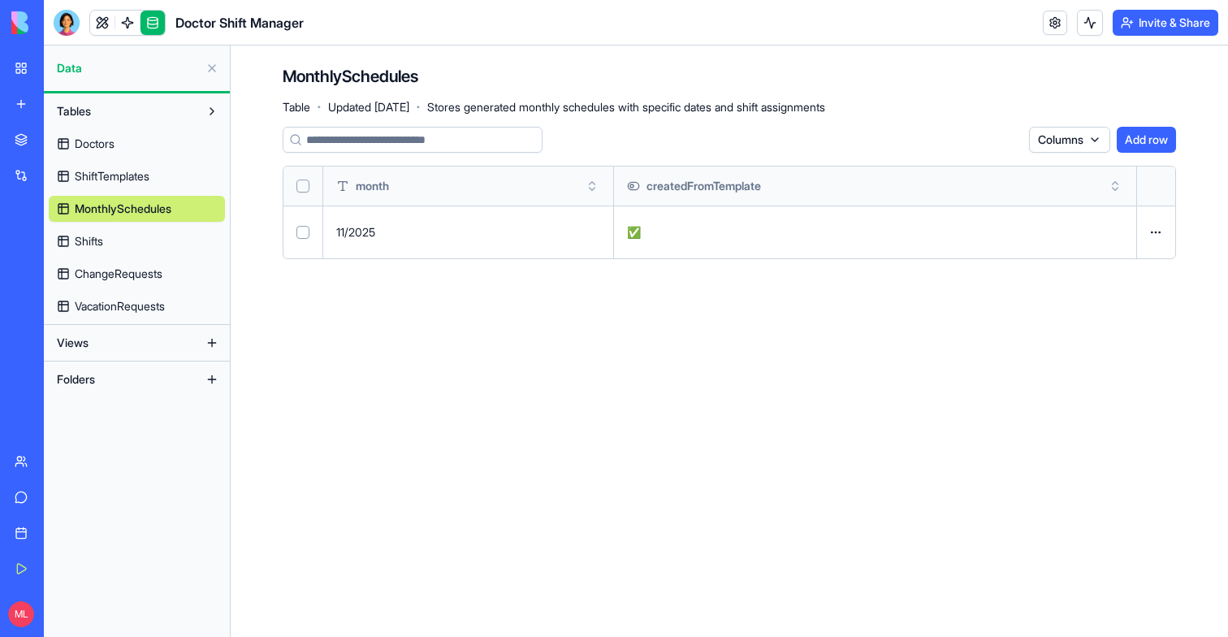
click at [94, 245] on span "Shifts" at bounding box center [89, 241] width 28 height 16
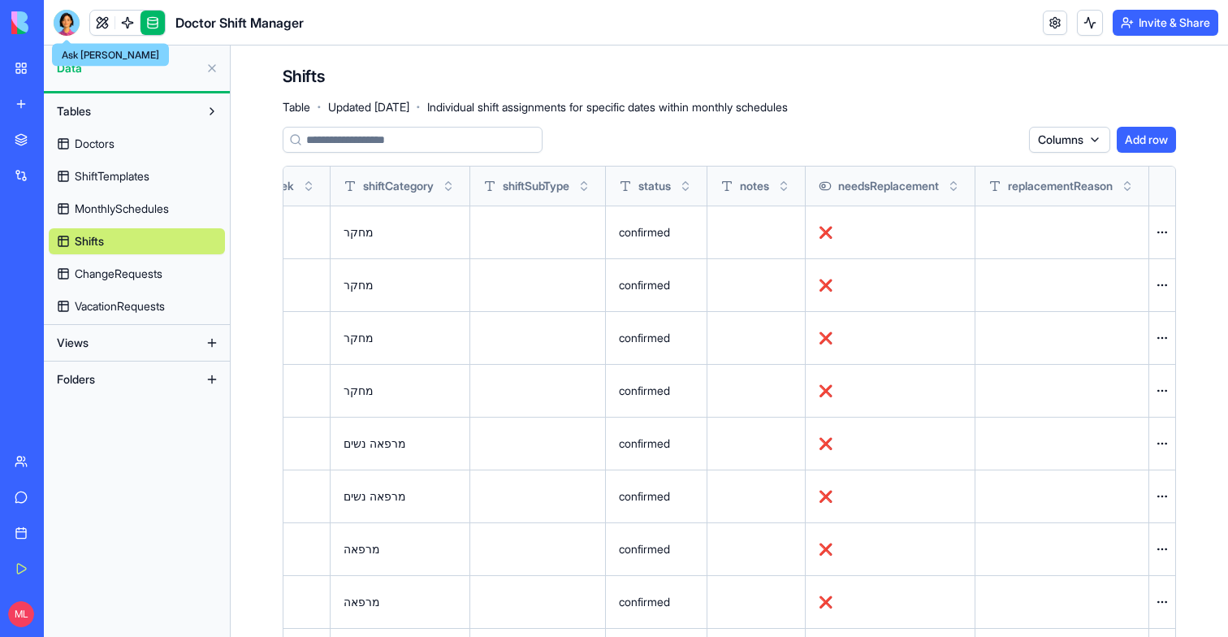
click at [67, 28] on div at bounding box center [67, 23] width 26 height 26
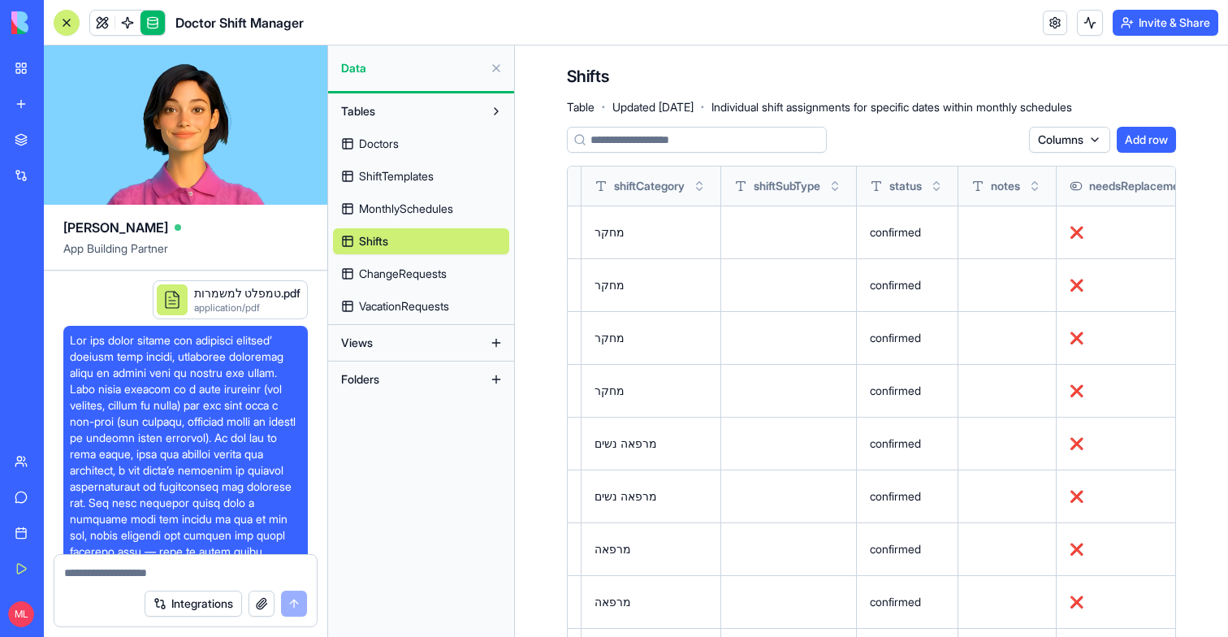
scroll to position [27531, 0]
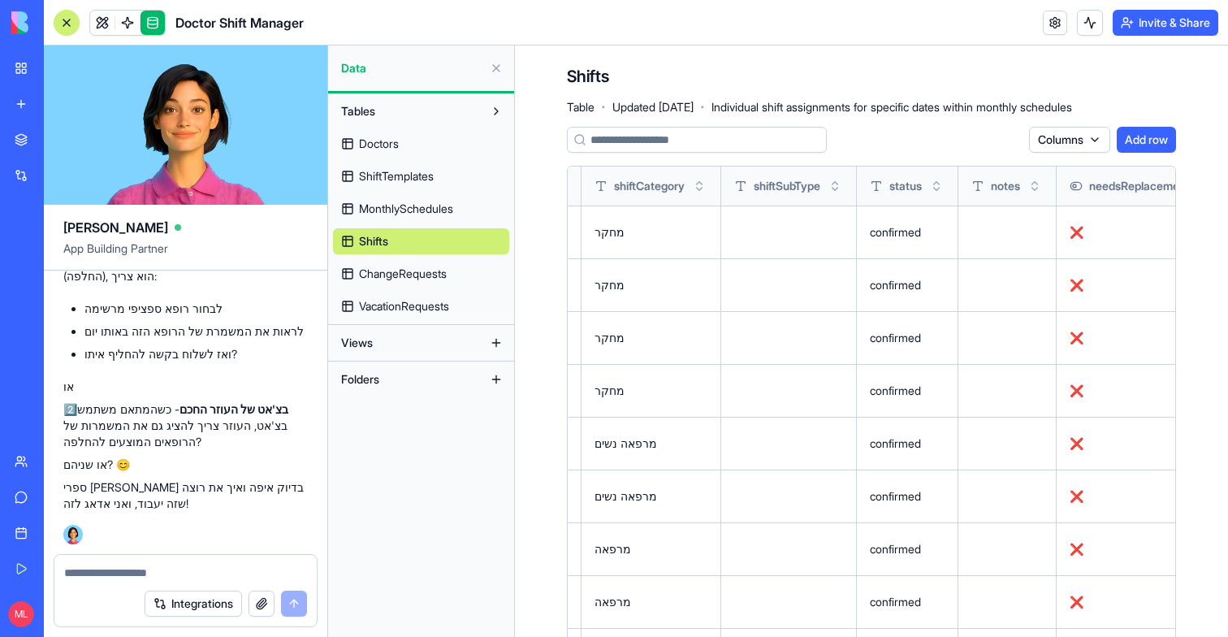
click at [99, 571] on textarea at bounding box center [185, 573] width 243 height 16
type textarea "*"
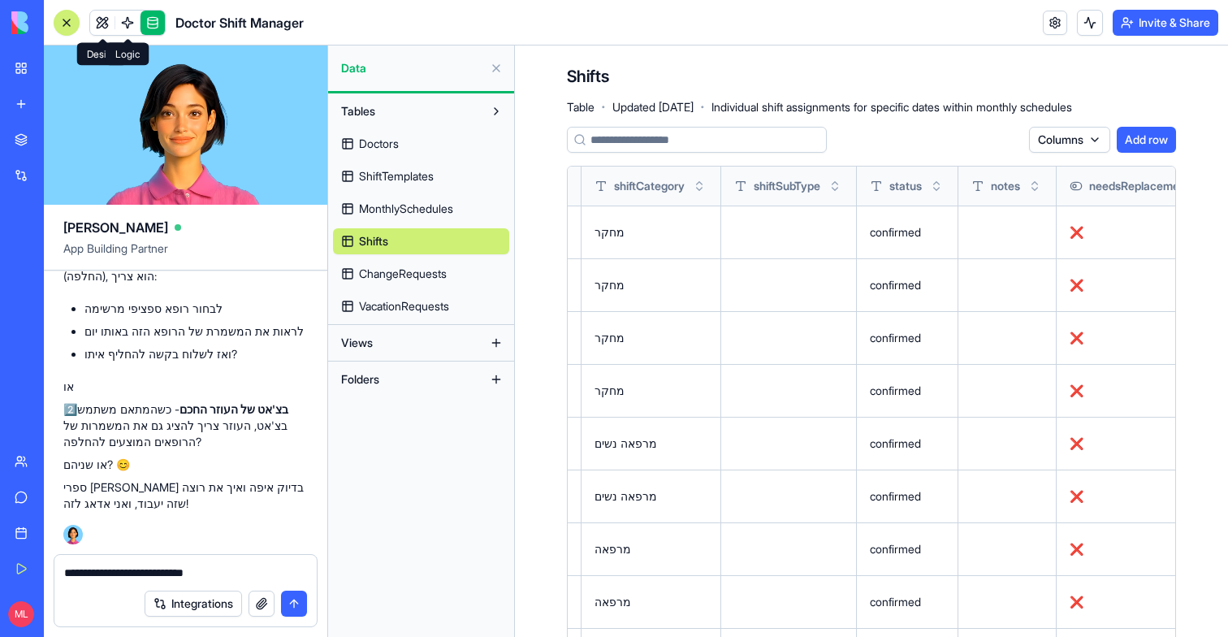
click at [154, 22] on link at bounding box center [153, 23] width 24 height 24
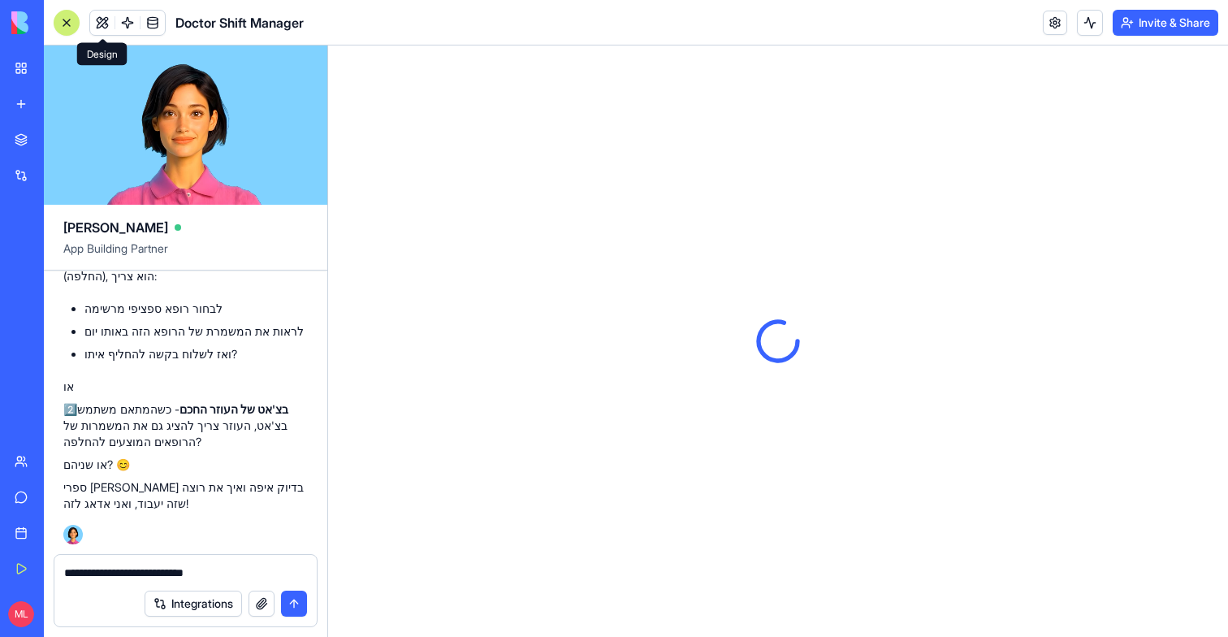
click at [102, 23] on button at bounding box center [102, 23] width 24 height 24
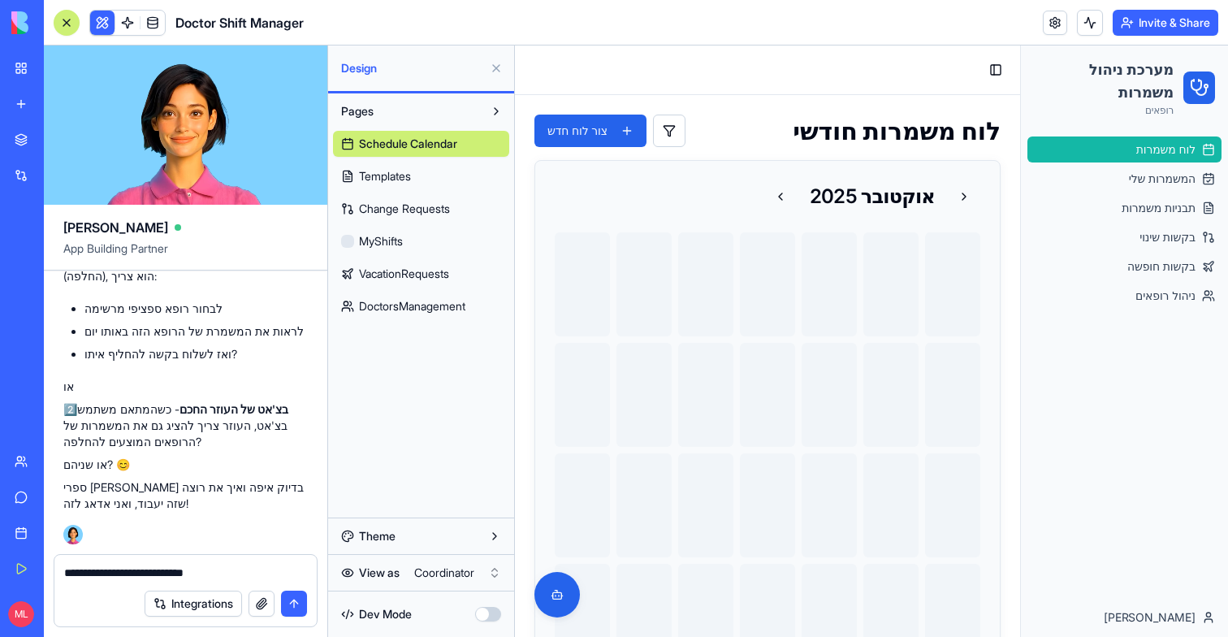
click at [98, 26] on button at bounding box center [102, 23] width 24 height 24
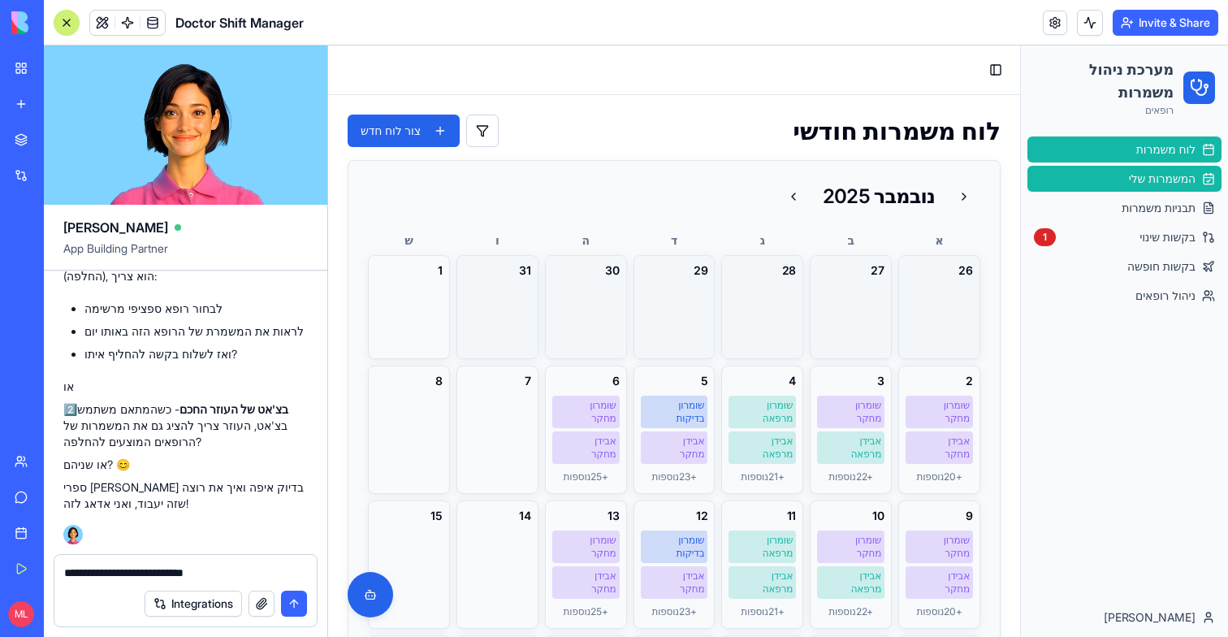
click at [1125, 178] on link "המשמרות שלי" at bounding box center [1125, 179] width 194 height 26
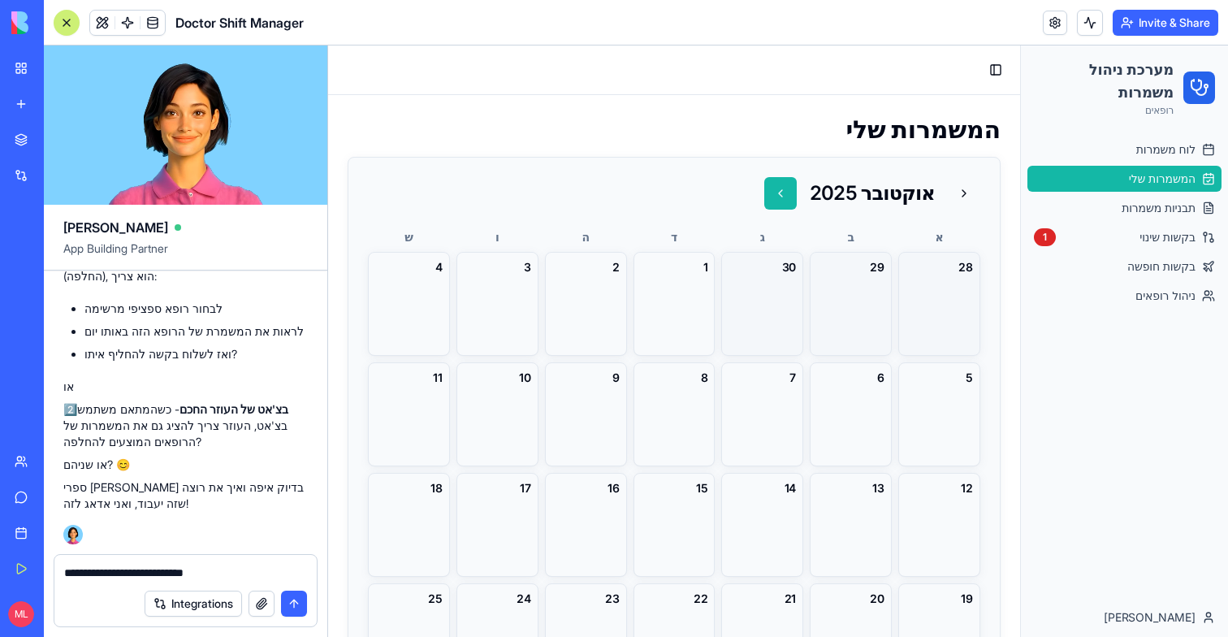
click at [789, 186] on button at bounding box center [780, 193] width 32 height 32
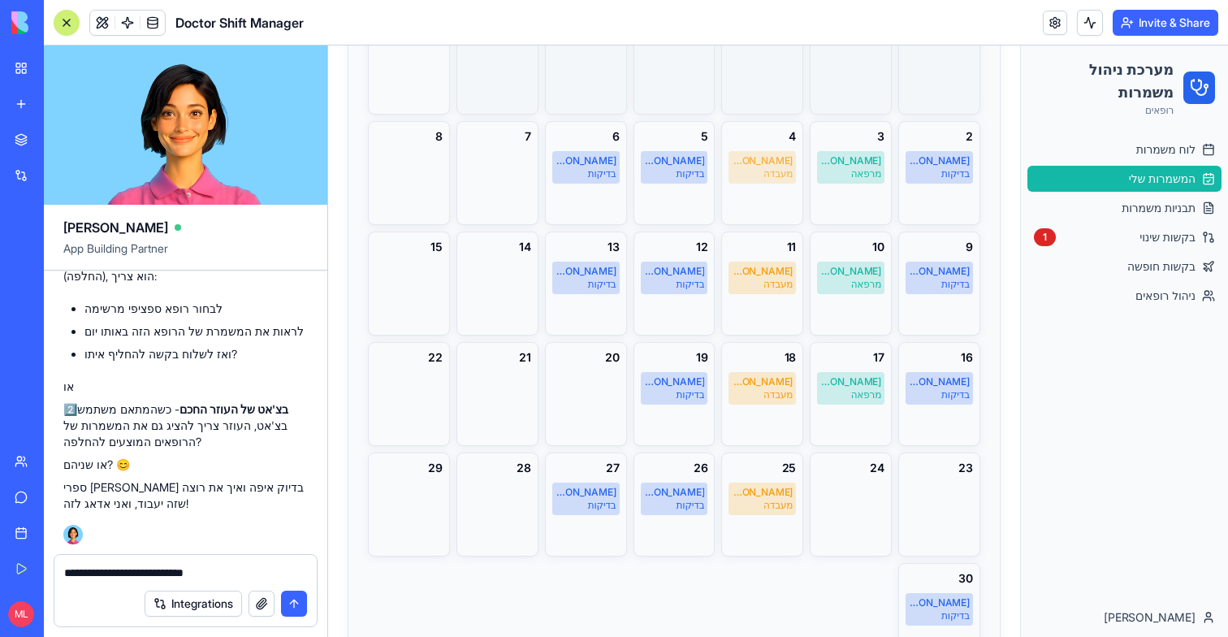
scroll to position [258, 0]
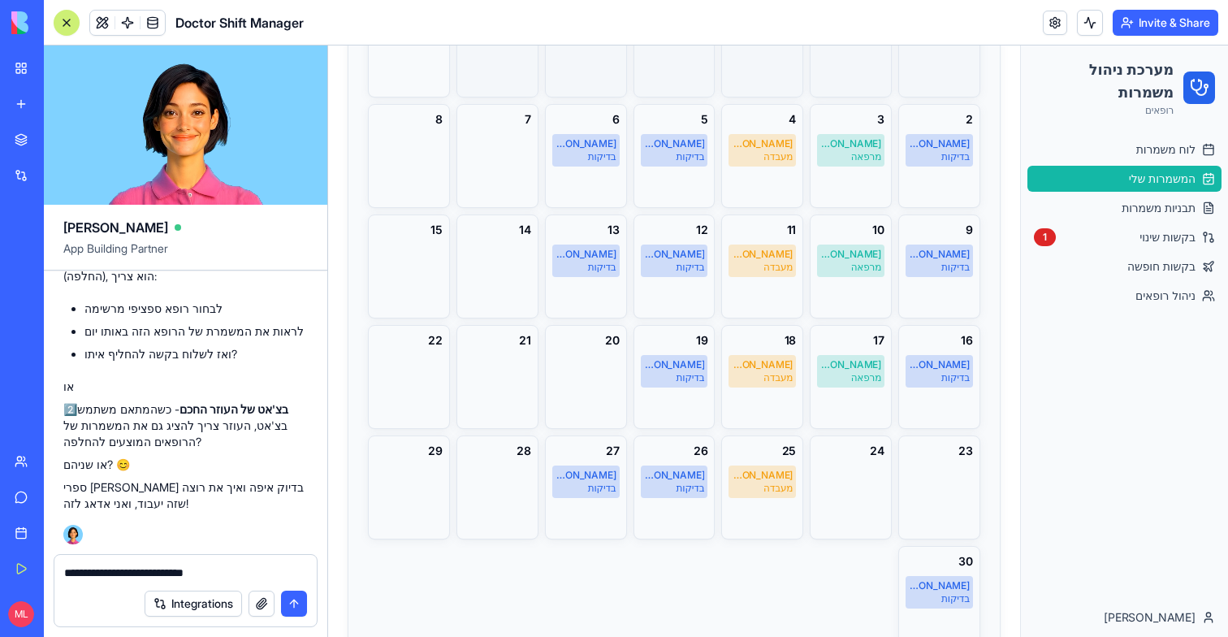
click at [66, 569] on textarea "**********" at bounding box center [185, 573] width 243 height 16
click at [73, 574] on textarea "**********" at bounding box center [185, 573] width 243 height 16
click at [71, 573] on textarea "**********" at bounding box center [185, 573] width 243 height 16
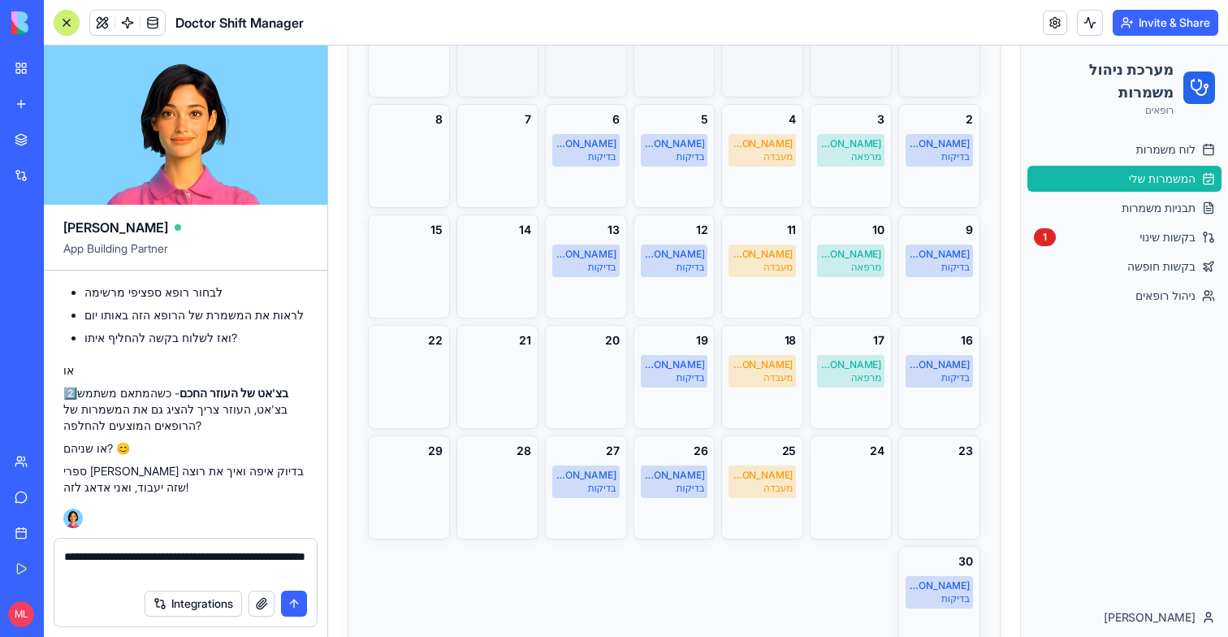
type textarea "**********"
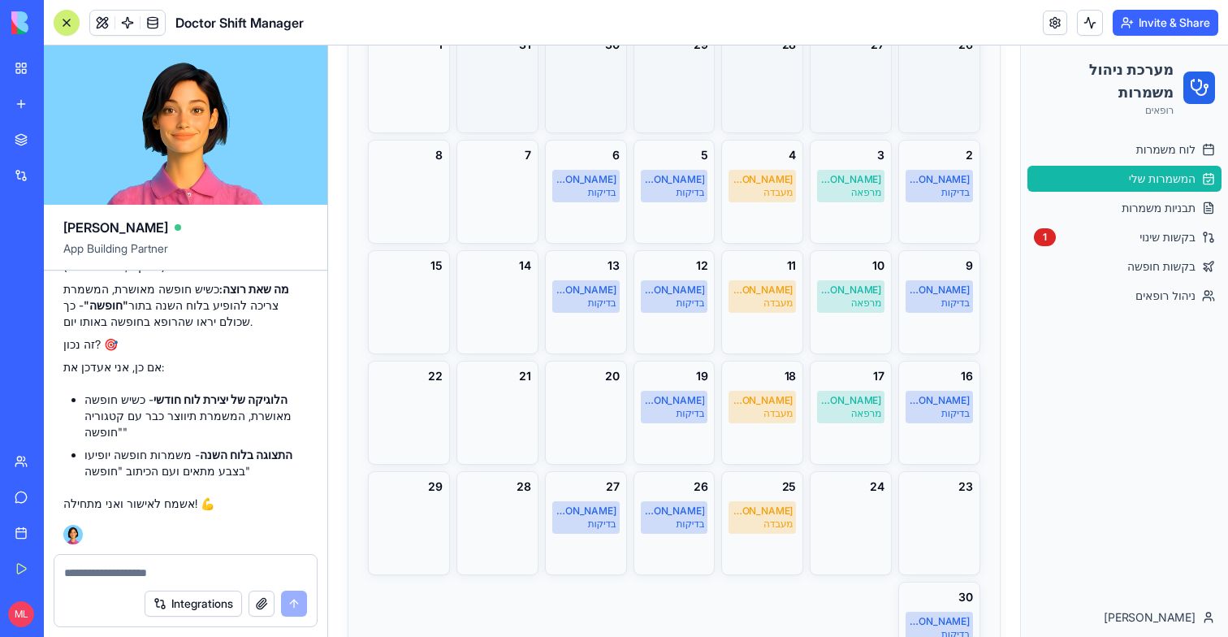
scroll to position [0, 0]
